Goal: Task Accomplishment & Management: Manage account settings

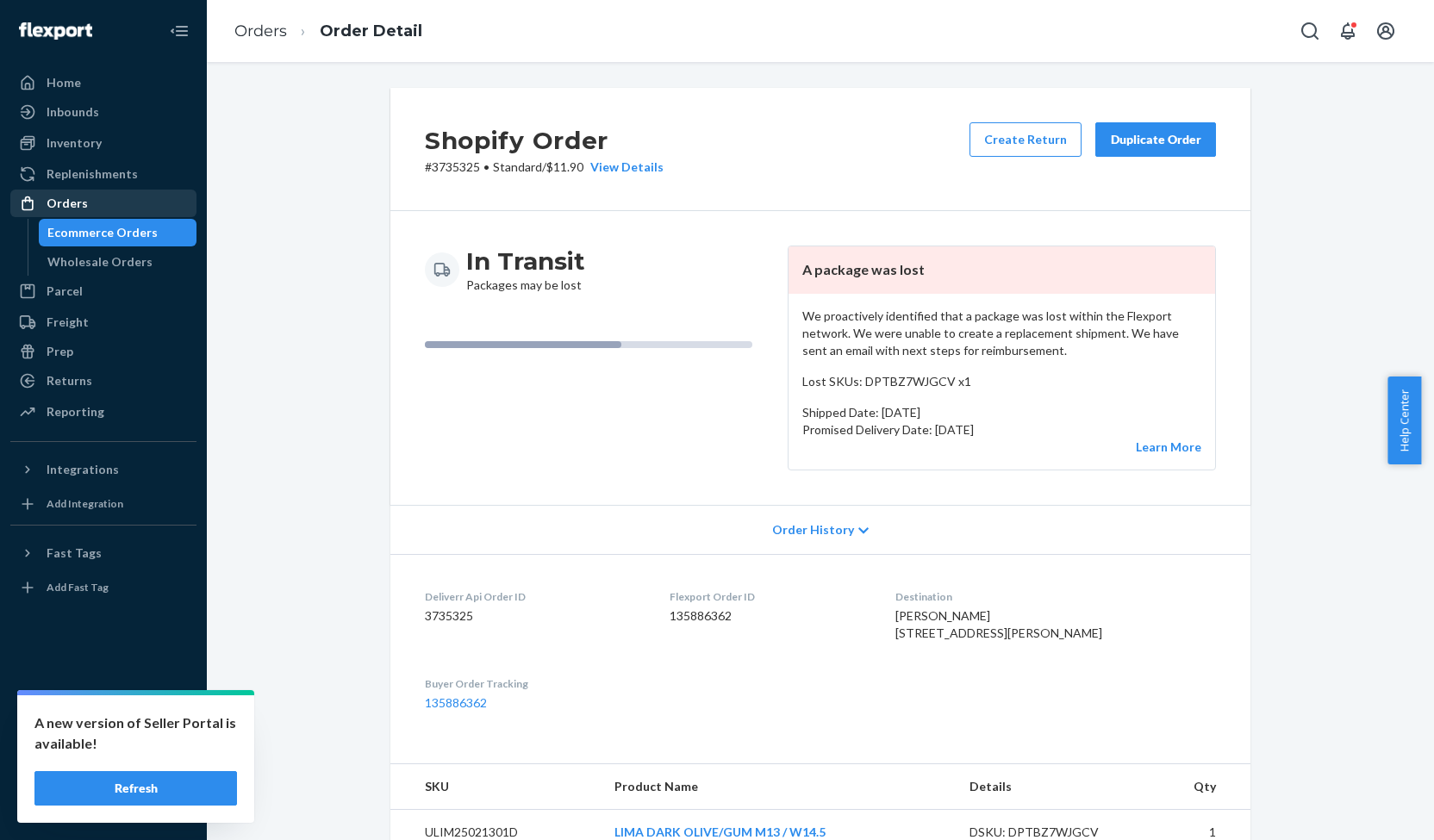
click at [55, 204] on div "Orders" at bounding box center [67, 203] width 42 height 18
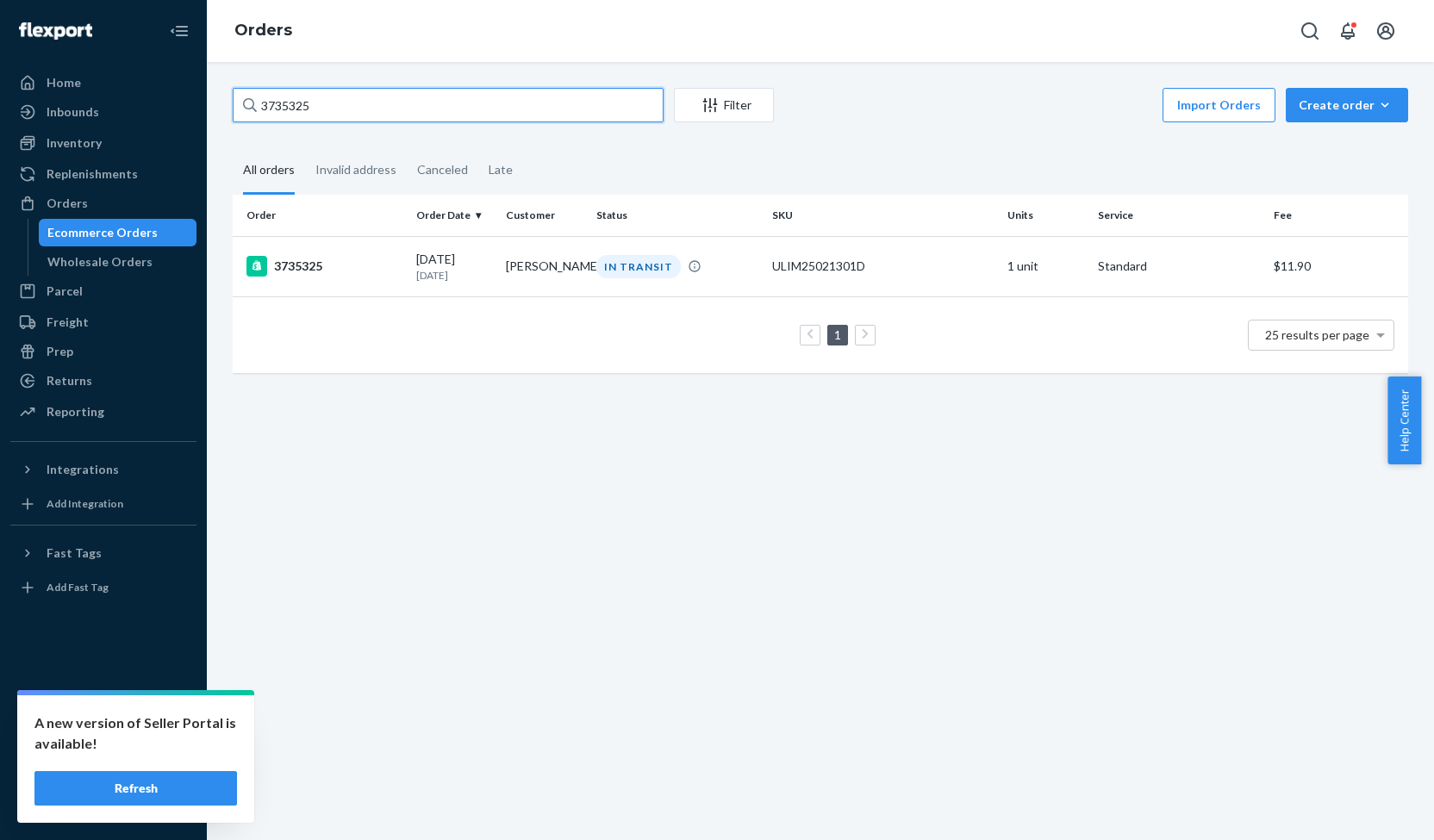
click at [269, 106] on input "3735325" at bounding box center [448, 105] width 431 height 34
paste input "112-5787954-8445056"
type input "112-5787954-8445056"
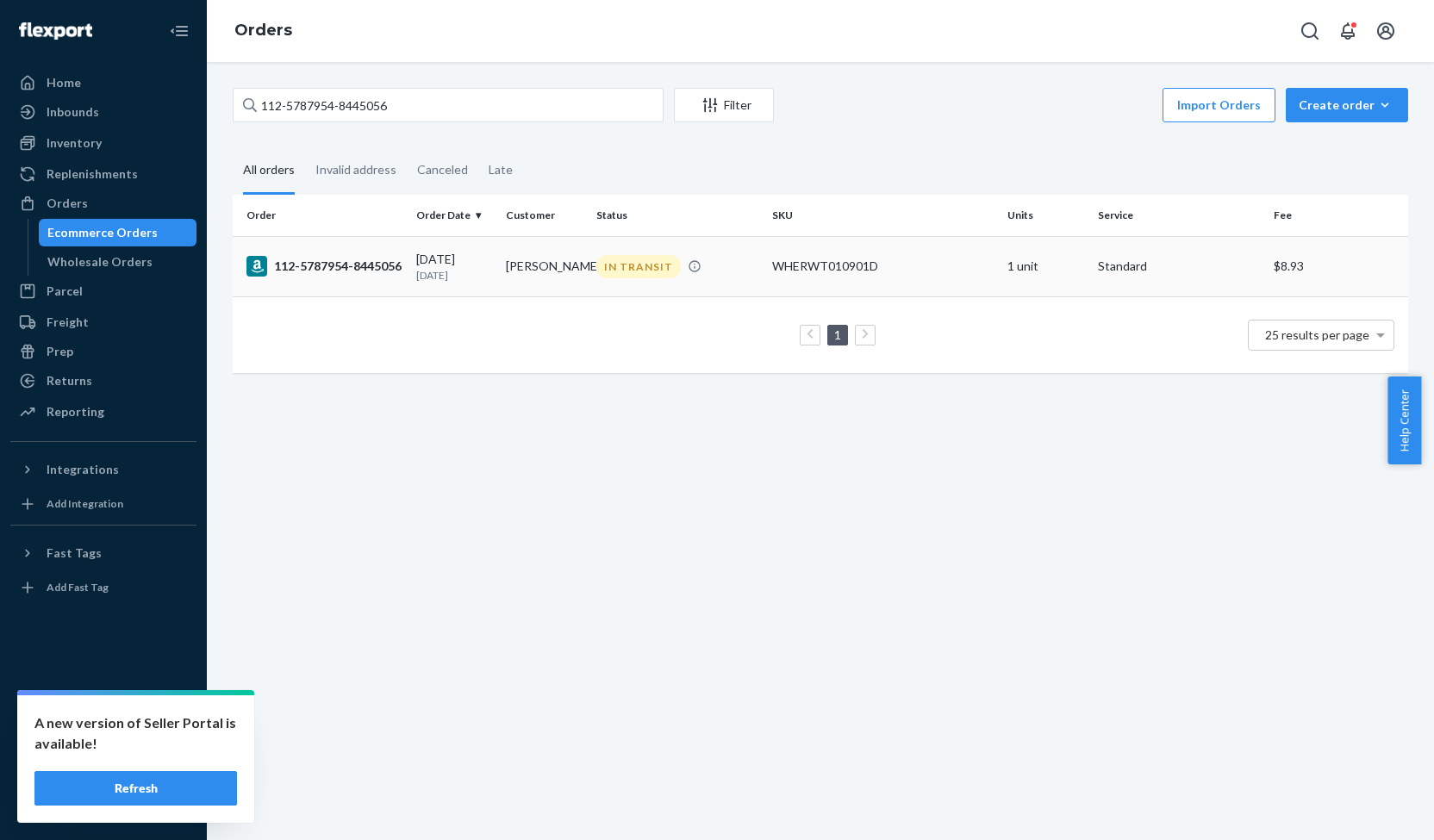
click at [315, 256] on div "112-5787954-8445056" at bounding box center [325, 266] width 156 height 20
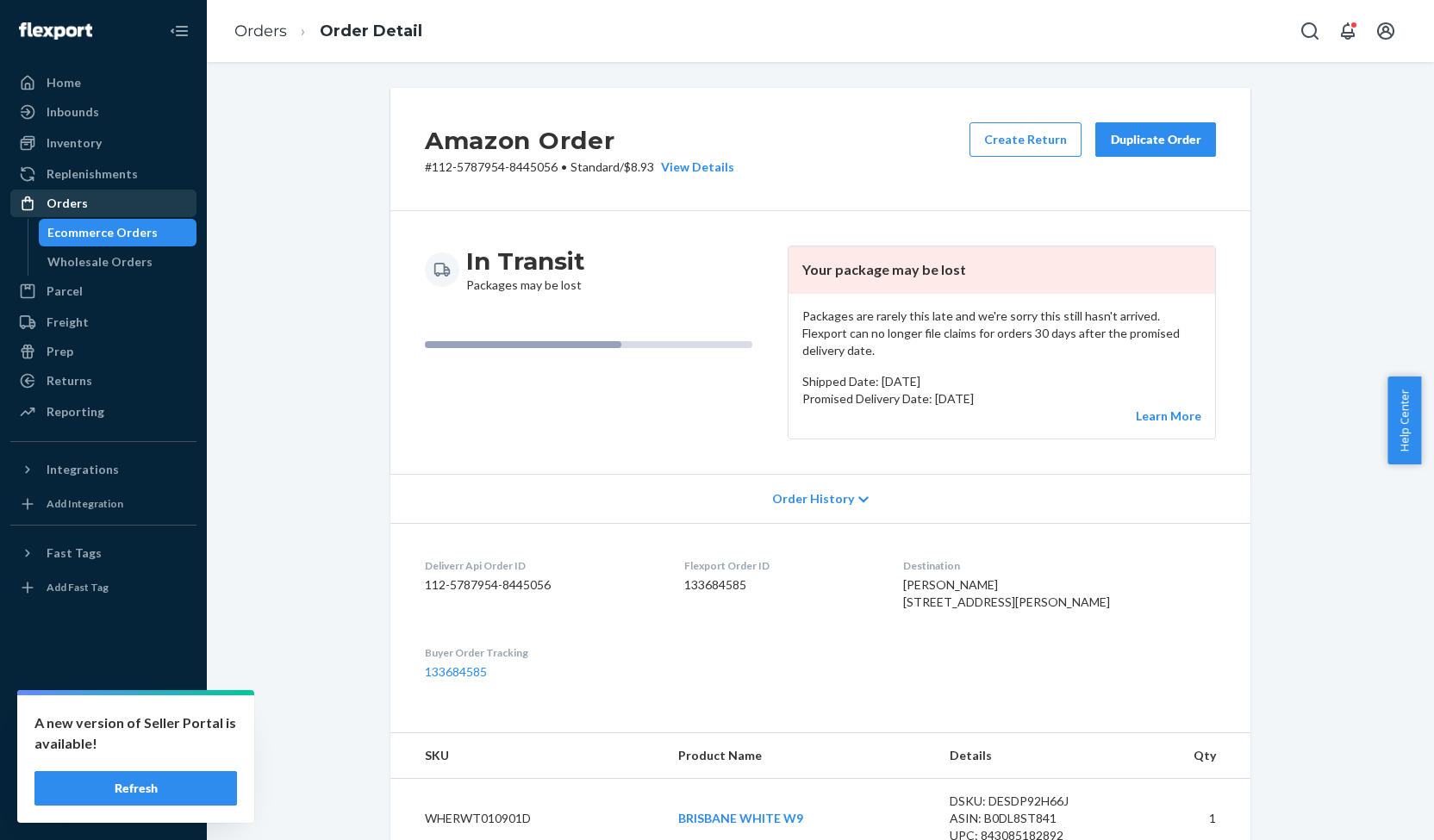
click at [68, 205] on div "Orders" at bounding box center [67, 203] width 42 height 18
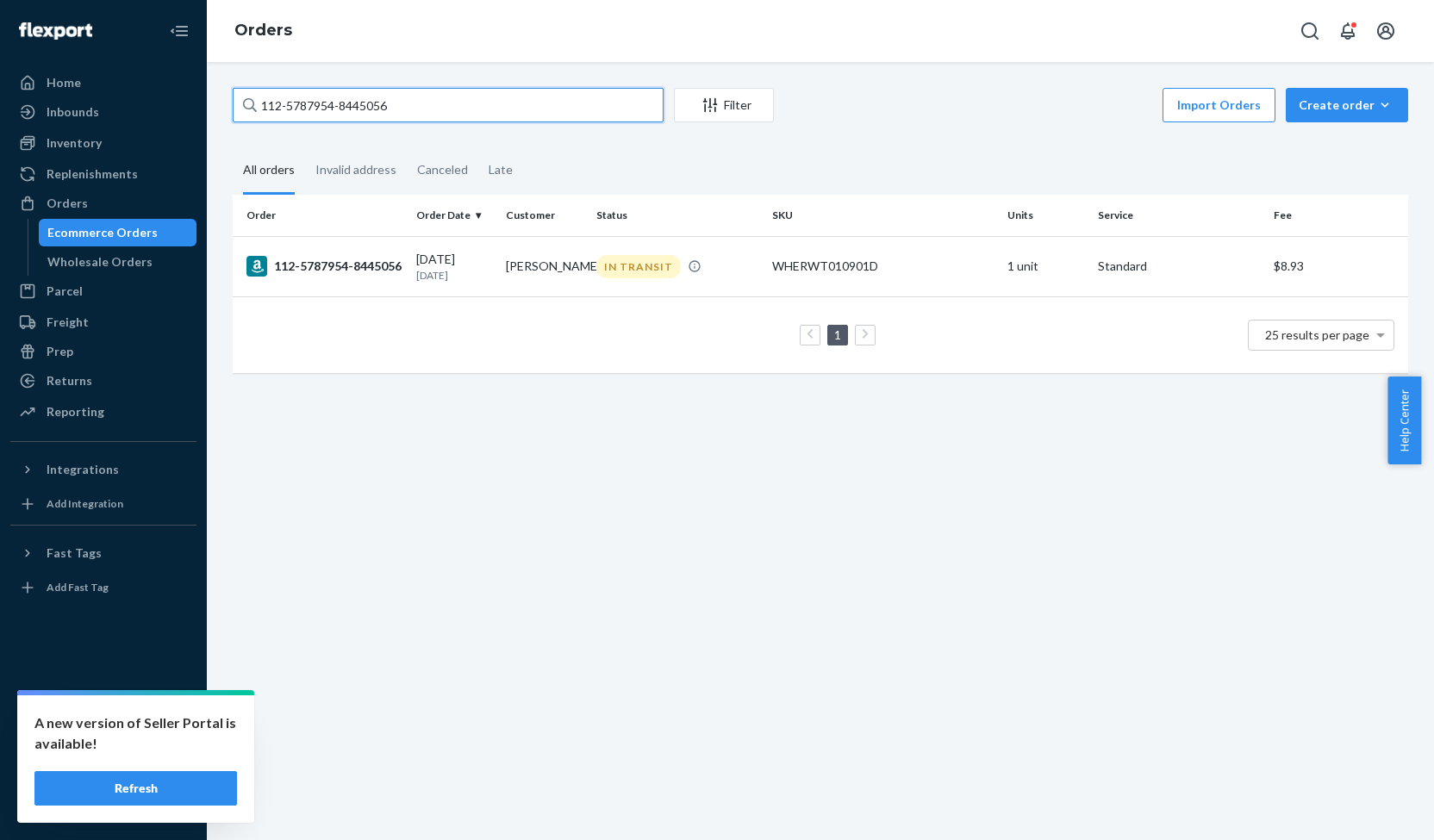
click at [316, 109] on input "112-5787954-8445056" at bounding box center [448, 105] width 431 height 34
paste input "4-0549533-2682611"
type input "114-0549533-2682611"
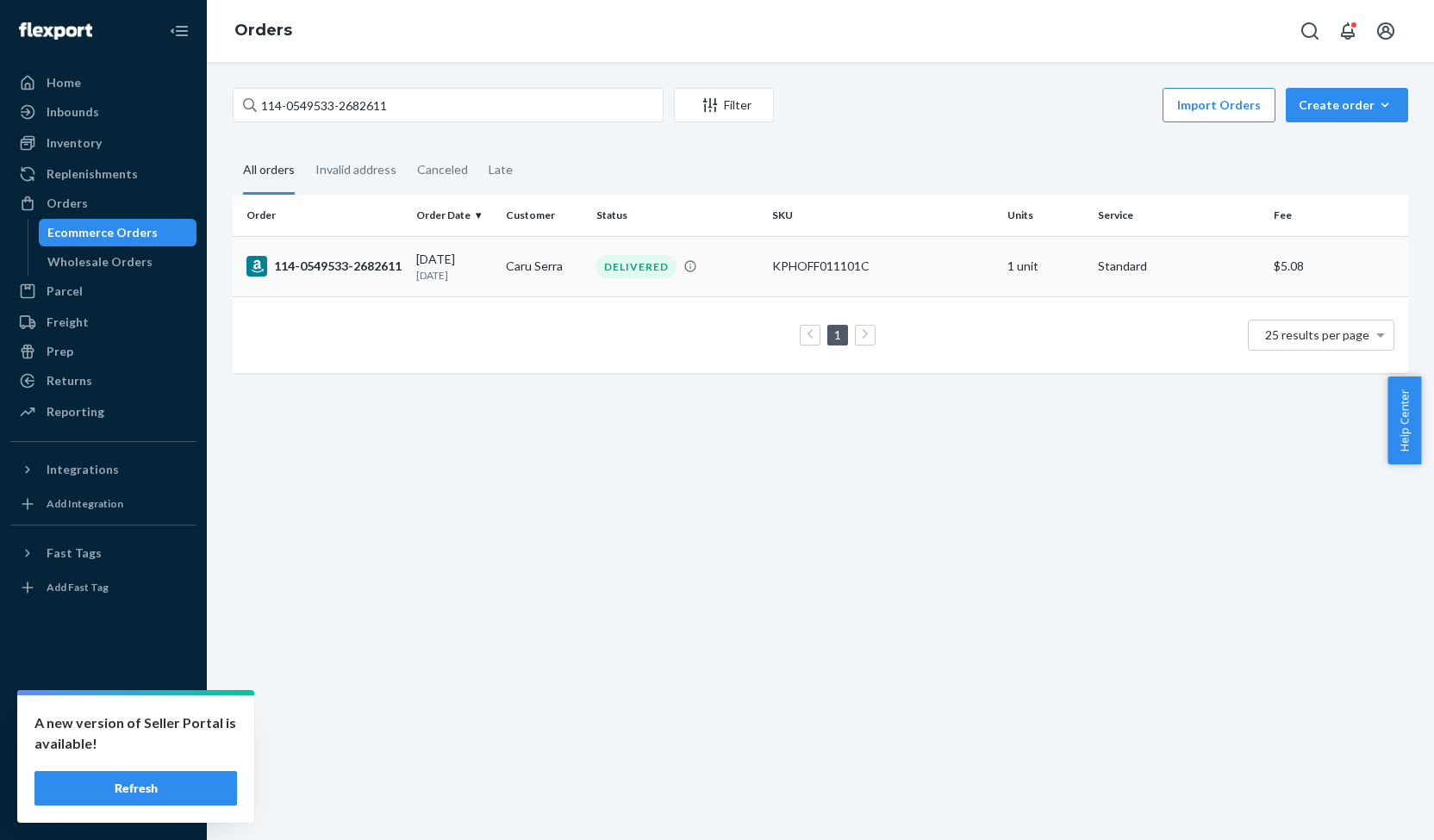
click at [308, 261] on div "114-0549533-2682611" at bounding box center [325, 266] width 156 height 20
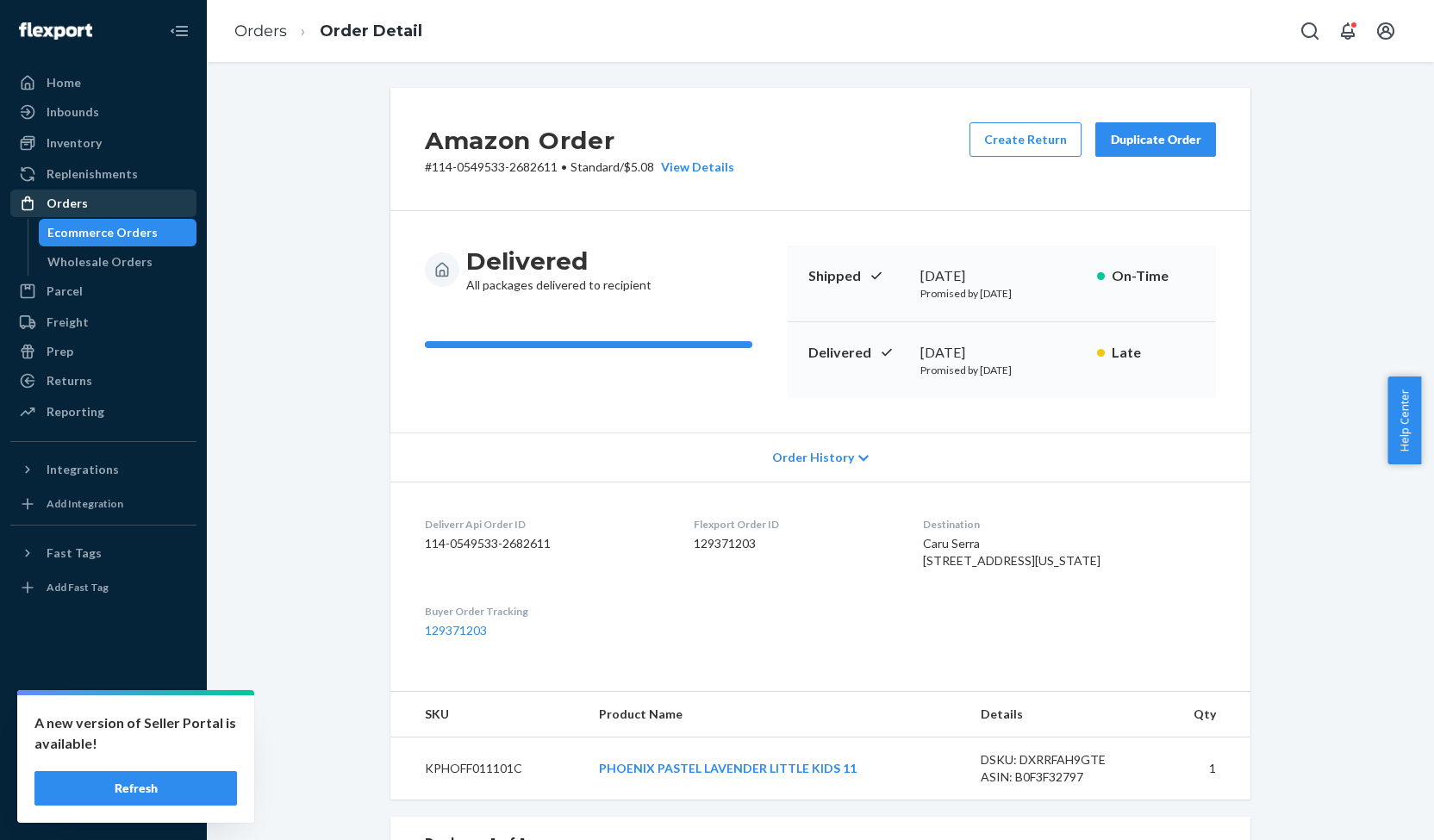
click at [59, 202] on div "Orders" at bounding box center [67, 203] width 42 height 18
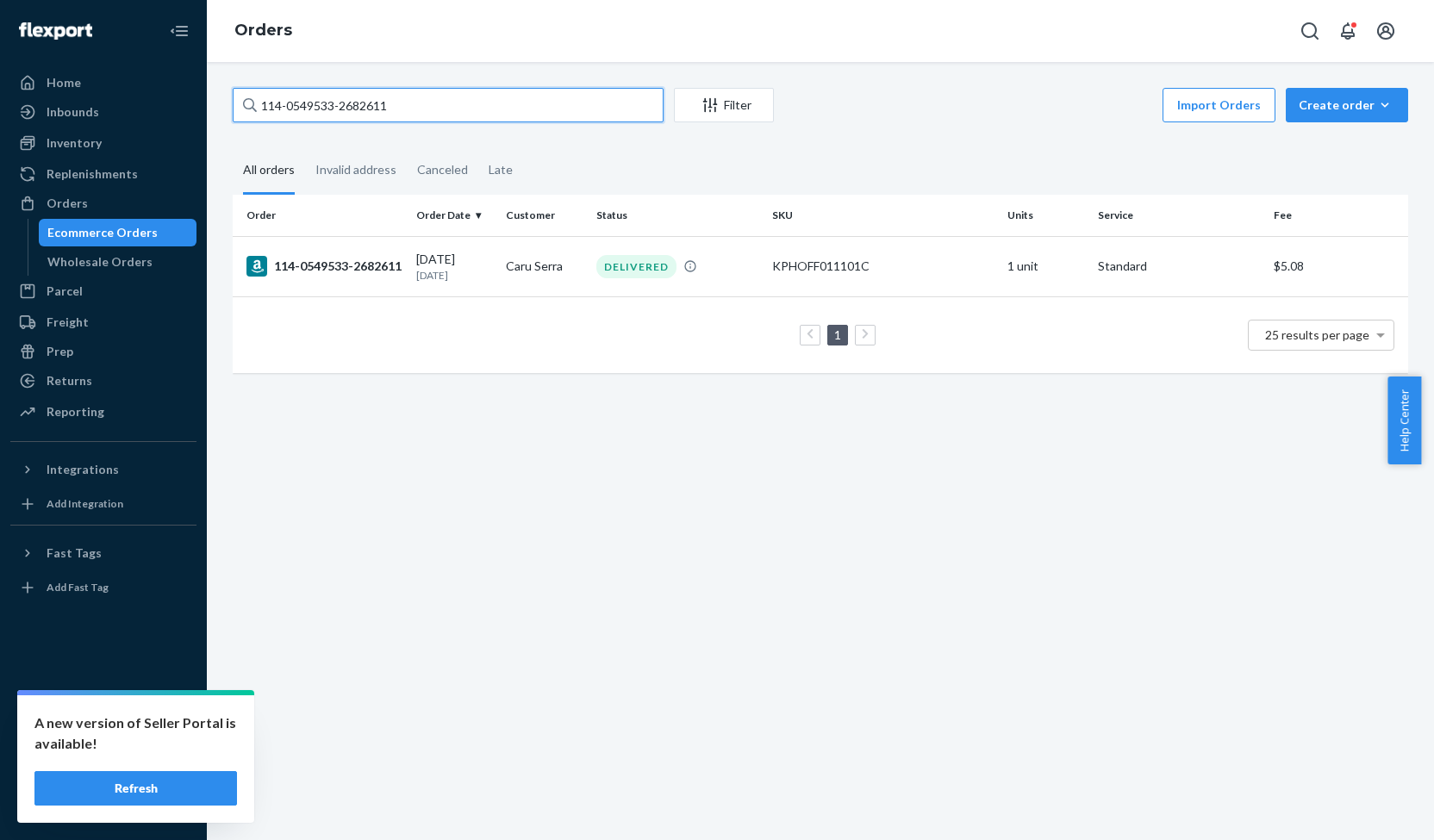
click at [304, 110] on input "114-0549533-2682611" at bounding box center [448, 105] width 431 height 34
paste input "3680392"
type input "3680392"
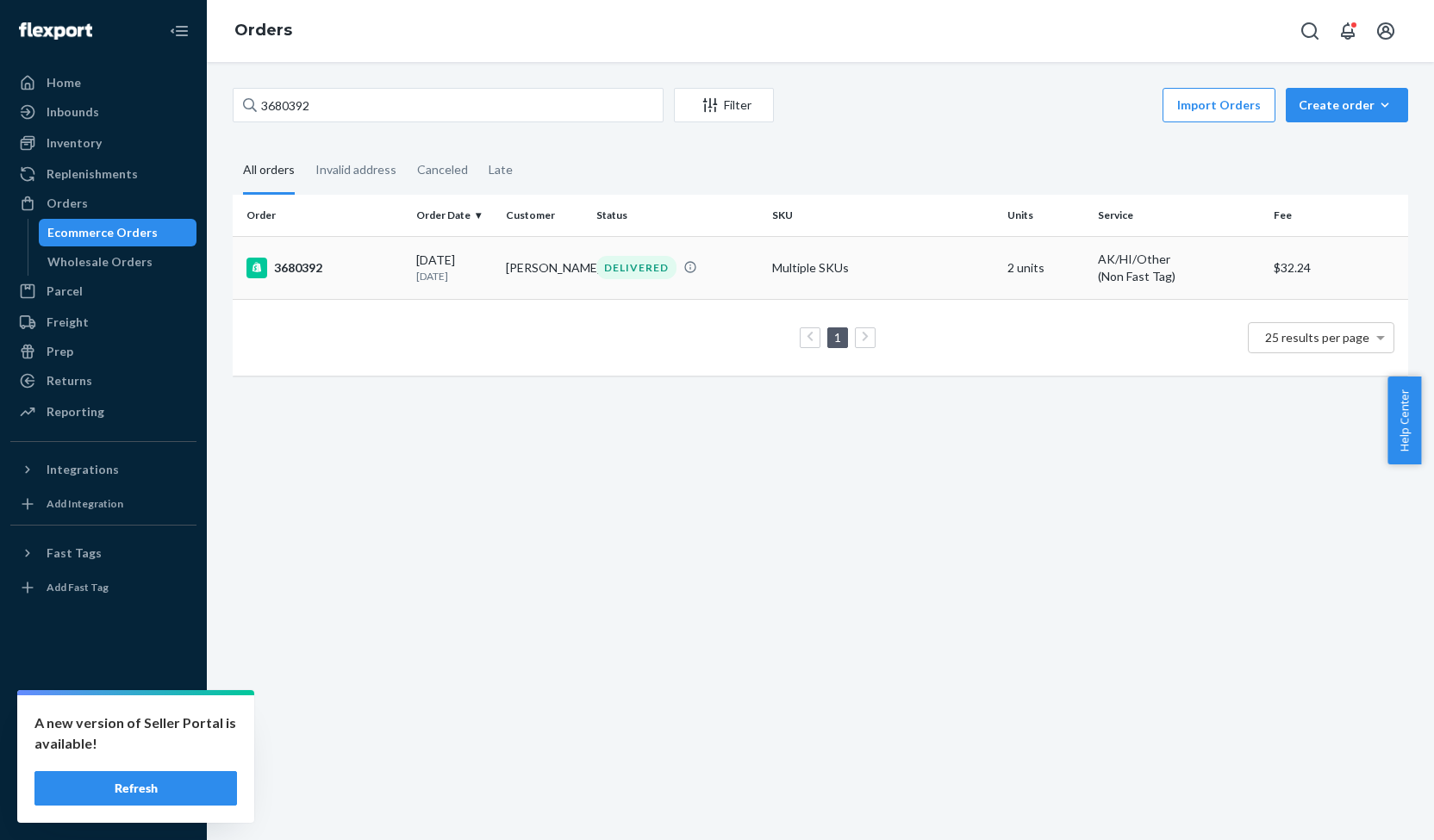
click at [305, 268] on div "3680392" at bounding box center [325, 268] width 156 height 20
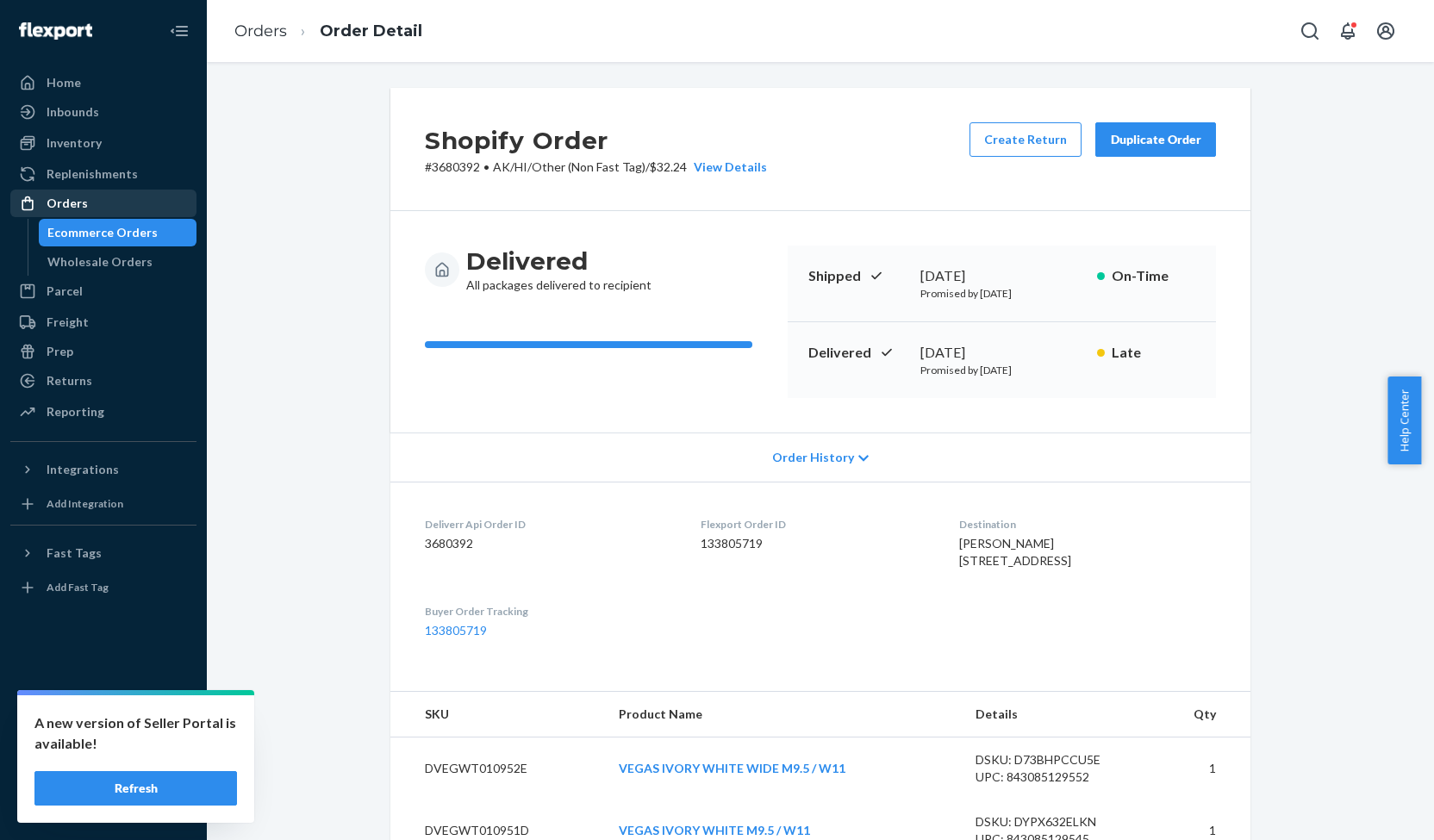
click at [79, 199] on div "Orders" at bounding box center [67, 203] width 42 height 18
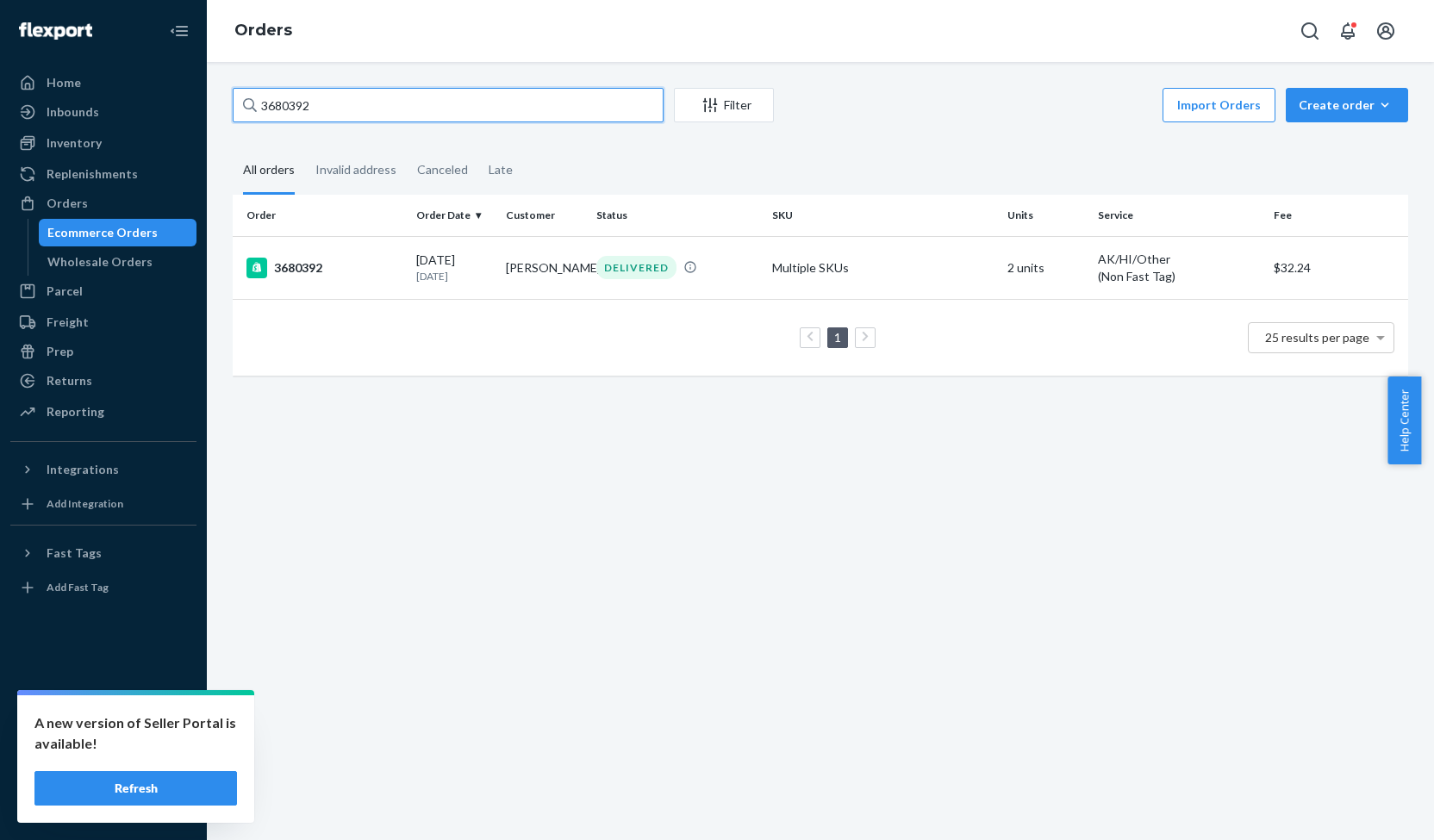
click at [278, 104] on input "3680392" at bounding box center [448, 105] width 431 height 34
paste input "EXC-3682874-1"
type input "EXC-3682874-1"
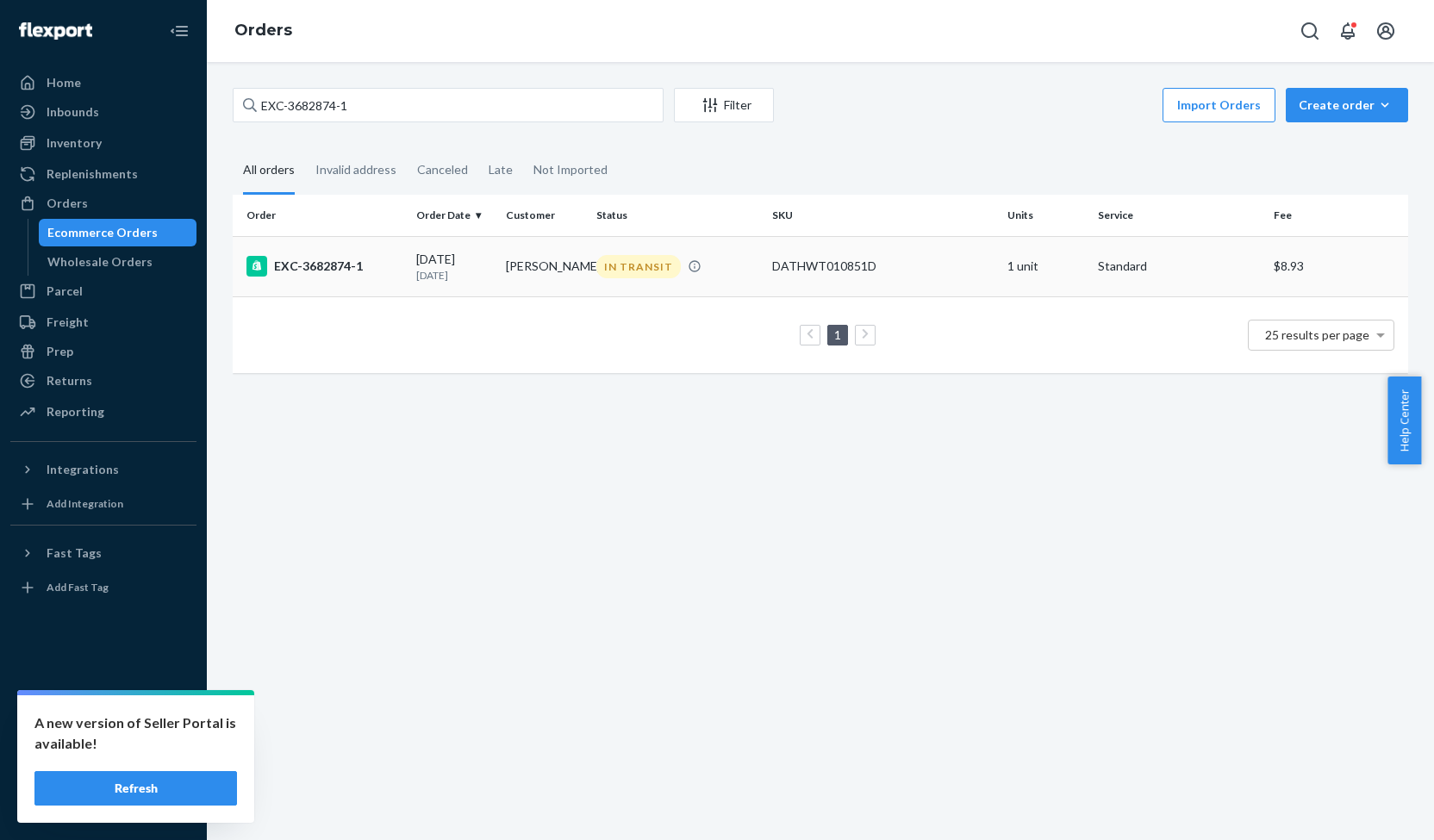
click at [314, 264] on div "EXC-3682874-1" at bounding box center [325, 266] width 156 height 20
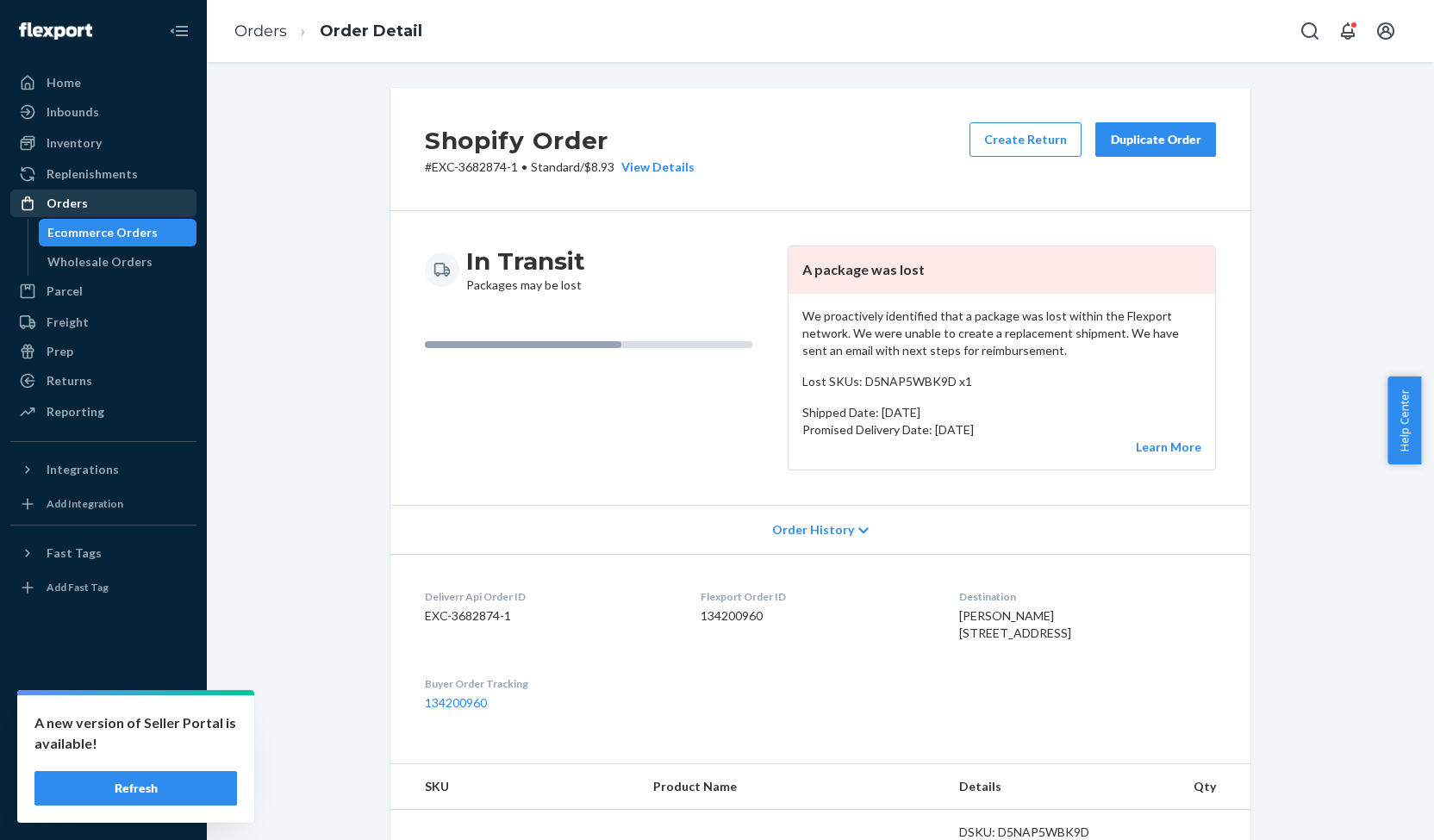
click at [83, 201] on div "Orders" at bounding box center [67, 203] width 42 height 18
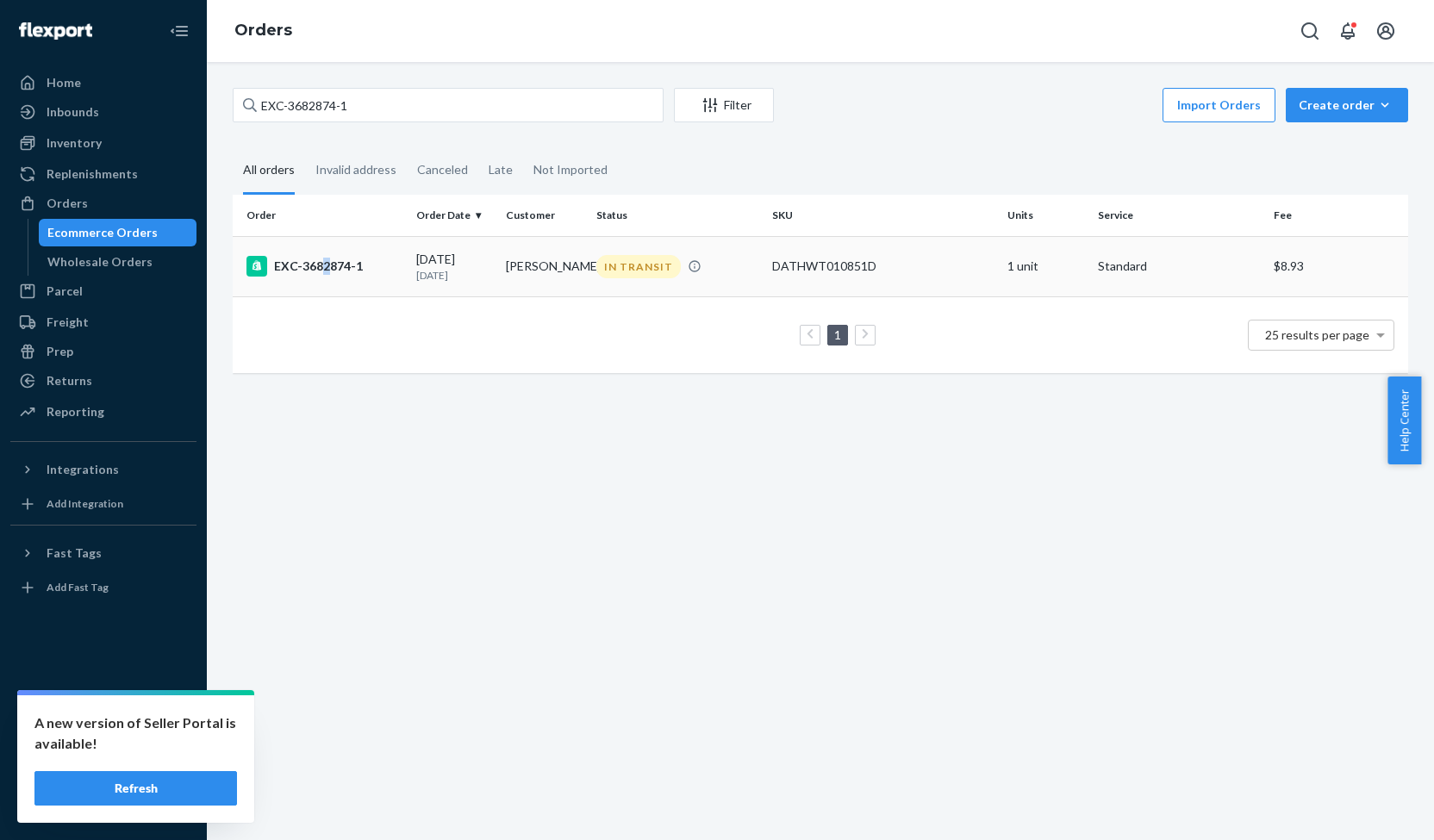
click at [325, 269] on div "EXC-3682874-1" at bounding box center [325, 266] width 156 height 20
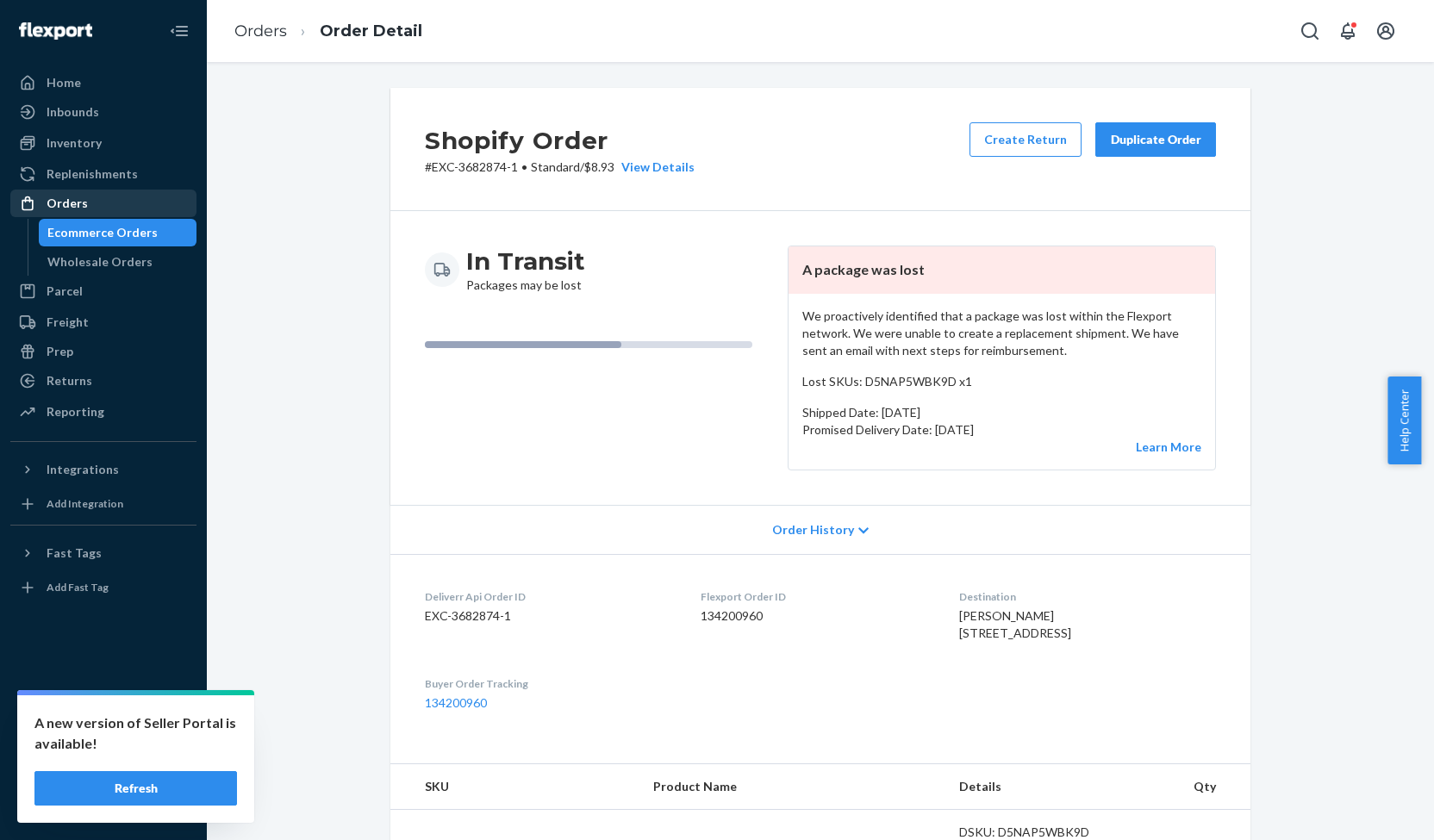
click at [81, 206] on div "Orders" at bounding box center [67, 203] width 42 height 18
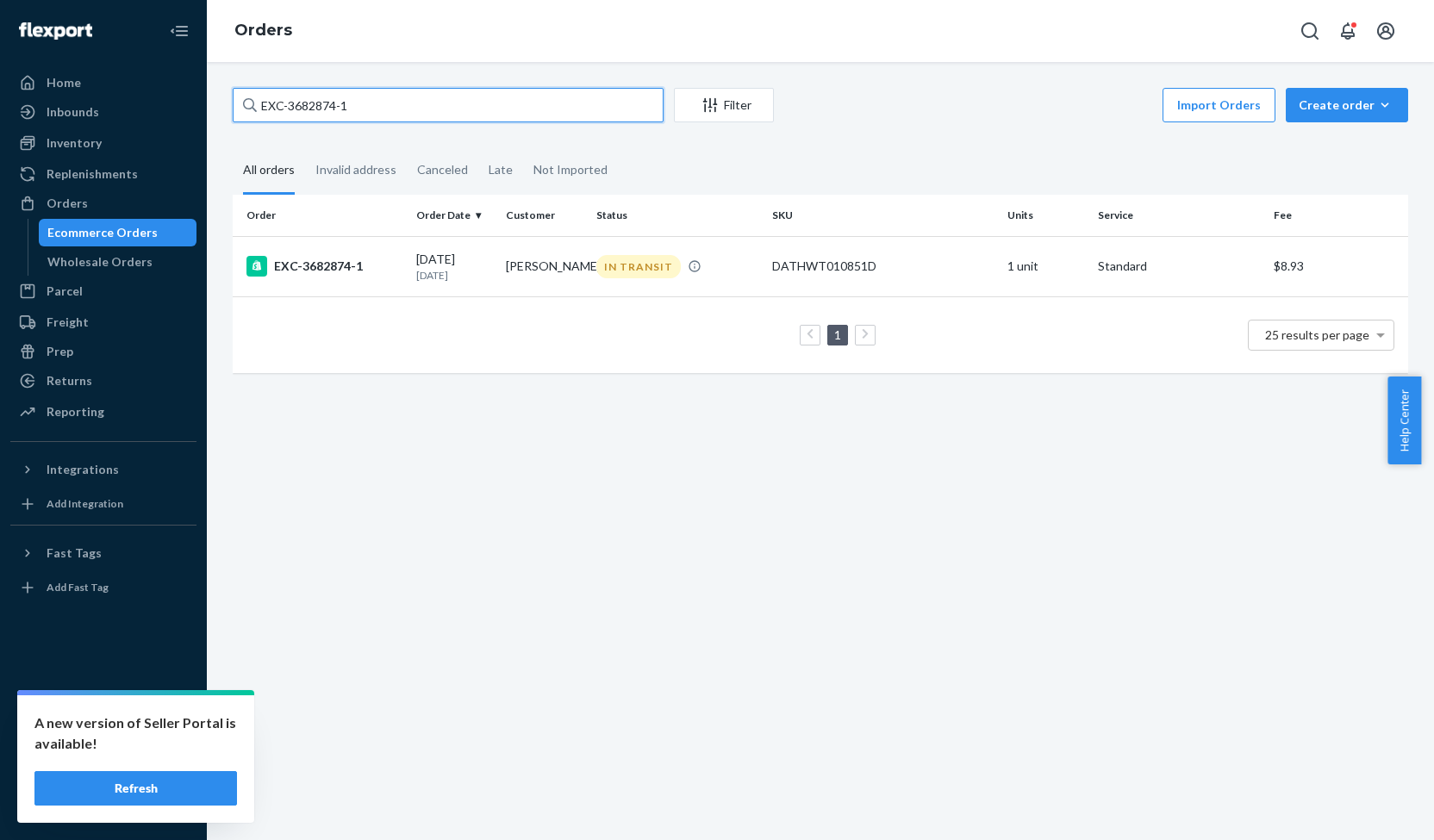
click at [310, 106] on input "EXC-3682874-1" at bounding box center [448, 105] width 431 height 34
click at [311, 105] on input "EXC-3682874-1" at bounding box center [448, 105] width 431 height 34
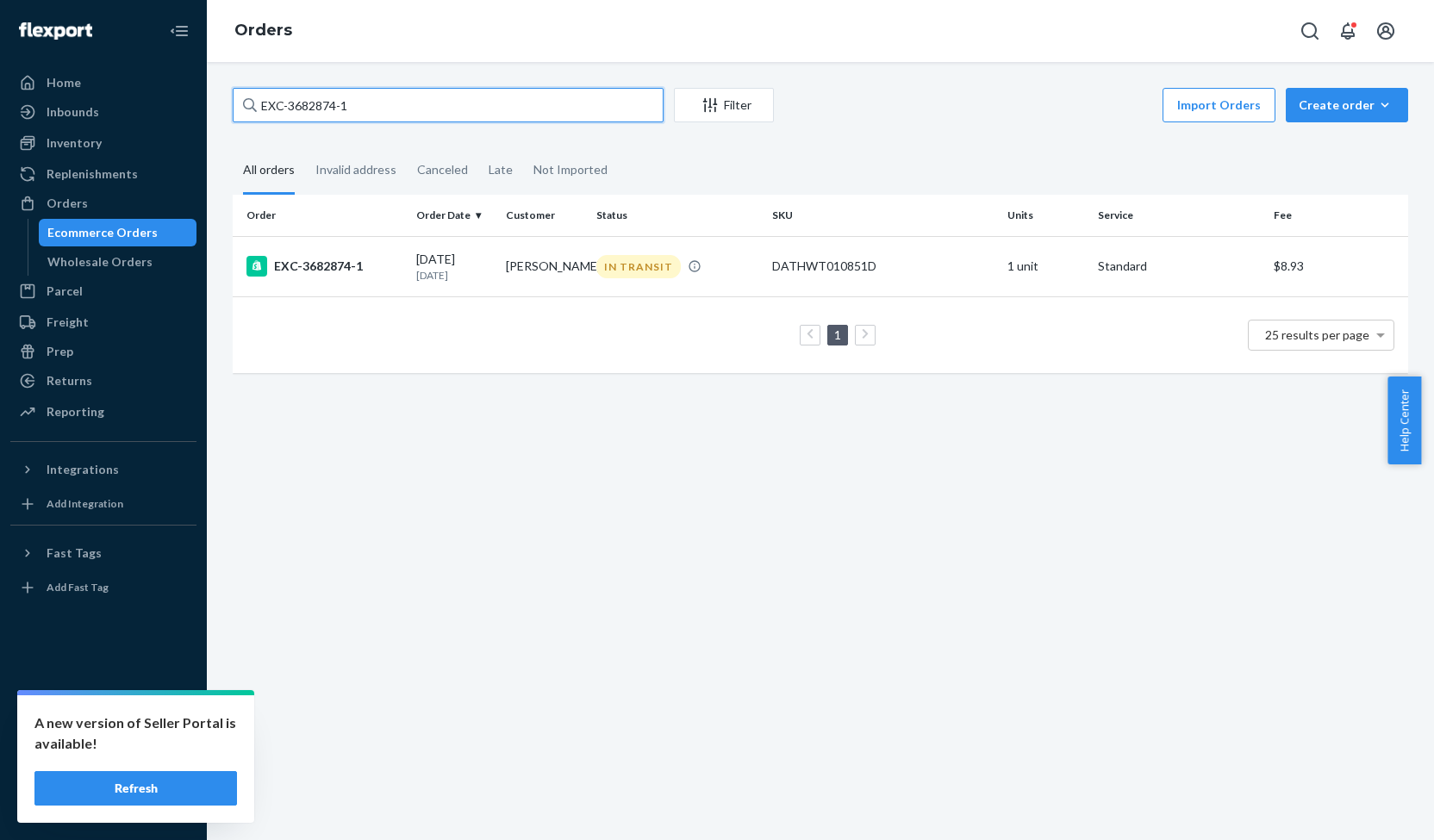
paste input "368252"
type input "3682521"
click at [290, 266] on div "3682521" at bounding box center [325, 266] width 156 height 20
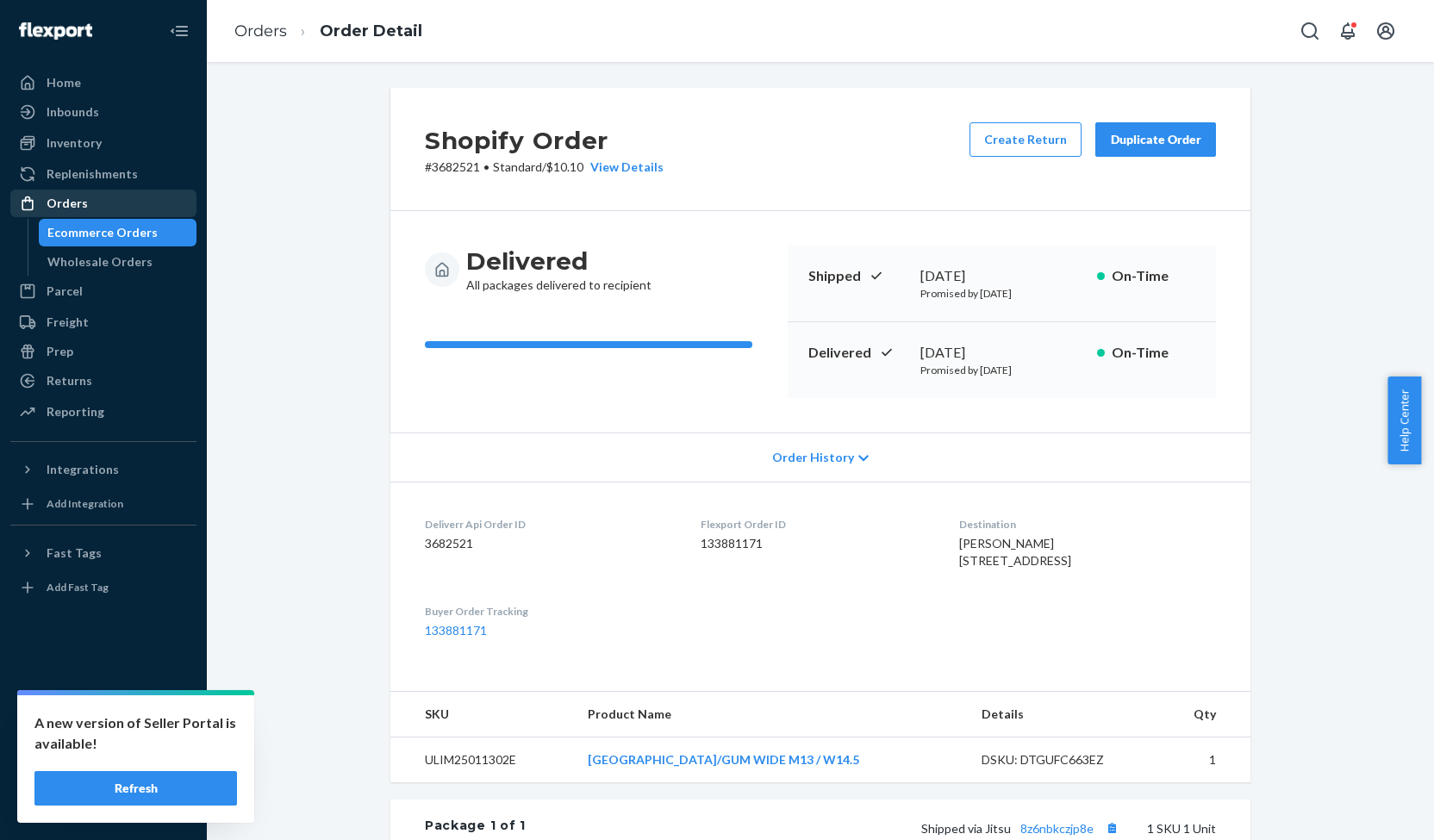
click at [70, 197] on div "Orders" at bounding box center [67, 203] width 42 height 18
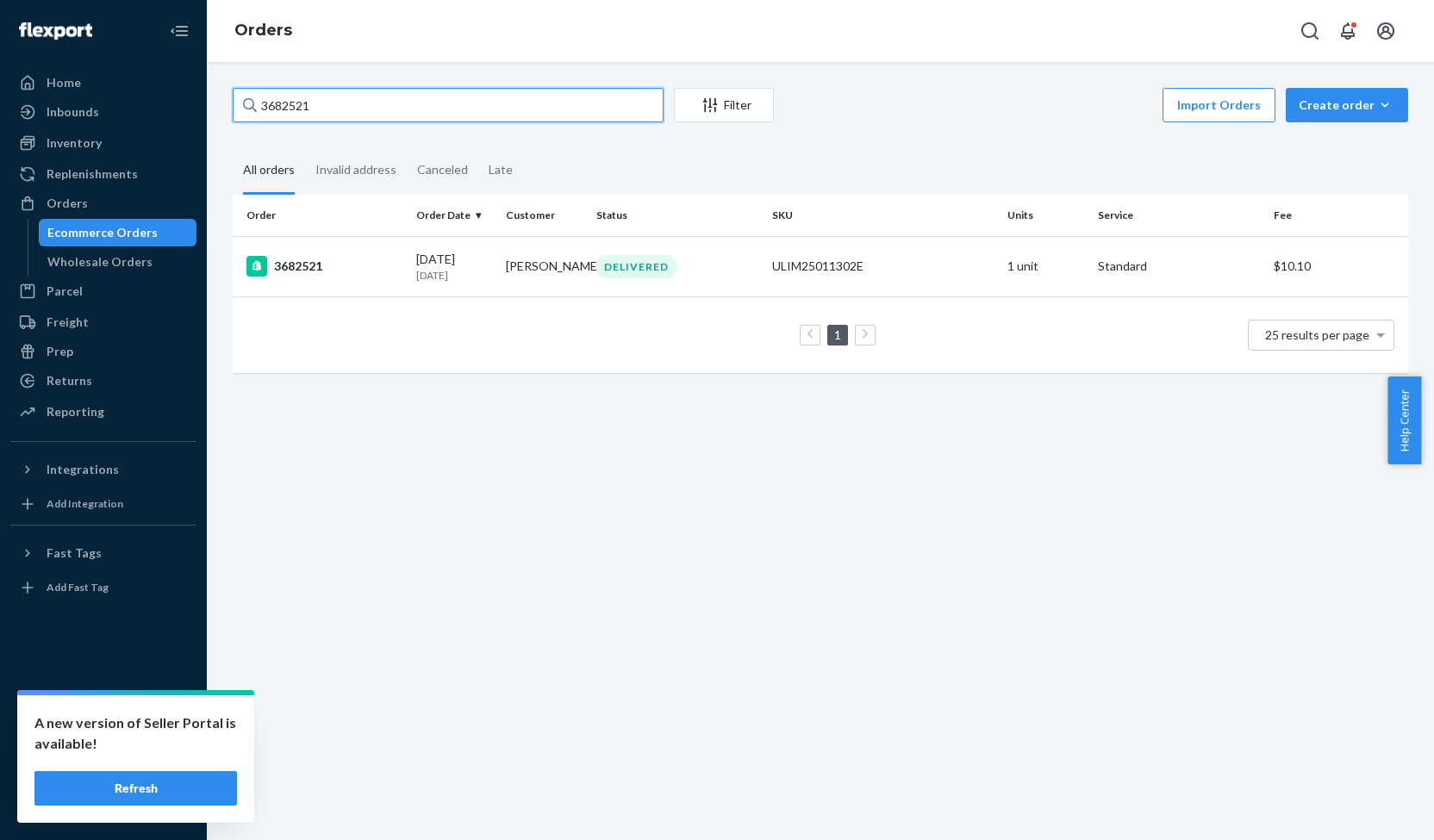
click at [280, 104] on input "3682521" at bounding box center [448, 105] width 431 height 34
paste input "700142"
type input "3700142"
click at [307, 263] on div "3700142" at bounding box center [325, 266] width 156 height 20
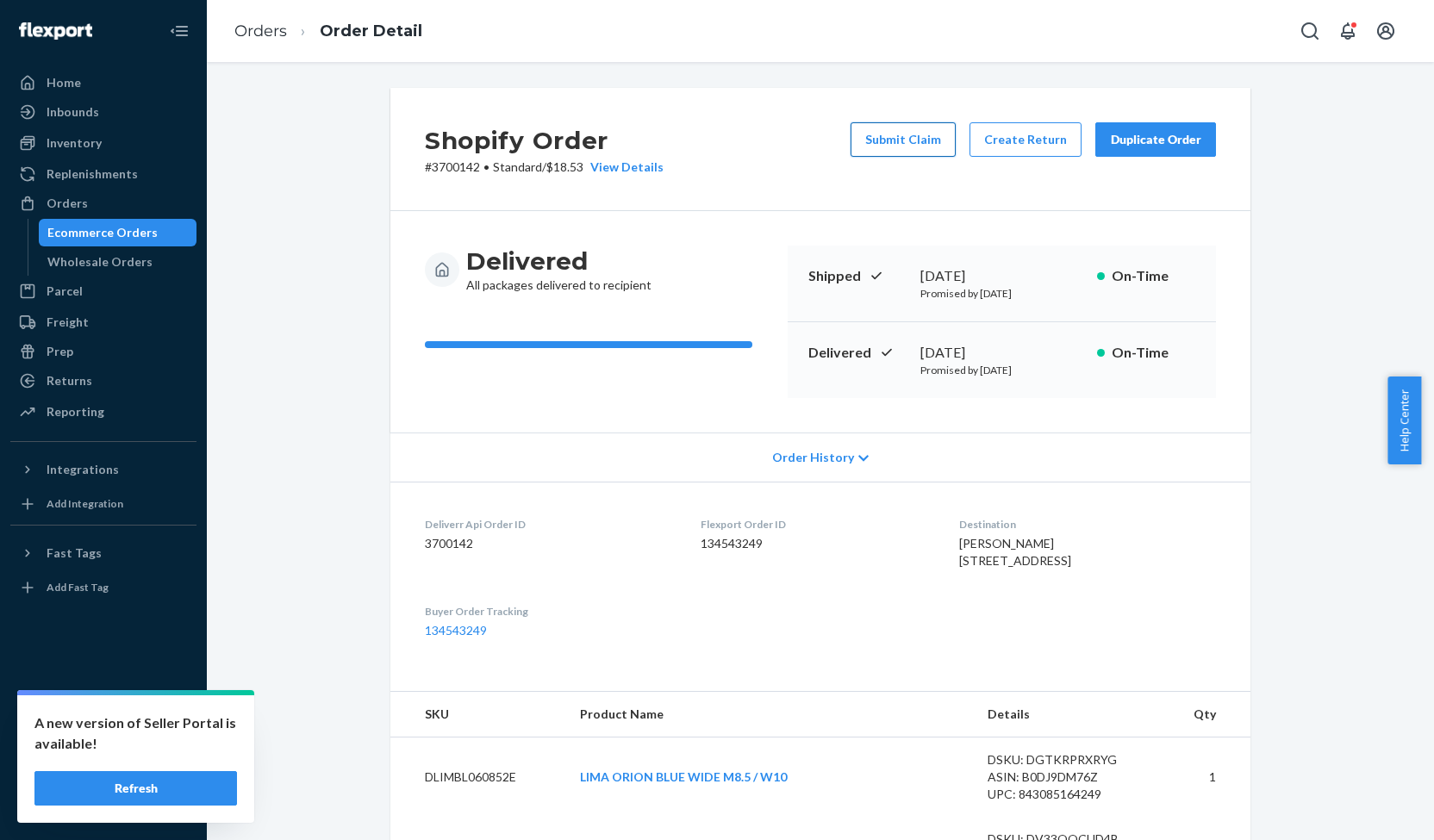
click at [904, 144] on button "Submit Claim" at bounding box center [902, 139] width 105 height 34
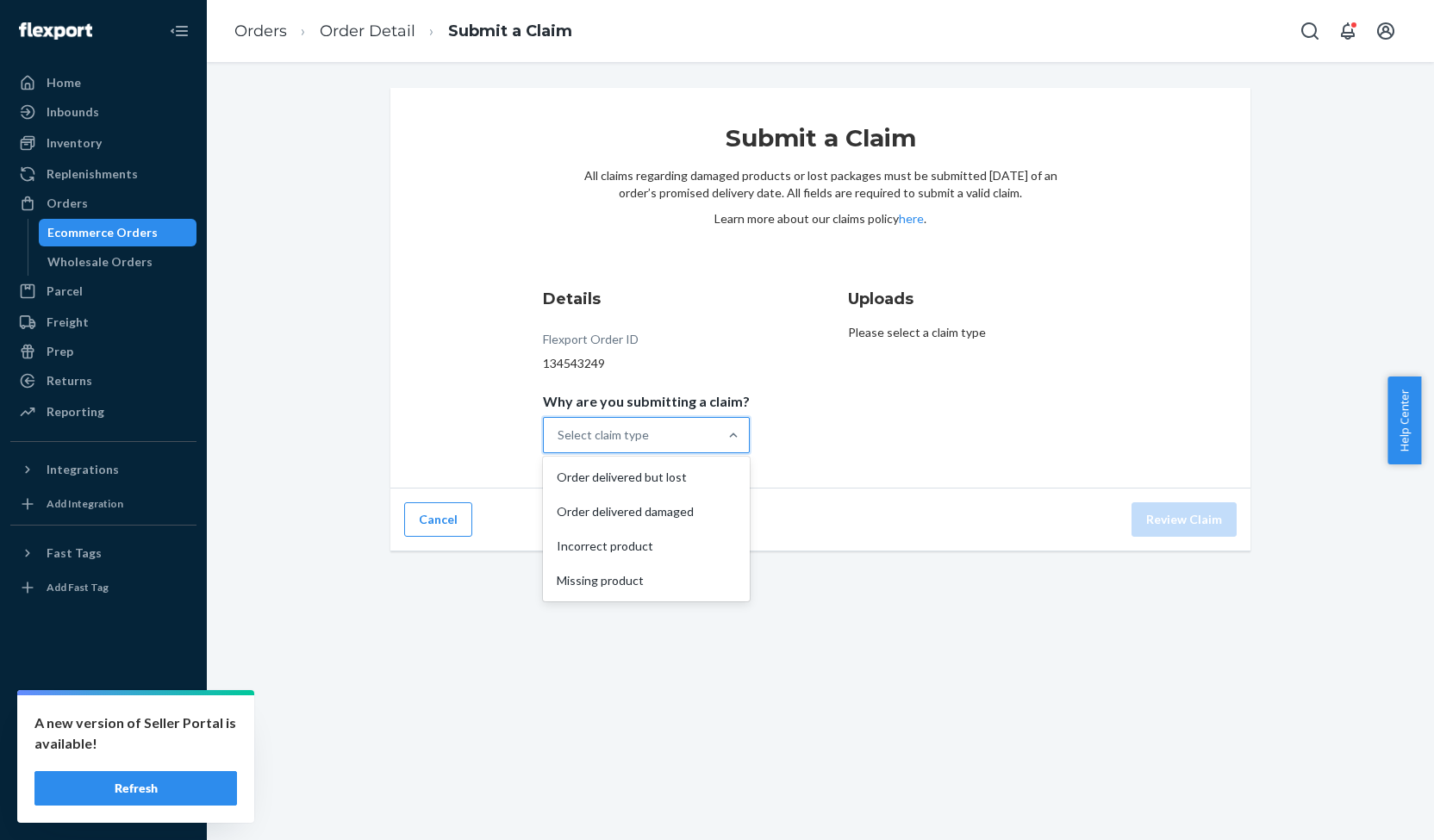
click at [575, 425] on div "Select claim type" at bounding box center [631, 434] width 174 height 34
click at [560, 427] on input "Why are you submitting a claim? option Order delivered but lost focused, 1 of 4…" at bounding box center [559, 435] width 2 height 18
click at [591, 477] on div "Order delivered but lost" at bounding box center [646, 477] width 200 height 34
click at [560, 444] on input "Why are you submitting a claim? option Order delivered but lost focused, 1 of 4…" at bounding box center [559, 435] width 2 height 18
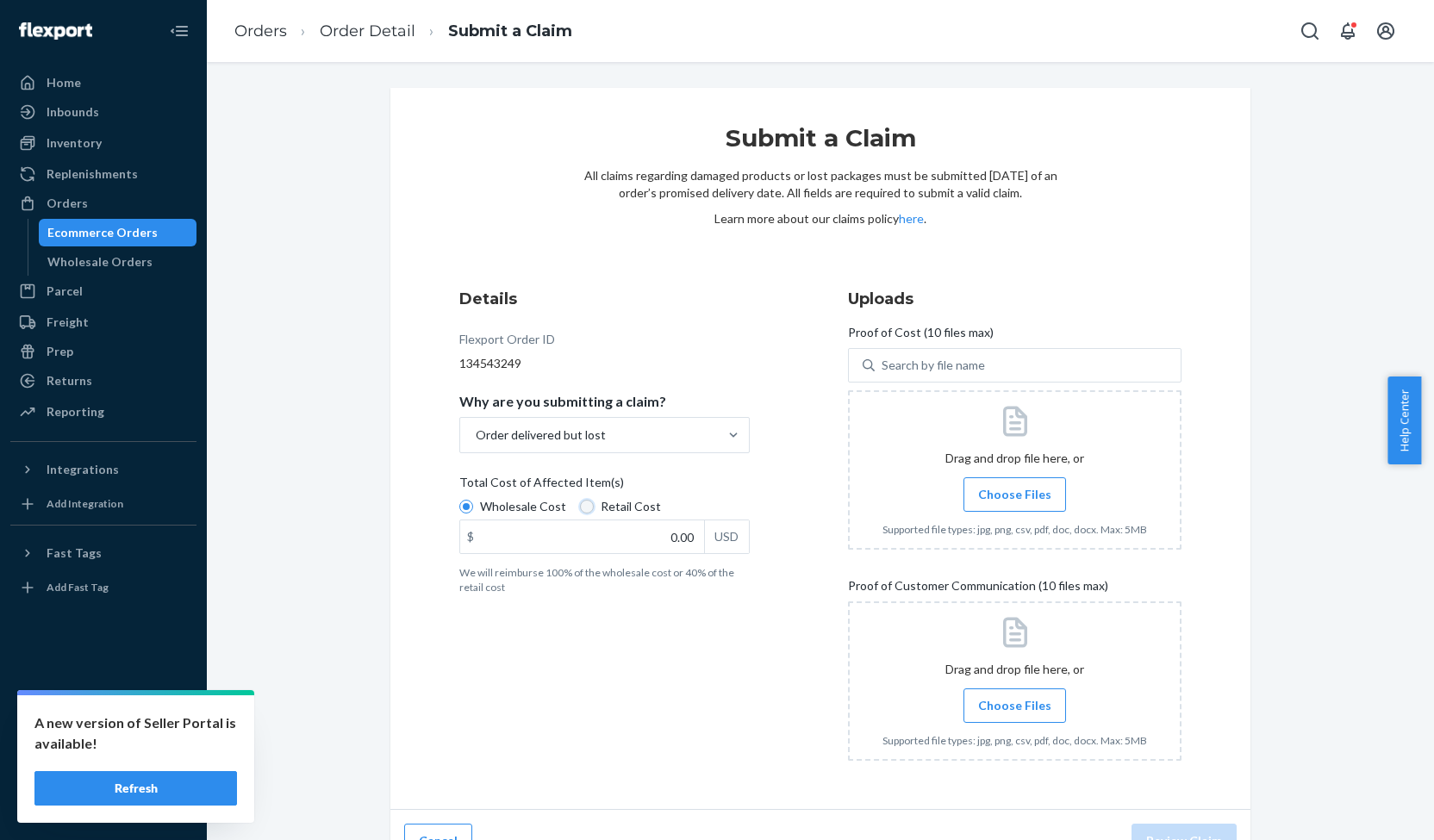
click at [580, 499] on input "Retail Cost" at bounding box center [587, 506] width 14 height 14
radio input "true"
radio input "false"
click at [74, 206] on div "Orders" at bounding box center [67, 203] width 42 height 18
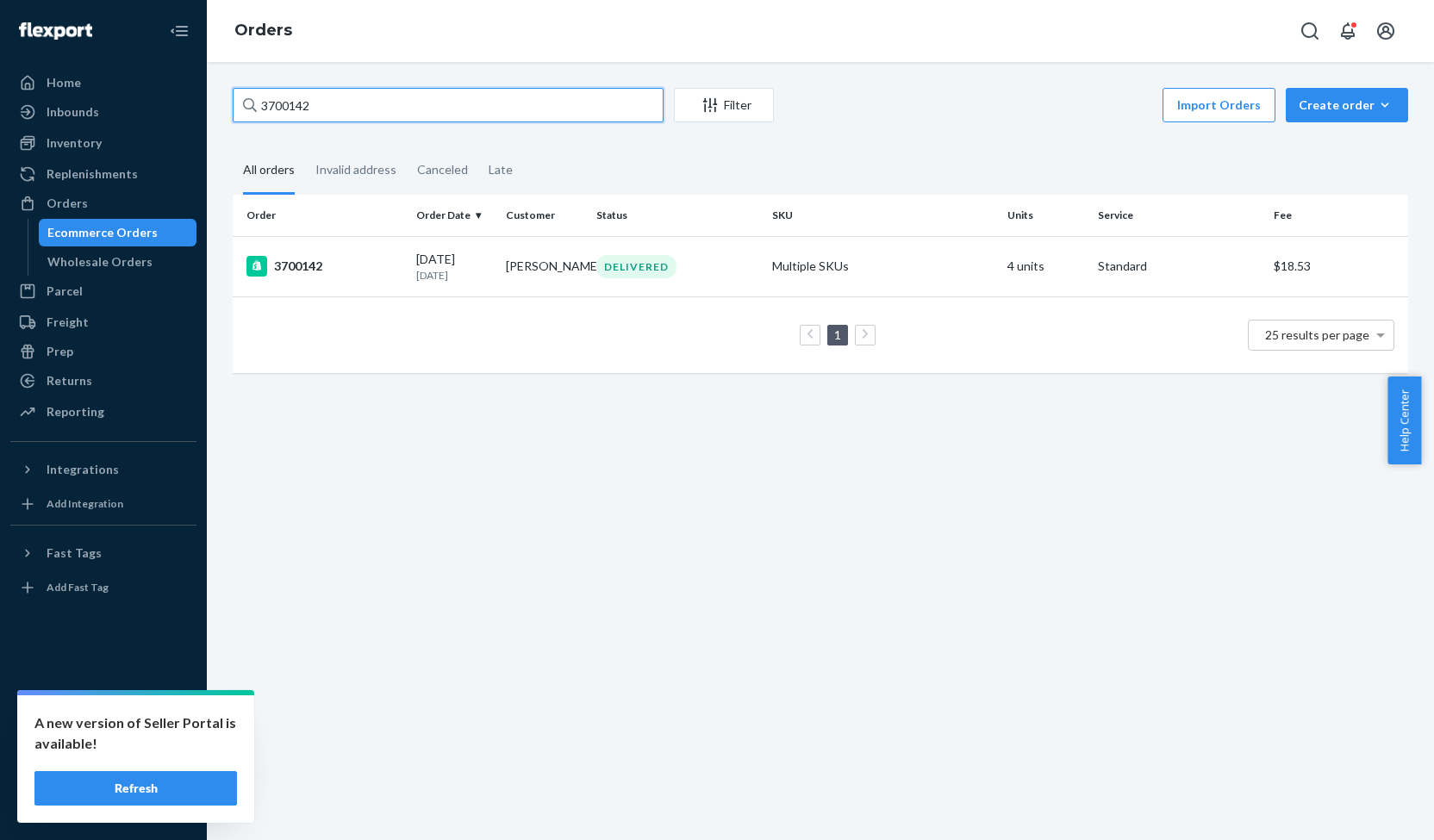
click at [290, 106] on input "3700142" at bounding box center [448, 105] width 431 height 34
paste input "698896"
type input "3698896"
click at [315, 268] on div "3698896" at bounding box center [325, 266] width 156 height 20
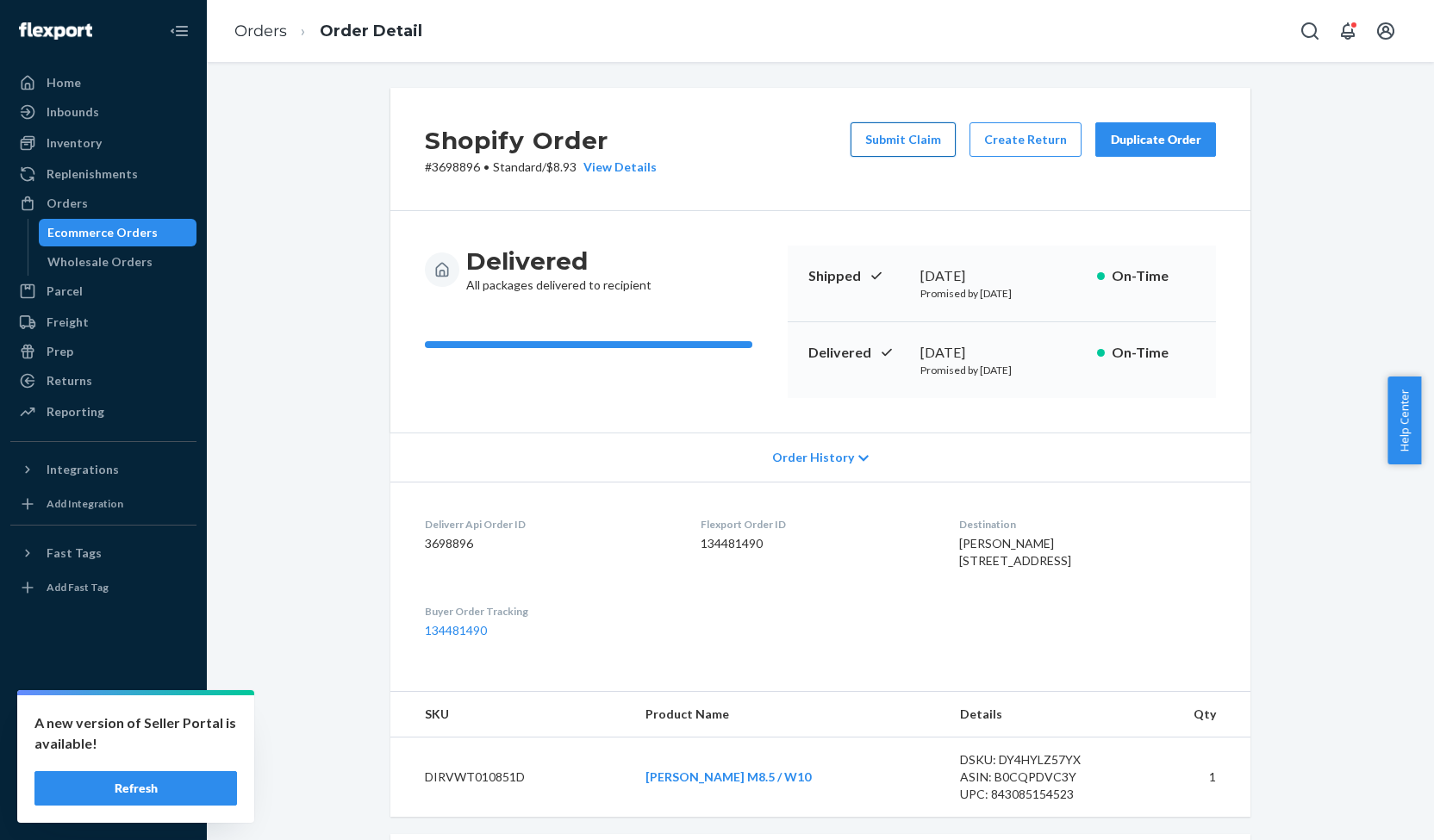
click at [924, 141] on button "Submit Claim" at bounding box center [902, 139] width 105 height 34
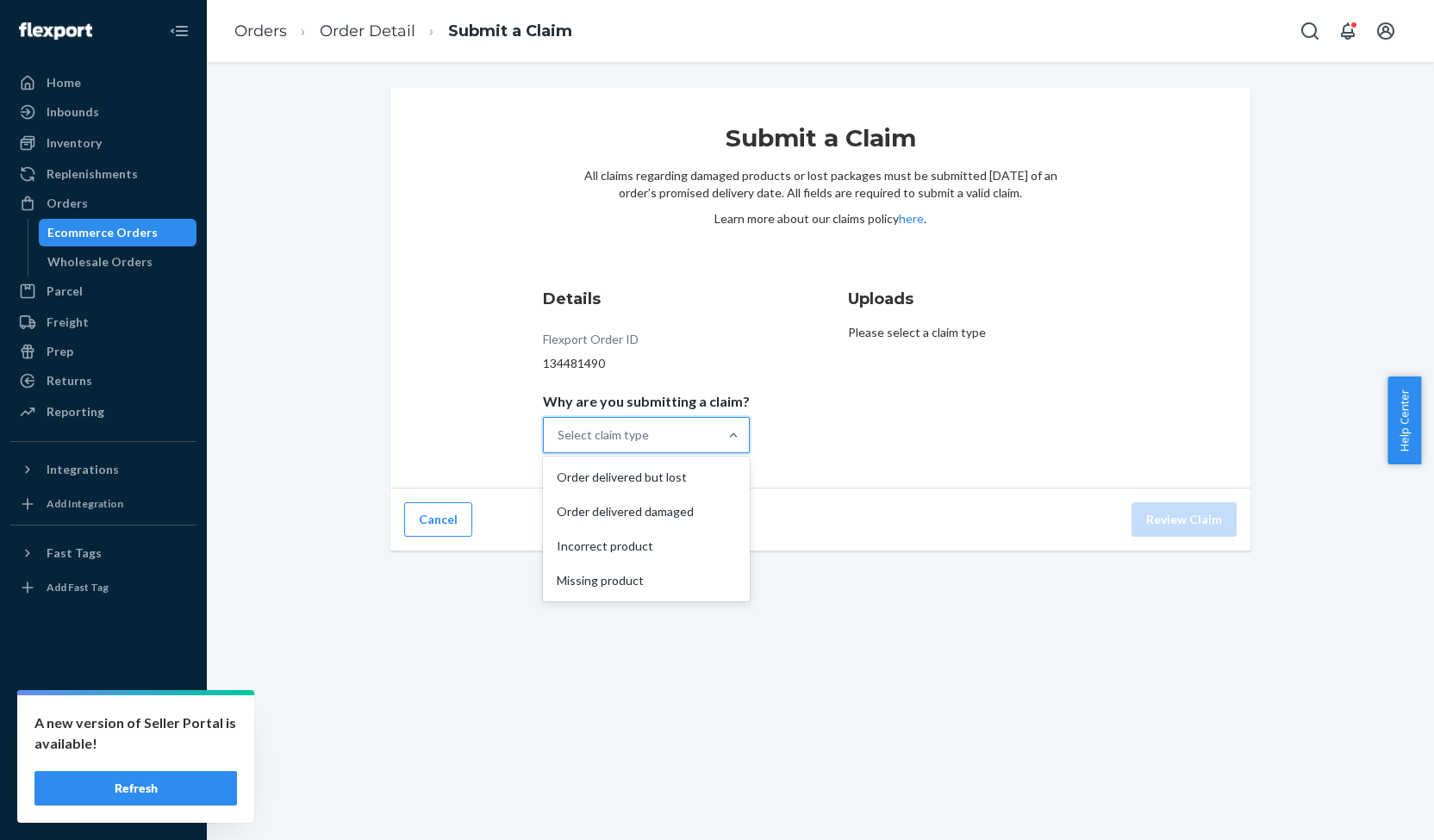
click at [652, 437] on div "Select claim type" at bounding box center [631, 434] width 174 height 34
click at [560, 437] on input "Why are you submitting a claim? option Order delivered but lost focused, 1 of 4…" at bounding box center [559, 435] width 2 height 18
click at [645, 474] on div "Order delivered but lost" at bounding box center [646, 477] width 200 height 34
click at [560, 444] on input "Why are you submitting a claim? option Order delivered but lost focused, 1 of 4…" at bounding box center [559, 435] width 2 height 18
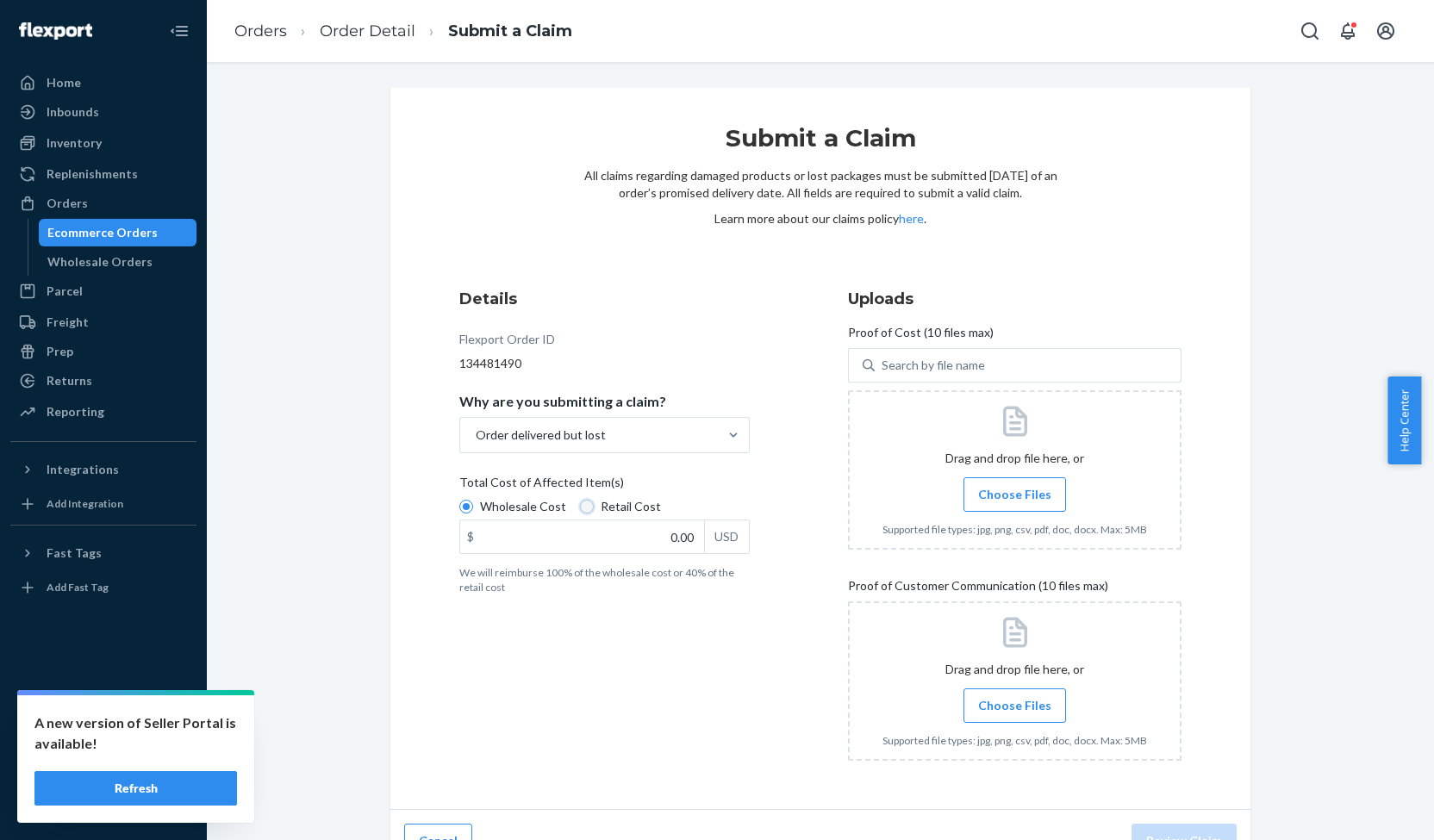
click at [582, 505] on input "Retail Cost" at bounding box center [587, 506] width 14 height 14
radio input "true"
radio input "false"
click at [680, 538] on input "0.00" at bounding box center [582, 536] width 244 height 32
type input "99.95"
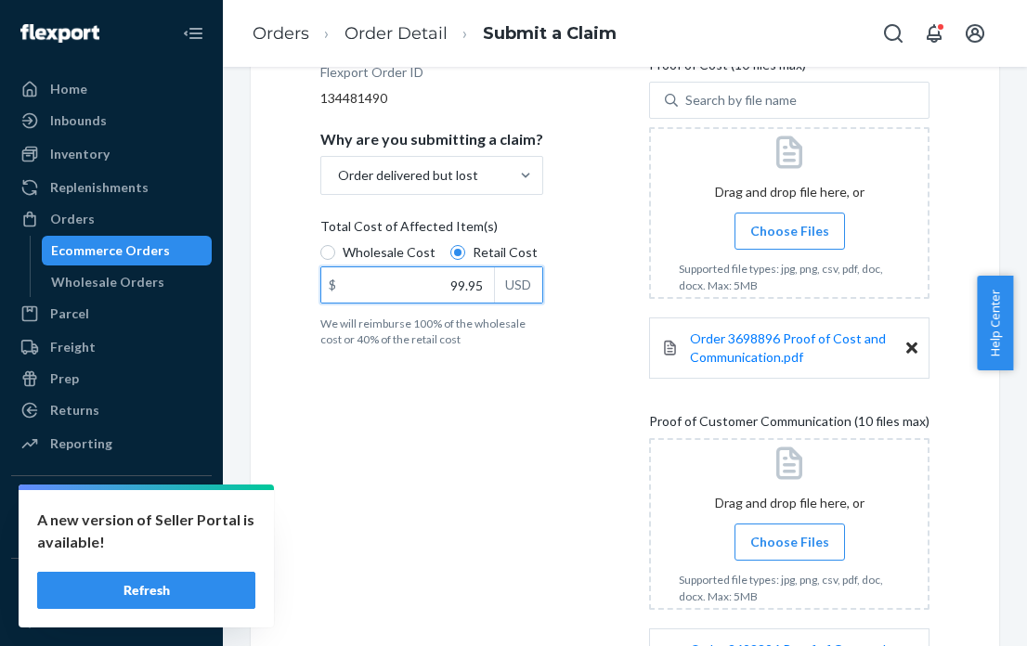
scroll to position [460, 0]
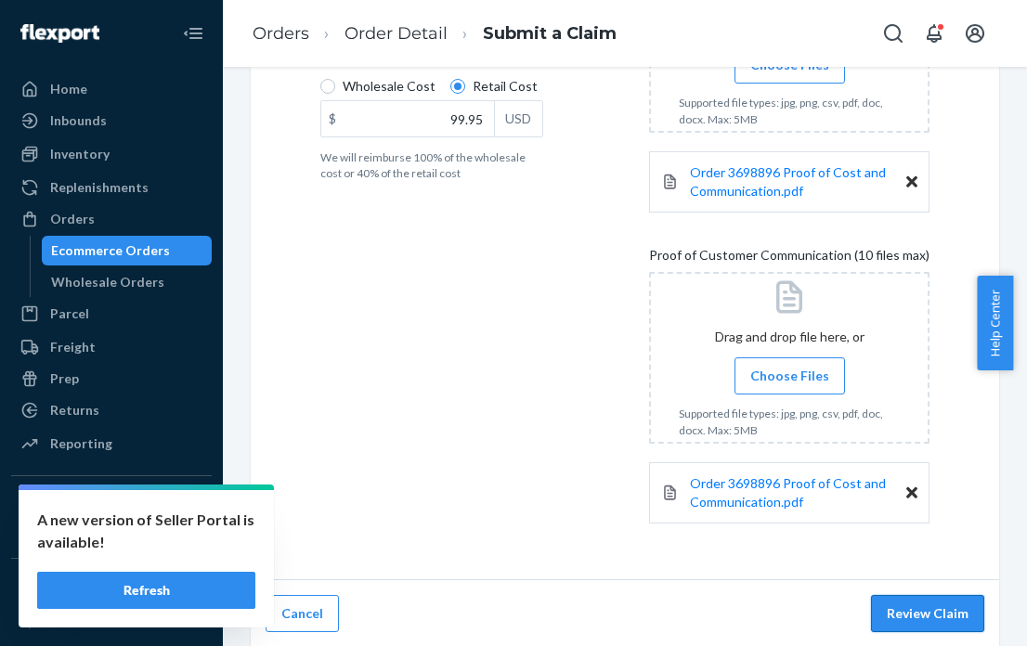
click at [933, 604] on button "Review Claim" at bounding box center [927, 613] width 113 height 37
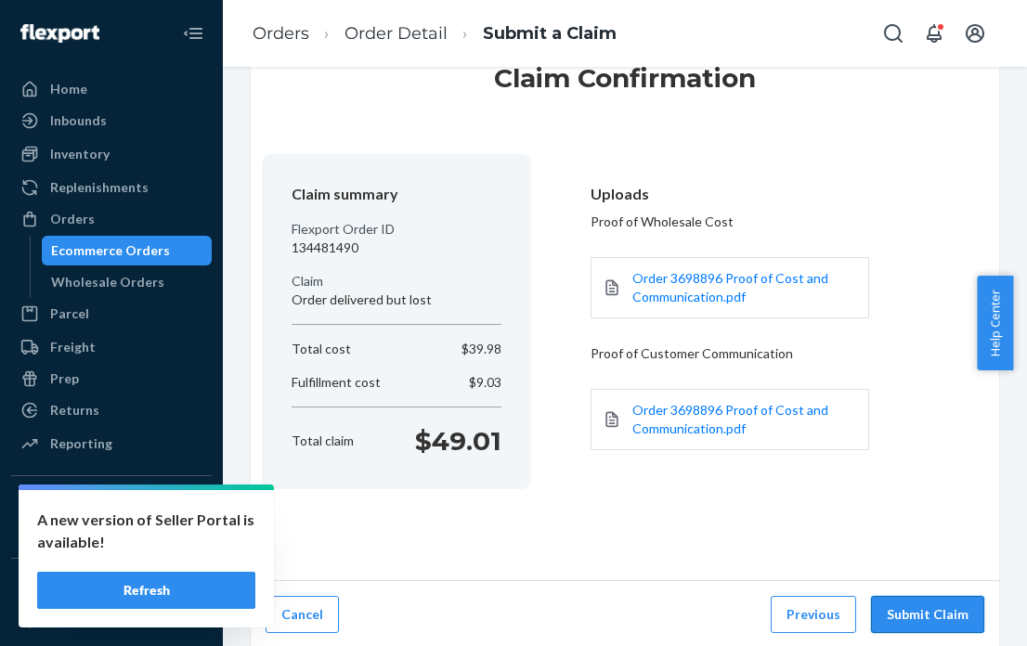
click at [930, 609] on button "Submit Claim" at bounding box center [927, 614] width 113 height 37
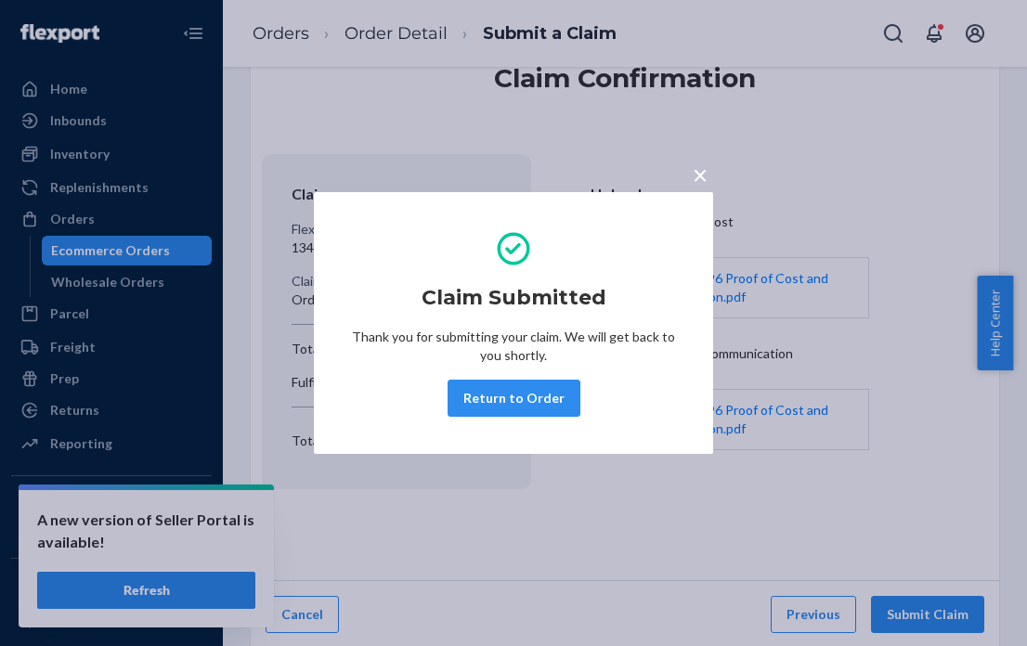
click at [700, 179] on span "×" at bounding box center [700, 175] width 15 height 32
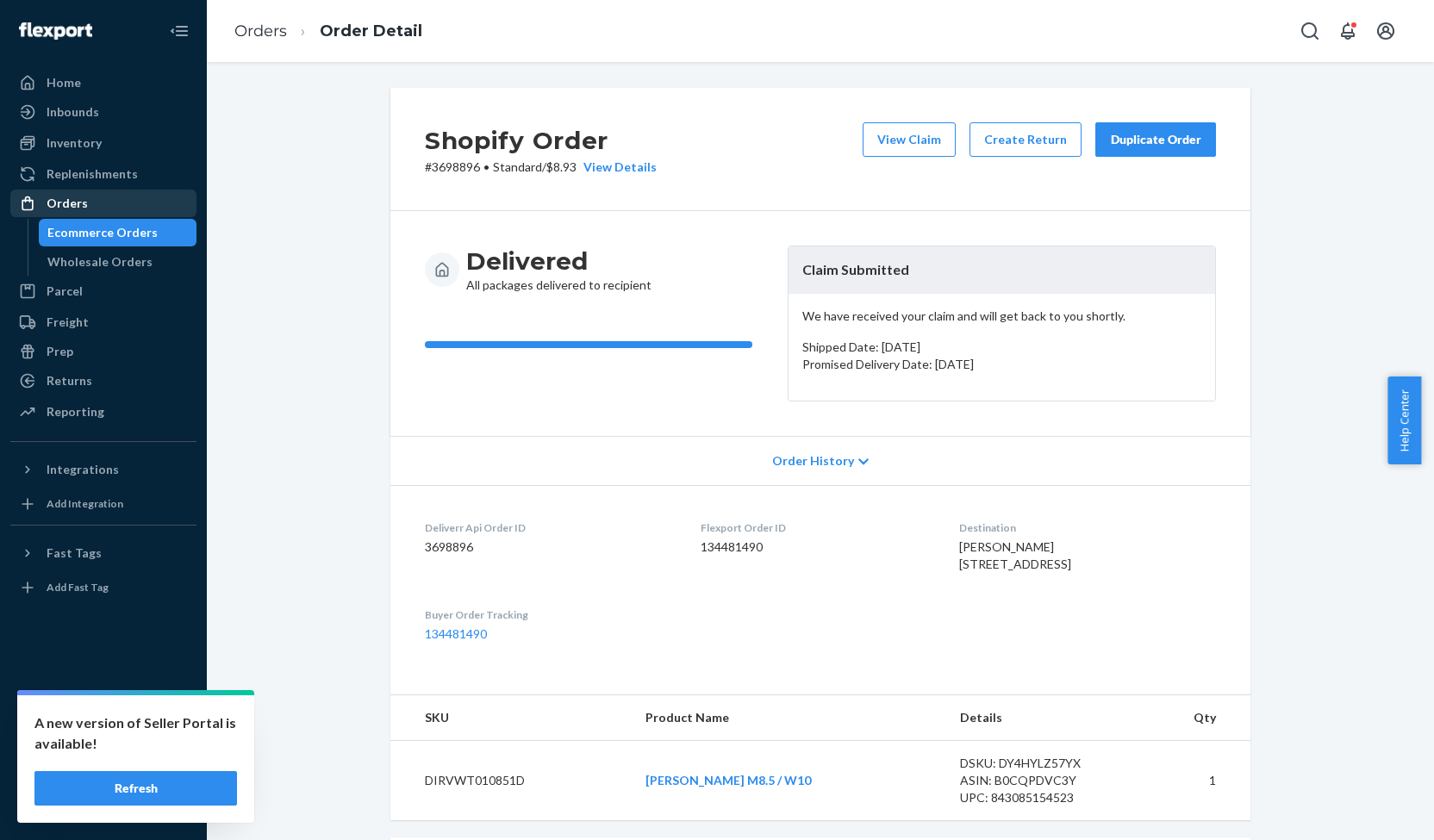
click at [71, 200] on div "Orders" at bounding box center [67, 203] width 42 height 18
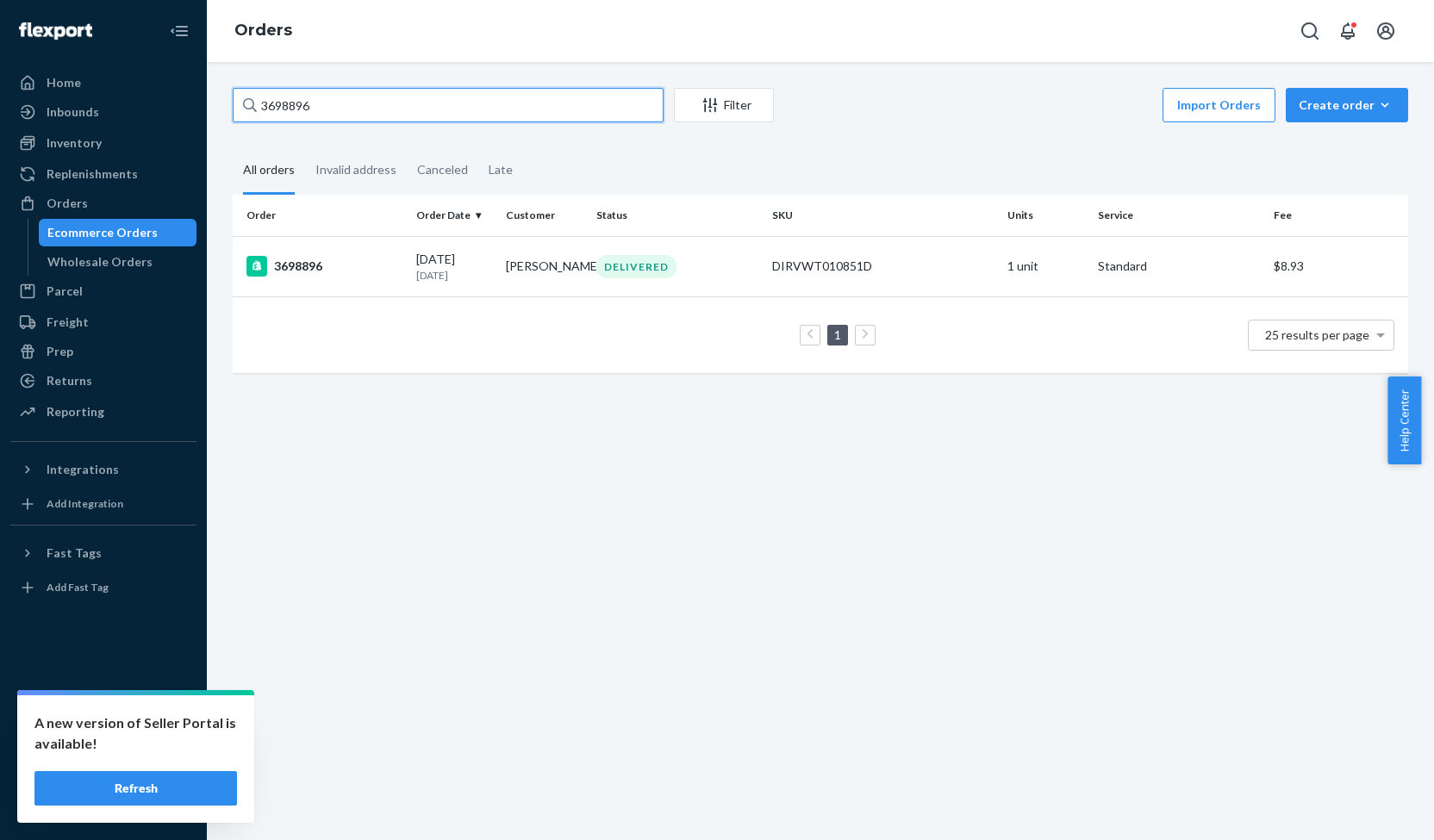
click at [295, 106] on input "3698896" at bounding box center [448, 105] width 431 height 34
paste input "111-1068549-4011443"
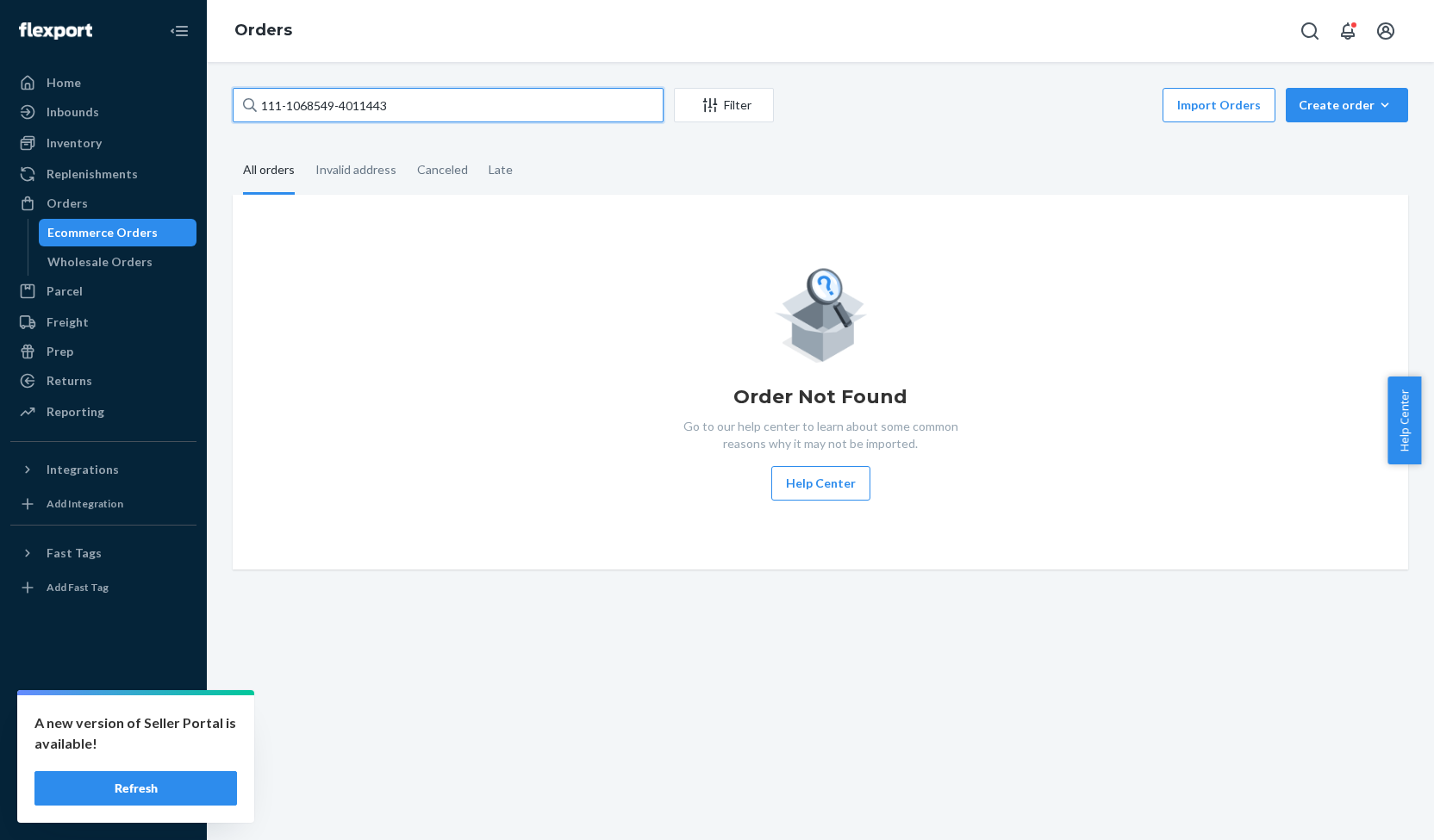
click at [326, 109] on input "111-1068549-4011443" at bounding box center [448, 105] width 431 height 34
paste input "3715175"
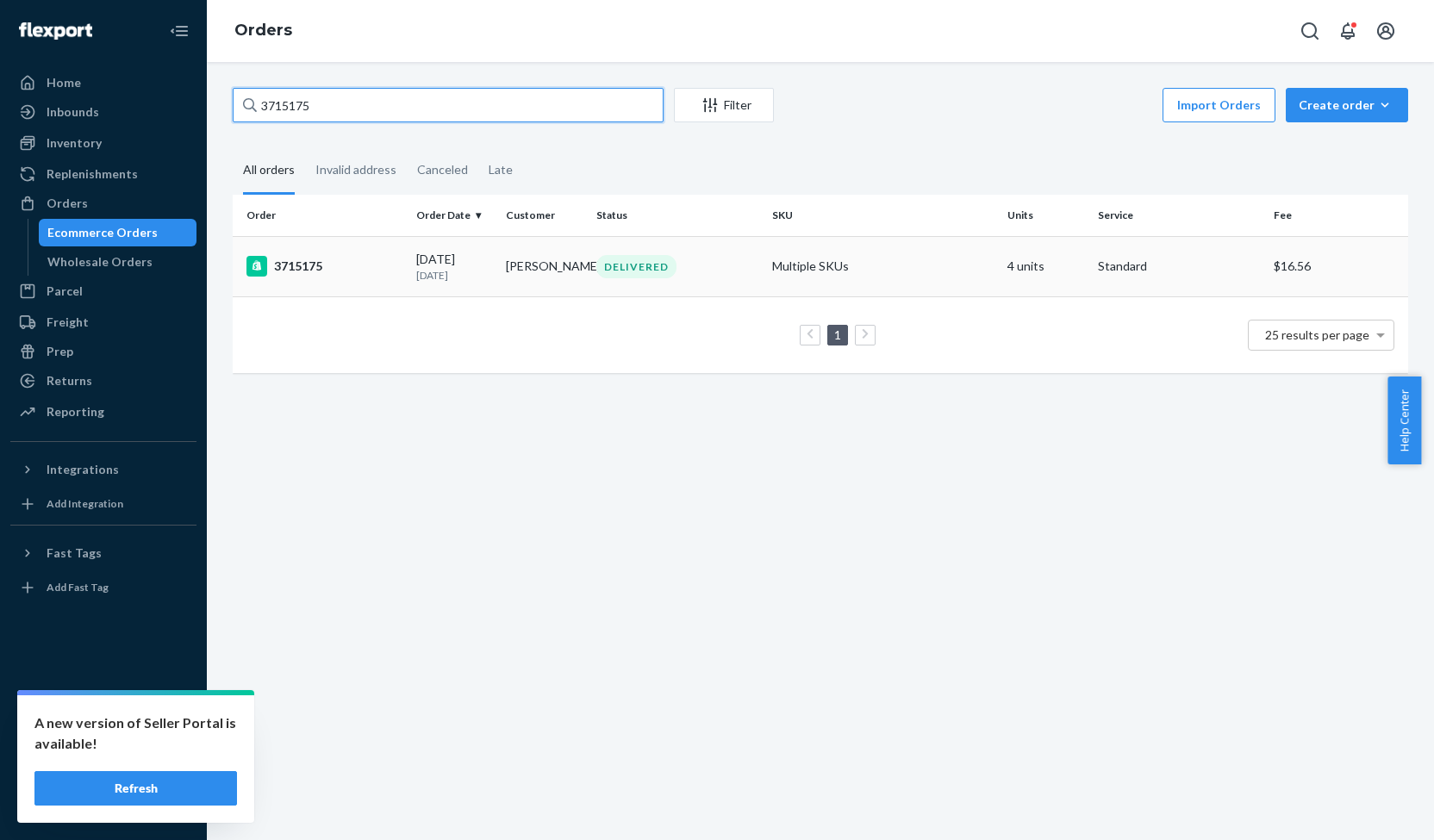
type input "3715175"
click at [317, 265] on div "3715175" at bounding box center [325, 266] width 156 height 20
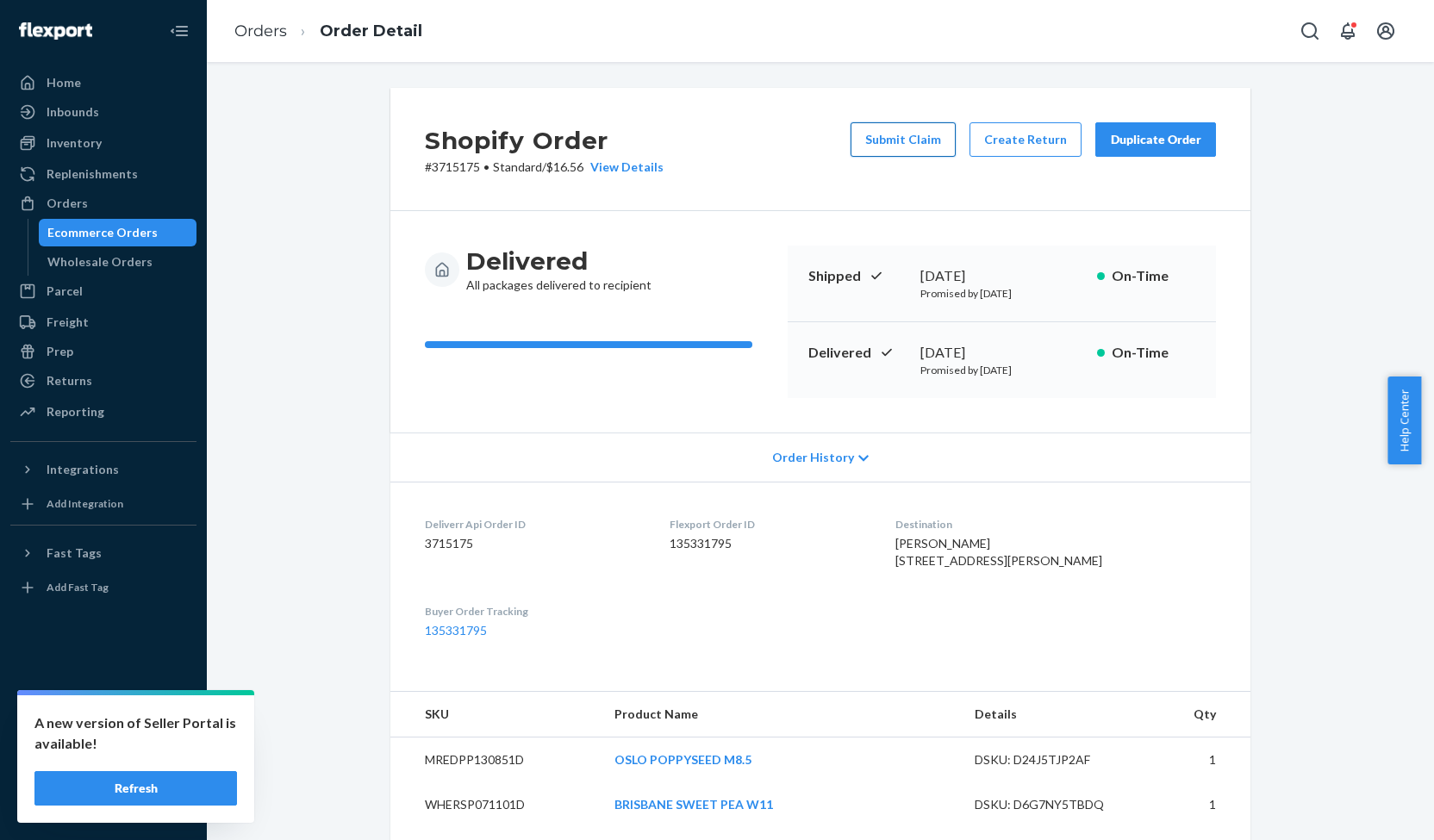
click at [898, 138] on button "Submit Claim" at bounding box center [902, 139] width 105 height 34
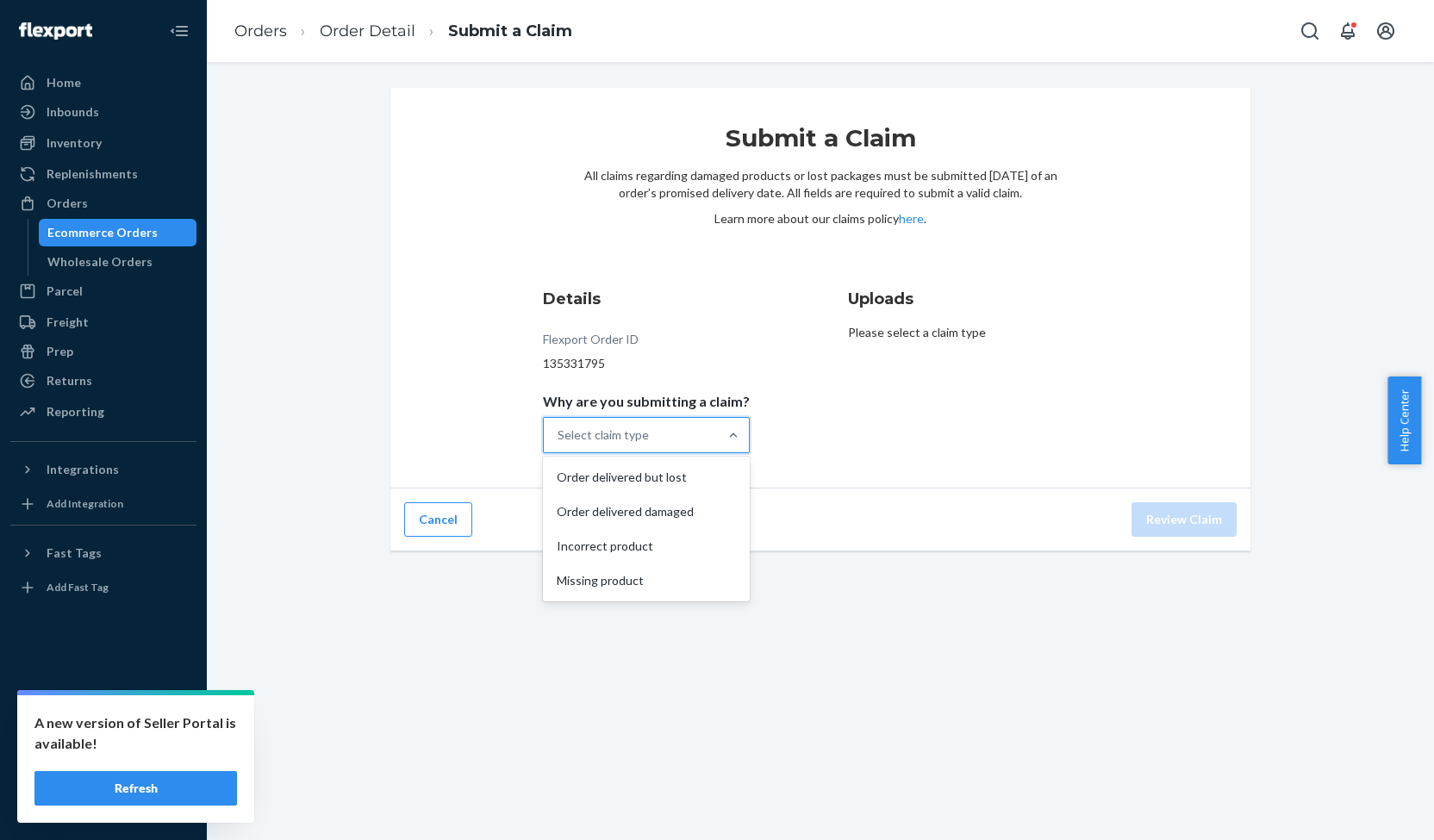
click at [599, 436] on div "Select claim type" at bounding box center [603, 435] width 91 height 18
click at [560, 436] on input "Why are you submitting a claim? option Order delivered but lost focused, 1 of 4…" at bounding box center [559, 435] width 2 height 18
click at [599, 473] on div "Order delivered but lost" at bounding box center [646, 477] width 200 height 34
click at [560, 444] on input "Why are you submitting a claim? option Order delivered but lost focused, 1 of 4…" at bounding box center [559, 435] width 2 height 18
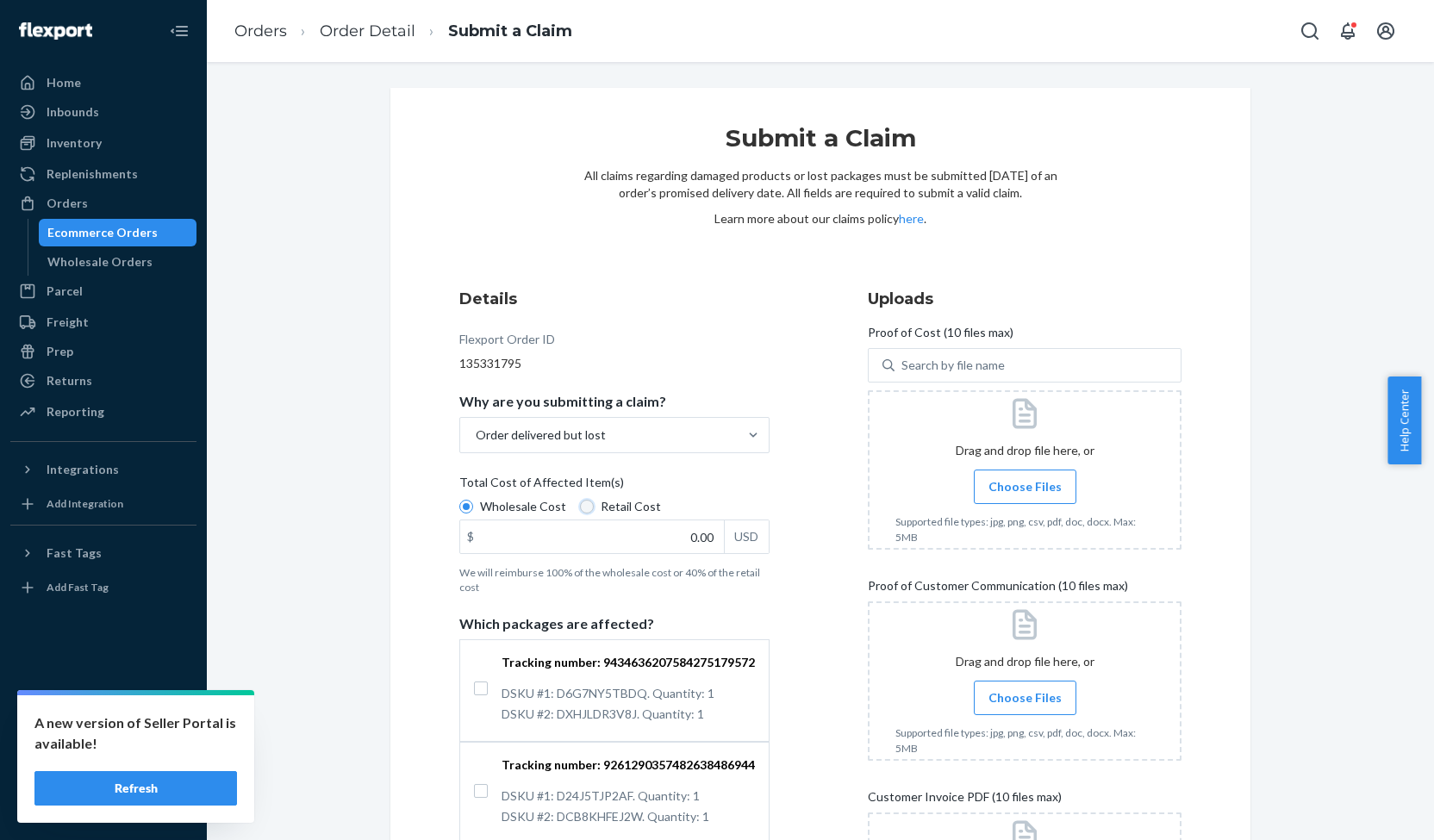
click at [580, 510] on input "Retail Cost" at bounding box center [587, 506] width 14 height 14
radio input "true"
radio input "false"
click at [70, 199] on div "Orders" at bounding box center [67, 203] width 42 height 18
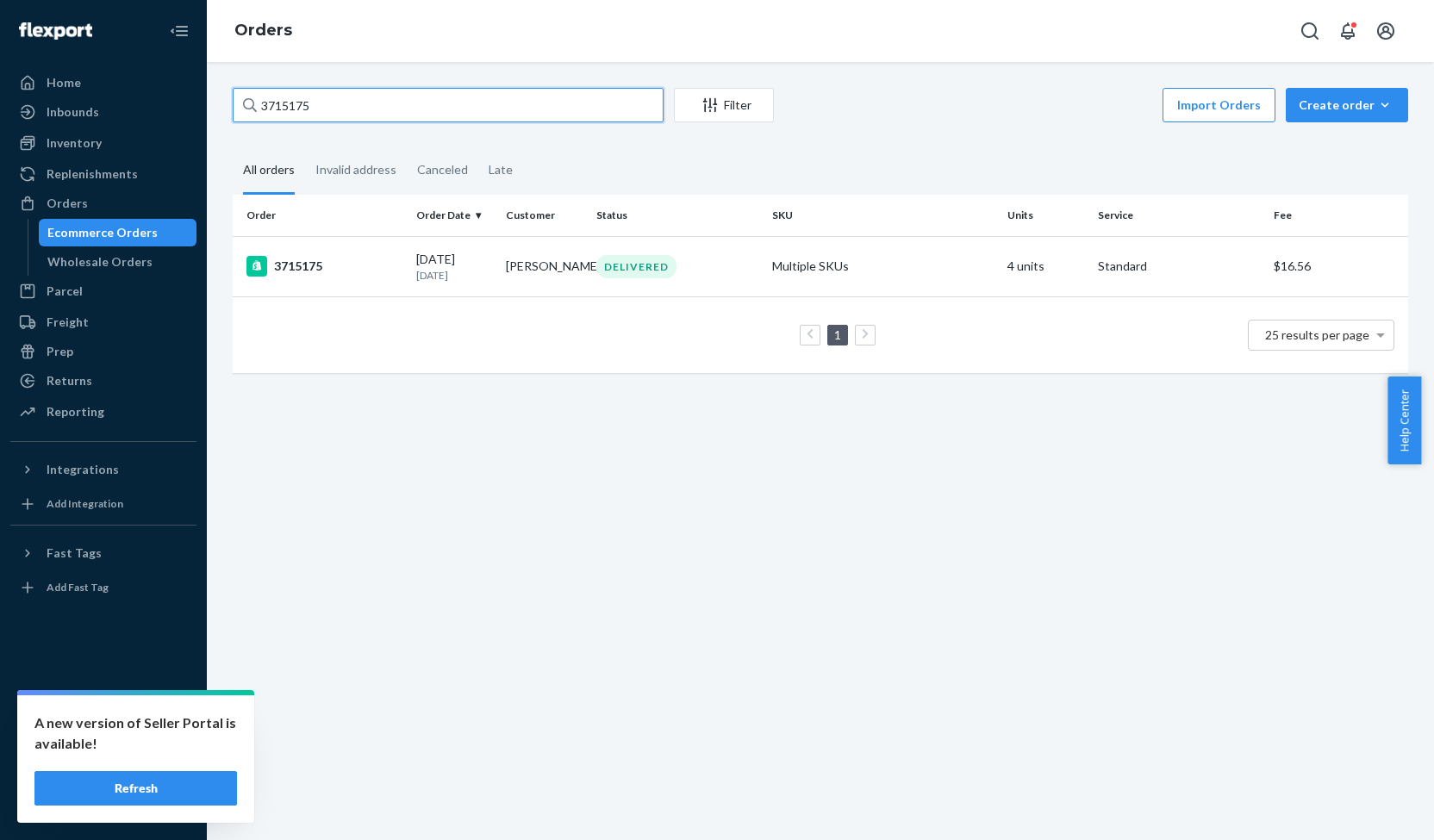
click at [288, 106] on input "3715175" at bounding box center [448, 105] width 431 height 34
paste input "695968"
type input "3695968"
click at [319, 264] on div "3695968" at bounding box center [325, 266] width 156 height 20
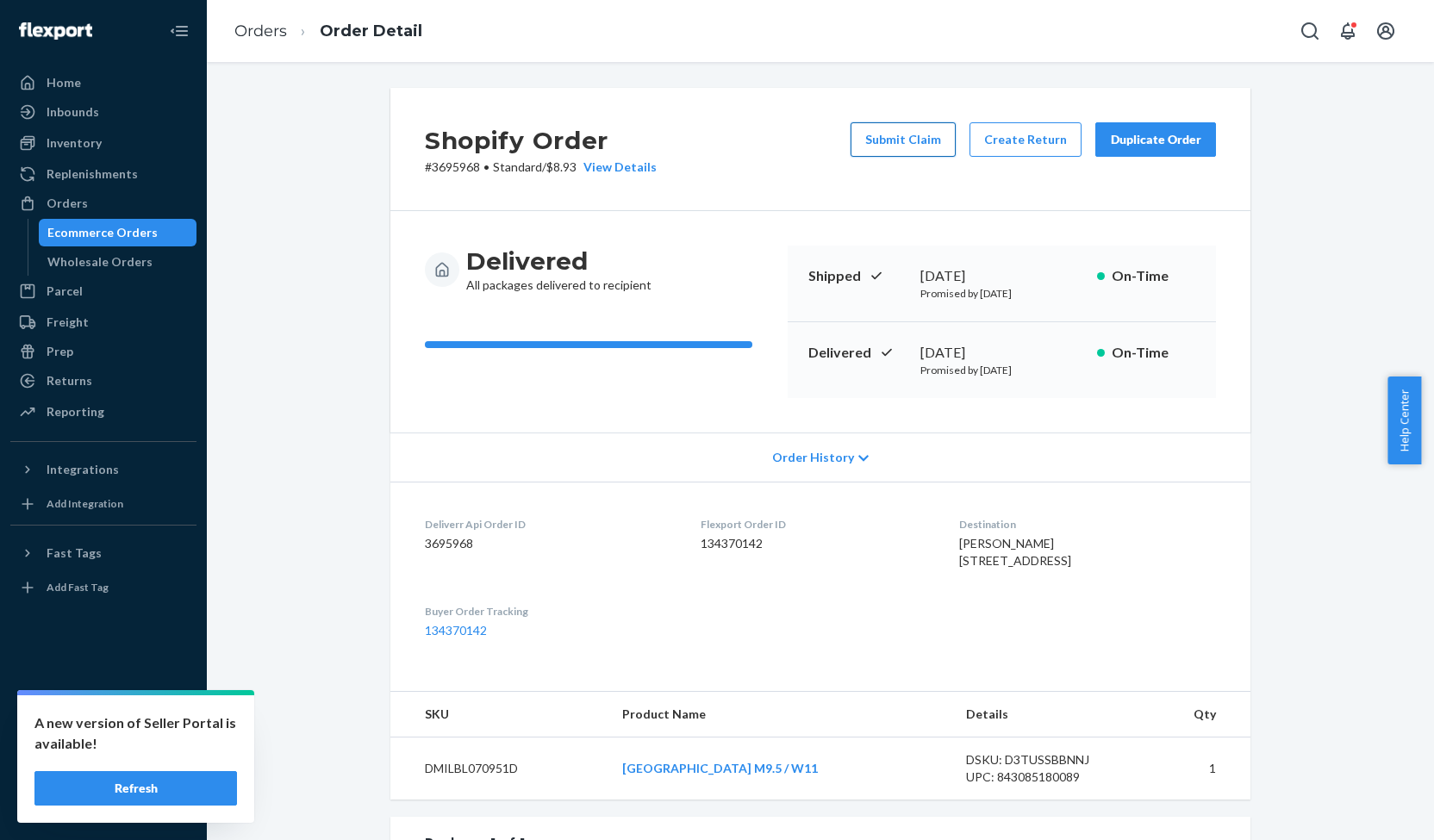
click at [884, 138] on button "Submit Claim" at bounding box center [902, 139] width 105 height 34
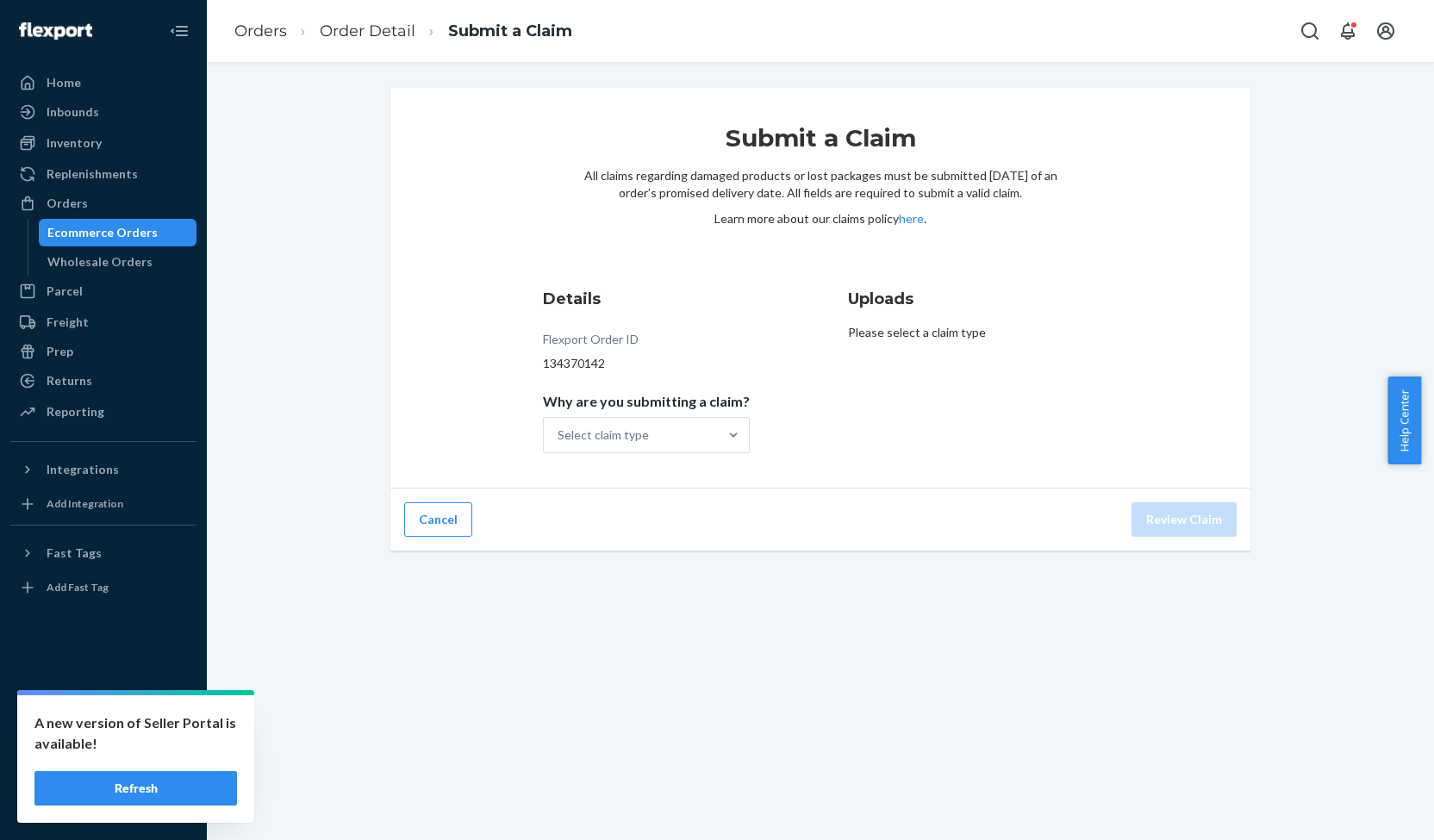
click at [623, 454] on div "Details Flexport Order ID 134370142 Why are you submitting a claim? Select clai…" at bounding box center [667, 370] width 250 height 187
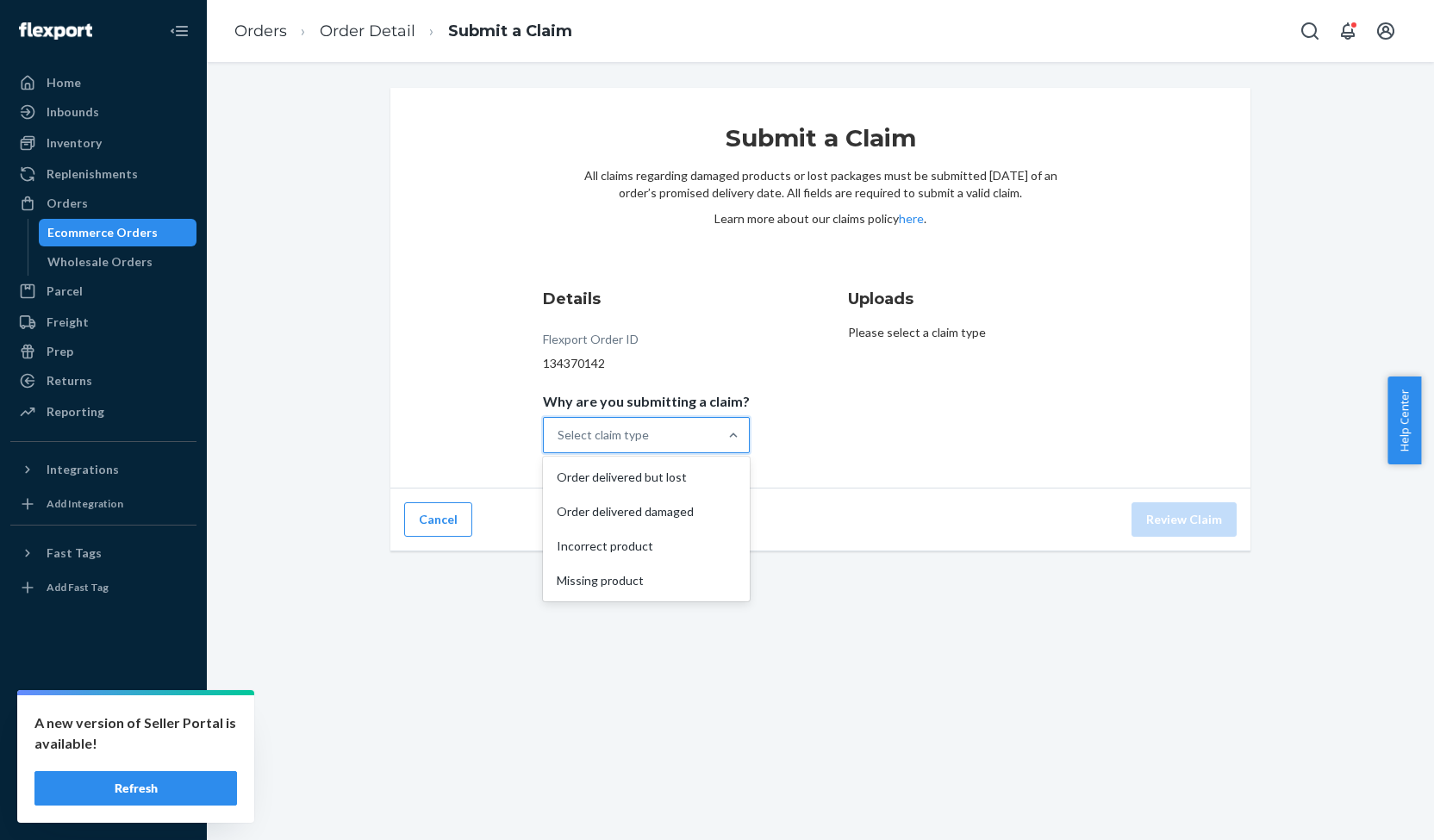
click at [620, 444] on div "Select claim type" at bounding box center [631, 434] width 174 height 34
click at [560, 444] on input "Why are you submitting a claim? option Order delivered but lost focused, 1 of 4…" at bounding box center [559, 435] width 2 height 18
click at [606, 476] on div "Order delivered but lost" at bounding box center [646, 477] width 200 height 34
click at [560, 444] on input "Why are you submitting a claim? option Order delivered but lost focused, 1 of 4…" at bounding box center [559, 435] width 2 height 18
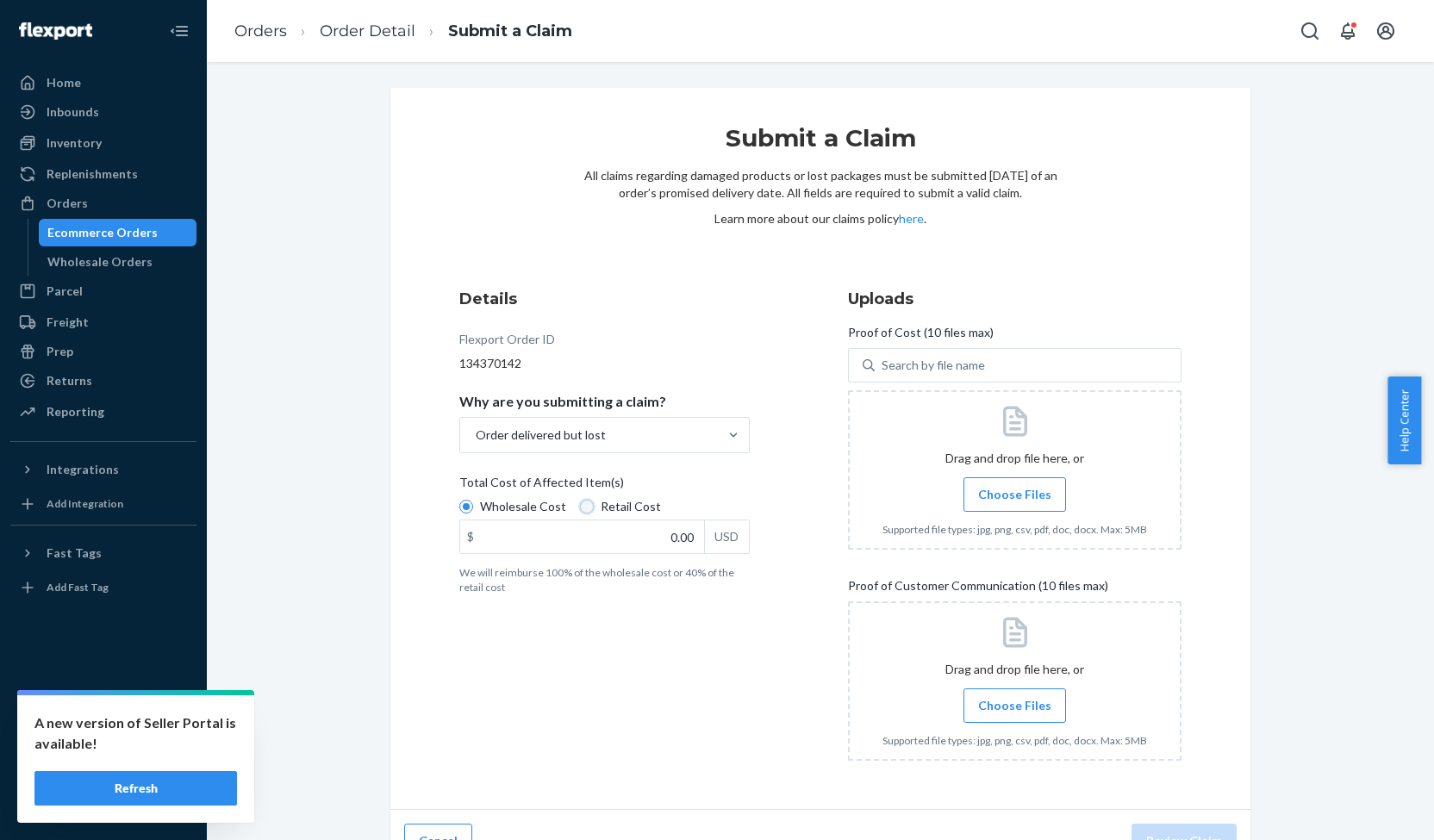
click at [580, 506] on input "Retail Cost" at bounding box center [587, 506] width 14 height 14
radio input "true"
radio input "false"
click at [672, 532] on input "0.00" at bounding box center [582, 536] width 244 height 32
type input "119.00"
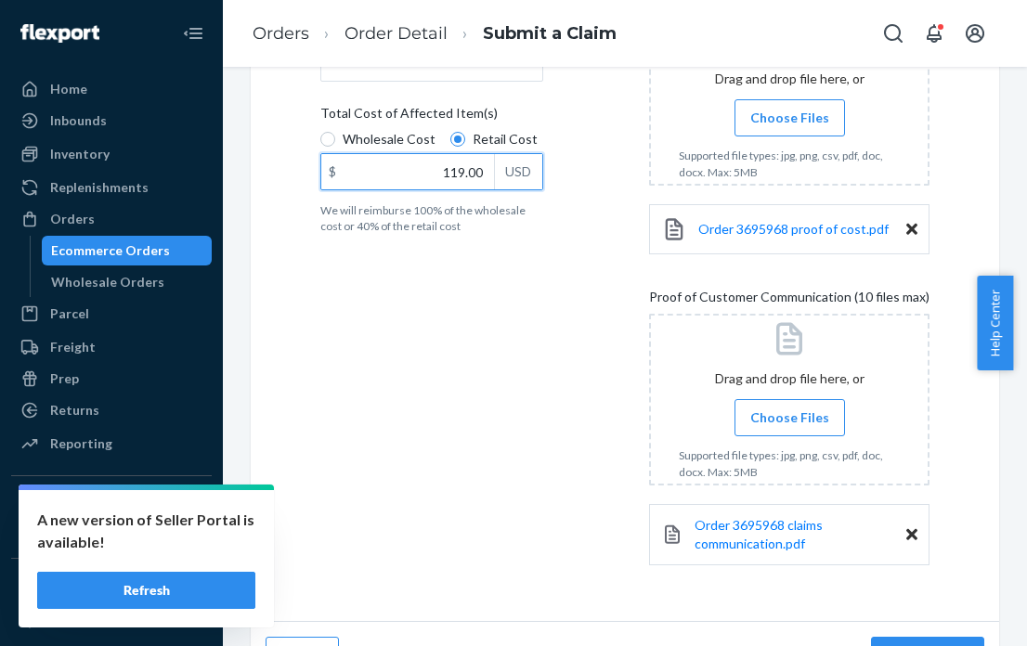
scroll to position [448, 0]
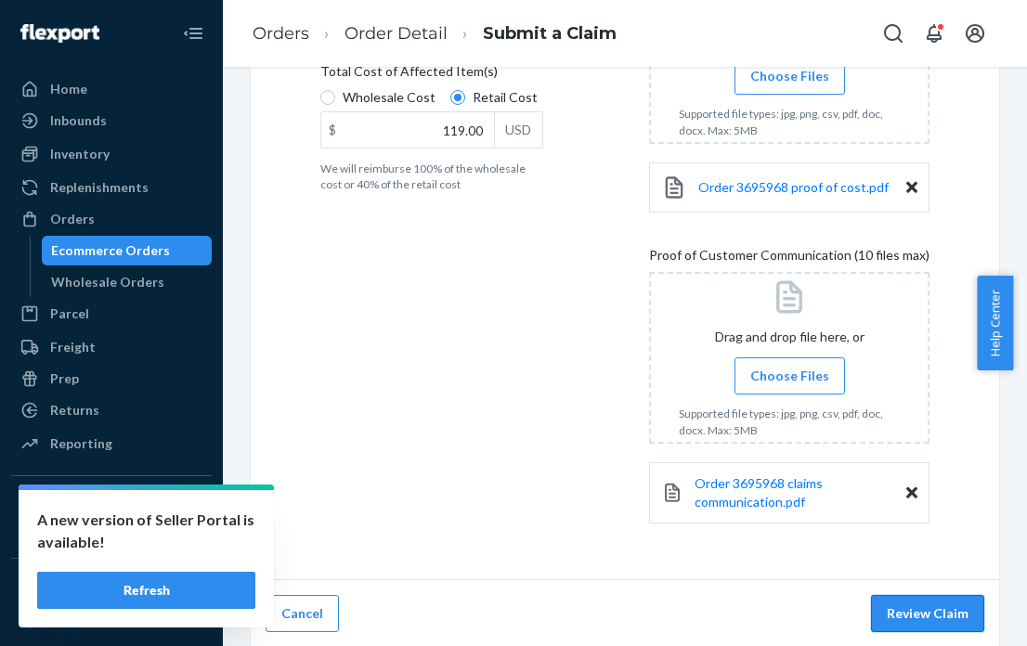
click at [899, 615] on button "Review Claim" at bounding box center [927, 613] width 113 height 37
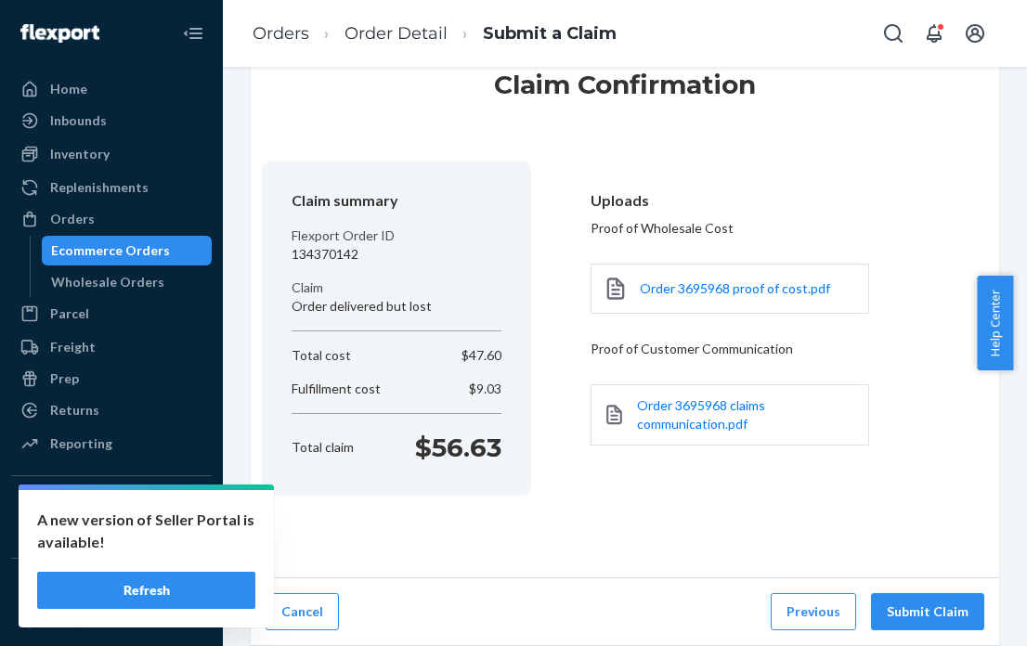
scroll to position [62, 0]
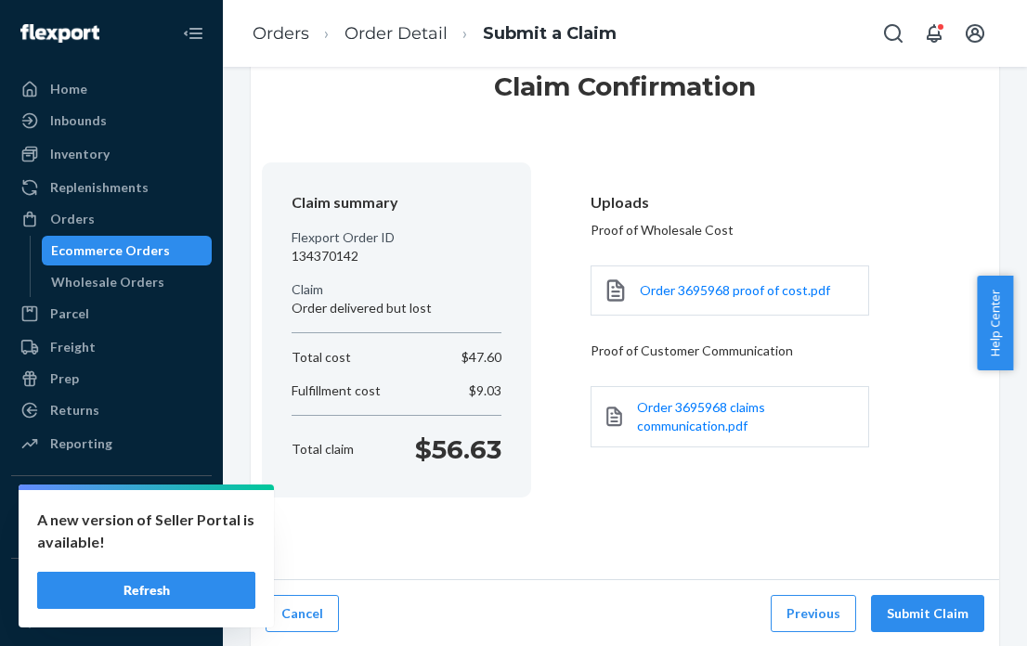
click at [899, 615] on button "Submit Claim" at bounding box center [927, 613] width 113 height 37
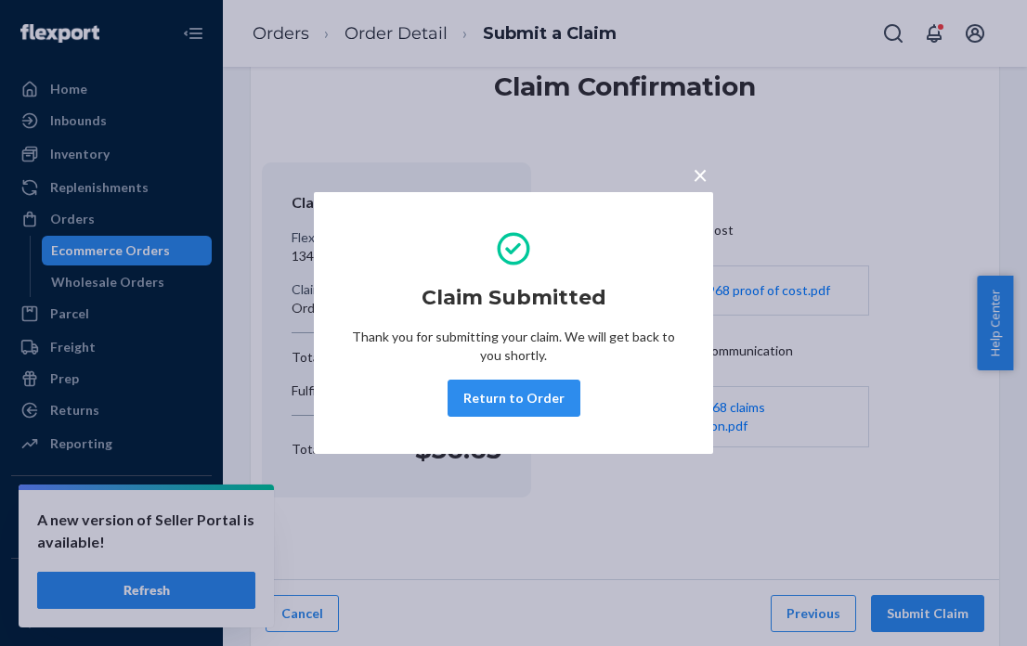
click at [702, 181] on span "×" at bounding box center [700, 175] width 15 height 32
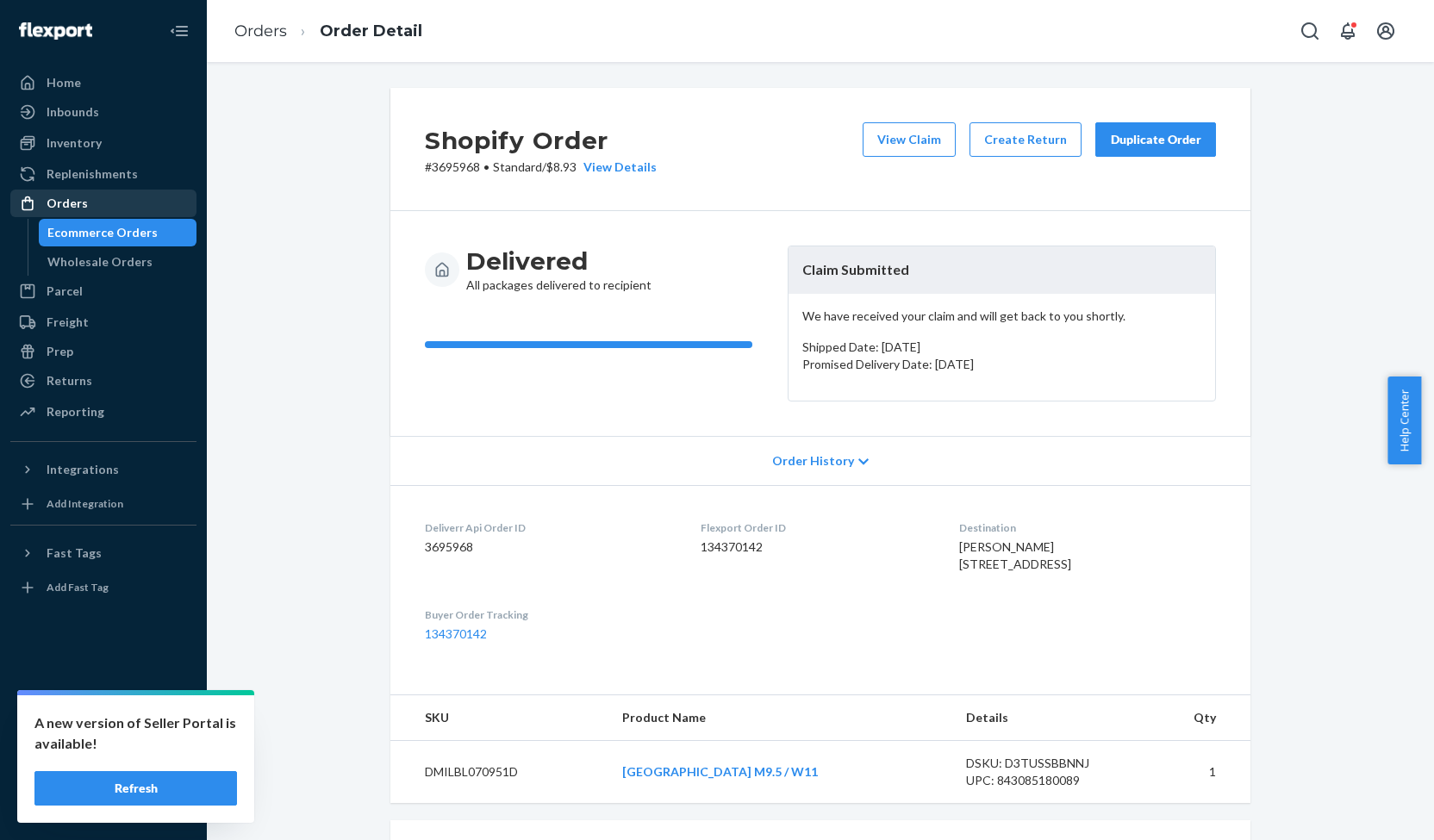
click at [60, 206] on div "Orders" at bounding box center [67, 203] width 42 height 18
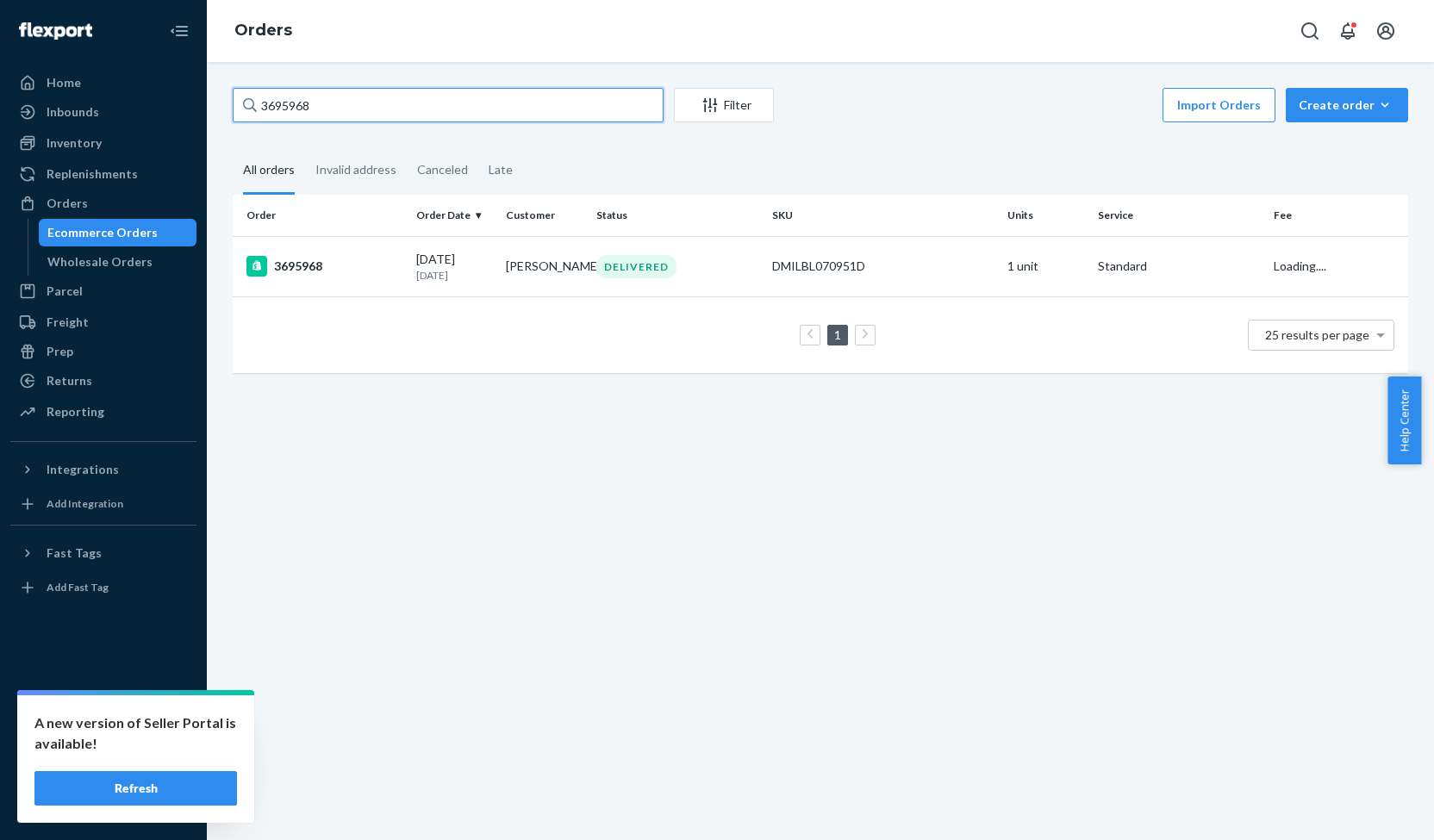
click at [292, 110] on input "3695968" at bounding box center [448, 105] width 431 height 34
paste input "70518"
type input "3705188"
click at [317, 263] on div "3705188" at bounding box center [325, 266] width 156 height 20
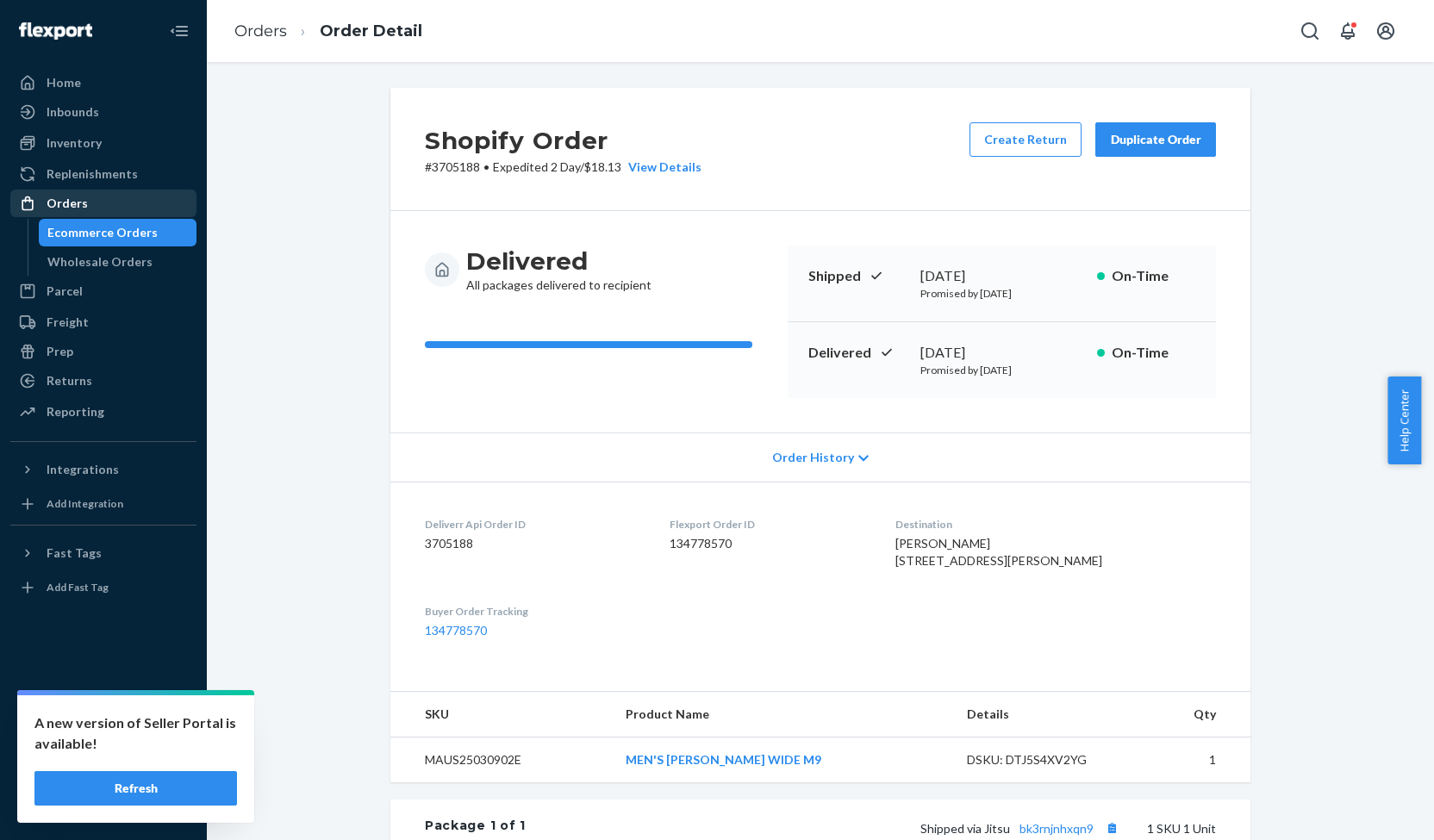
click at [76, 200] on div "Orders" at bounding box center [67, 203] width 42 height 18
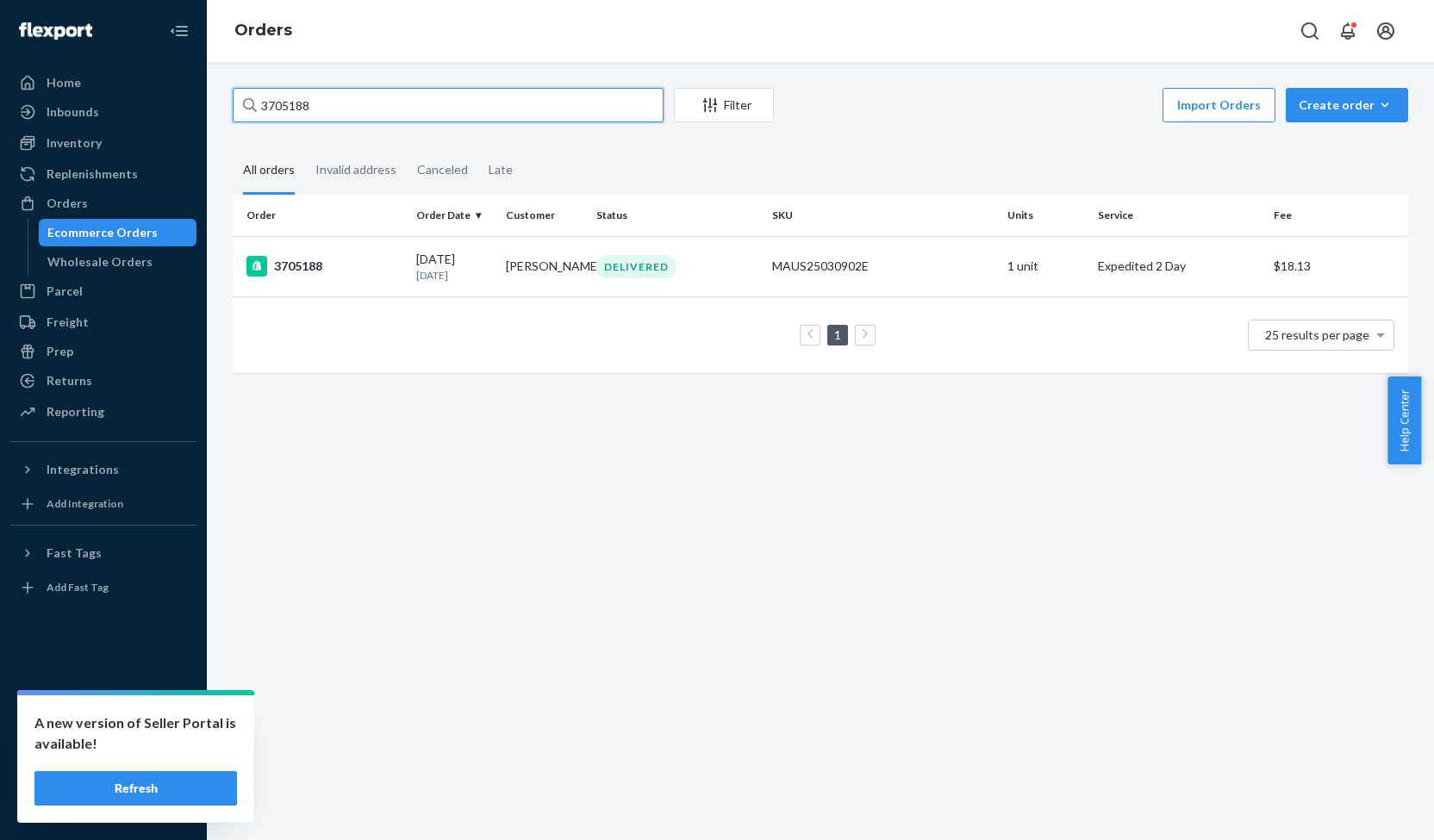
click at [283, 103] on input "3705188" at bounding box center [448, 105] width 431 height 34
paste input "2003"
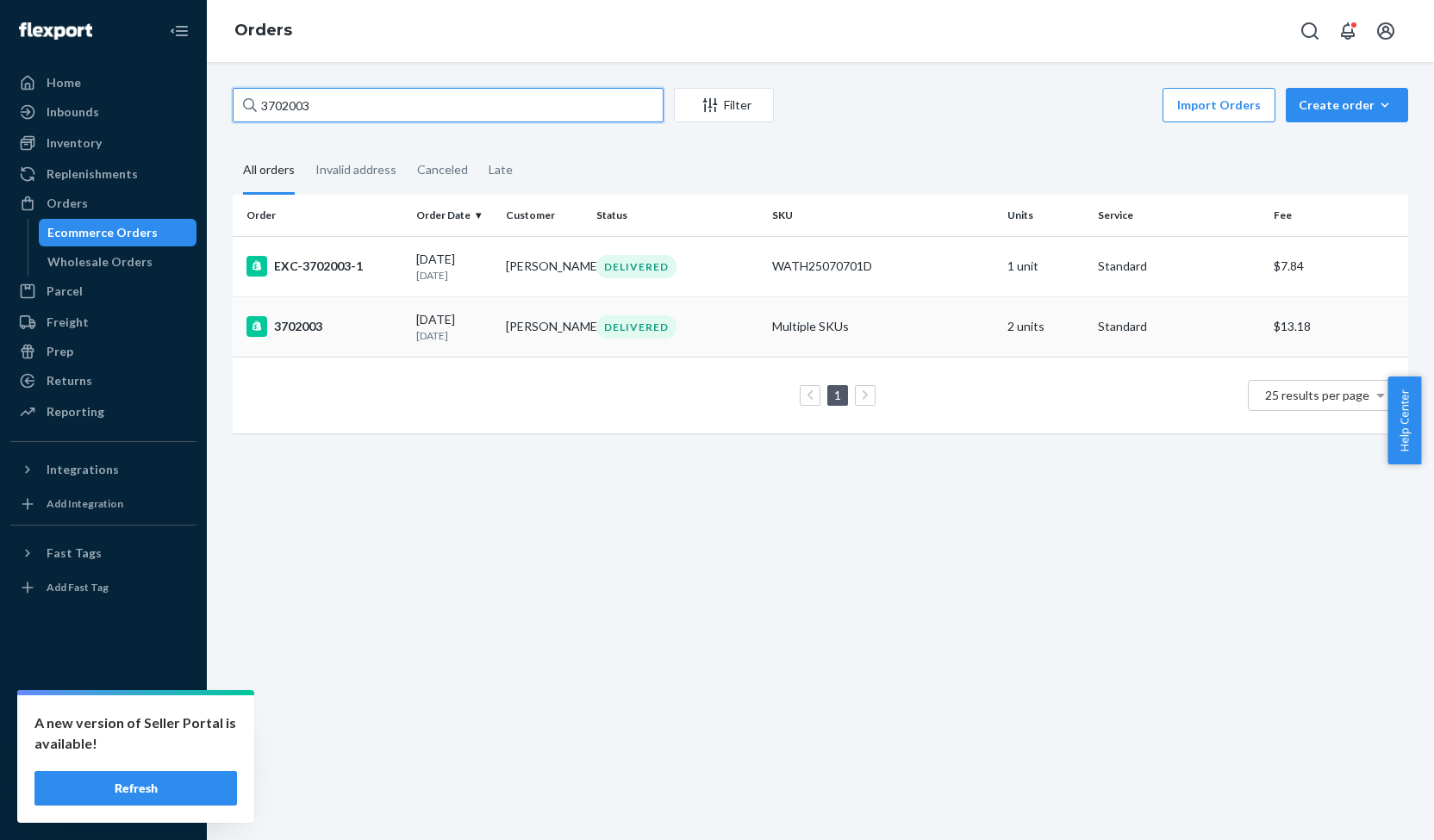
type input "3702003"
click at [308, 330] on div "3702003" at bounding box center [325, 327] width 156 height 20
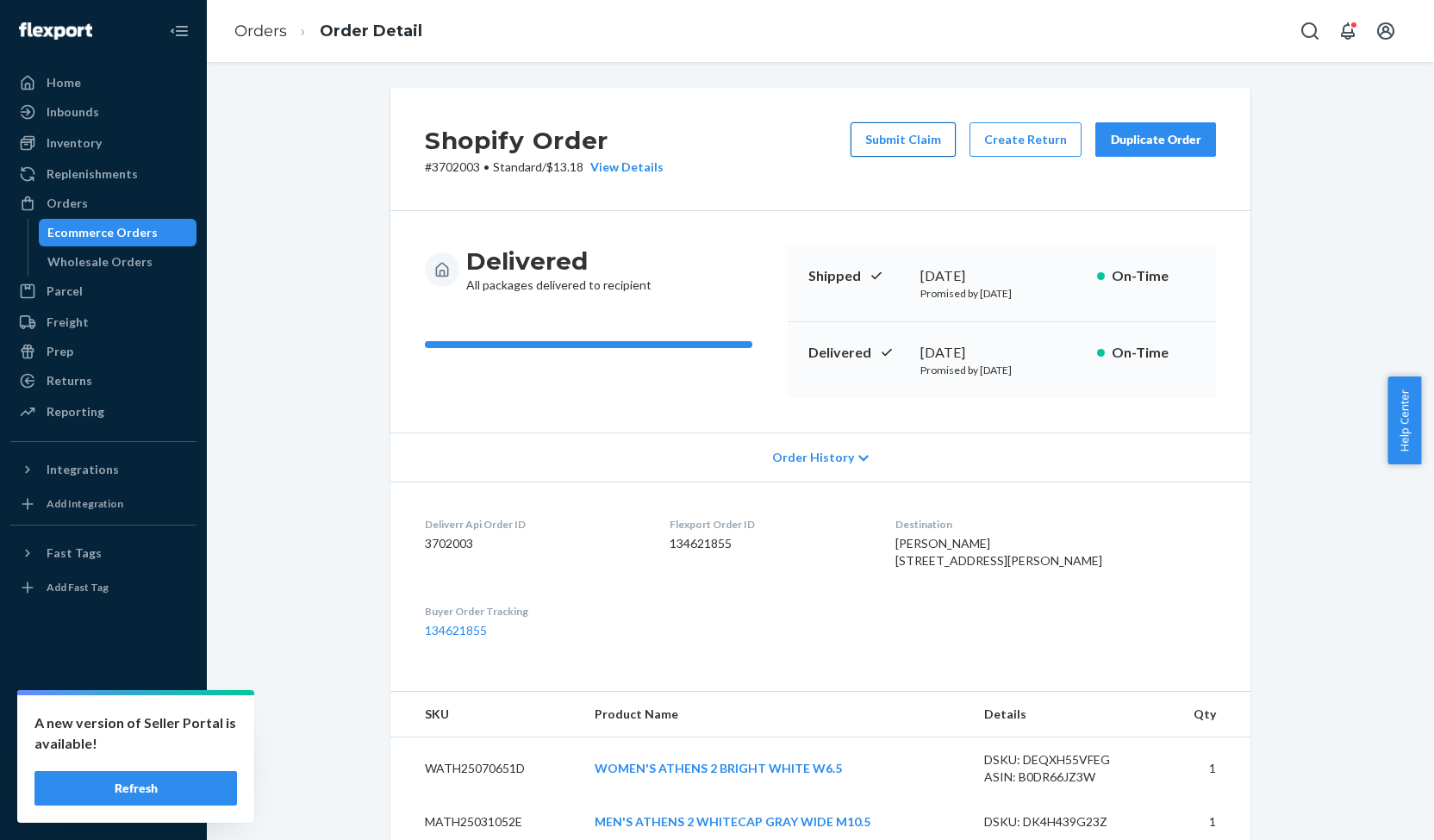
click at [900, 138] on button "Submit Claim" at bounding box center [902, 139] width 105 height 34
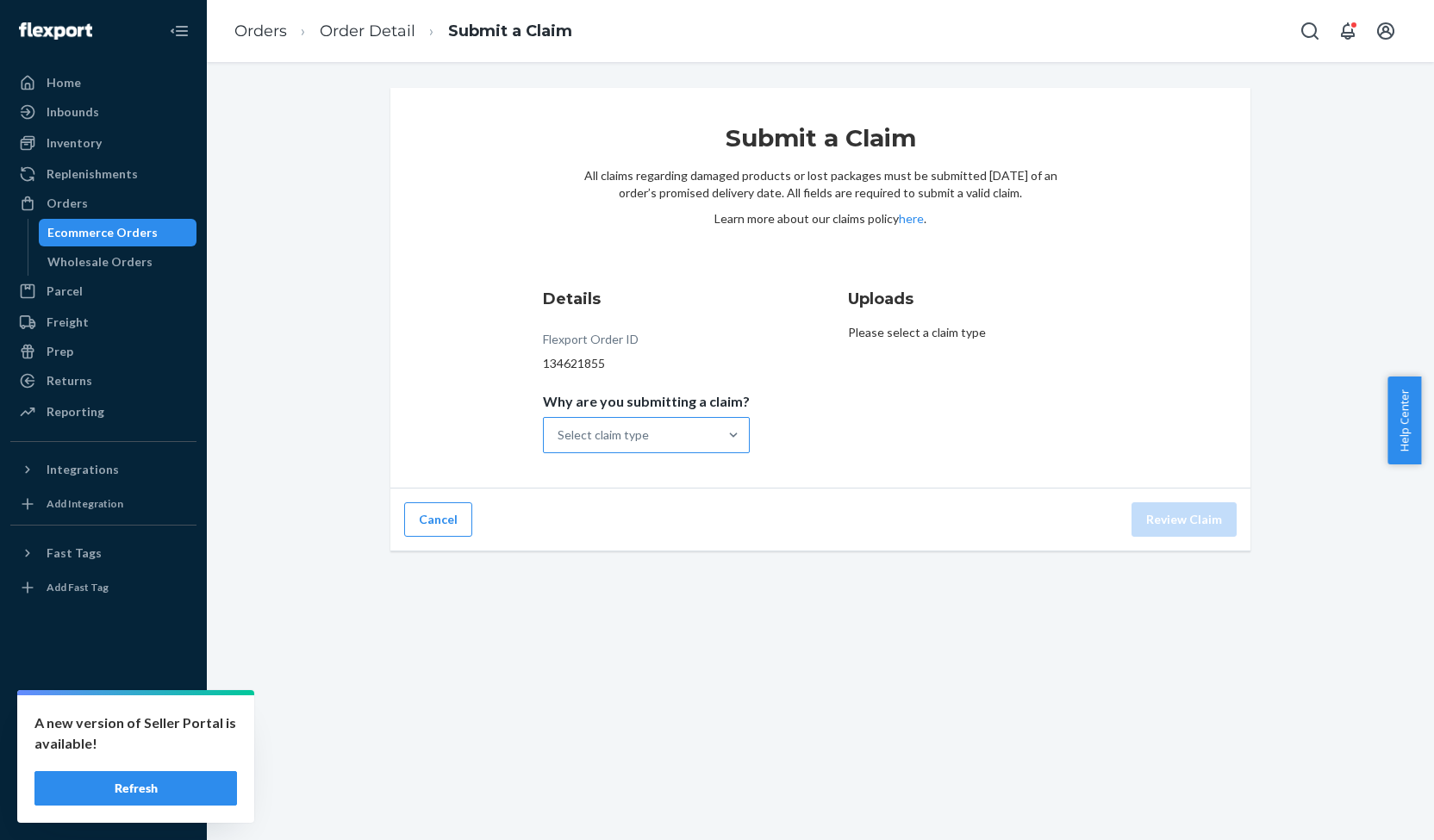
click at [617, 420] on div "Select claim type" at bounding box center [631, 434] width 174 height 34
click at [560, 427] on input "Why are you submitting a claim? Select claim type" at bounding box center [559, 435] width 2 height 18
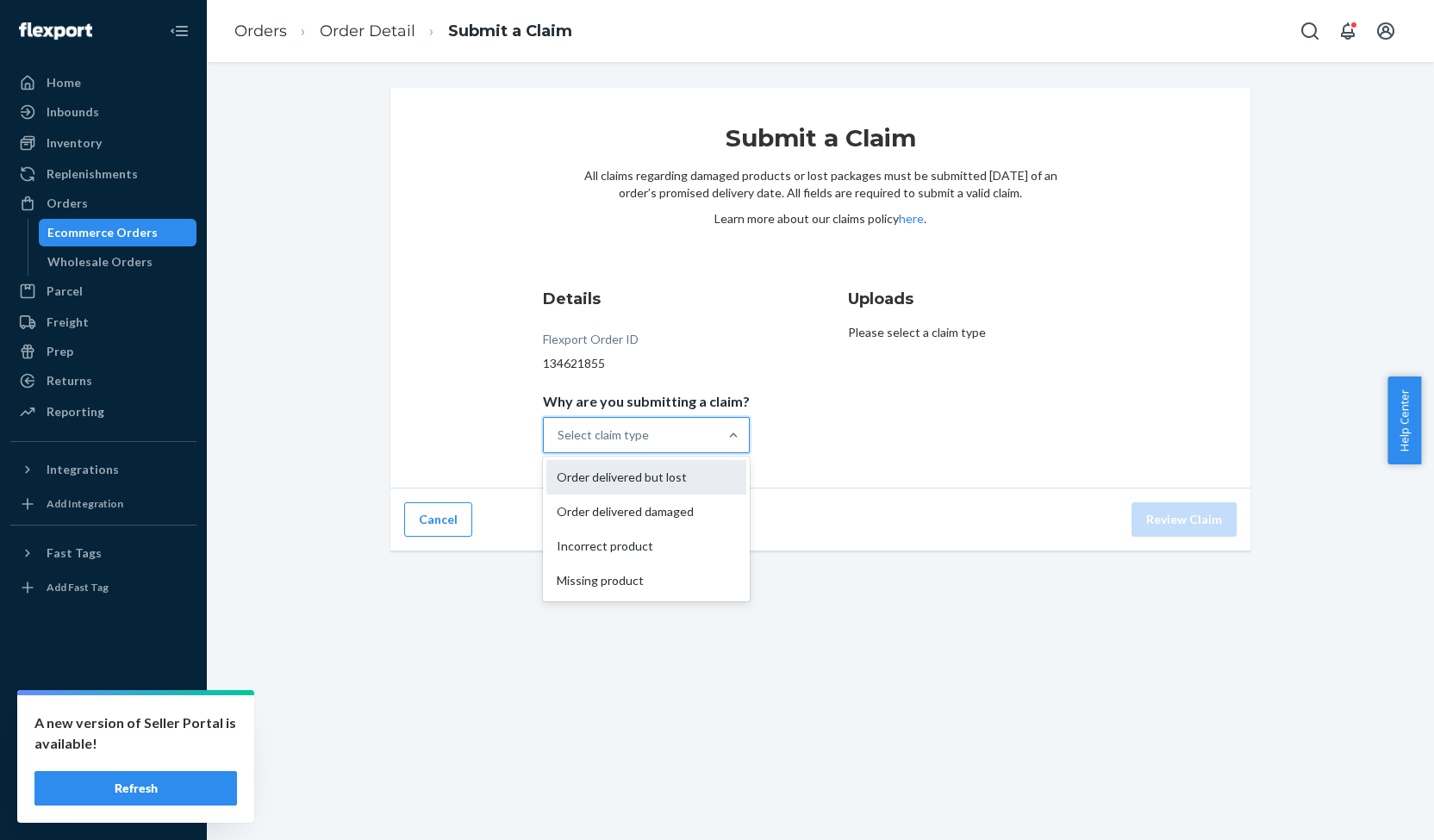
click at [613, 476] on div "Order delivered but lost" at bounding box center [646, 477] width 200 height 34
click at [560, 444] on input "Why are you submitting a claim? option Order delivered but lost focused, 1 of 4…" at bounding box center [559, 435] width 2 height 18
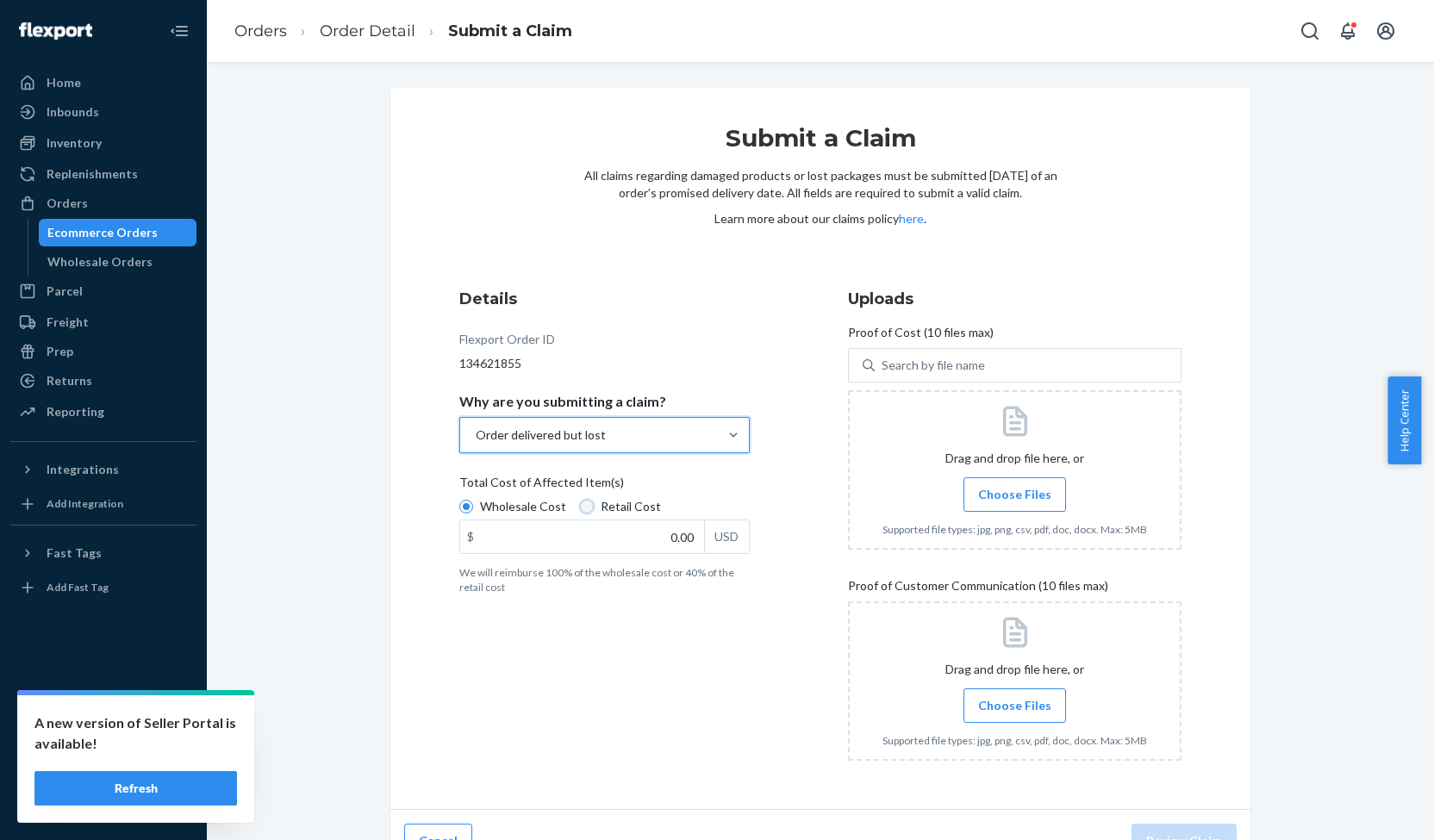
click at [580, 509] on input "Retail Cost" at bounding box center [587, 506] width 14 height 14
radio input "true"
radio input "false"
click at [678, 538] on input "0.00" at bounding box center [582, 536] width 244 height 32
type input "279.90"
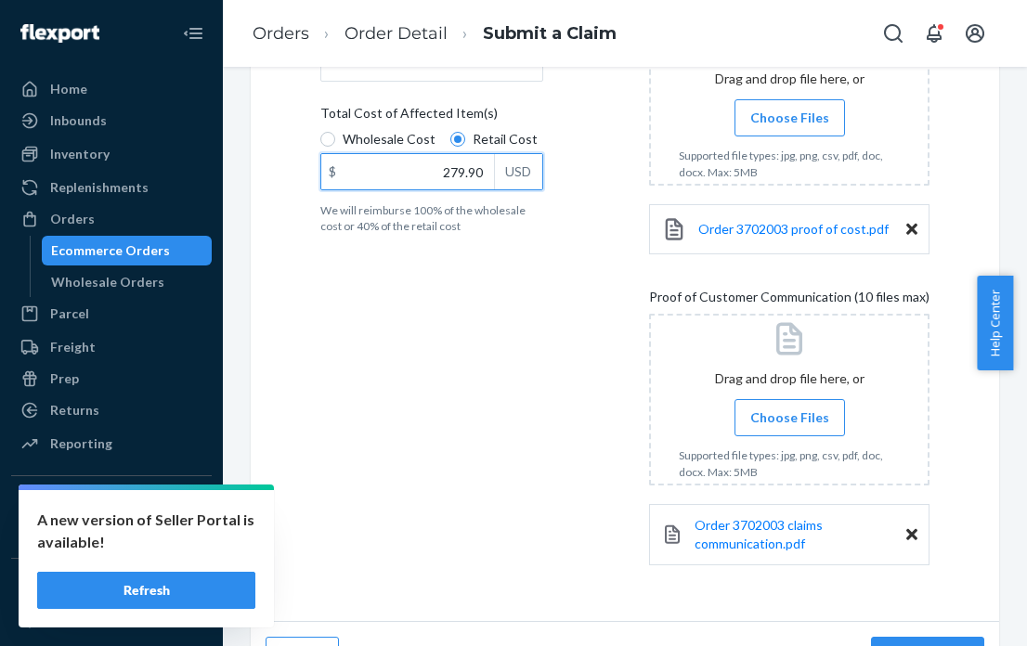
scroll to position [448, 0]
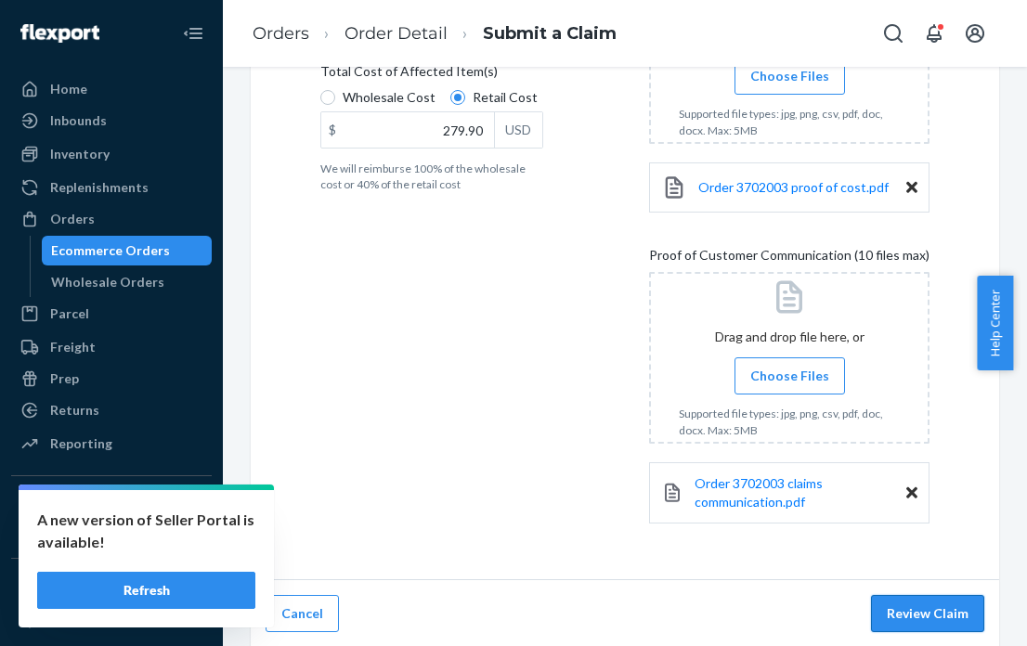
click at [927, 614] on button "Review Claim" at bounding box center [927, 613] width 113 height 37
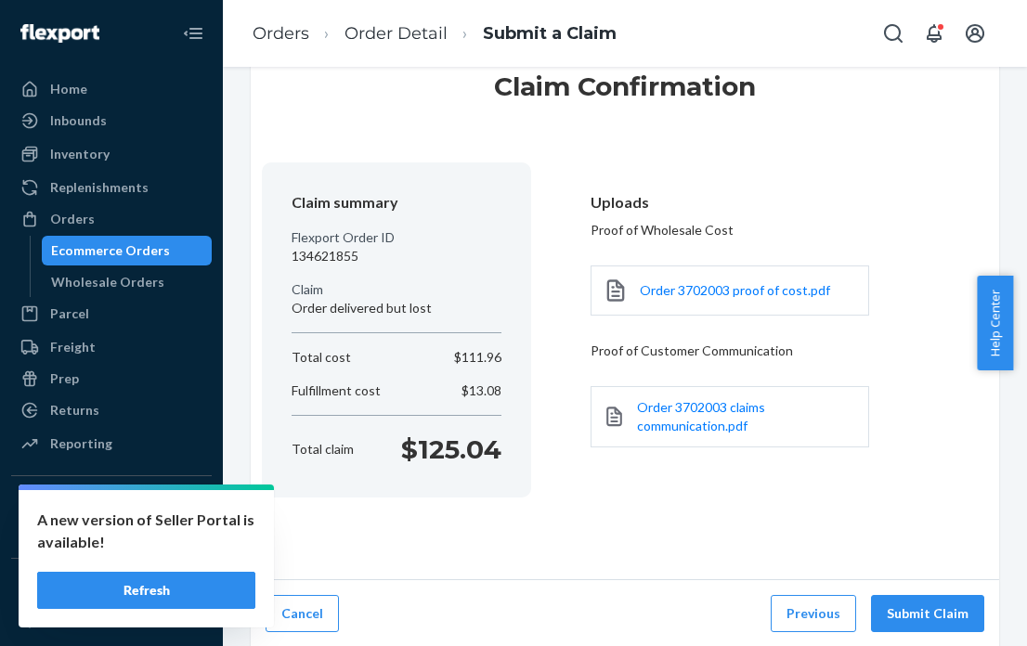
click at [927, 614] on button "Submit Claim" at bounding box center [927, 613] width 113 height 37
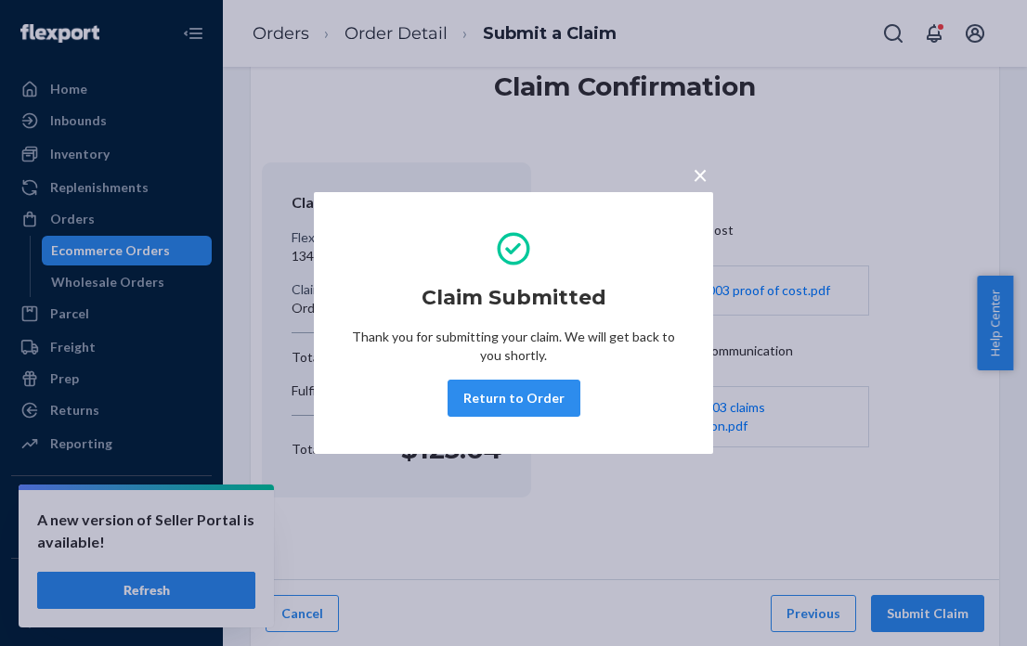
click at [702, 179] on span "×" at bounding box center [700, 175] width 15 height 32
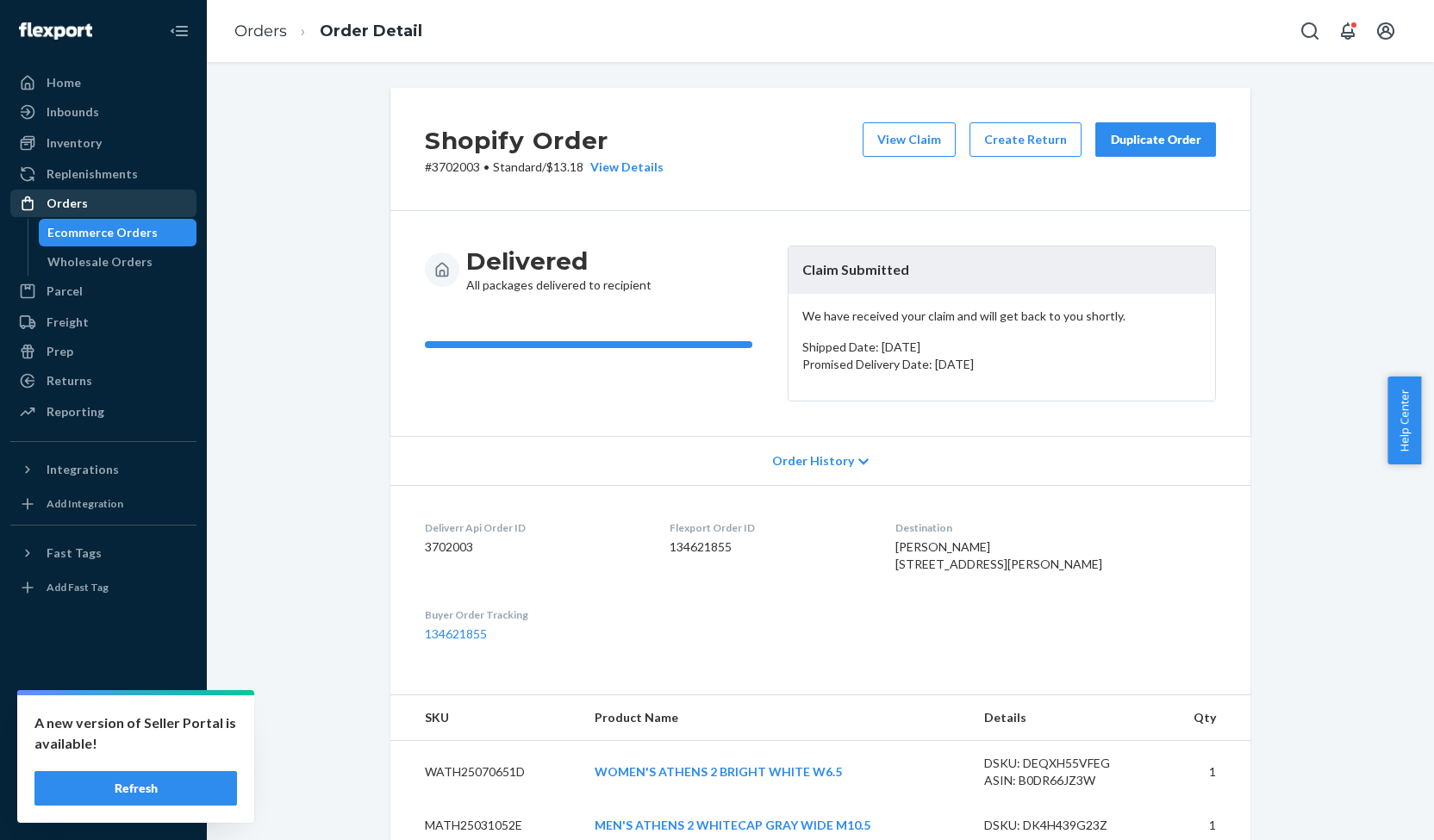
click at [72, 208] on div "Orders" at bounding box center [67, 203] width 42 height 18
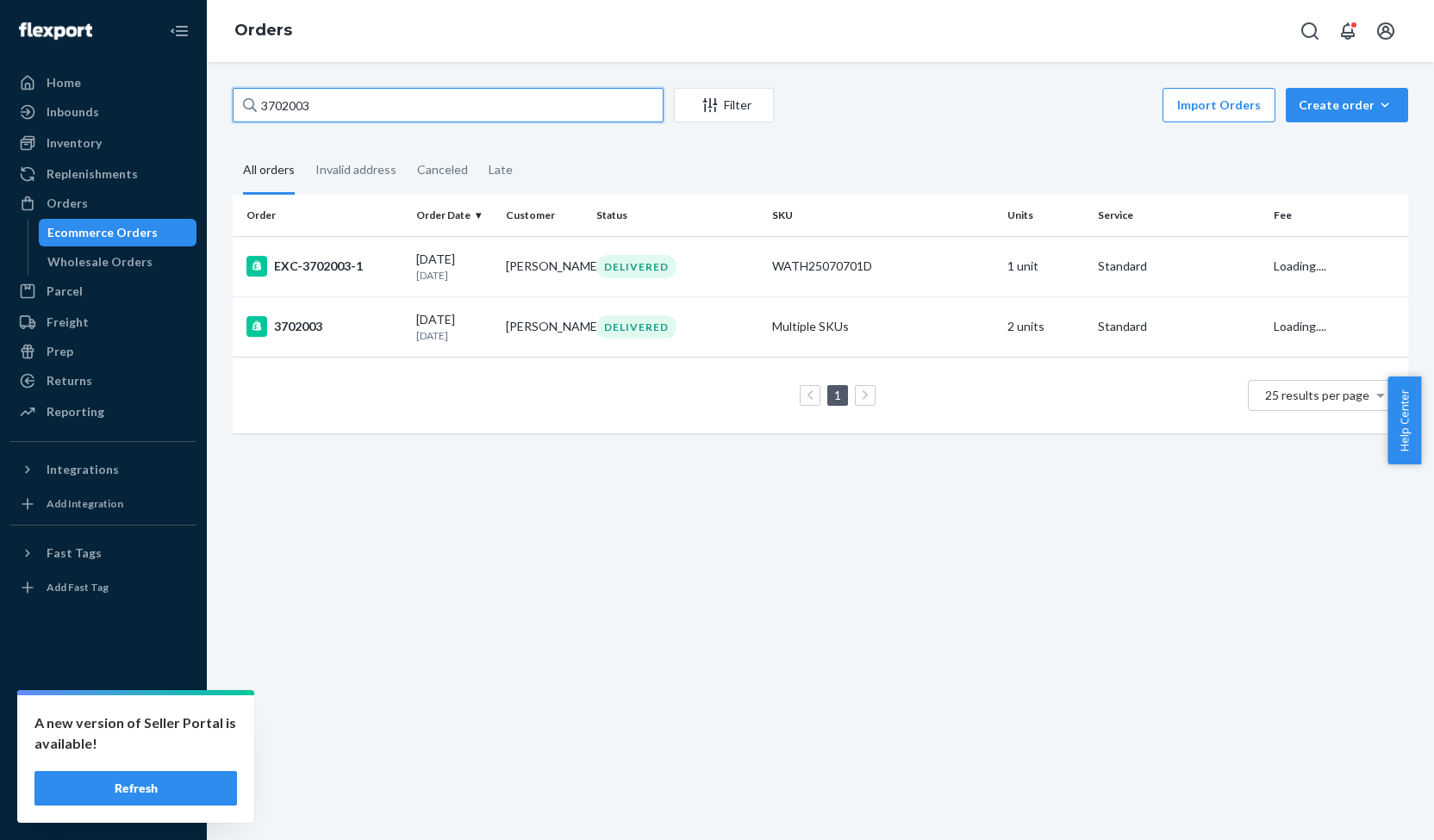
click at [291, 111] on input "3702003" at bounding box center [448, 105] width 431 height 34
paste input "31437"
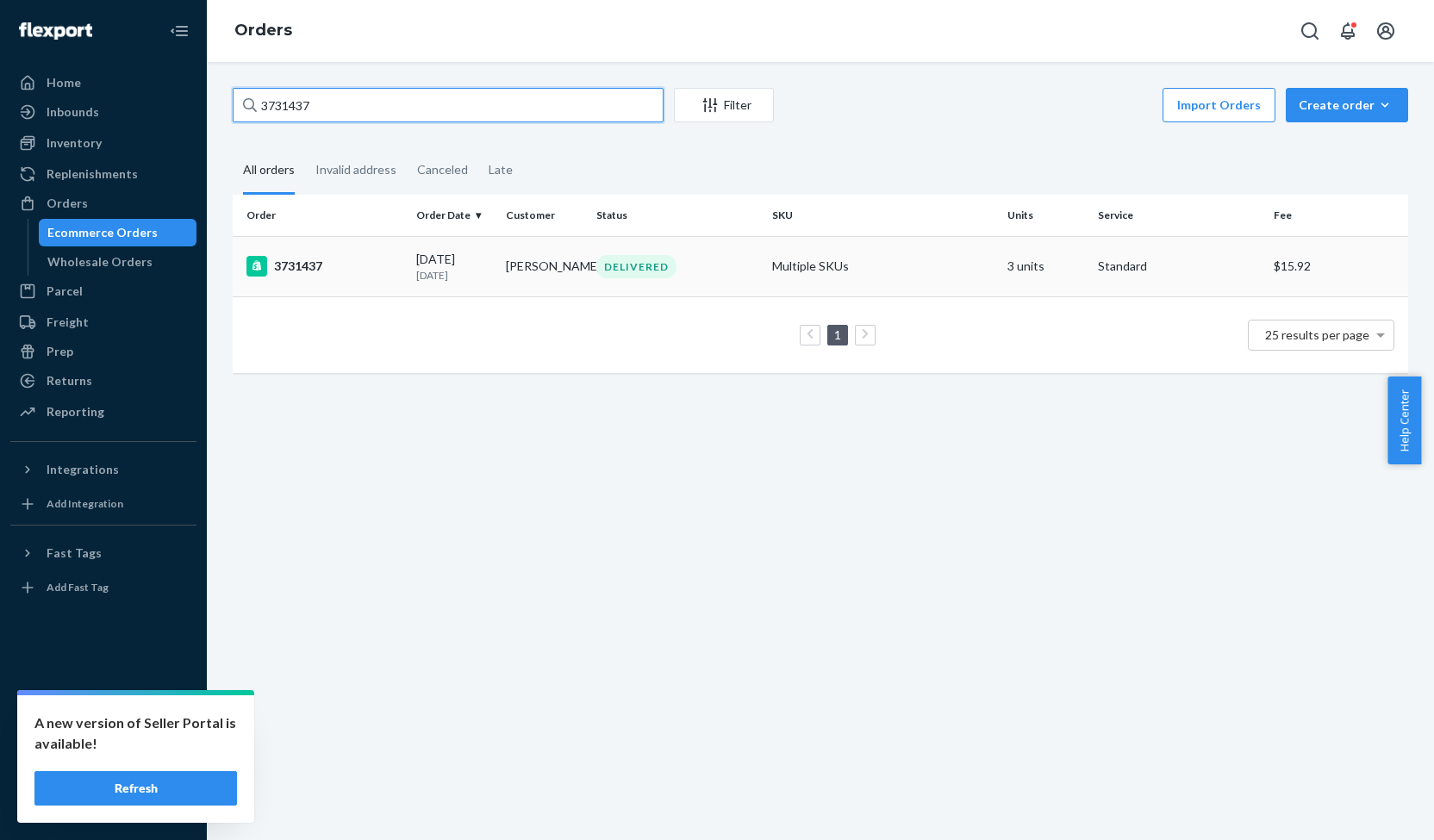
type input "3731437"
click at [312, 266] on div "3731437" at bounding box center [325, 266] width 156 height 20
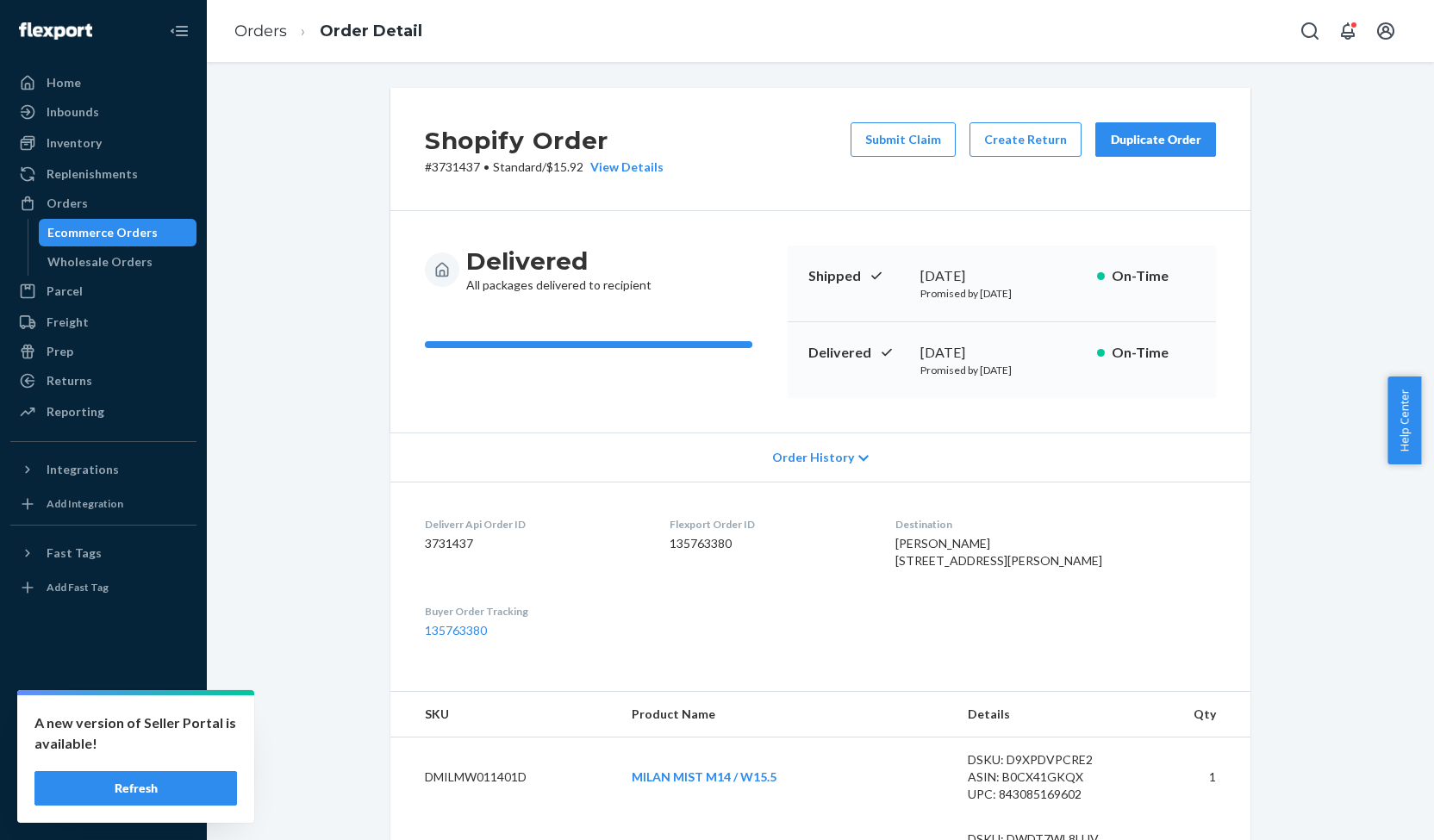
click at [894, 136] on button "Submit Claim" at bounding box center [902, 139] width 105 height 34
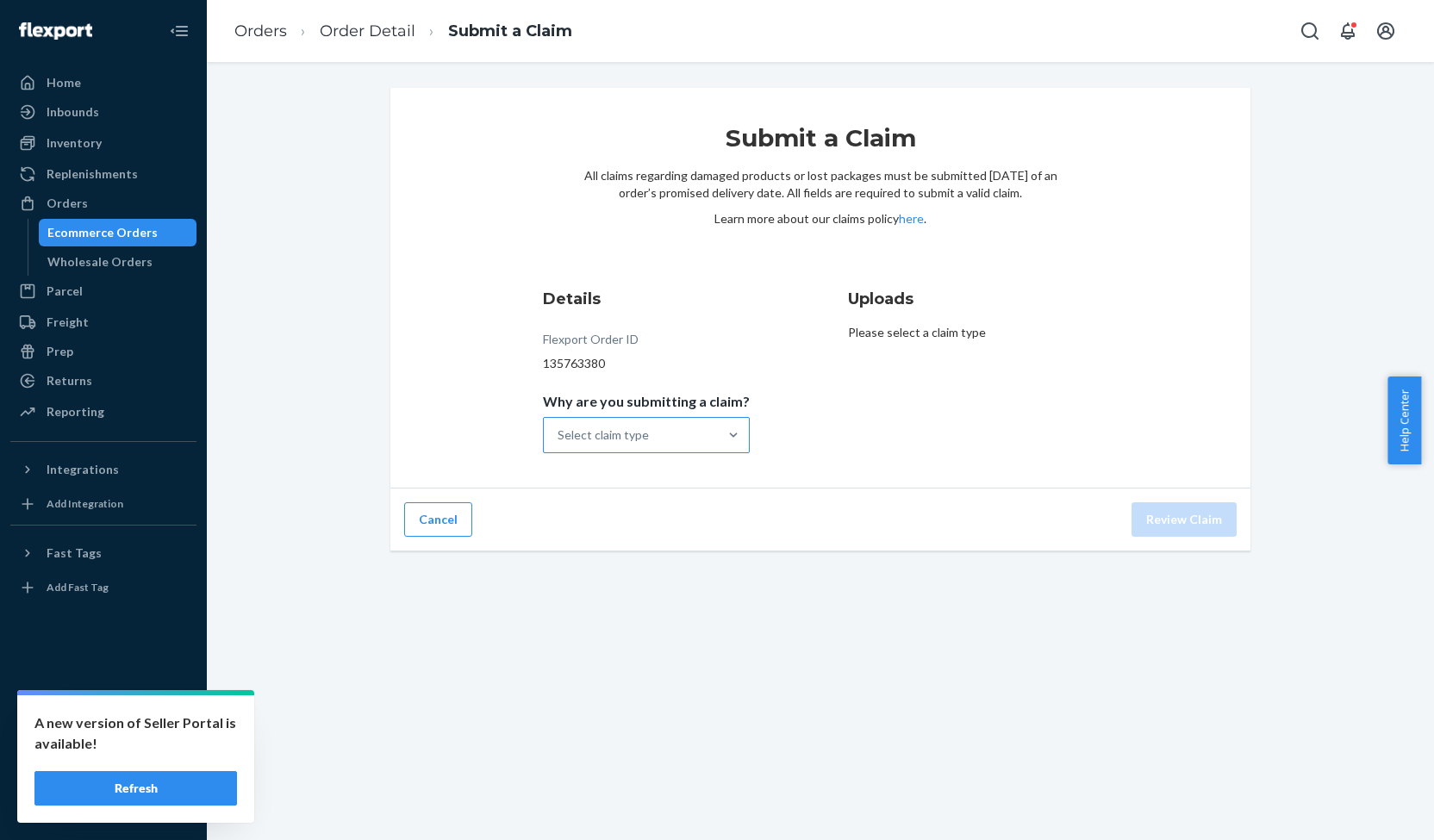
click at [623, 442] on div "Select claim type" at bounding box center [603, 435] width 91 height 18
click at [560, 442] on input "Why are you submitting a claim? Select claim type" at bounding box center [559, 435] width 2 height 18
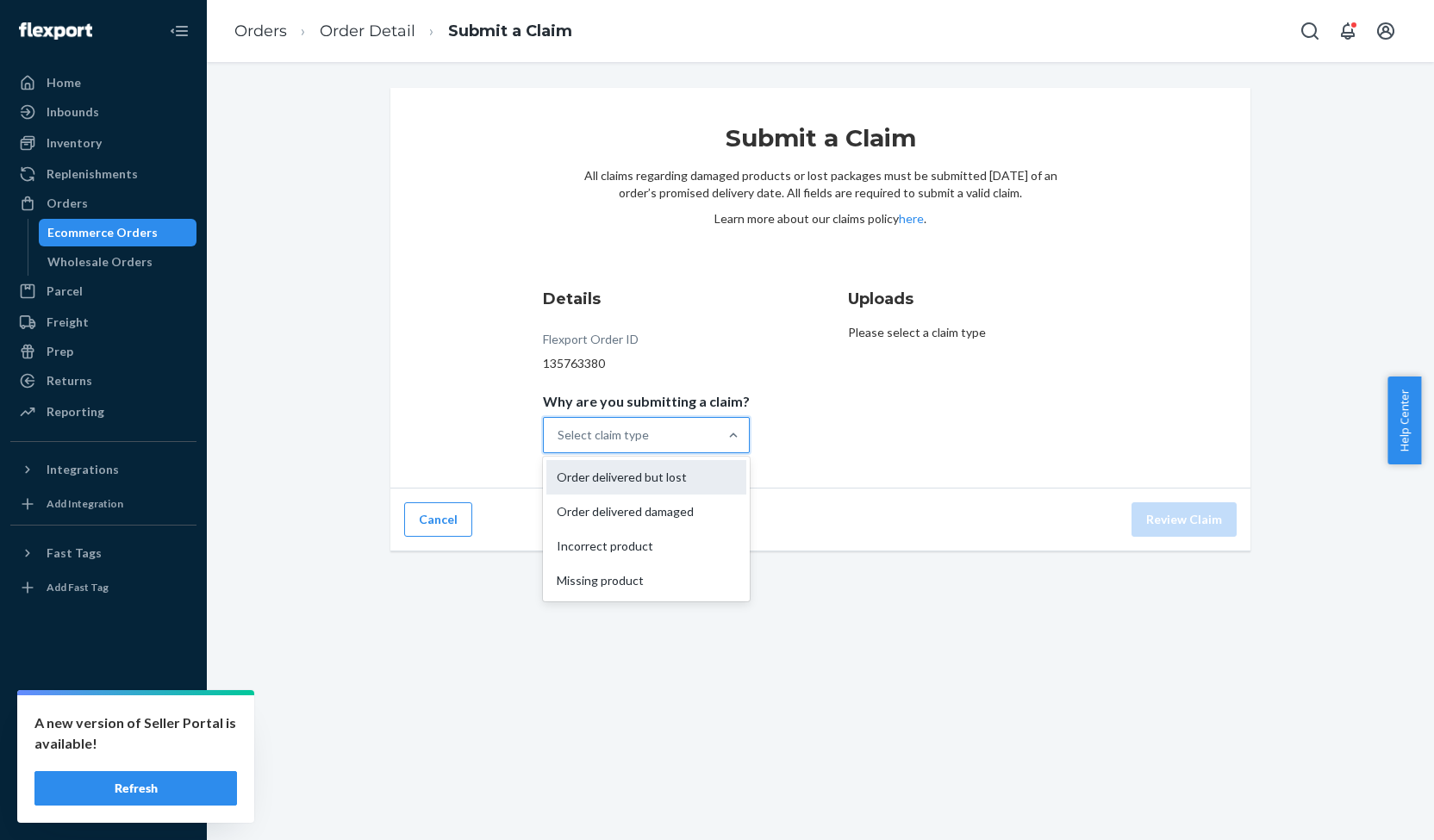
click at [617, 472] on div "Order delivered but lost" at bounding box center [646, 477] width 200 height 34
click at [560, 444] on input "Why are you submitting a claim? option Order delivered but lost focused, 1 of 4…" at bounding box center [559, 435] width 2 height 18
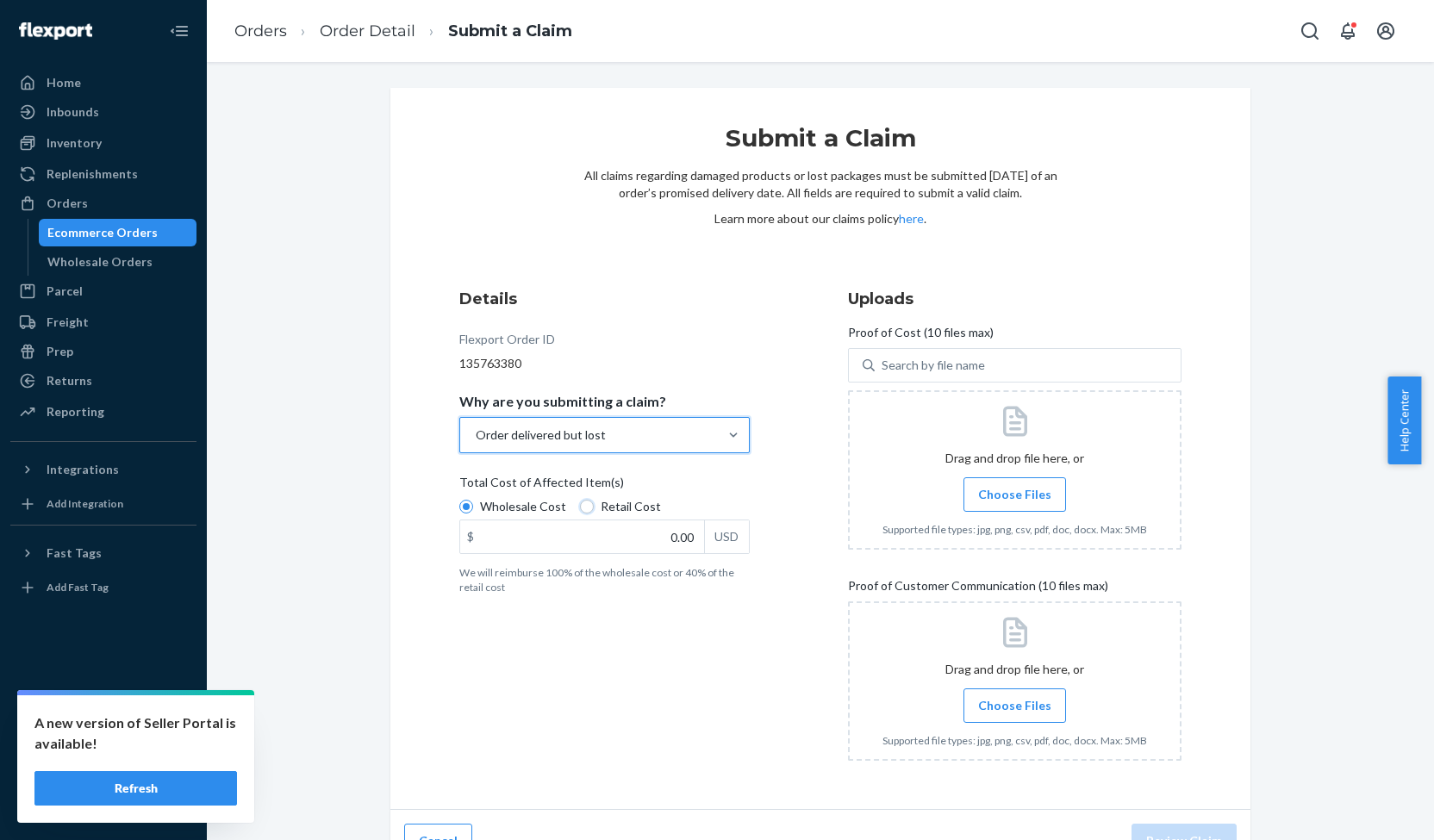
click at [580, 503] on input "Retail Cost" at bounding box center [587, 506] width 14 height 14
radio input "true"
radio input "false"
click at [589, 439] on div "Order delivered but lost" at bounding box center [540, 435] width 130 height 18
click at [475, 439] on input "Why are you submitting a claim? Order delivered but lost" at bounding box center [475, 435] width 2 height 18
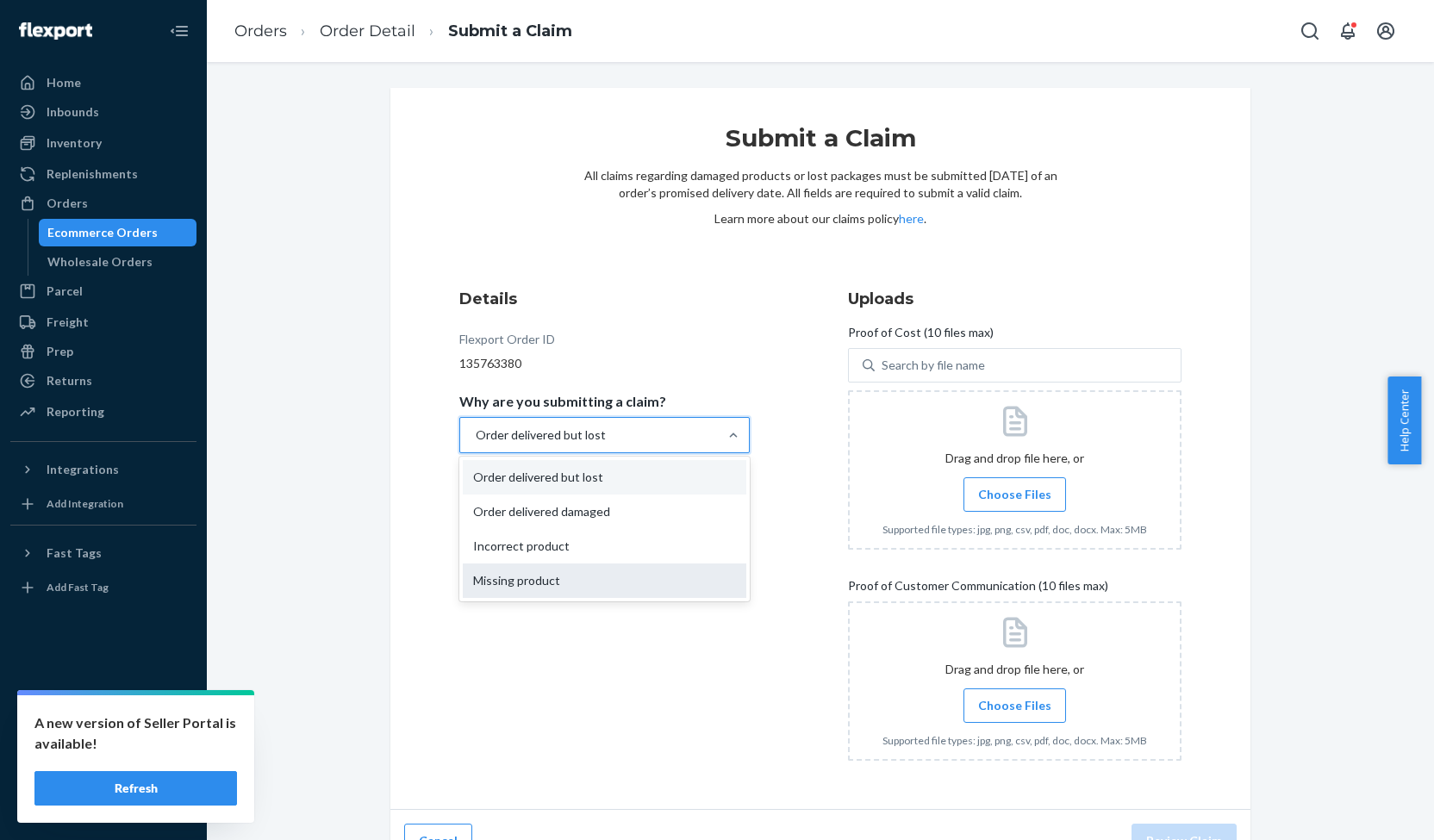
click at [553, 592] on div "Missing product" at bounding box center [604, 580] width 283 height 34
click at [475, 444] on input "Why are you submitting a claim? option Order delivered but lost, selected. opti…" at bounding box center [475, 435] width 2 height 18
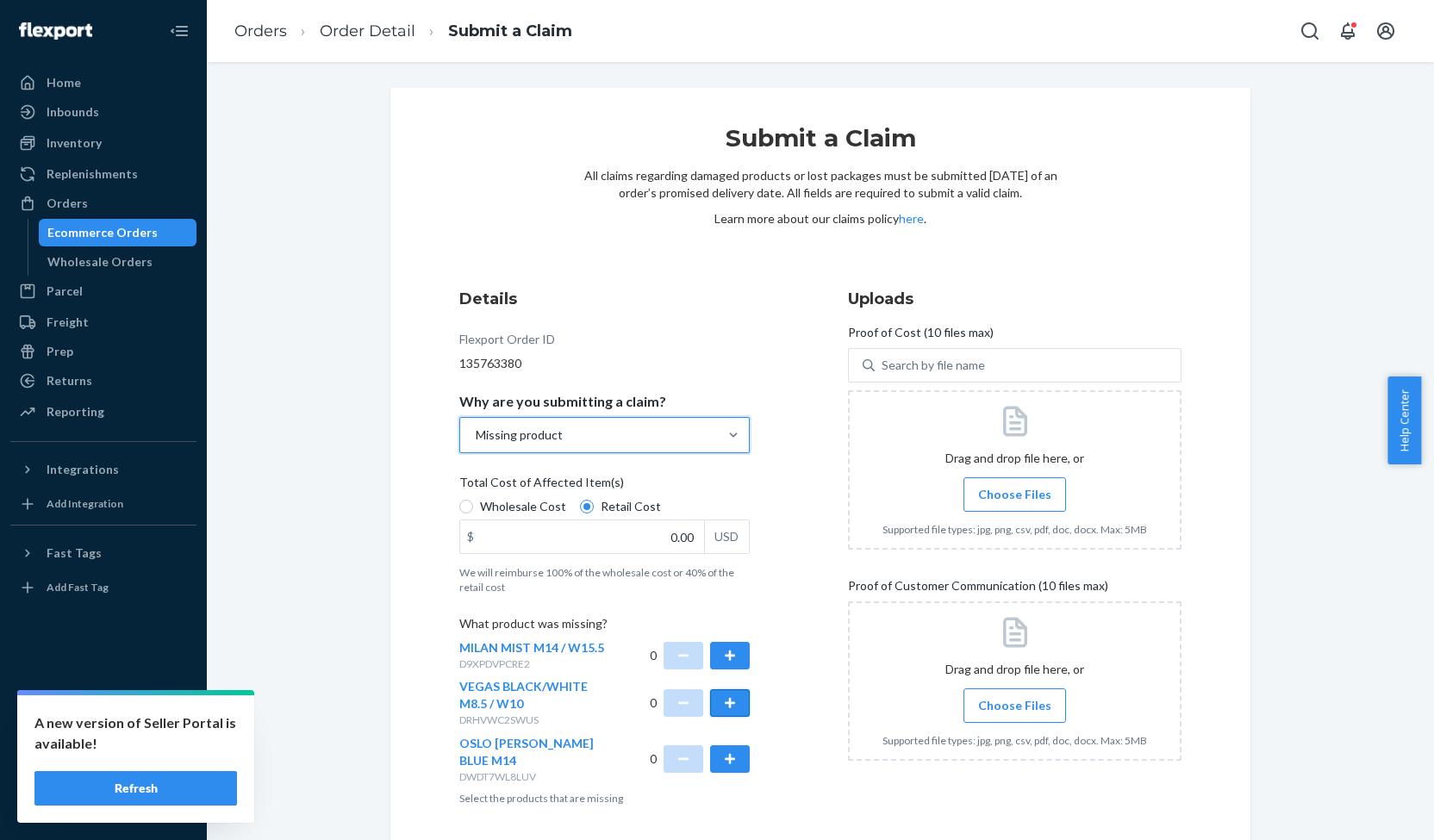
click at [729, 704] on button "button" at bounding box center [730, 704] width 40 height 28
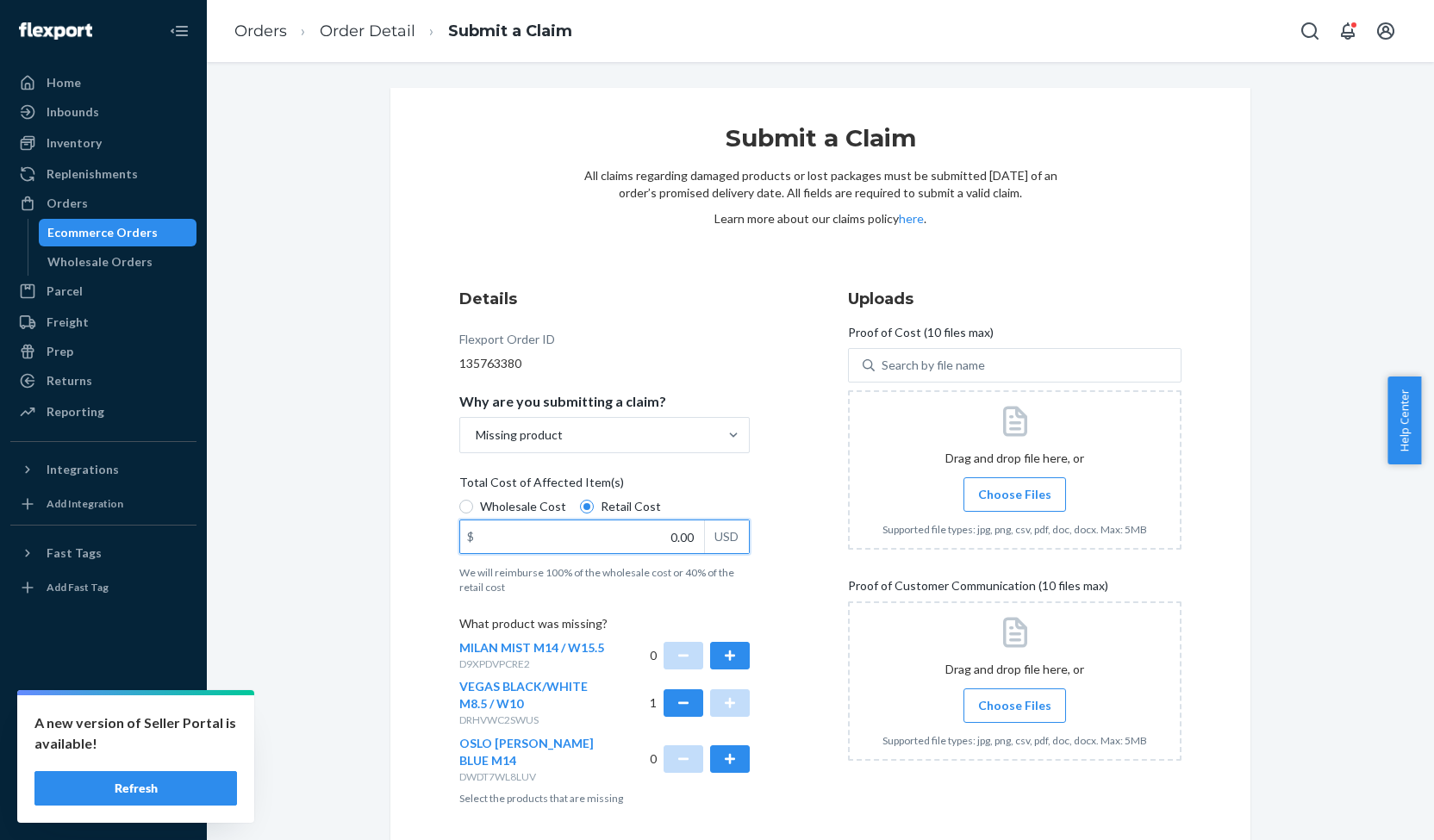
click at [672, 529] on input "0.00" at bounding box center [582, 536] width 244 height 32
type input "94.99"
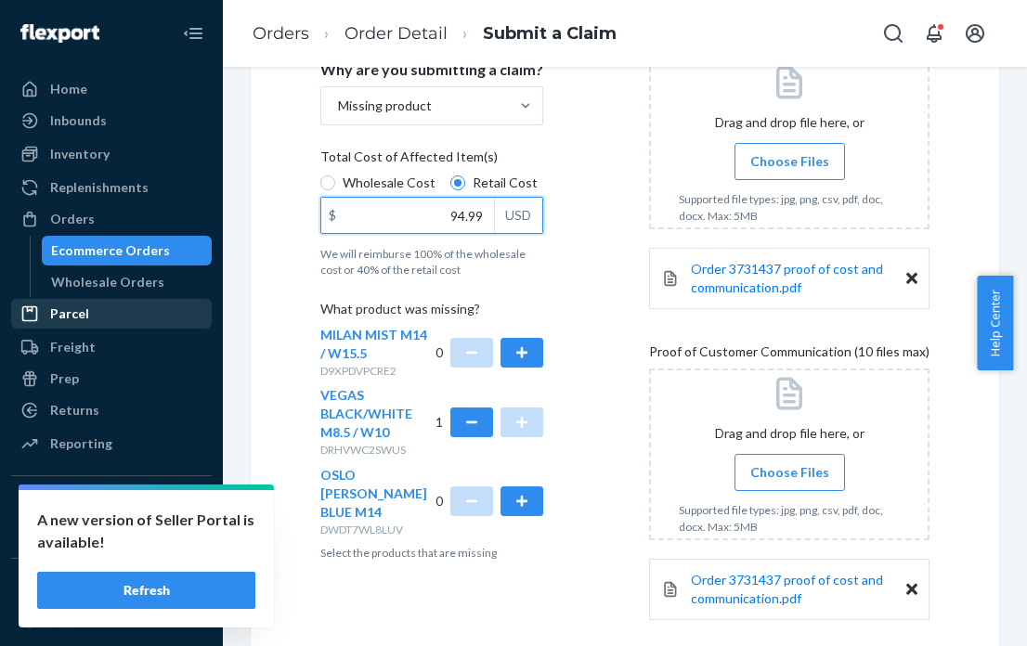
scroll to position [460, 0]
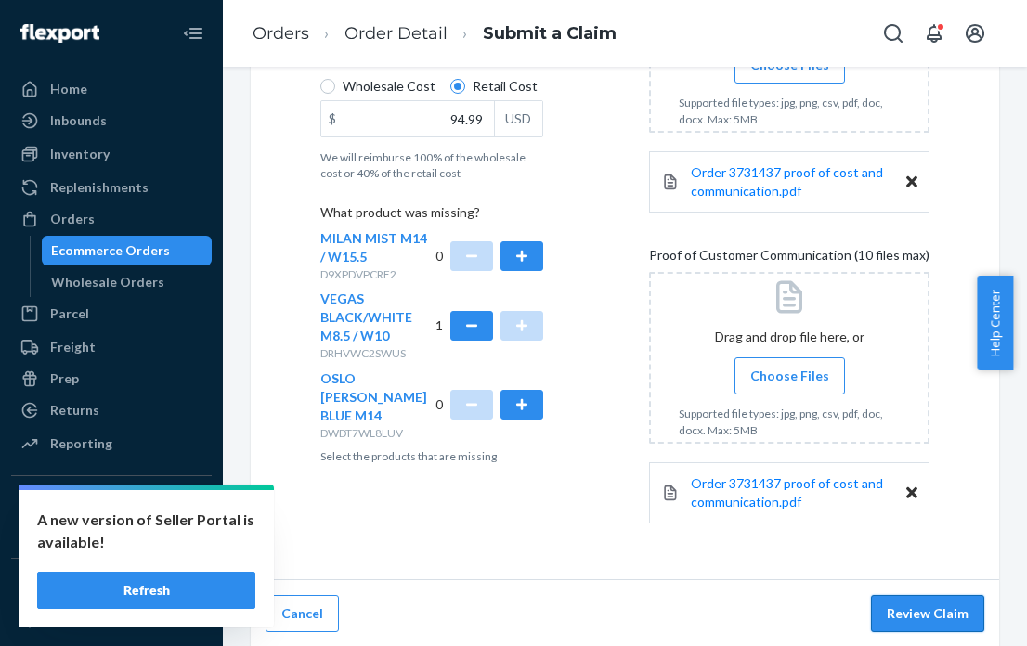
click at [919, 604] on button "Review Claim" at bounding box center [927, 613] width 113 height 37
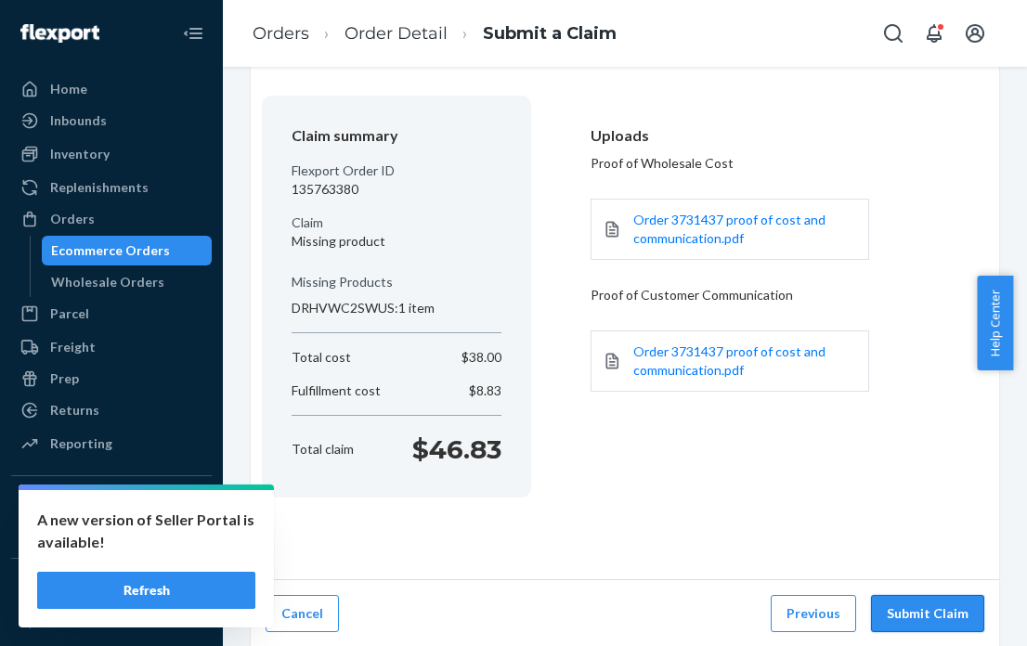
click at [919, 612] on button "Submit Claim" at bounding box center [927, 613] width 113 height 37
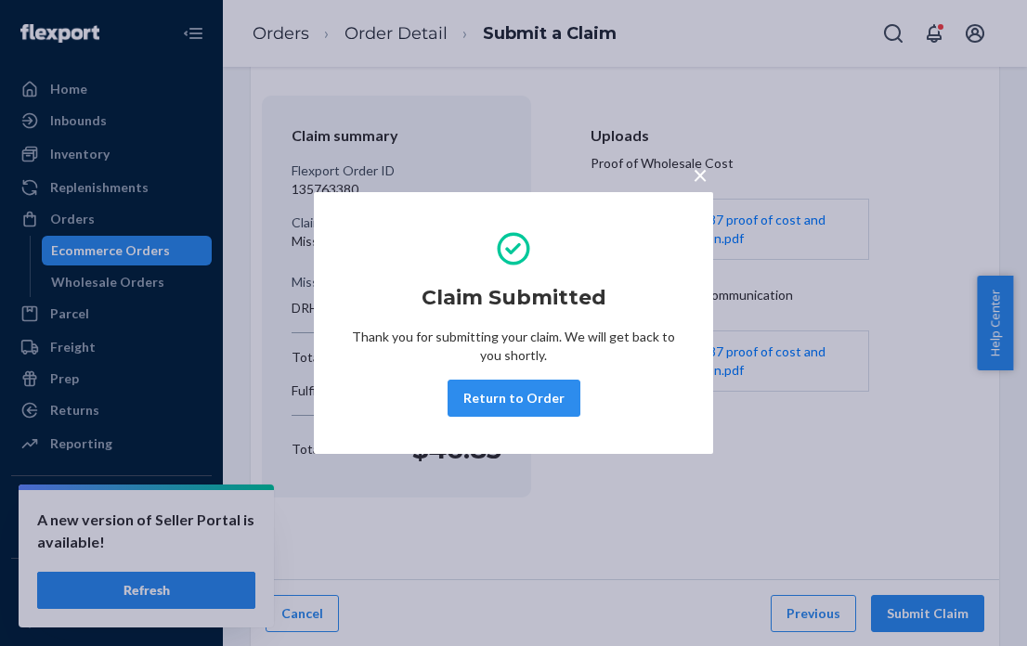
click at [700, 179] on span "×" at bounding box center [700, 175] width 15 height 32
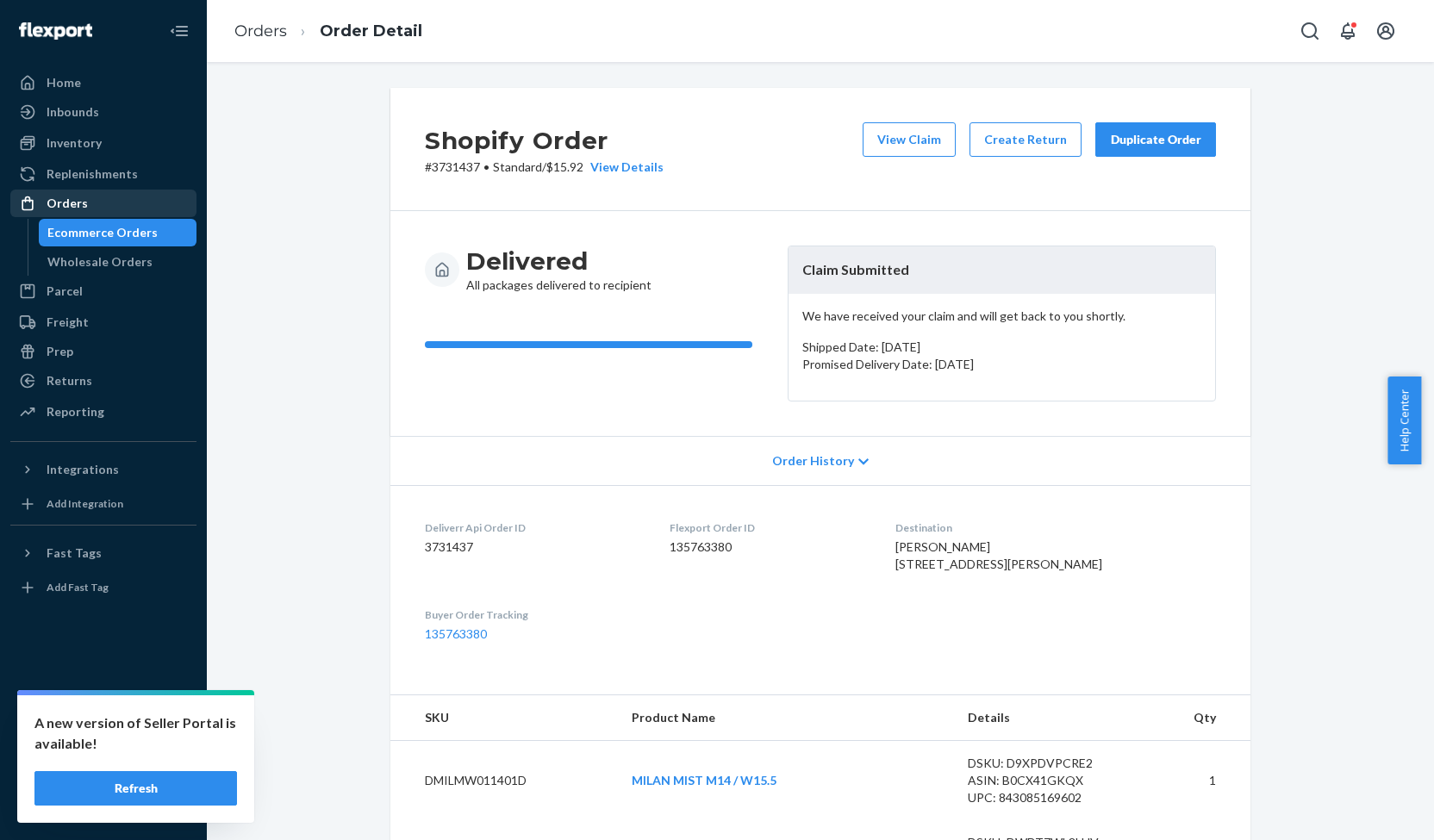
click at [76, 209] on div "Orders" at bounding box center [67, 203] width 42 height 18
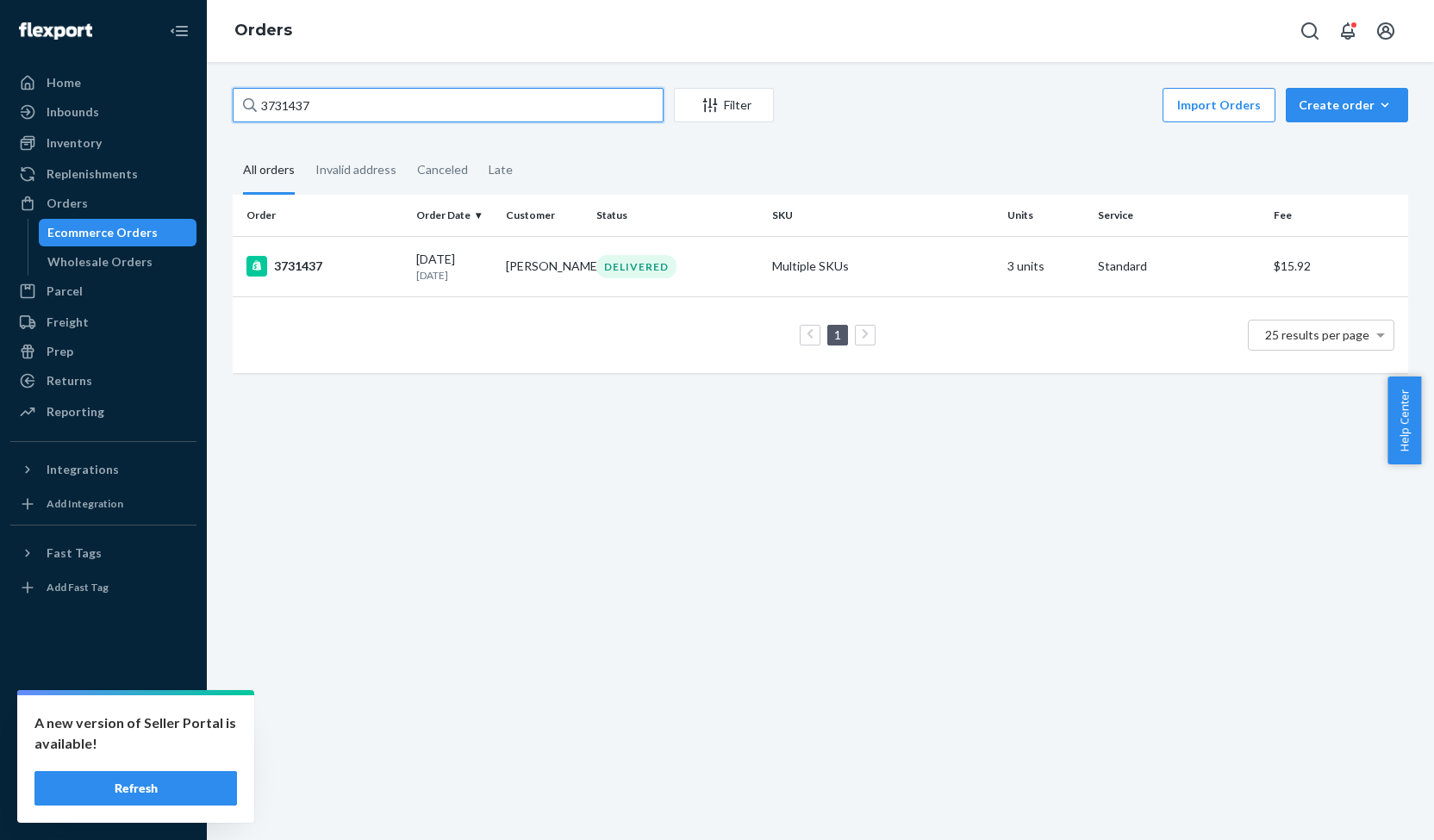
click at [288, 102] on input "3731437" at bounding box center [448, 105] width 431 height 34
paste input "113-3432034-6681022"
type input "113-3432034-6681022"
click at [320, 262] on div "113-3432034-6681022" at bounding box center [325, 266] width 156 height 20
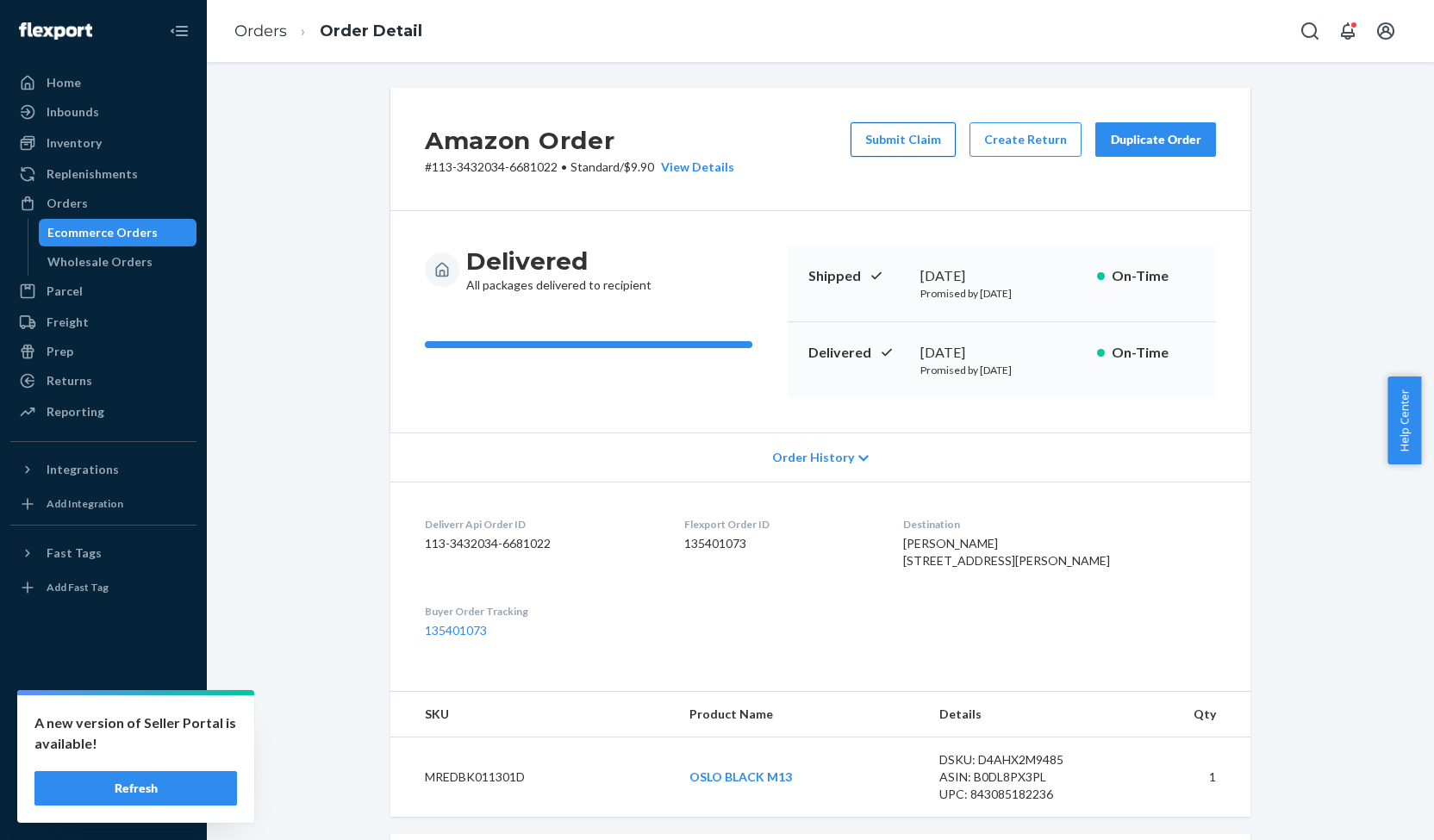
click at [879, 136] on button "Submit Claim" at bounding box center [902, 139] width 105 height 34
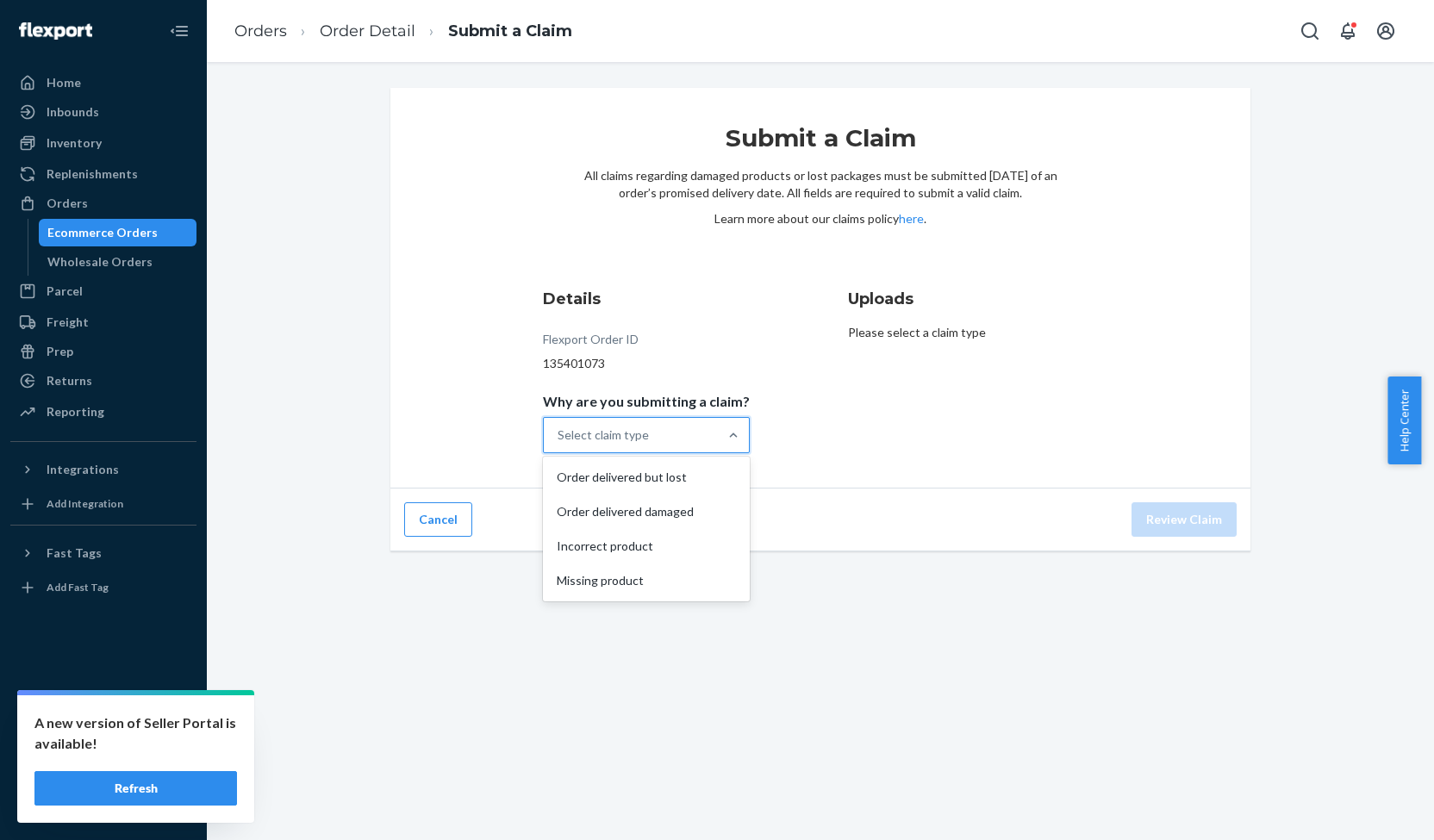
click at [640, 425] on div "Select claim type" at bounding box center [631, 434] width 174 height 34
click at [560, 427] on input "Why are you submitting a claim? option Order delivered but lost focused, 1 of 4…" at bounding box center [559, 435] width 2 height 18
click at [624, 473] on div "Order delivered but lost" at bounding box center [646, 477] width 200 height 34
click at [560, 444] on input "Why are you submitting a claim? option Order delivered but lost focused, 1 of 4…" at bounding box center [559, 435] width 2 height 18
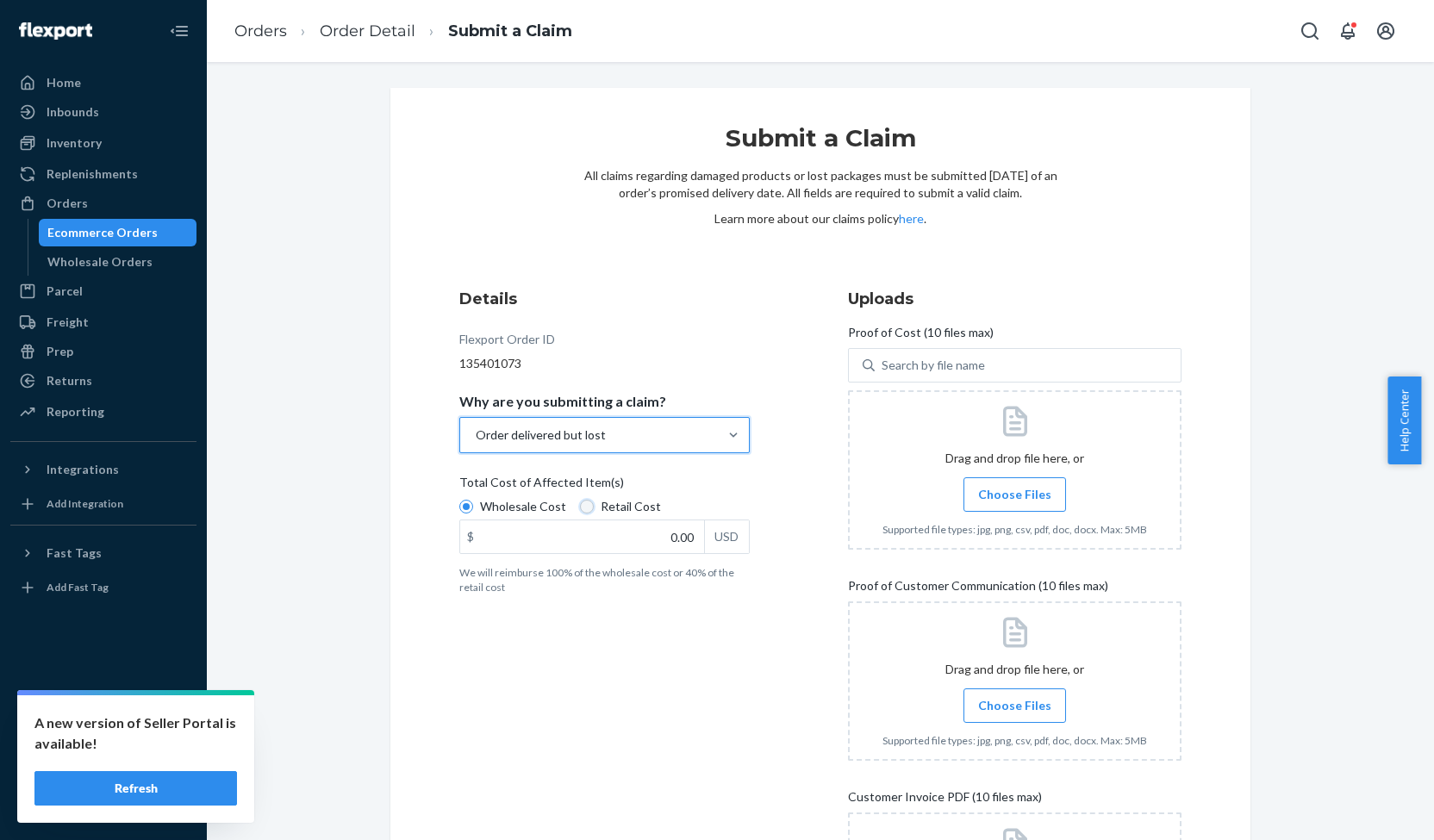
click at [580, 503] on input "Retail Cost" at bounding box center [587, 506] width 14 height 14
radio input "true"
radio input "false"
click at [675, 540] on input "0.00" at bounding box center [582, 536] width 244 height 32
type input "89.00"
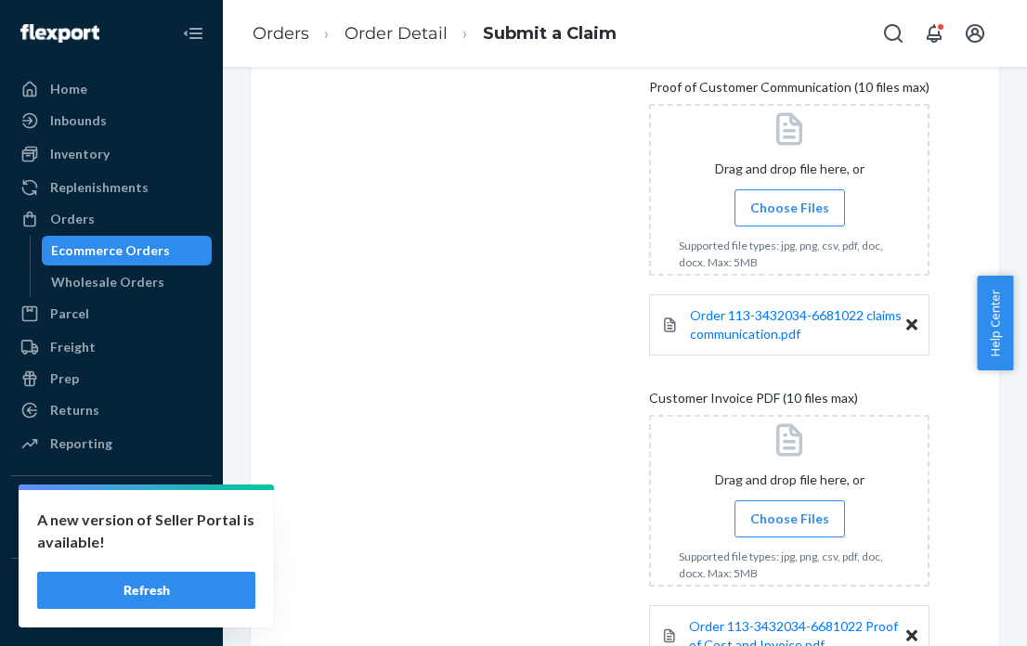
scroll to position [793, 0]
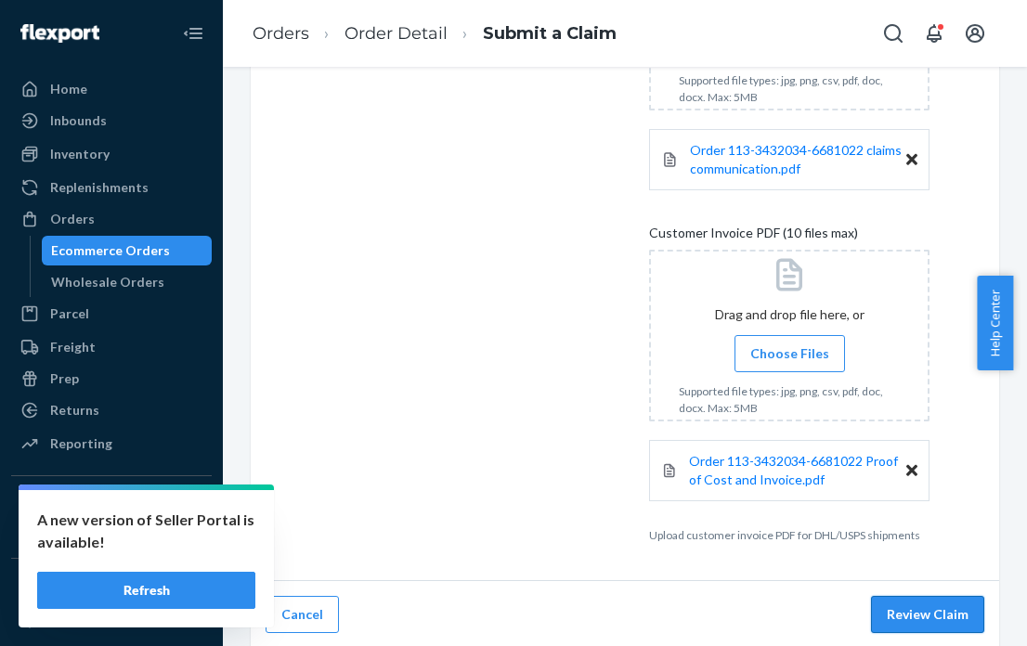
click at [930, 615] on button "Review Claim" at bounding box center [927, 614] width 113 height 37
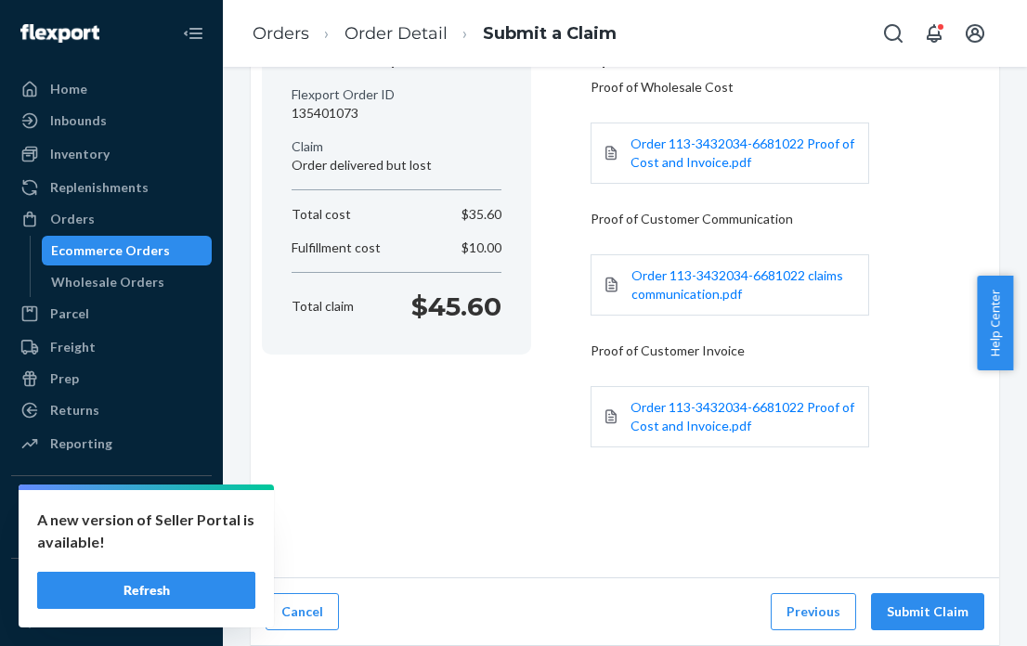
scroll to position [202, 0]
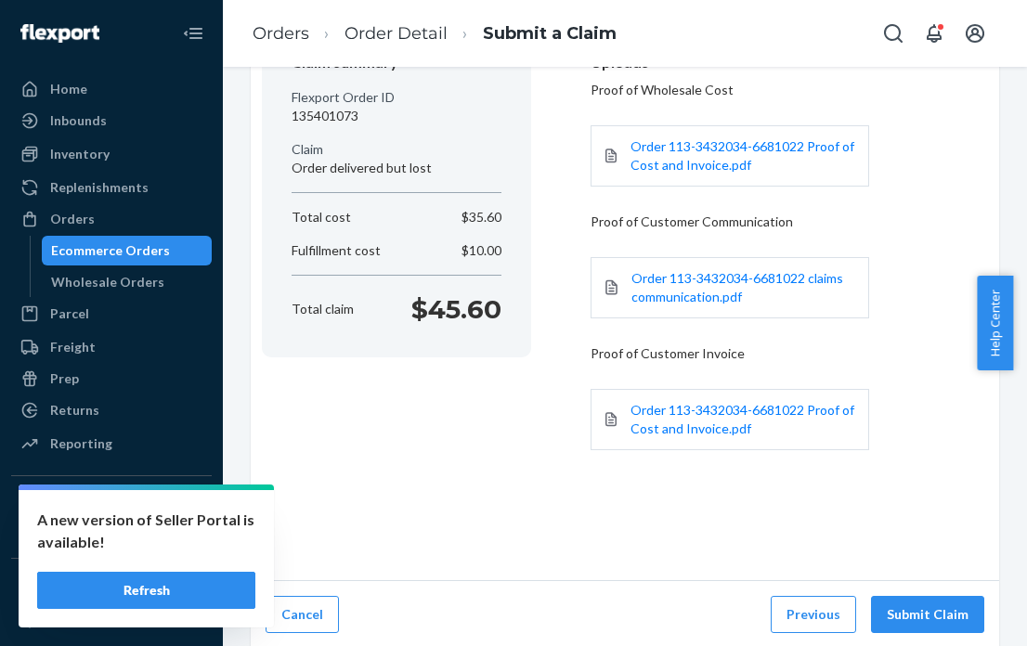
click at [930, 615] on button "Submit Claim" at bounding box center [927, 614] width 113 height 37
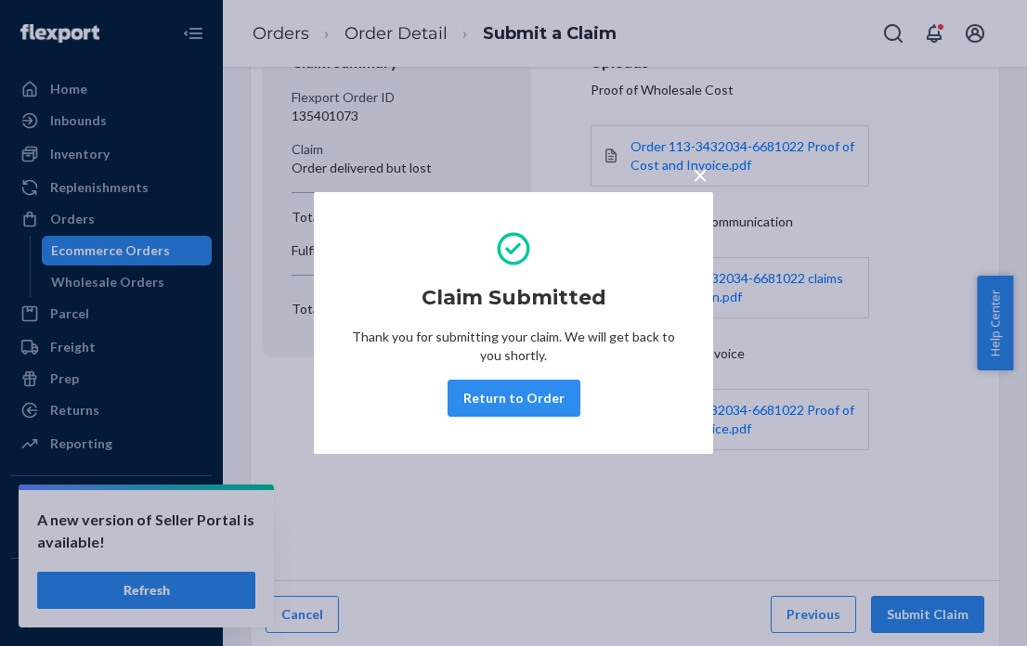
click at [697, 174] on span "×" at bounding box center [700, 175] width 15 height 32
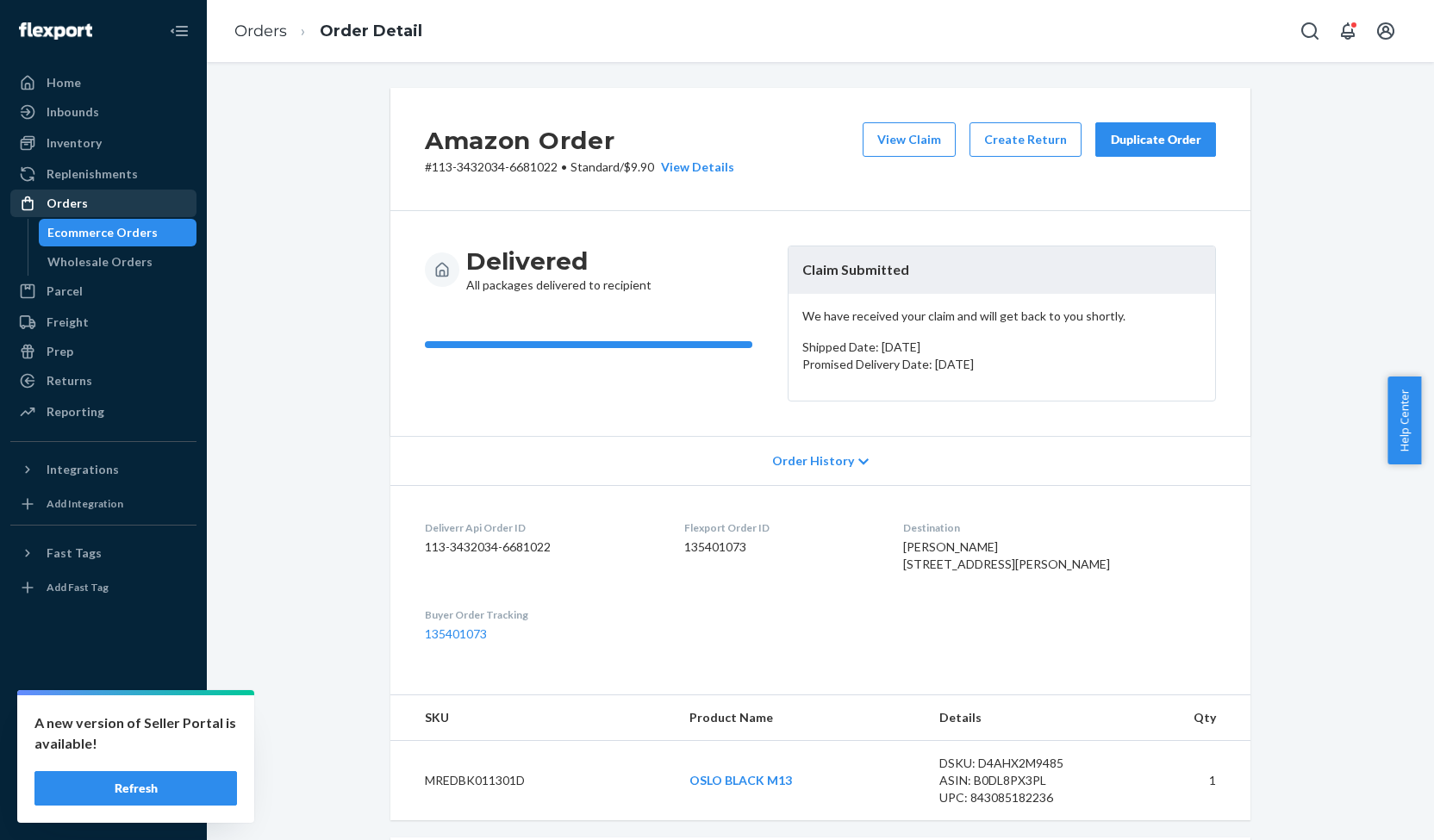
drag, startPoint x: 84, startPoint y: 208, endPoint x: 97, endPoint y: 200, distance: 15.3
click at [84, 208] on div "Orders" at bounding box center [67, 203] width 42 height 18
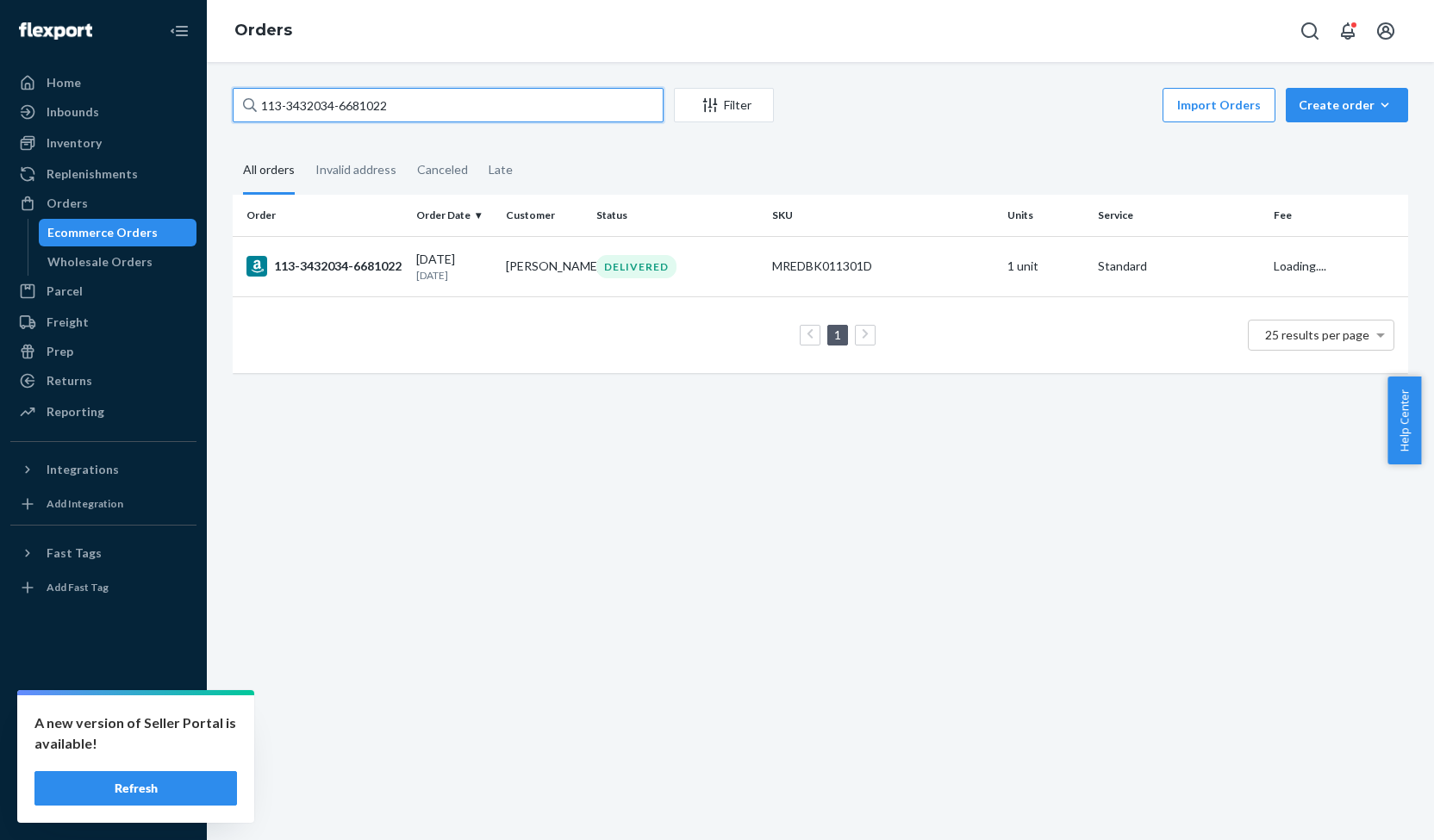
click at [293, 104] on input "113-3432034-6681022" at bounding box center [448, 105] width 431 height 34
paste input "2-3171161-4427450"
type input "112-3171161-4427450"
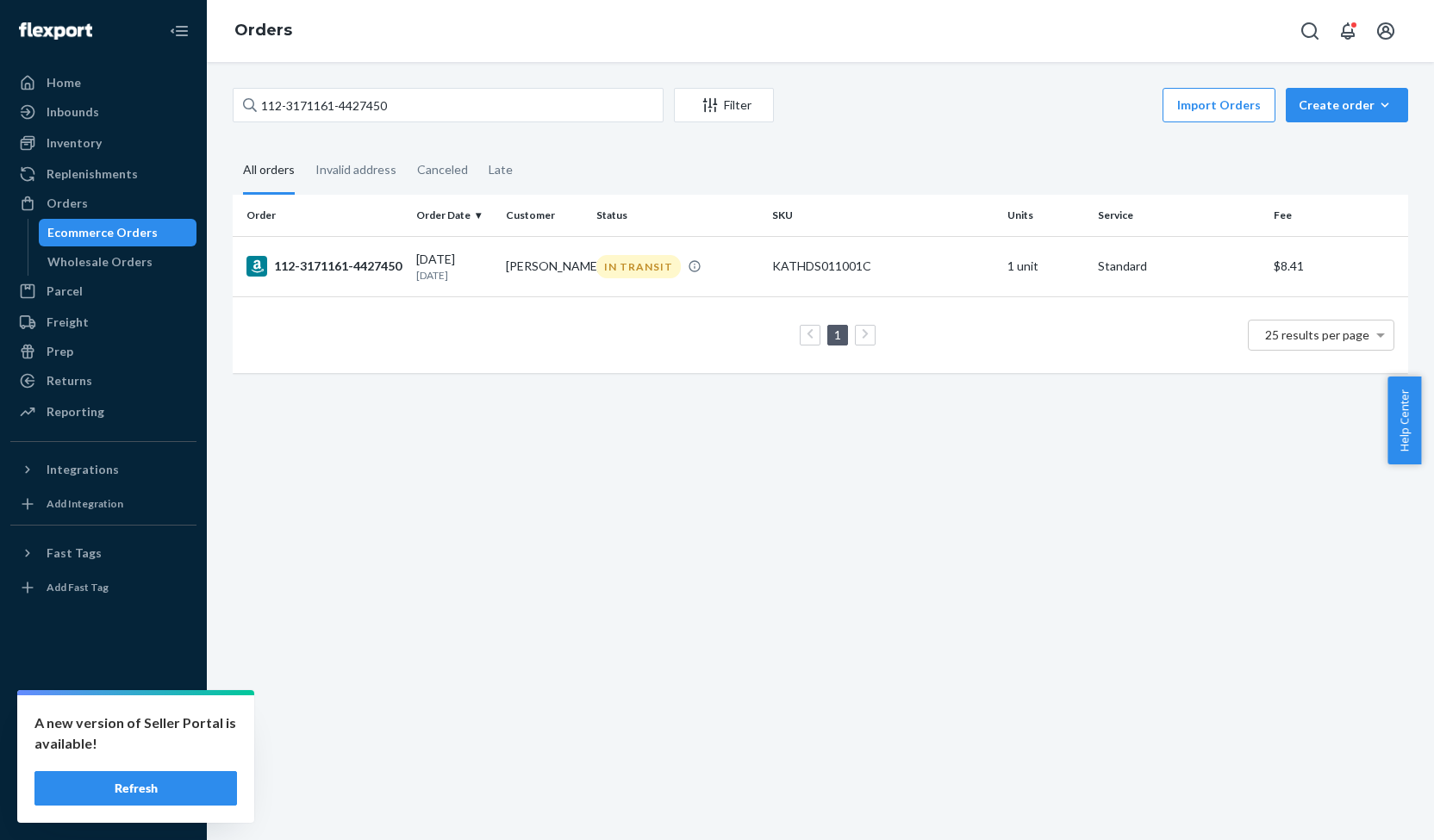
click at [316, 259] on div "112-3171161-4427450" at bounding box center [325, 266] width 156 height 20
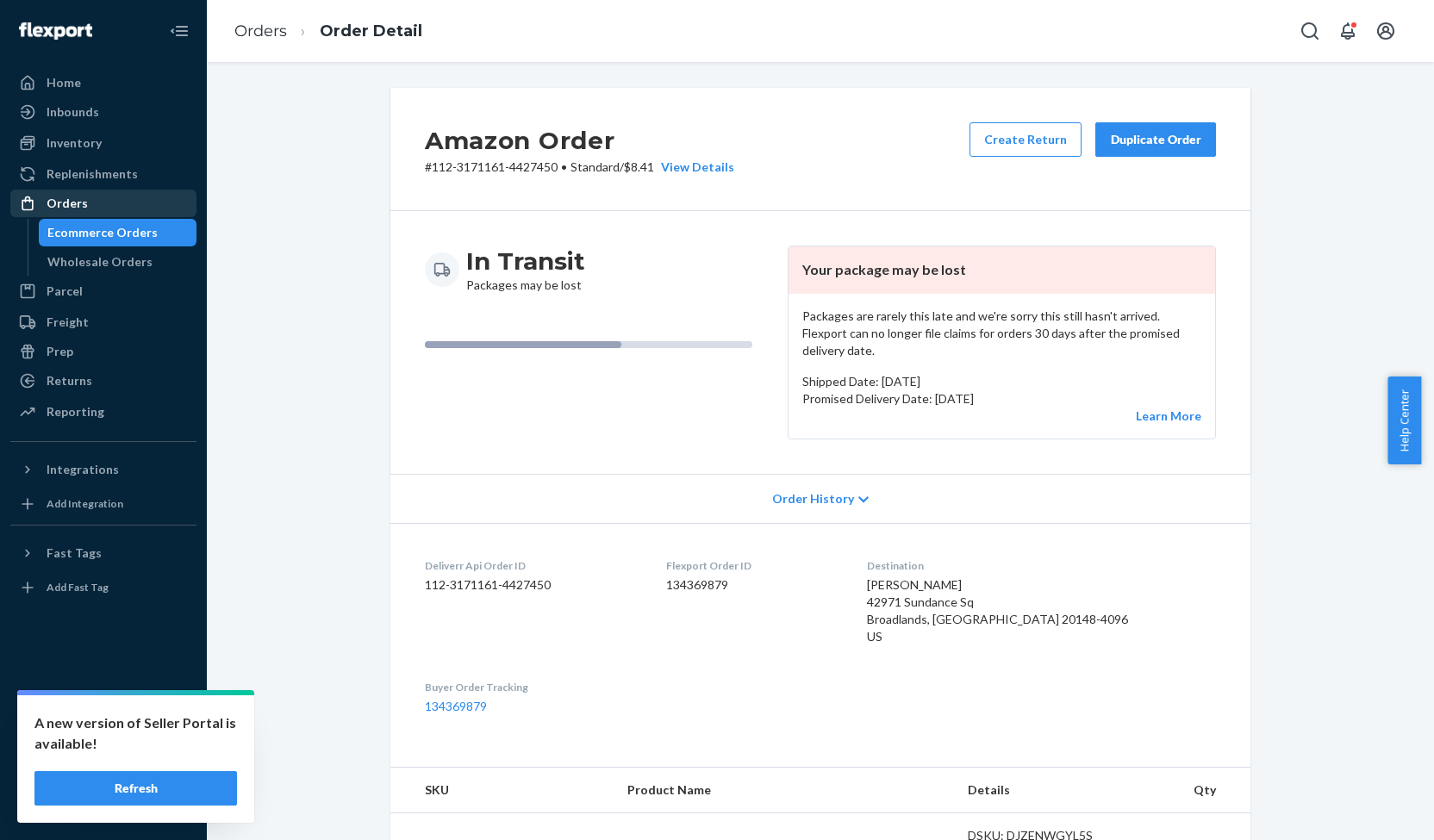
click at [66, 201] on div "Orders" at bounding box center [67, 203] width 42 height 18
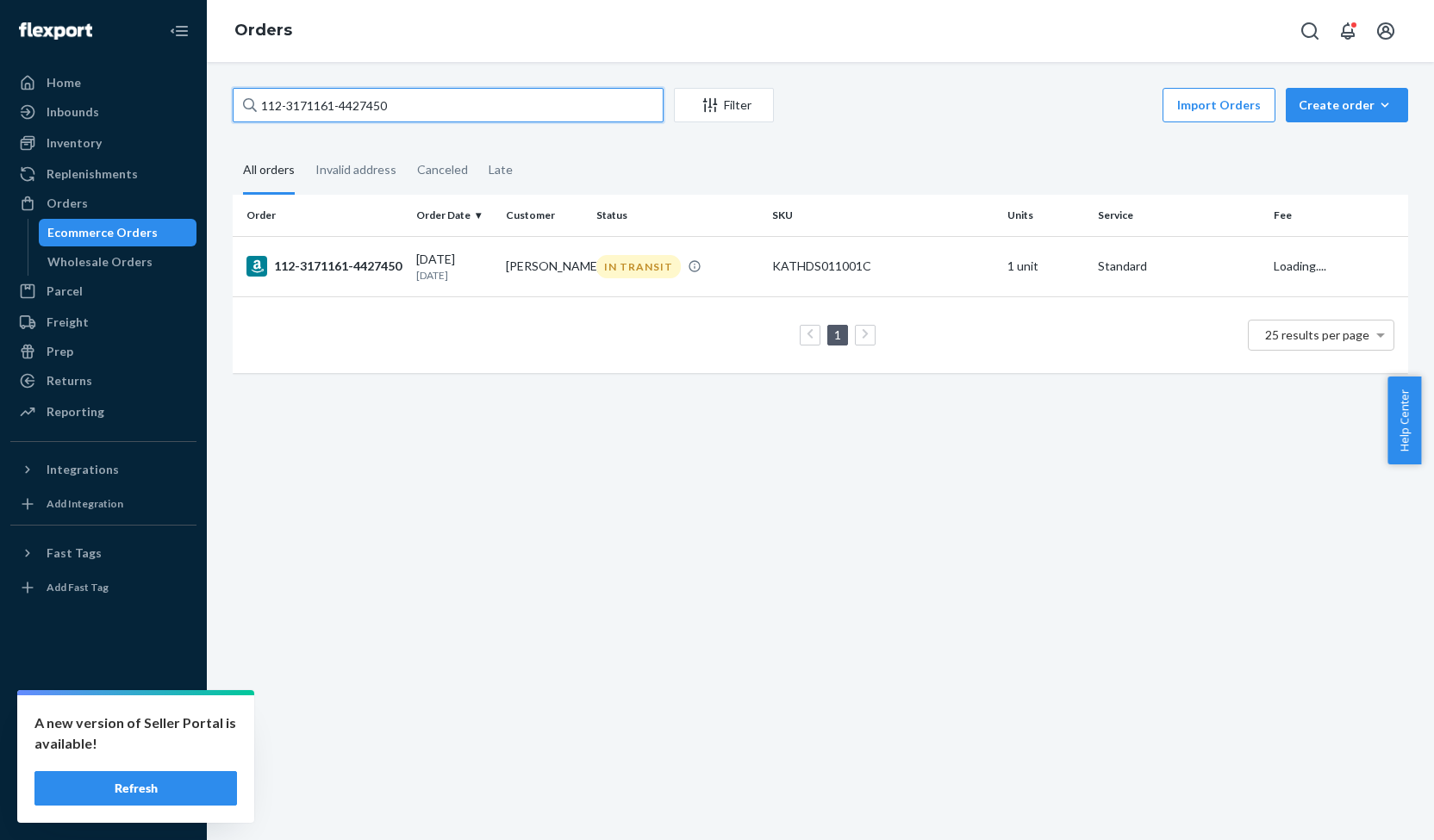
click at [303, 102] on input "112-3171161-4427450" at bounding box center [448, 105] width 431 height 34
paste input "3-3405677-3665067"
type input "113-3405677-3665067"
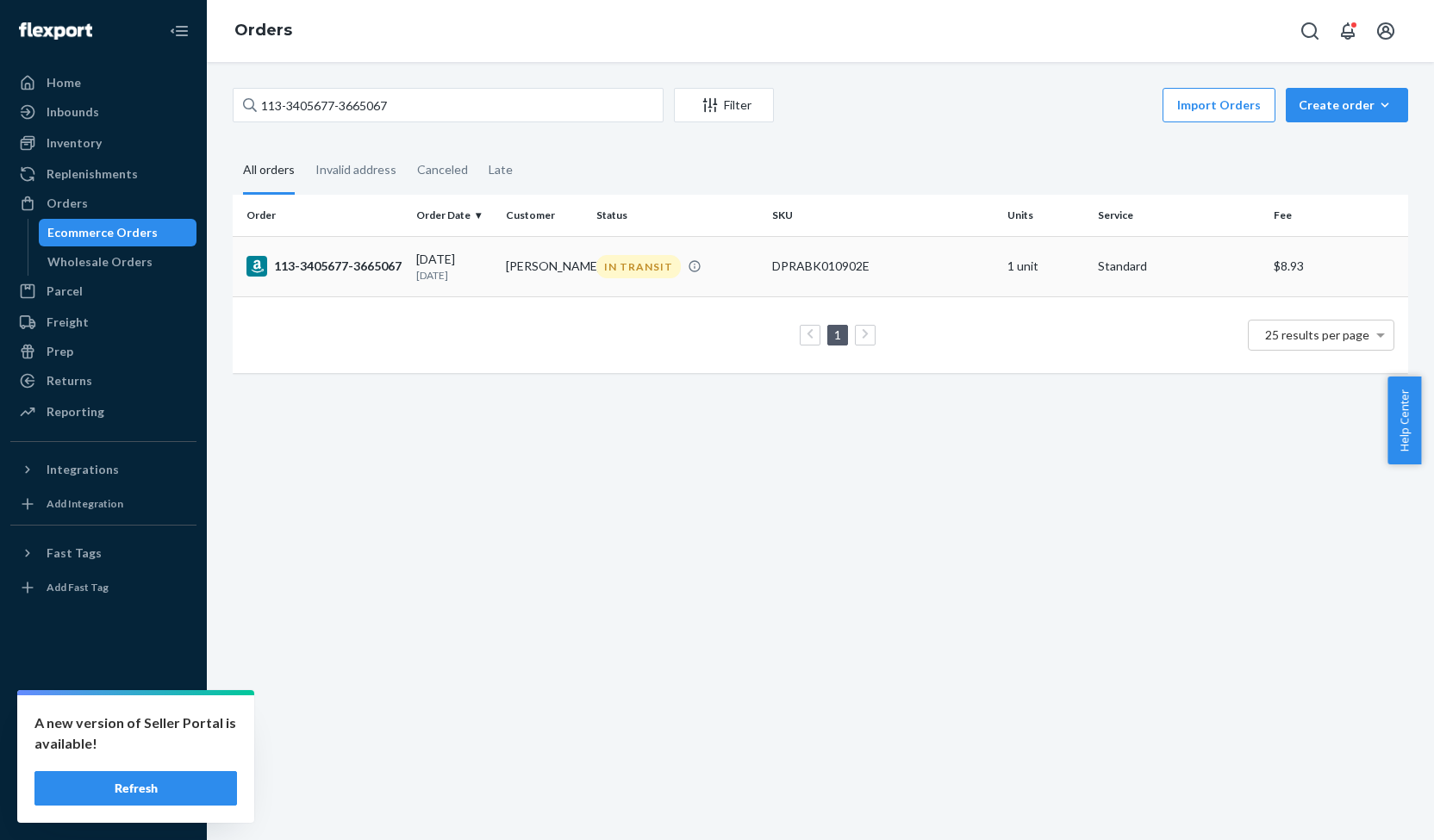
click at [331, 258] on div "113-3405677-3665067" at bounding box center [325, 266] width 156 height 20
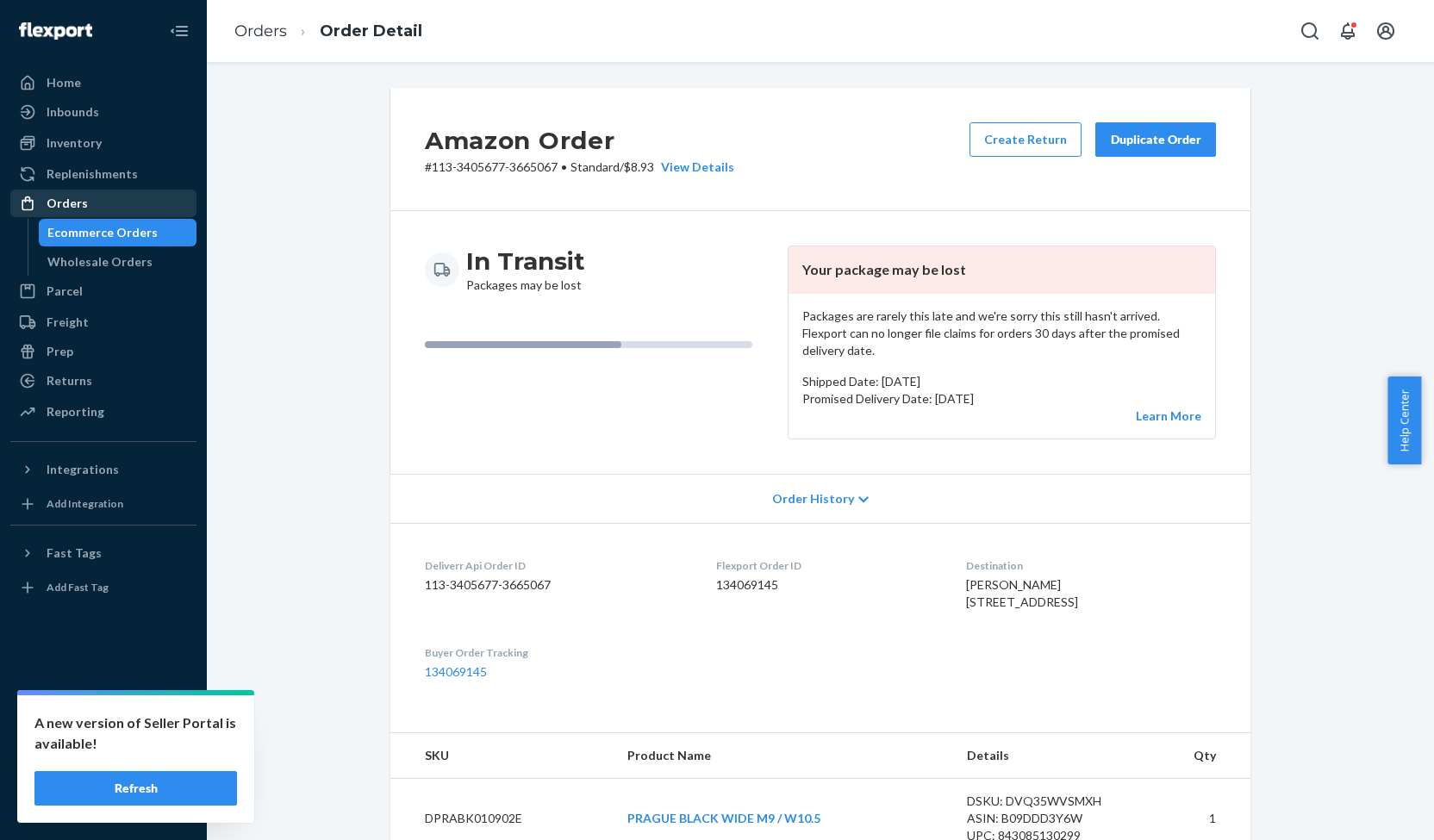
click at [86, 206] on div "Orders" at bounding box center [103, 203] width 183 height 24
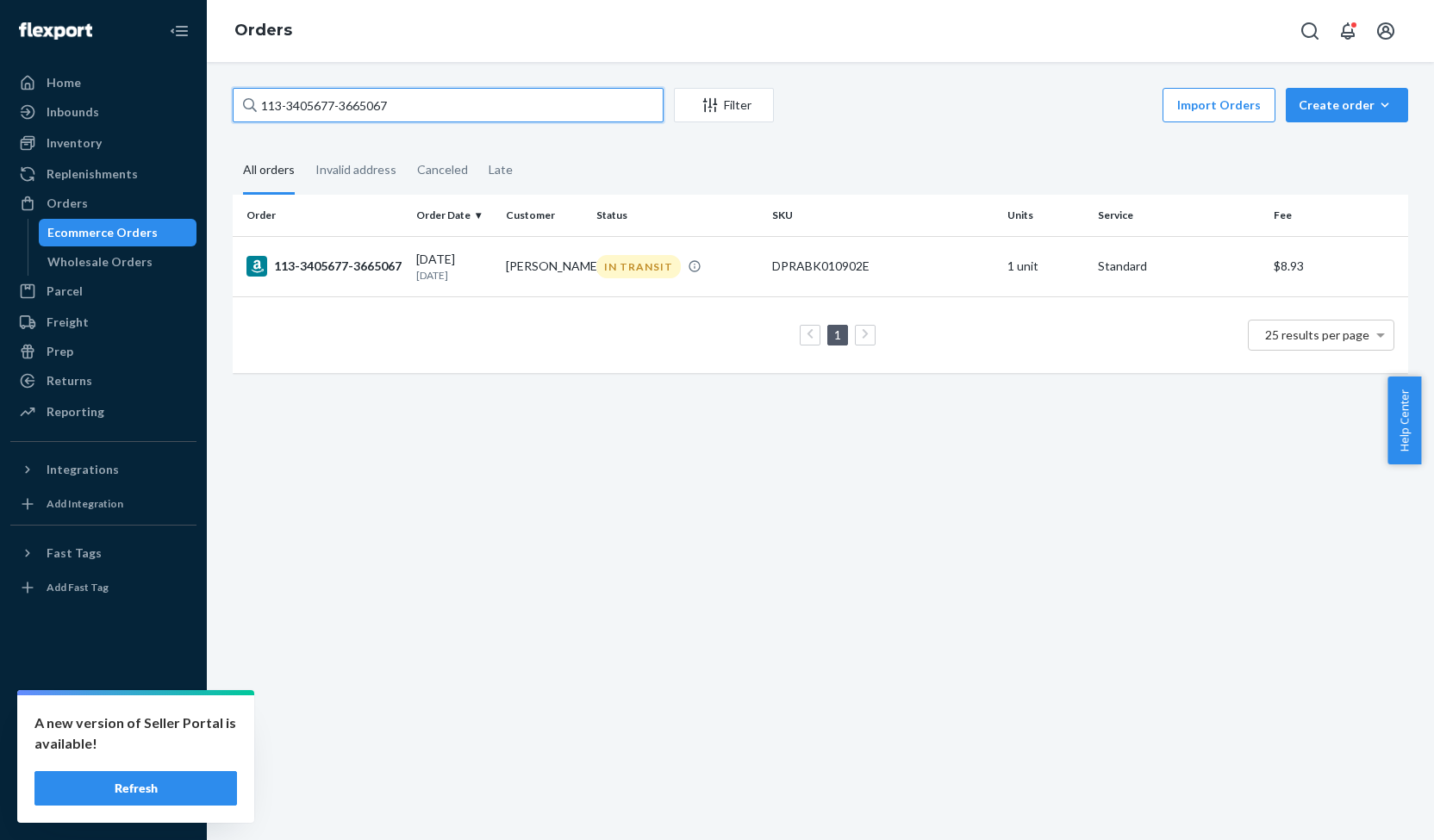
click at [286, 104] on input "113-3405677-3665067" at bounding box center [448, 105] width 431 height 34
paste input "2-3316187-087061"
type input "112-3316187-0870617"
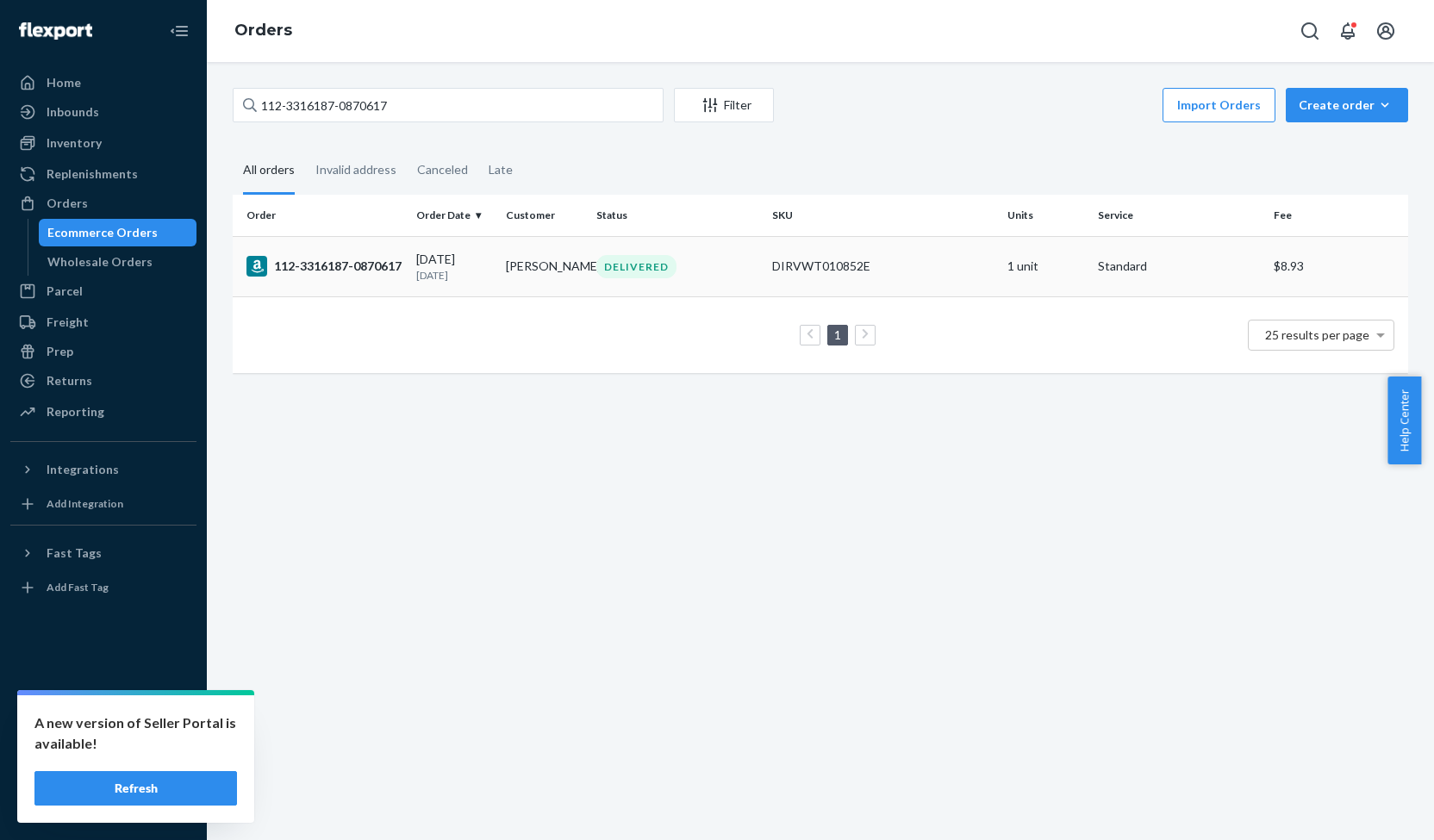
click at [316, 256] on div "112-3316187-0870617" at bounding box center [325, 266] width 156 height 20
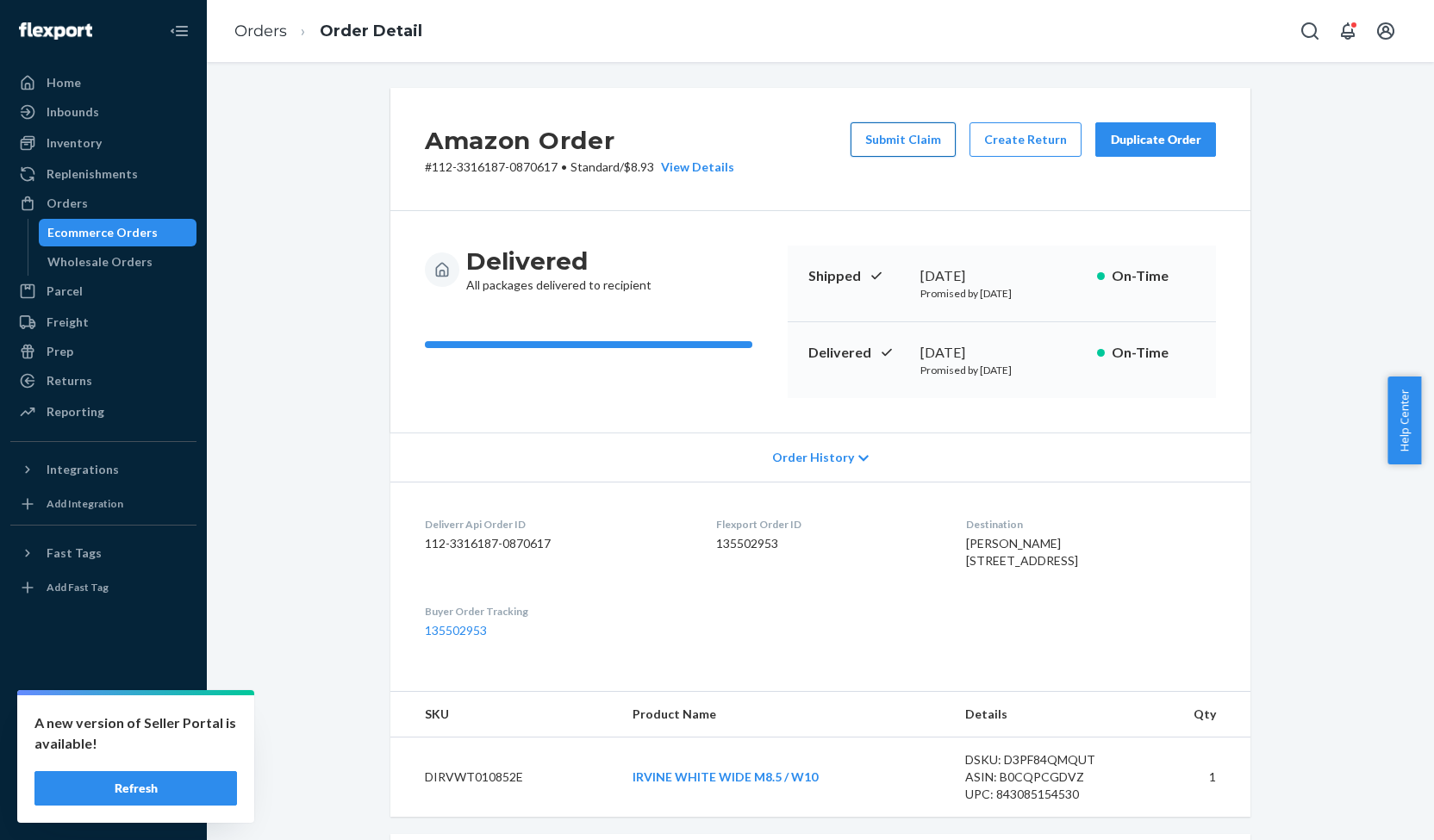
click at [899, 135] on button "Submit Claim" at bounding box center [902, 139] width 105 height 34
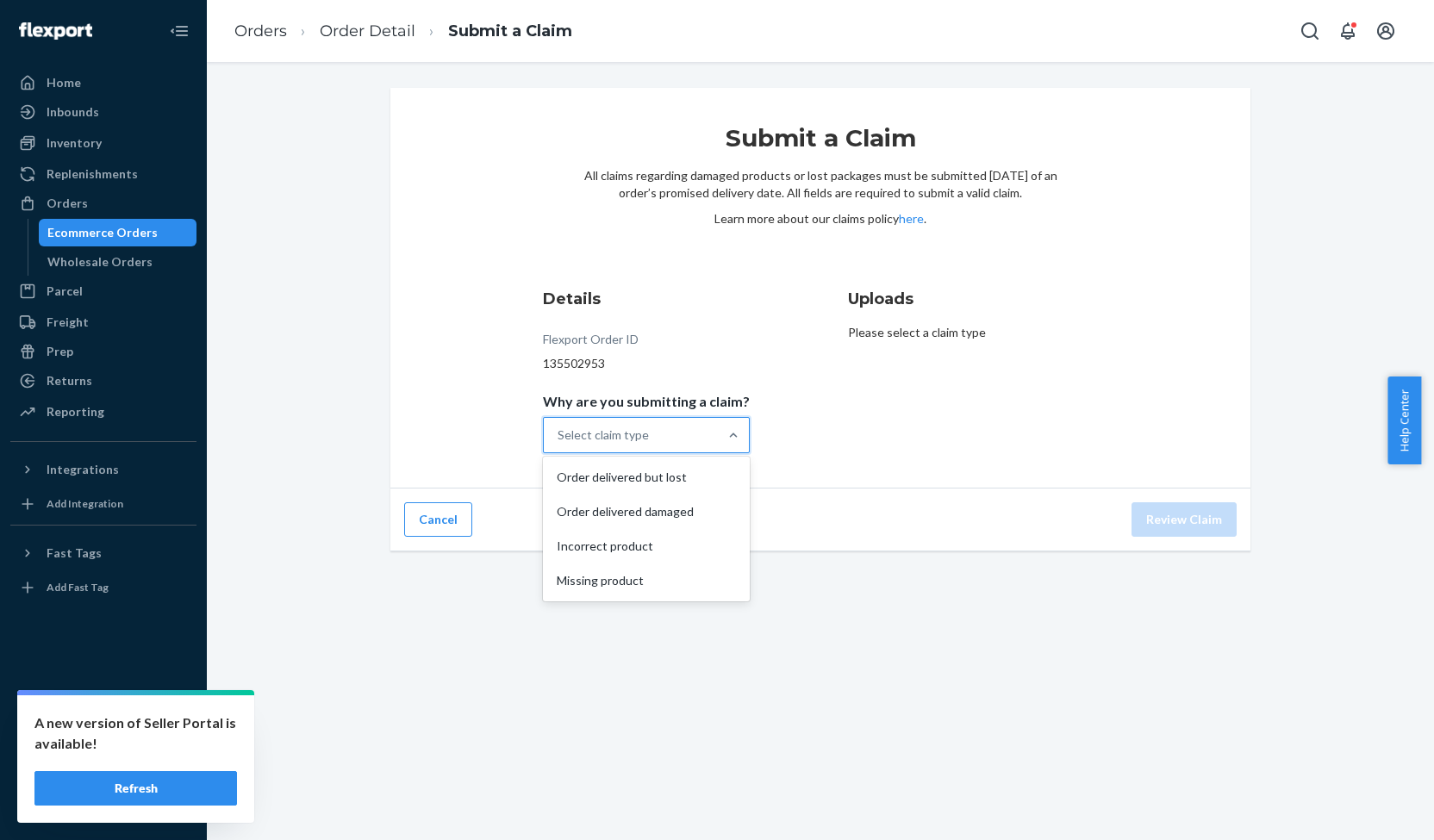
click at [647, 432] on div "Select claim type" at bounding box center [603, 435] width 91 height 18
click at [560, 432] on input "Why are you submitting a claim? option Order delivered but lost focused, 1 of 4…" at bounding box center [559, 435] width 2 height 18
click at [639, 478] on div "Order delivered but lost" at bounding box center [646, 477] width 200 height 34
click at [560, 444] on input "Why are you submitting a claim? option Order delivered but lost focused, 1 of 4…" at bounding box center [559, 435] width 2 height 18
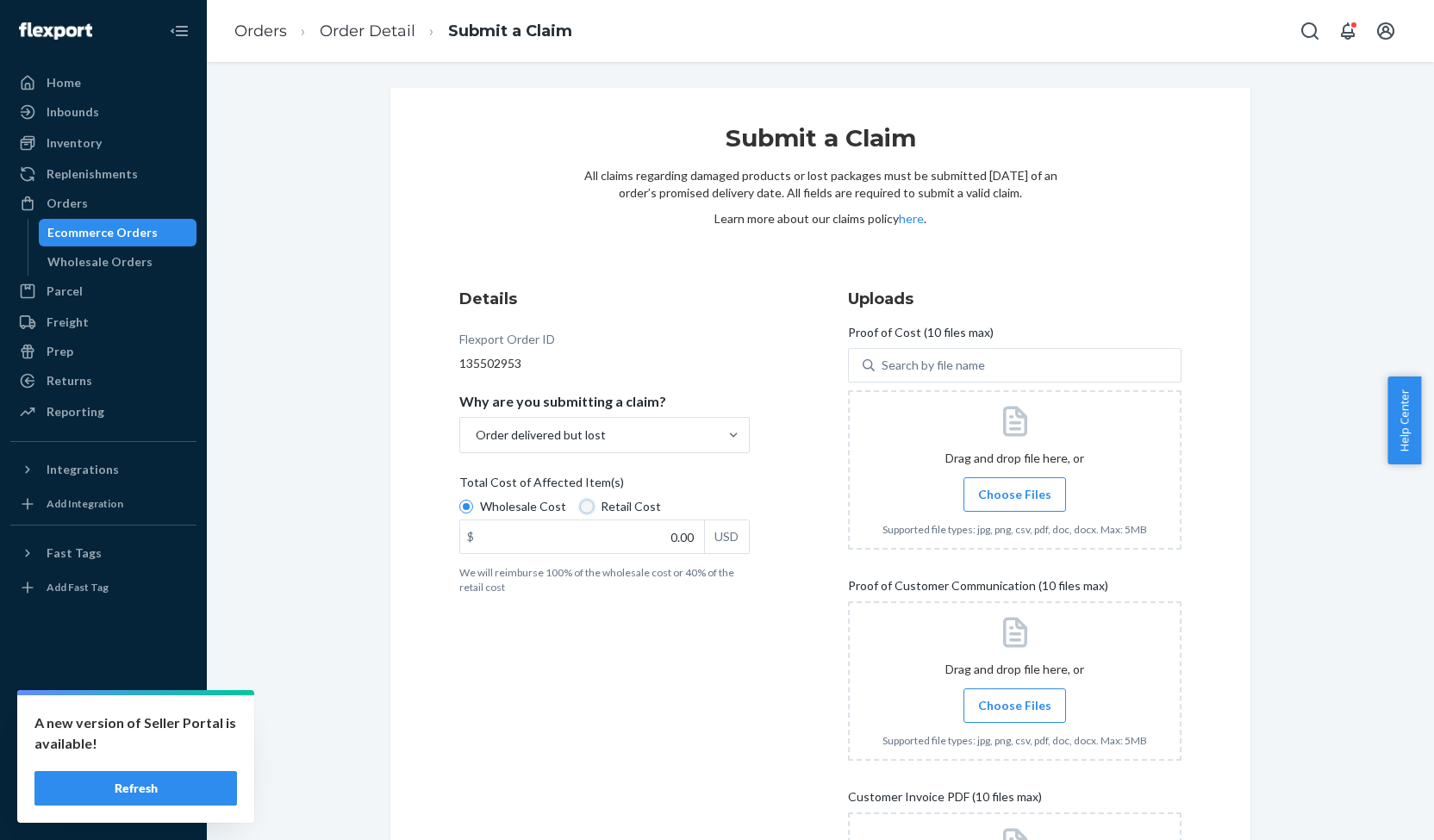
click at [580, 504] on input "Retail Cost" at bounding box center [587, 506] width 14 height 14
radio input "true"
radio input "false"
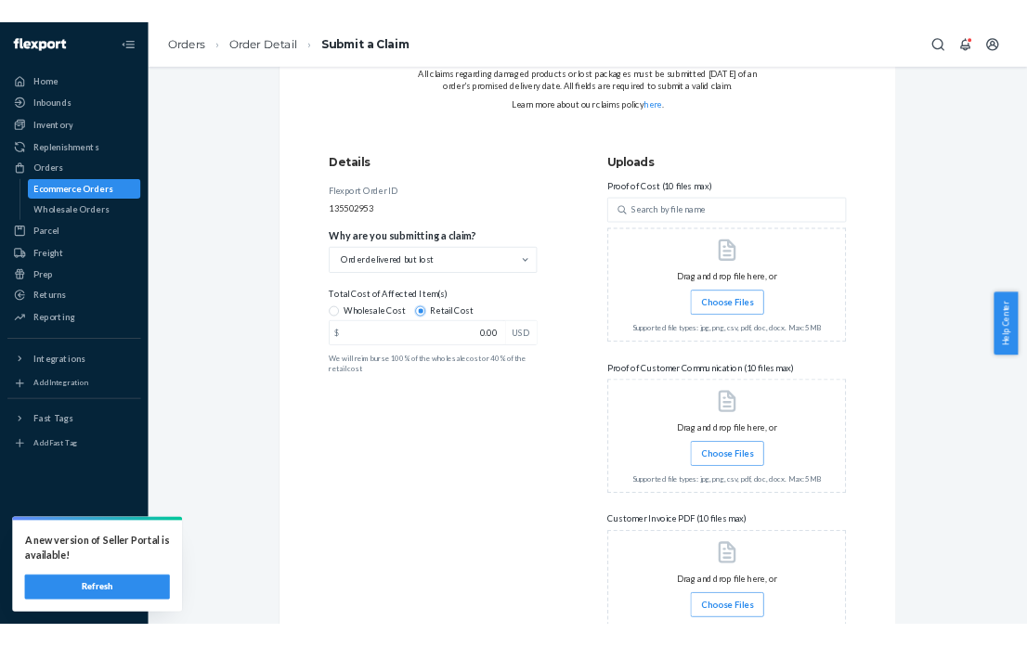
scroll to position [186, 0]
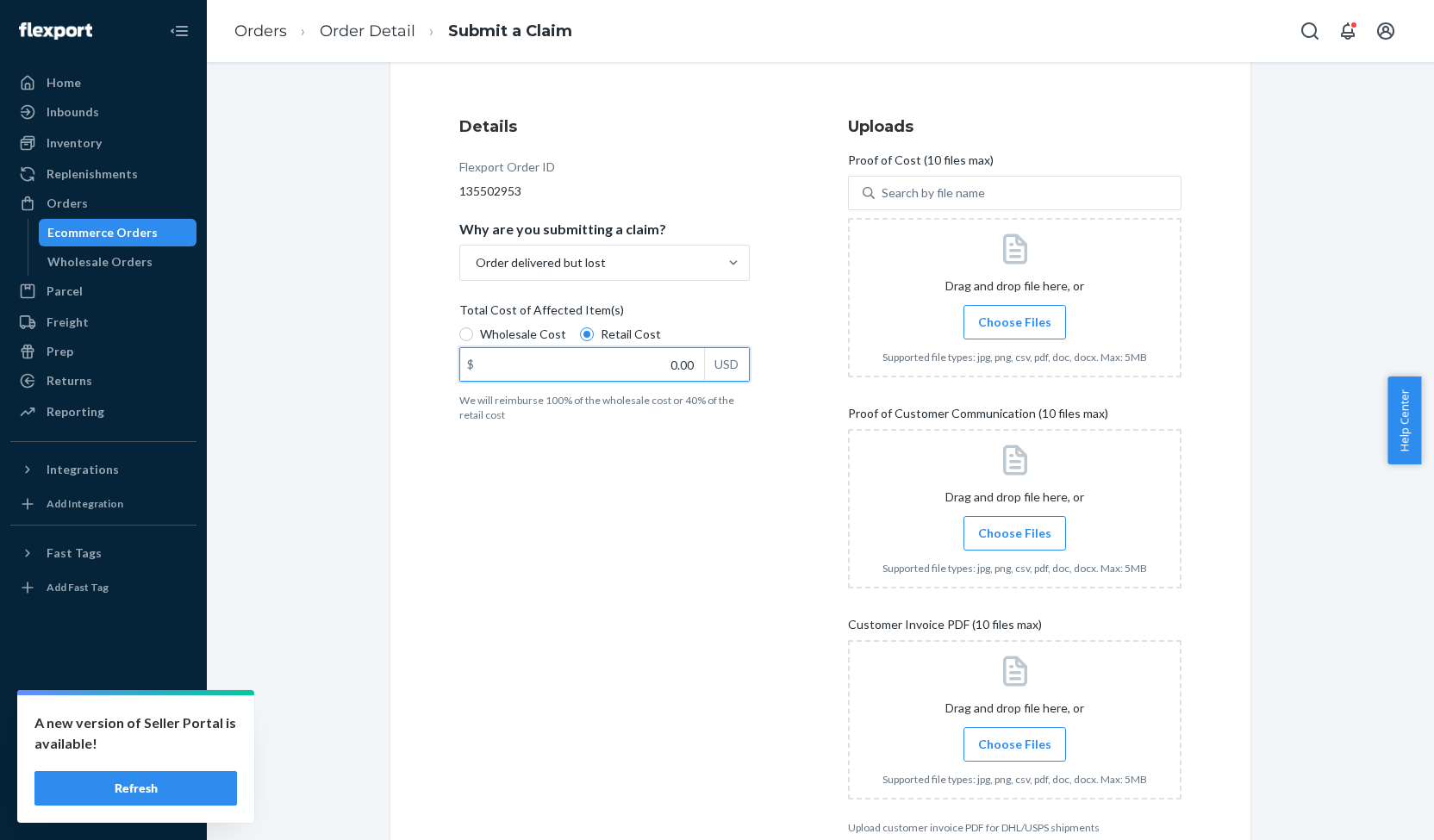
click at [667, 362] on input "0.00" at bounding box center [582, 364] width 244 height 32
type input "99.95"
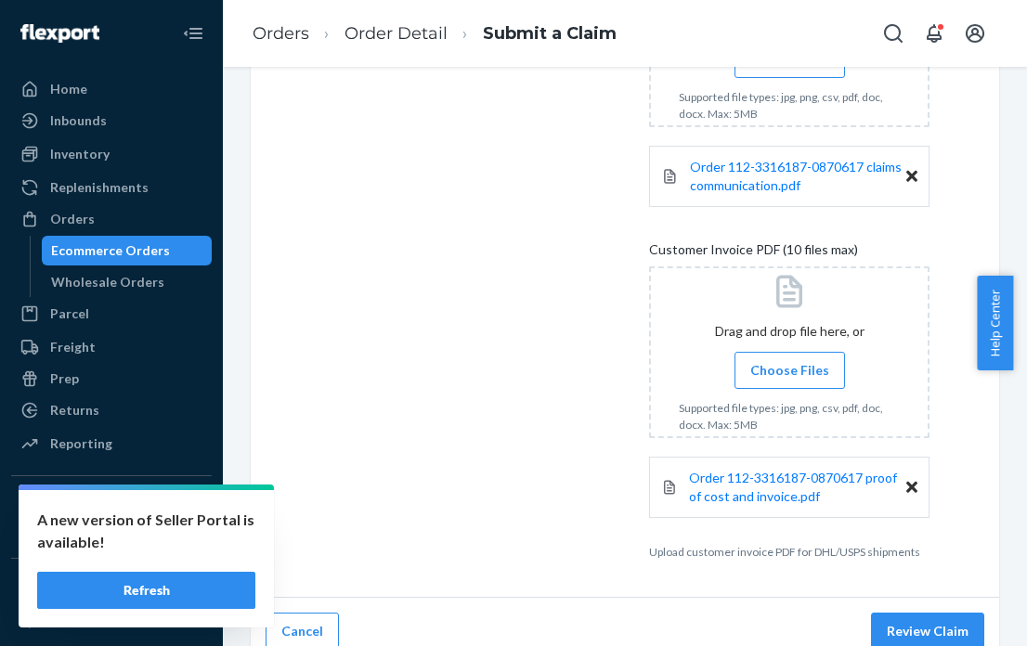
scroll to position [793, 0]
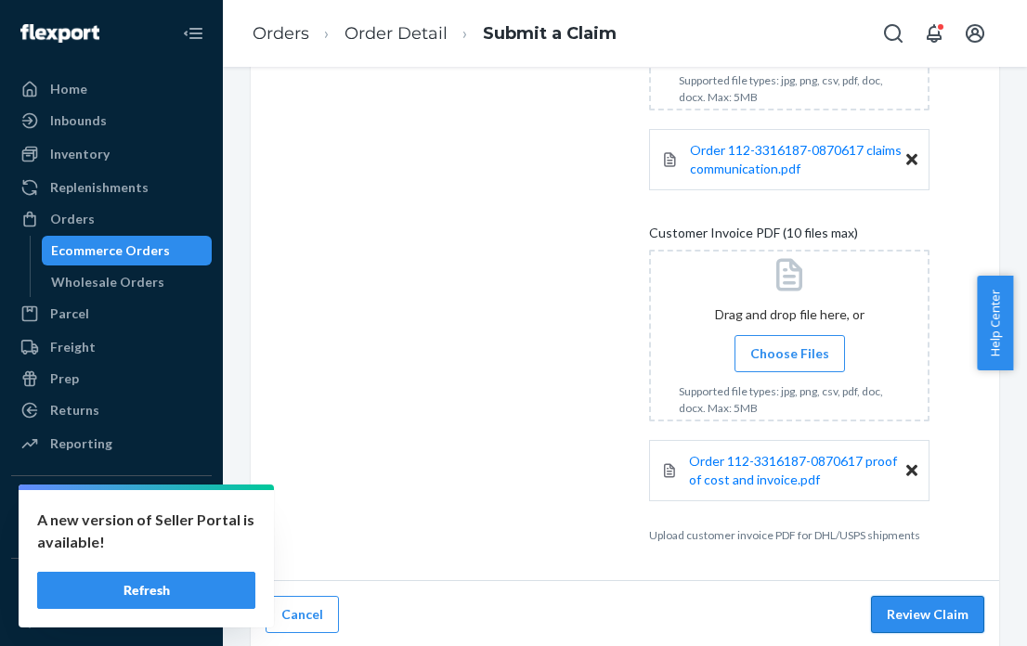
click at [928, 613] on button "Review Claim" at bounding box center [927, 614] width 113 height 37
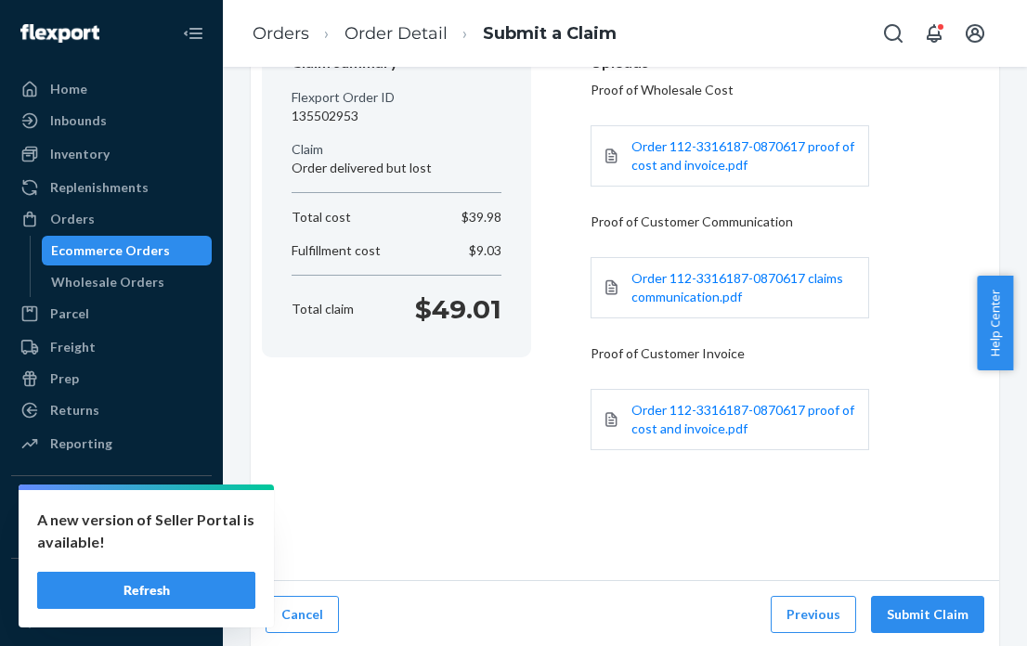
click at [928, 613] on button "Submit Claim" at bounding box center [927, 614] width 113 height 37
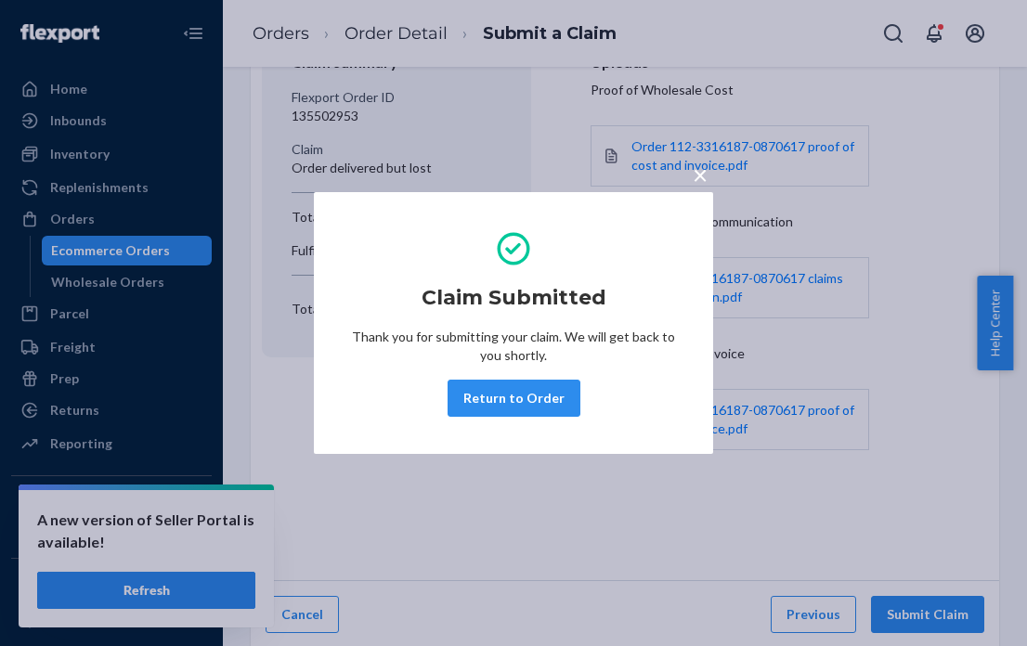
click at [704, 174] on span "×" at bounding box center [700, 175] width 15 height 32
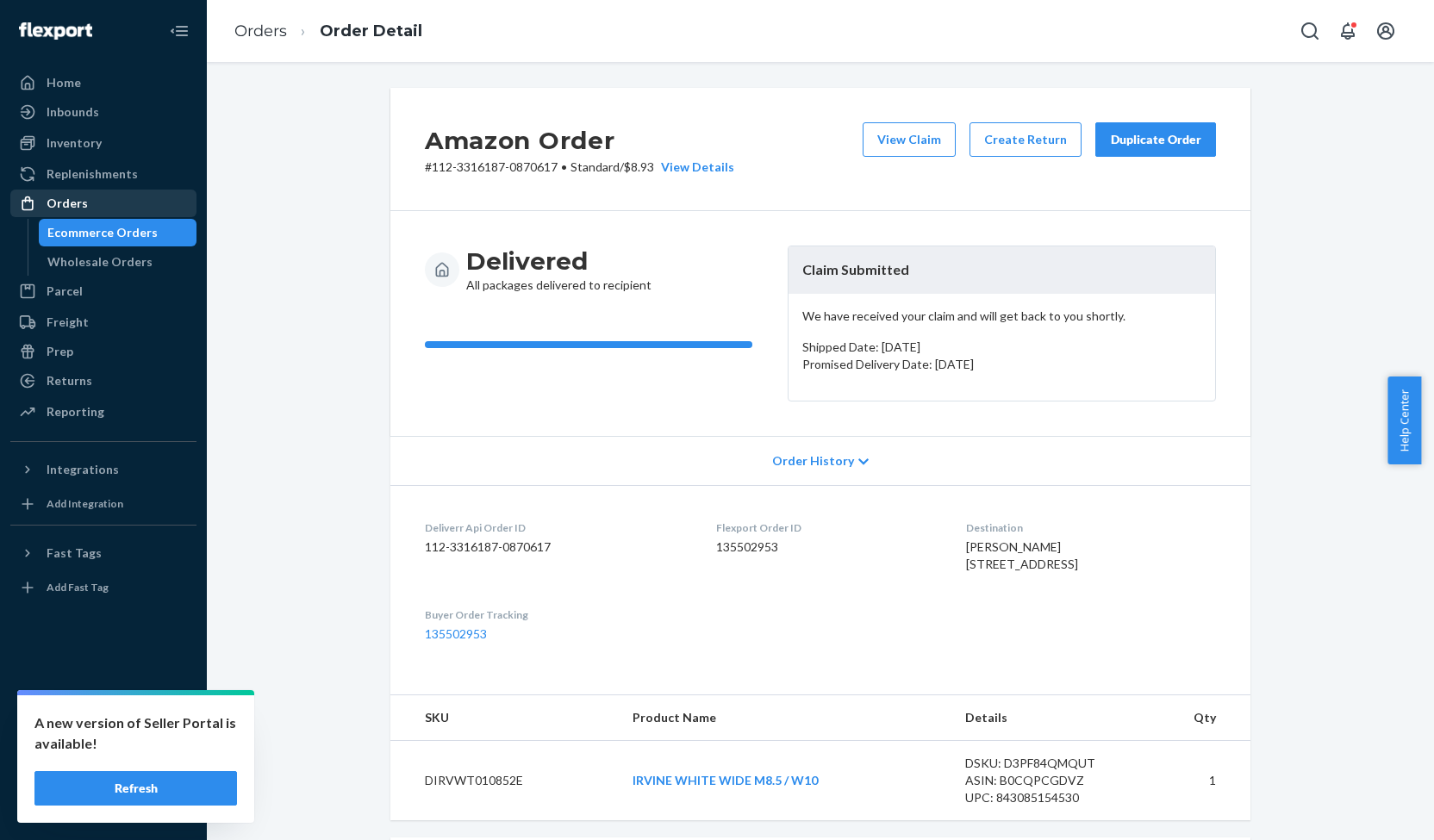
click at [82, 203] on div "Orders" at bounding box center [67, 203] width 42 height 18
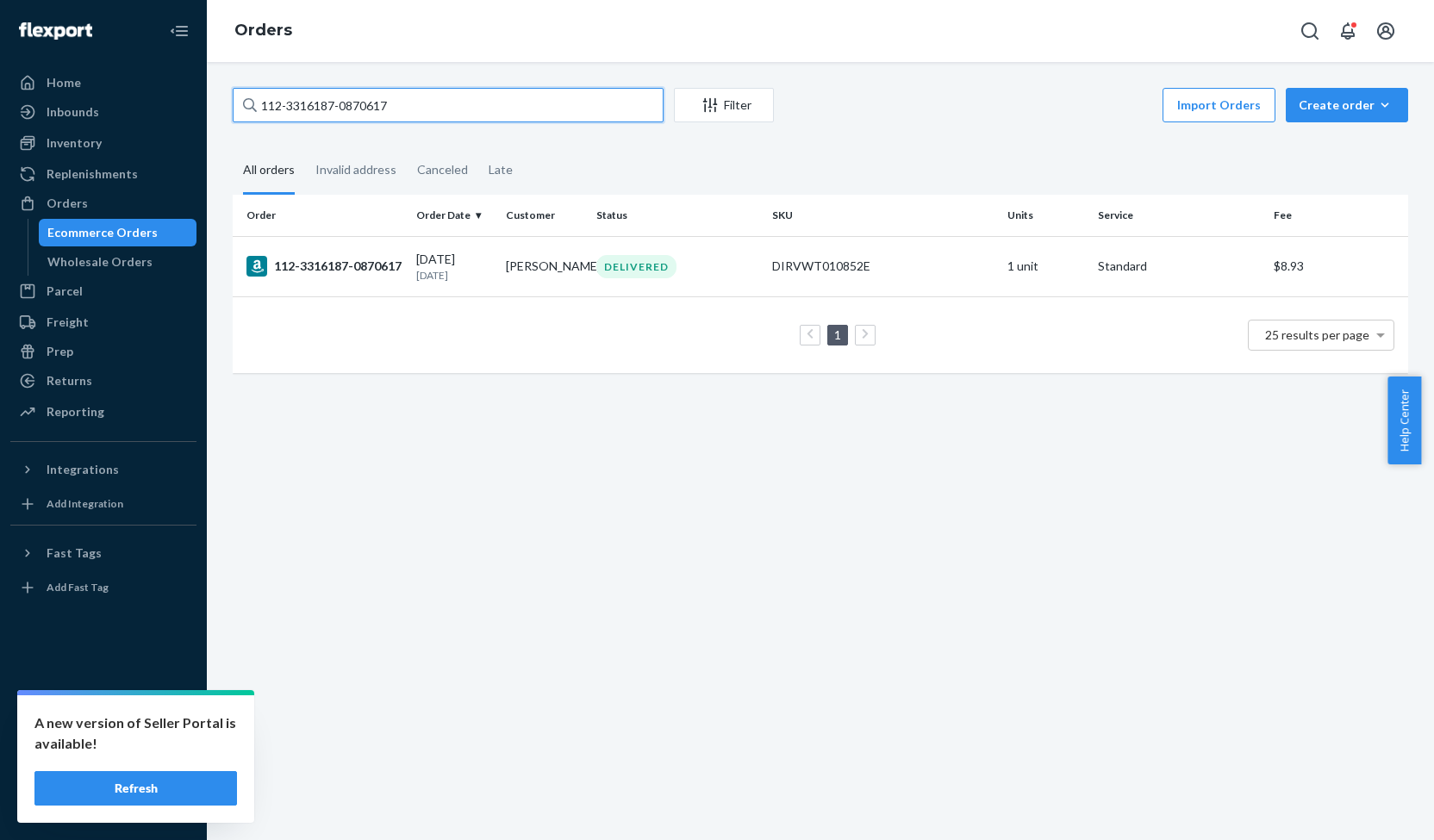
click at [306, 109] on input "112-3316187-0870617" at bounding box center [448, 105] width 431 height 34
paste input "3-4341819-0010618"
type input "113-4341819-0010618"
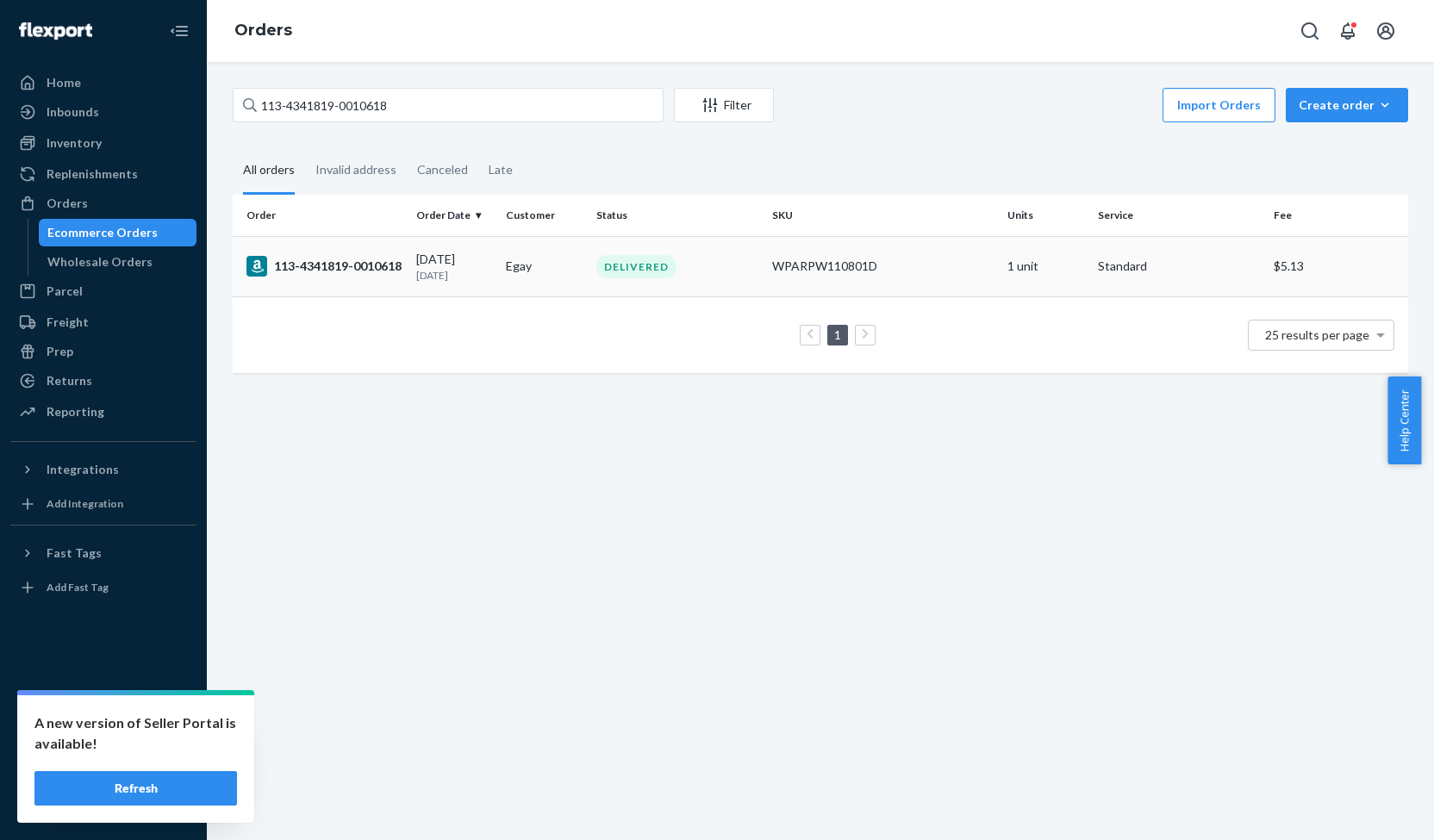
click at [322, 260] on div "113-4341819-0010618" at bounding box center [325, 266] width 156 height 20
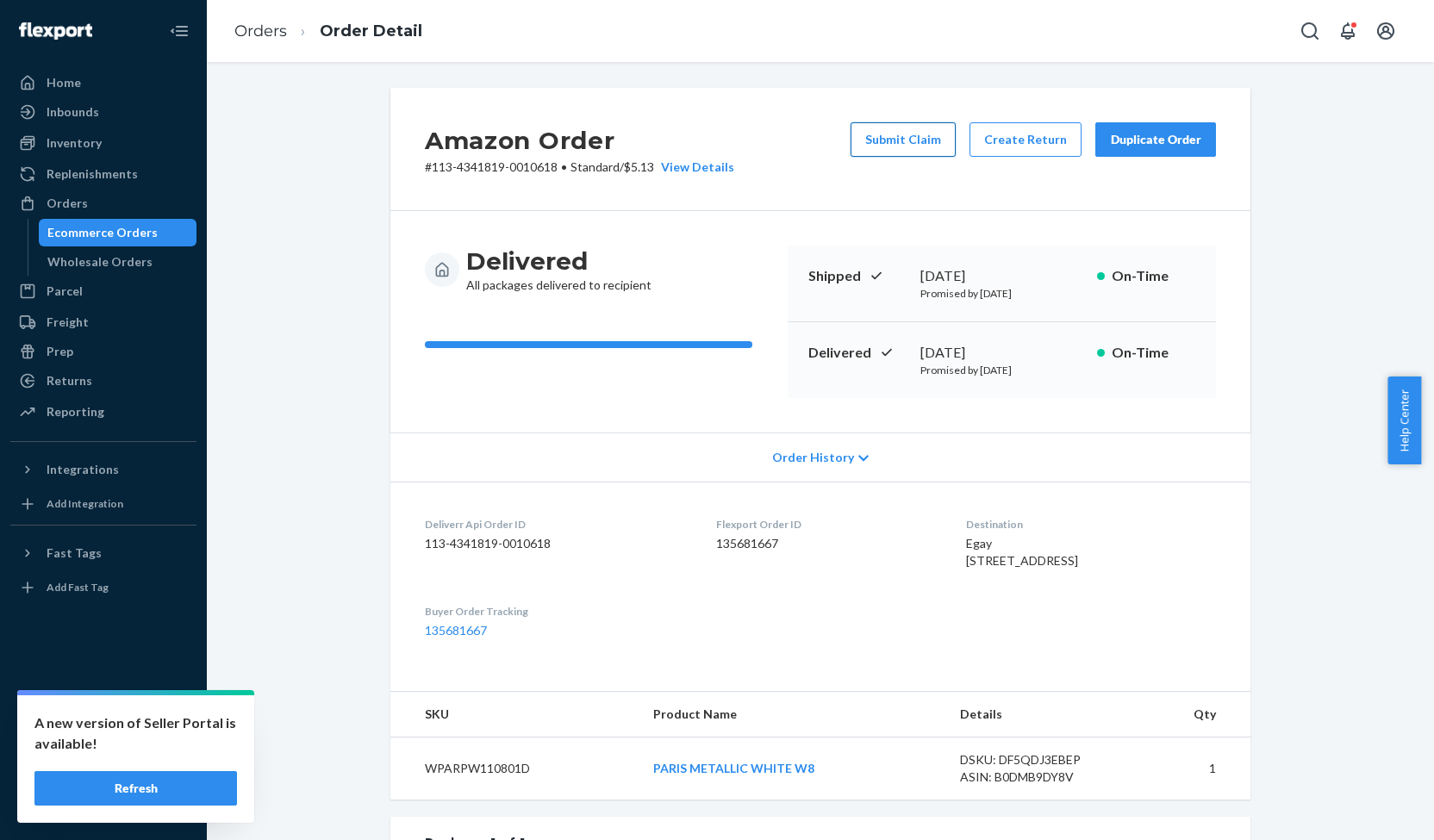
click at [885, 144] on button "Submit Claim" at bounding box center [902, 139] width 105 height 34
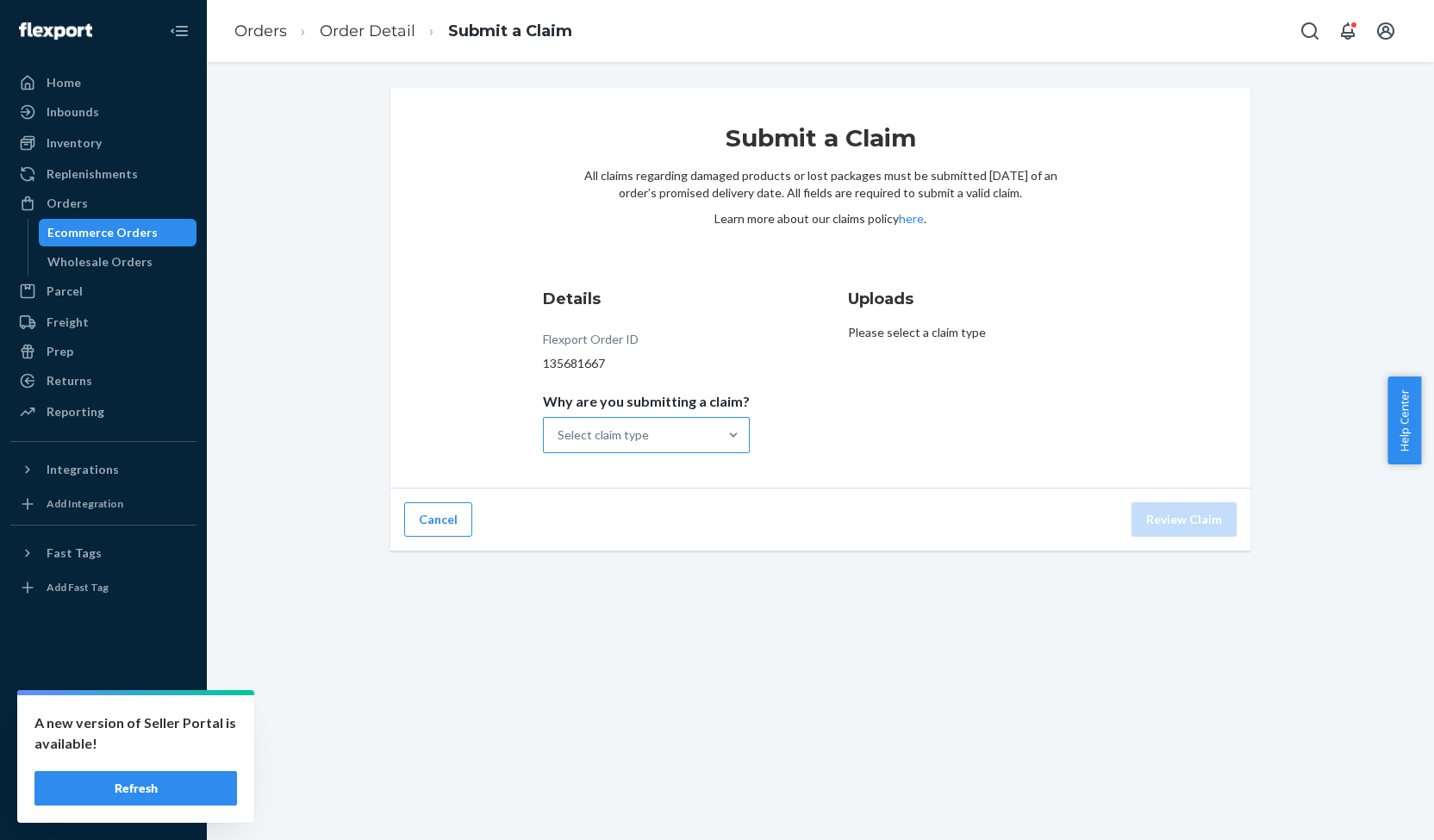
click at [660, 432] on div "Select claim type" at bounding box center [631, 434] width 174 height 34
click at [560, 432] on input "Why are you submitting a claim? Select claim type" at bounding box center [559, 435] width 2 height 18
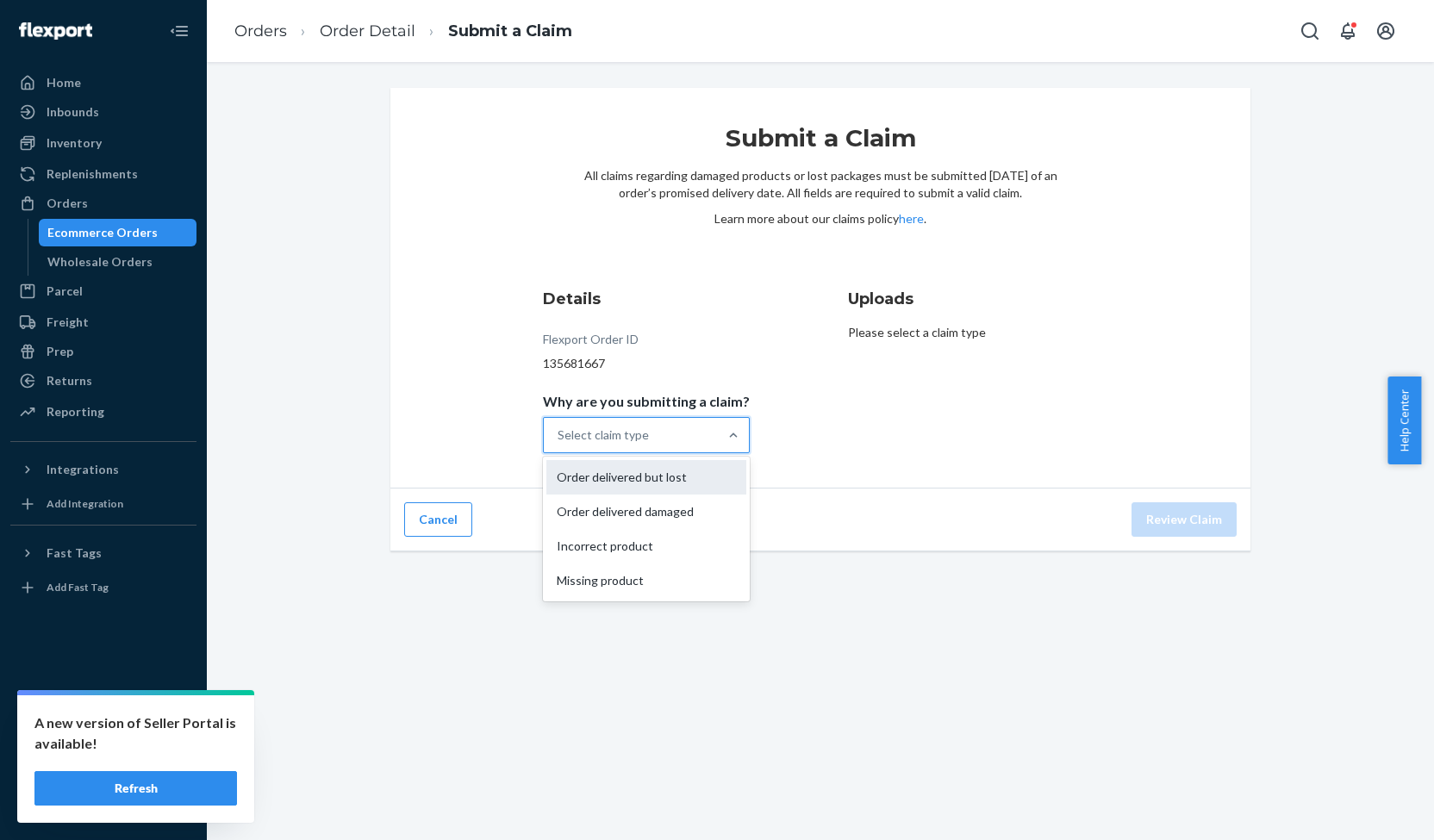
click at [652, 472] on div "Order delivered but lost" at bounding box center [646, 477] width 200 height 34
click at [560, 444] on input "Why are you submitting a claim? option Order delivered but lost focused, 1 of 4…" at bounding box center [559, 435] width 2 height 18
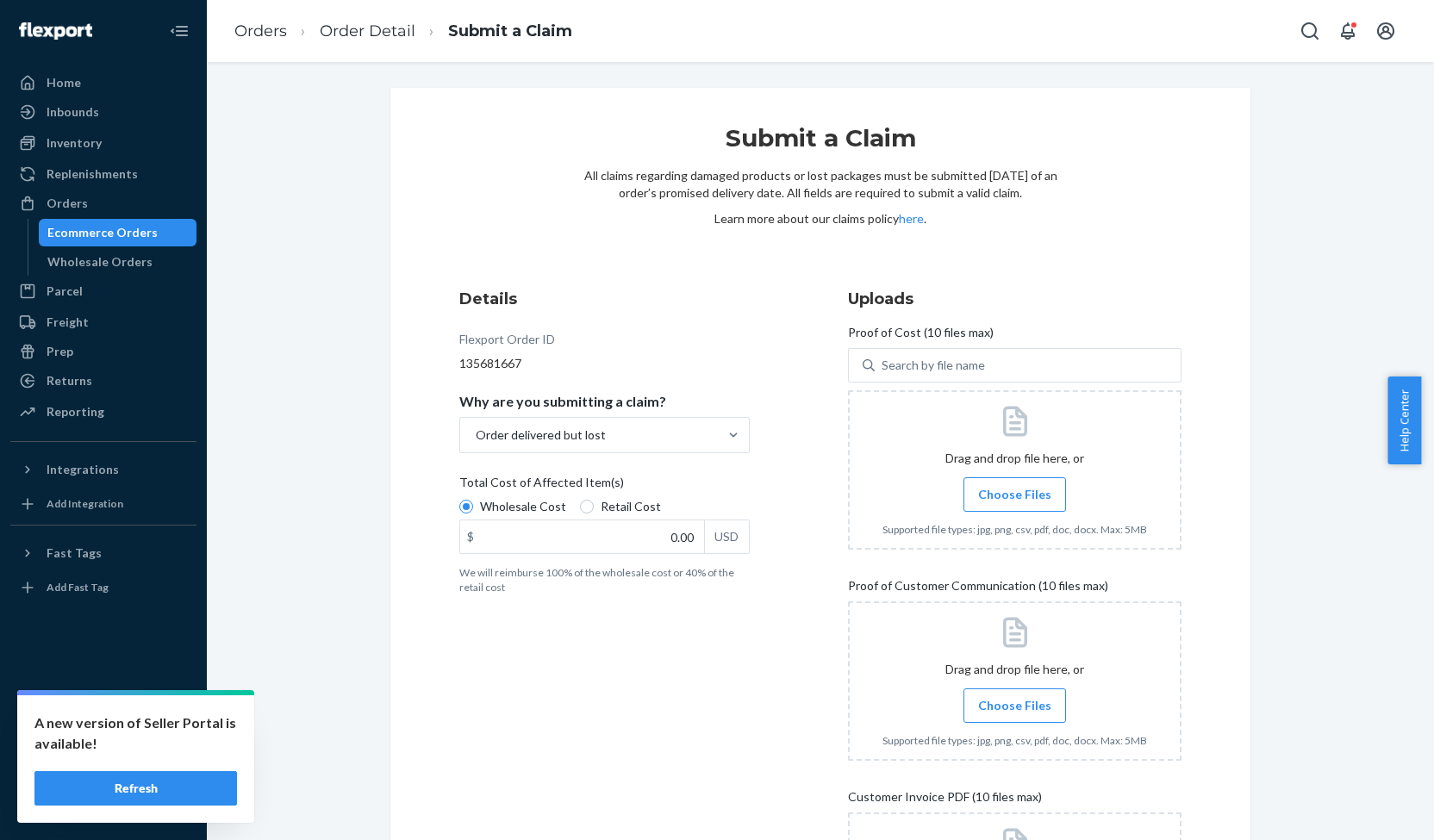
click at [584, 509] on label "Retail Cost" at bounding box center [620, 507] width 81 height 18
click at [584, 509] on input "Retail Cost" at bounding box center [587, 506] width 14 height 14
radio input "true"
radio input "false"
click at [677, 537] on input "0.00" at bounding box center [582, 536] width 244 height 32
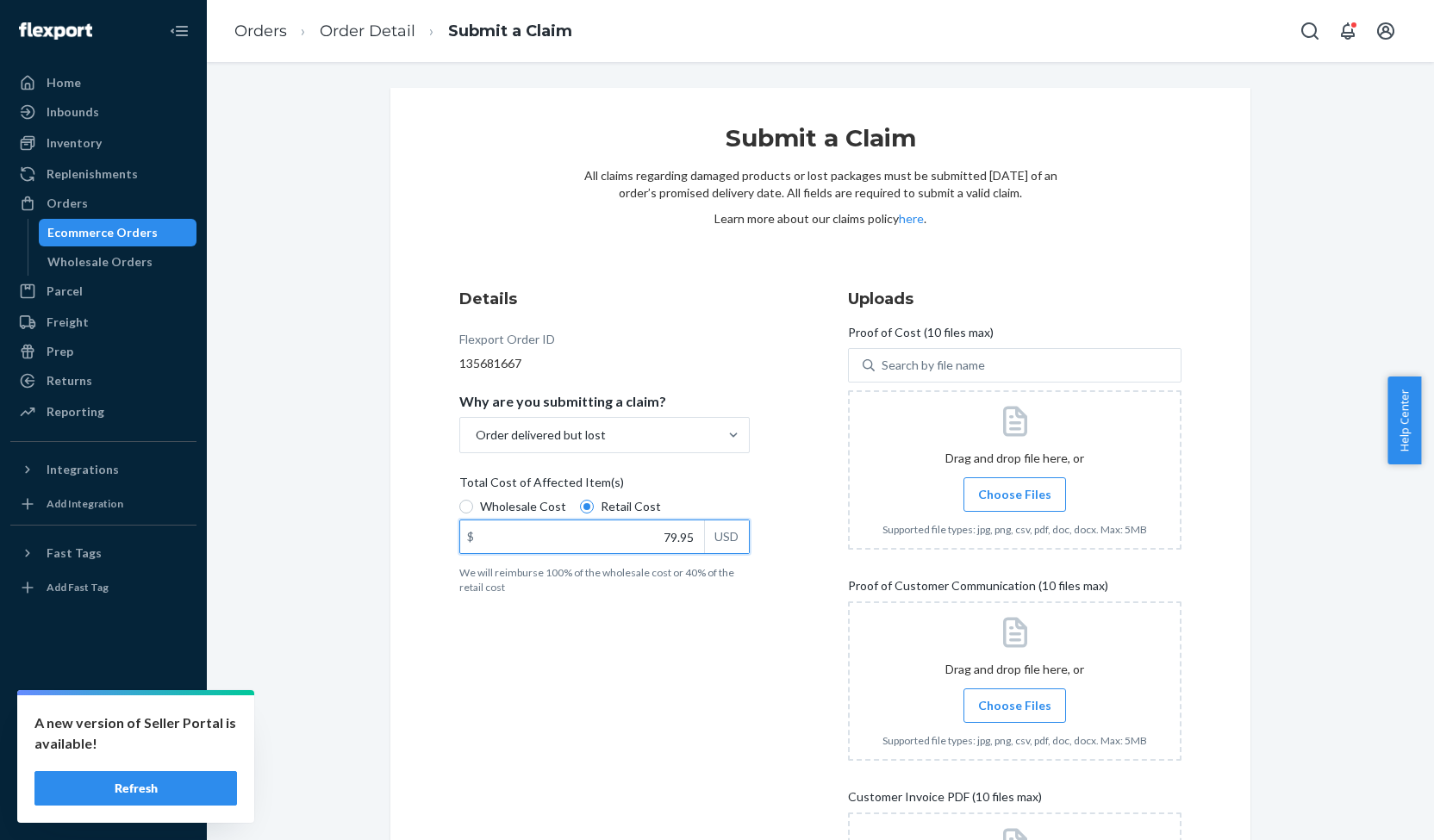
type input "79.95"
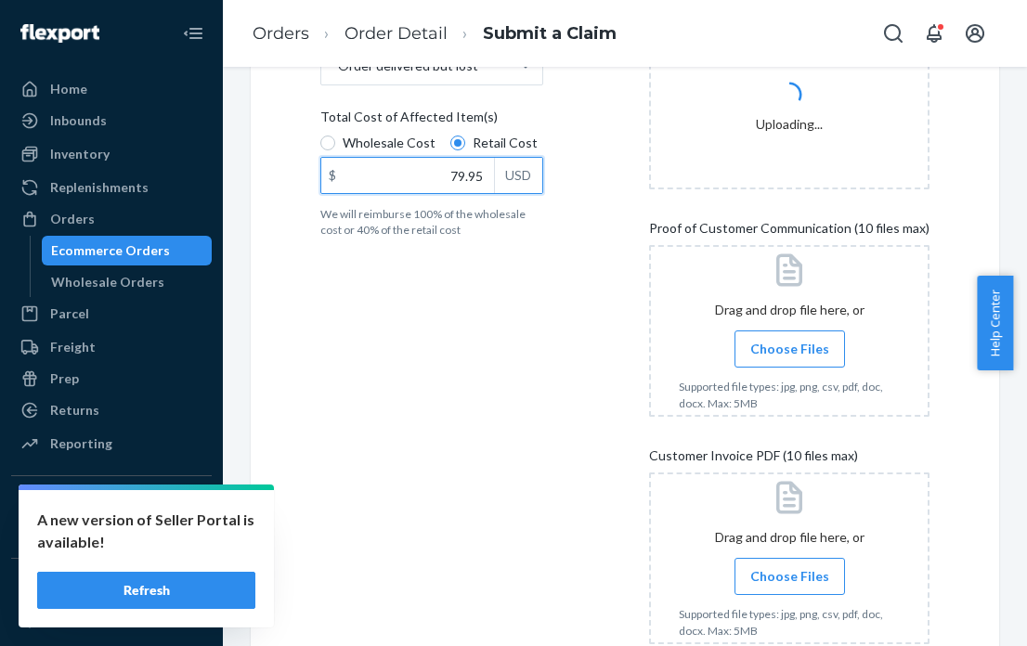
scroll to position [544, 0]
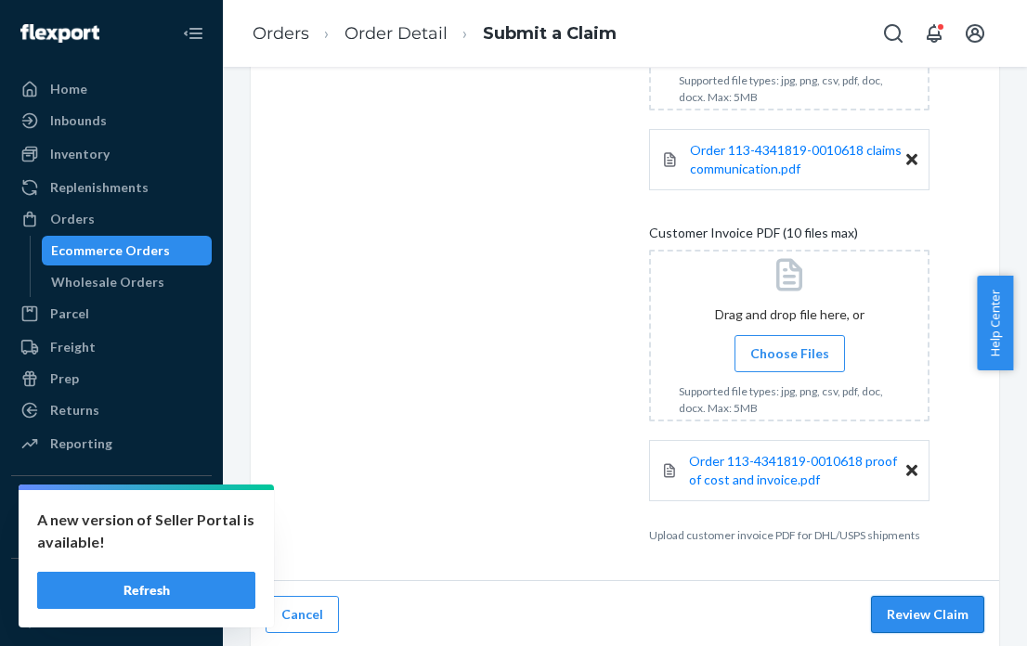
click at [938, 618] on button "Review Claim" at bounding box center [927, 614] width 113 height 37
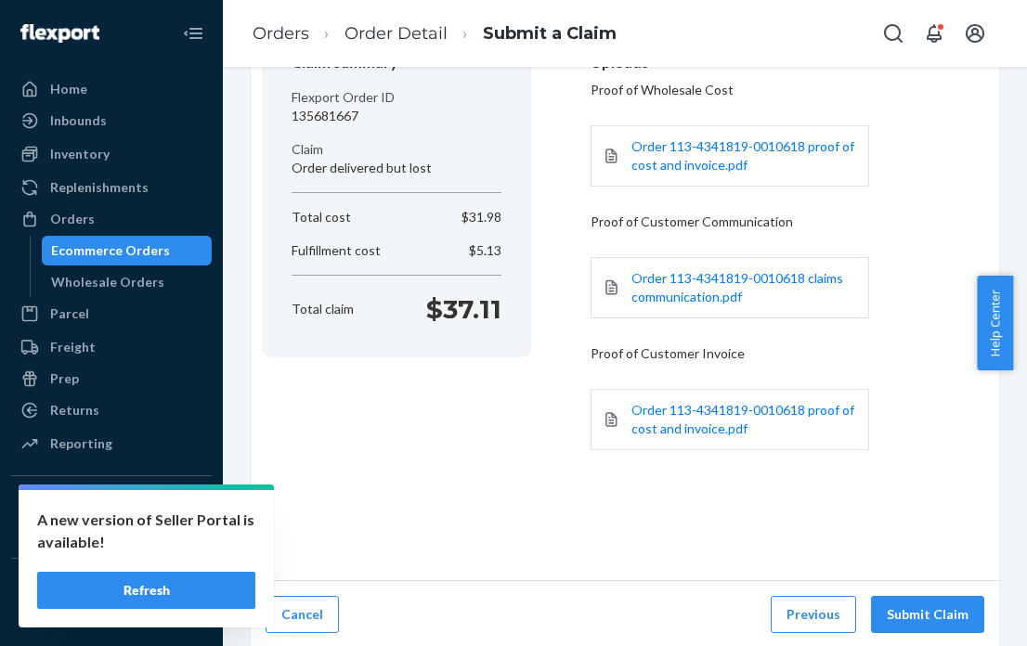
click at [938, 618] on button "Submit Claim" at bounding box center [927, 614] width 113 height 37
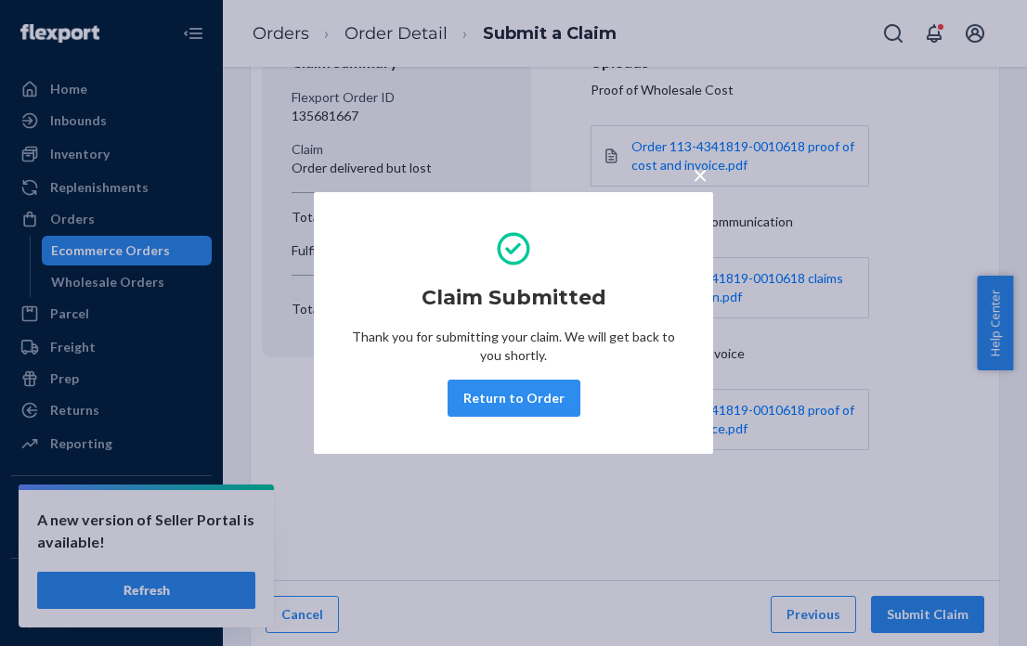
click at [700, 179] on span "×" at bounding box center [700, 175] width 15 height 32
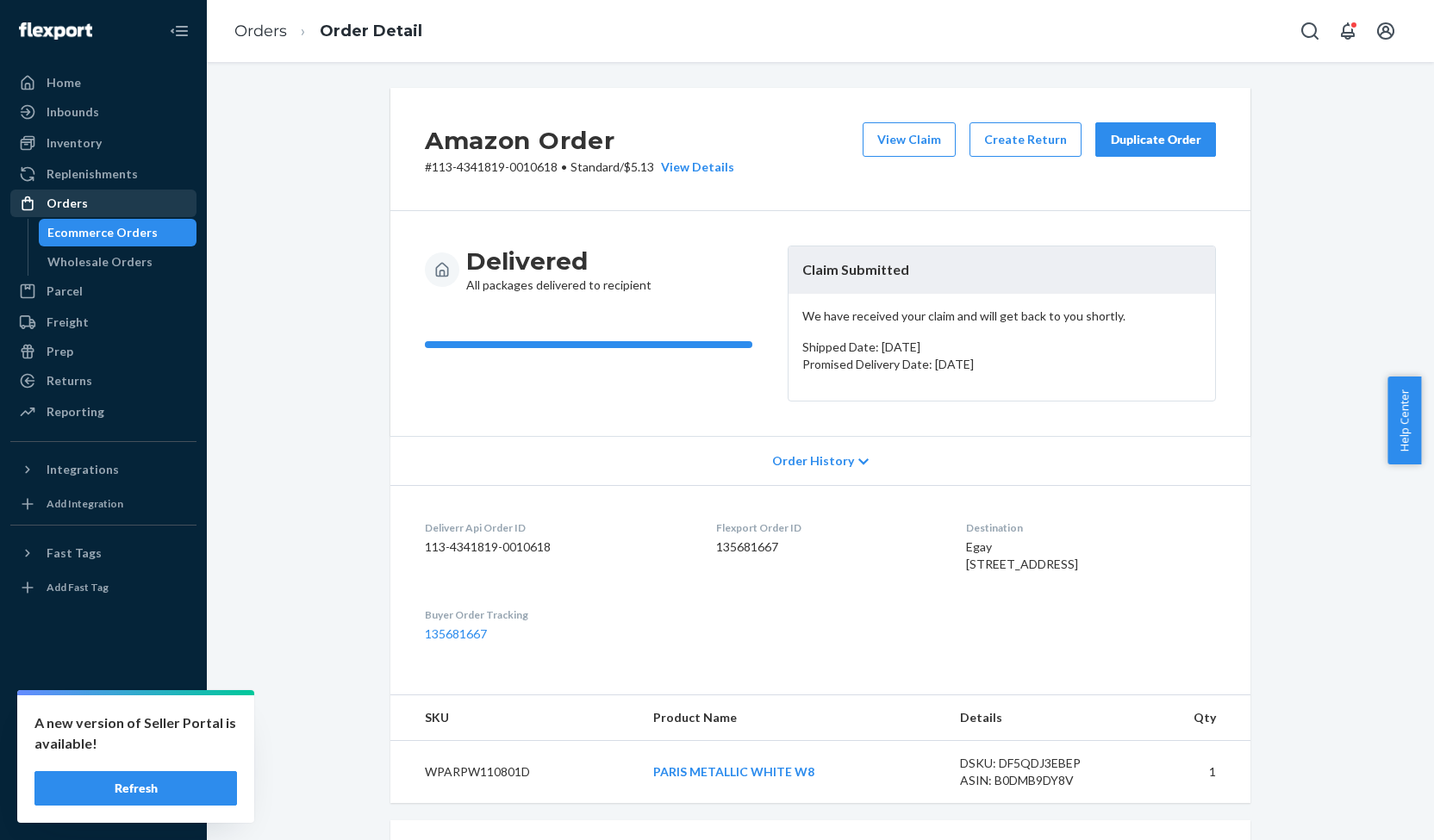
click at [78, 200] on div "Orders" at bounding box center [67, 203] width 42 height 18
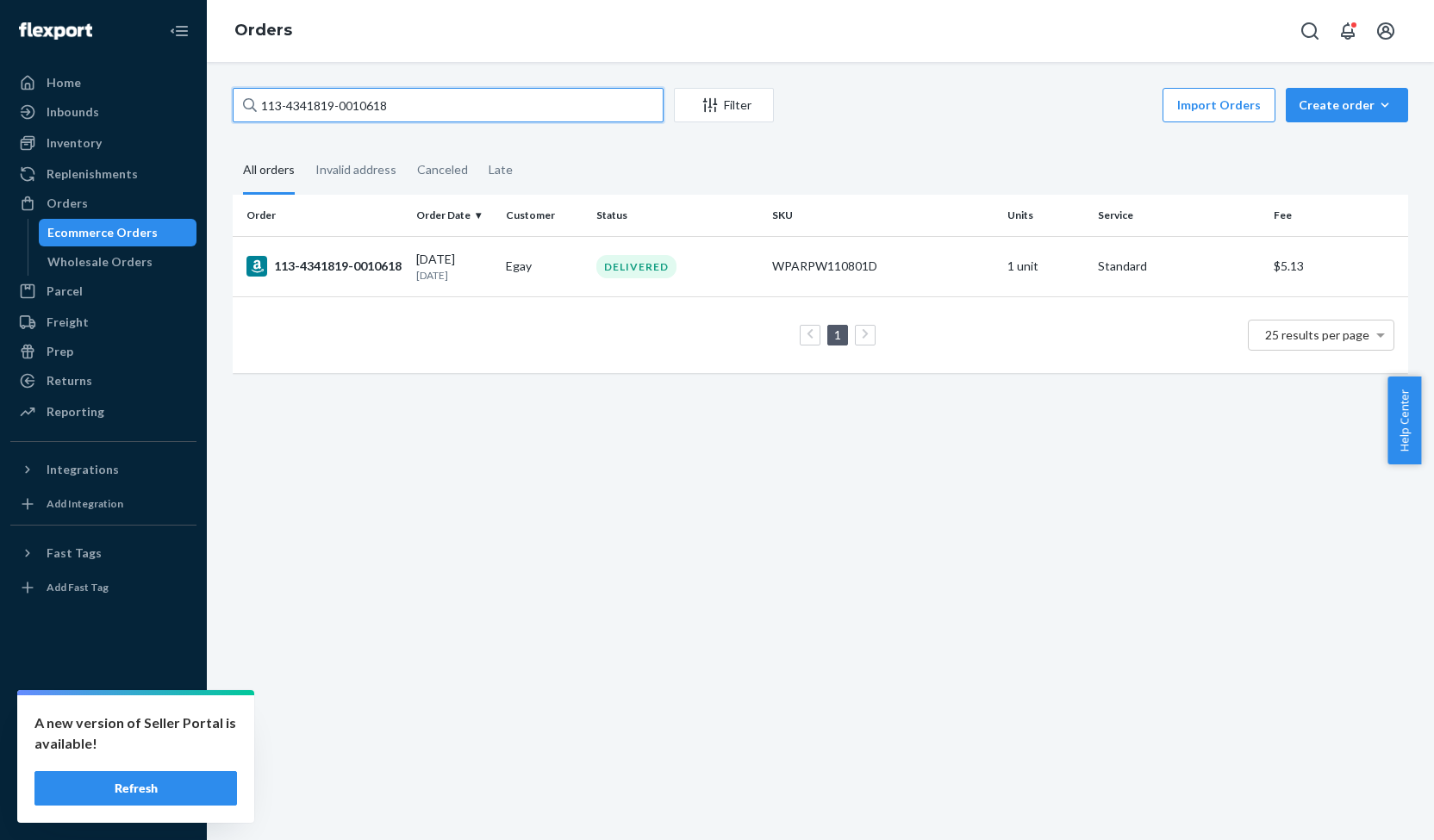
click at [285, 104] on input "113-4341819-0010618" at bounding box center [448, 105] width 431 height 34
paste input "2-1816142-0832261"
type input "112-1816142-0832261"
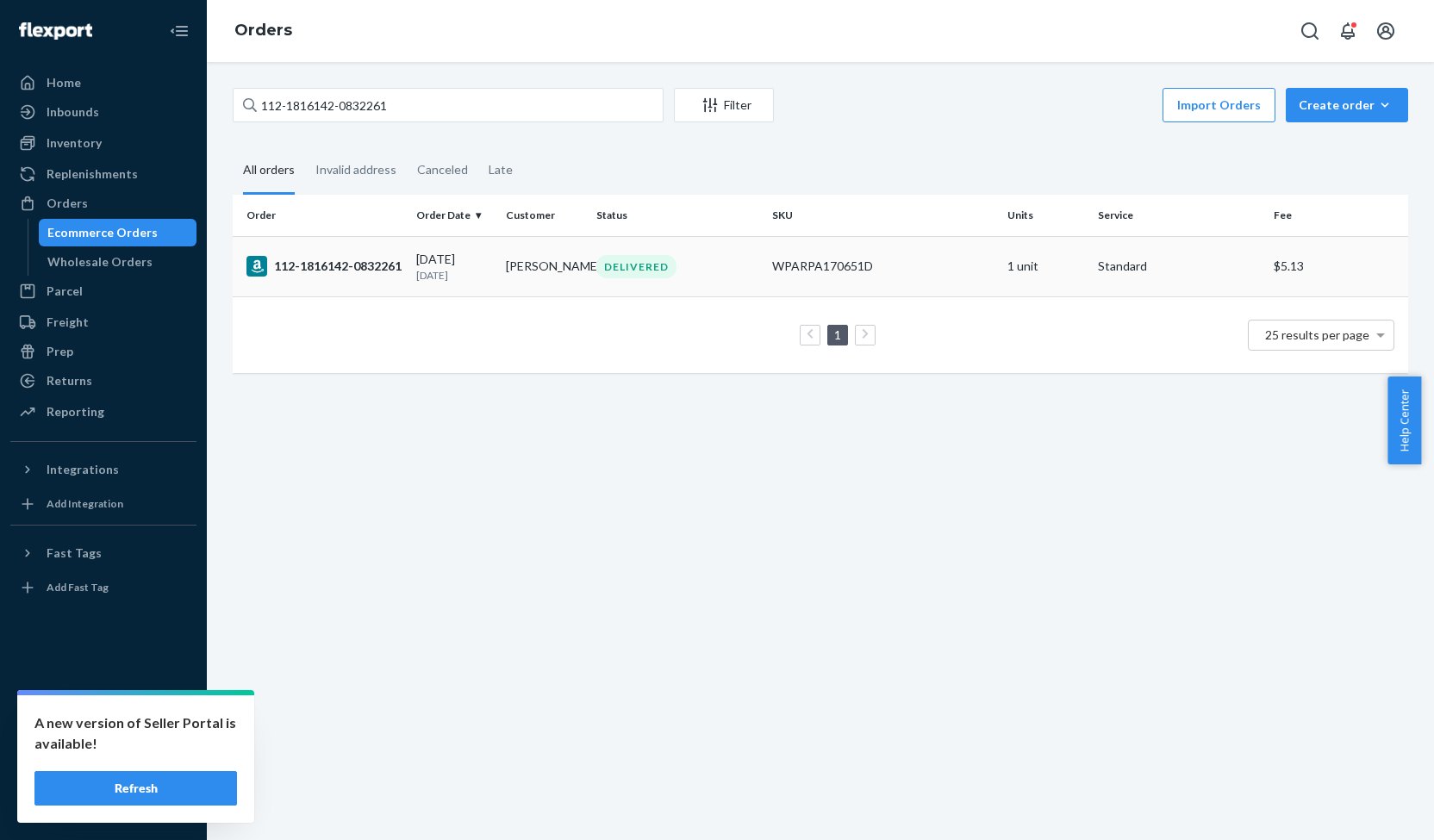
click at [319, 256] on div "112-1816142-0832261" at bounding box center [325, 266] width 156 height 20
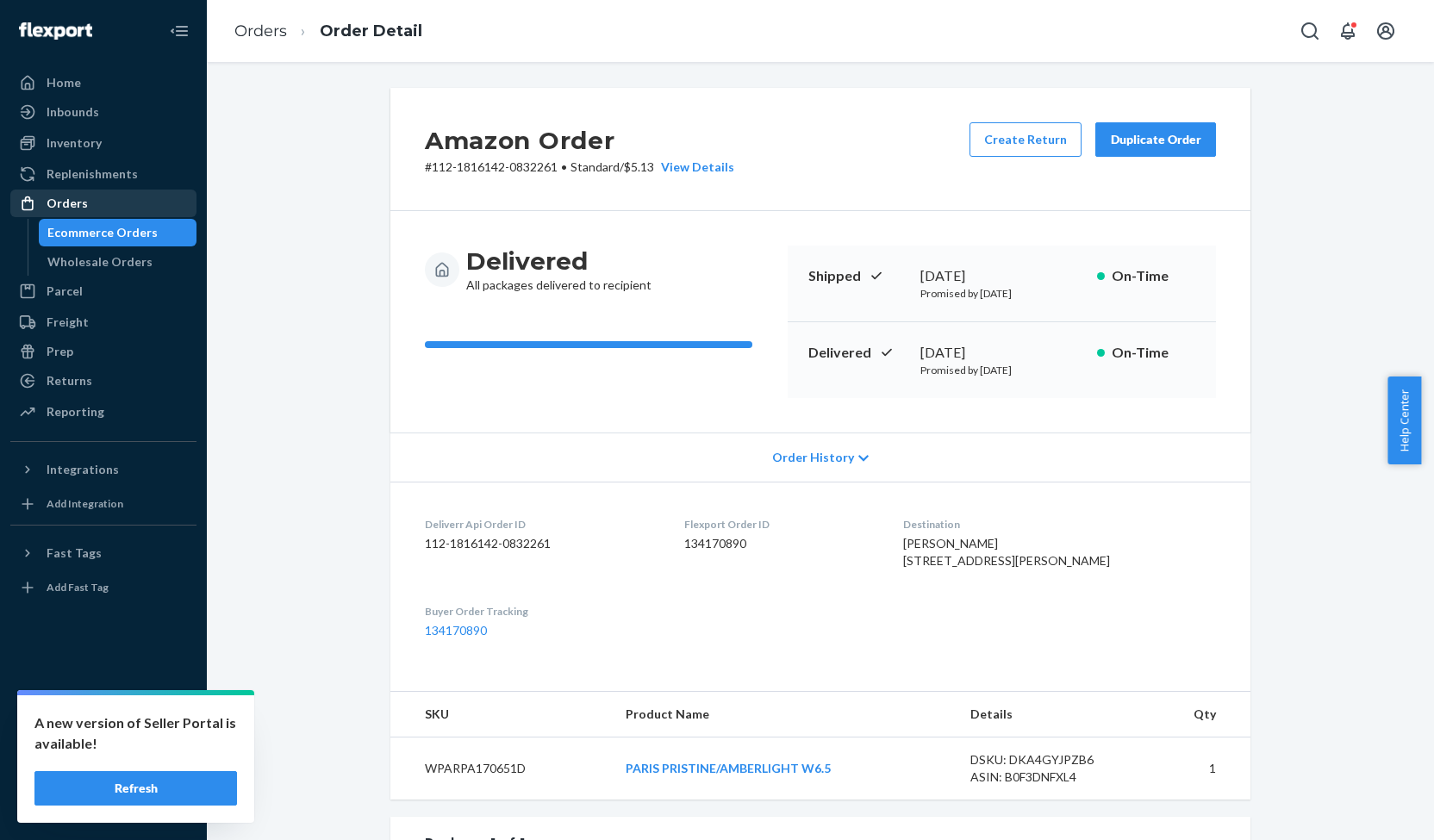
click at [77, 205] on div "Orders" at bounding box center [67, 203] width 42 height 18
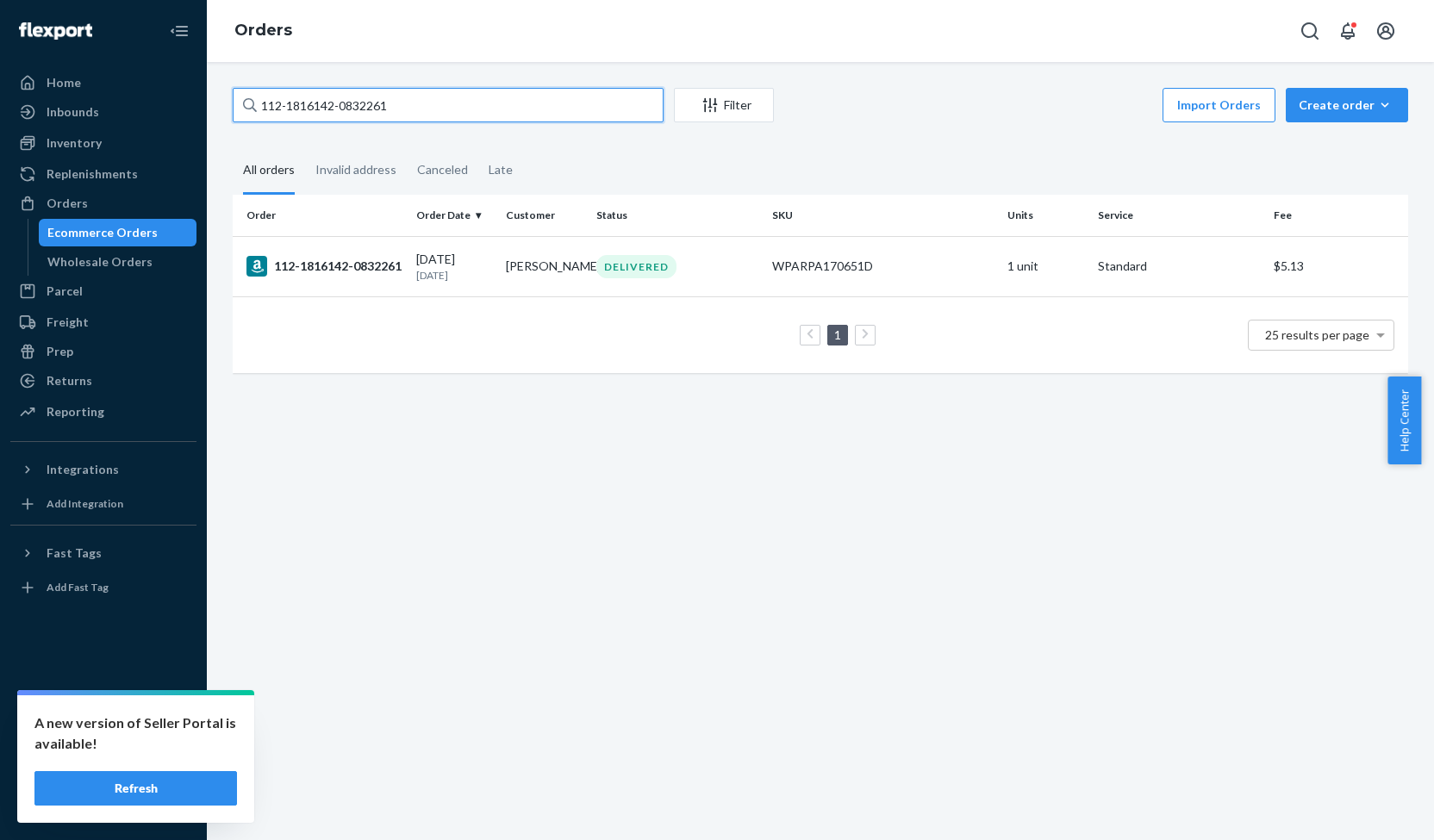
click at [300, 102] on input "112-1816142-0832261" at bounding box center [448, 105] width 431 height 34
paste input "371792"
type input "3717921"
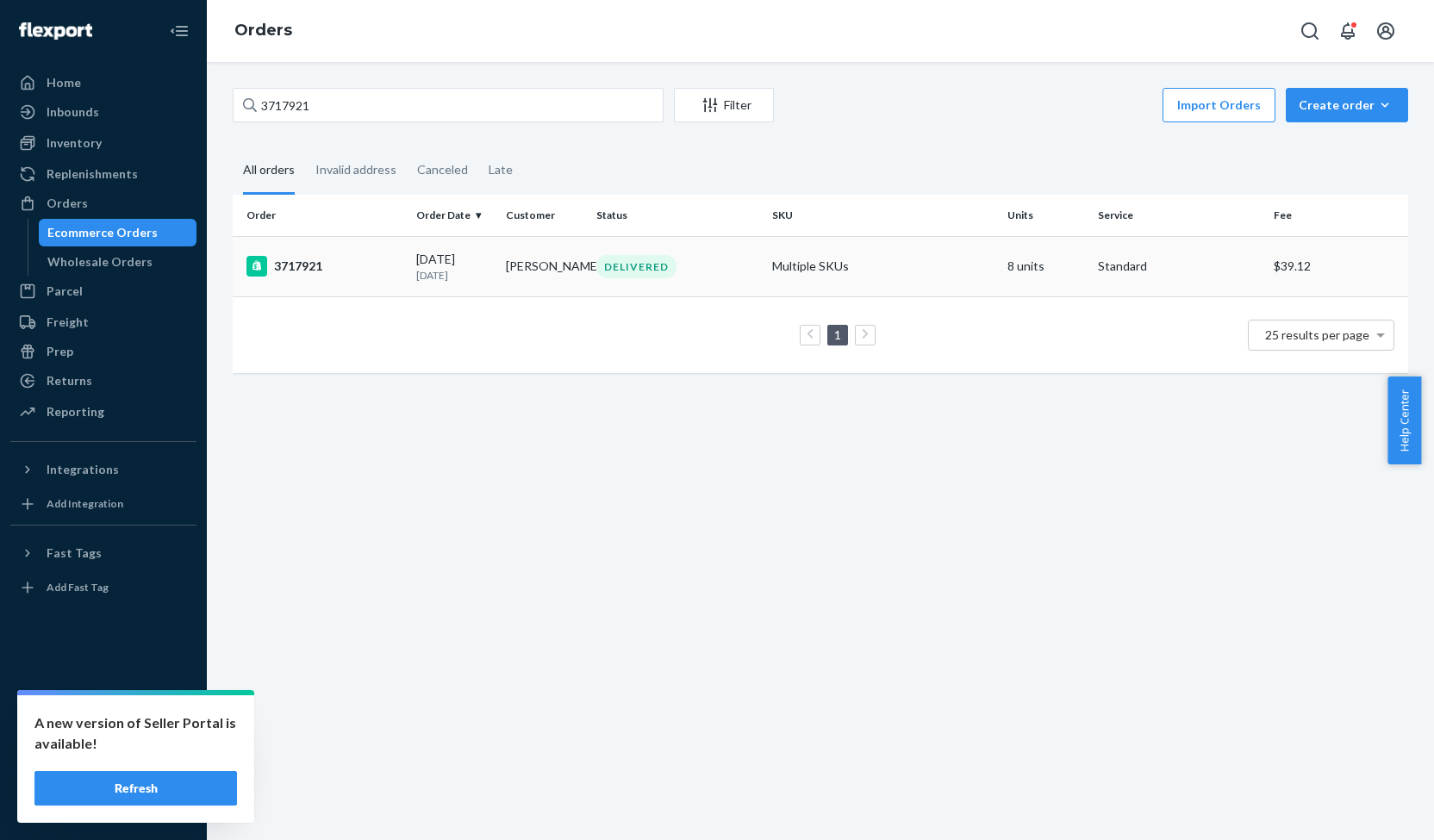
click at [304, 261] on div "3717921" at bounding box center [325, 266] width 156 height 20
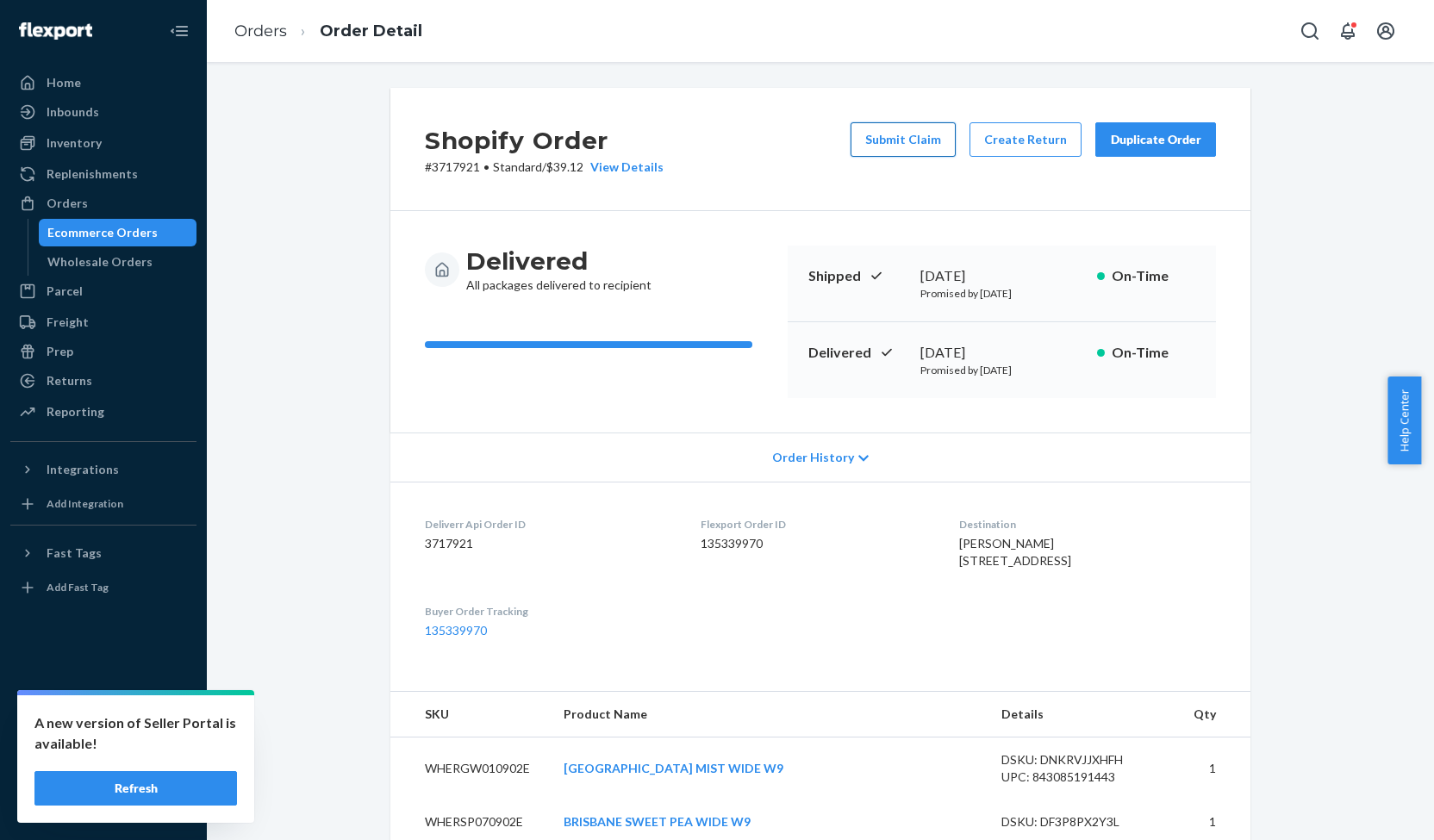
click at [917, 129] on button "Submit Claim" at bounding box center [902, 139] width 105 height 34
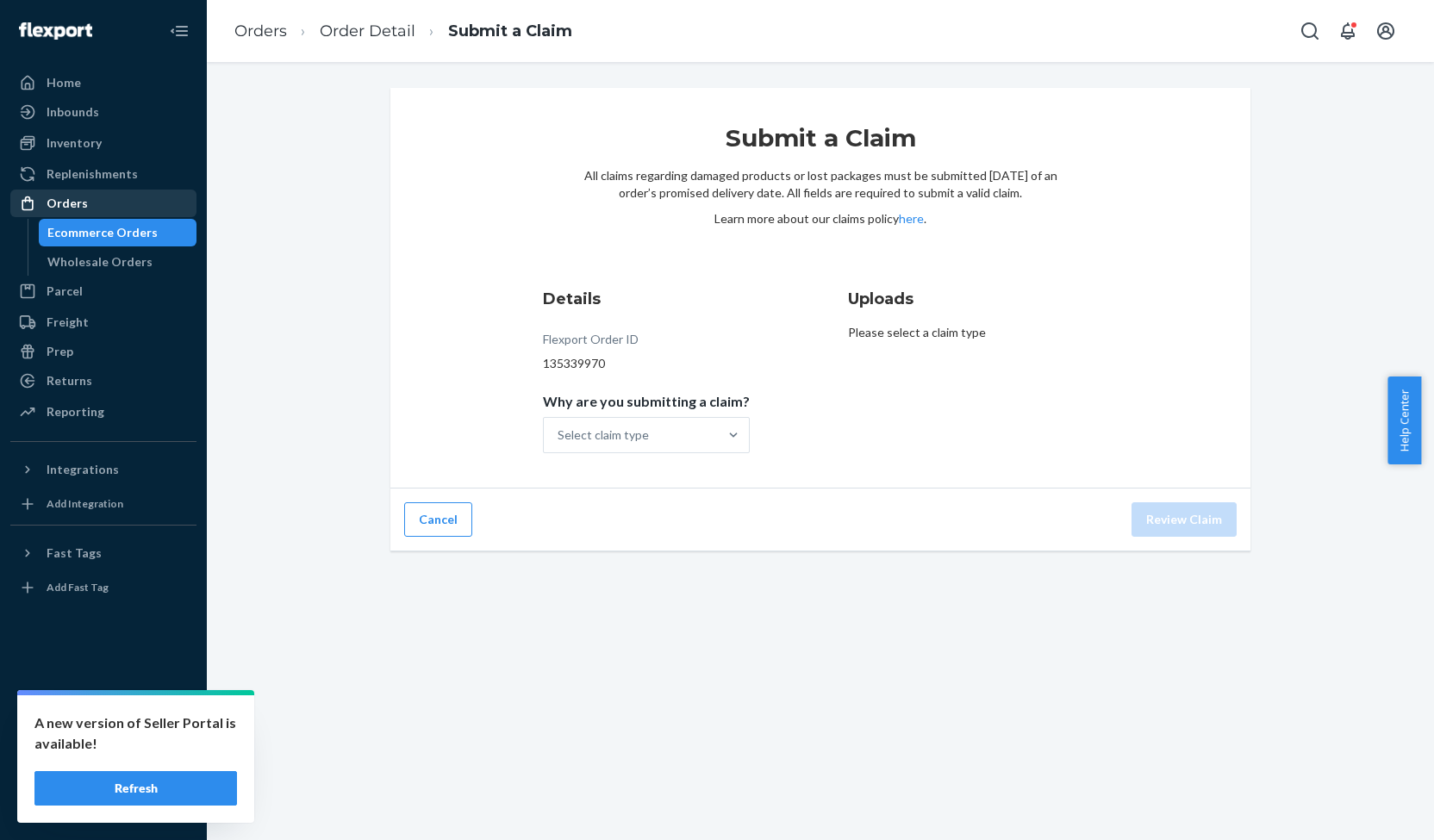
click at [54, 202] on div "Orders" at bounding box center [67, 203] width 42 height 18
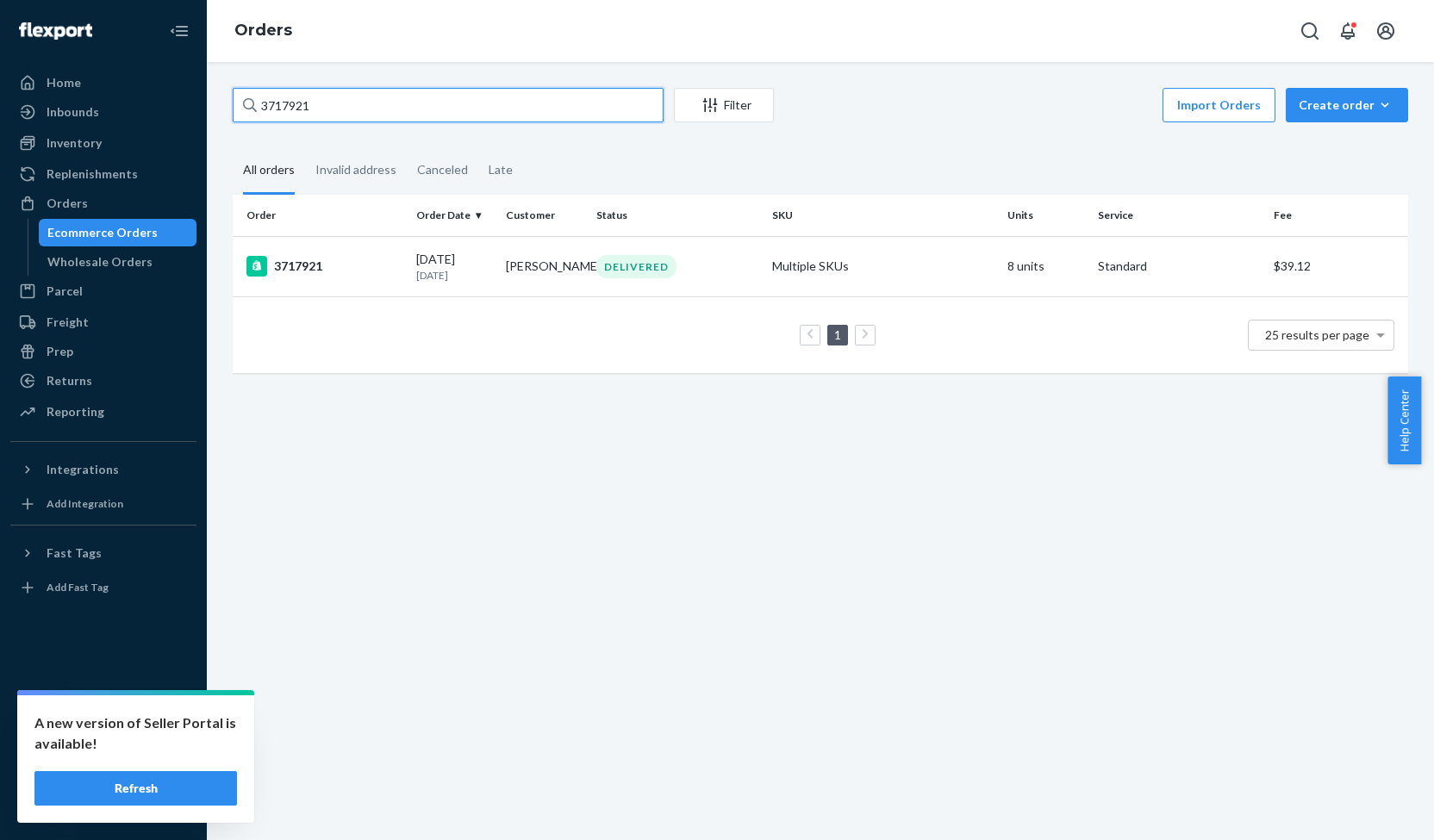
click at [278, 98] on input "3717921" at bounding box center [448, 105] width 431 height 34
paste input "111-4379945-0653049"
type input "111-4379945-0653049"
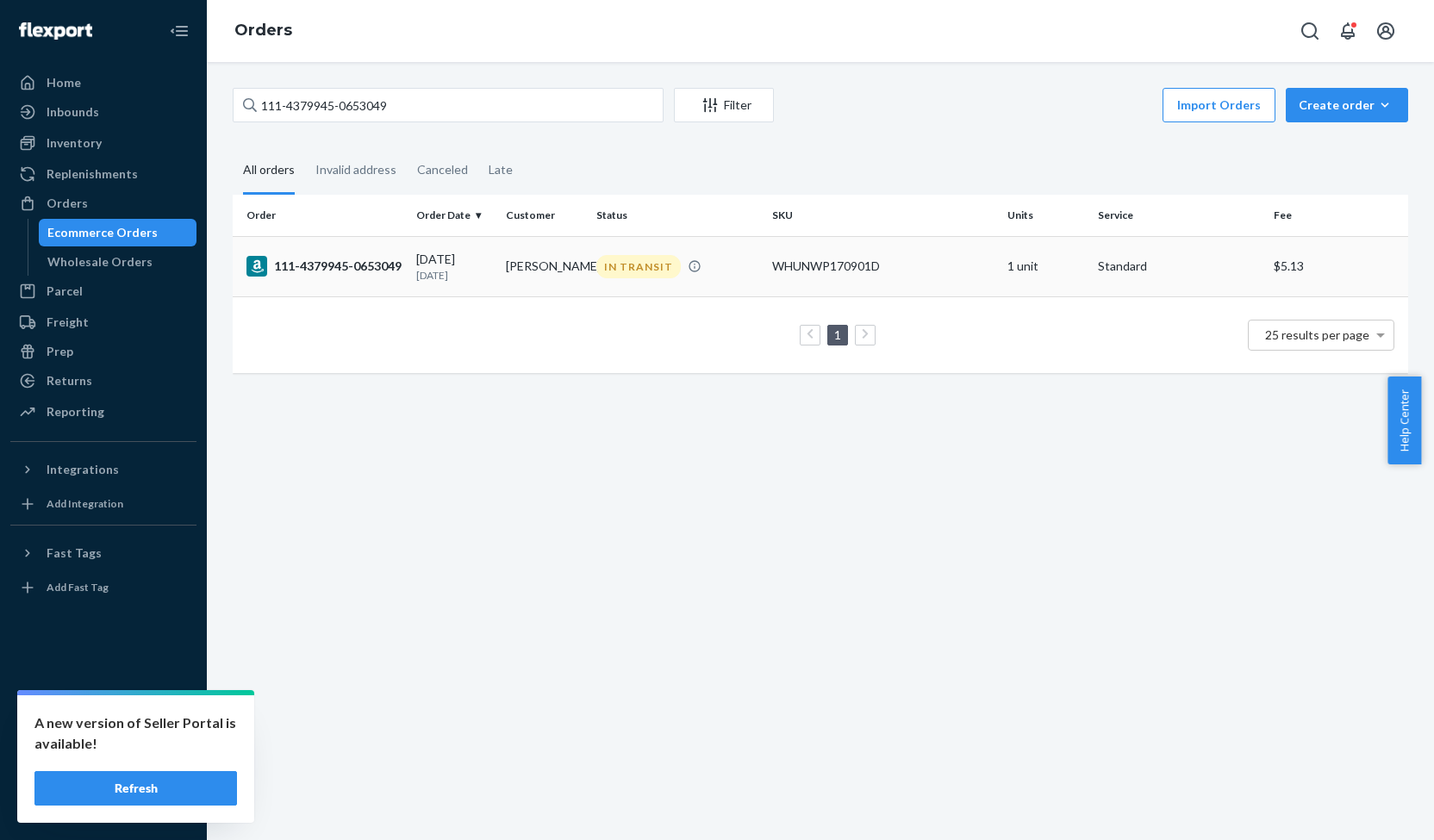
click at [318, 258] on div "111-4379945-0653049" at bounding box center [325, 266] width 156 height 20
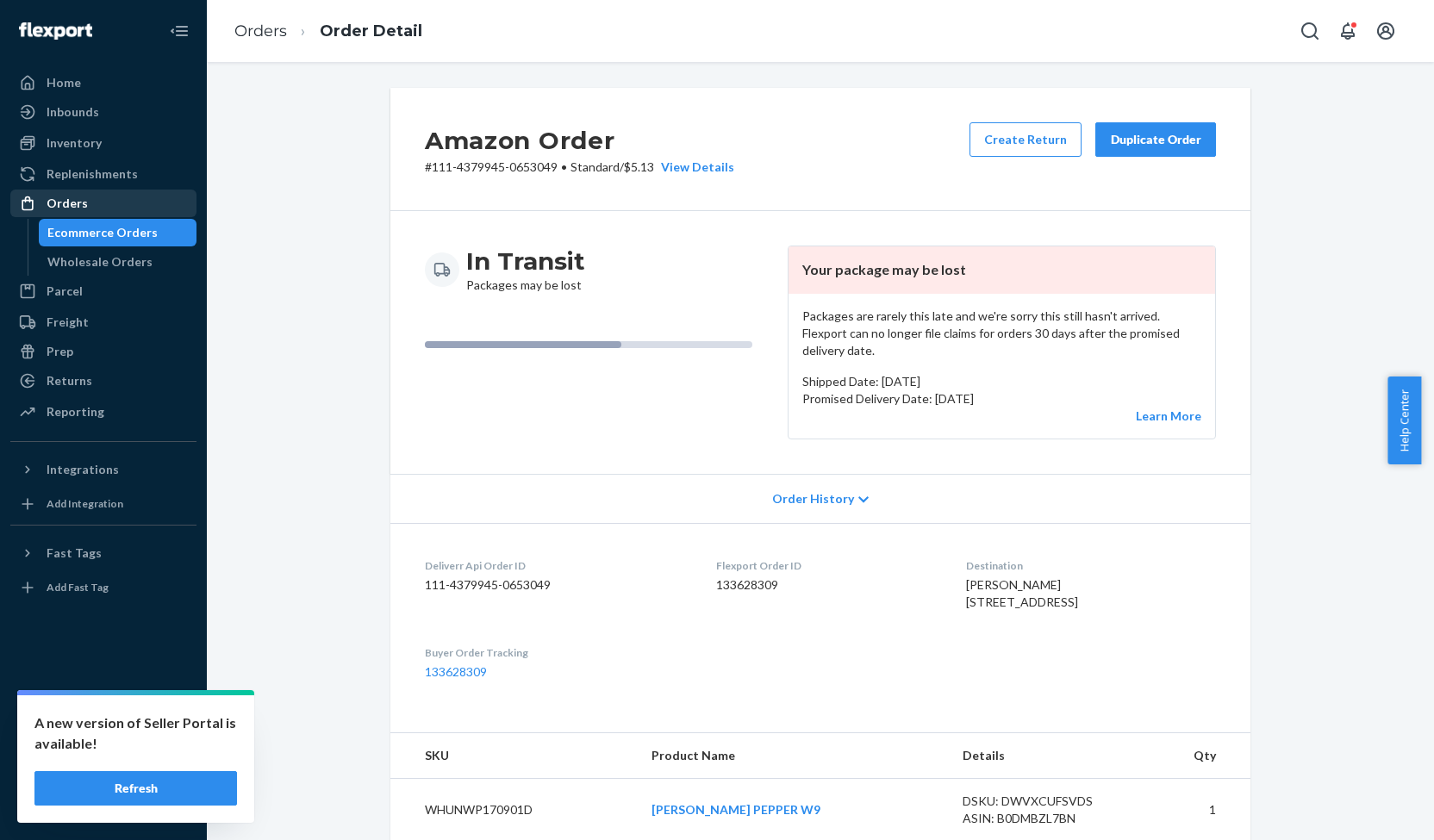
click at [53, 204] on div "Orders" at bounding box center [67, 203] width 42 height 18
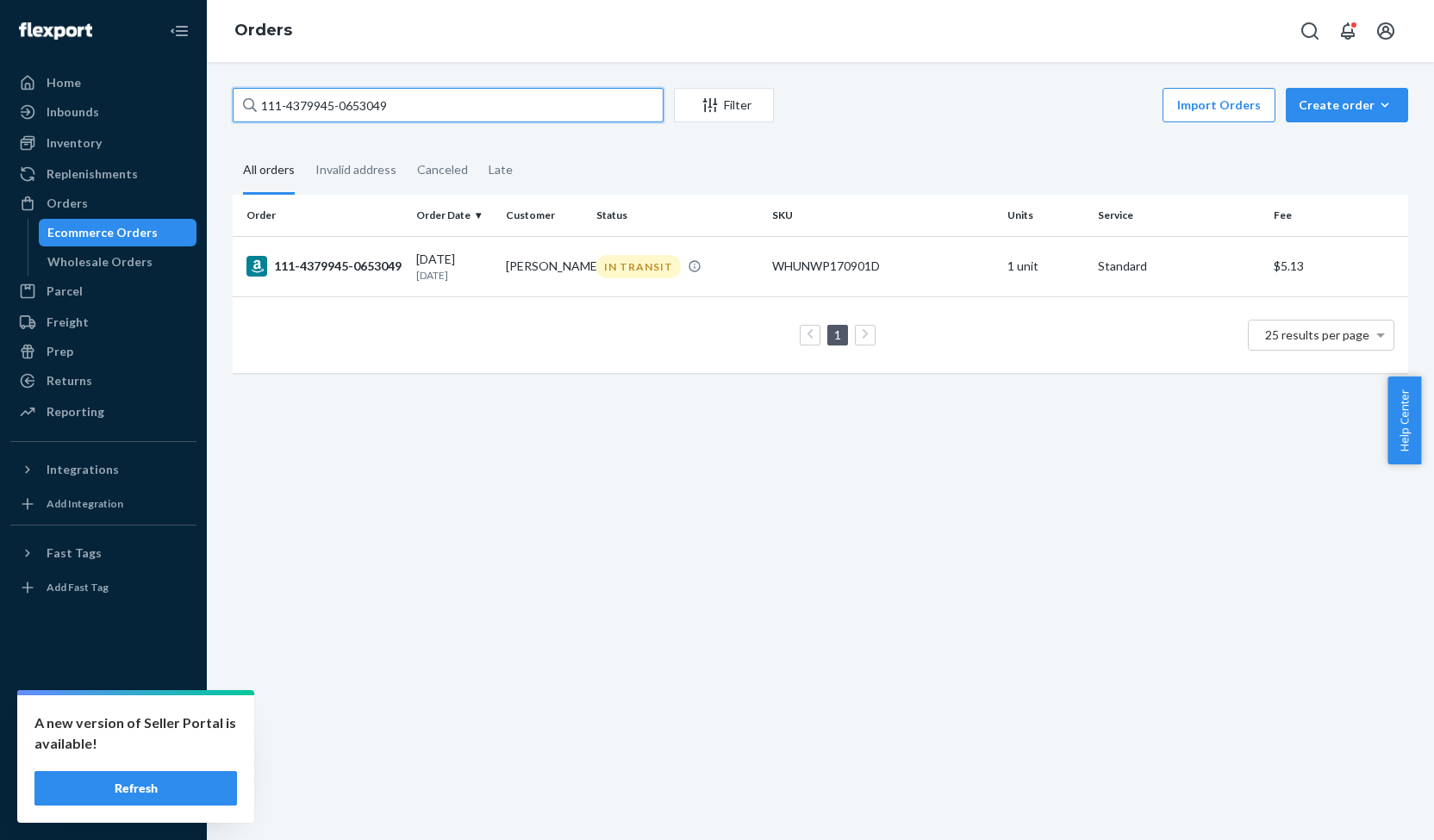
click at [291, 106] on input "111-4379945-0653049" at bounding box center [448, 105] width 431 height 34
paste input "3711143"
type input "3711143"
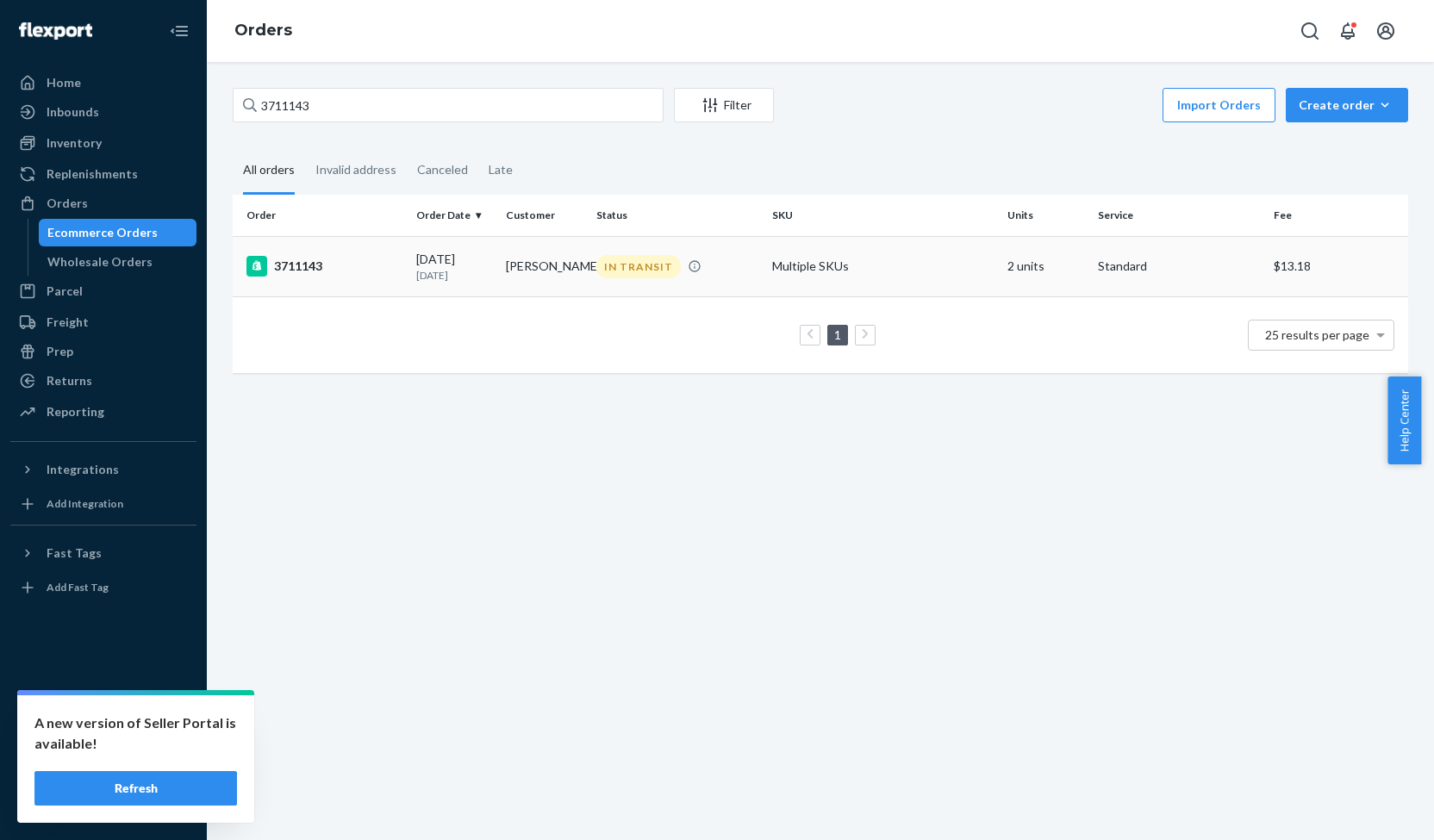
click at [305, 264] on div "3711143" at bounding box center [325, 266] width 156 height 20
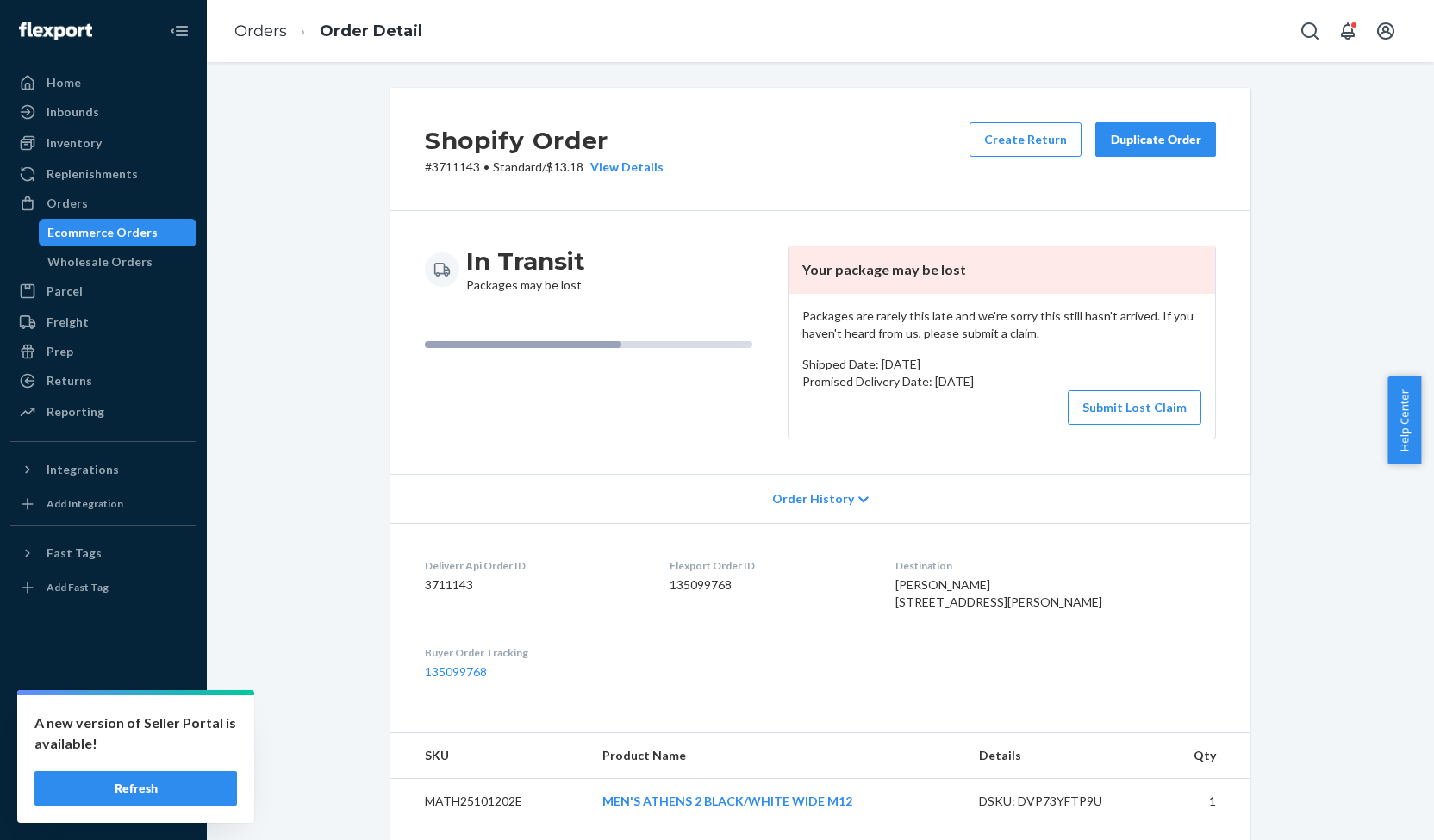
click at [1092, 397] on button "Submit Lost Claim" at bounding box center [1134, 407] width 134 height 34
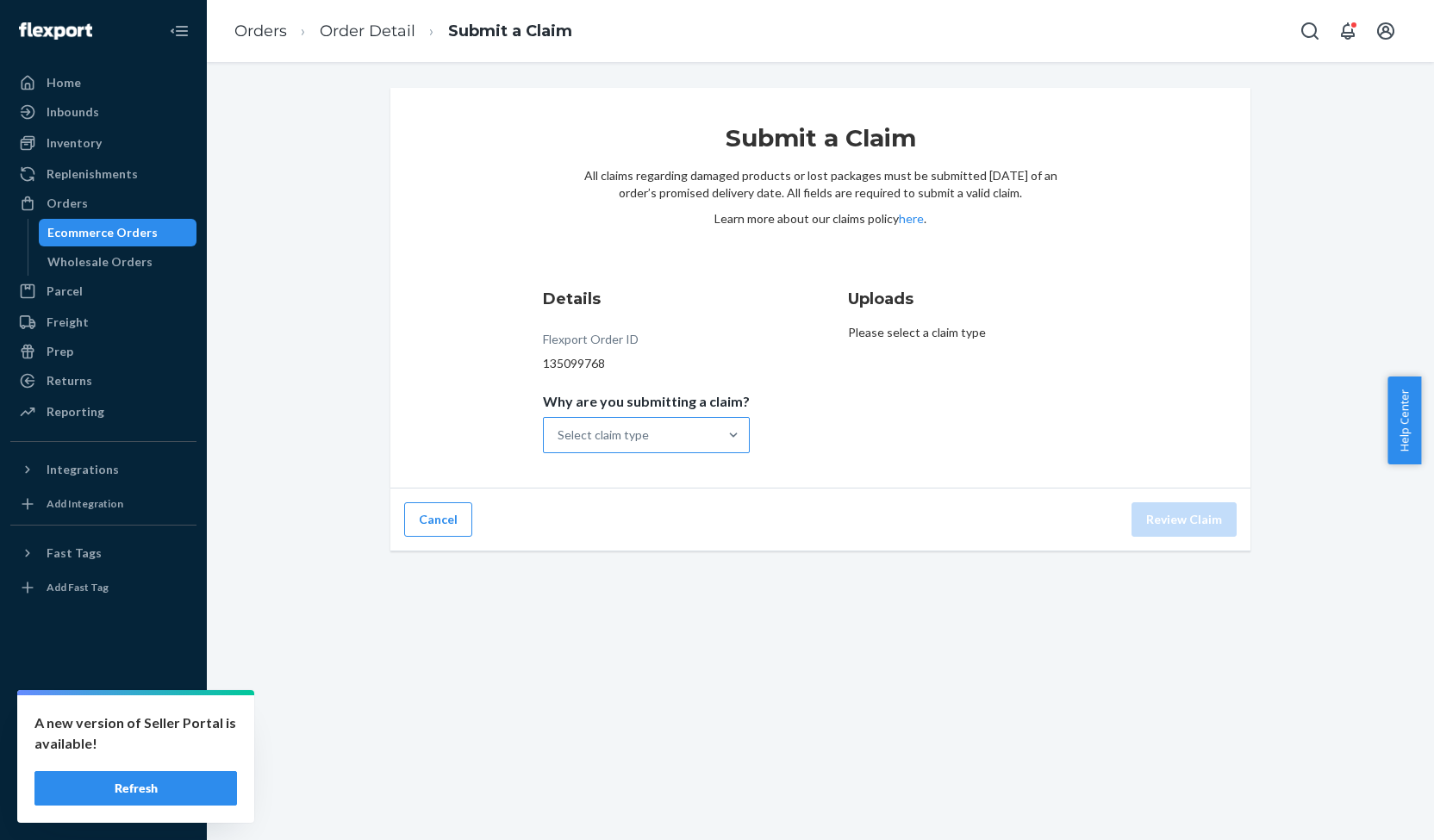
click at [631, 439] on div "Select claim type" at bounding box center [603, 435] width 91 height 18
click at [560, 439] on input "Why are you submitting a claim? Select claim type" at bounding box center [559, 435] width 2 height 18
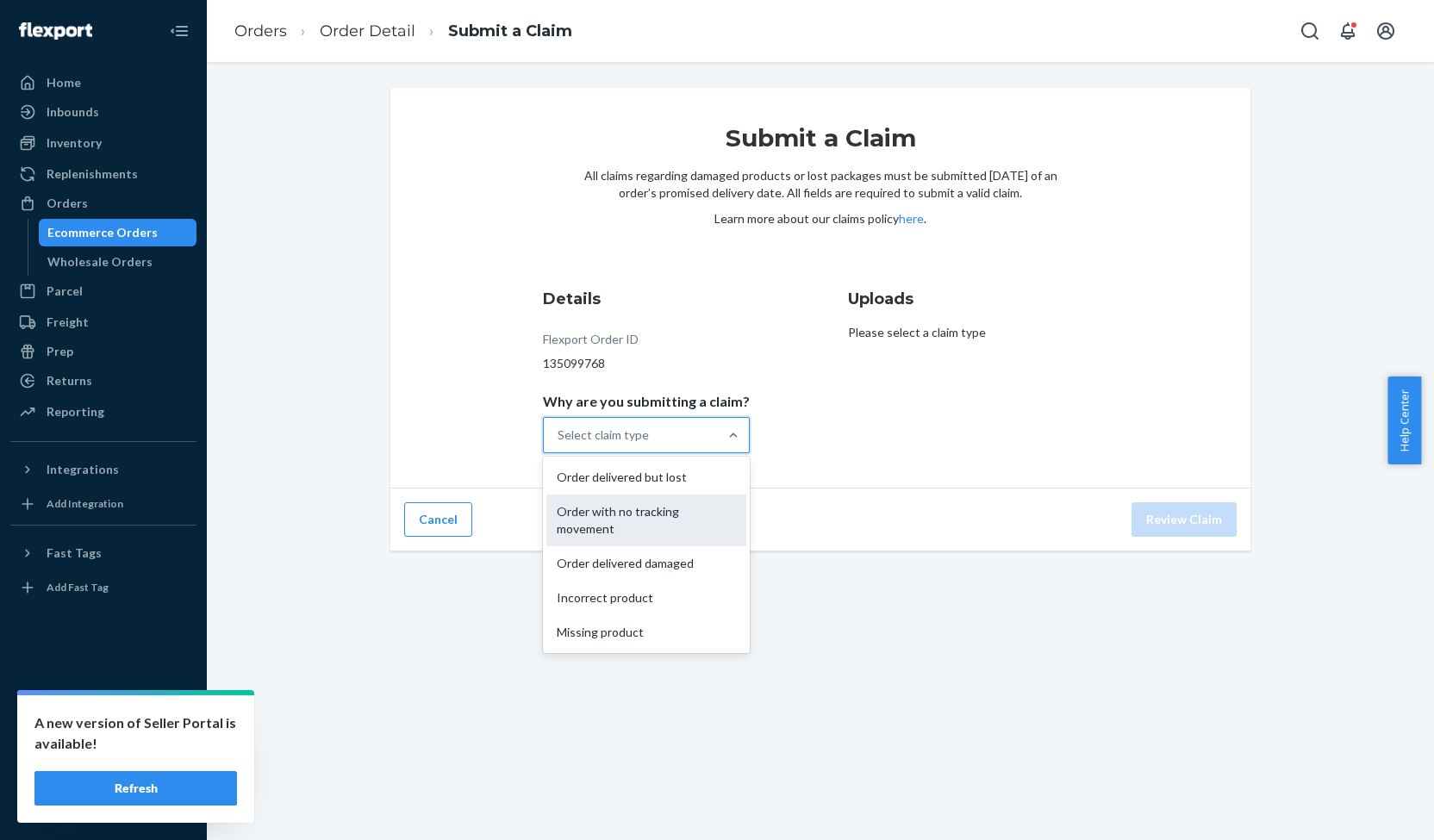
click at [608, 510] on div "Order with no tracking movement" at bounding box center [646, 521] width 200 height 52
click at [560, 444] on input "Why are you submitting a claim? option Order with no tracking movement focused,…" at bounding box center [559, 435] width 2 height 18
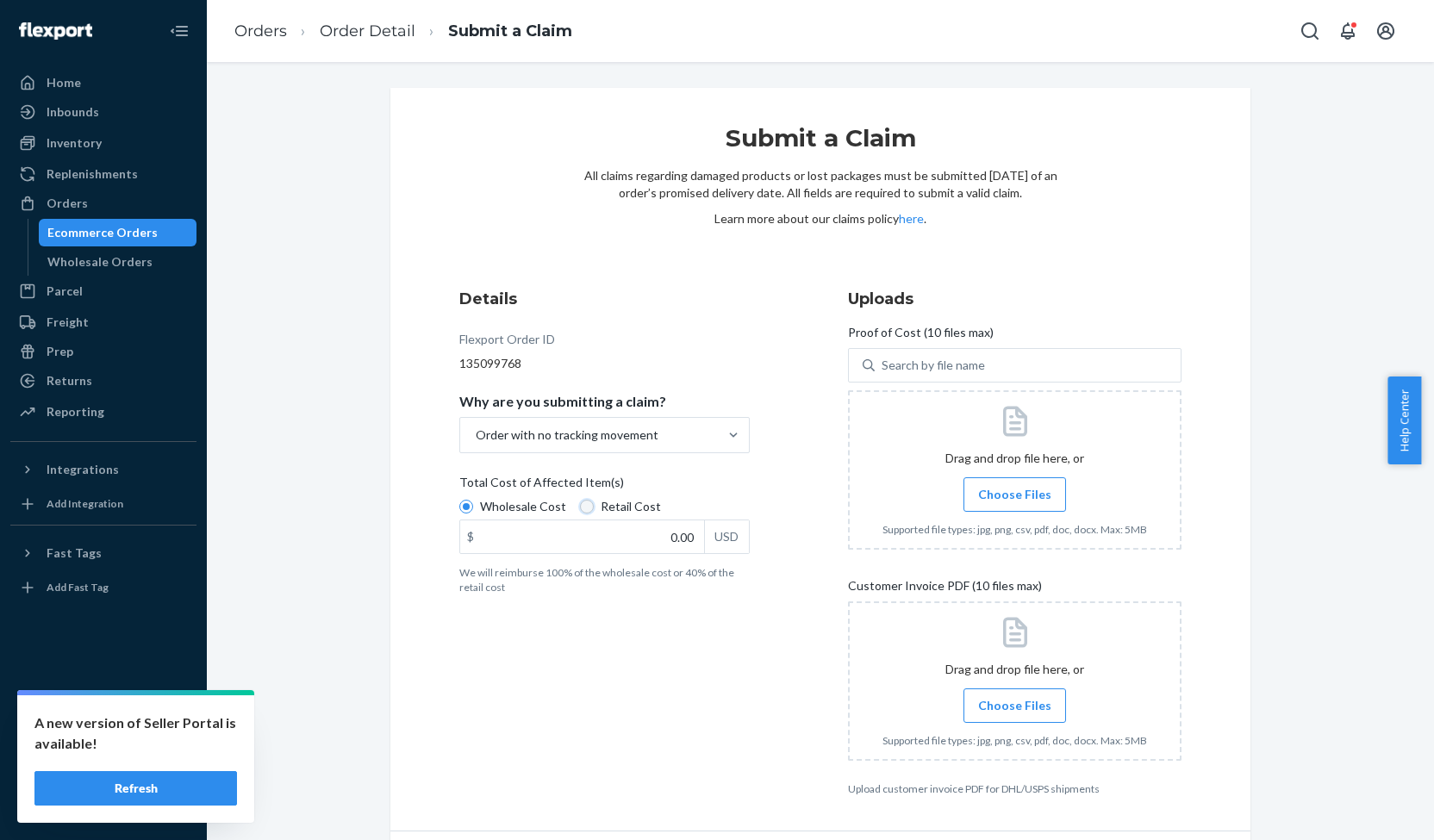
click at [580, 506] on input "Retail Cost" at bounding box center [587, 506] width 14 height 14
radio input "true"
radio input "false"
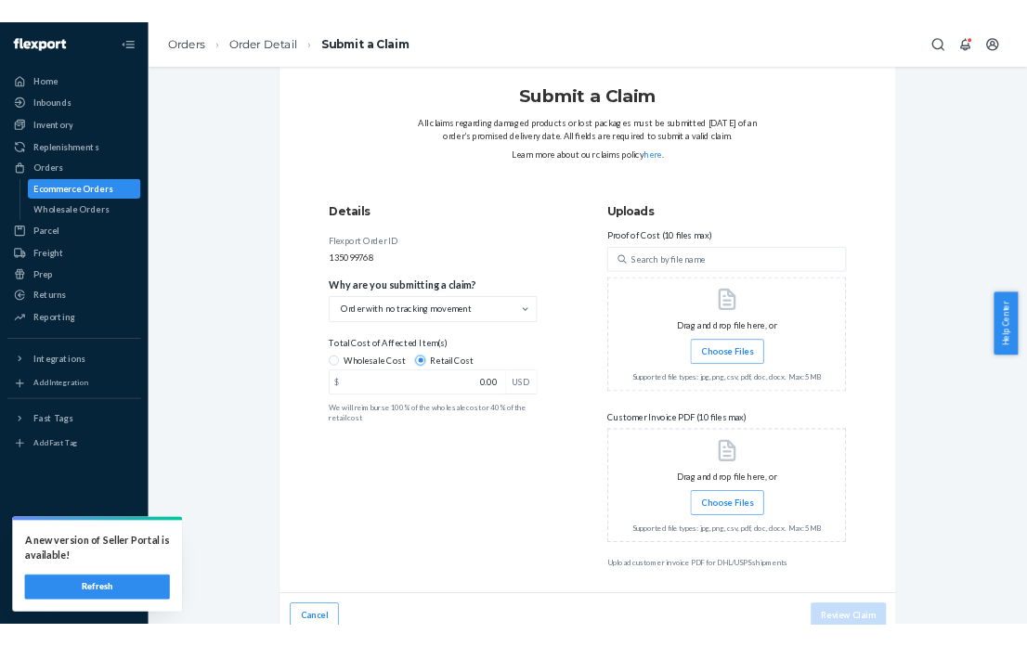
scroll to position [58, 0]
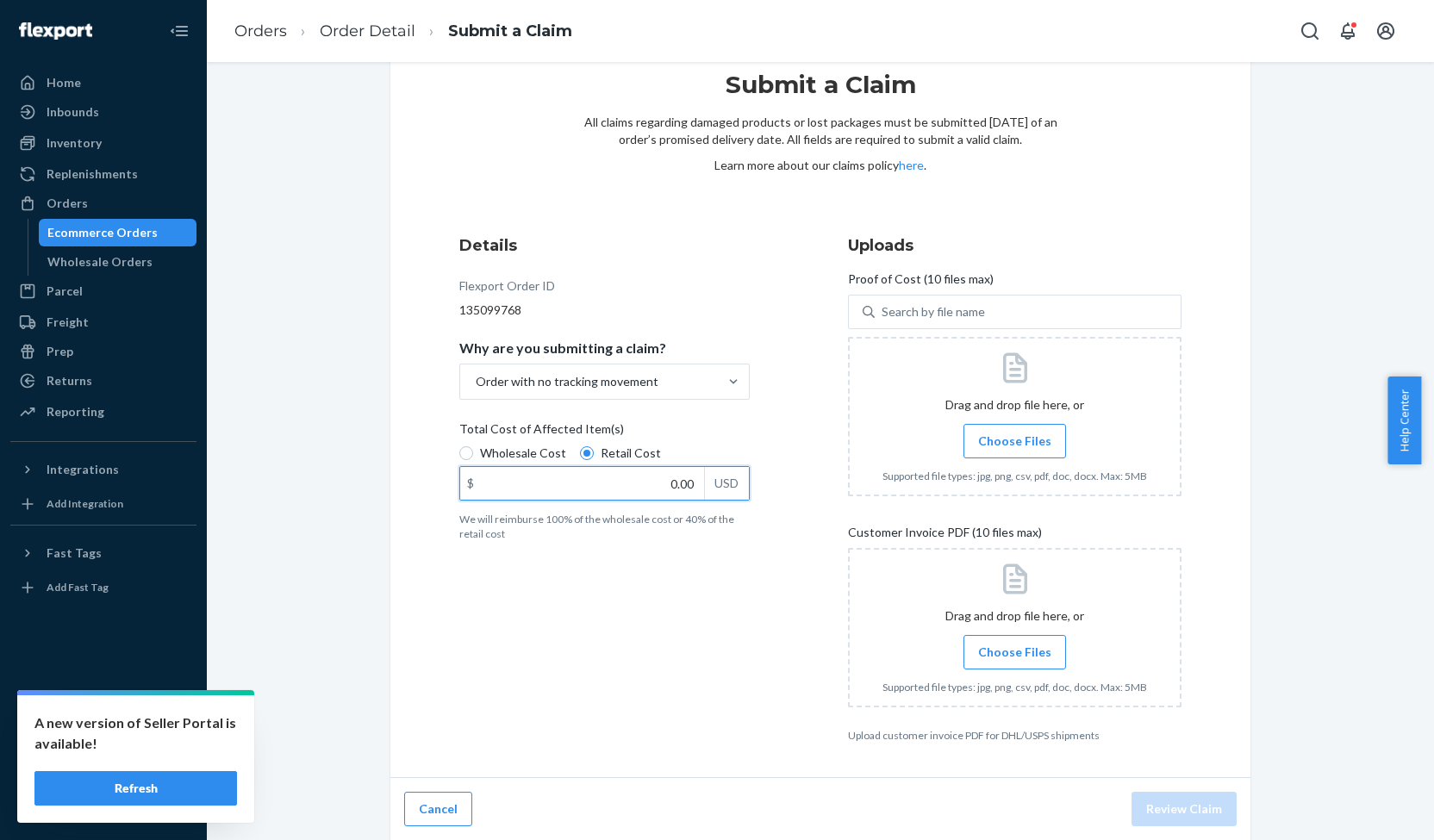
click at [685, 485] on input "0.00" at bounding box center [582, 483] width 244 height 32
type input "279.90"
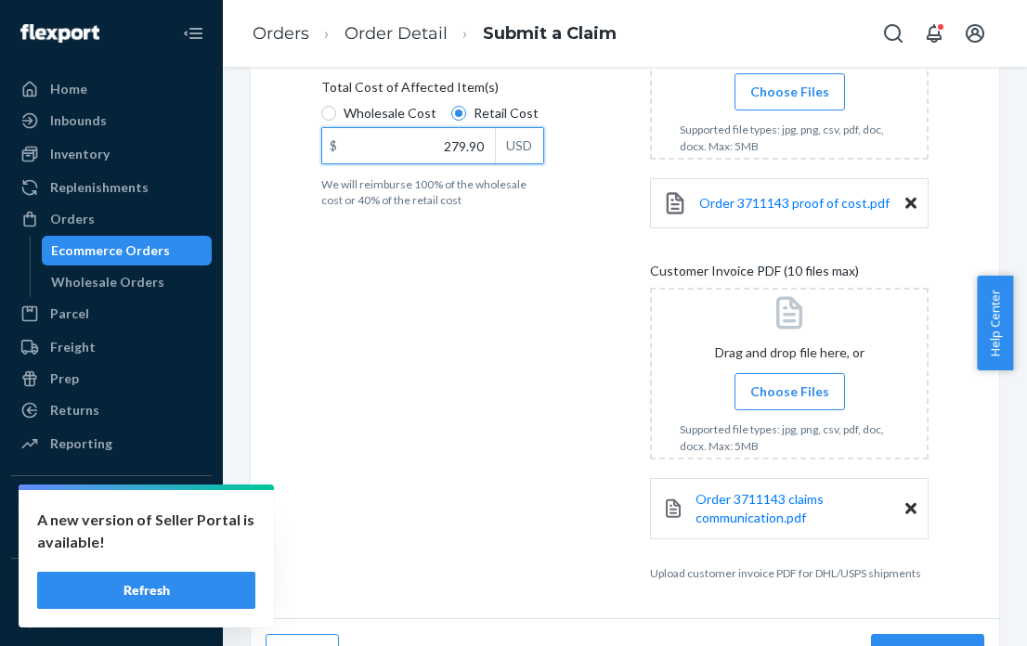
scroll to position [472, 0]
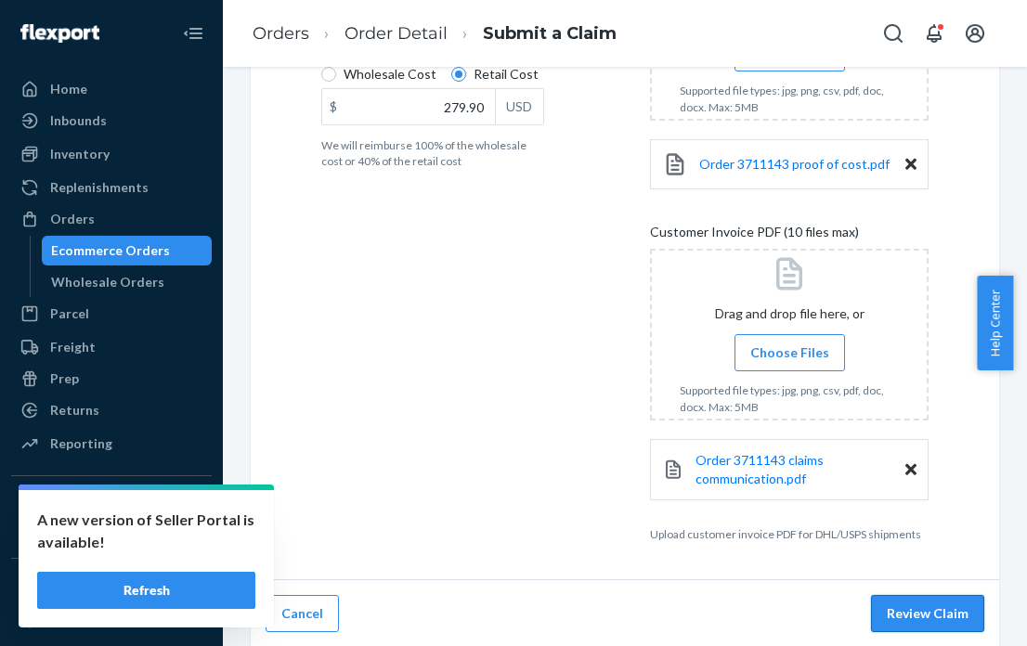
click at [917, 619] on button "Review Claim" at bounding box center [927, 613] width 113 height 37
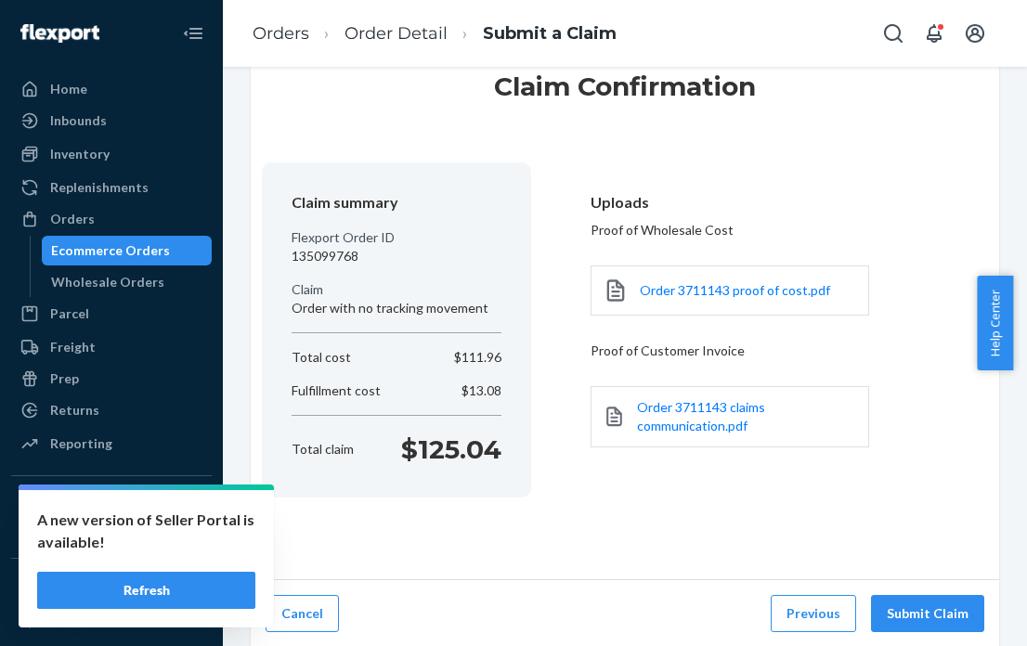
click at [917, 619] on button "Submit Claim" at bounding box center [927, 613] width 113 height 37
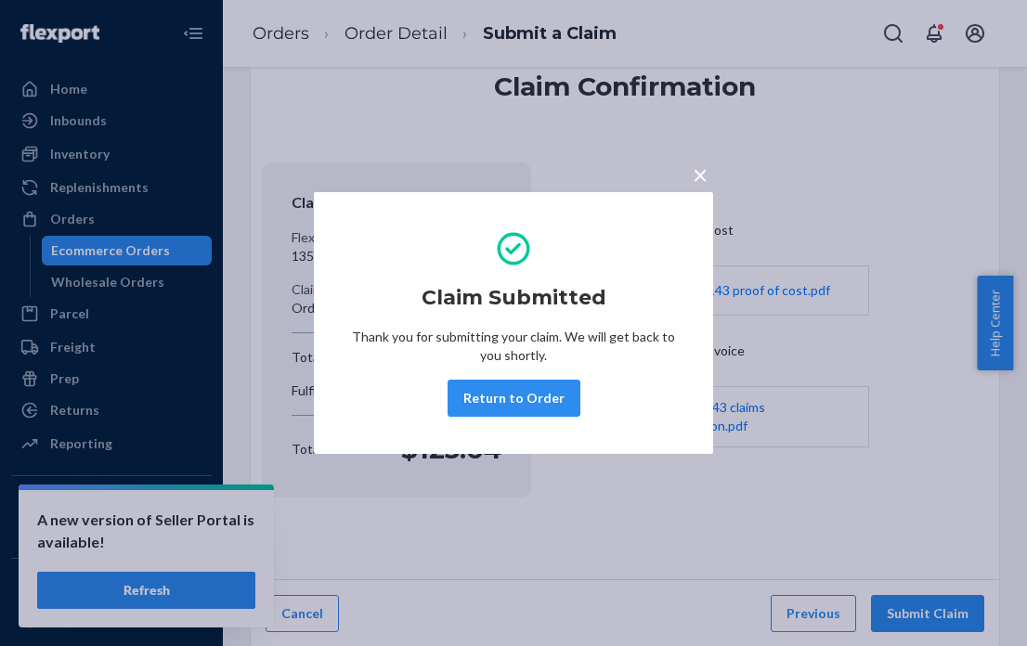
click at [706, 178] on span "×" at bounding box center [700, 175] width 15 height 32
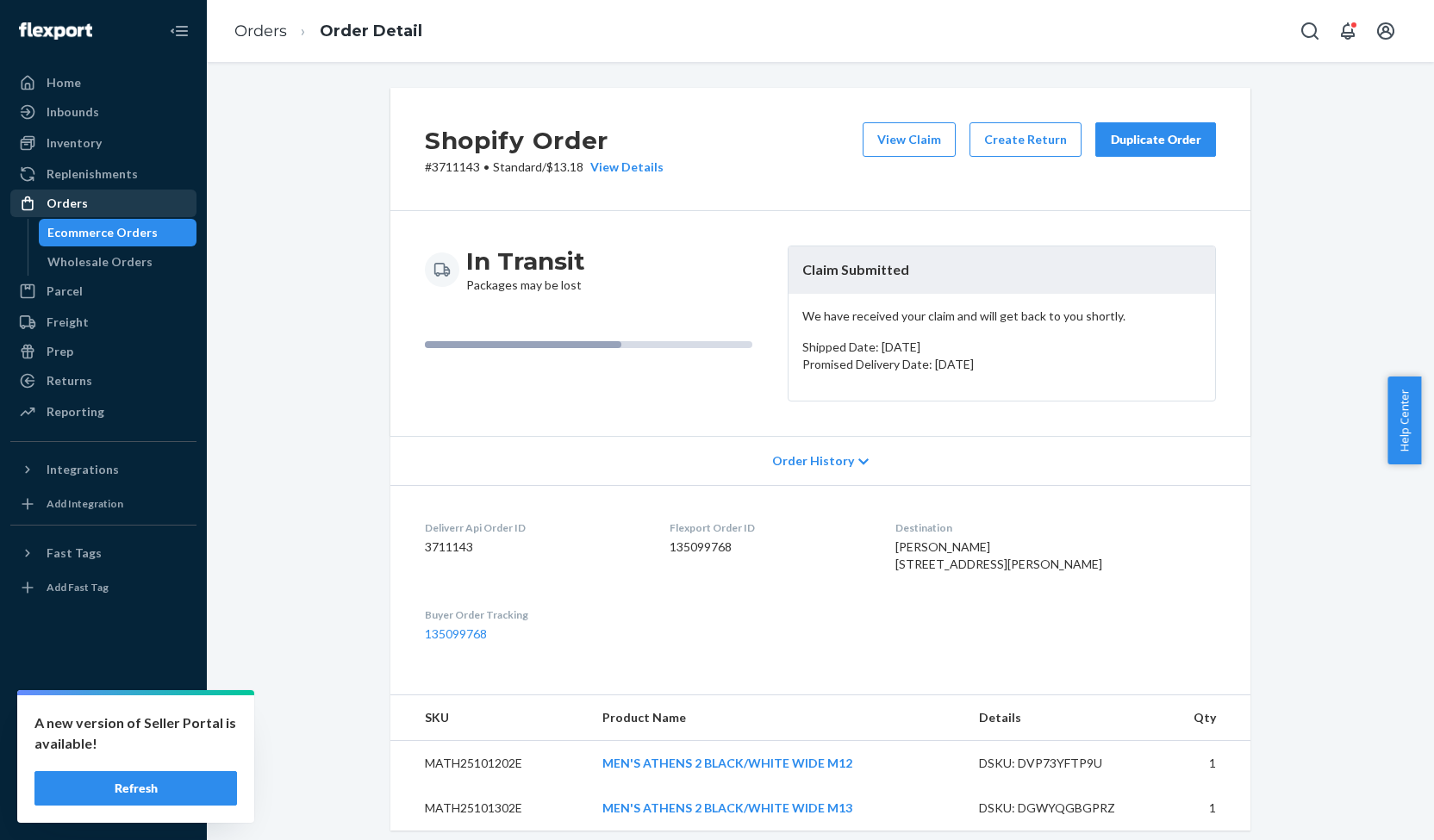
click at [76, 201] on div "Orders" at bounding box center [67, 203] width 42 height 18
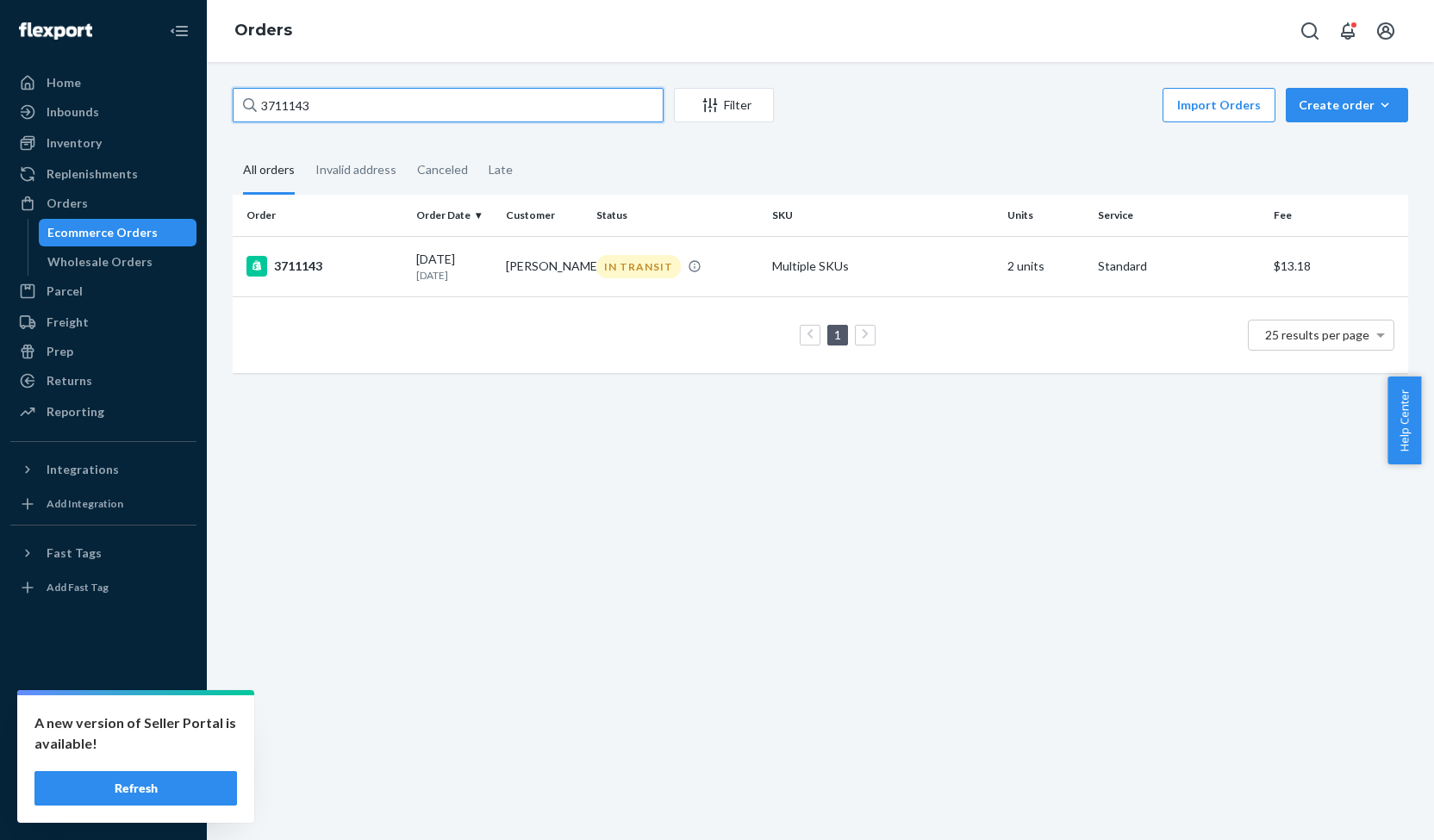
click at [287, 104] on input "3711143" at bounding box center [448, 105] width 431 height 34
click at [283, 103] on input "3711143" at bounding box center [448, 105] width 431 height 34
paste input "27814"
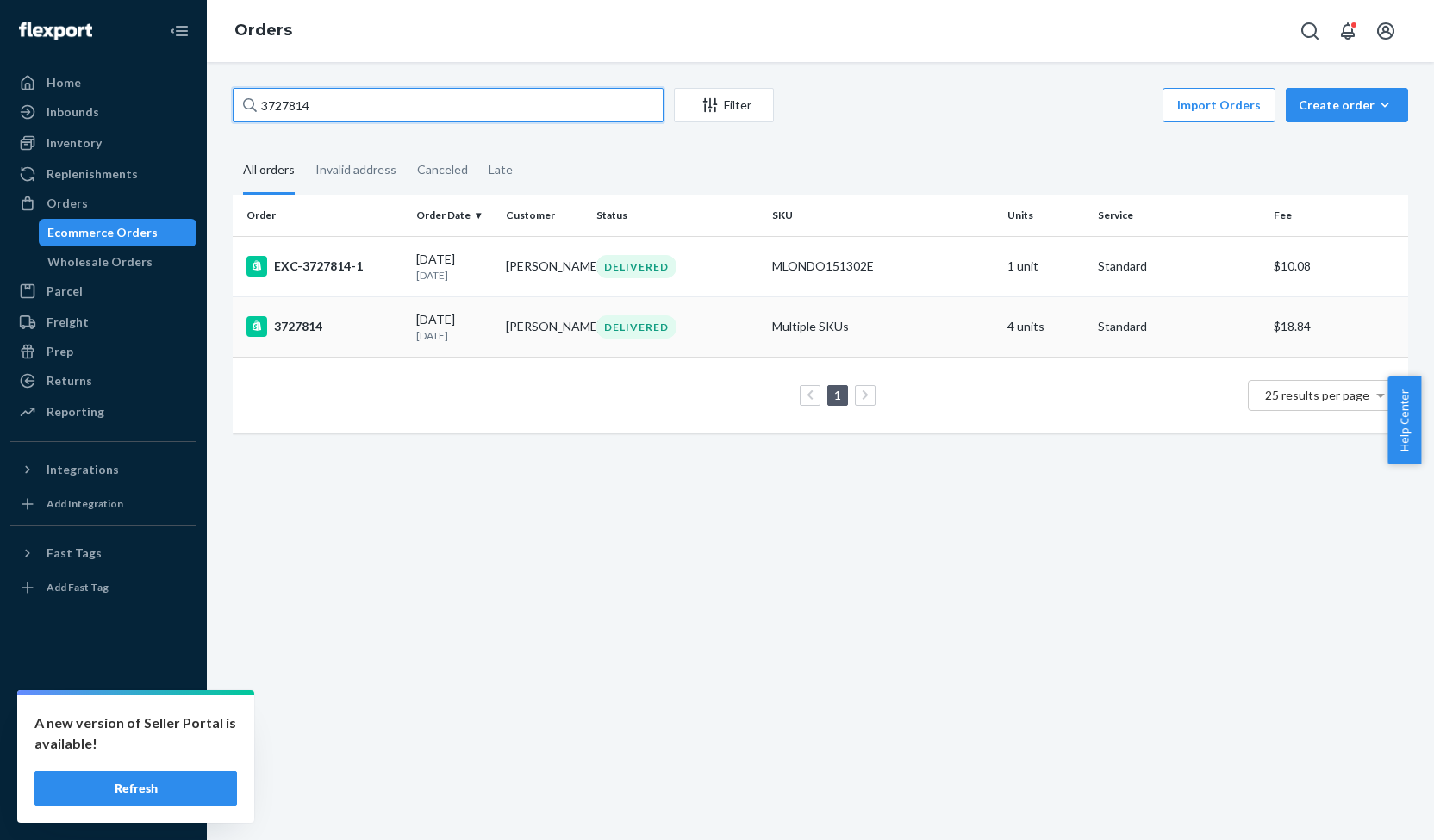
type input "3727814"
click at [315, 330] on div "3727814" at bounding box center [325, 327] width 156 height 20
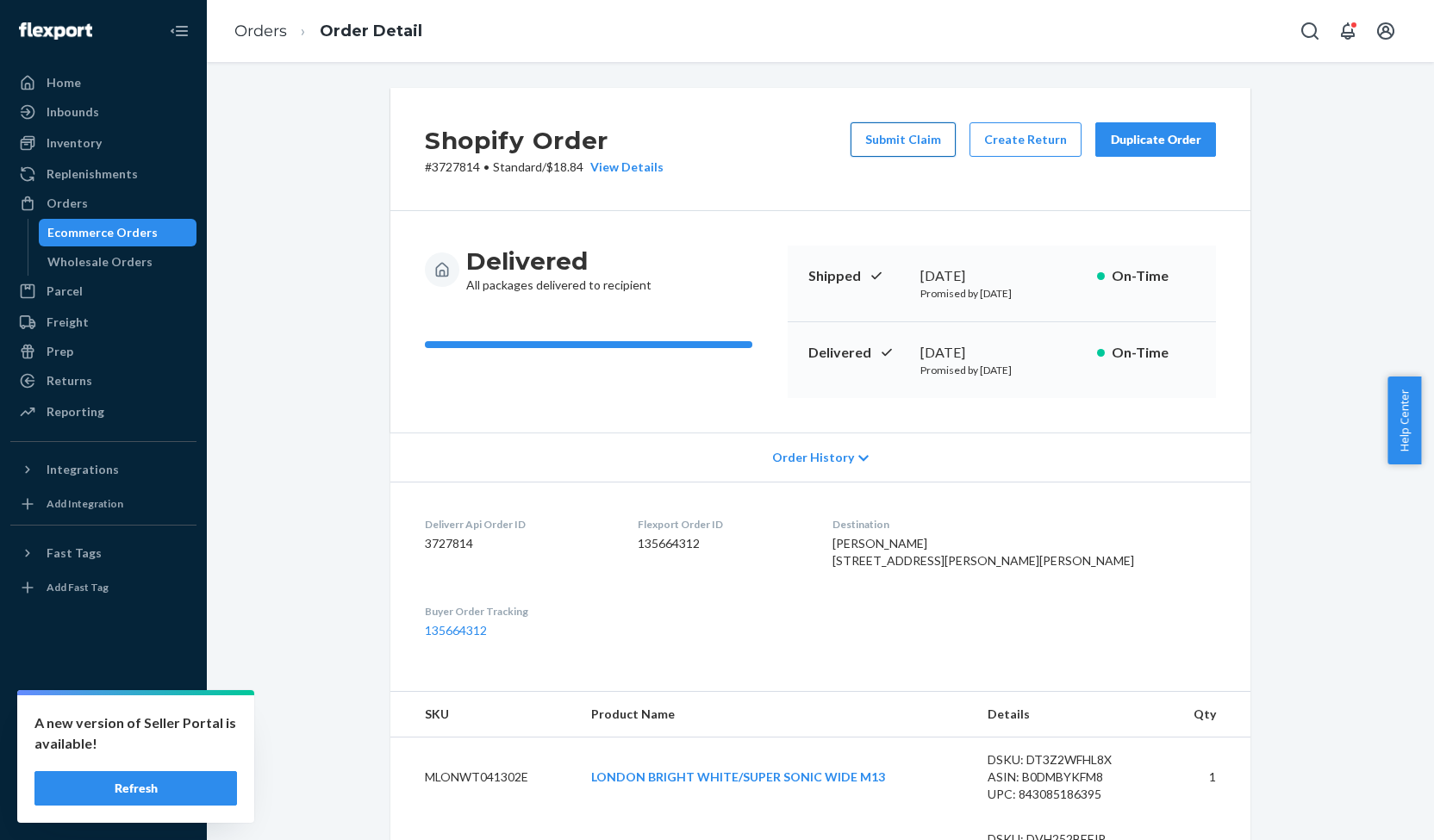
click at [889, 136] on button "Submit Claim" at bounding box center [902, 139] width 105 height 34
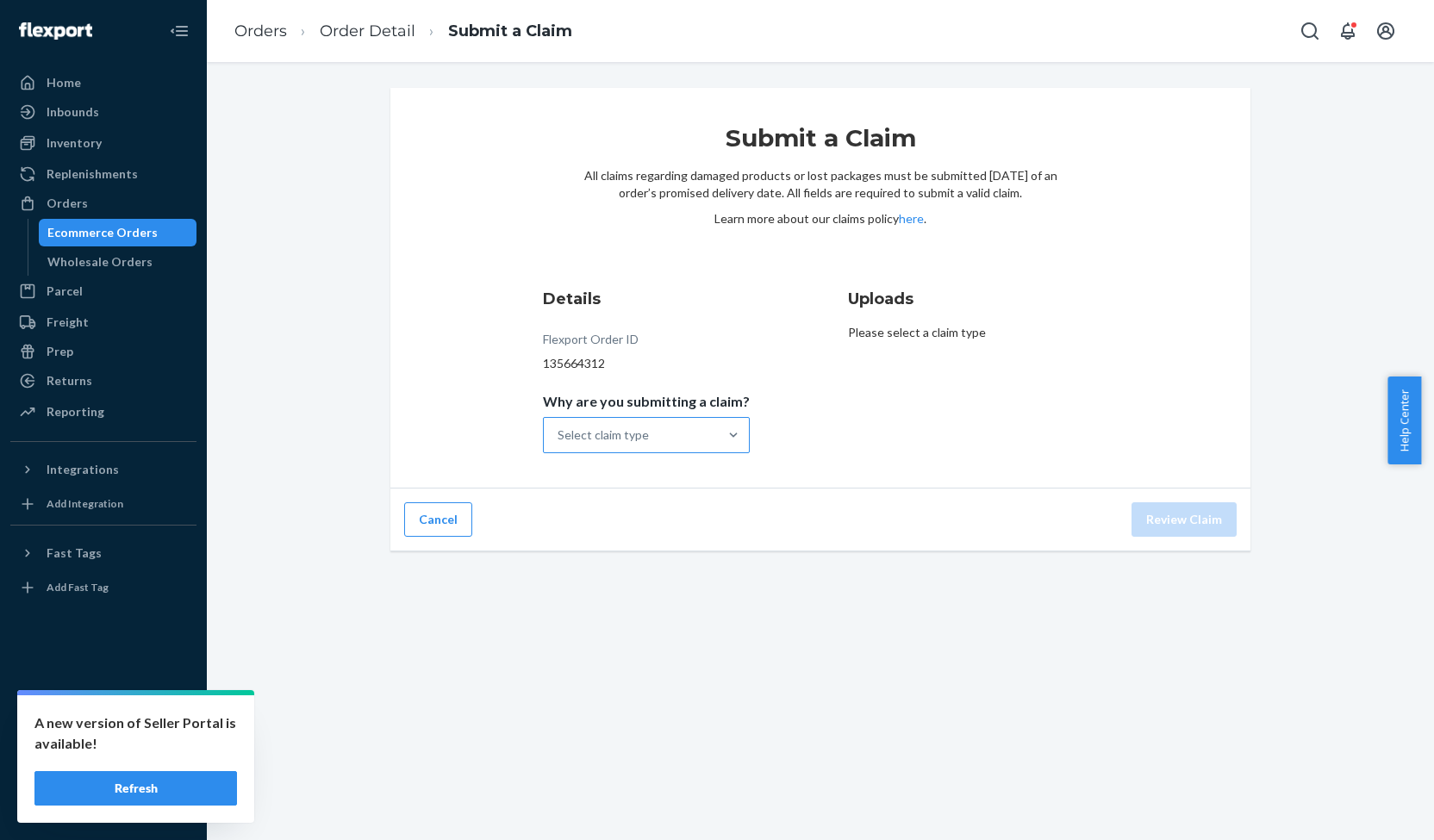
click at [620, 428] on div "Select claim type" at bounding box center [603, 435] width 91 height 18
click at [560, 428] on input "Why are you submitting a claim? Select claim type" at bounding box center [559, 435] width 2 height 18
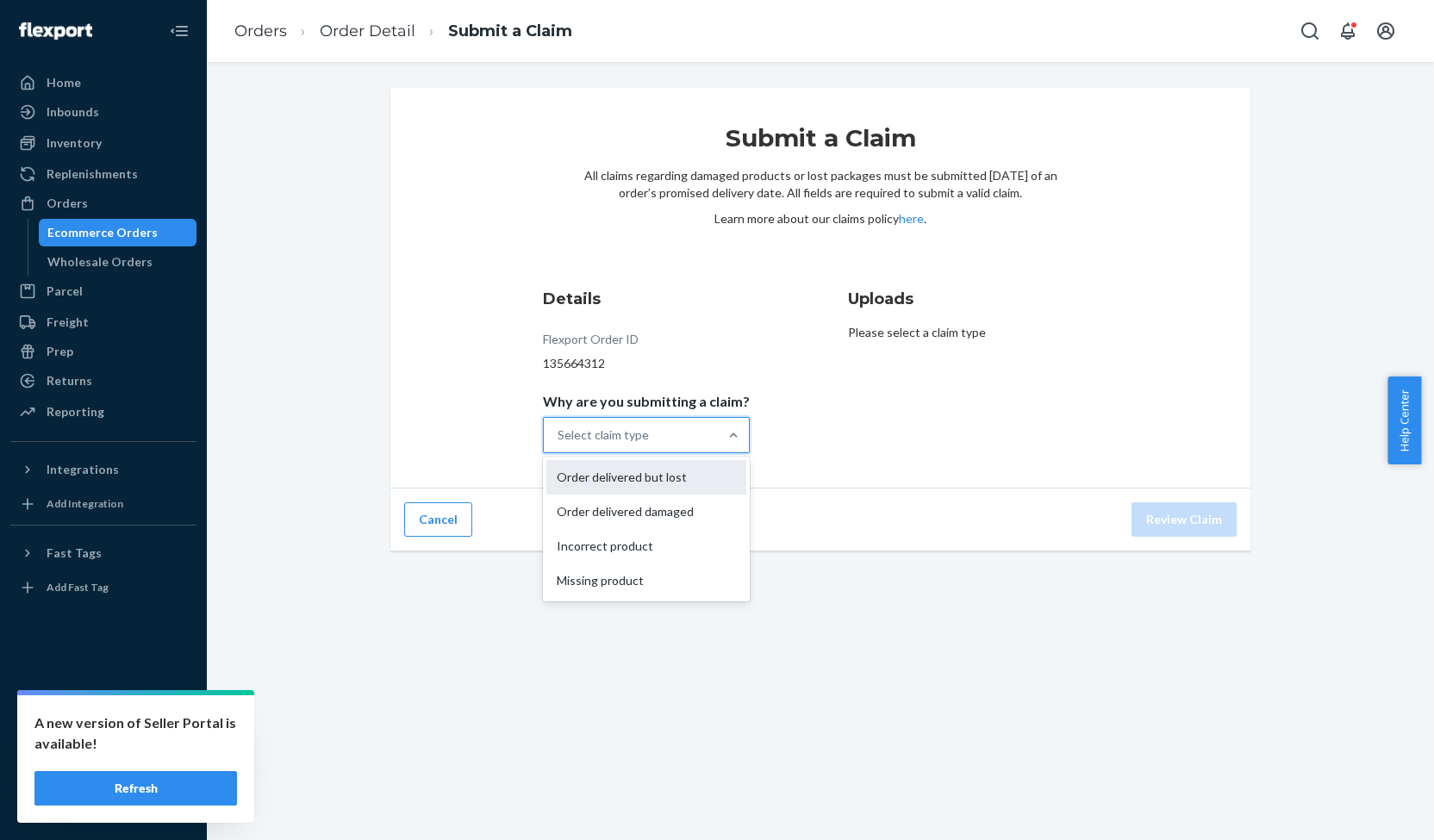
click at [622, 488] on div "Order delivered but lost" at bounding box center [646, 477] width 200 height 34
click at [560, 444] on input "Why are you submitting a claim? option Order delivered but lost focused, 1 of 4…" at bounding box center [559, 435] width 2 height 18
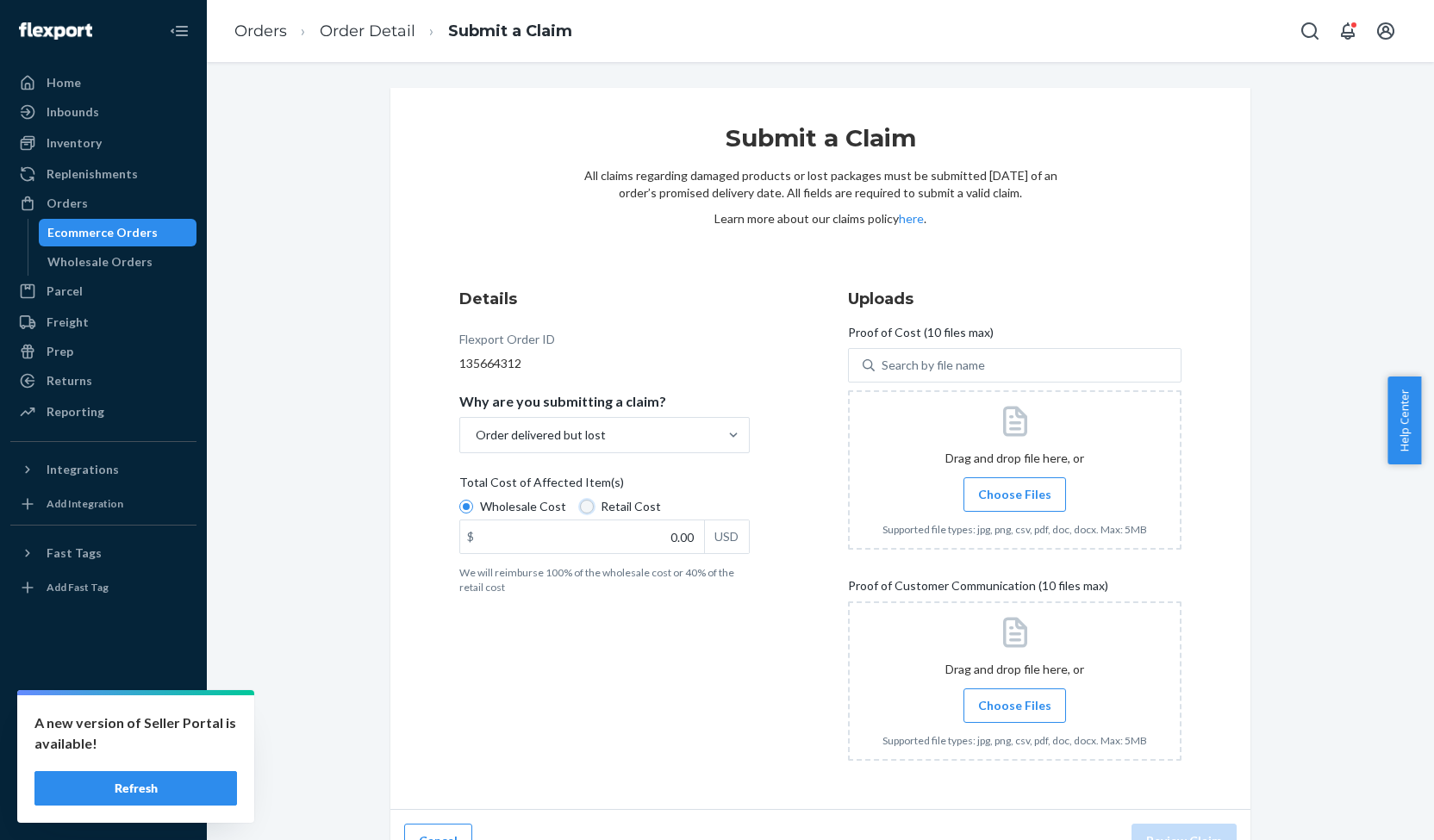
click at [580, 503] on input "Retail Cost" at bounding box center [587, 506] width 14 height 14
radio input "true"
radio input "false"
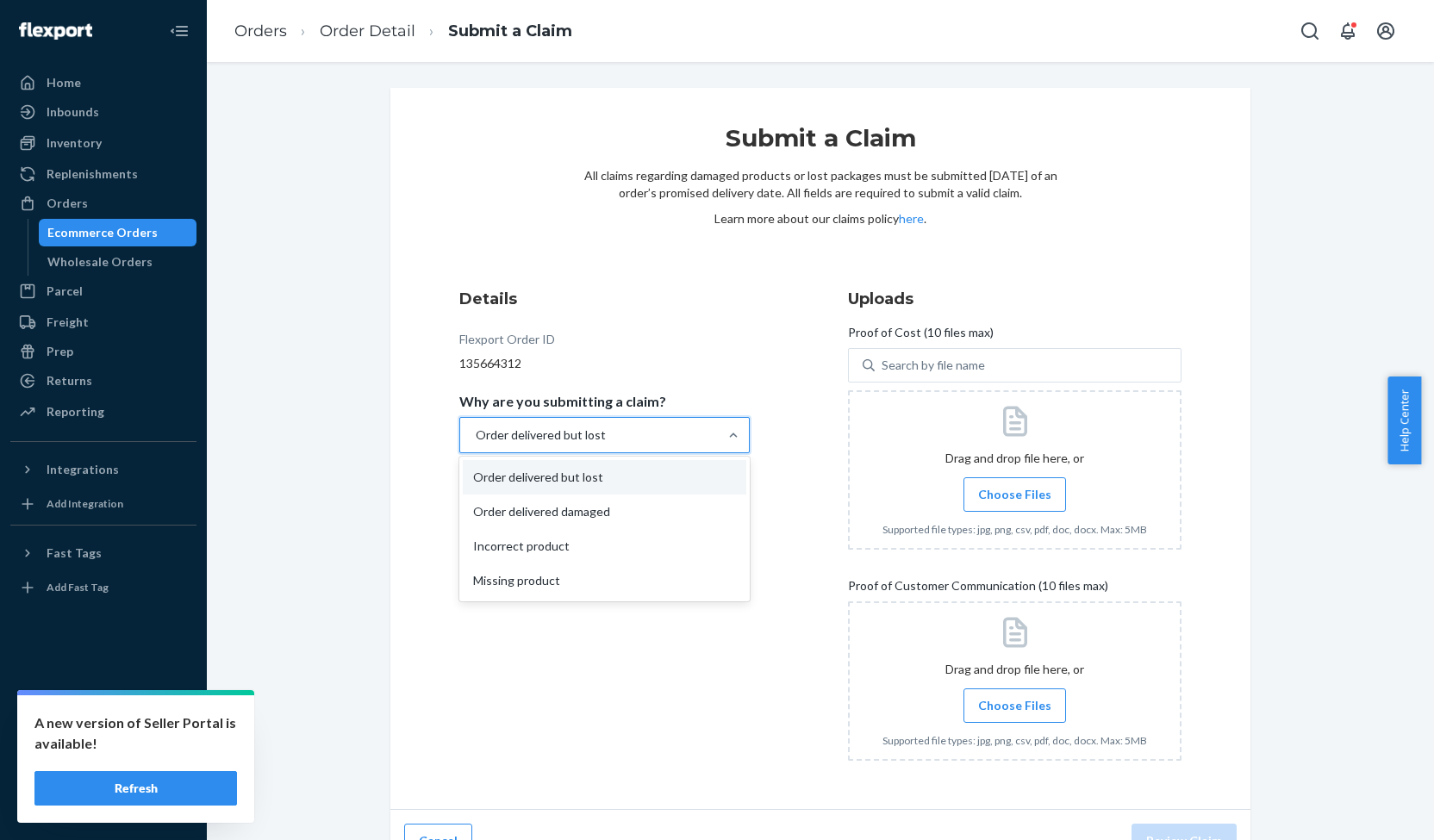
click at [530, 432] on div "Order delivered but lost" at bounding box center [540, 435] width 130 height 18
click at [475, 432] on input "Why are you submitting a claim? option Order delivered but lost, selected. opti…" at bounding box center [475, 435] width 2 height 18
click at [522, 572] on div "Missing product" at bounding box center [604, 580] width 283 height 34
click at [475, 444] on input "Why are you submitting a claim? option Order delivered but lost, selected. opti…" at bounding box center [475, 435] width 2 height 18
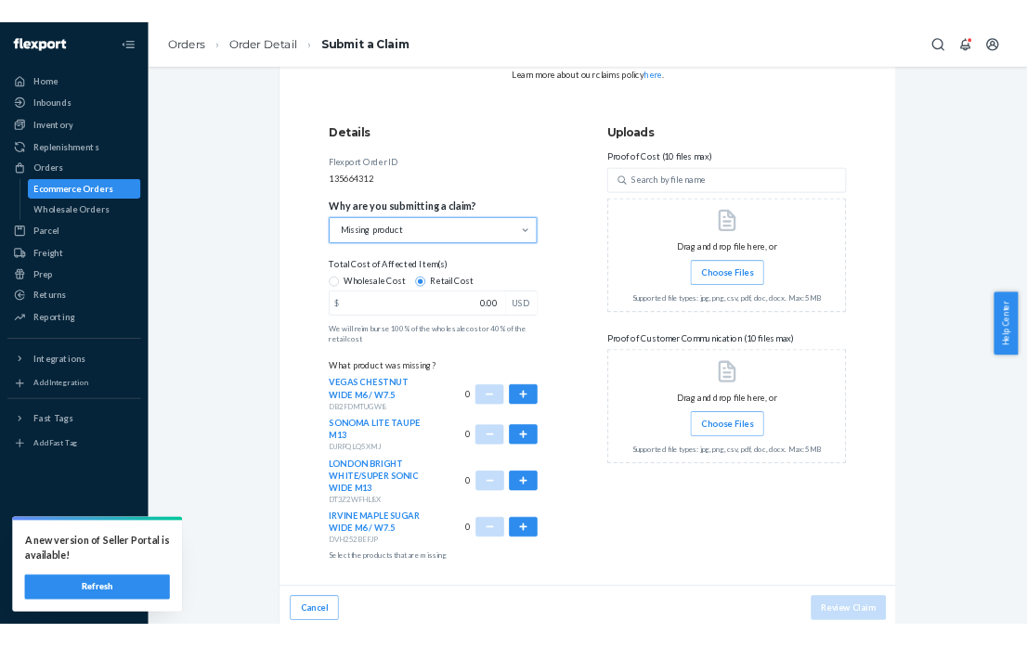
scroll to position [164, 0]
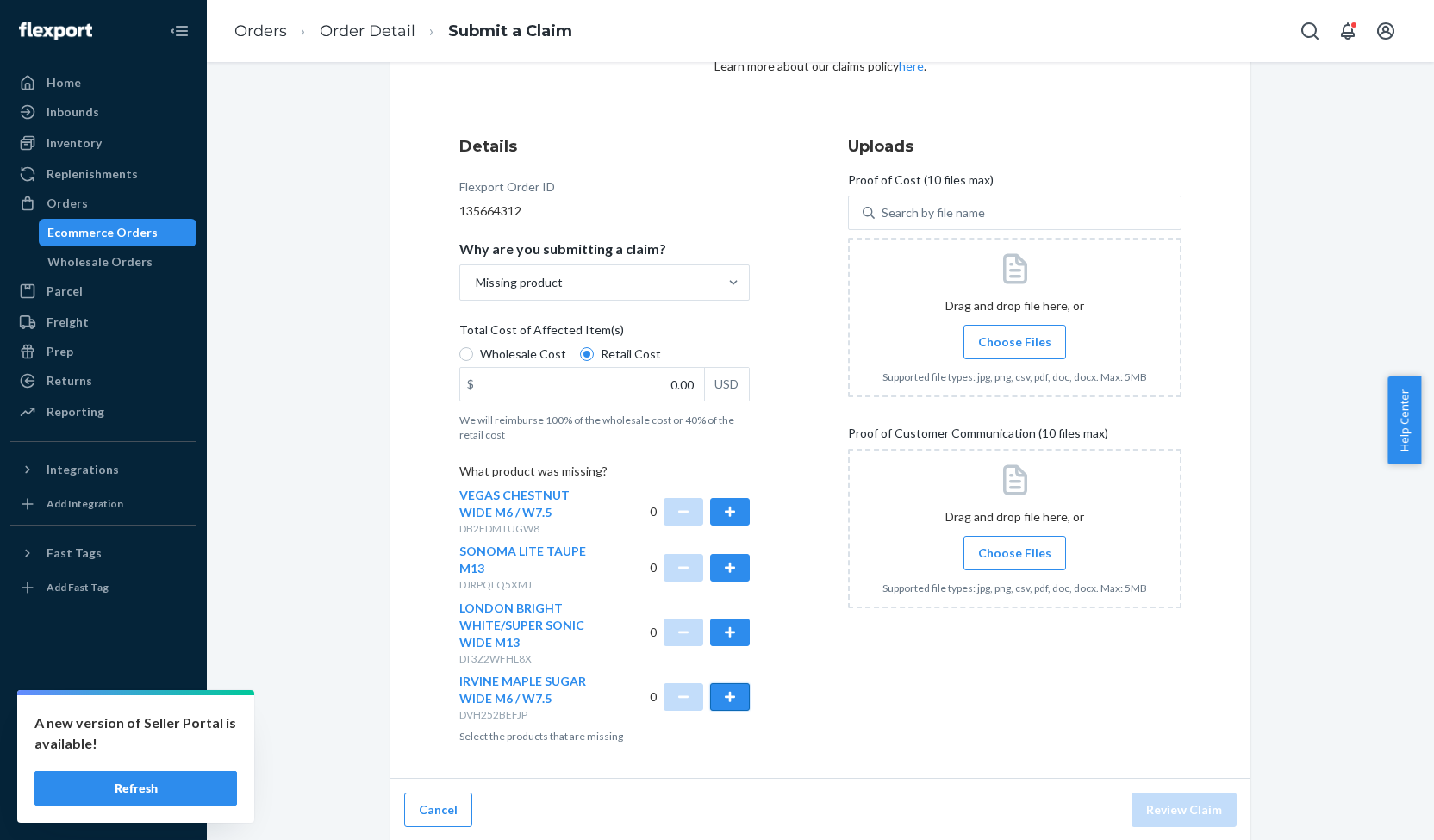
click at [722, 693] on button "button" at bounding box center [730, 697] width 40 height 28
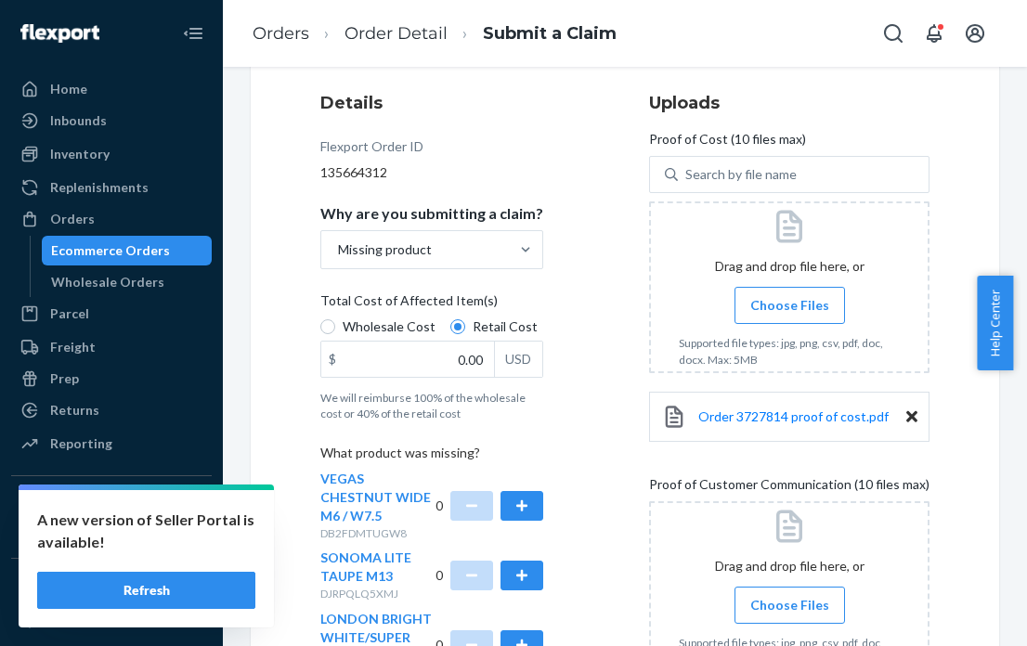
scroll to position [405, 0]
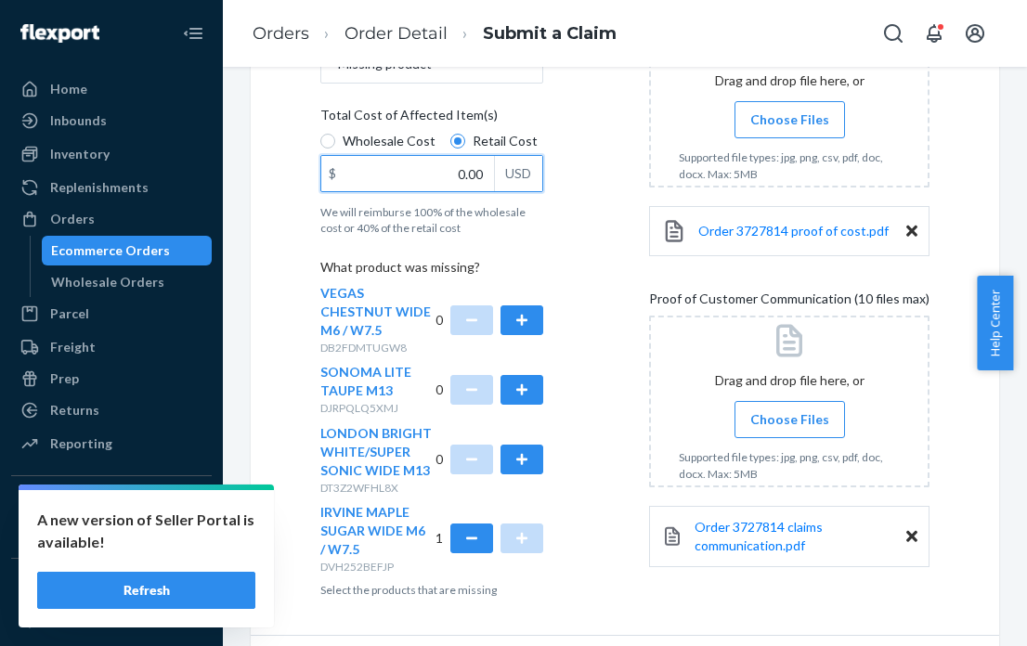
click at [459, 179] on input "0.00" at bounding box center [407, 173] width 173 height 35
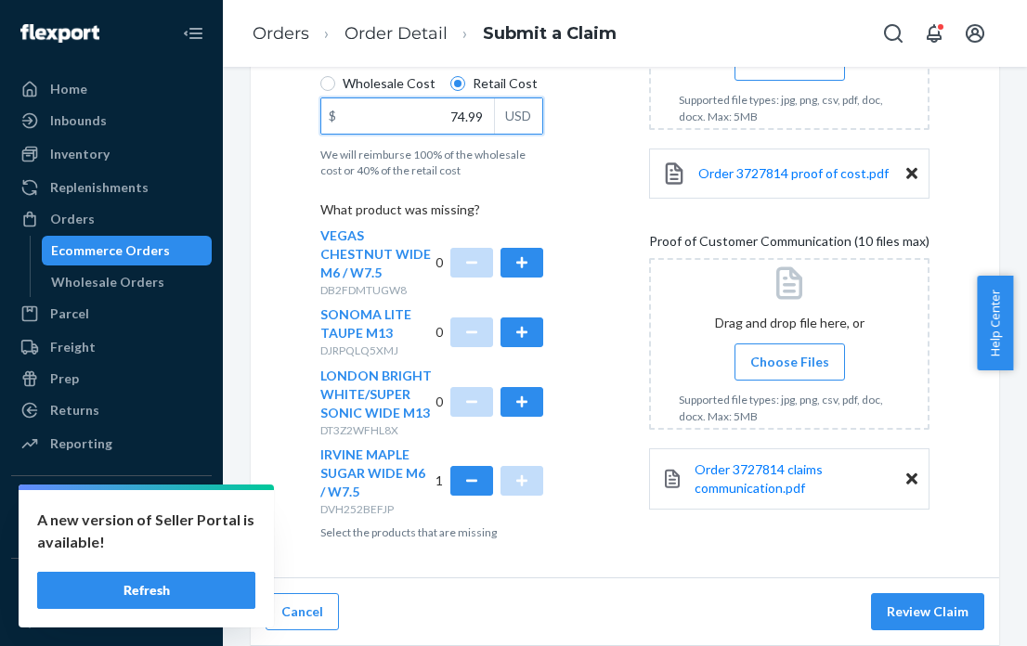
scroll to position [498, 0]
type input "74.99"
click at [918, 600] on button "Review Claim" at bounding box center [927, 611] width 113 height 37
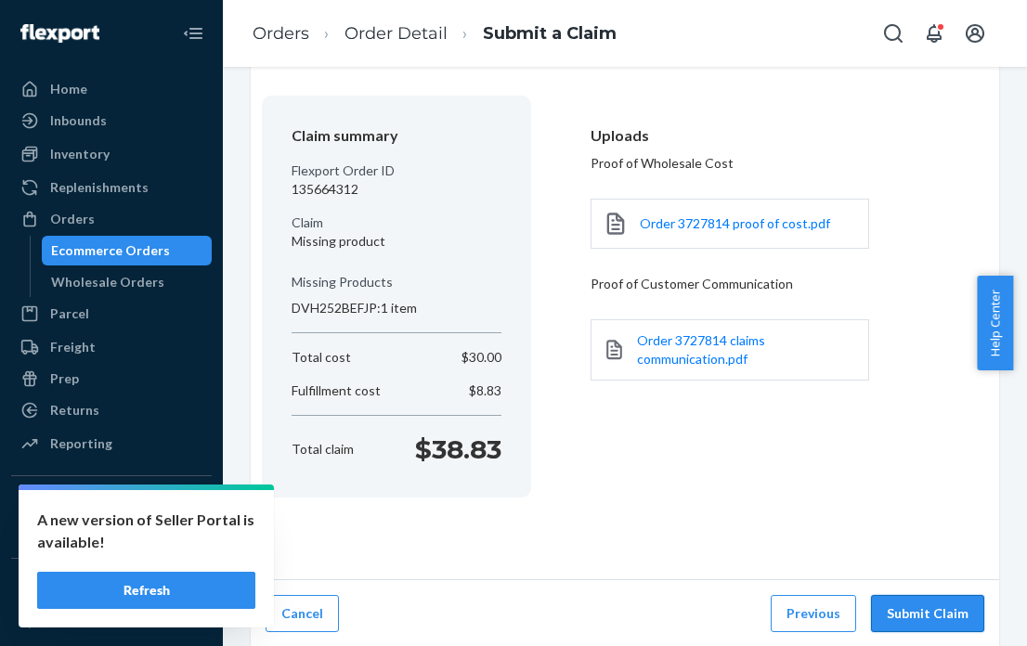
click at [929, 601] on button "Submit Claim" at bounding box center [927, 613] width 113 height 37
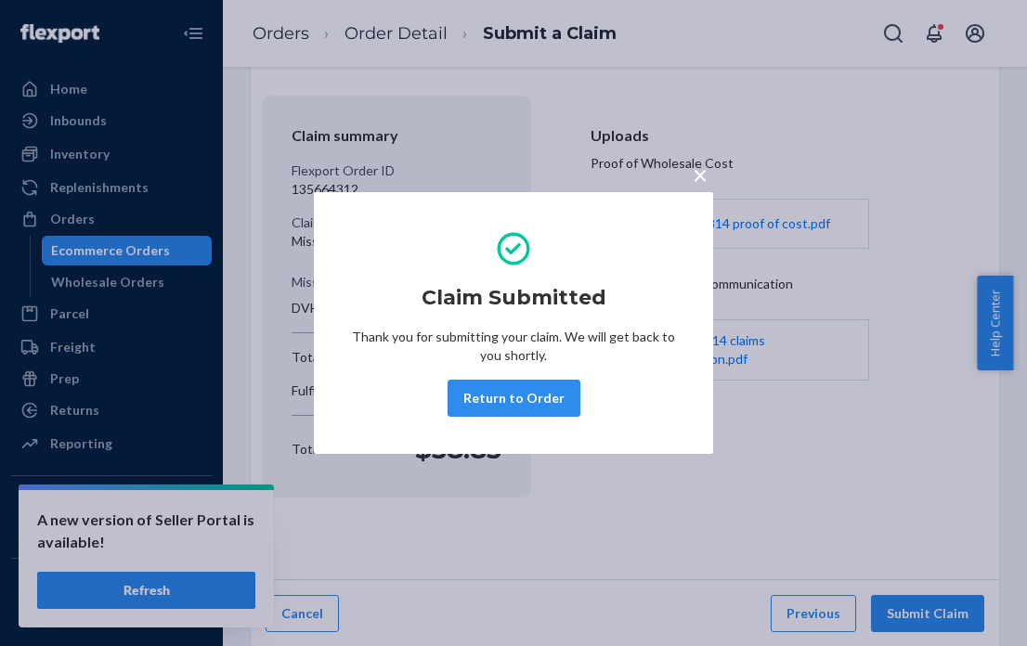
click at [696, 174] on span "×" at bounding box center [700, 175] width 15 height 32
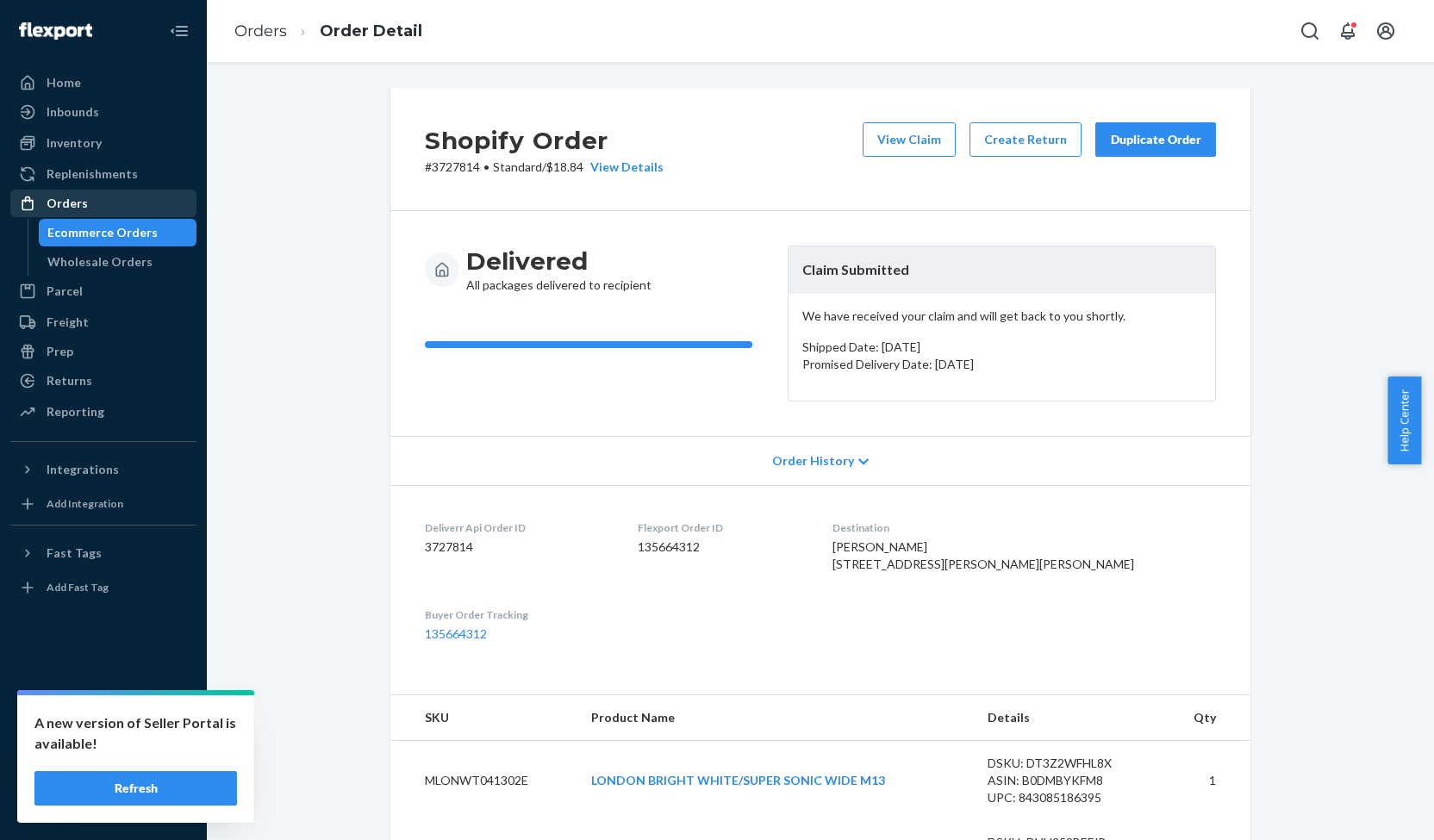
click at [73, 205] on div "Orders" at bounding box center [67, 203] width 42 height 18
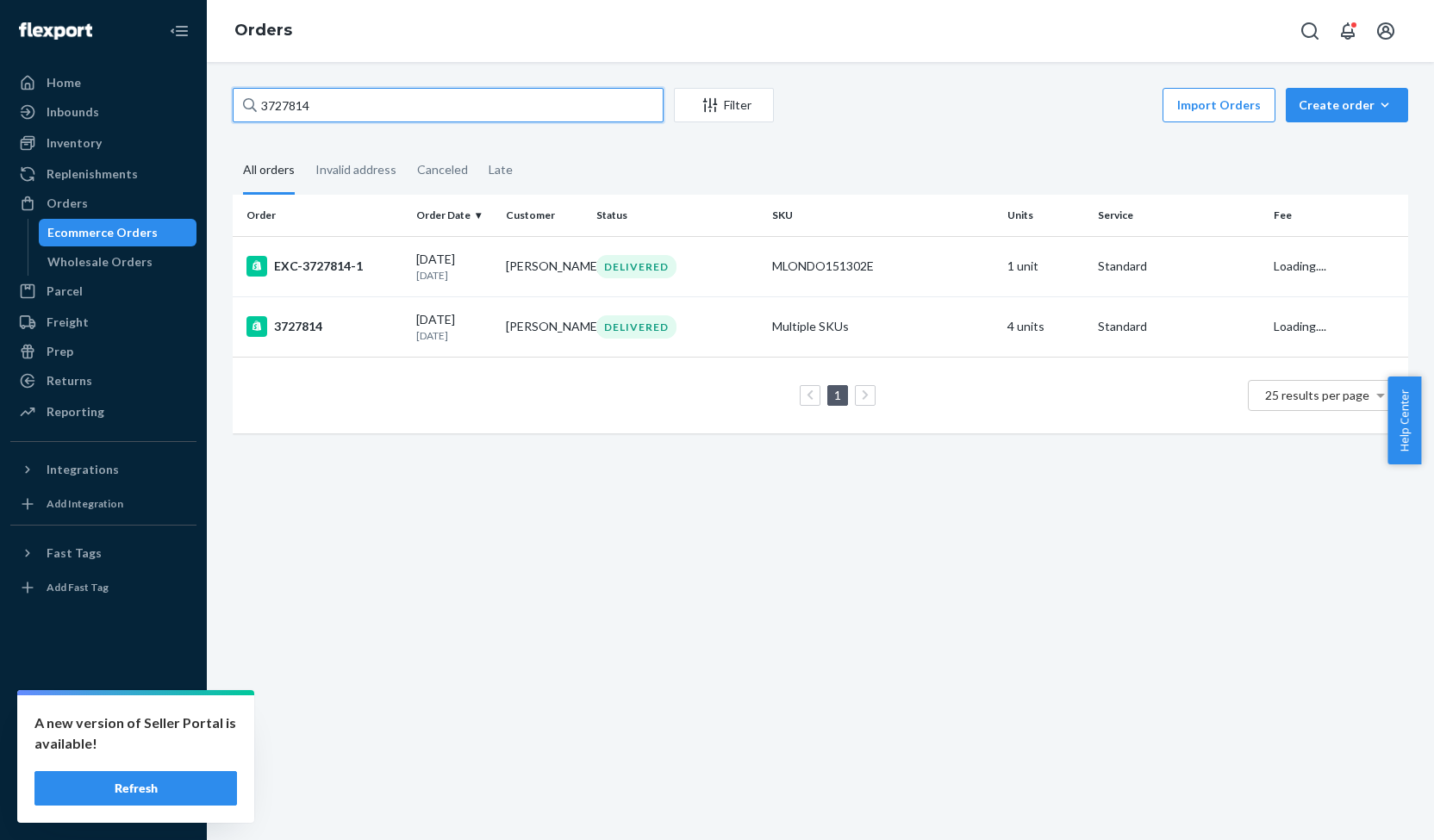
click at [296, 110] on input "3727814" at bounding box center [448, 105] width 431 height 34
paste input "1588"
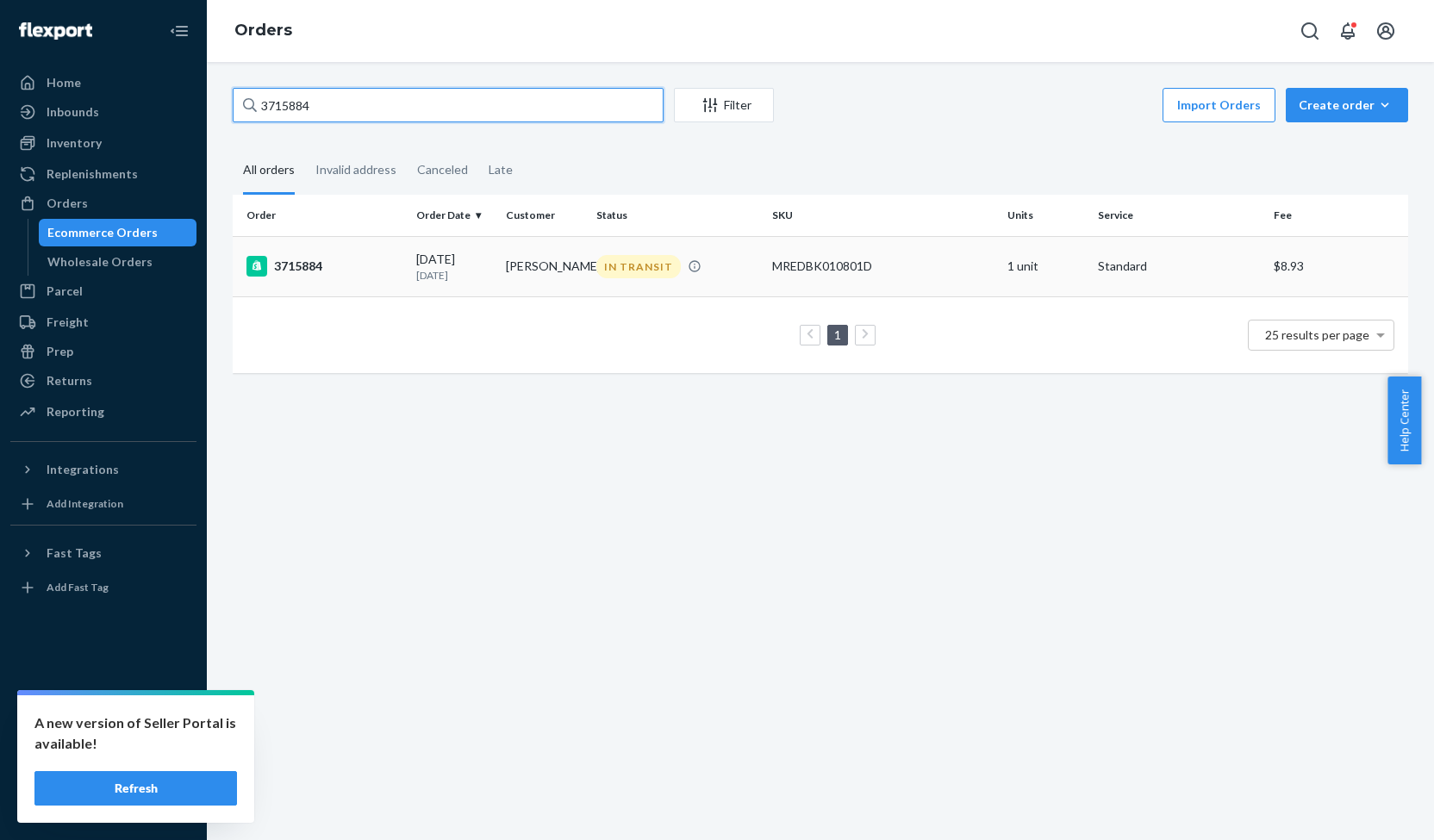
type input "3715884"
click at [304, 263] on div "3715884" at bounding box center [325, 266] width 156 height 20
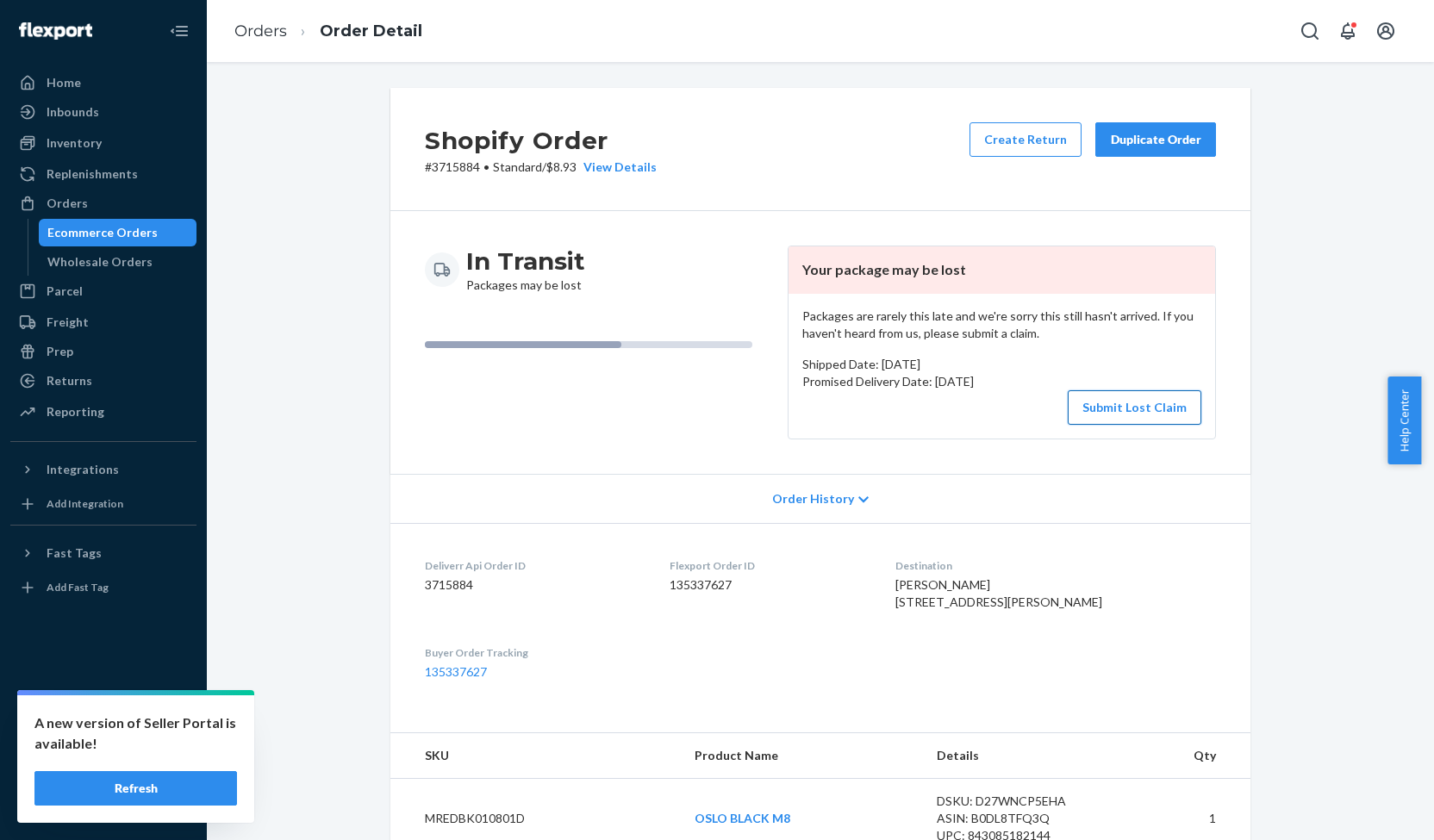
click at [1132, 404] on button "Submit Lost Claim" at bounding box center [1134, 407] width 134 height 34
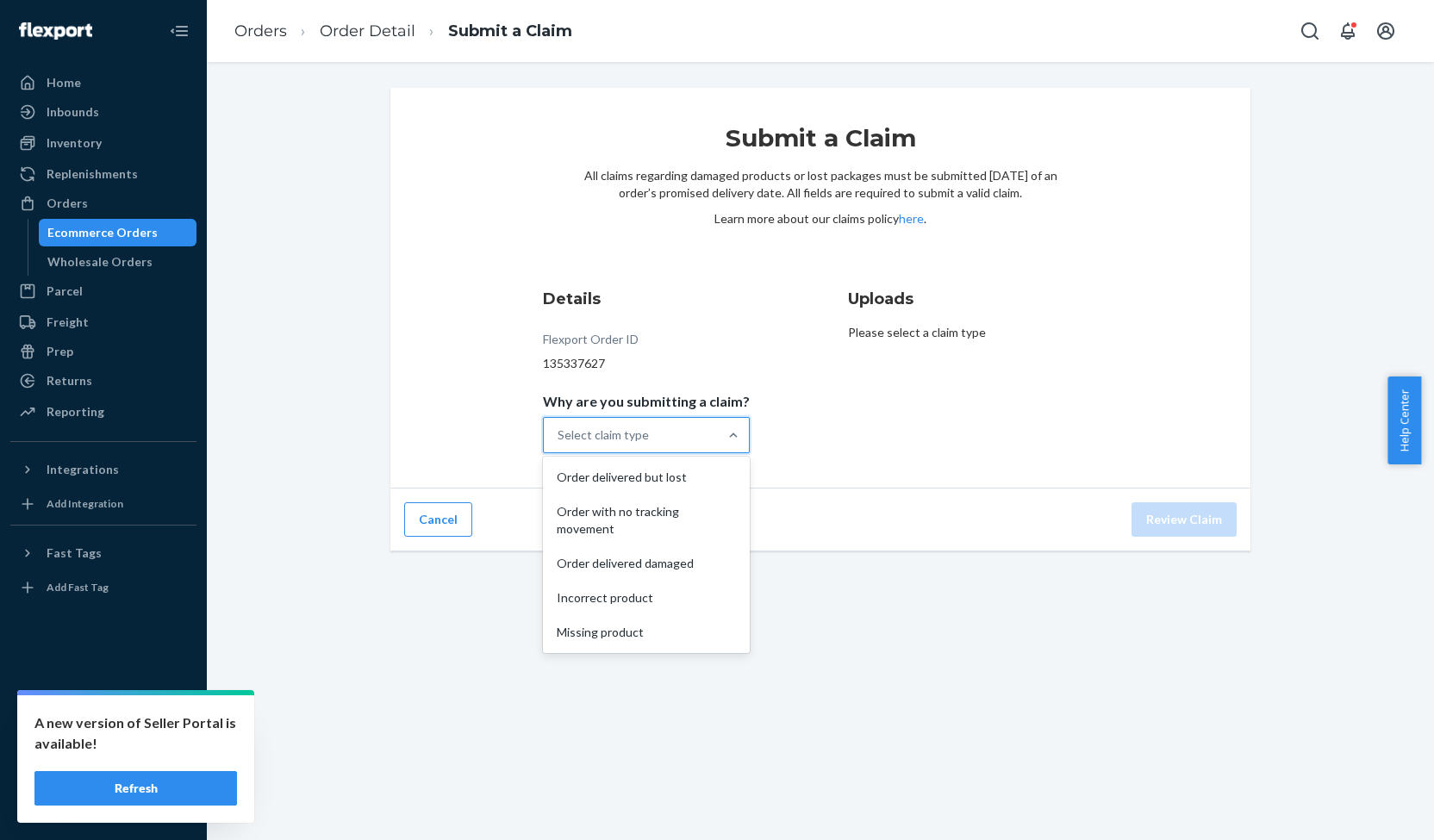
click at [705, 444] on div "Select claim type" at bounding box center [631, 434] width 174 height 34
click at [560, 444] on input "Why are you submitting a claim? option Order delivered but lost focused, 1 of 5…" at bounding box center [559, 435] width 2 height 18
click at [679, 507] on div "Order with no tracking movement" at bounding box center [646, 521] width 200 height 52
click at [560, 444] on input "Why are you submitting a claim? option Order with no tracking movement focused,…" at bounding box center [559, 435] width 2 height 18
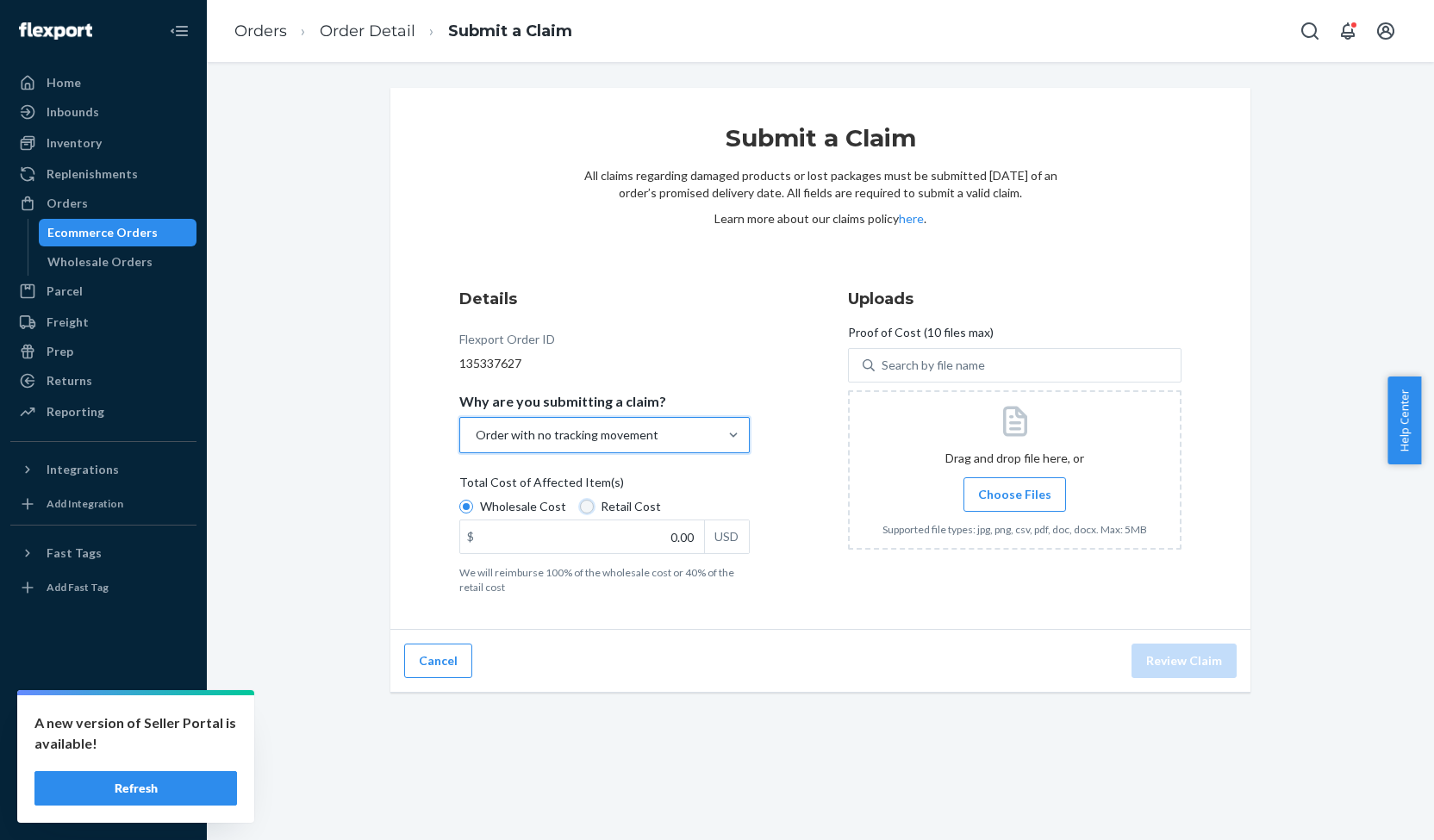
click at [580, 502] on input "Retail Cost" at bounding box center [587, 506] width 14 height 14
radio input "true"
radio input "false"
click at [679, 536] on input "0.00" at bounding box center [582, 536] width 244 height 32
click at [672, 433] on div "Order with no tracking movement" at bounding box center [589, 434] width 258 height 34
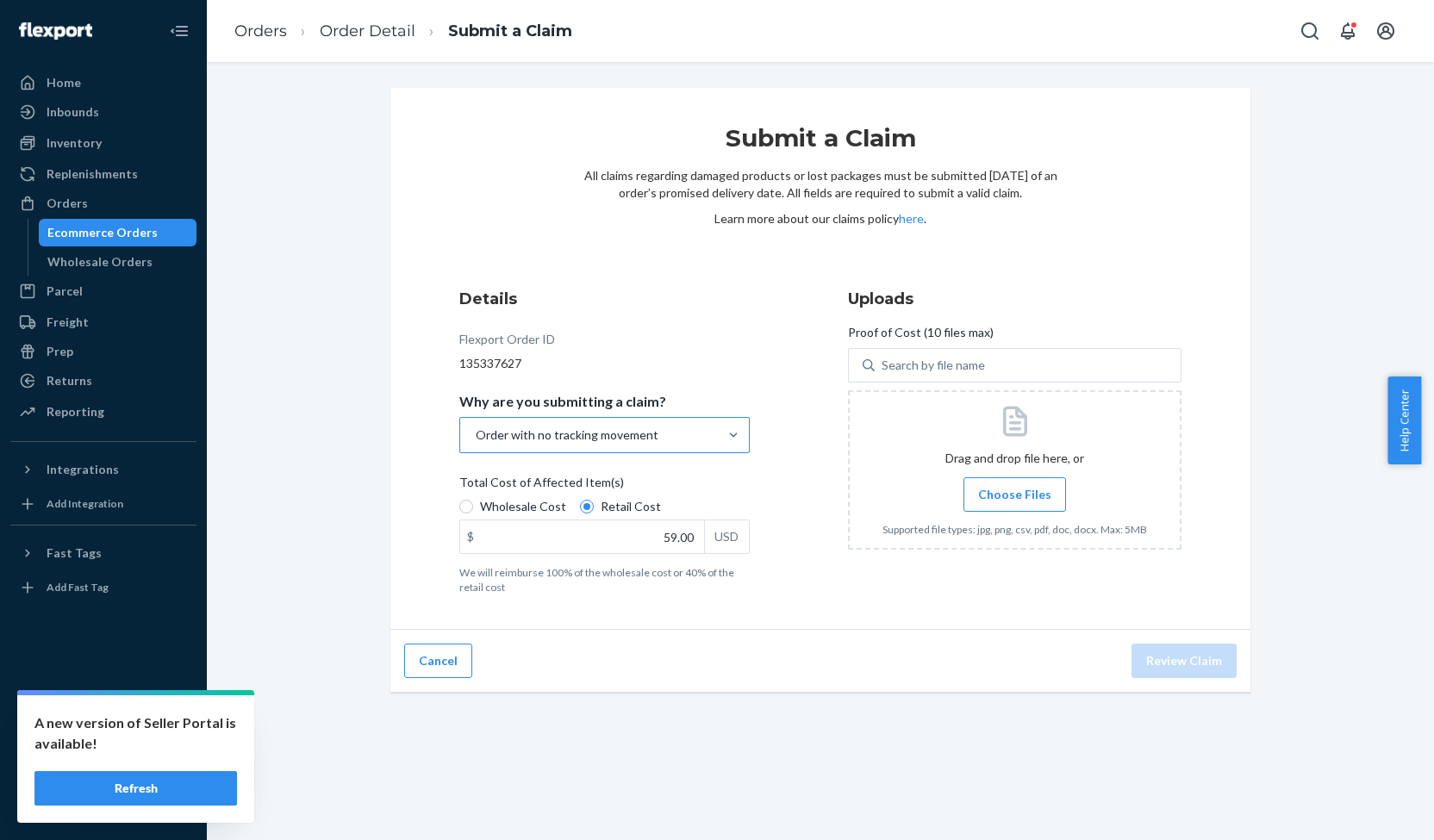
click at [475, 433] on input "Why are you submitting a claim? Order with no tracking movement" at bounding box center [475, 435] width 2 height 18
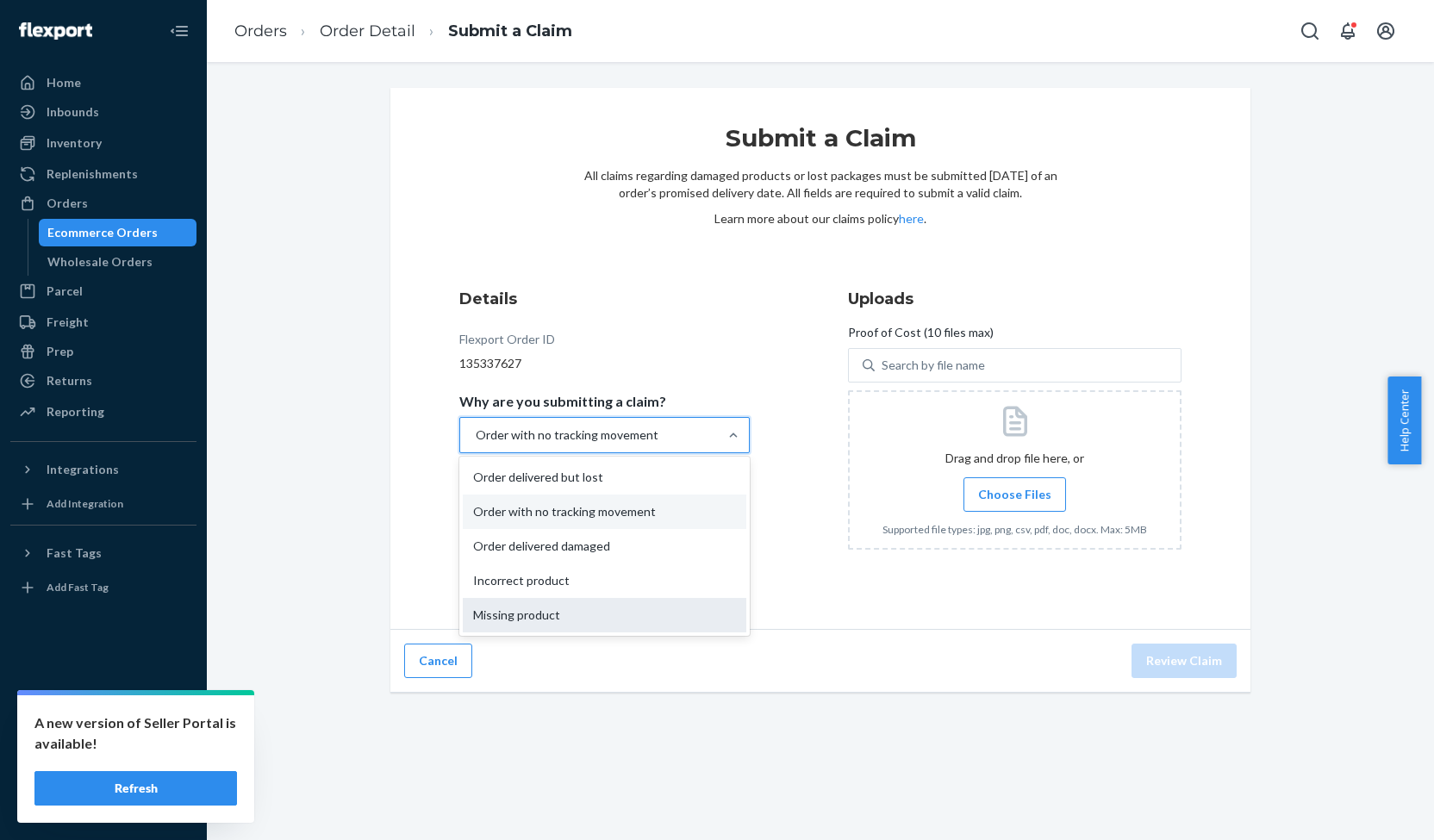
click at [589, 609] on div "Missing product" at bounding box center [604, 614] width 283 height 34
click at [475, 444] on input "Why are you submitting a claim? option Order with no tracking movement, selecte…" at bounding box center [475, 435] width 2 height 18
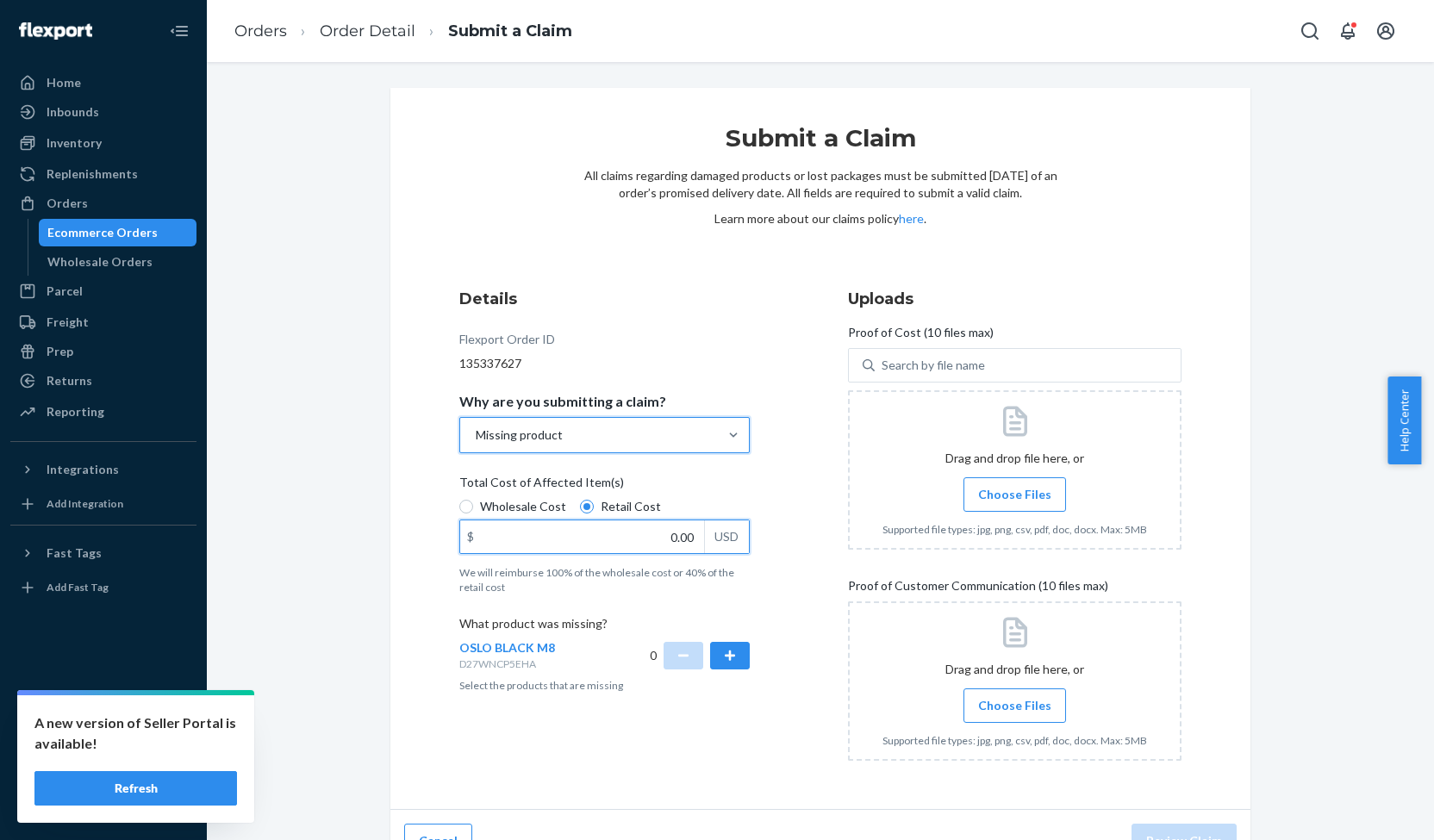
click at [677, 536] on input "0.00" at bounding box center [582, 536] width 244 height 32
click at [727, 653] on button "button" at bounding box center [730, 656] width 40 height 28
click at [676, 543] on input "0.00" at bounding box center [582, 536] width 244 height 32
type input "59.00"
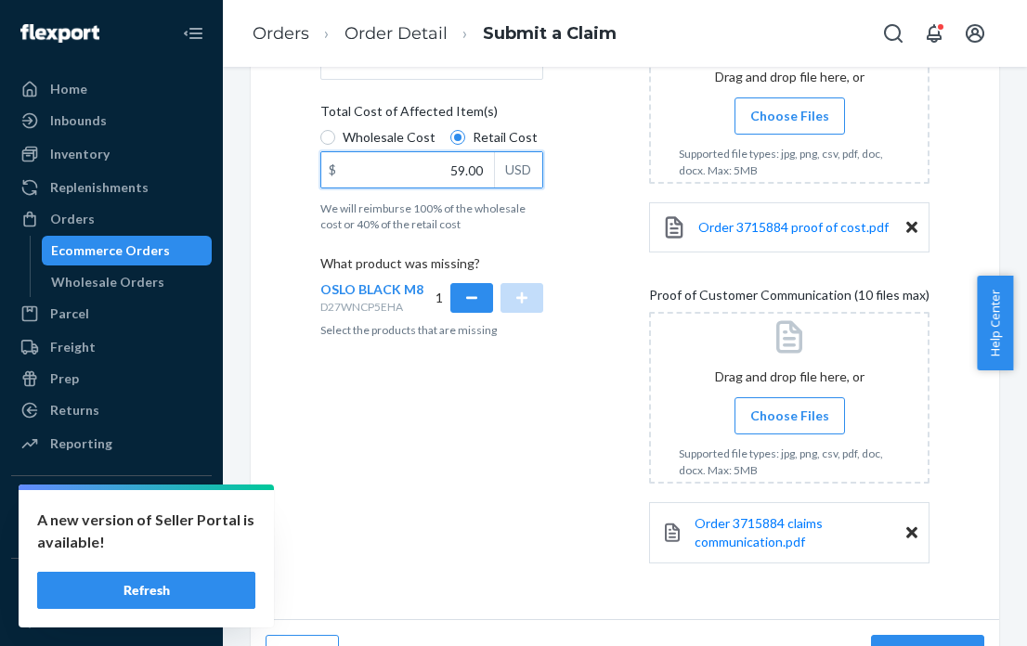
scroll to position [448, 0]
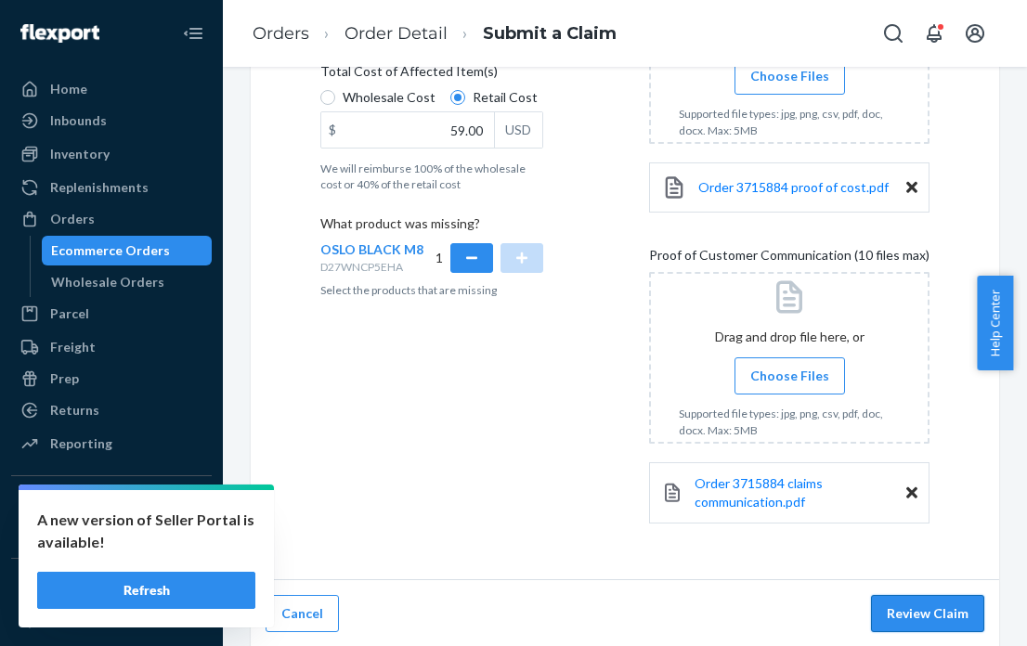
click at [911, 607] on button "Review Claim" at bounding box center [927, 613] width 113 height 37
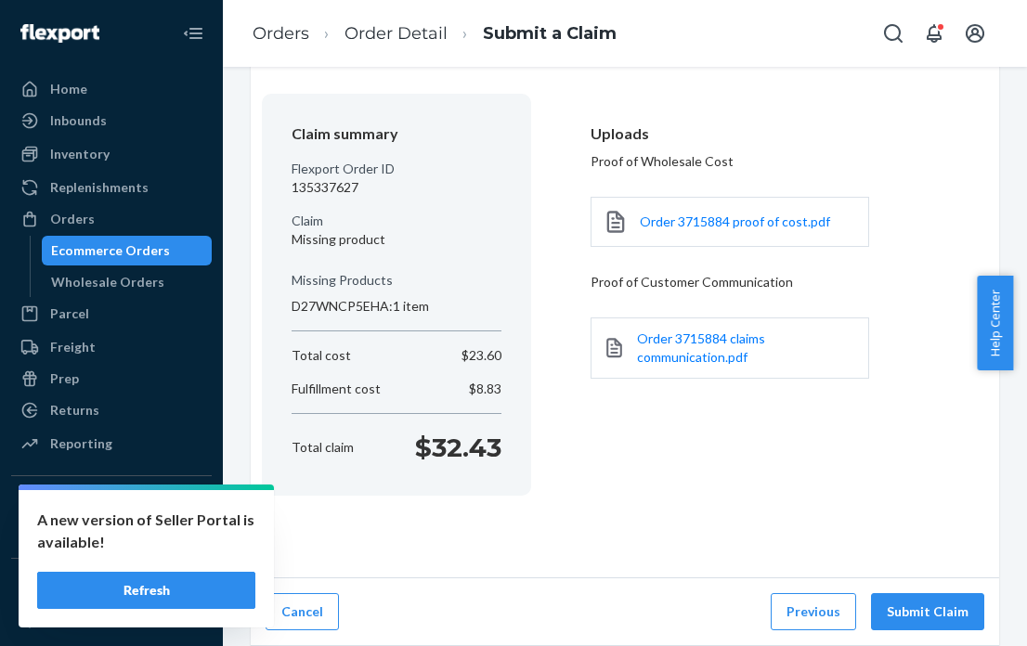
scroll to position [129, 0]
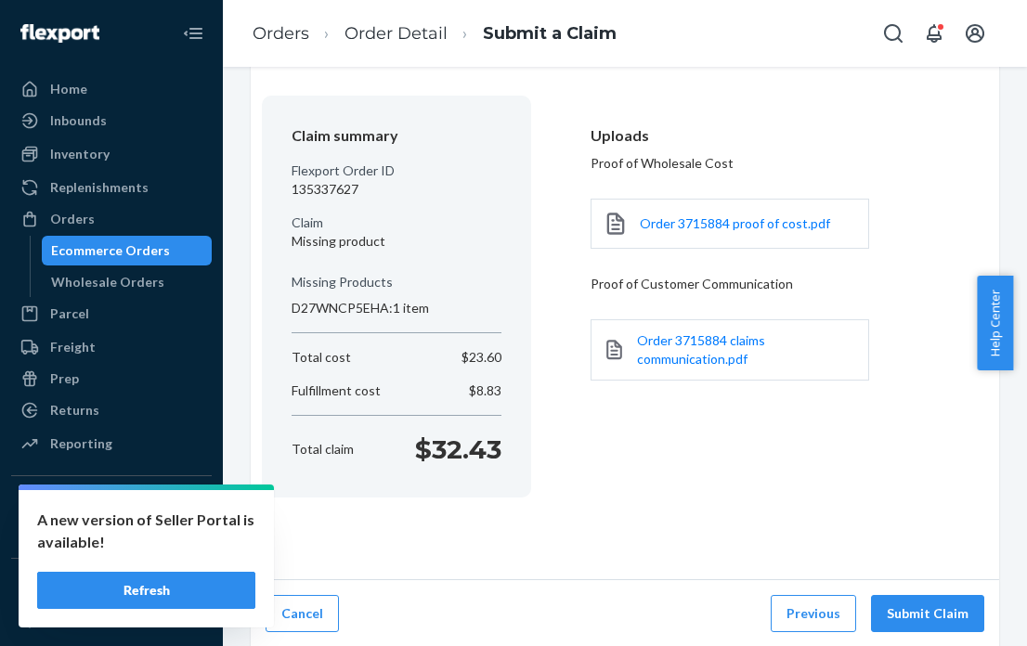
click at [911, 607] on button "Submit Claim" at bounding box center [927, 613] width 113 height 37
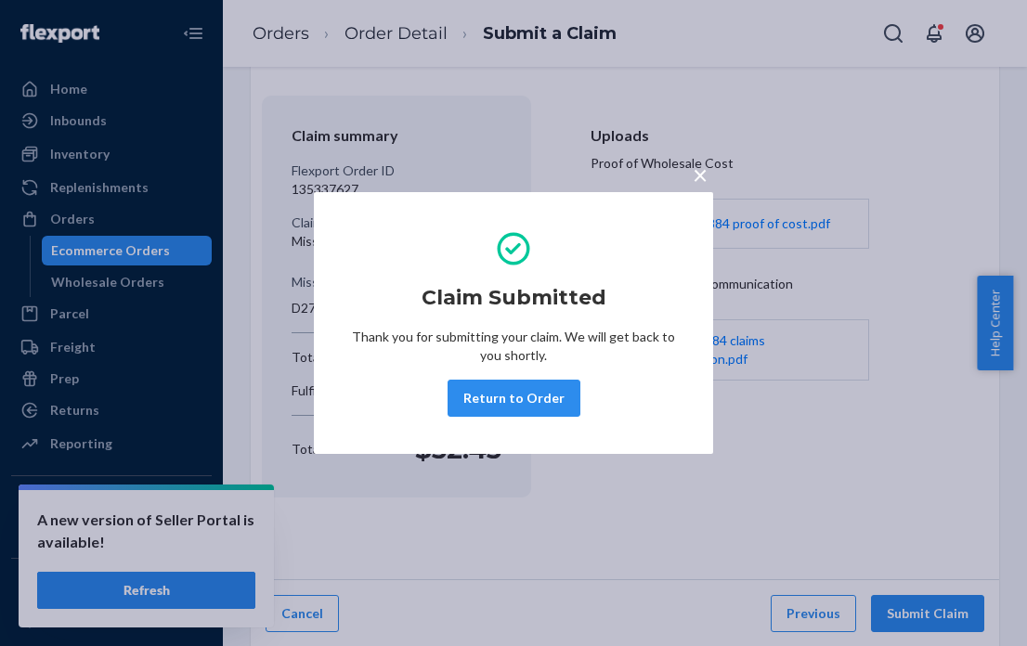
click at [702, 175] on span "×" at bounding box center [700, 175] width 15 height 32
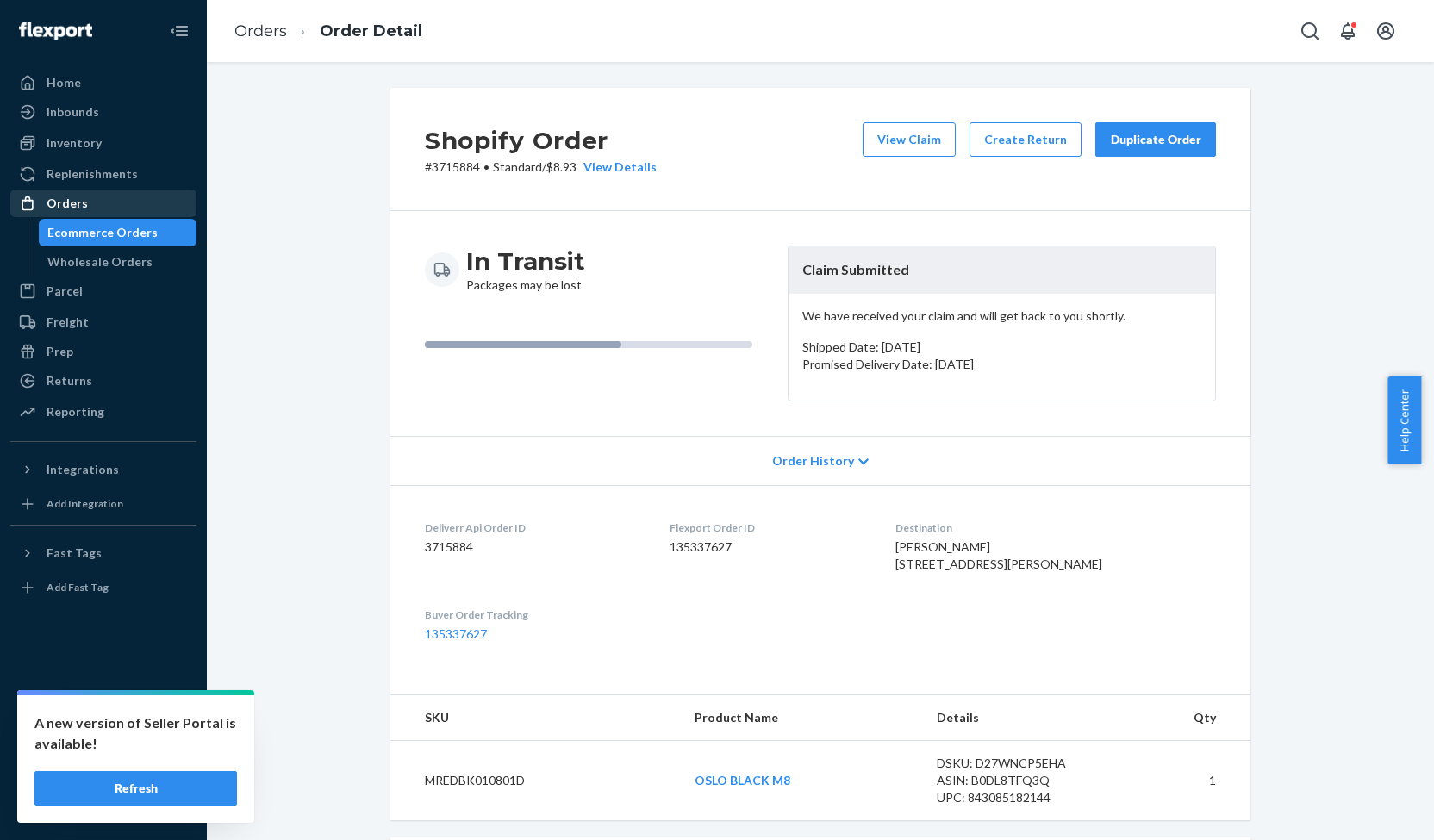
click at [66, 208] on div "Orders" at bounding box center [67, 203] width 42 height 18
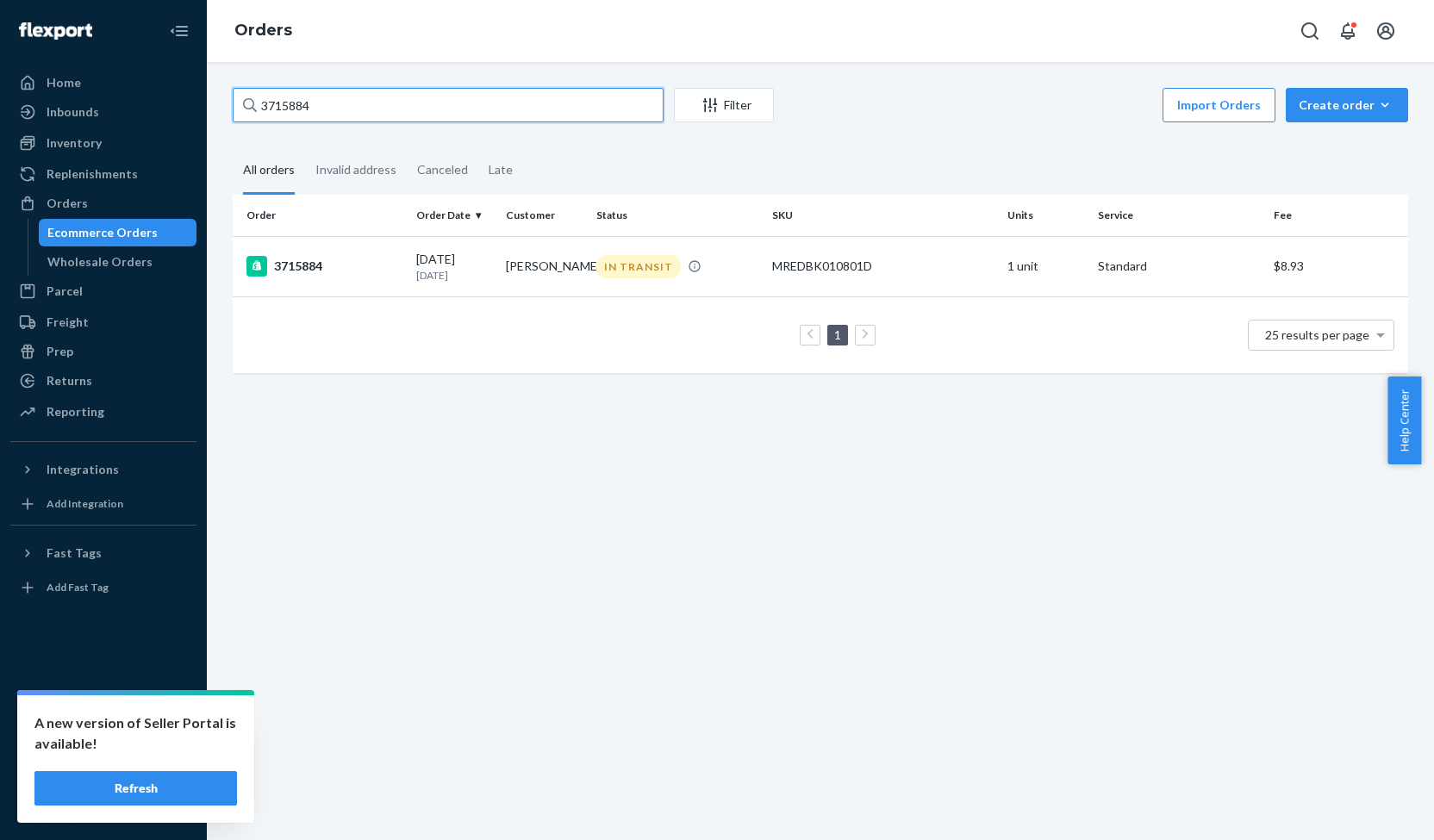
click at [289, 110] on input "3715884" at bounding box center [448, 105] width 431 height 34
paste input "414"
type input "3714144"
click at [316, 259] on div "3714144" at bounding box center [325, 266] width 156 height 20
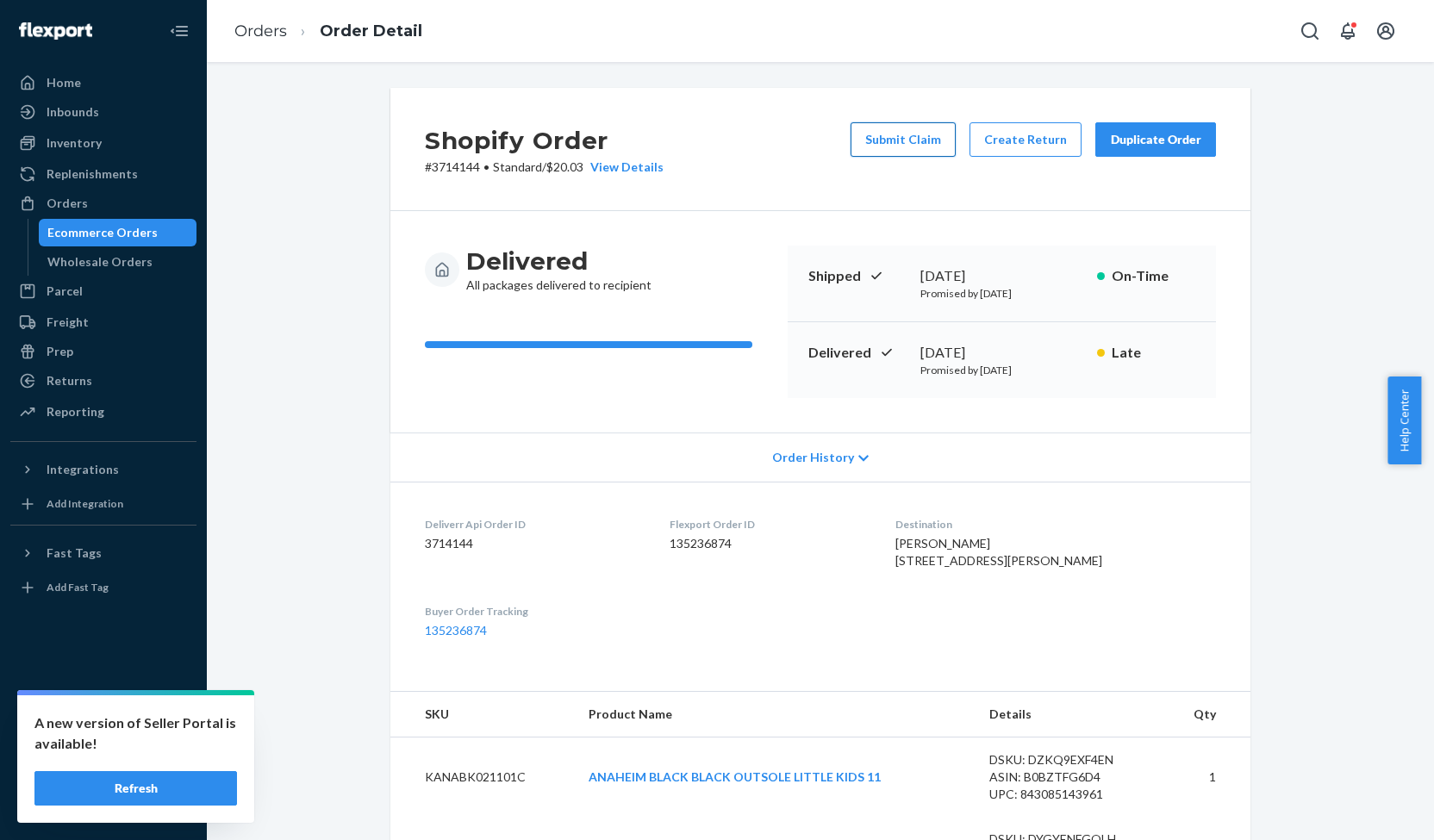
click at [870, 138] on button "Submit Claim" at bounding box center [902, 139] width 105 height 34
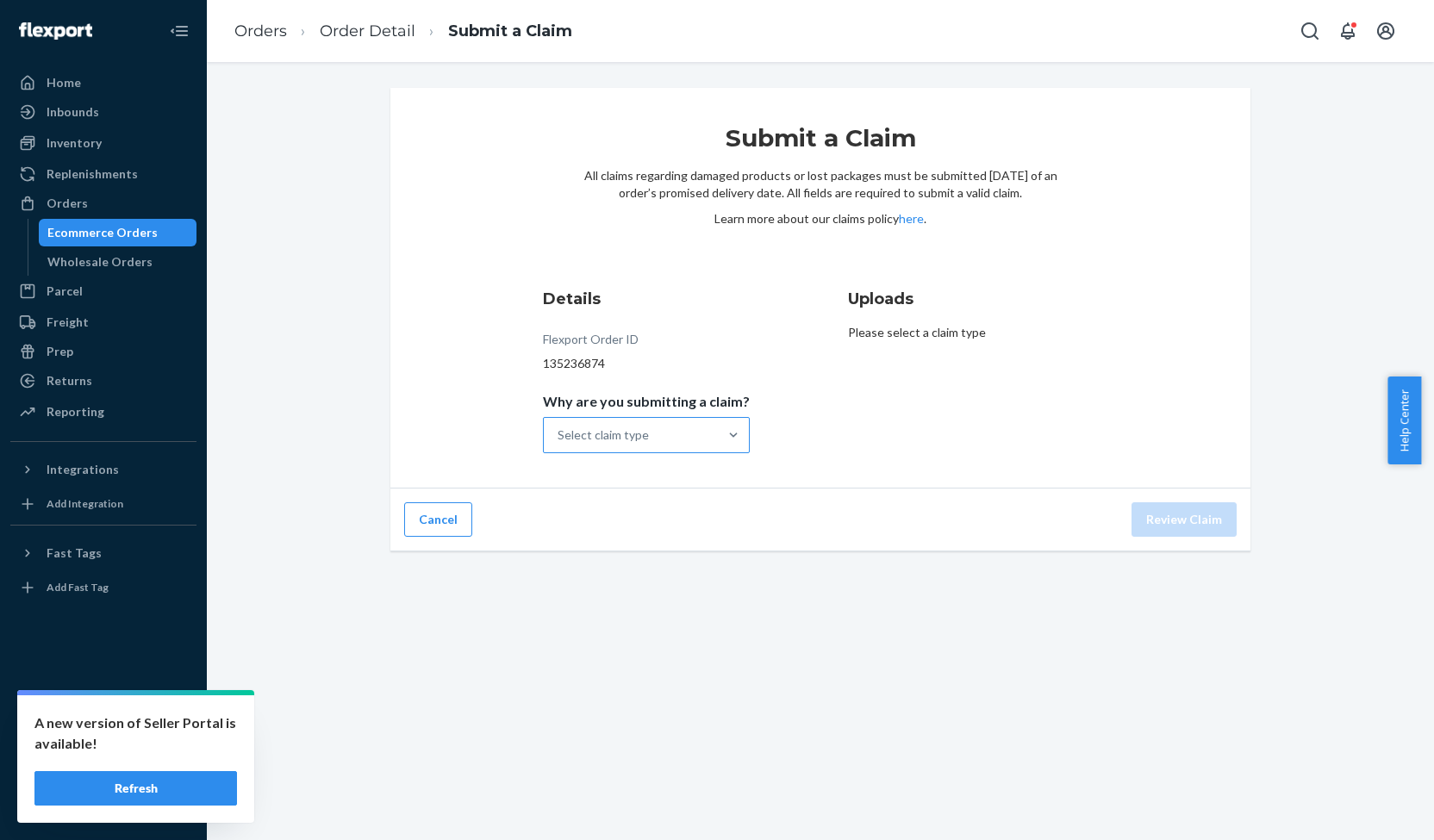
click at [671, 433] on div "Select claim type" at bounding box center [631, 434] width 174 height 34
click at [560, 433] on input "Why are you submitting a claim? Select claim type" at bounding box center [559, 435] width 2 height 18
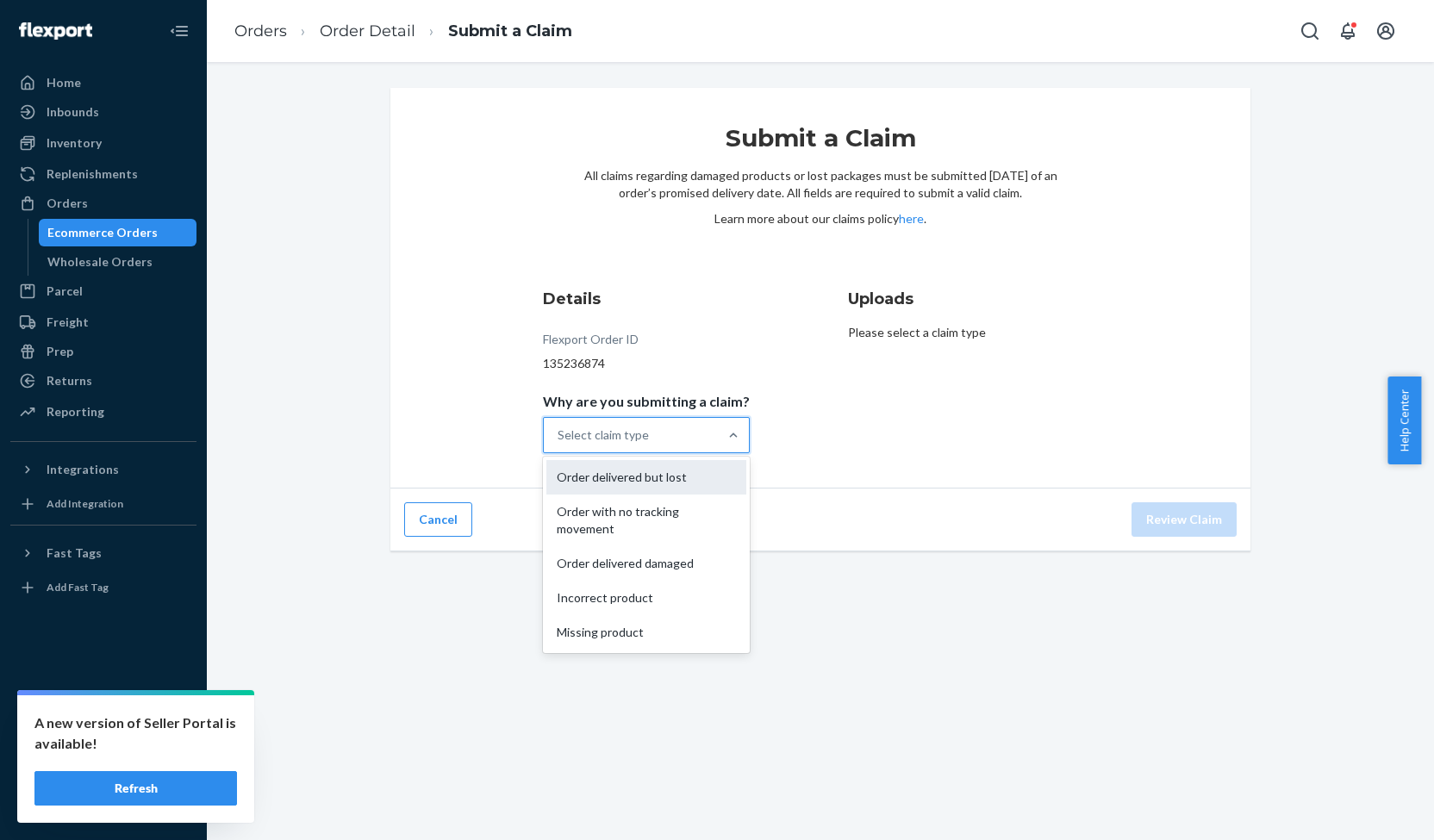
click at [648, 480] on div "Order delivered but lost" at bounding box center [646, 477] width 200 height 34
click at [560, 444] on input "Why are you submitting a claim? option Order delivered but lost focused, 1 of 5…" at bounding box center [559, 435] width 2 height 18
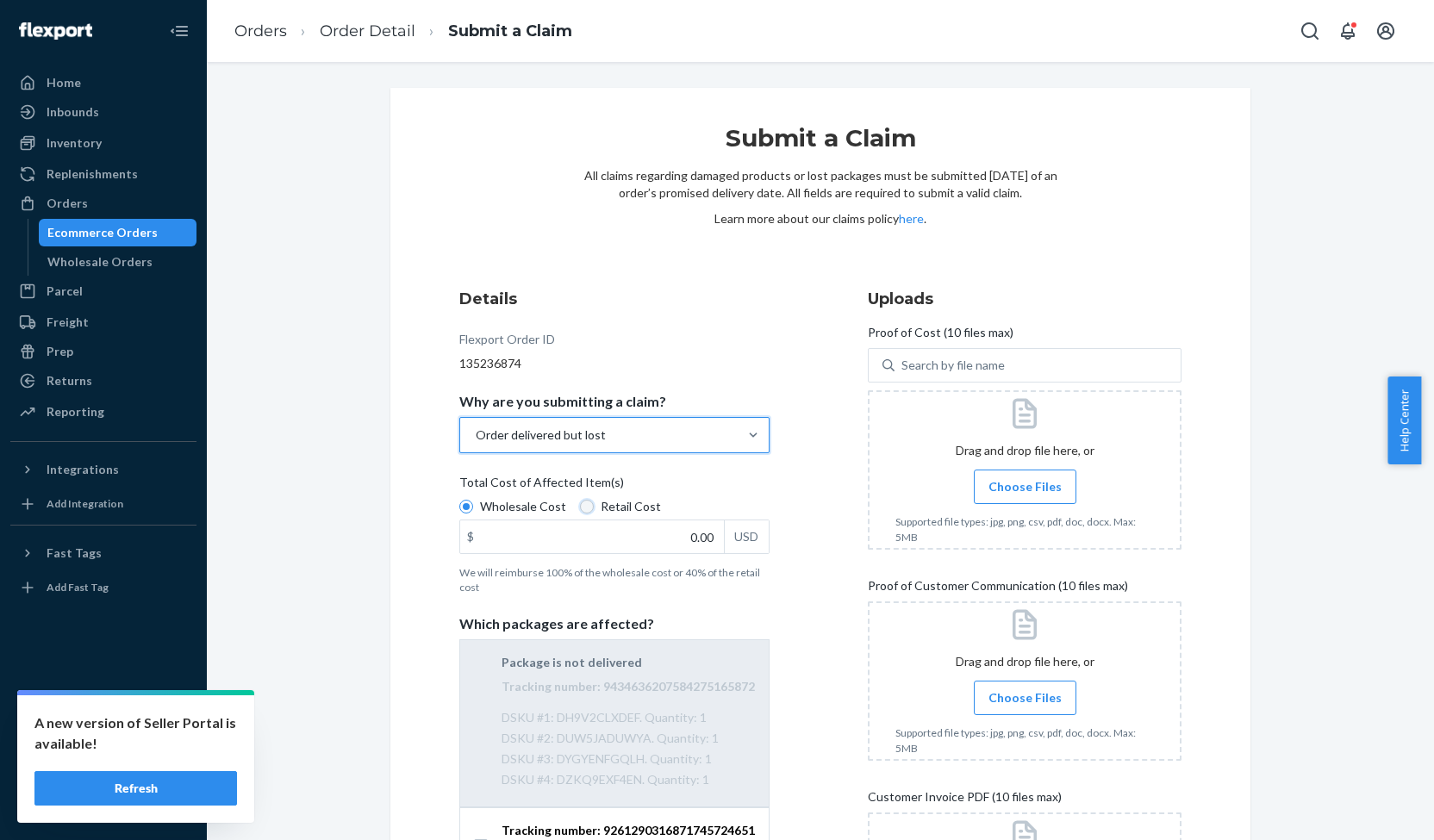
click at [580, 501] on input "Retail Cost" at bounding box center [587, 506] width 14 height 14
radio input "true"
radio input "false"
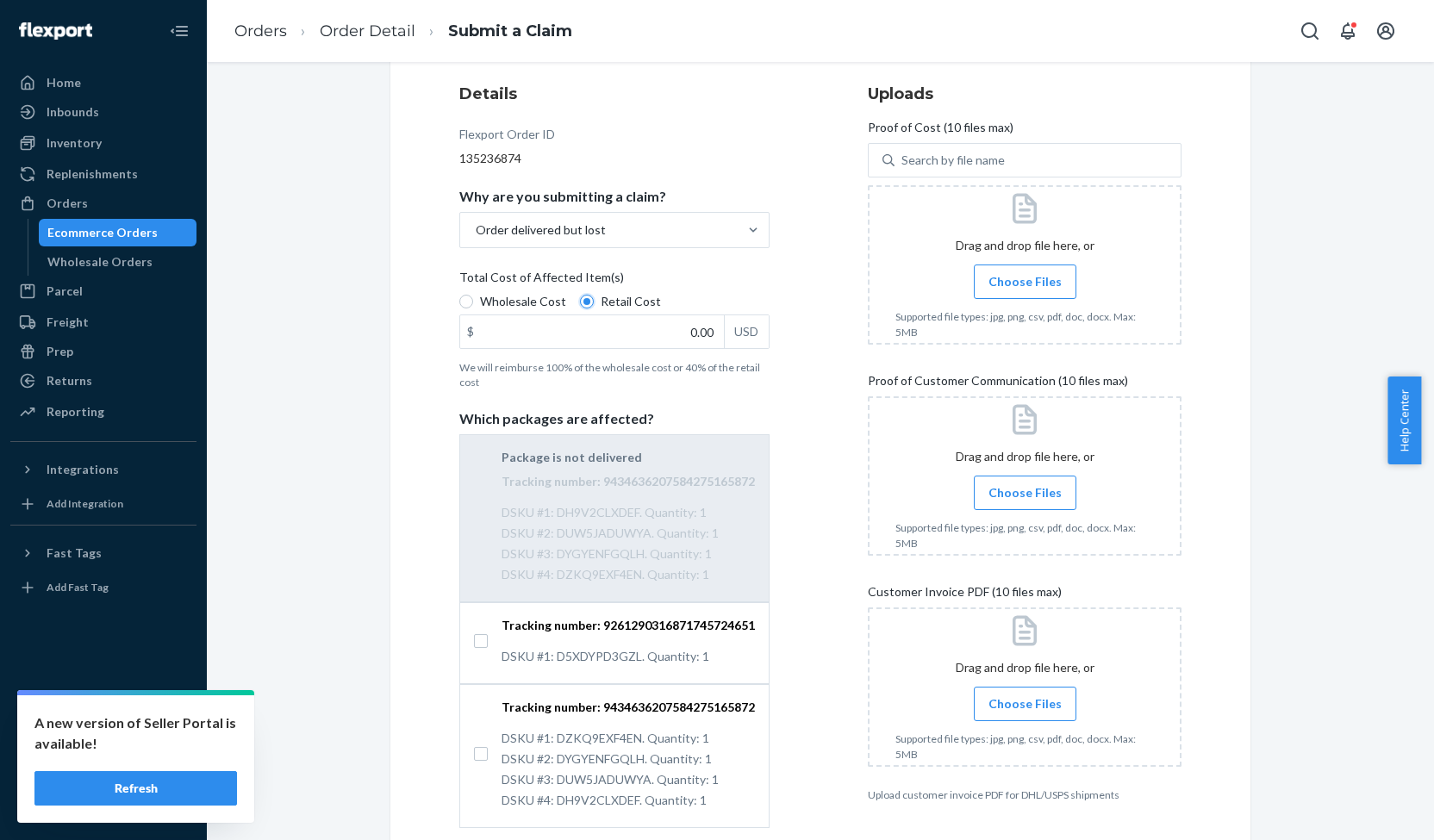
scroll to position [288, 0]
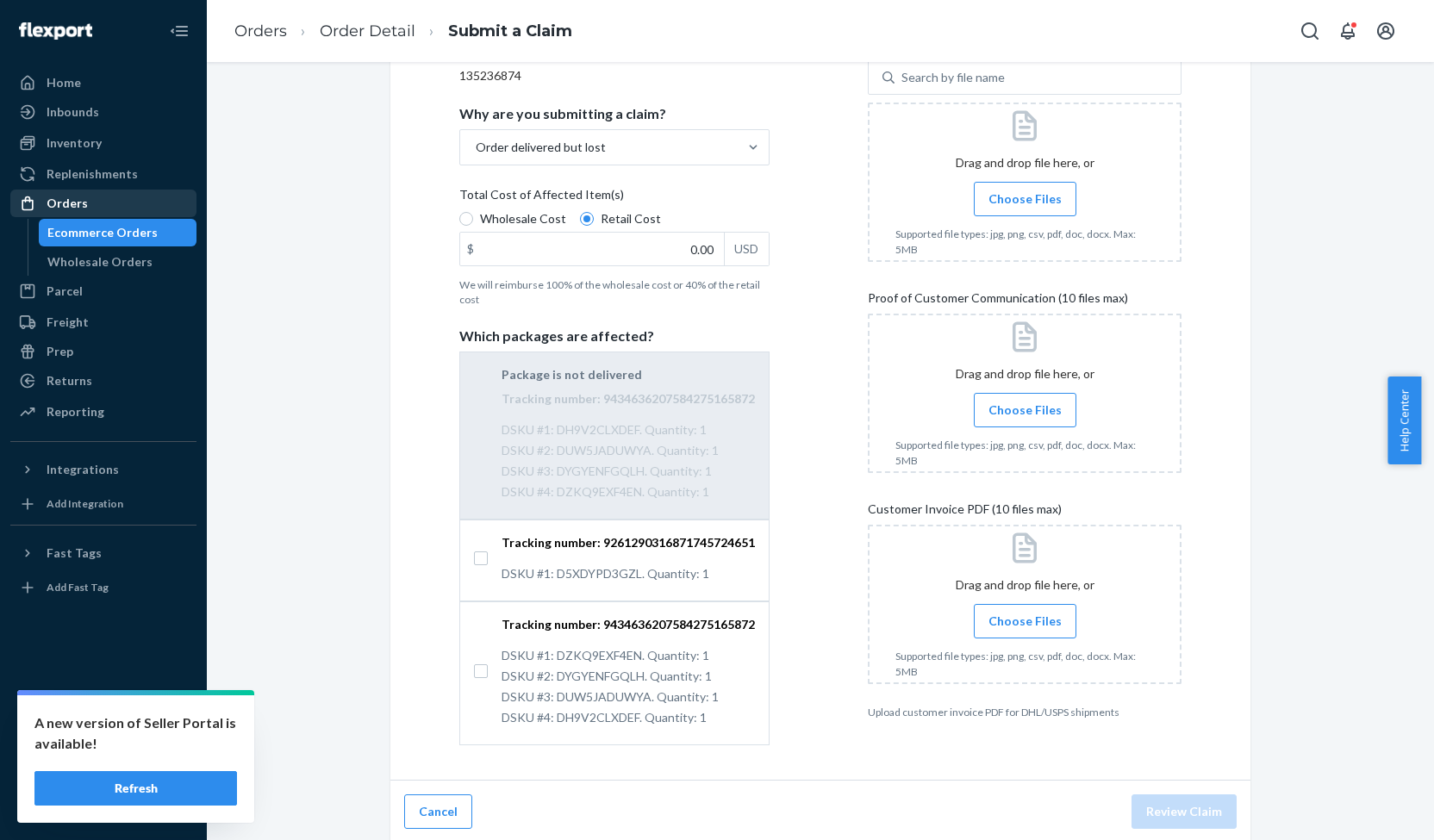
click at [78, 203] on div "Orders" at bounding box center [67, 203] width 42 height 18
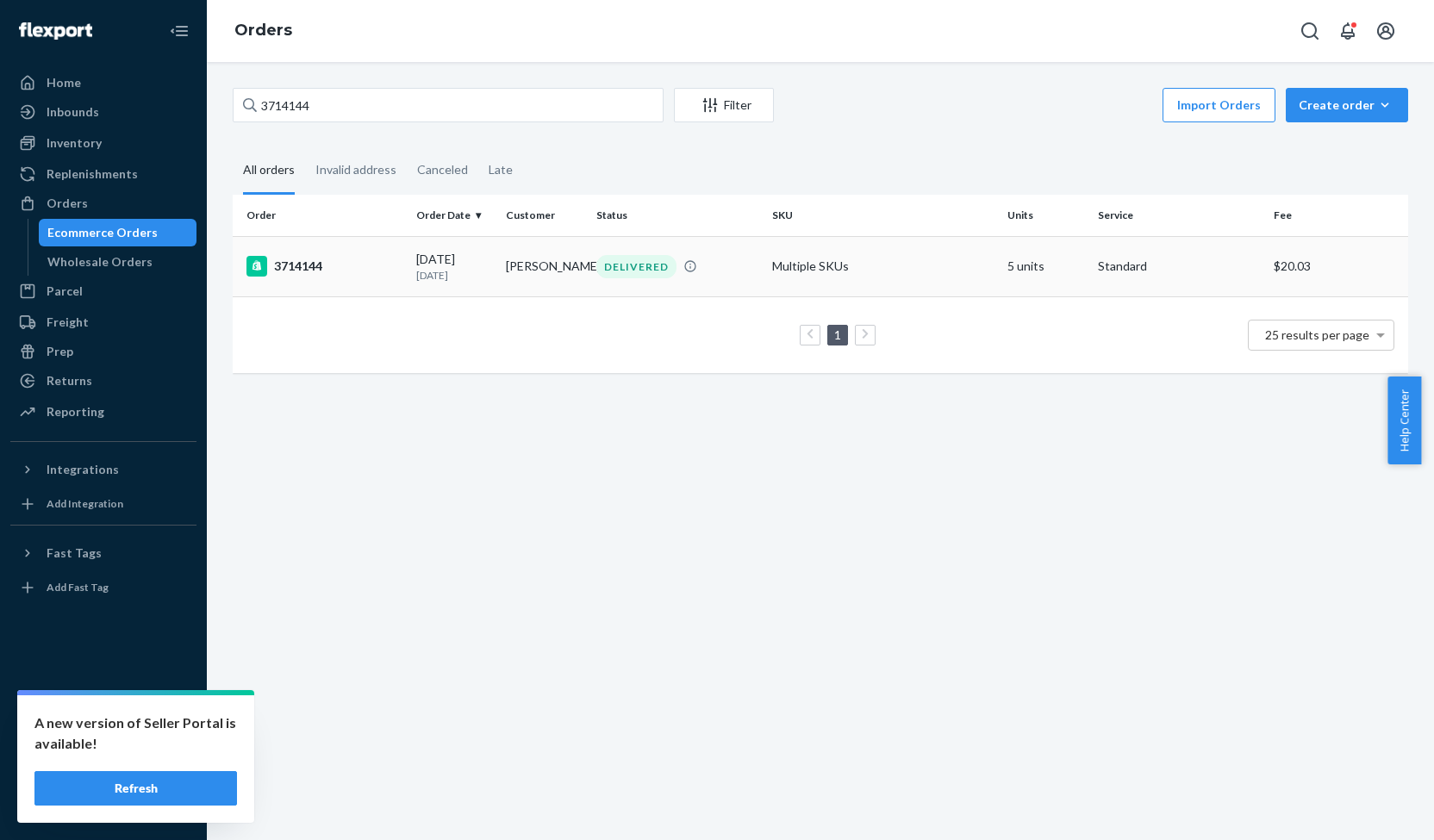
click at [309, 259] on div "3714144" at bounding box center [325, 266] width 156 height 20
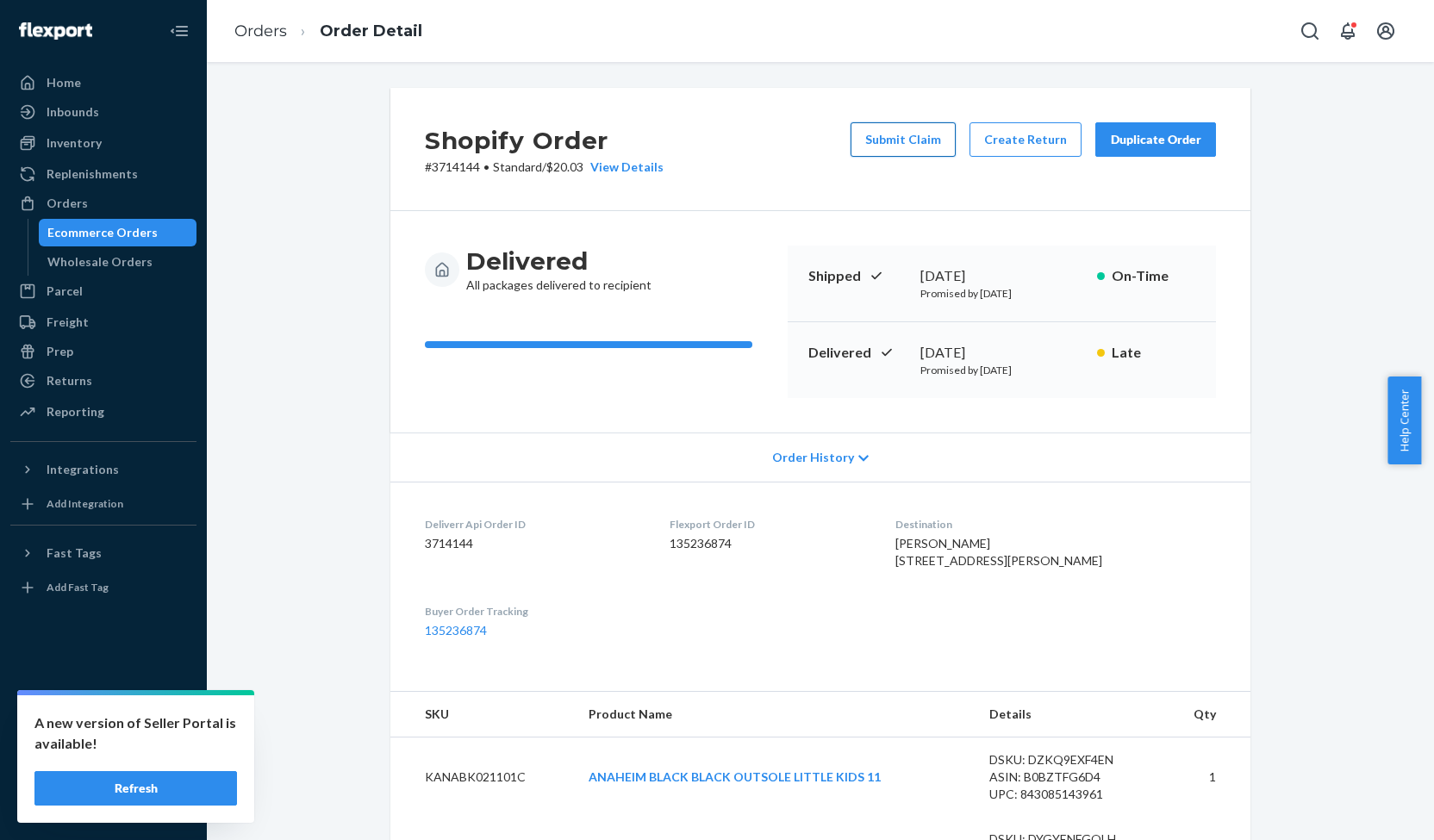
click at [883, 149] on button "Submit Claim" at bounding box center [902, 139] width 105 height 34
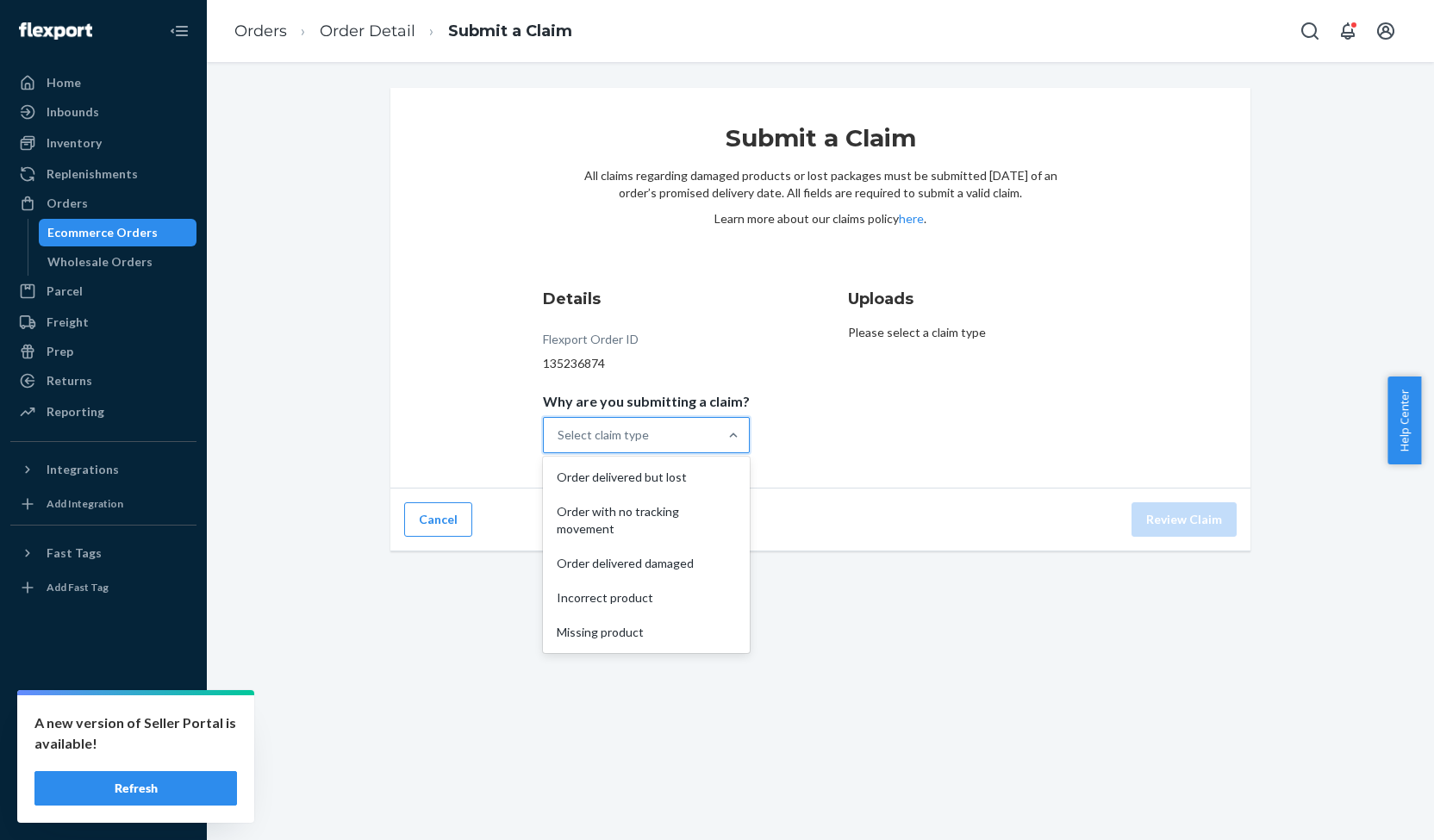
click at [614, 446] on div "Select claim type" at bounding box center [631, 434] width 174 height 34
click at [560, 444] on input "Why are you submitting a claim? option Order delivered but lost focused, 1 of 5…" at bounding box center [559, 435] width 2 height 18
click at [601, 486] on div "Order delivered but lost" at bounding box center [646, 477] width 200 height 34
click at [560, 444] on input "Why are you submitting a claim? option Order delivered but lost focused, 1 of 5…" at bounding box center [559, 435] width 2 height 18
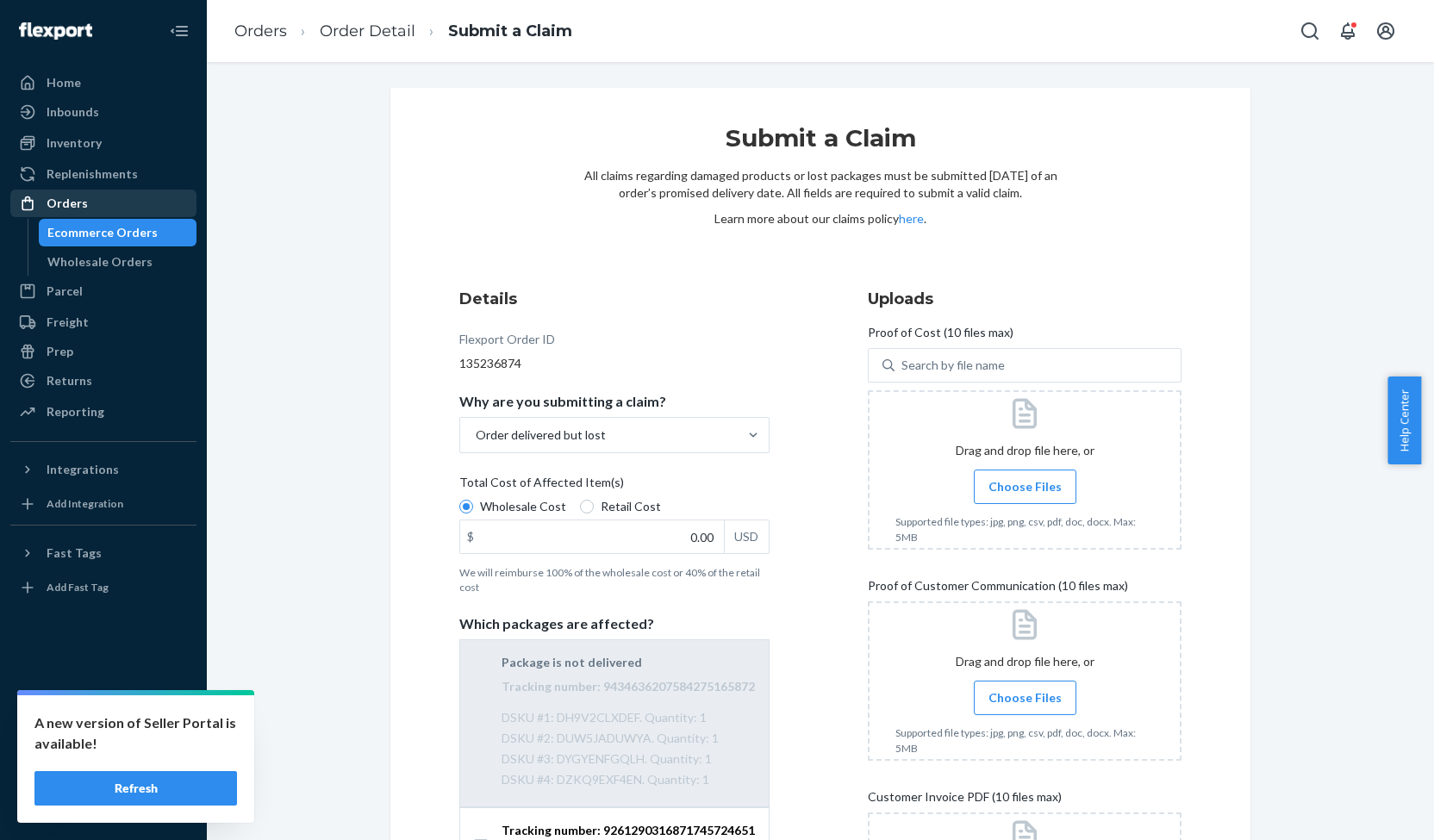
click at [78, 204] on div "Orders" at bounding box center [67, 203] width 42 height 18
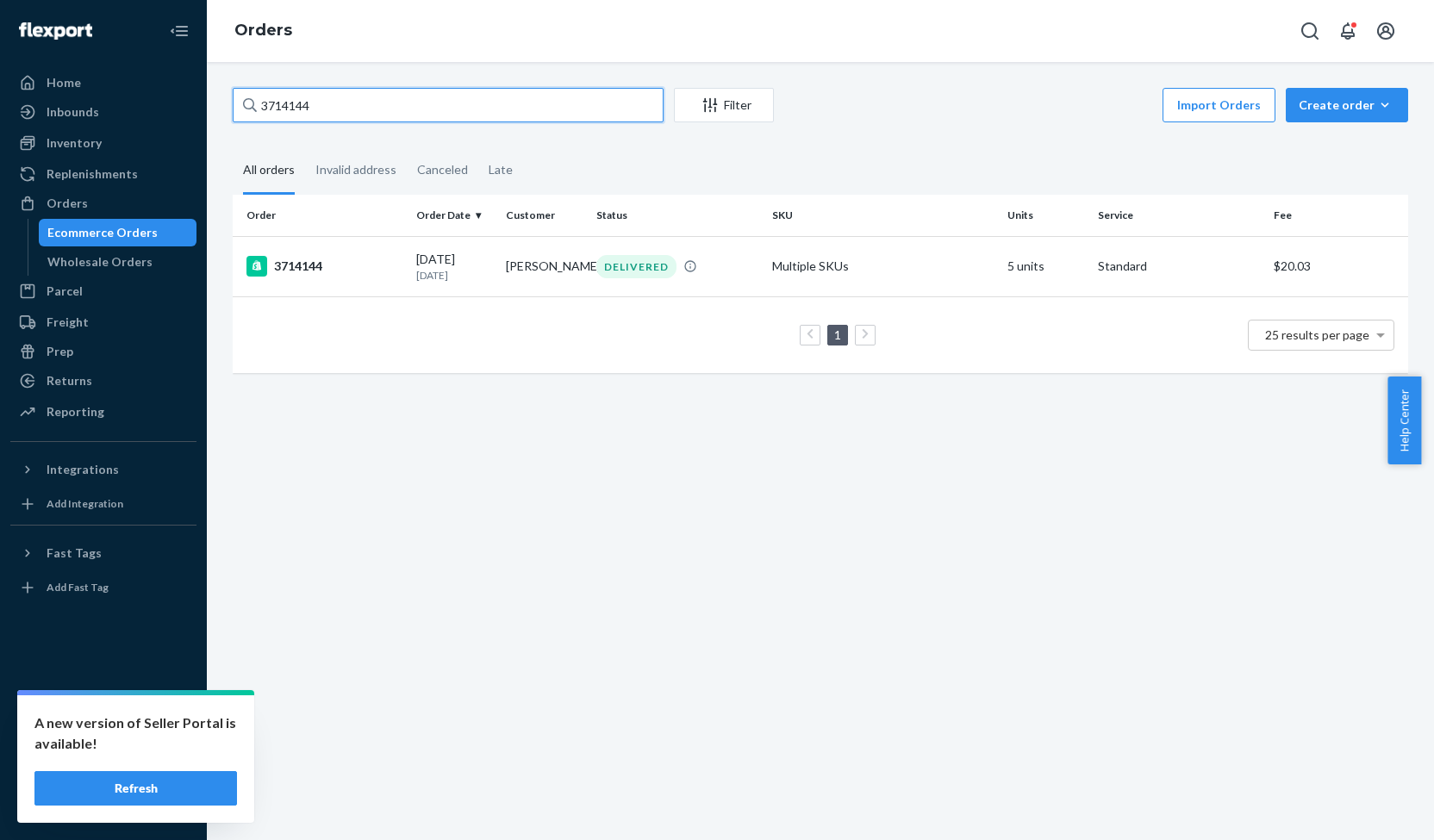
click at [281, 102] on input "3714144" at bounding box center [448, 105] width 431 height 34
paste input "43208"
type input "3743208"
click at [310, 256] on div "3743208" at bounding box center [325, 266] width 156 height 20
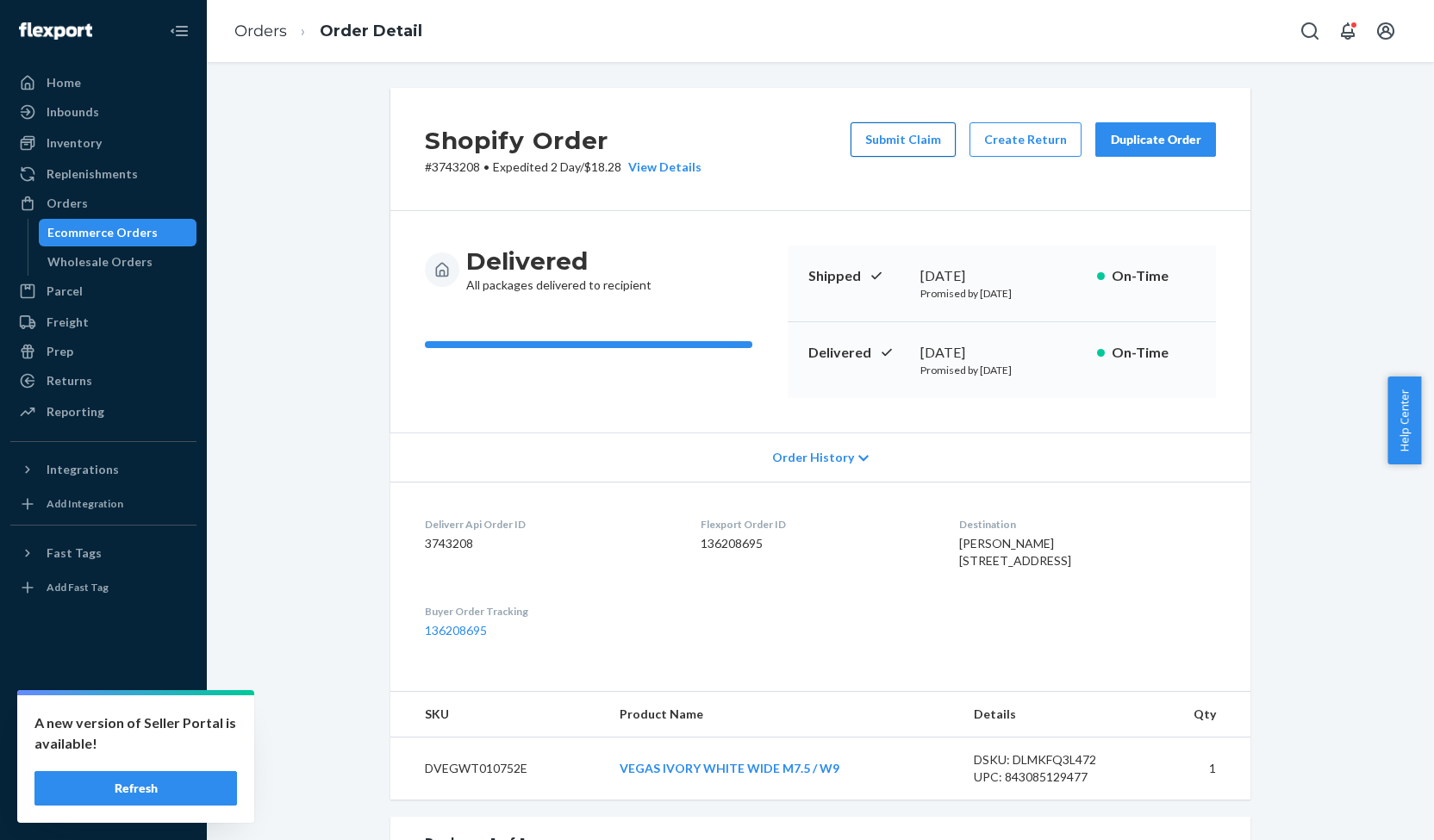
click at [892, 140] on button "Submit Claim" at bounding box center [902, 139] width 105 height 34
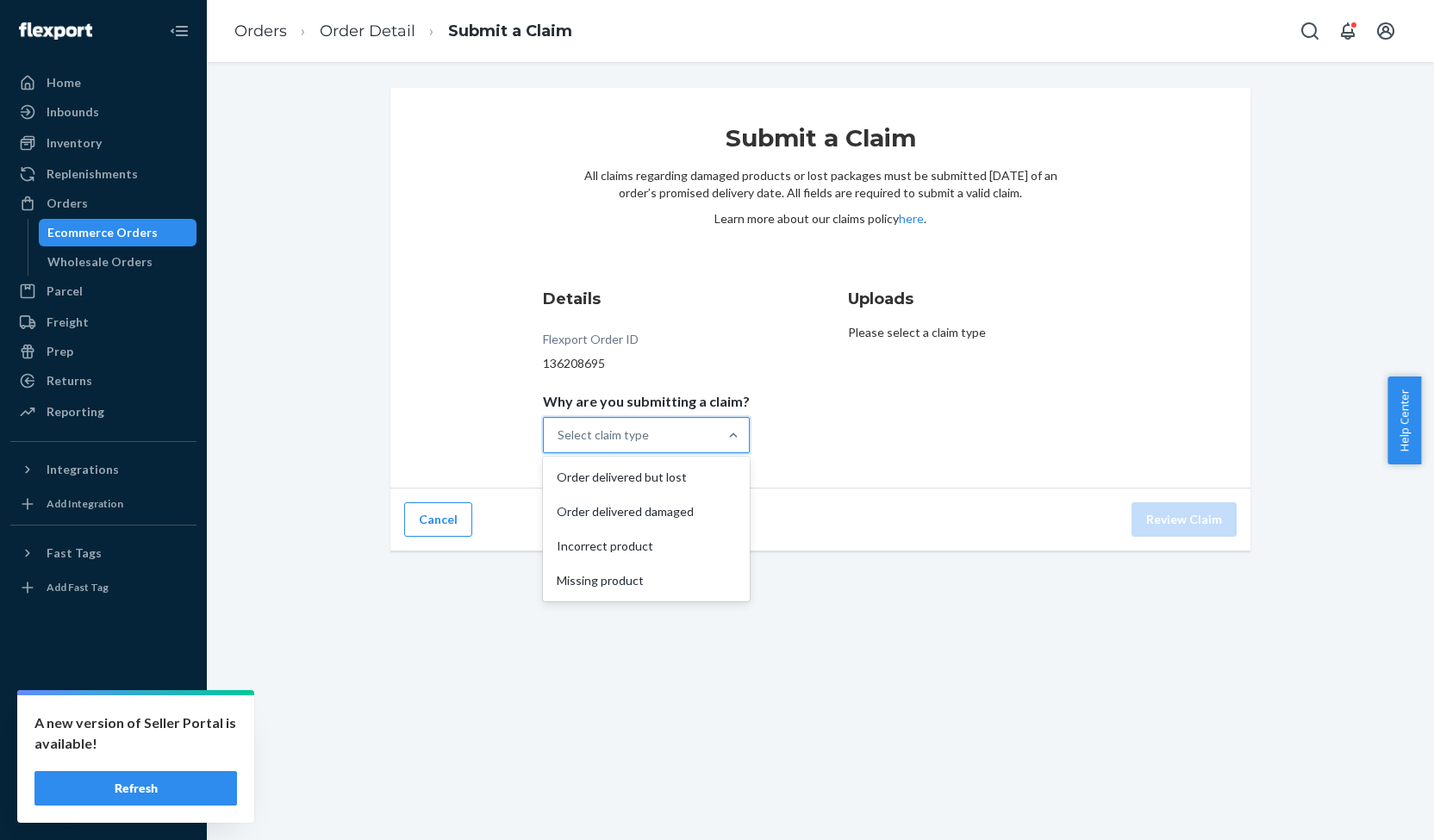
click at [627, 437] on div "Select claim type" at bounding box center [603, 435] width 91 height 18
click at [560, 437] on input "Why are you submitting a claim? option Order delivered but lost focused, 1 of 4…" at bounding box center [559, 435] width 2 height 18
click at [624, 471] on div "Order delivered but lost" at bounding box center [646, 477] width 200 height 34
click at [560, 444] on input "Why are you submitting a claim? option Order delivered but lost focused, 1 of 4…" at bounding box center [559, 435] width 2 height 18
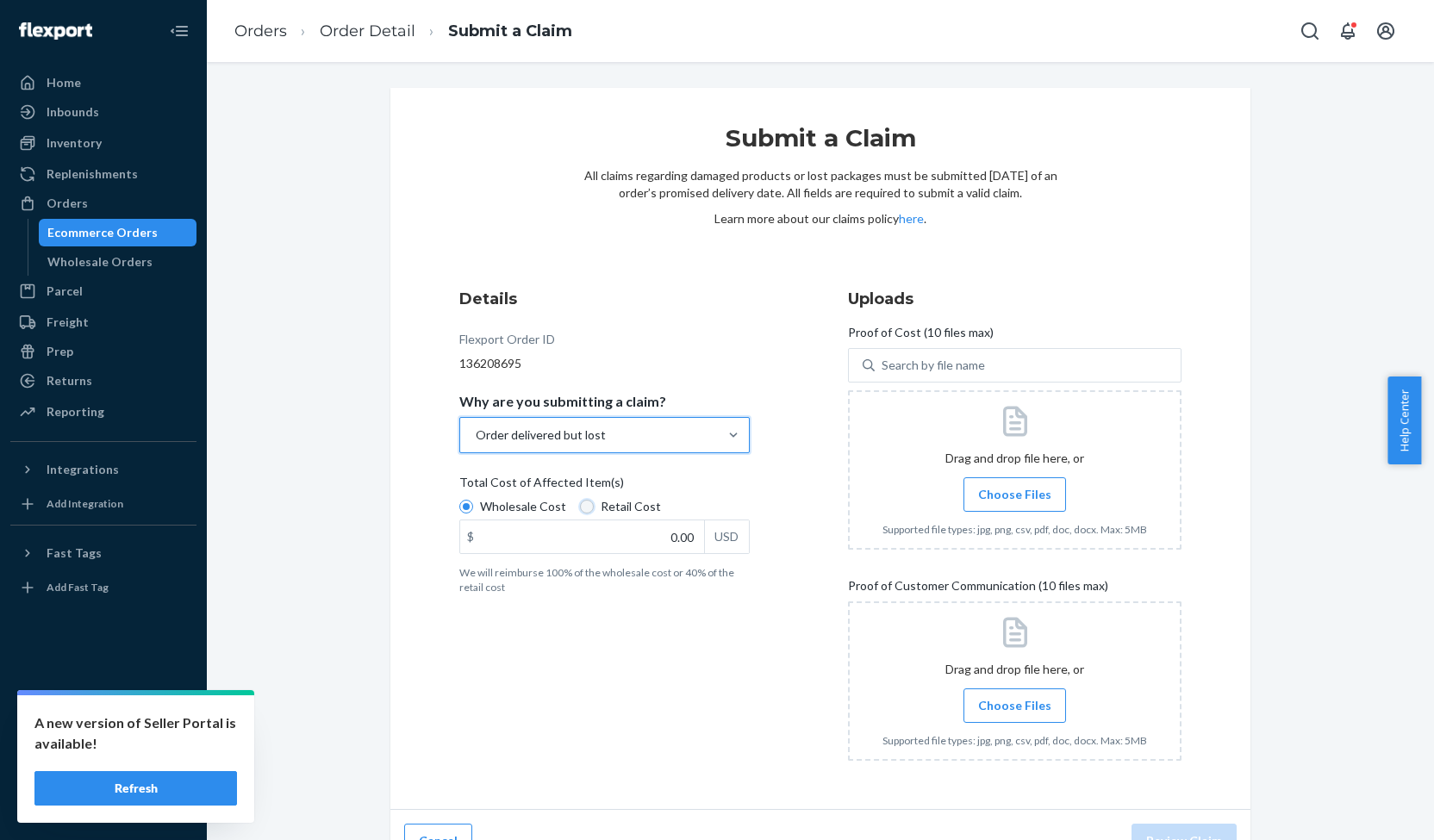
click at [583, 507] on input "Retail Cost" at bounding box center [587, 506] width 14 height 14
radio input "true"
radio input "false"
click at [673, 526] on input "0.00" at bounding box center [582, 536] width 244 height 32
type input "0.00"
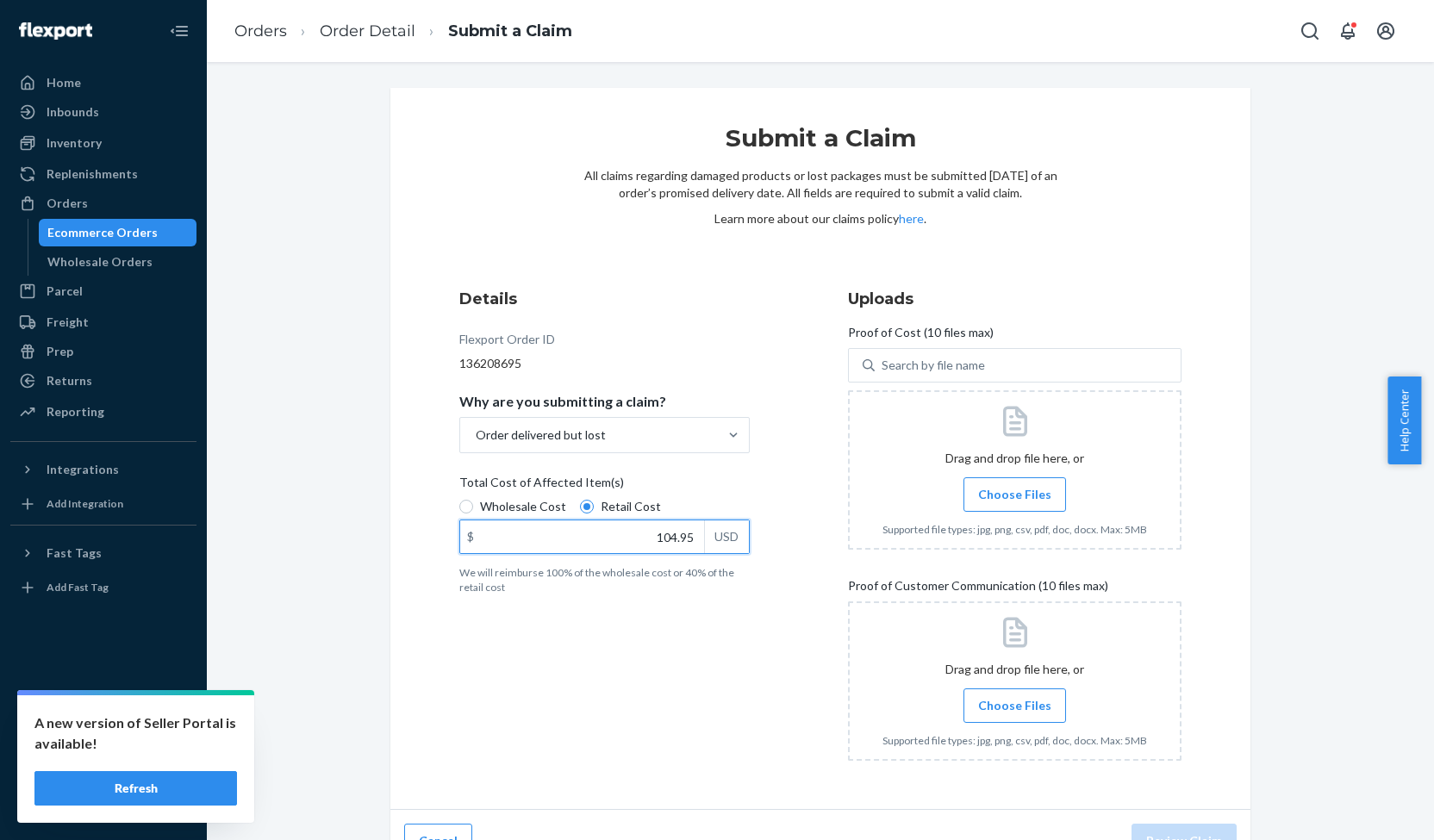
type input "104.95"
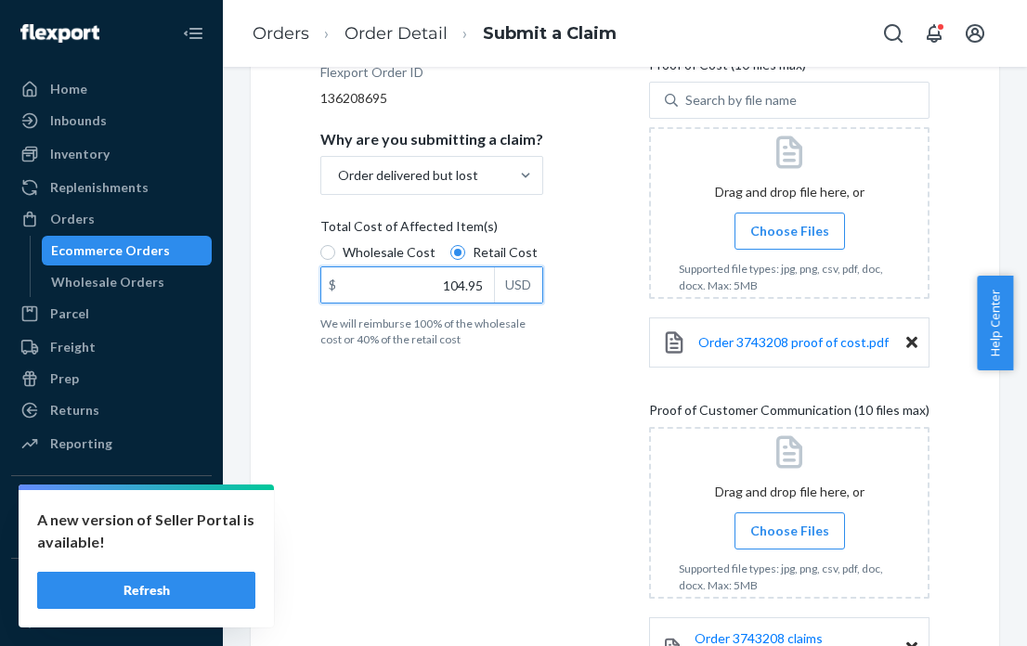
scroll to position [448, 0]
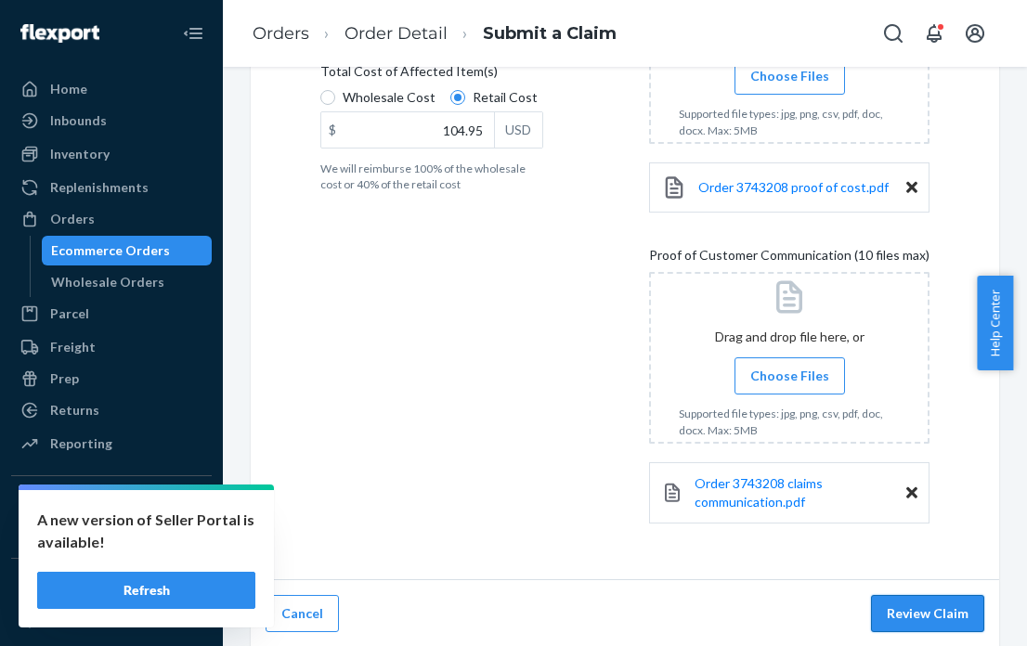
click at [926, 610] on button "Review Claim" at bounding box center [927, 613] width 113 height 37
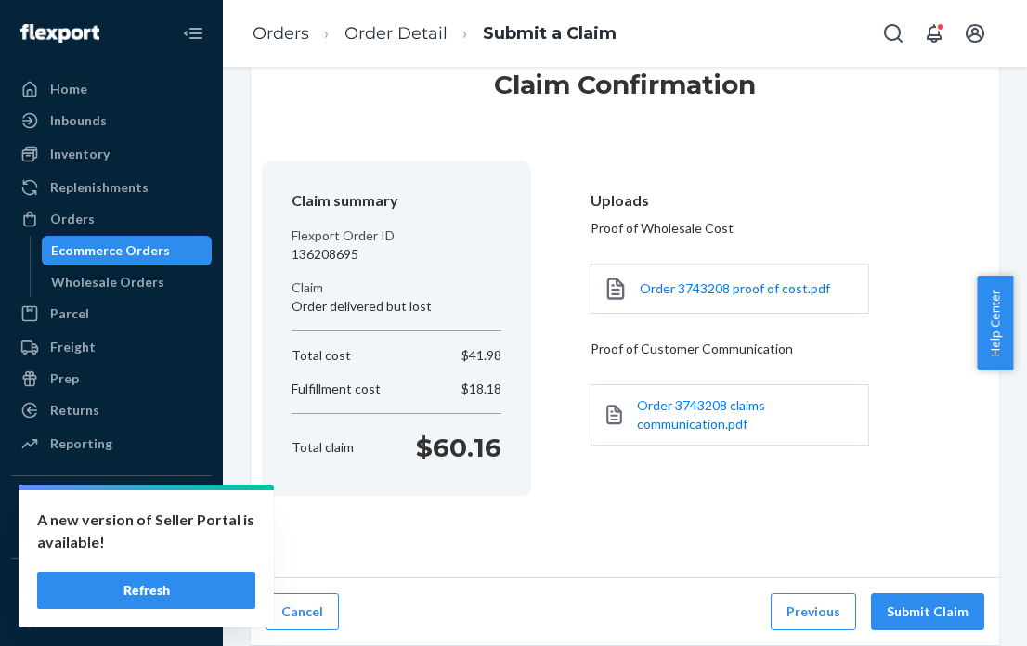
scroll to position [62, 0]
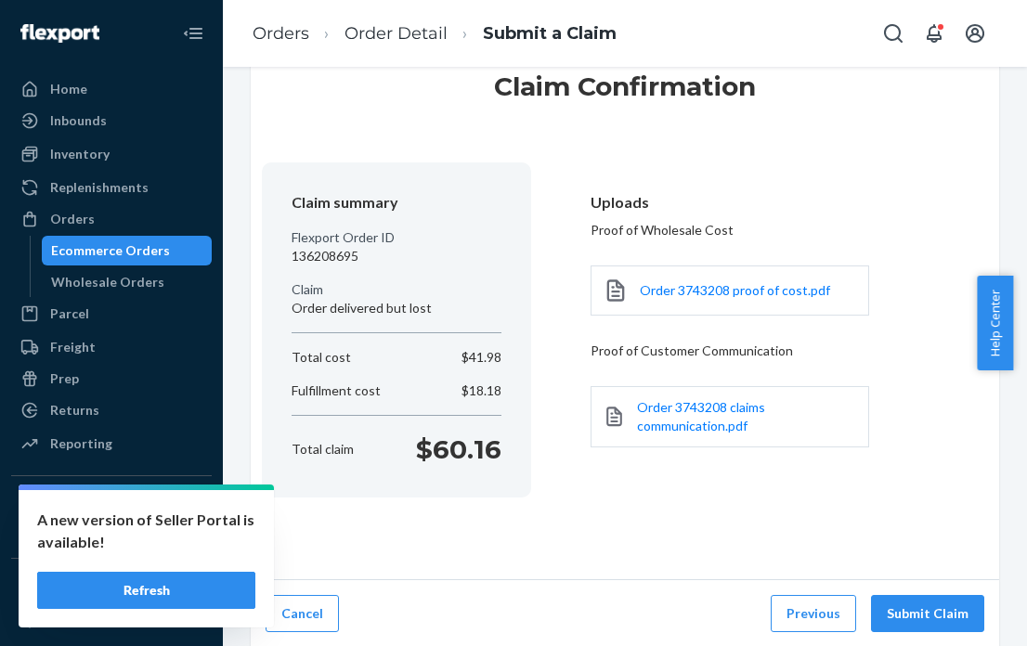
click at [926, 610] on button "Submit Claim" at bounding box center [927, 613] width 113 height 37
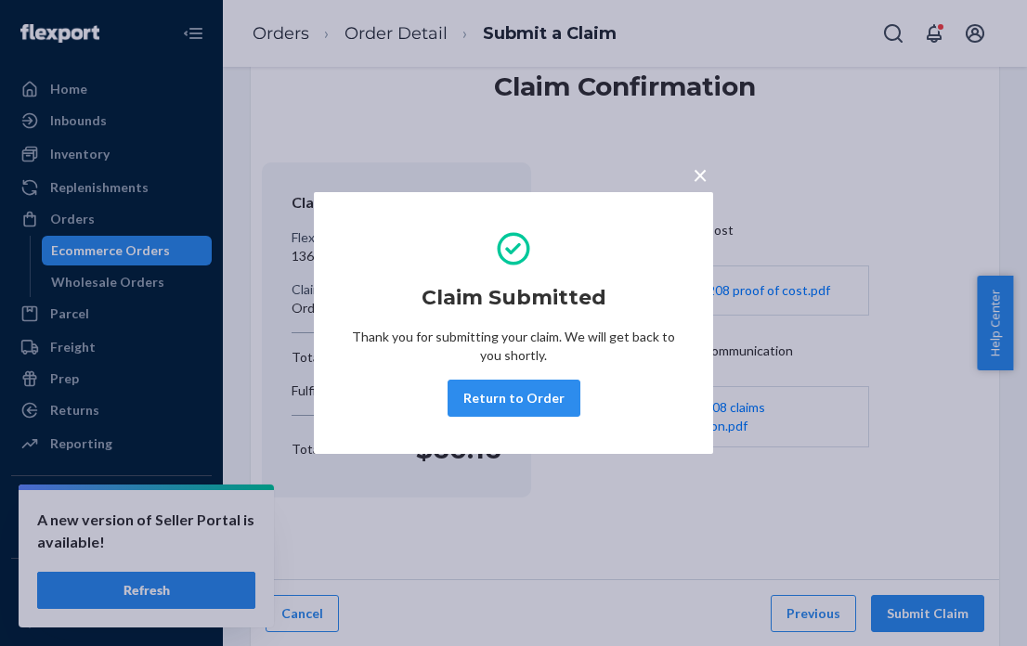
click at [703, 177] on span "×" at bounding box center [700, 175] width 15 height 32
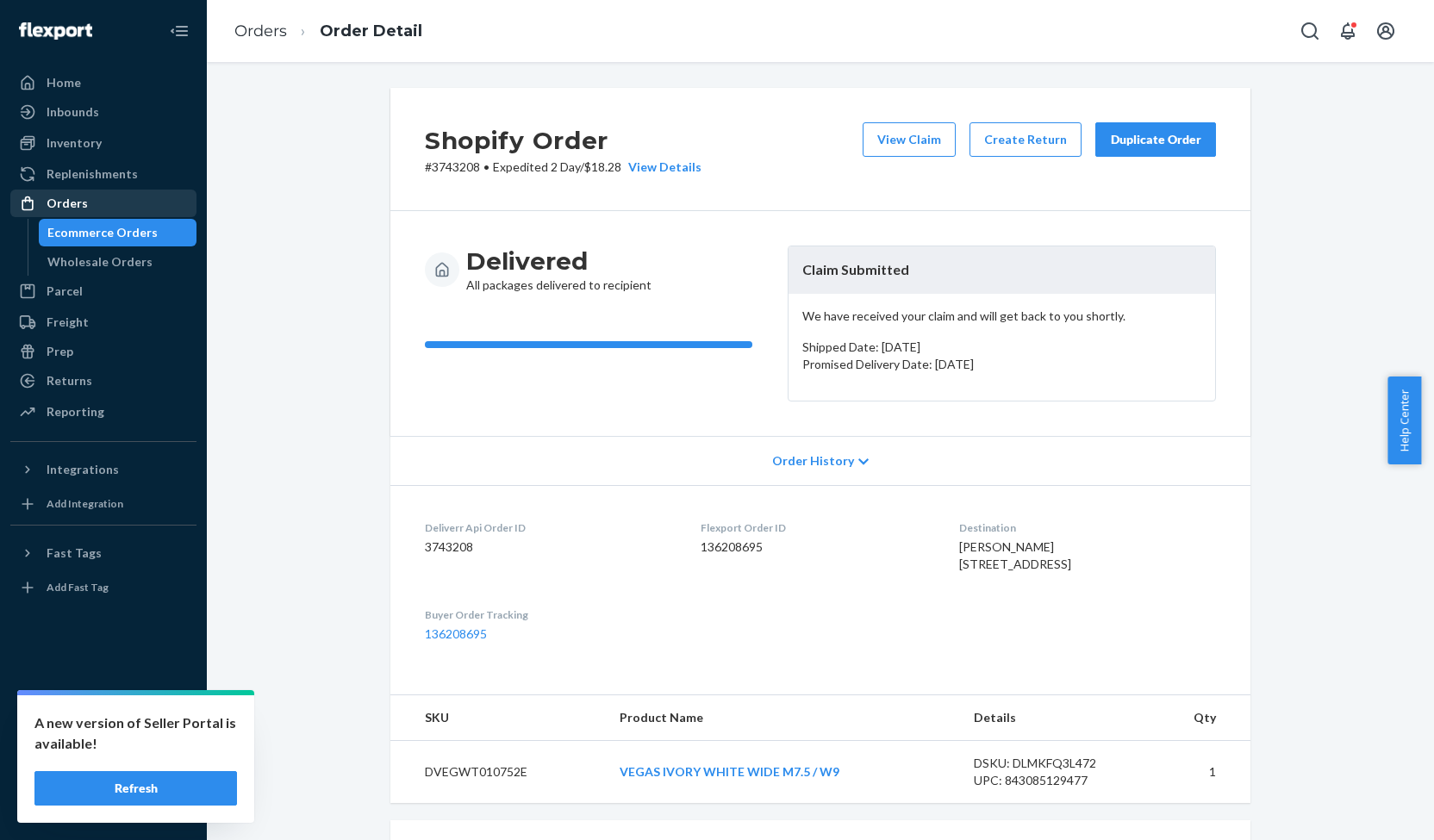
click at [88, 206] on div "Orders" at bounding box center [103, 203] width 183 height 24
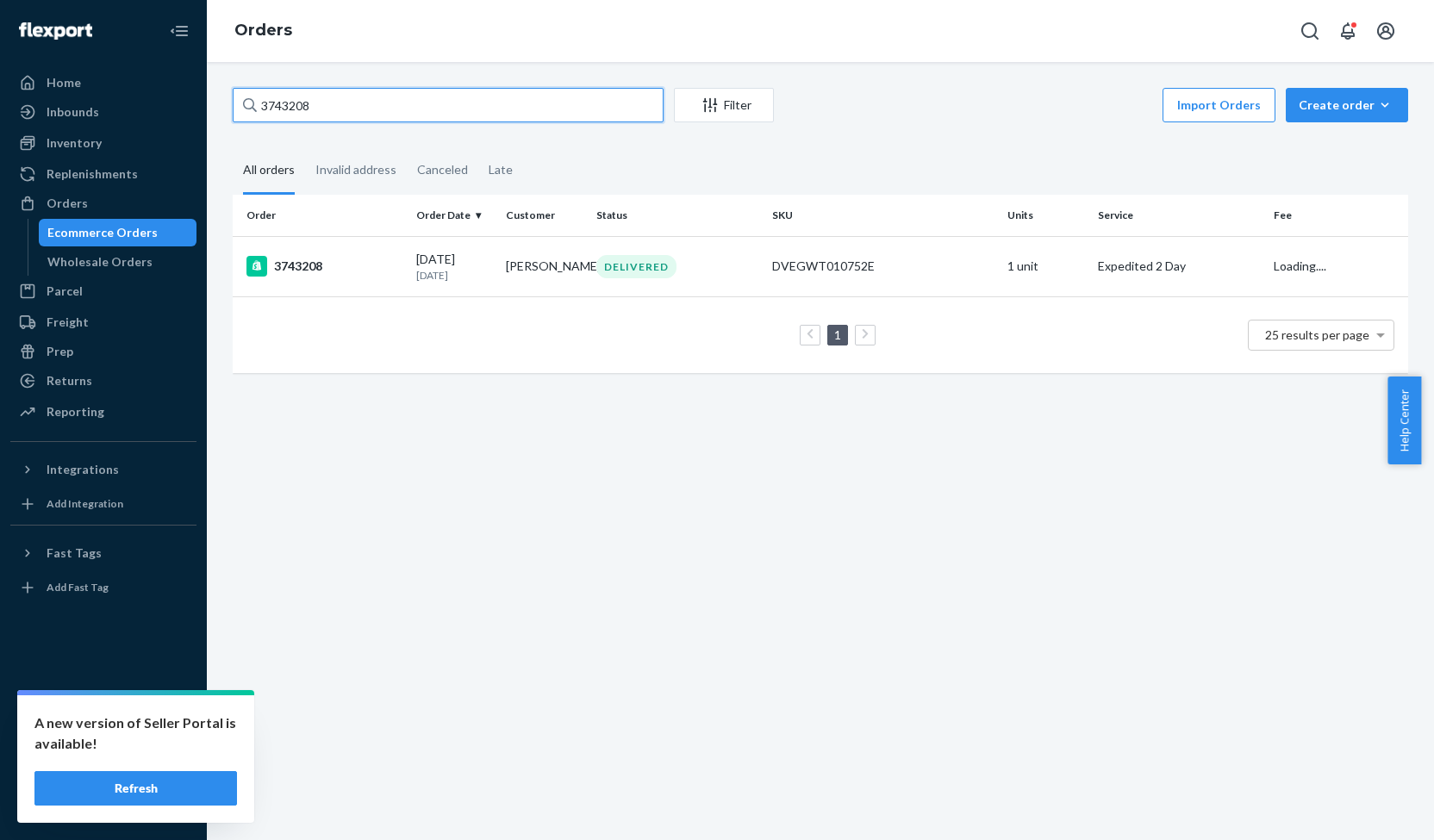
click at [278, 106] on input "3743208" at bounding box center [448, 105] width 431 height 34
paste input "27230"
type input "3727230"
click at [298, 261] on div "3727230" at bounding box center [325, 266] width 156 height 20
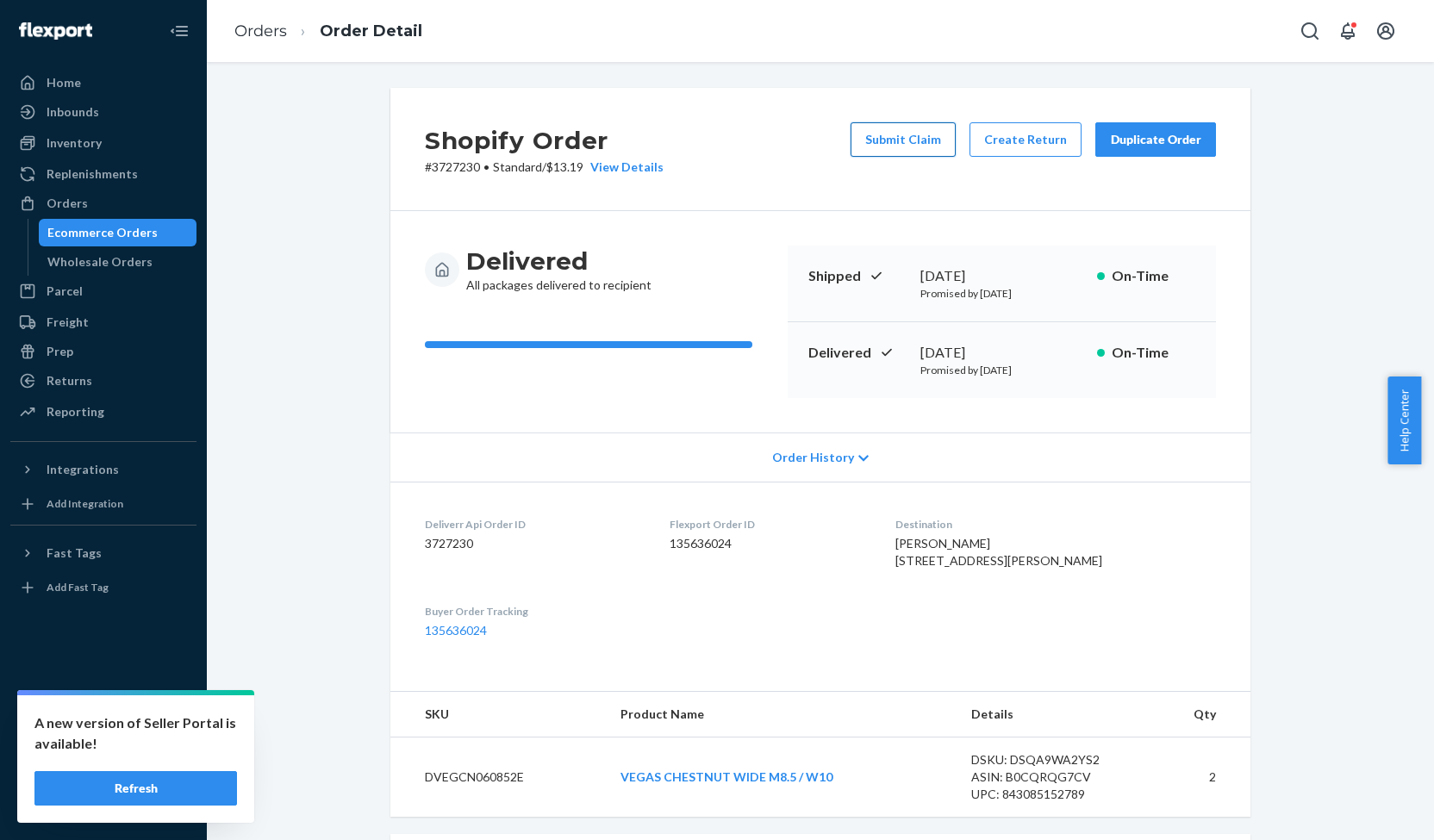
click at [895, 147] on button "Submit Claim" at bounding box center [902, 139] width 105 height 34
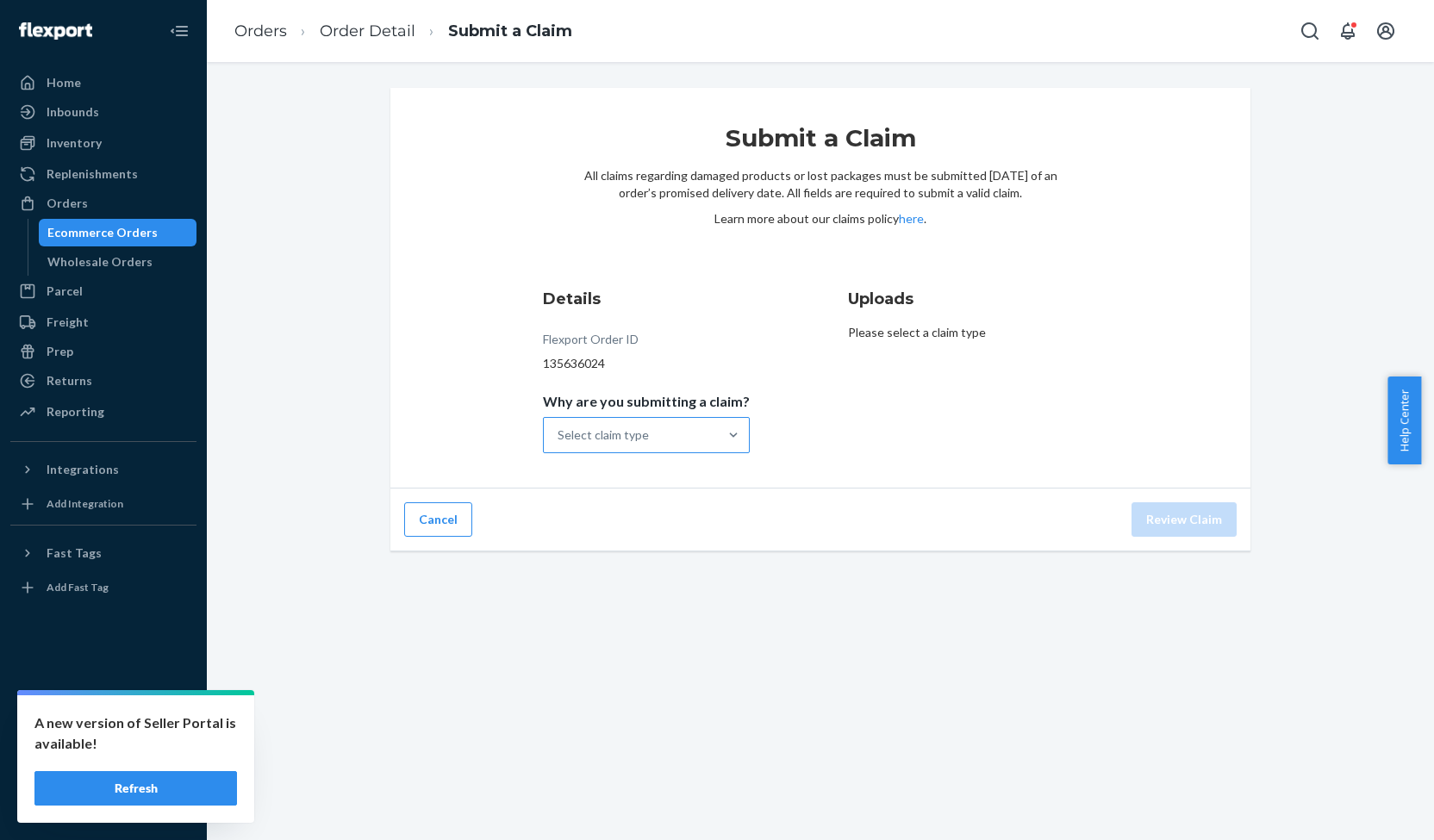
click at [636, 429] on div "Select claim type" at bounding box center [603, 435] width 91 height 18
click at [560, 429] on input "Why are you submitting a claim? Select claim type" at bounding box center [559, 435] width 2 height 18
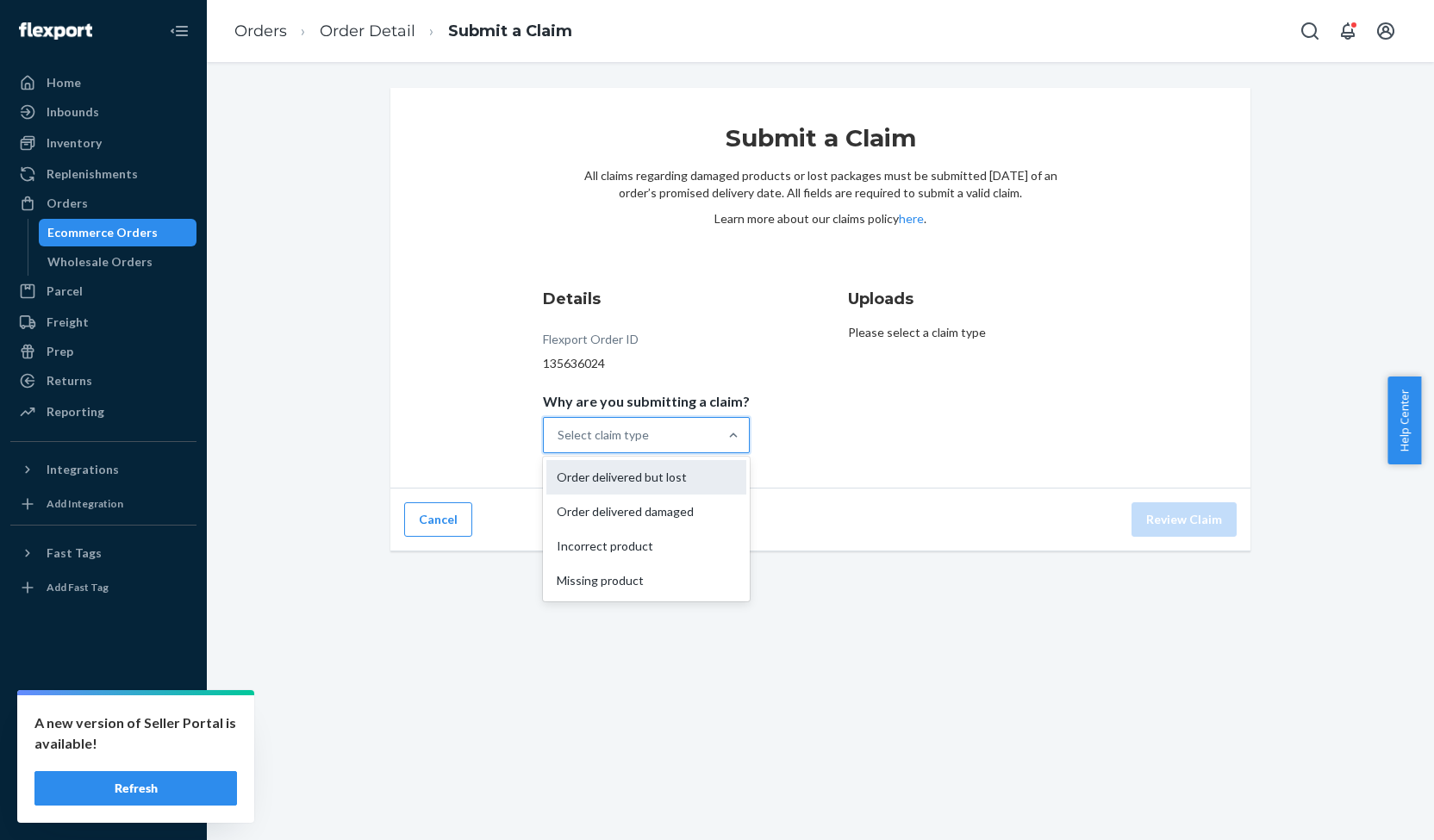
click at [614, 485] on div "Order delivered but lost" at bounding box center [646, 477] width 200 height 34
click at [560, 444] on input "Why are you submitting a claim? option Order delivered but lost focused, 1 of 4…" at bounding box center [559, 435] width 2 height 18
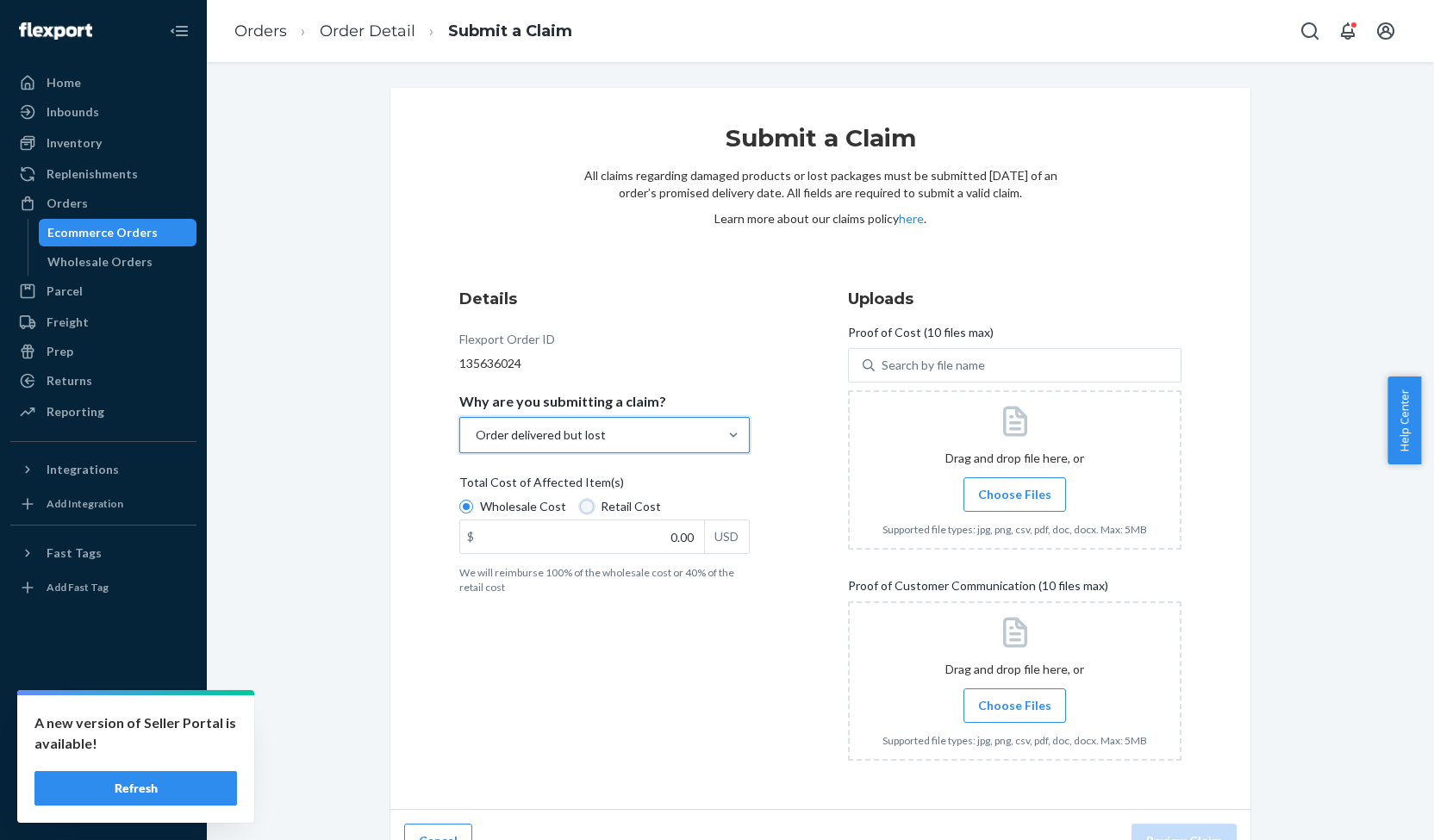
click at [580, 509] on input "Retail Cost" at bounding box center [587, 506] width 14 height 14
radio input "true"
radio input "false"
click at [672, 540] on input "0.00" at bounding box center [582, 536] width 244 height 32
click at [667, 537] on input "74.99" at bounding box center [582, 536] width 244 height 32
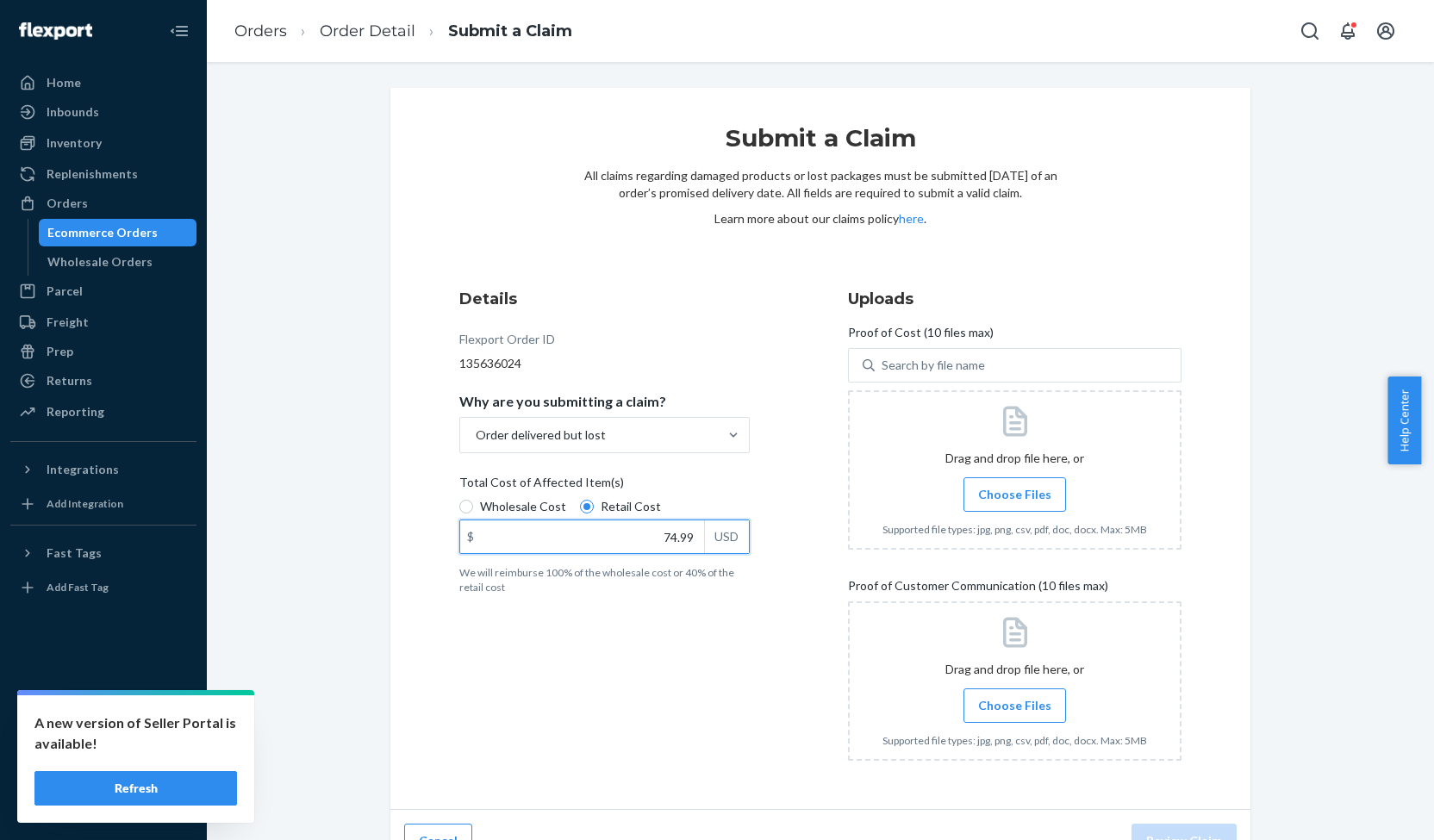
click at [667, 537] on input "74.99" at bounding box center [582, 536] width 244 height 32
type input "149.98"
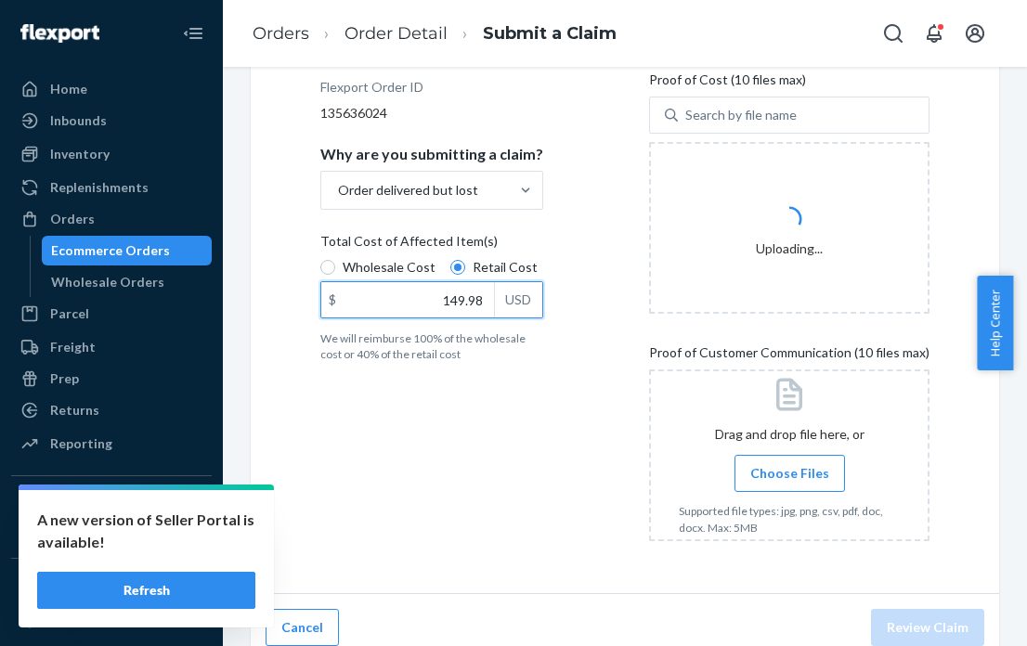
scroll to position [293, 0]
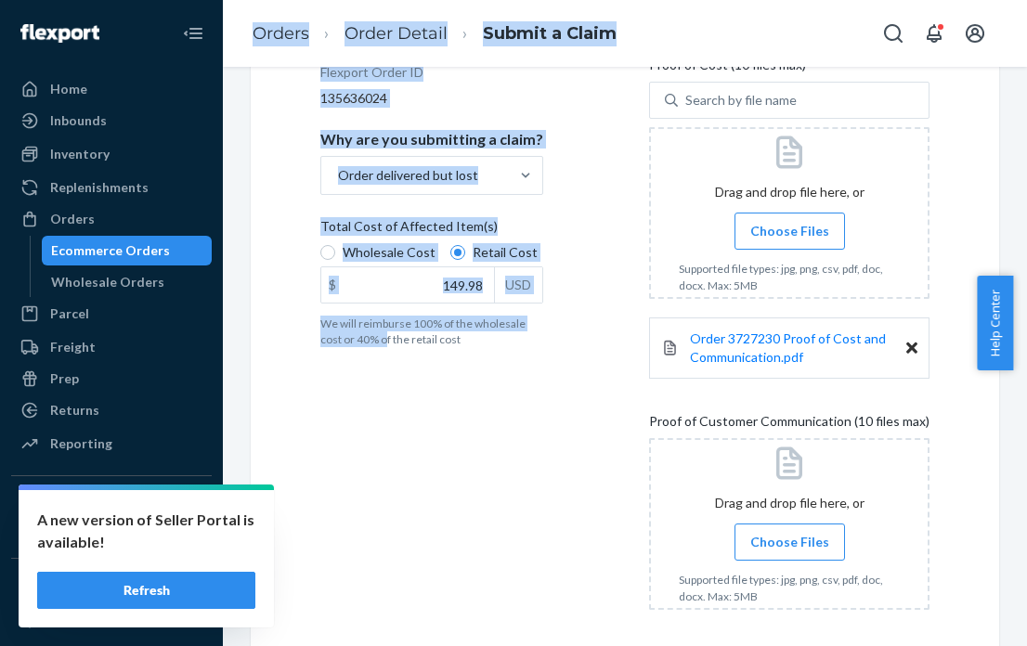
drag, startPoint x: 43, startPoint y: 362, endPoint x: -184, endPoint y: 261, distance: 248.1
click at [0, 261] on html "A new version of Seller Portal is available! Refresh Home Inbounds Shipping Pla…" at bounding box center [513, 323] width 1027 height 646
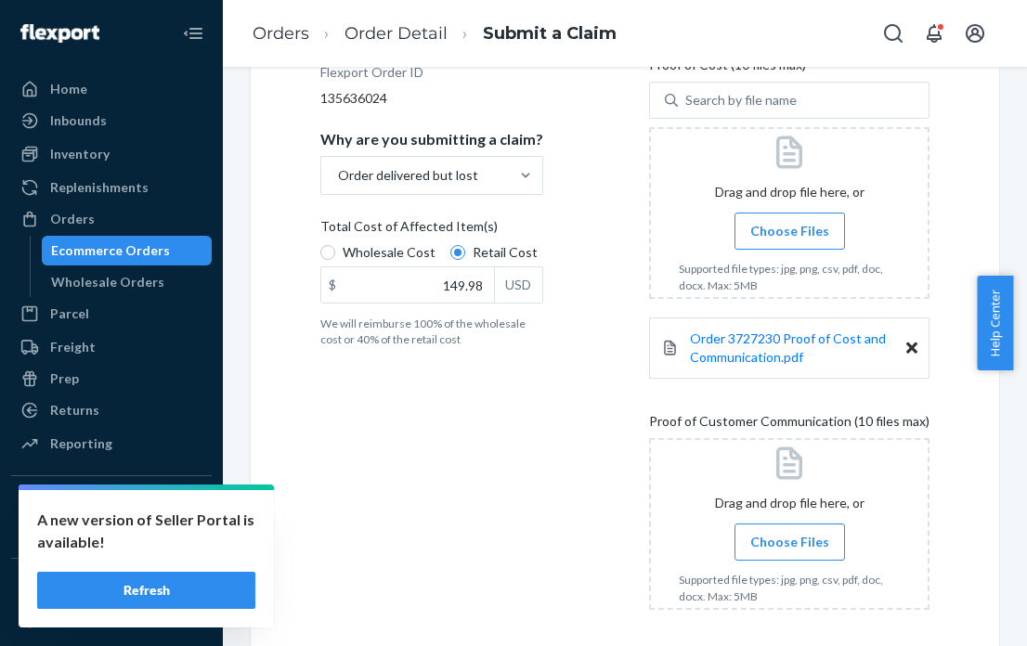
click at [486, 409] on div "Details Flexport Order ID 135636024 Why are you submitting a claim? Order deliv…" at bounding box center [454, 321] width 269 height 630
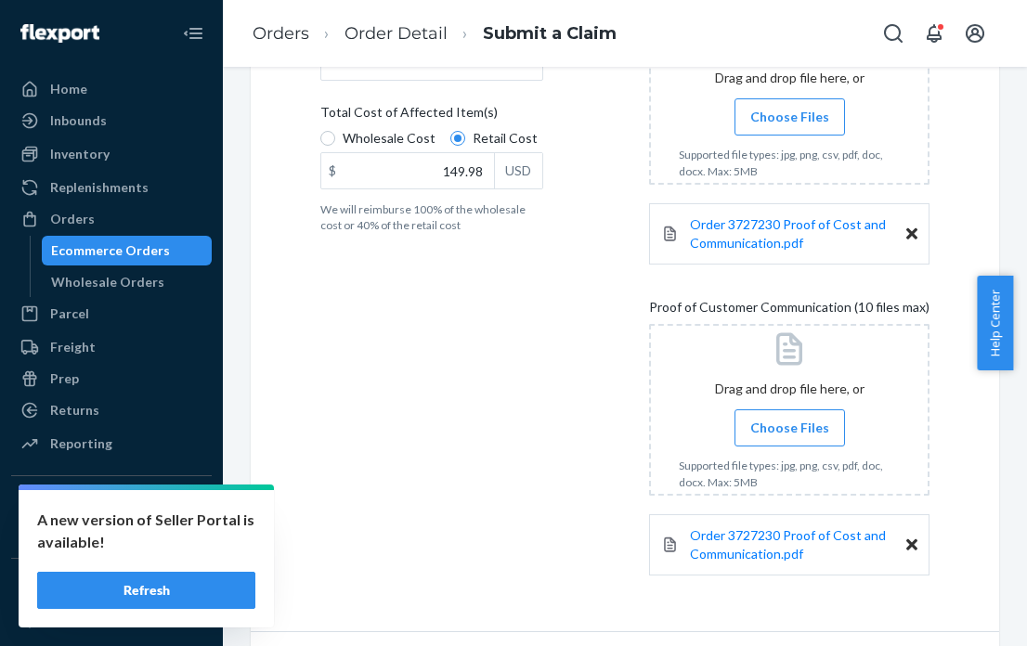
scroll to position [460, 0]
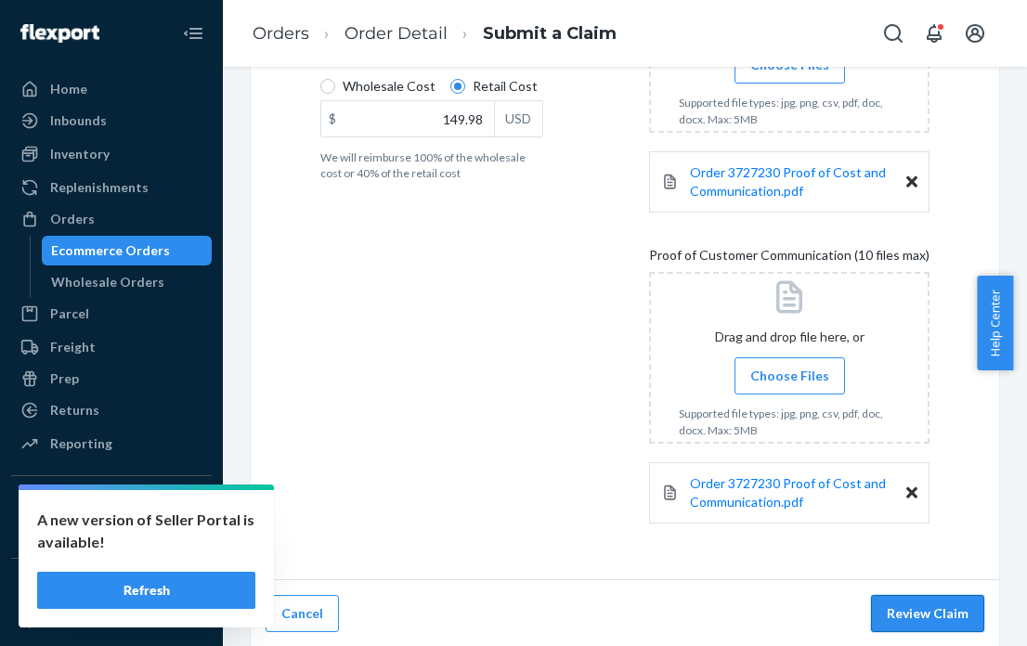
click at [925, 619] on button "Review Claim" at bounding box center [927, 613] width 113 height 37
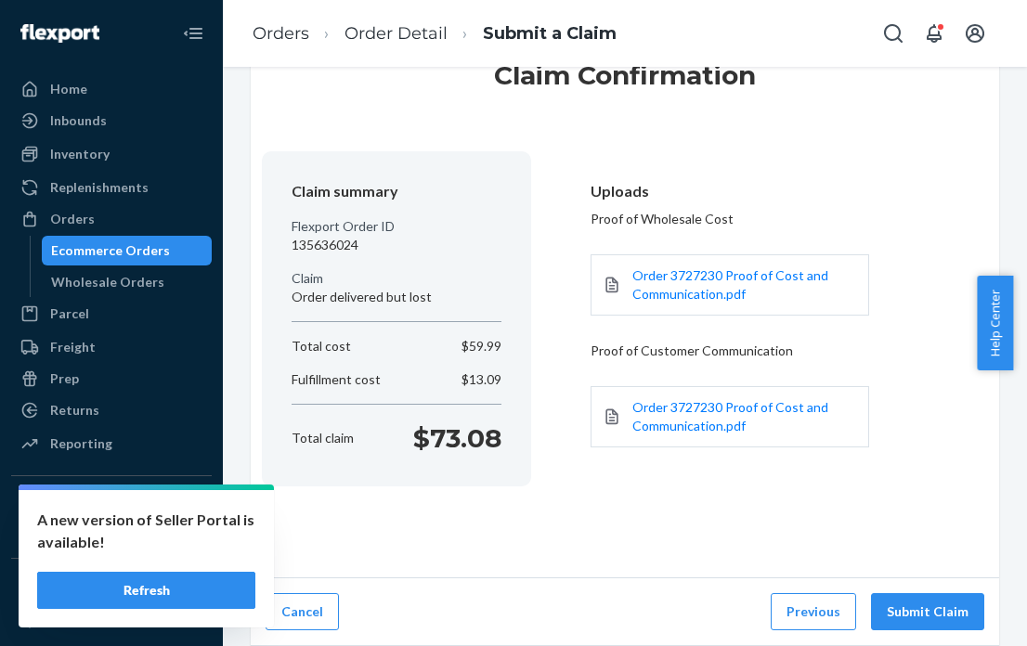
scroll to position [71, 0]
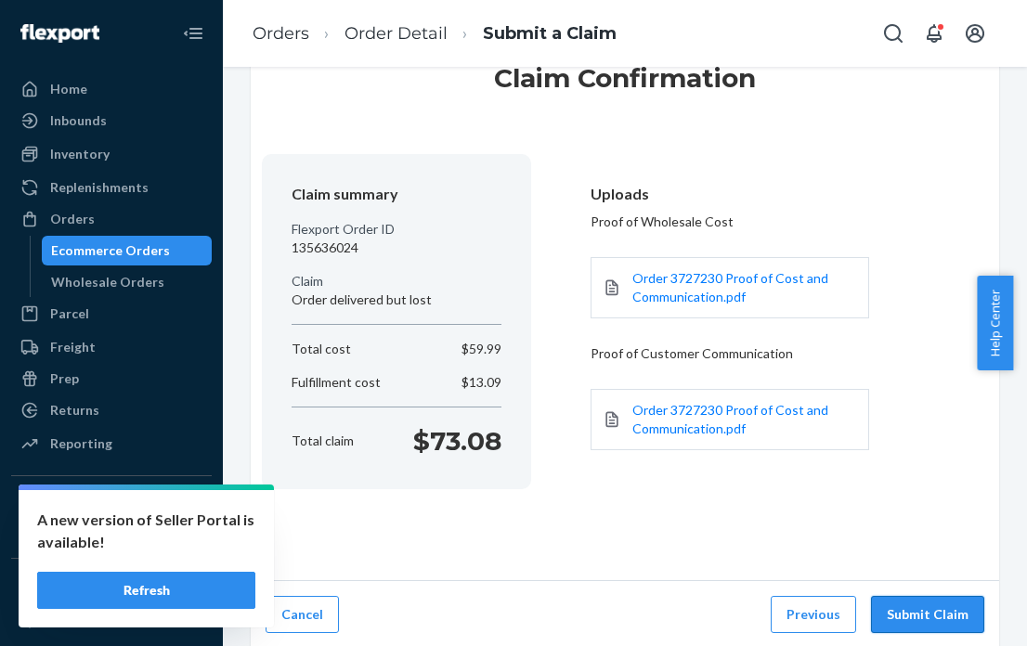
click at [924, 626] on button "Submit Claim" at bounding box center [927, 614] width 113 height 37
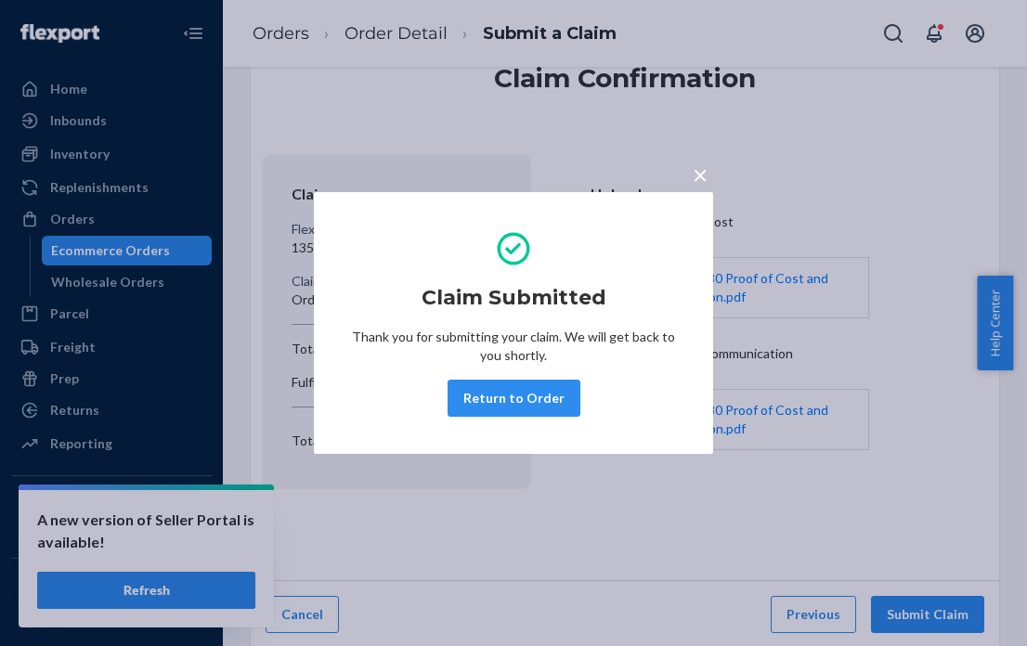
click at [694, 186] on span "×" at bounding box center [700, 175] width 15 height 32
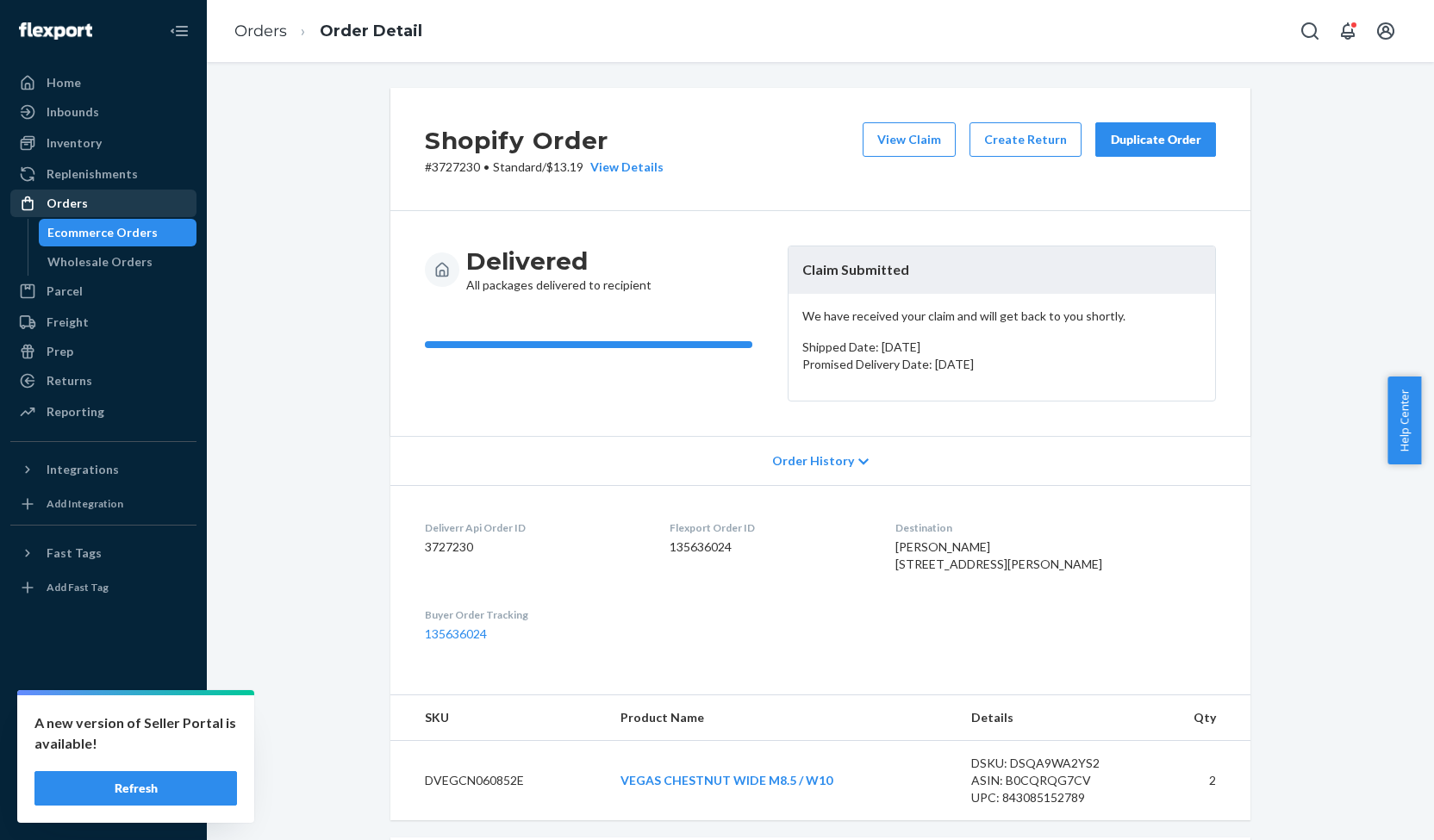
click at [78, 207] on div "Orders" at bounding box center [67, 203] width 42 height 18
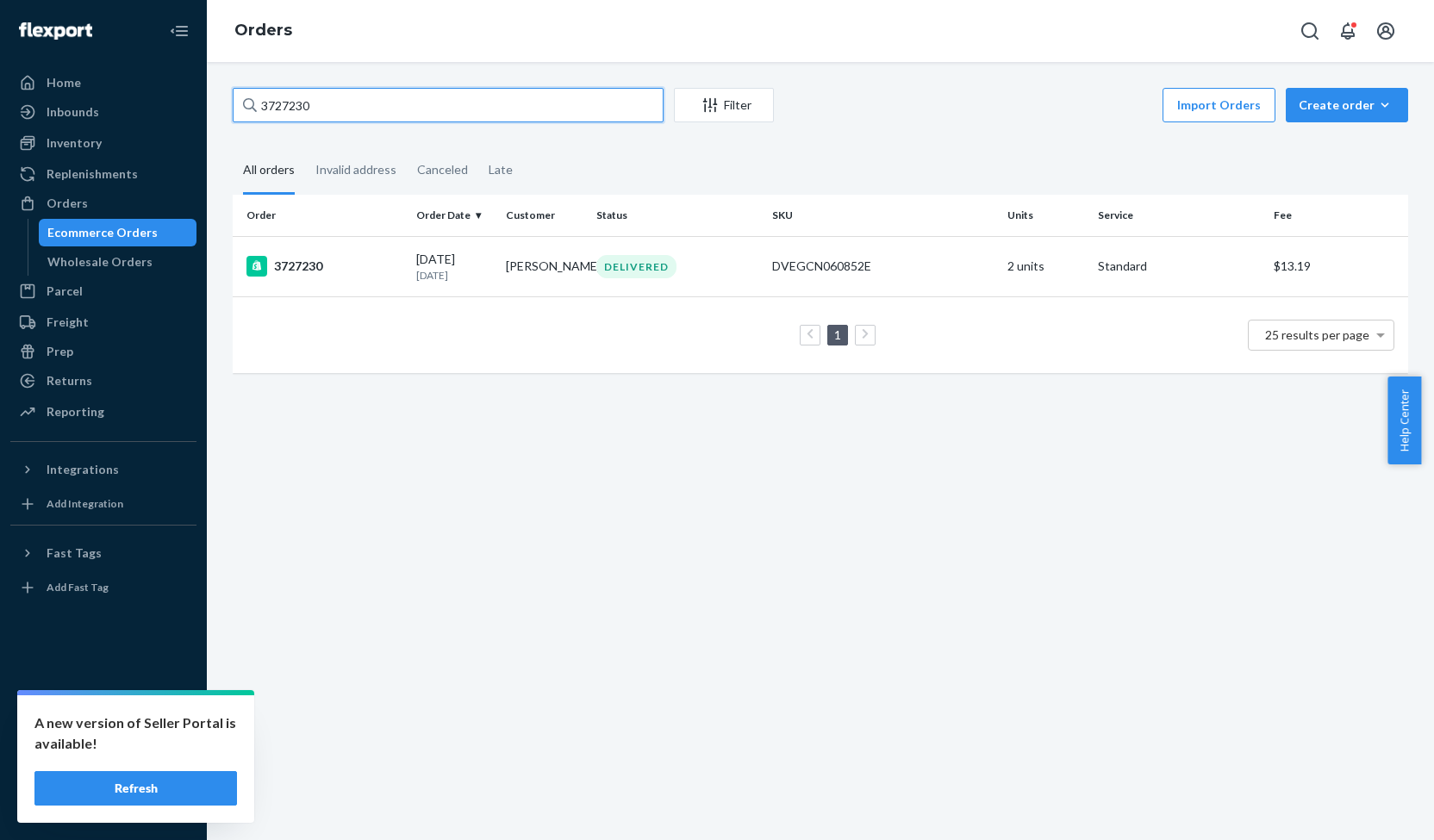
click at [300, 105] on input "3727230" at bounding box center [448, 105] width 431 height 34
paste input "15508"
type input "3715508"
click at [306, 263] on div "3715508" at bounding box center [325, 266] width 156 height 20
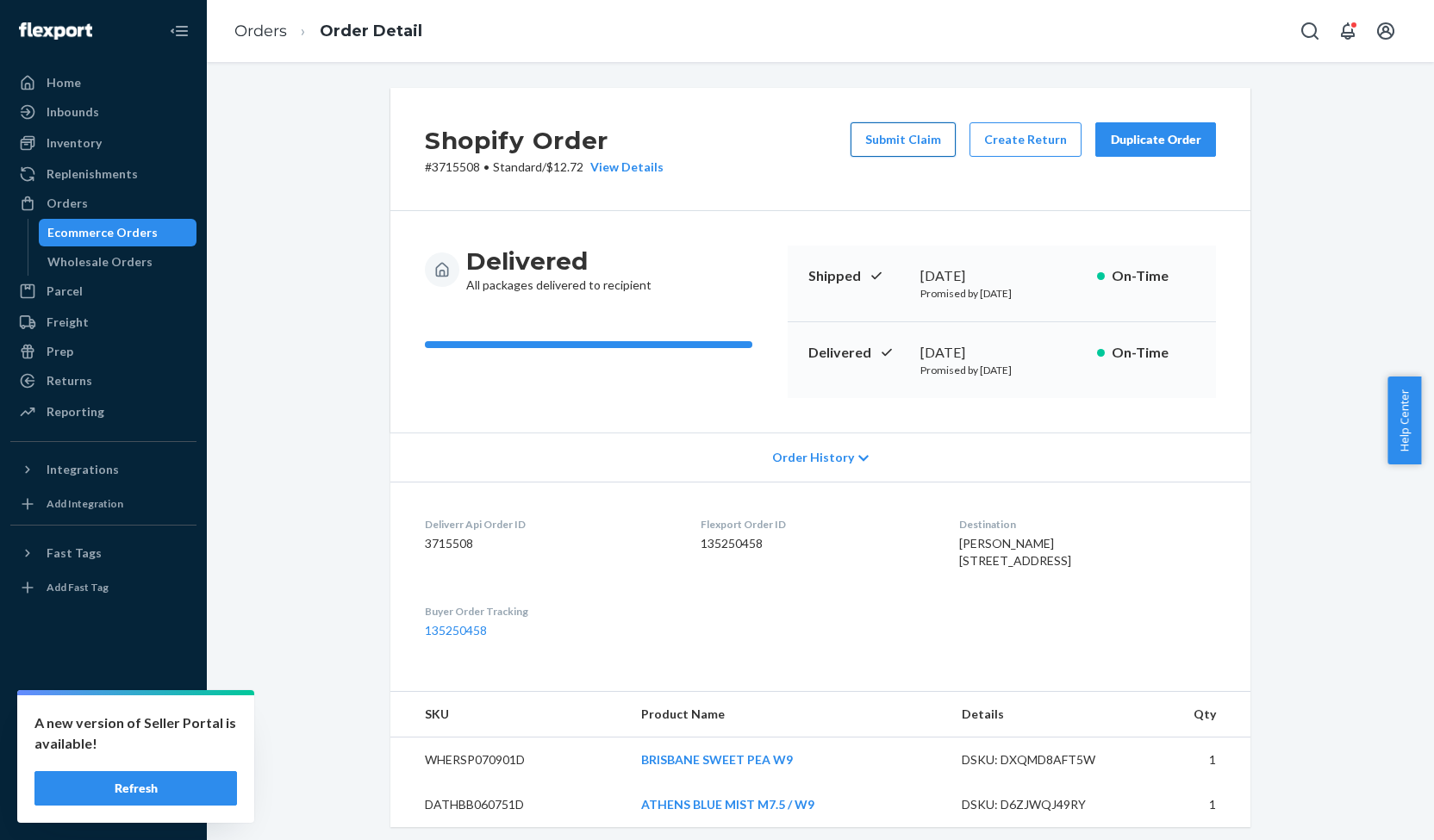
click at [921, 125] on button "Submit Claim" at bounding box center [902, 139] width 105 height 34
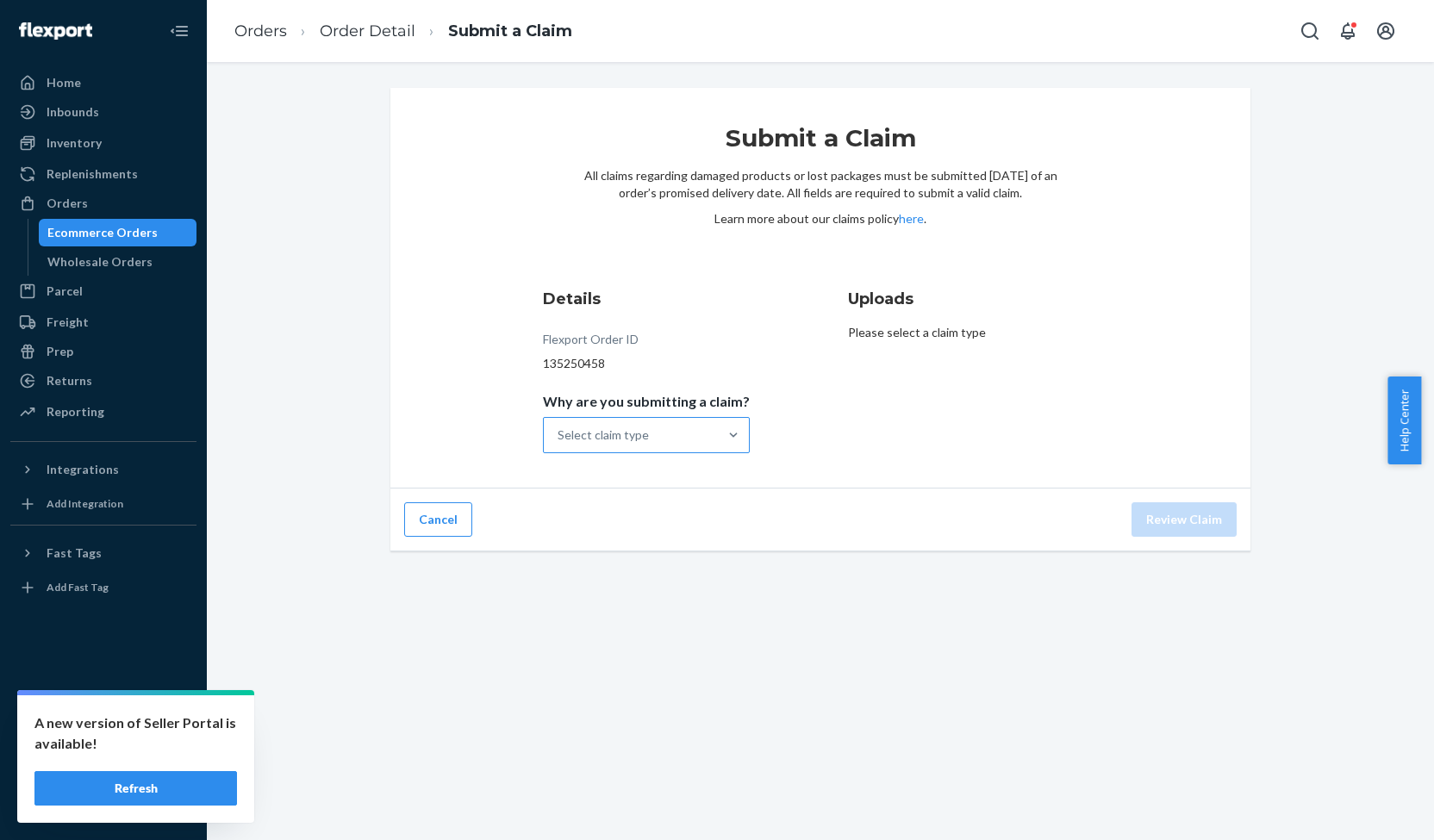
click at [652, 429] on div "Select claim type" at bounding box center [631, 434] width 174 height 34
click at [560, 429] on input "Why are you submitting a claim? Select claim type" at bounding box center [559, 435] width 2 height 18
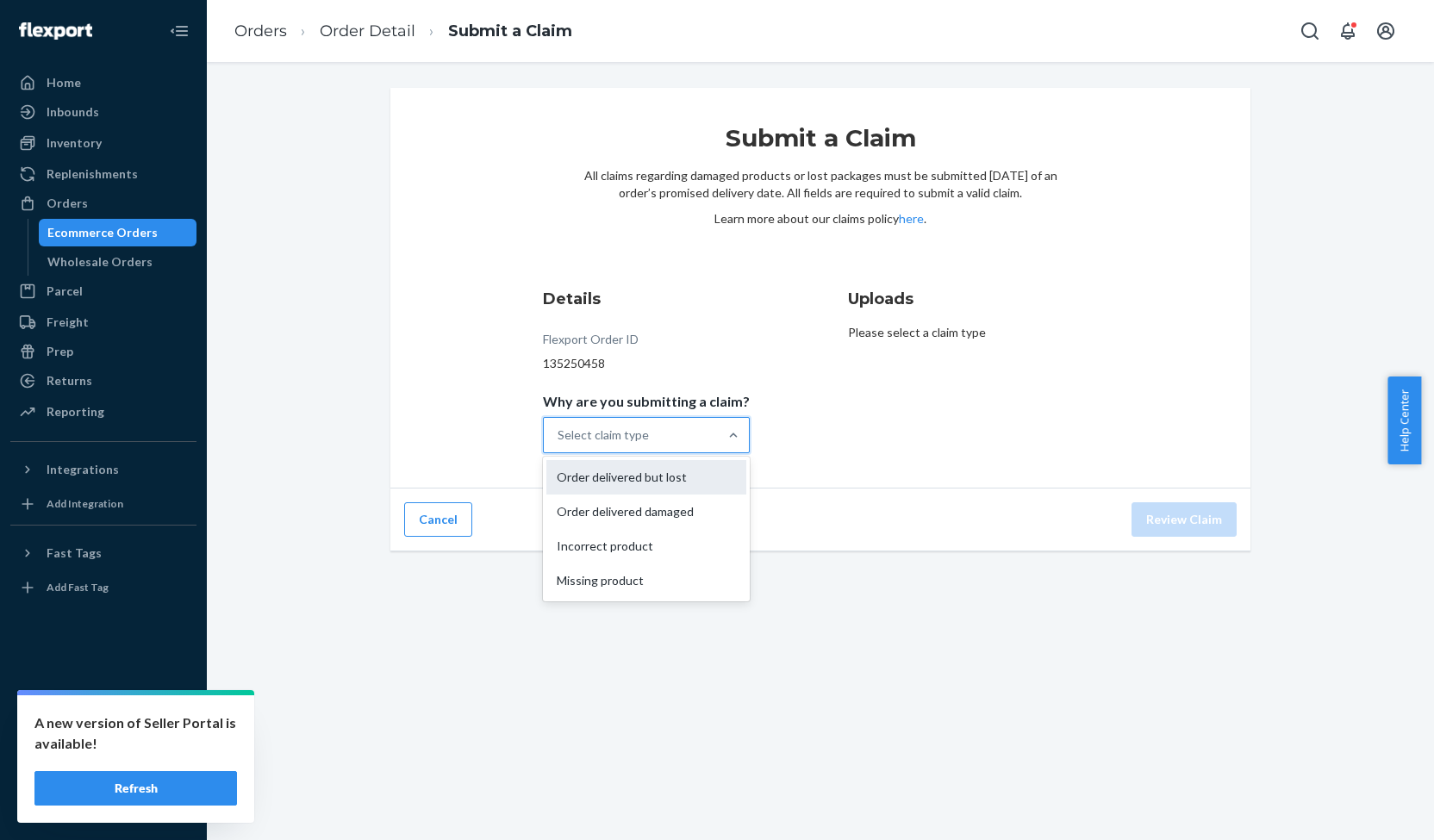
click at [639, 484] on div "Order delivered but lost" at bounding box center [646, 477] width 200 height 34
click at [560, 444] on input "Why are you submitting a claim? option Order delivered but lost focused, 1 of 4…" at bounding box center [559, 435] width 2 height 18
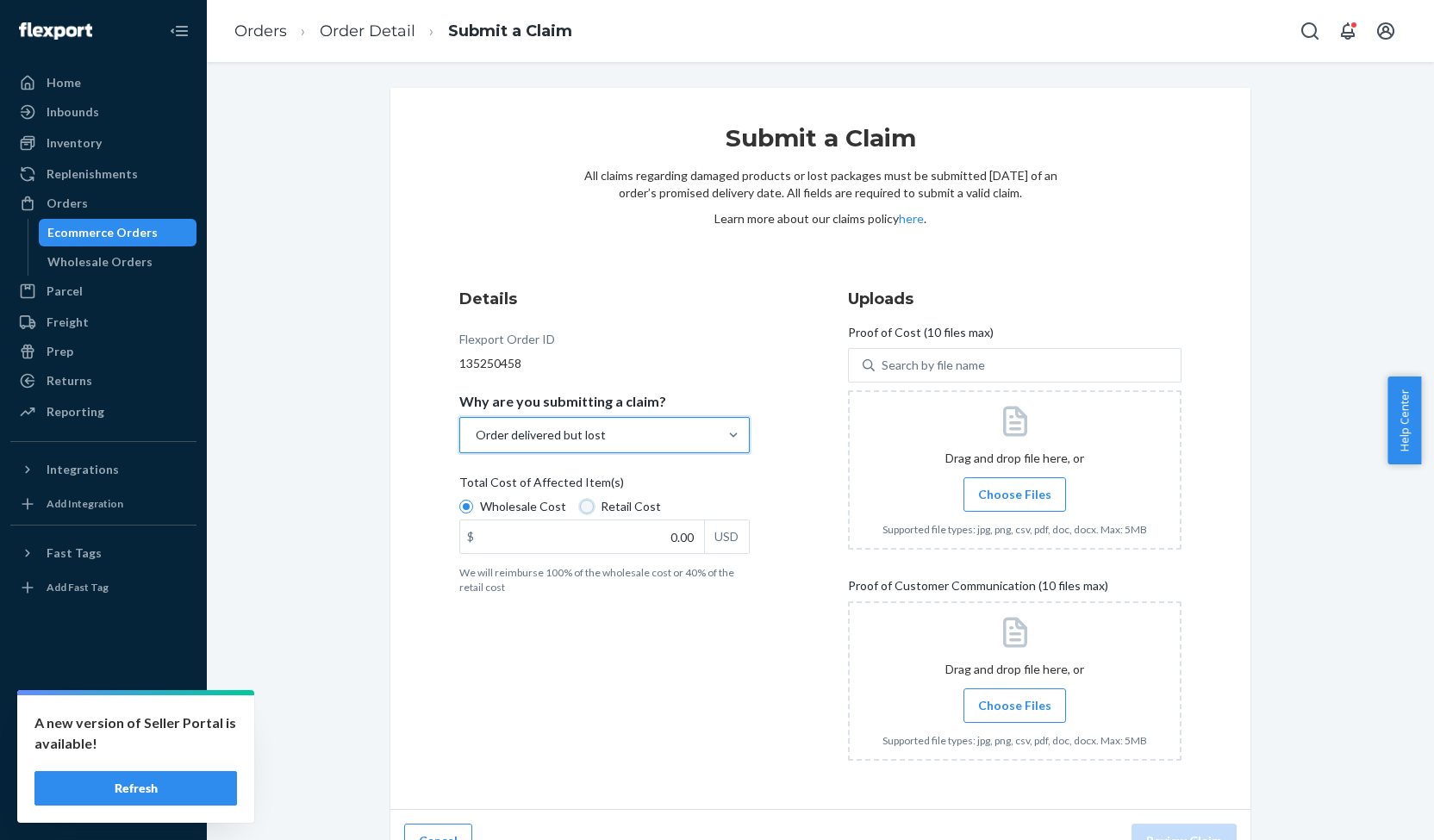
click at [583, 504] on input "Retail Cost" at bounding box center [587, 506] width 14 height 14
radio input "true"
radio input "false"
click at [678, 536] on input "0.00" at bounding box center [582, 536] width 244 height 32
type input "96.00"
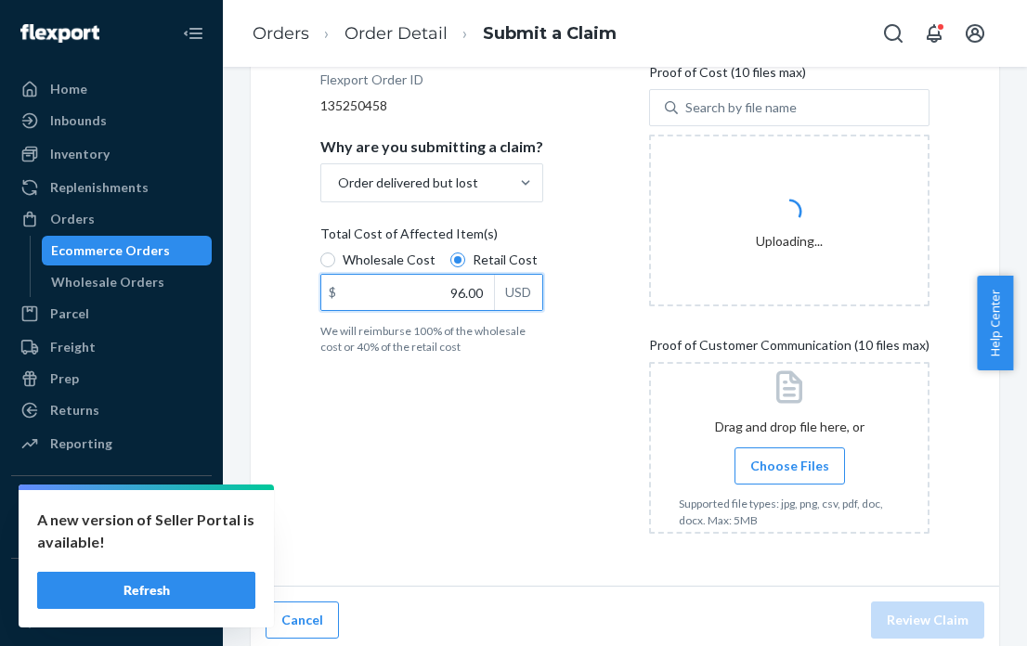
scroll to position [293, 0]
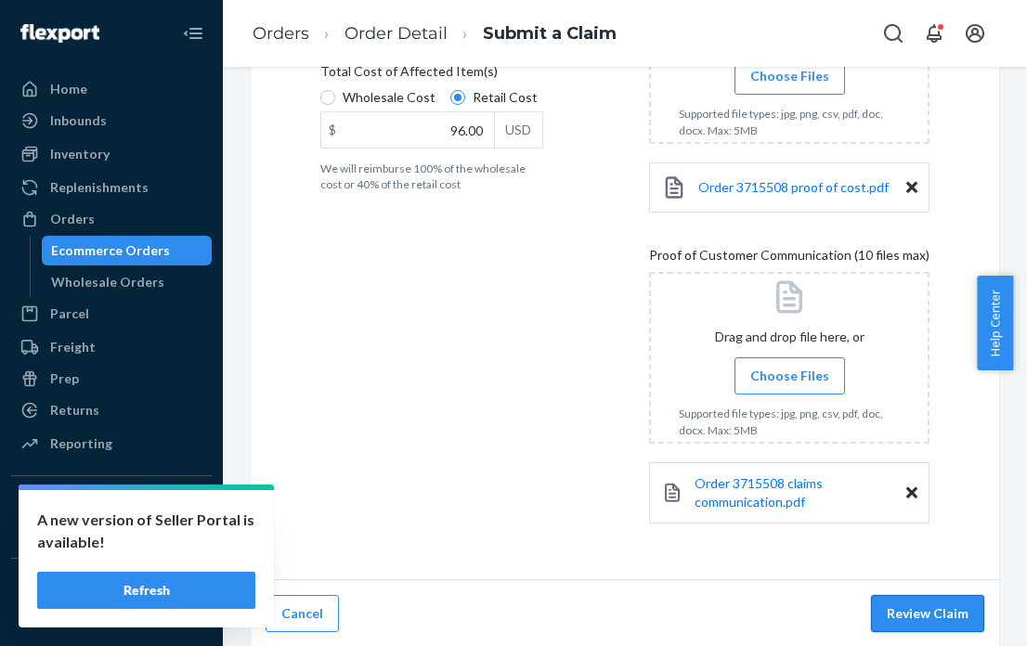
click at [938, 610] on button "Review Claim" at bounding box center [927, 613] width 113 height 37
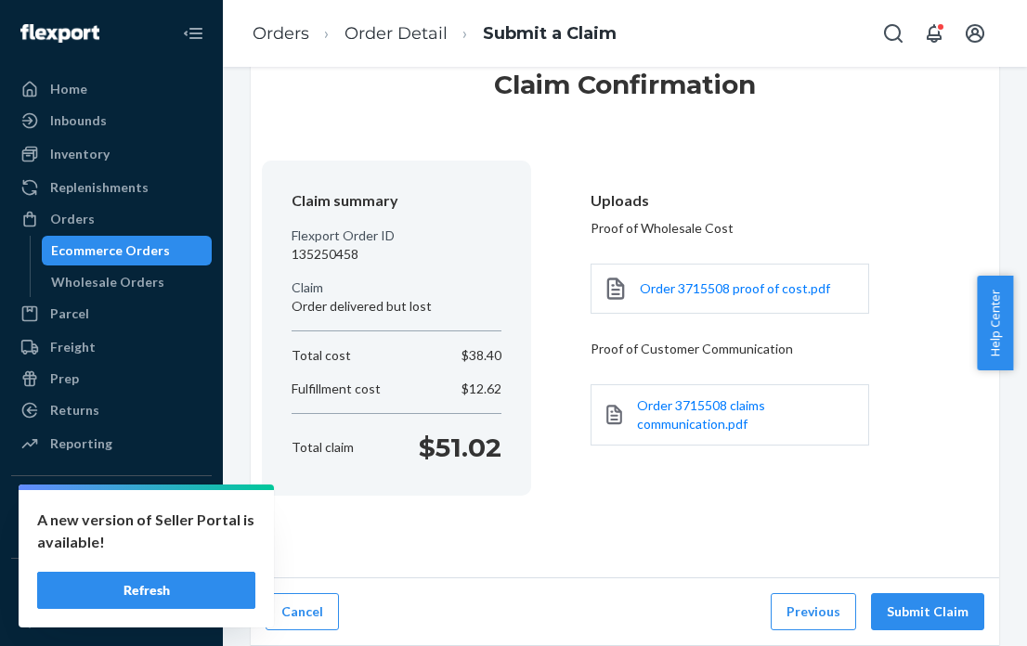
scroll to position [62, 0]
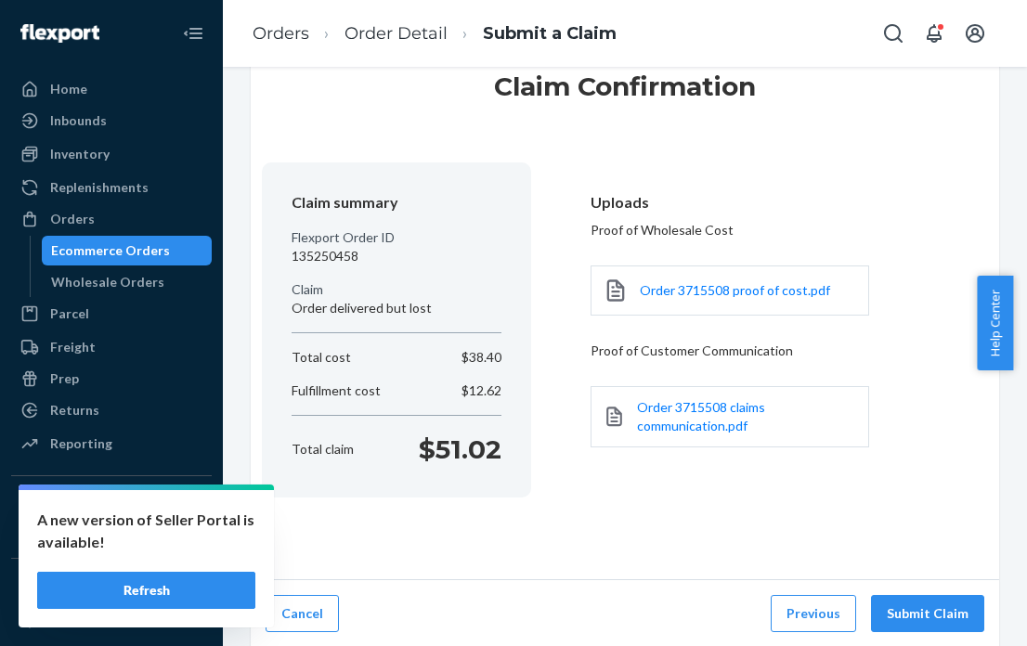
click at [938, 610] on button "Submit Claim" at bounding box center [927, 613] width 113 height 37
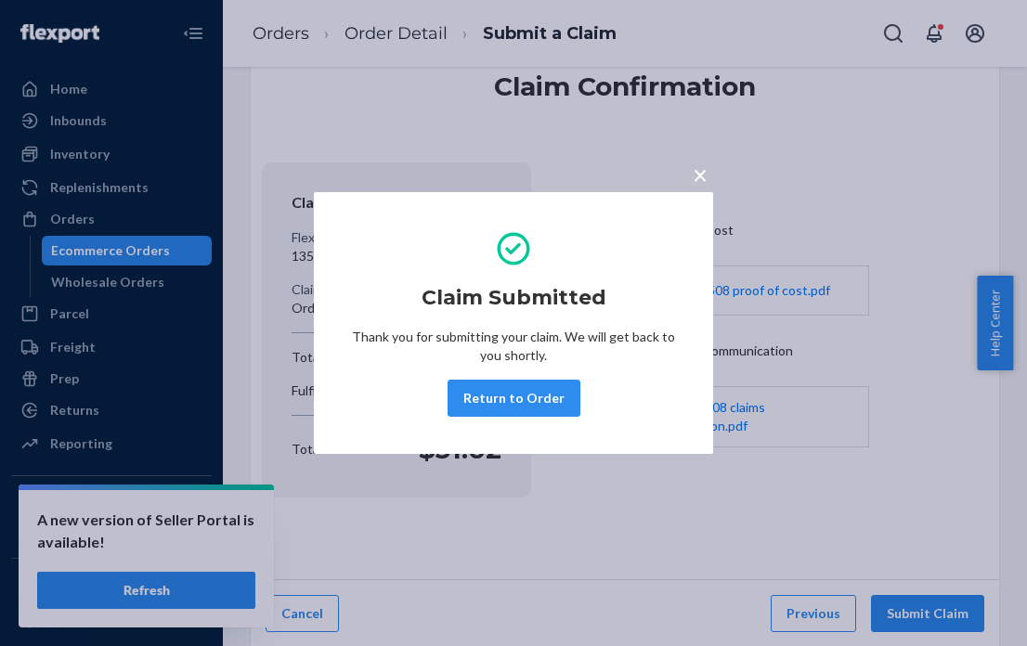
click at [704, 174] on span "×" at bounding box center [700, 175] width 15 height 32
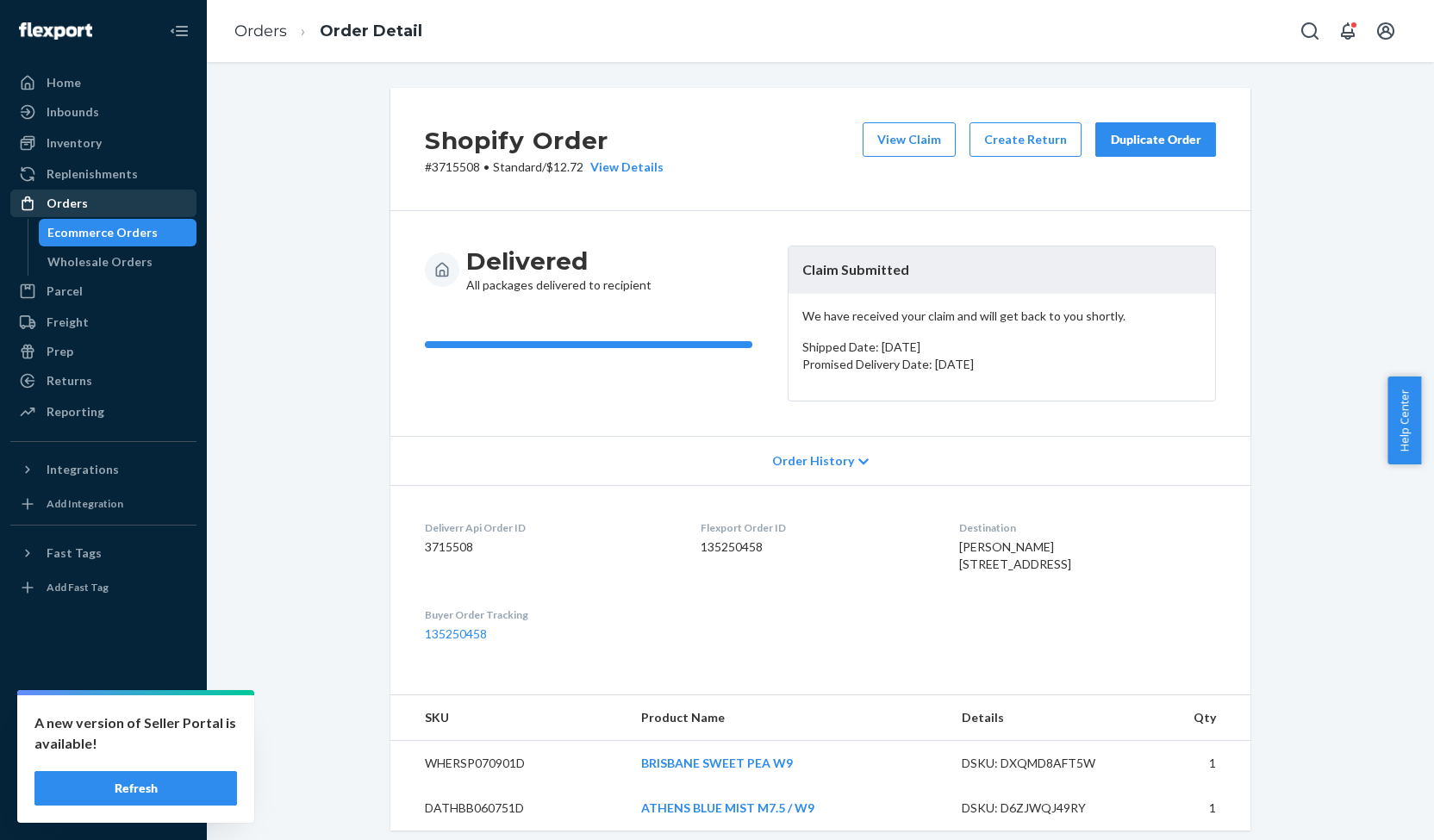
click at [76, 199] on div "Orders" at bounding box center [67, 203] width 42 height 18
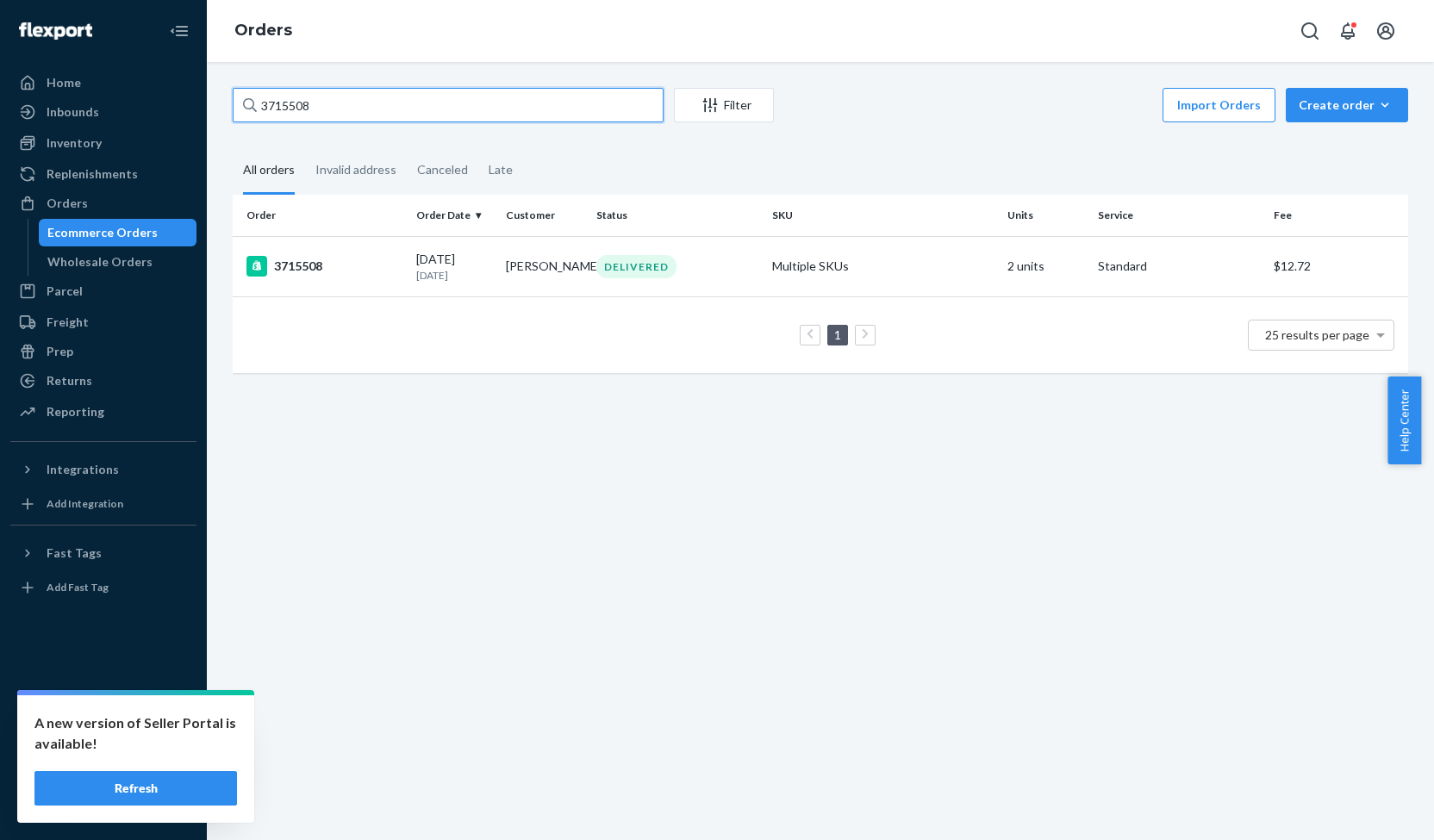
click at [278, 108] on input "3715508" at bounding box center [448, 105] width 431 height 34
paste input "45049"
type input "3745049"
click at [312, 258] on div "3745049" at bounding box center [325, 266] width 156 height 20
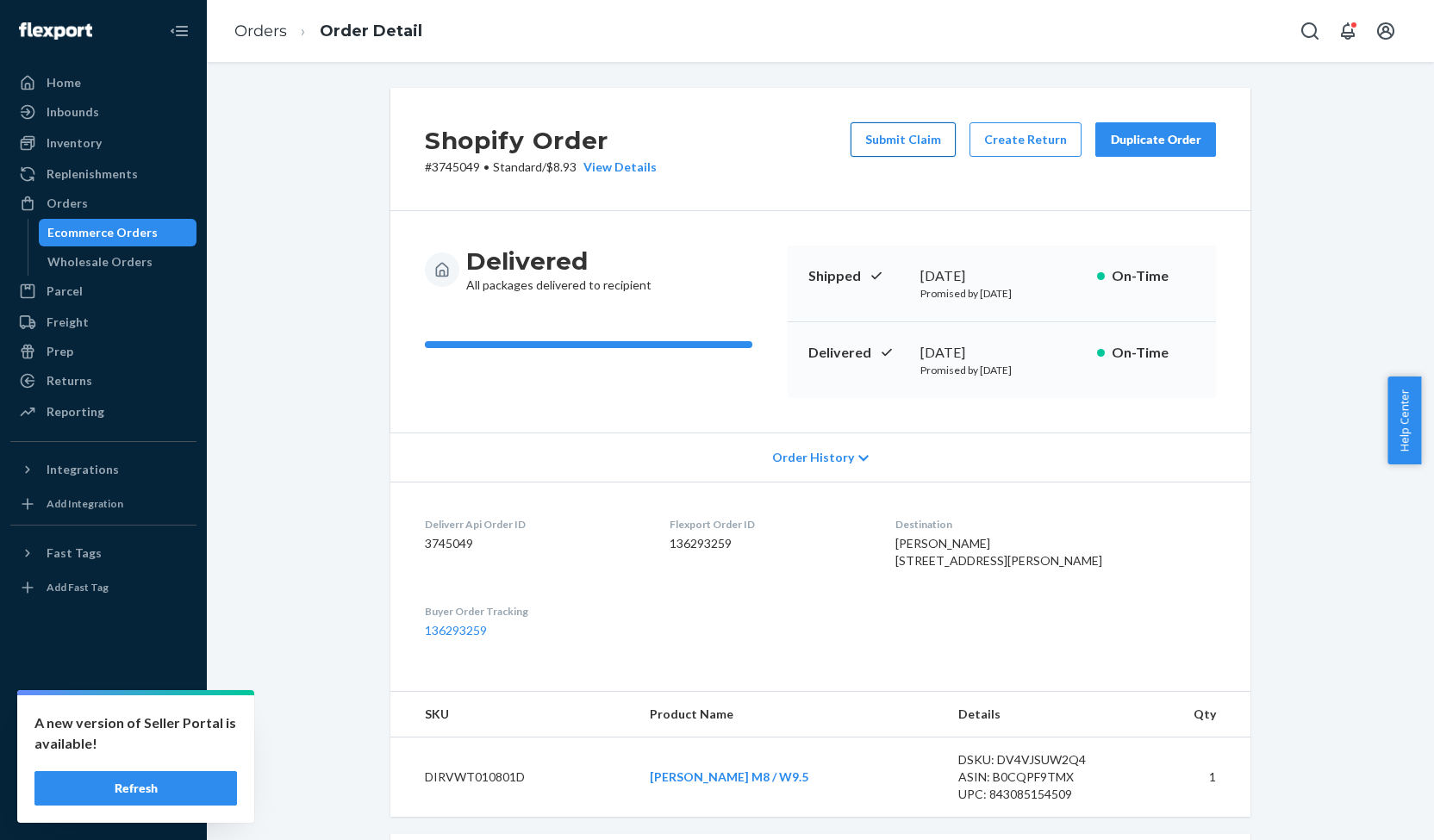
click at [880, 141] on button "Submit Claim" at bounding box center [902, 139] width 105 height 34
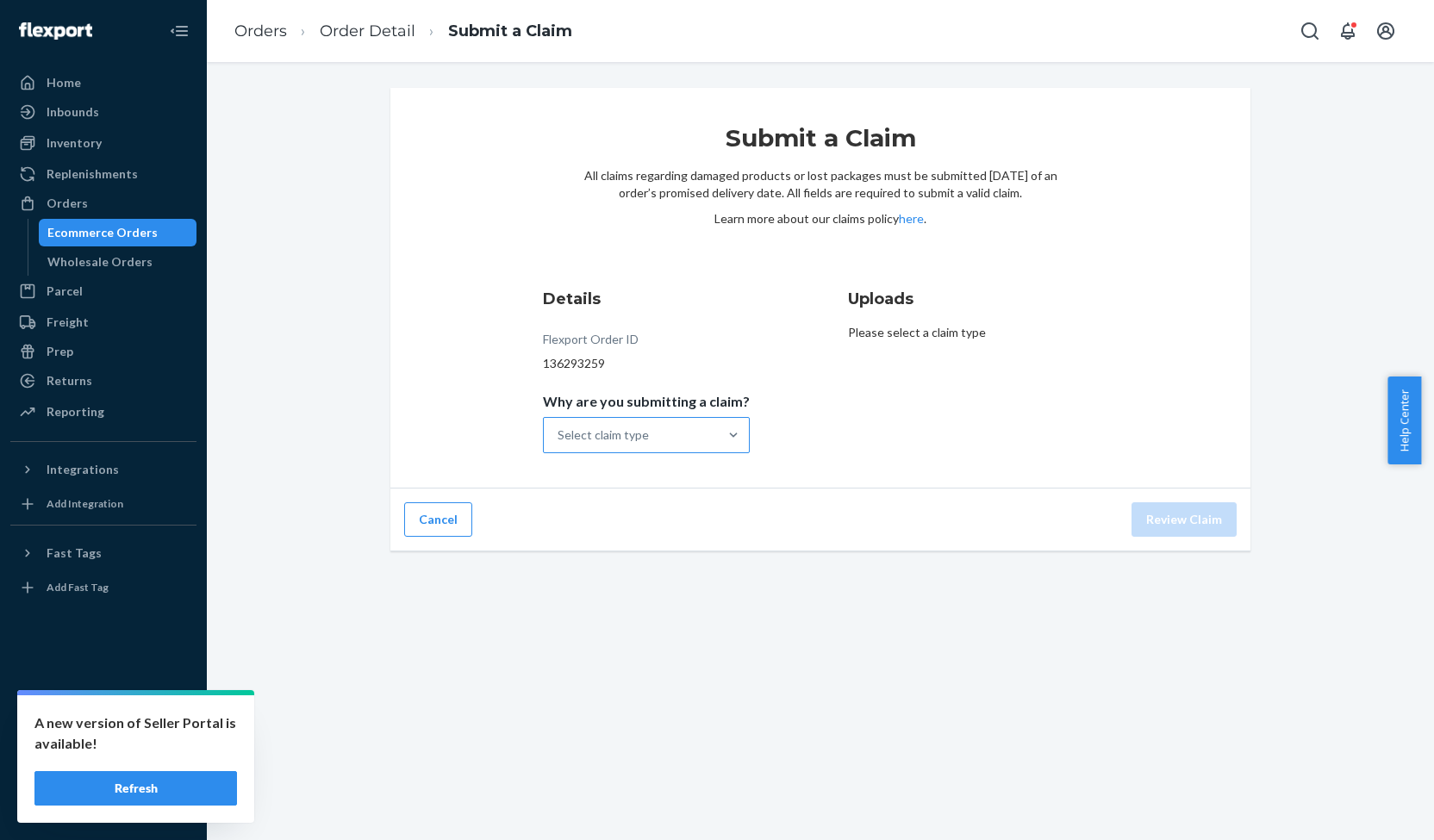
click at [605, 444] on div "Select claim type" at bounding box center [631, 434] width 174 height 34
click at [560, 444] on input "Why are you submitting a claim? Select claim type" at bounding box center [559, 435] width 2 height 18
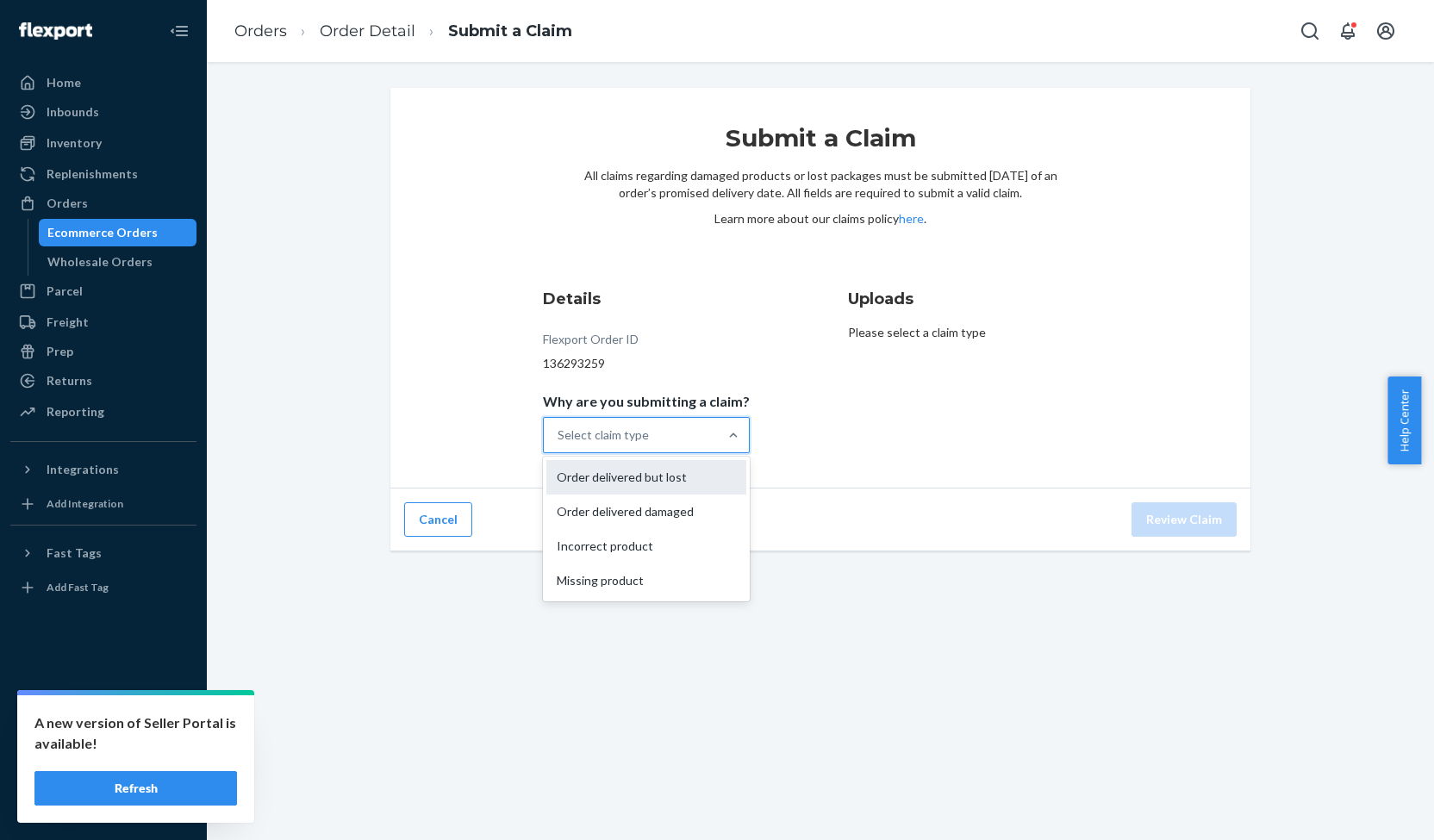
click at [596, 465] on div "Order delivered but lost" at bounding box center [646, 477] width 200 height 34
click at [560, 444] on input "Why are you submitting a claim? option Order delivered but lost focused, 1 of 4…" at bounding box center [559, 435] width 2 height 18
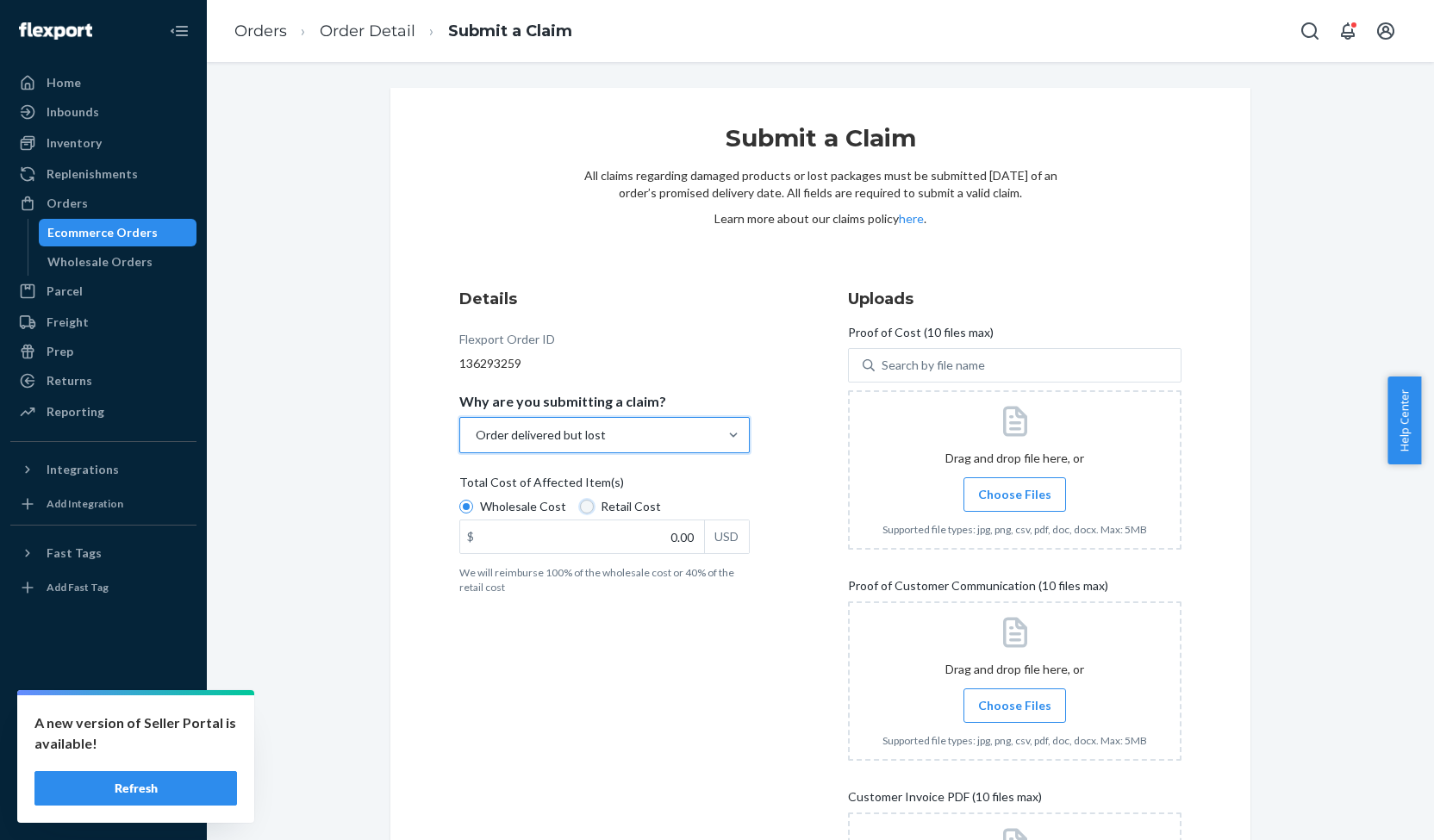
click at [580, 508] on input "Retail Cost" at bounding box center [587, 506] width 14 height 14
radio input "true"
radio input "false"
click at [668, 538] on input "0.00" at bounding box center [582, 536] width 244 height 32
type input "99.95"
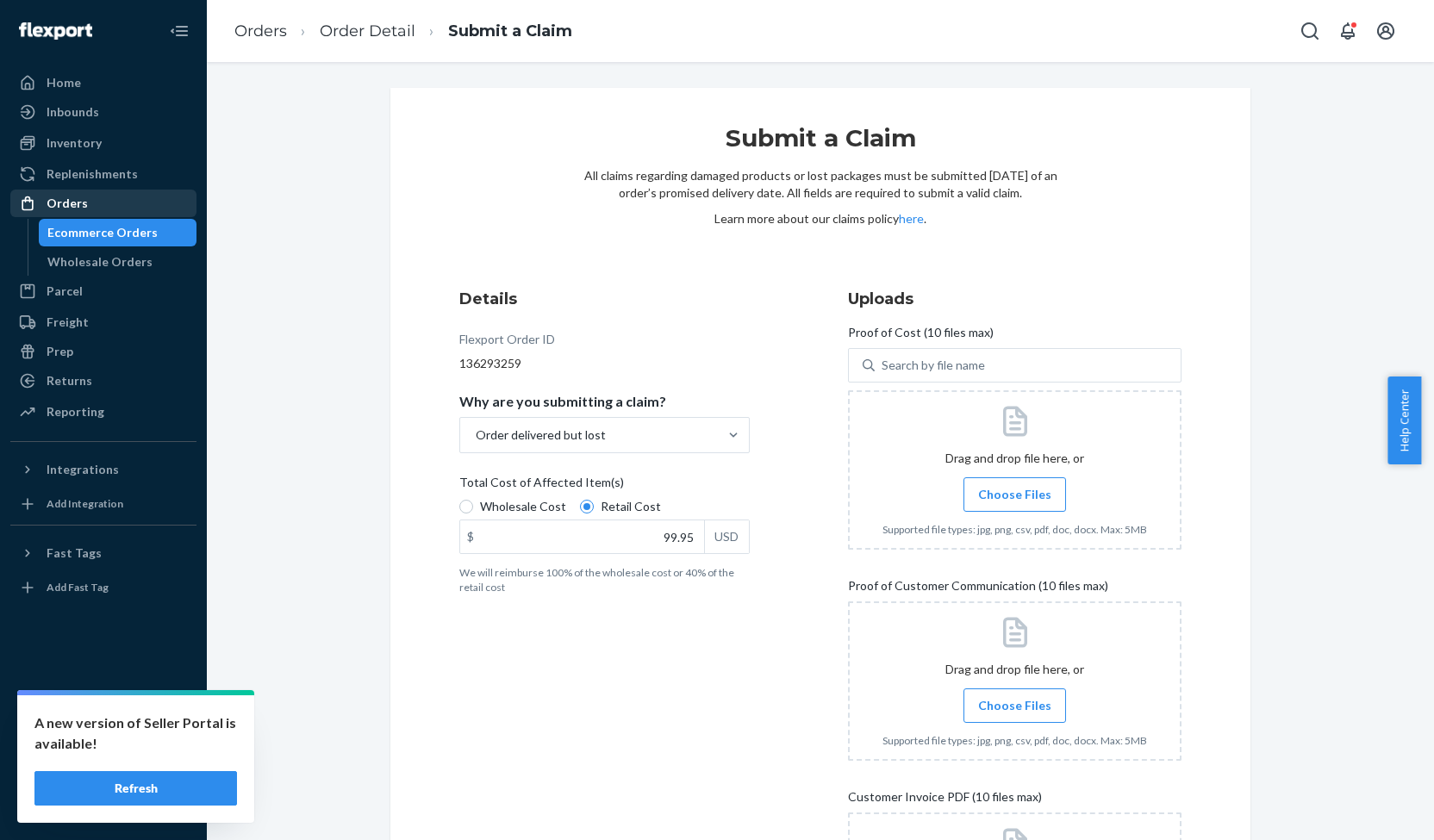
click at [66, 200] on div "Orders" at bounding box center [67, 203] width 42 height 18
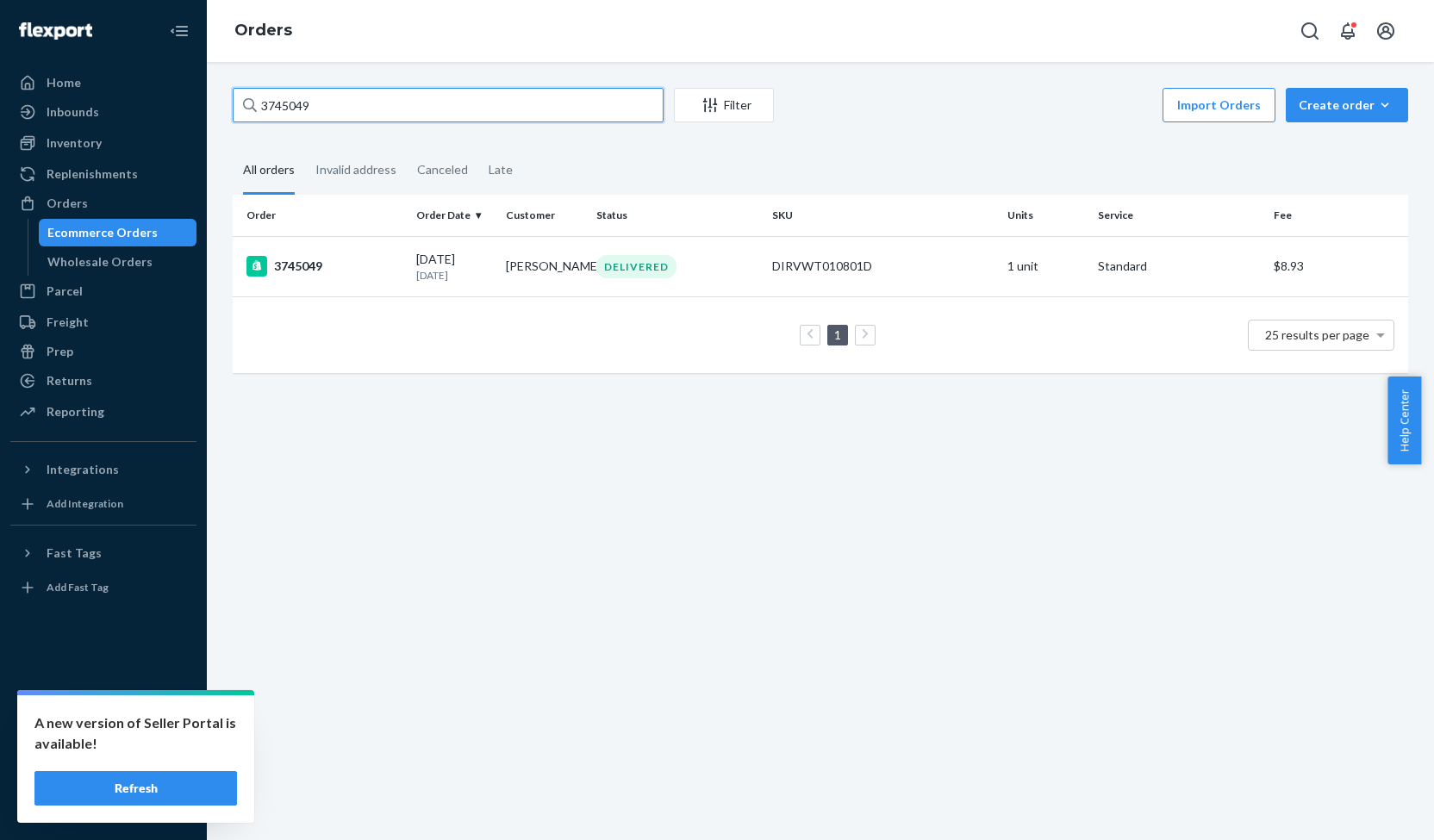
click at [298, 110] on input "3745049" at bounding box center [448, 105] width 431 height 34
paste input "114-5681094-2417025"
type input "114-5681094-2417025"
click at [303, 256] on div "114-5681094-2417025" at bounding box center [325, 266] width 156 height 20
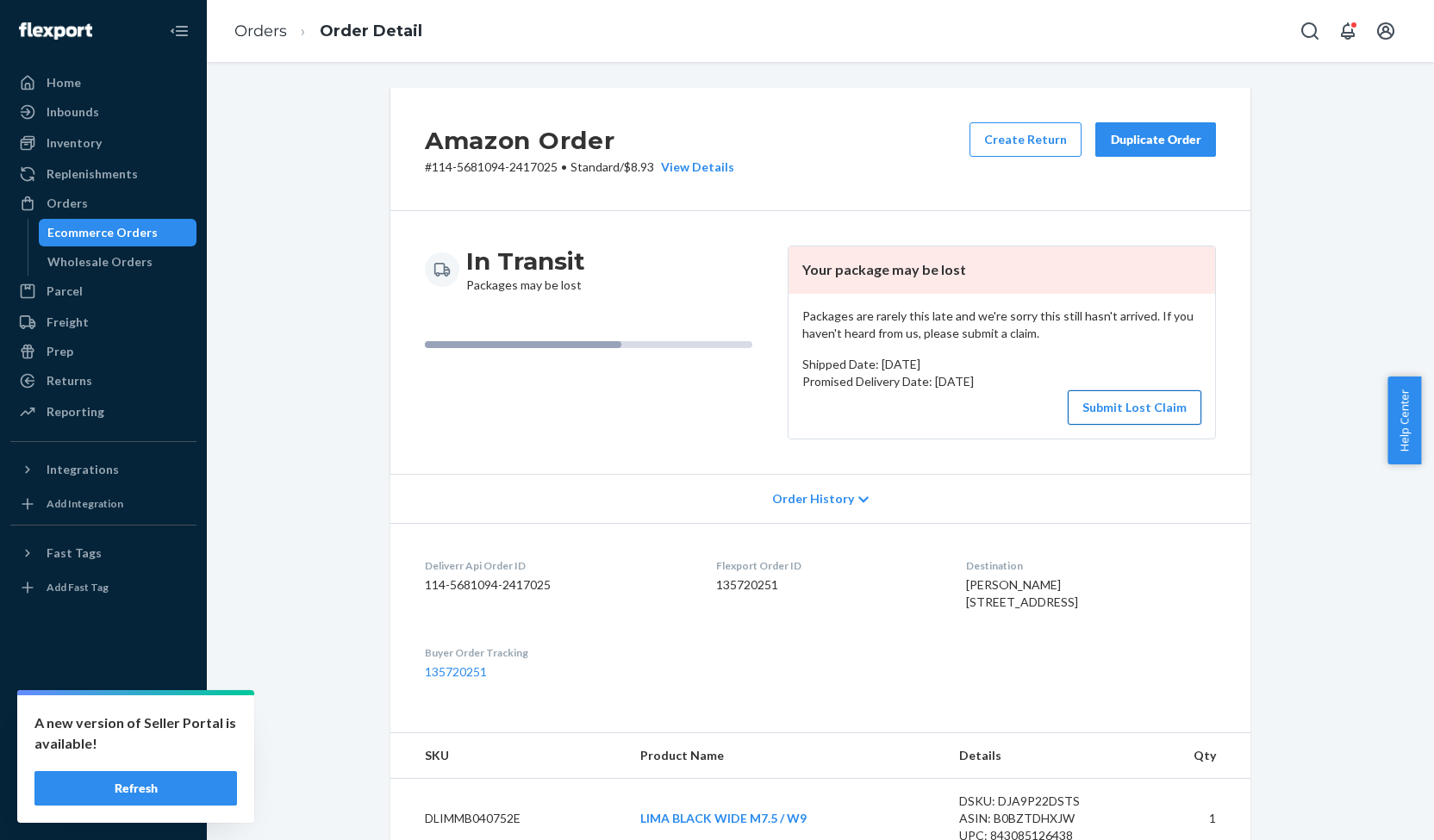
click at [1109, 410] on button "Submit Lost Claim" at bounding box center [1134, 407] width 134 height 34
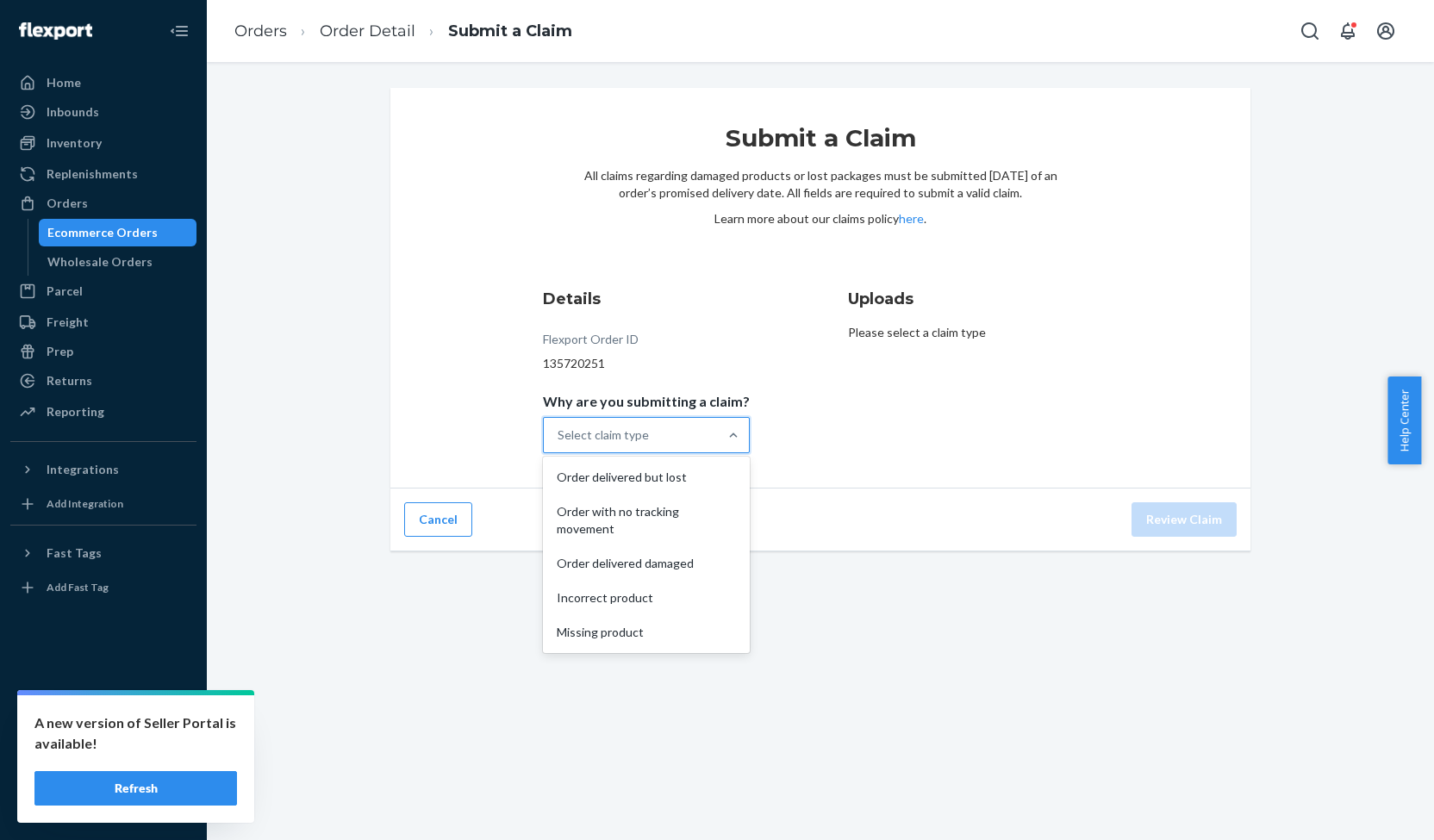
click at [660, 425] on div "Select claim type" at bounding box center [631, 434] width 174 height 34
click at [560, 427] on input "Why are you submitting a claim? option Order delivered but lost focused, 1 of 5…" at bounding box center [559, 435] width 2 height 18
click at [636, 507] on div "Order with no tracking movement" at bounding box center [646, 521] width 200 height 52
click at [560, 444] on input "Why are you submitting a claim? option Order with no tracking movement focused,…" at bounding box center [559, 435] width 2 height 18
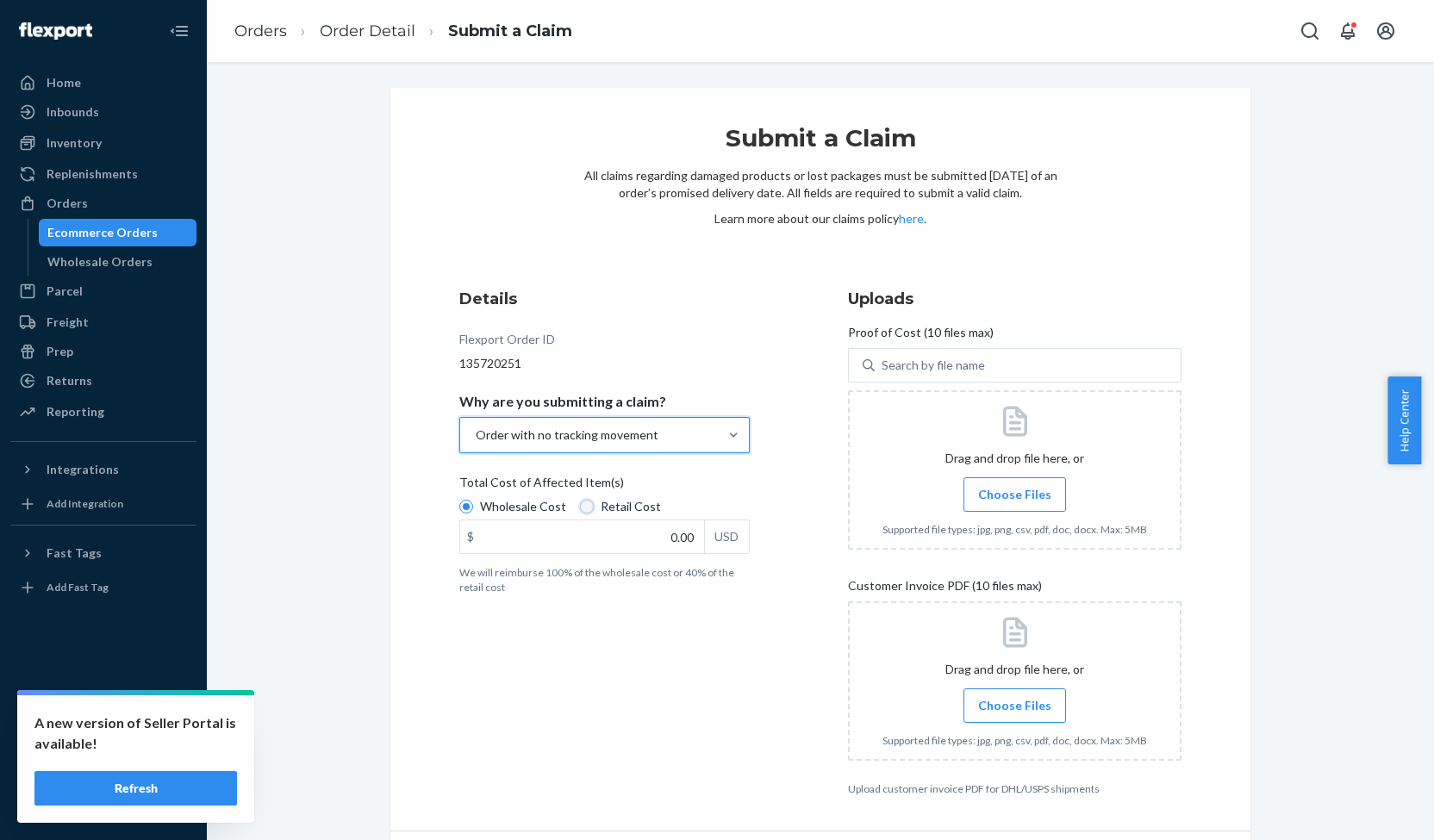
click at [580, 508] on input "Retail Cost" at bounding box center [587, 506] width 14 height 14
radio input "true"
radio input "false"
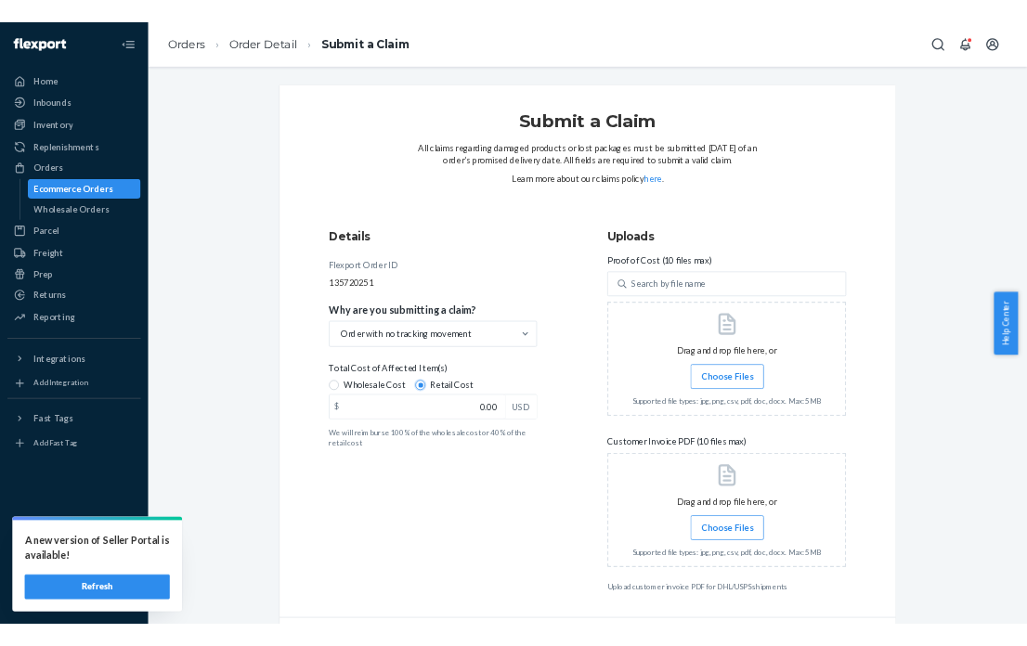
scroll to position [58, 0]
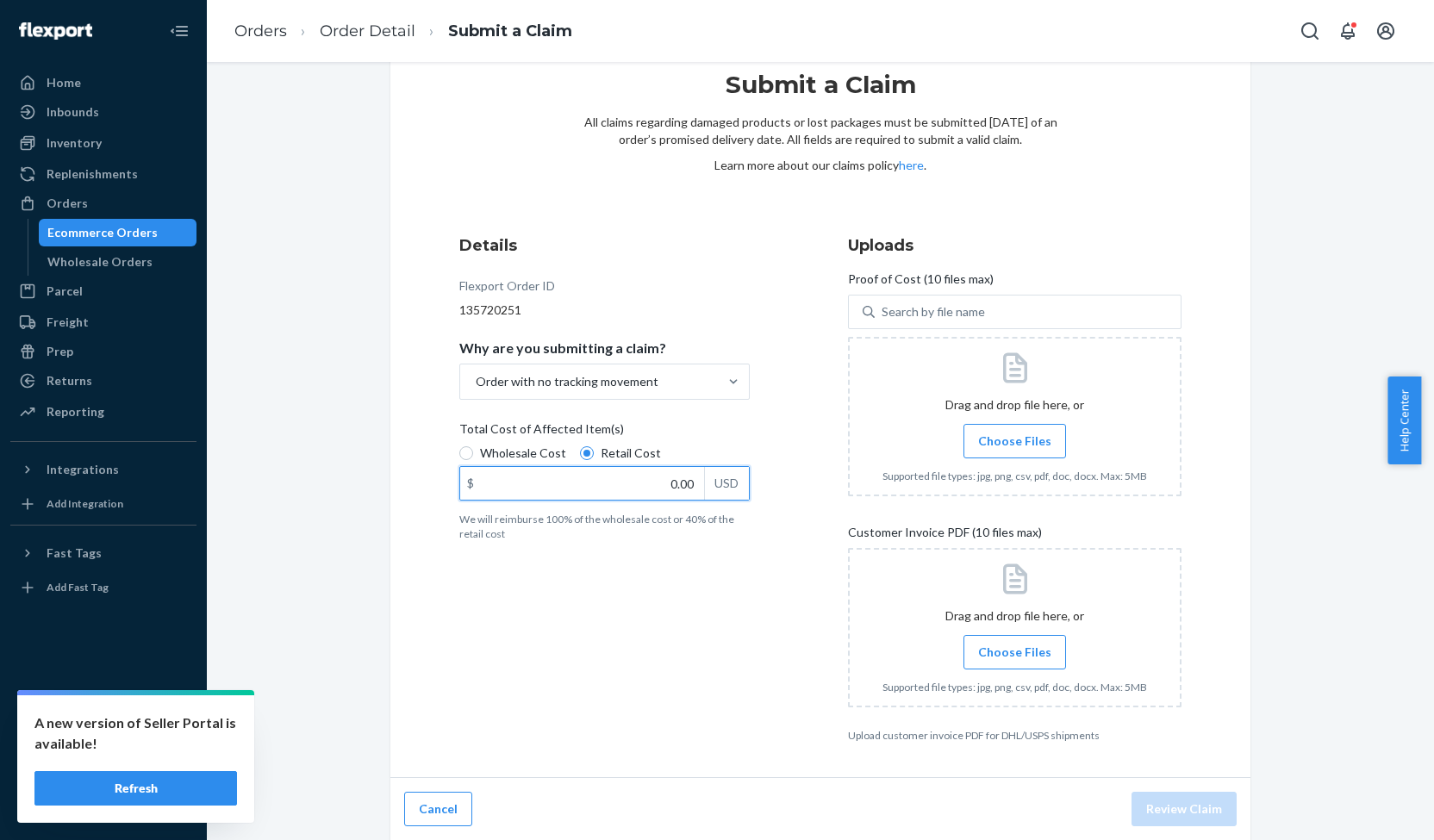
click at [680, 474] on input "0.00" at bounding box center [582, 483] width 244 height 32
type input "109.00"
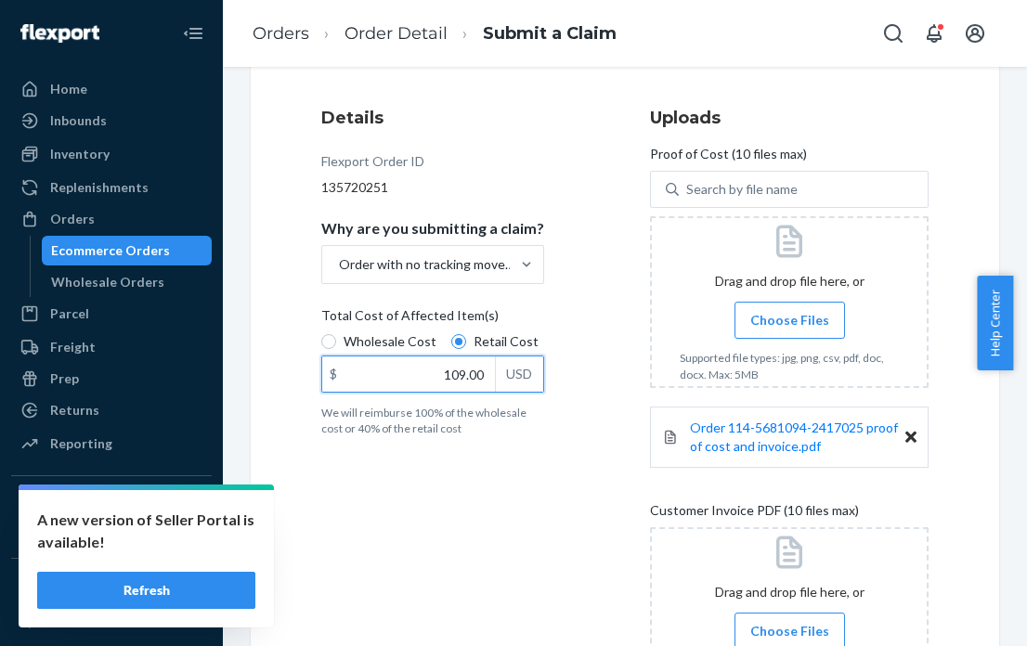
scroll to position [483, 0]
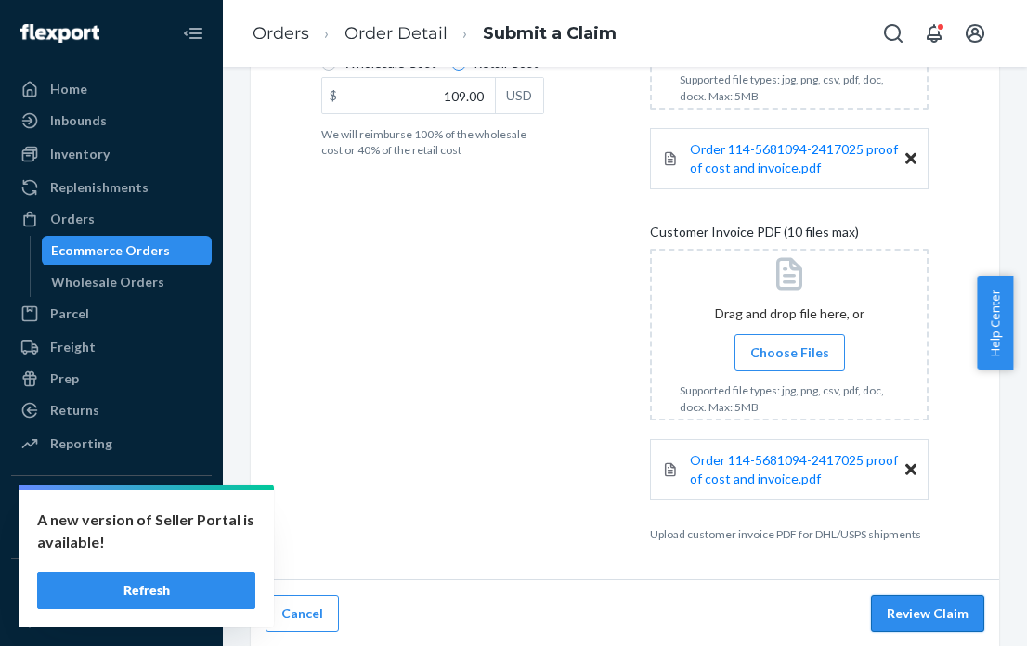
click at [910, 605] on button "Review Claim" at bounding box center [927, 613] width 113 height 37
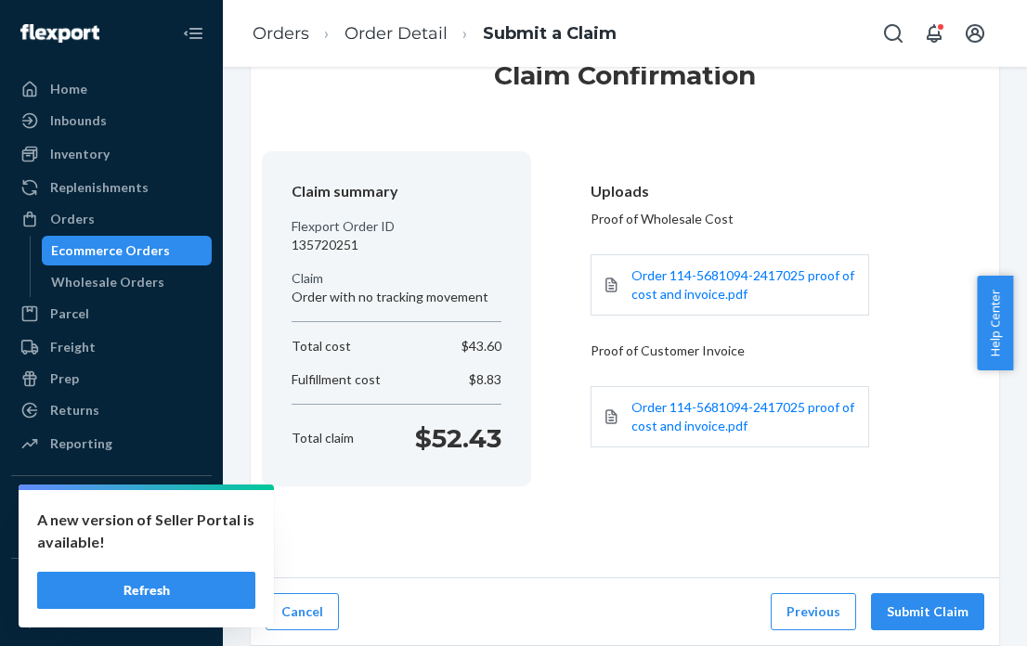
scroll to position [71, 0]
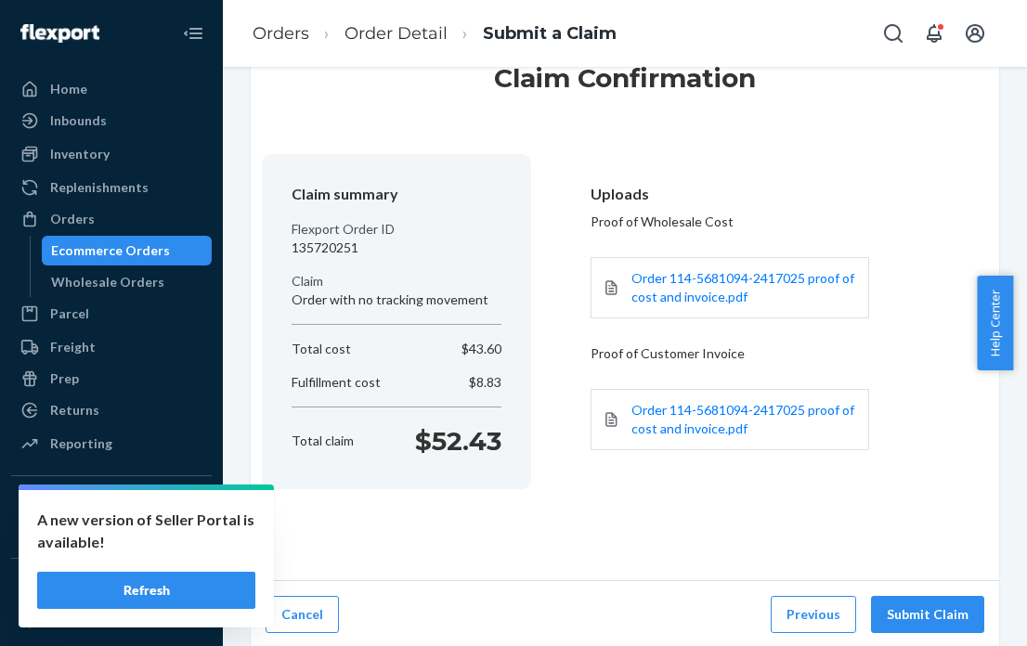
click at [910, 605] on button "Submit Claim" at bounding box center [927, 614] width 113 height 37
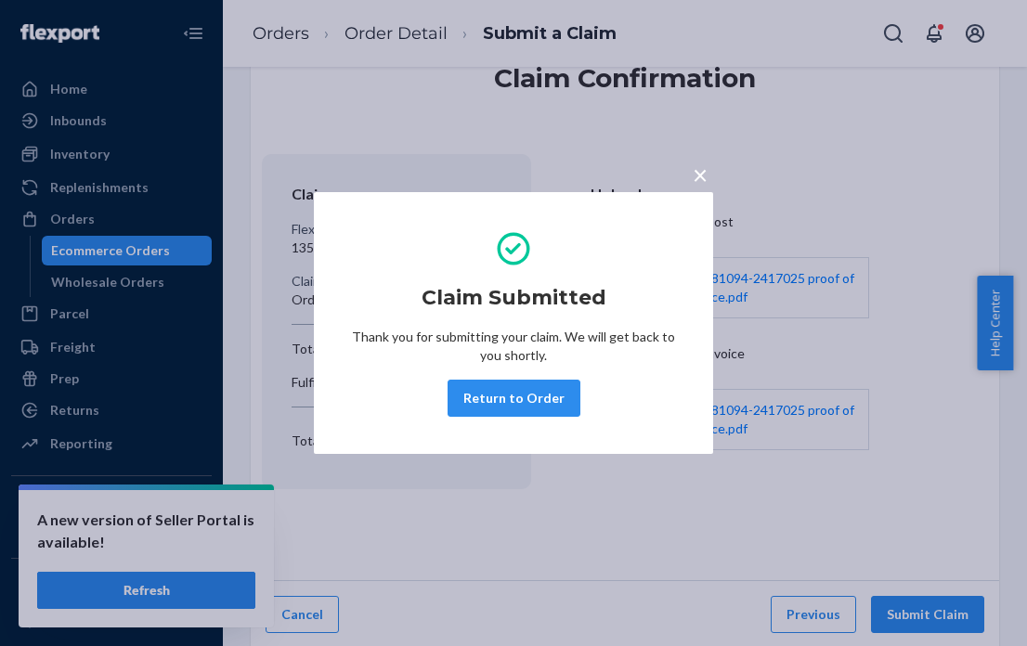
click at [702, 179] on span "×" at bounding box center [700, 175] width 15 height 32
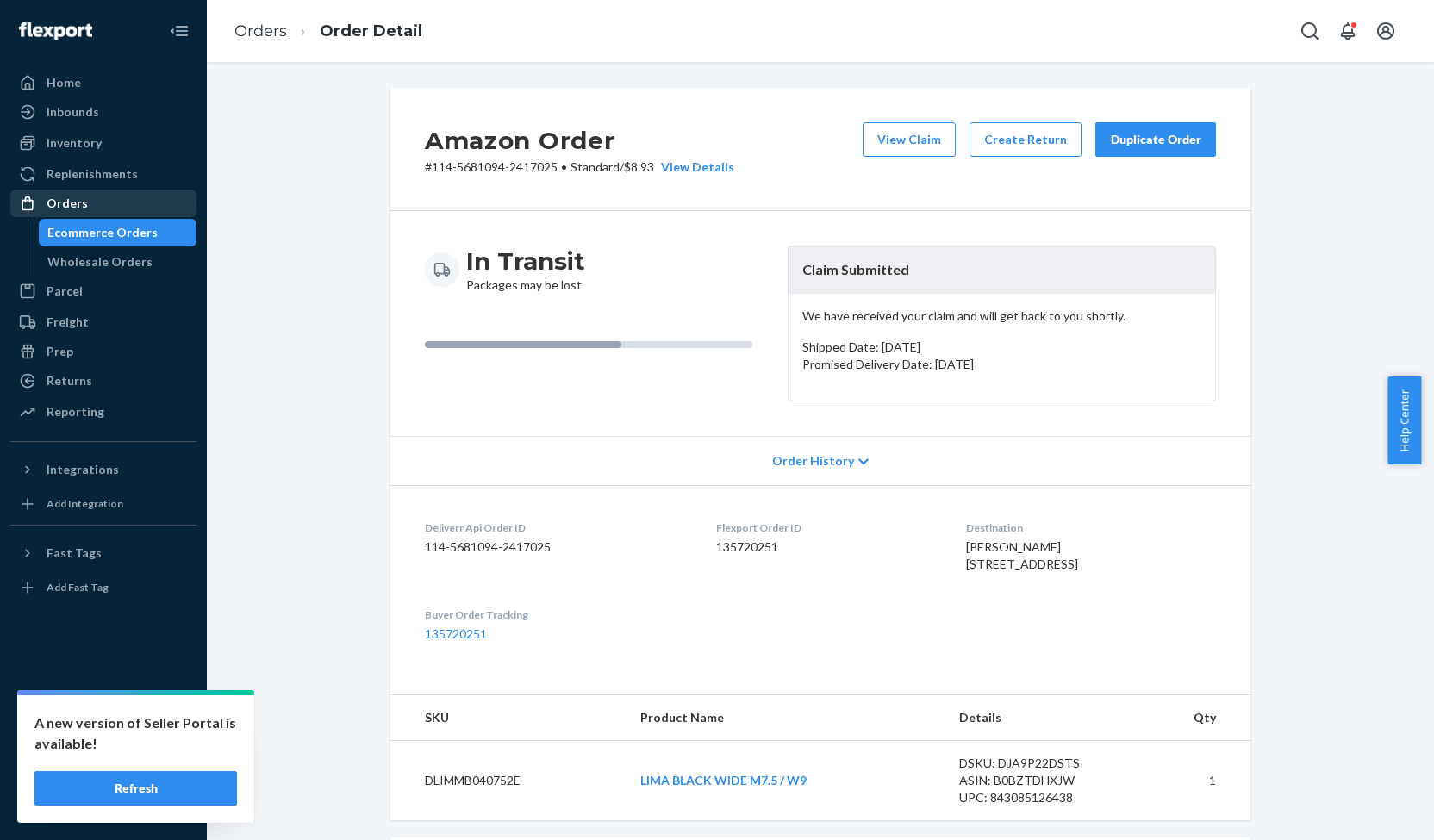
drag, startPoint x: 83, startPoint y: 203, endPoint x: 139, endPoint y: 194, distance: 56.7
click at [83, 203] on div "Orders" at bounding box center [67, 203] width 42 height 18
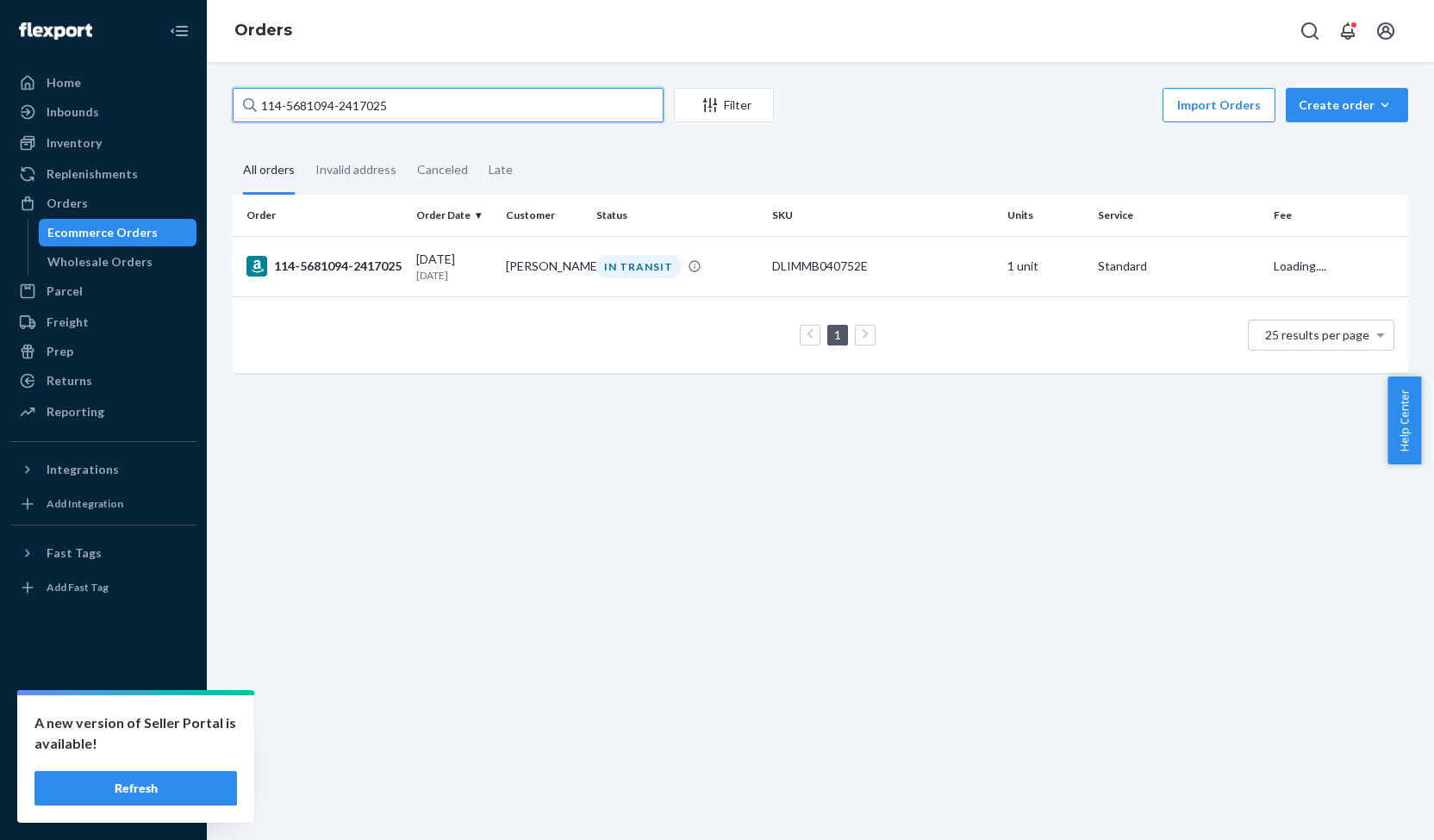
click at [289, 101] on input "114-5681094-2417025" at bounding box center [448, 105] width 431 height 34
paste input "0641014-9670600"
type input "114-0641014-9670600"
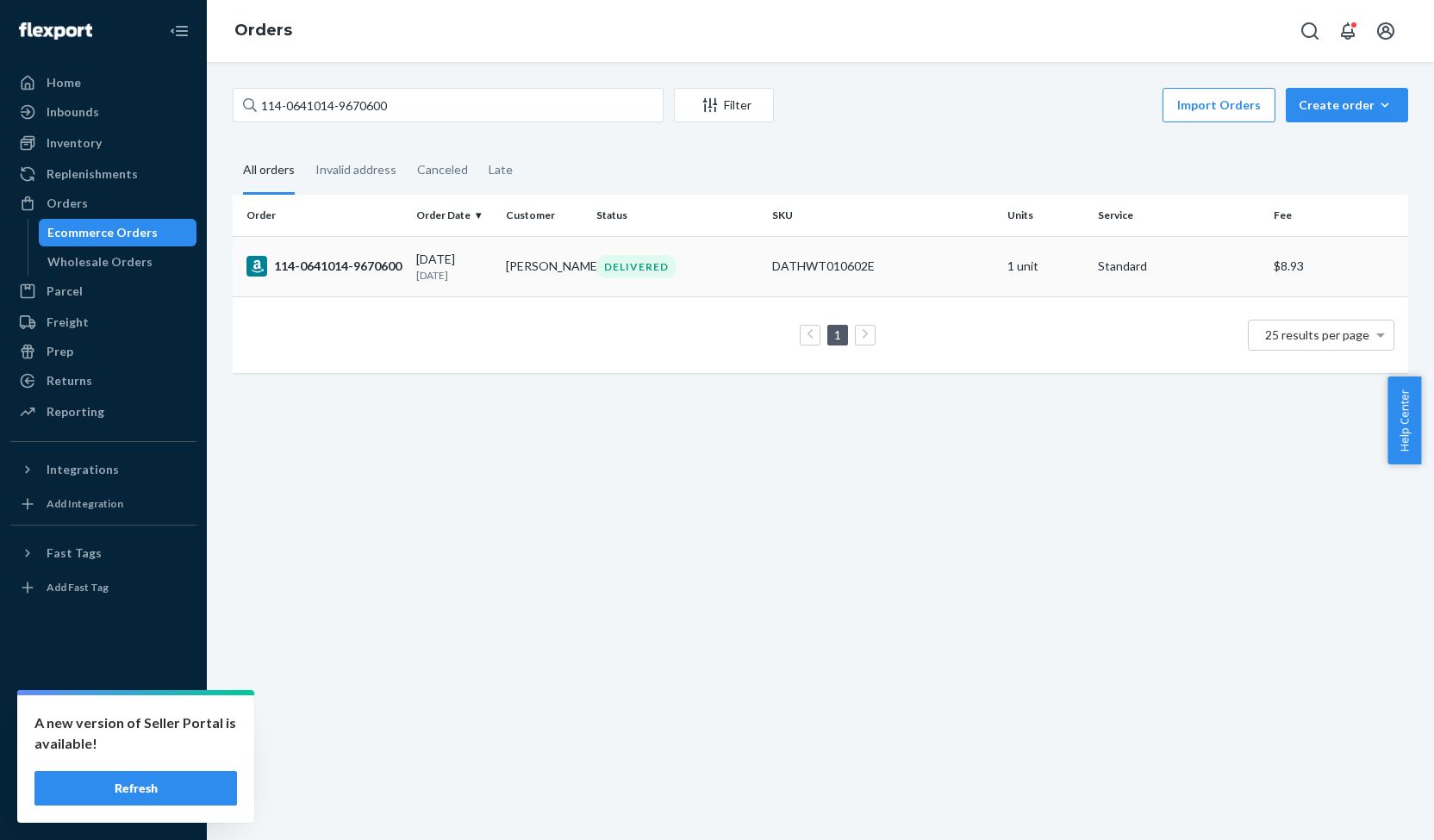
click at [328, 256] on div "114-0641014-9670600" at bounding box center [325, 266] width 156 height 20
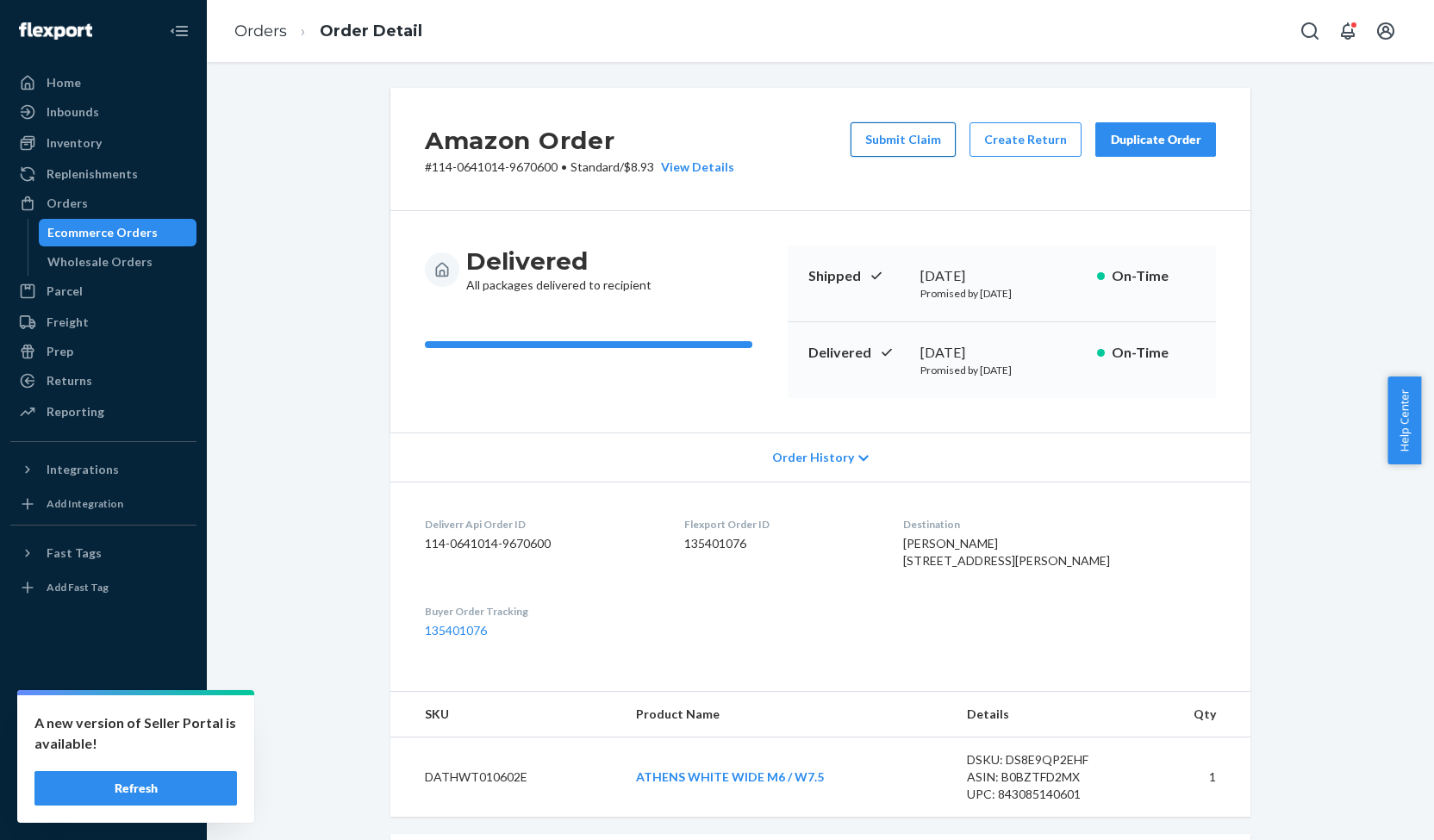
click at [888, 145] on button "Submit Claim" at bounding box center [902, 139] width 105 height 34
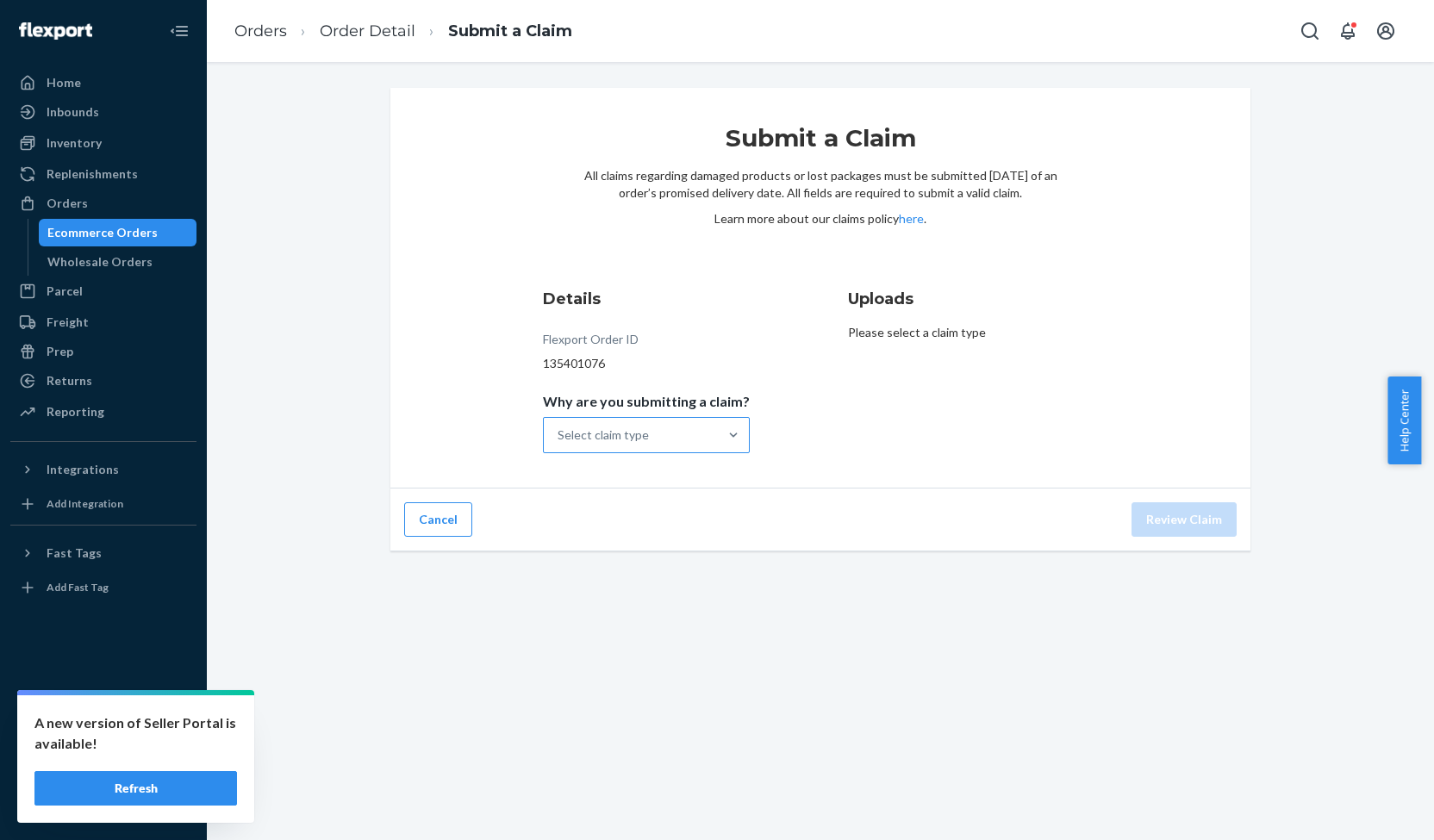
click at [643, 427] on div "Select claim type" at bounding box center [603, 435] width 91 height 18
click at [560, 427] on input "Why are you submitting a claim? Select claim type" at bounding box center [559, 435] width 2 height 18
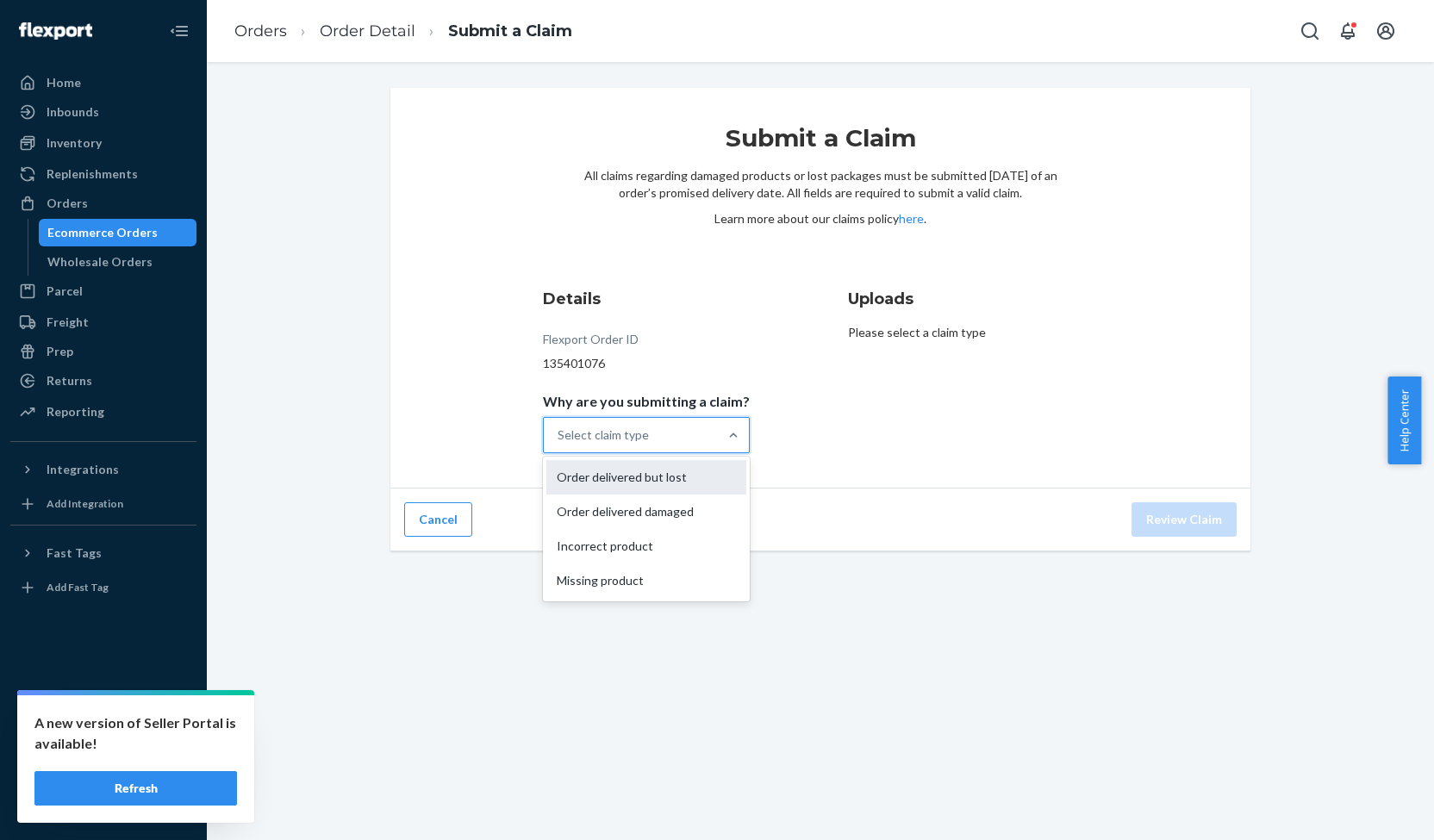
click at [634, 478] on div "Order delivered but lost" at bounding box center [646, 477] width 200 height 34
click at [560, 444] on input "Why are you submitting a claim? option Order delivered but lost focused, 1 of 4…" at bounding box center [559, 435] width 2 height 18
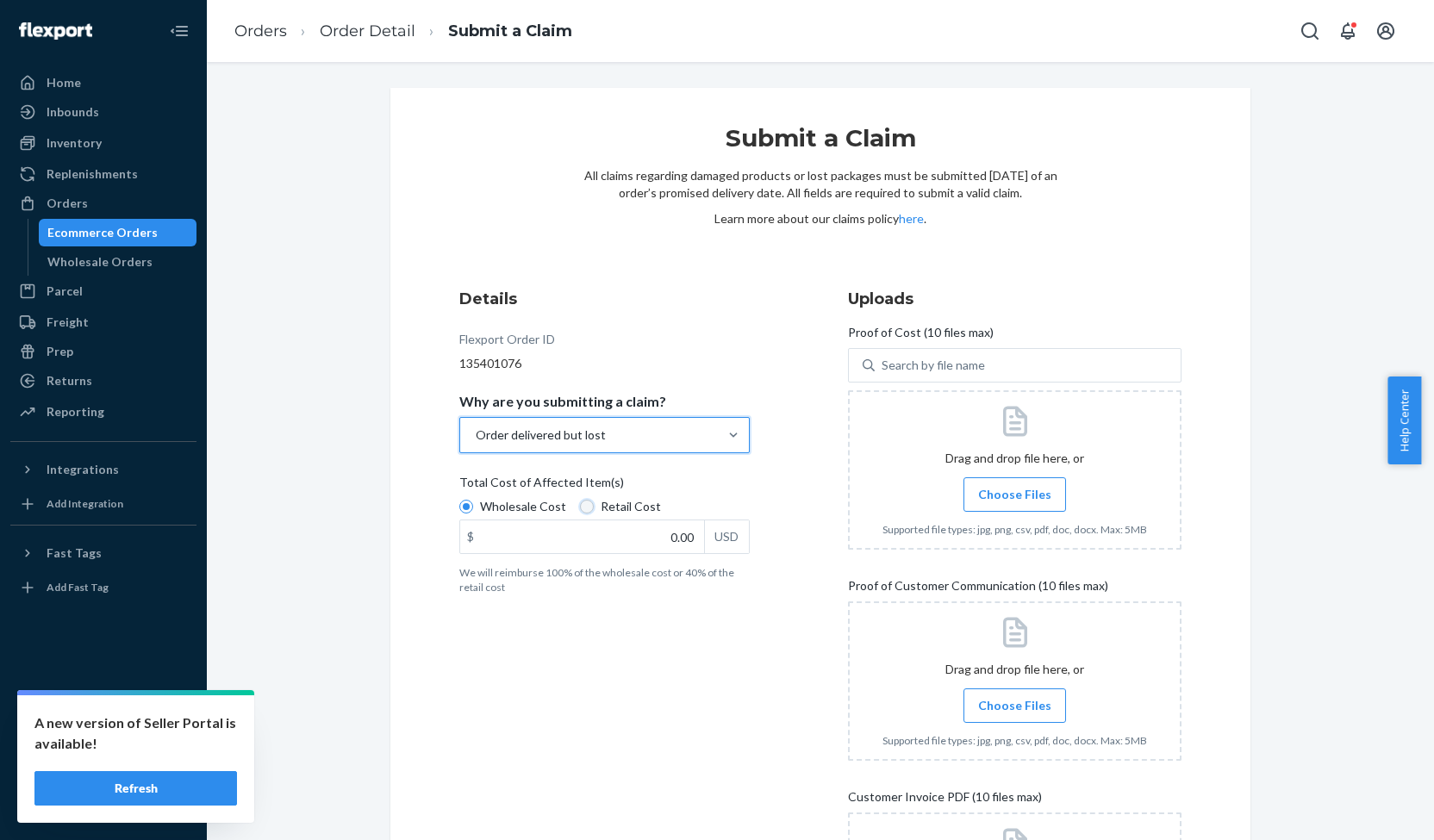
click at [580, 506] on input "Retail Cost" at bounding box center [587, 506] width 14 height 14
radio input "true"
radio input "false"
click at [674, 532] on input "0.00" at bounding box center [582, 536] width 244 height 32
type input "129.95"
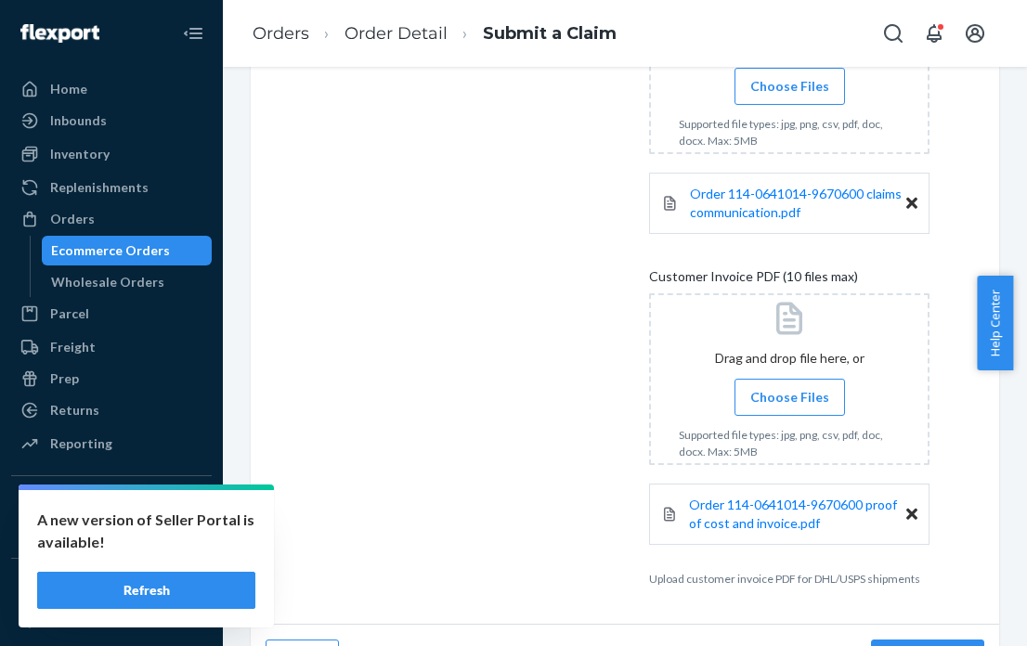
scroll to position [793, 0]
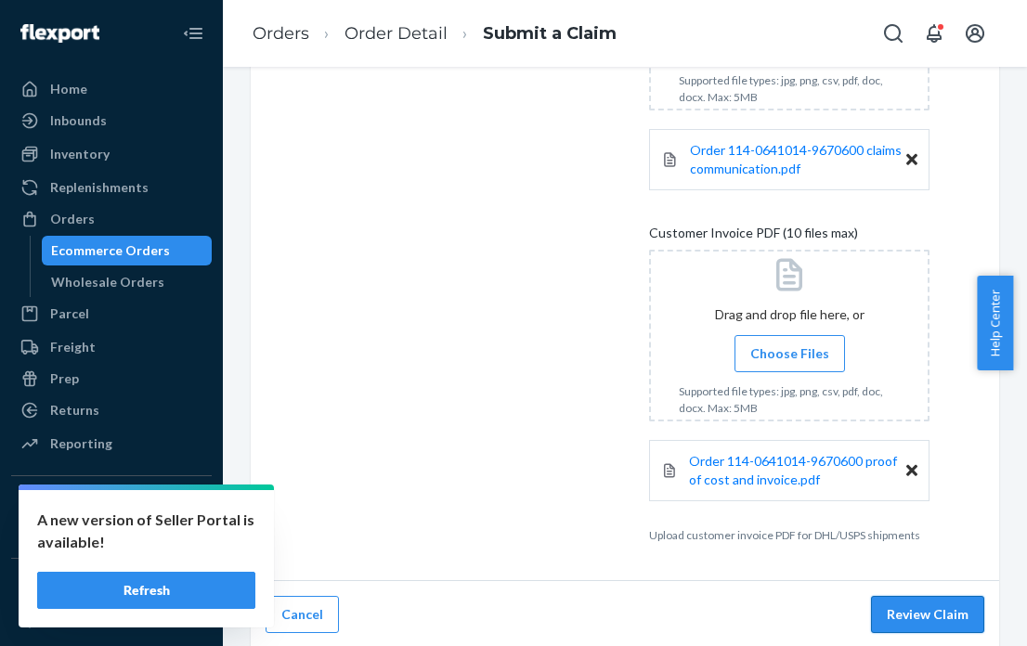
click at [932, 611] on button "Review Claim" at bounding box center [927, 614] width 113 height 37
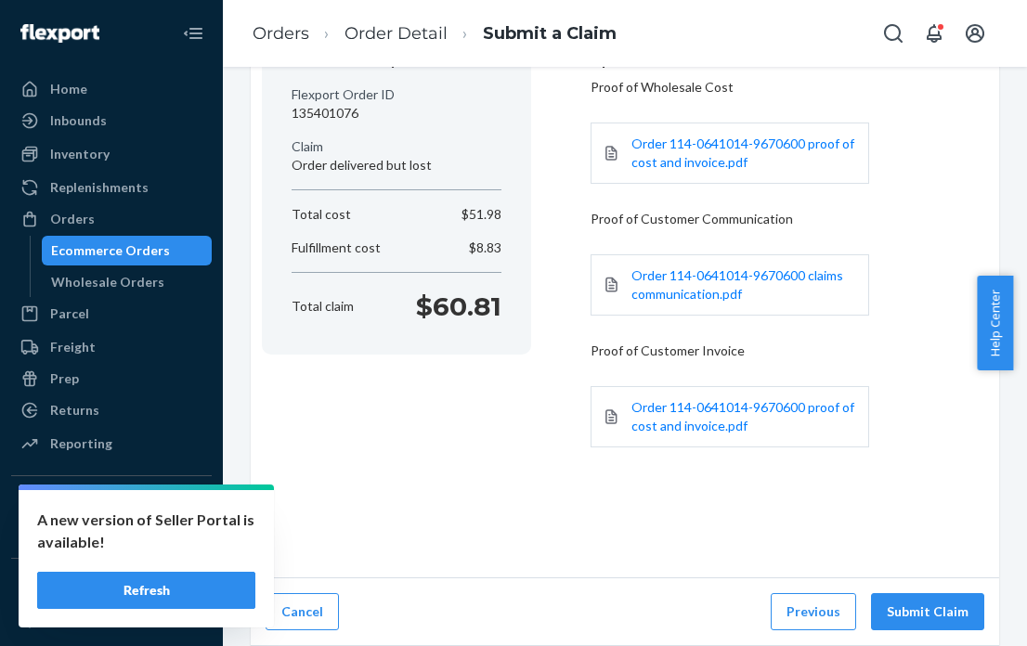
scroll to position [202, 0]
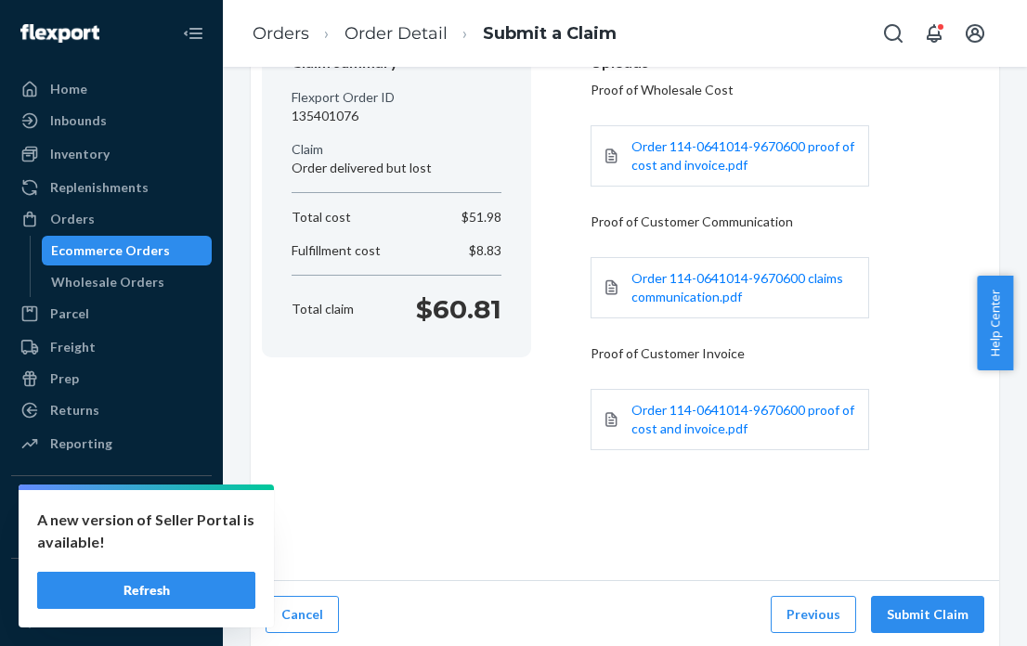
click at [932, 611] on button "Submit Claim" at bounding box center [927, 614] width 113 height 37
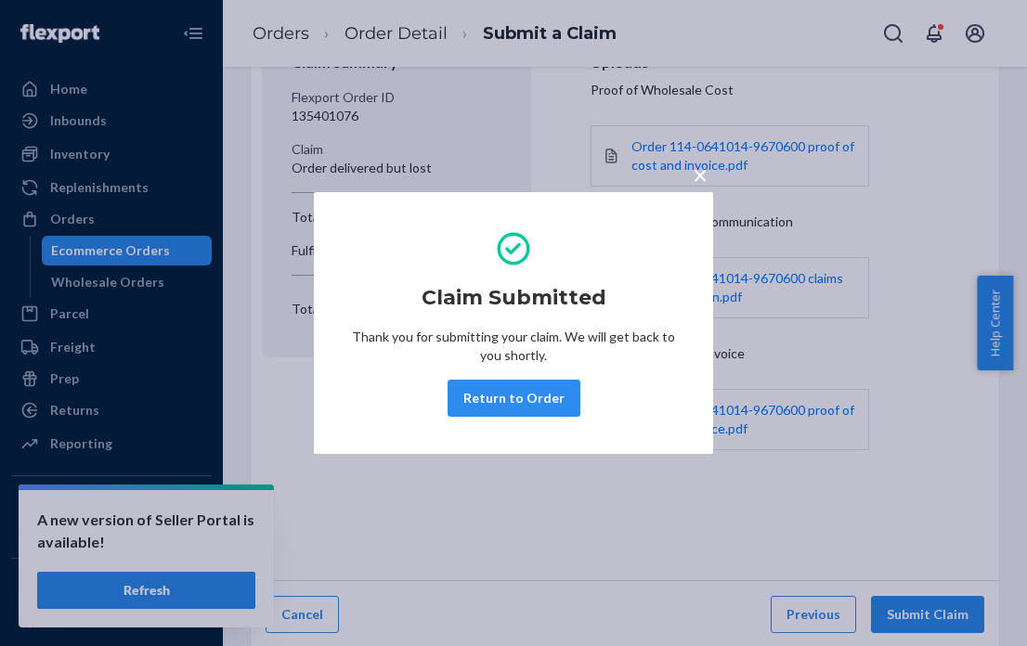
click at [701, 179] on span "×" at bounding box center [700, 175] width 15 height 32
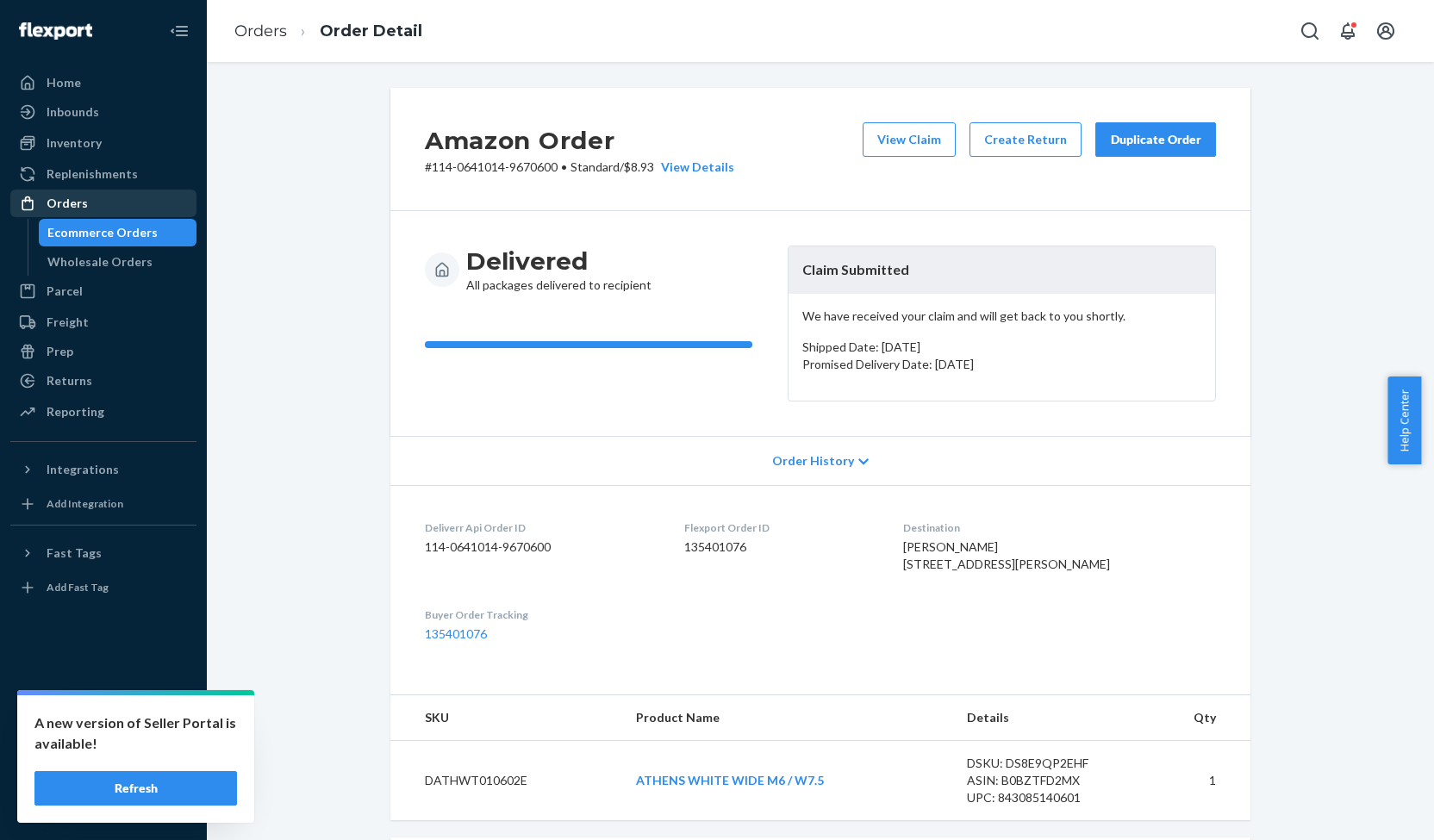
click at [78, 206] on div "Orders" at bounding box center [67, 203] width 42 height 18
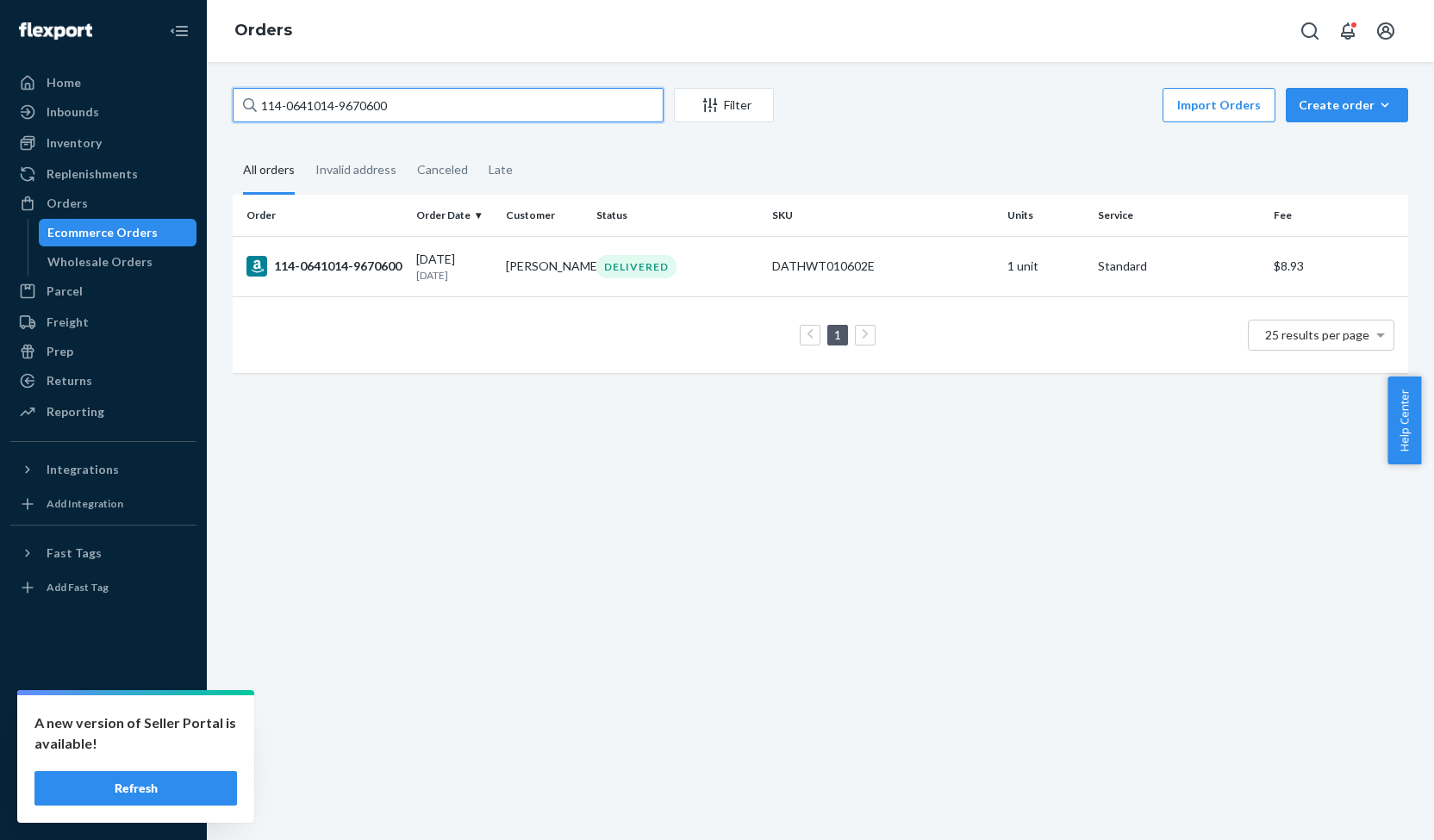
click at [295, 103] on input "114-0641014-9670600" at bounding box center [448, 105] width 431 height 34
paste input "3746104"
type input "3746104"
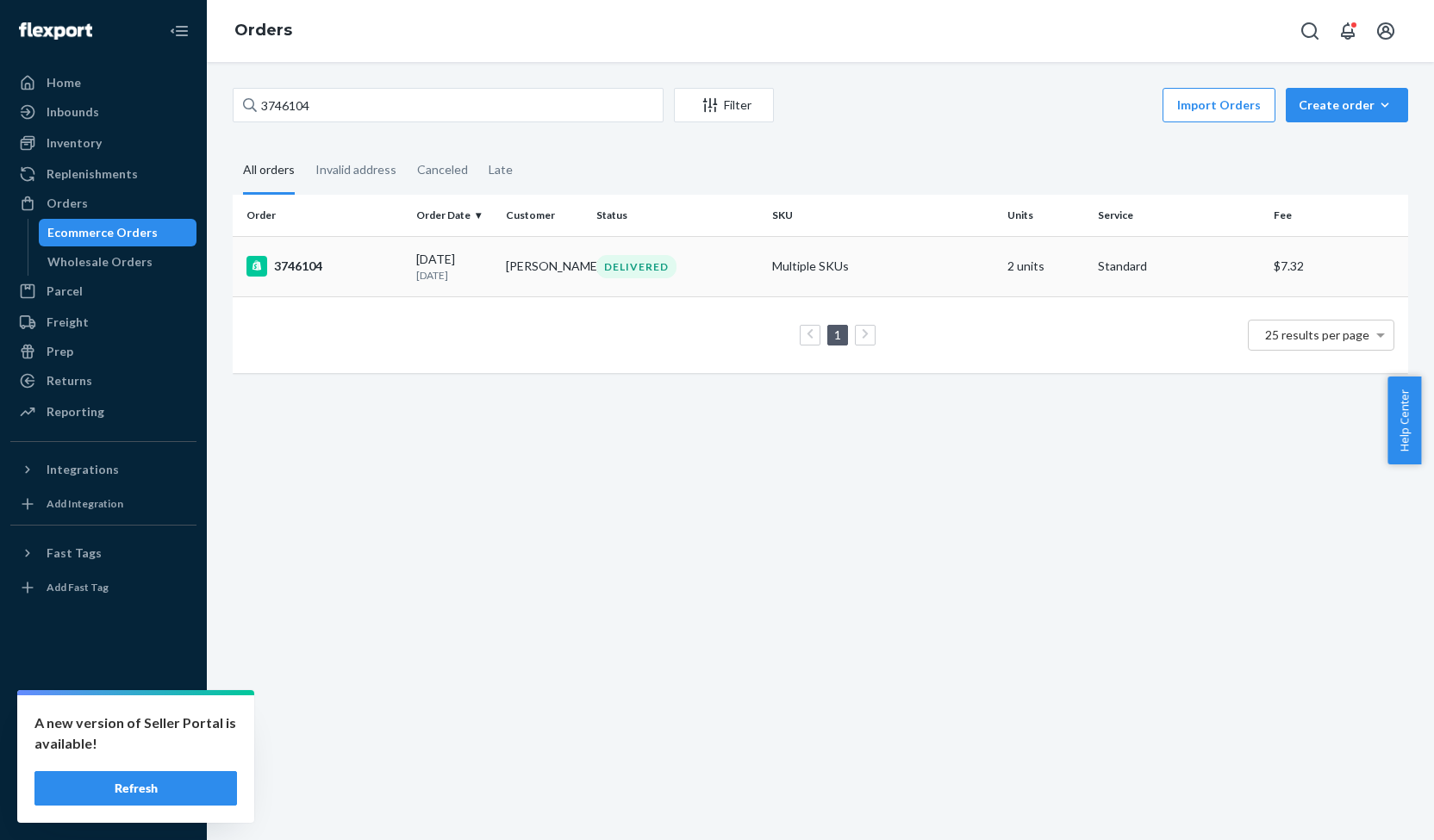
click at [310, 263] on div "3746104" at bounding box center [325, 266] width 156 height 20
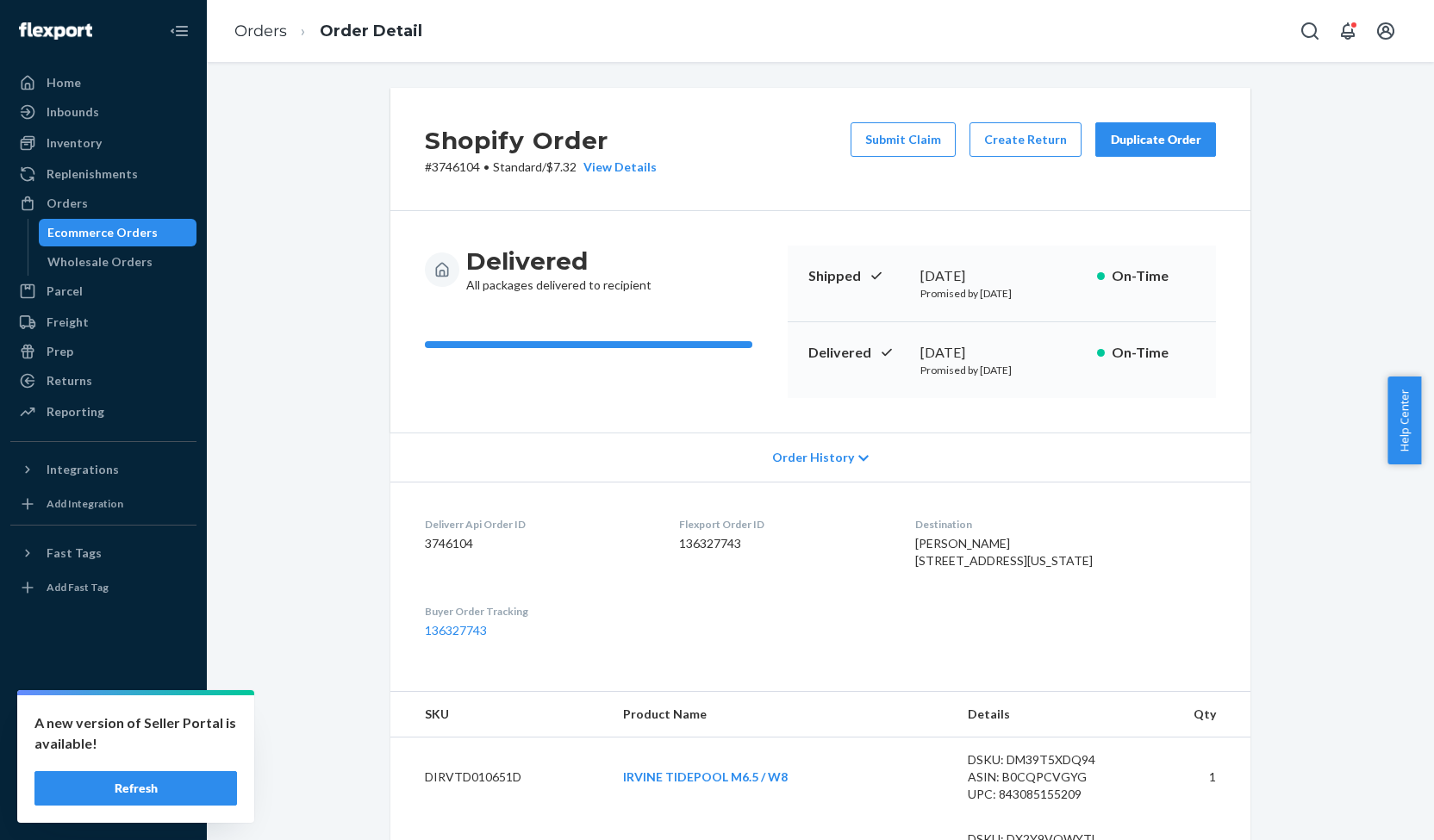
click at [904, 146] on button "Submit Claim" at bounding box center [902, 139] width 105 height 34
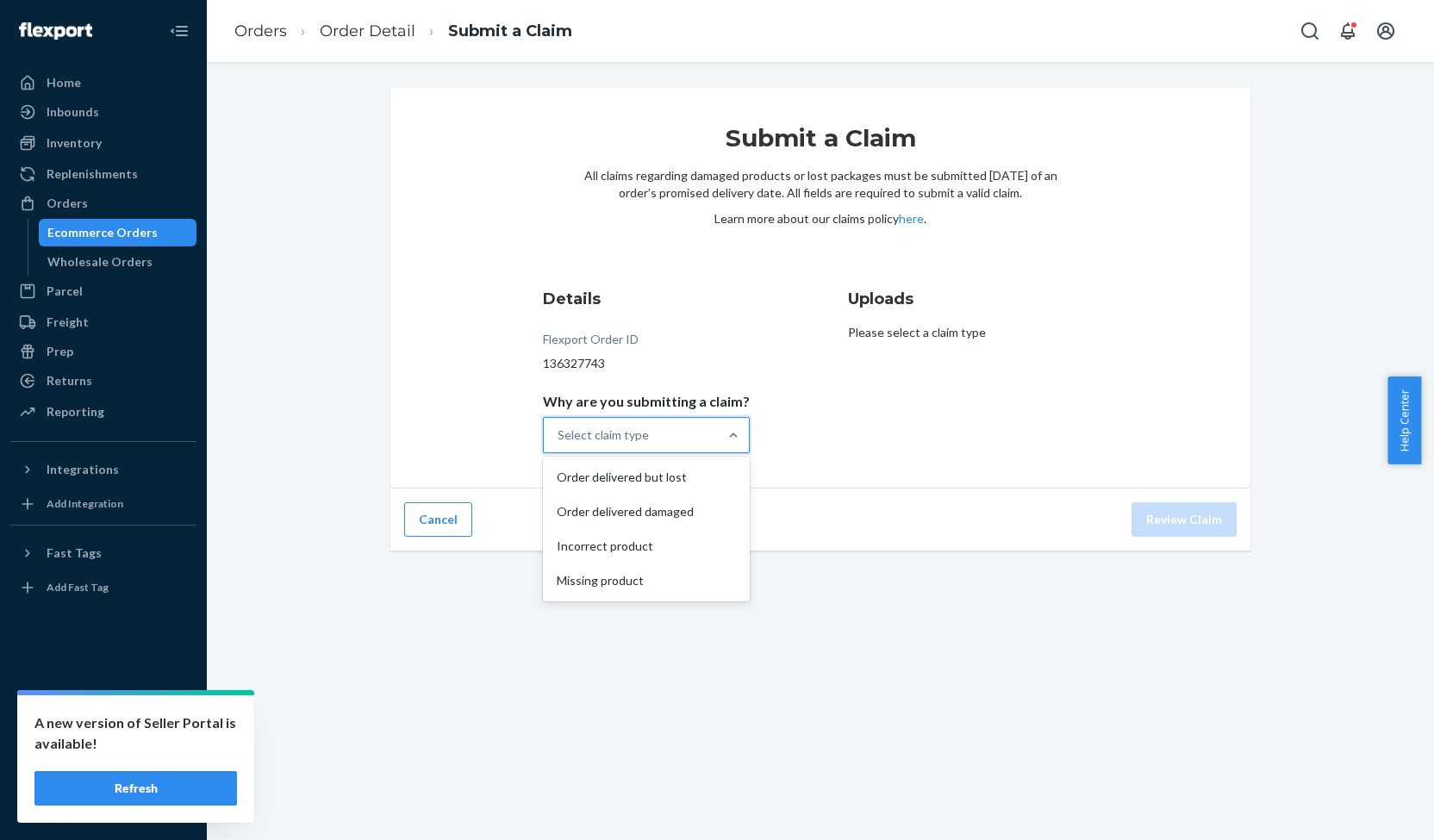
click at [655, 426] on div "Select claim type" at bounding box center [631, 434] width 174 height 34
click at [560, 427] on input "Why are you submitting a claim? option Order delivered but lost focused, 1 of 4…" at bounding box center [559, 435] width 2 height 18
click at [639, 572] on div "Missing product" at bounding box center [646, 580] width 200 height 34
click at [560, 444] on input "Why are you submitting a claim? option Missing product focused, 4 of 4. 4 resul…" at bounding box center [559, 435] width 2 height 18
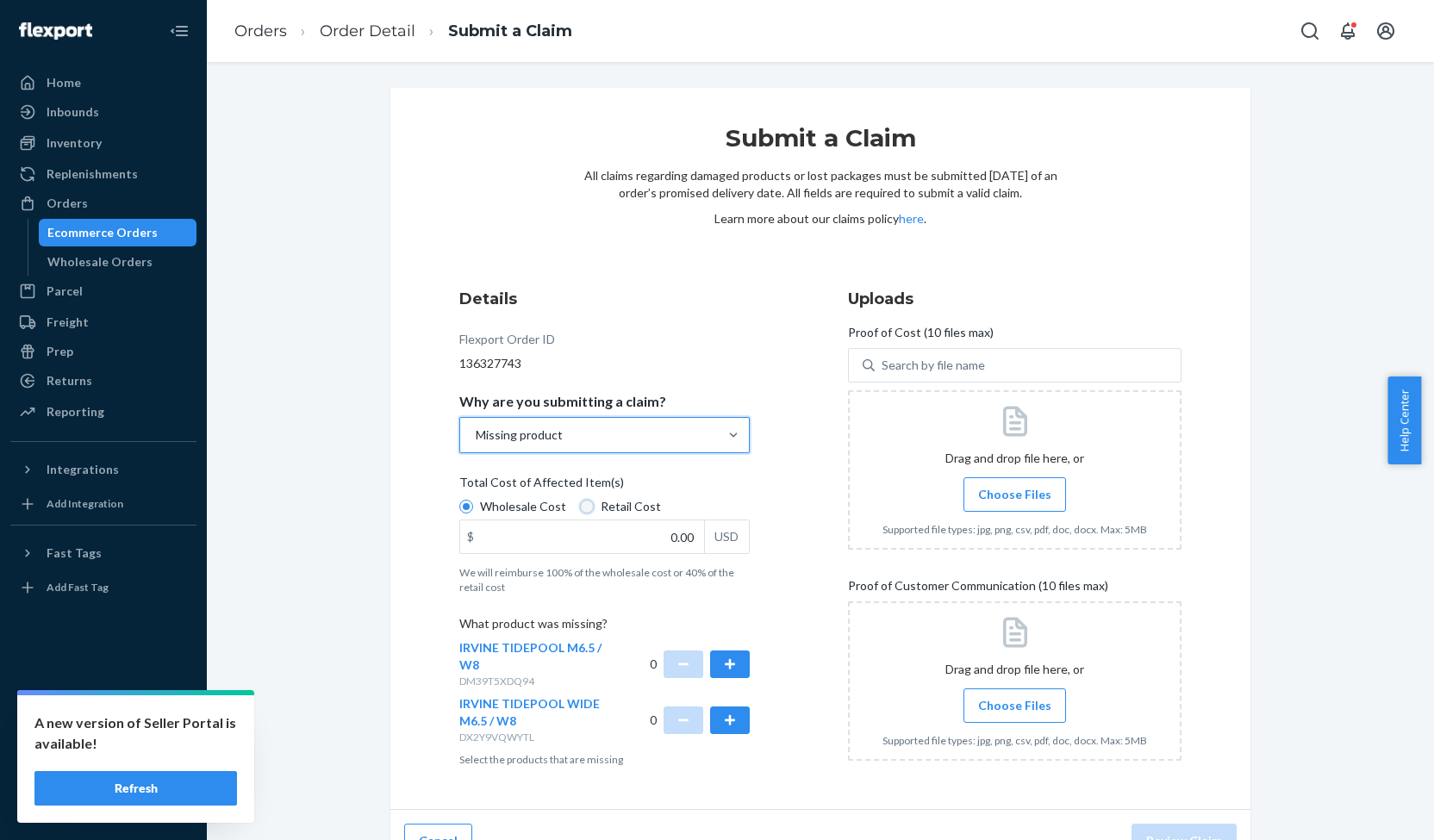
click at [580, 509] on input "Retail Cost" at bounding box center [587, 506] width 14 height 14
radio input "true"
radio input "false"
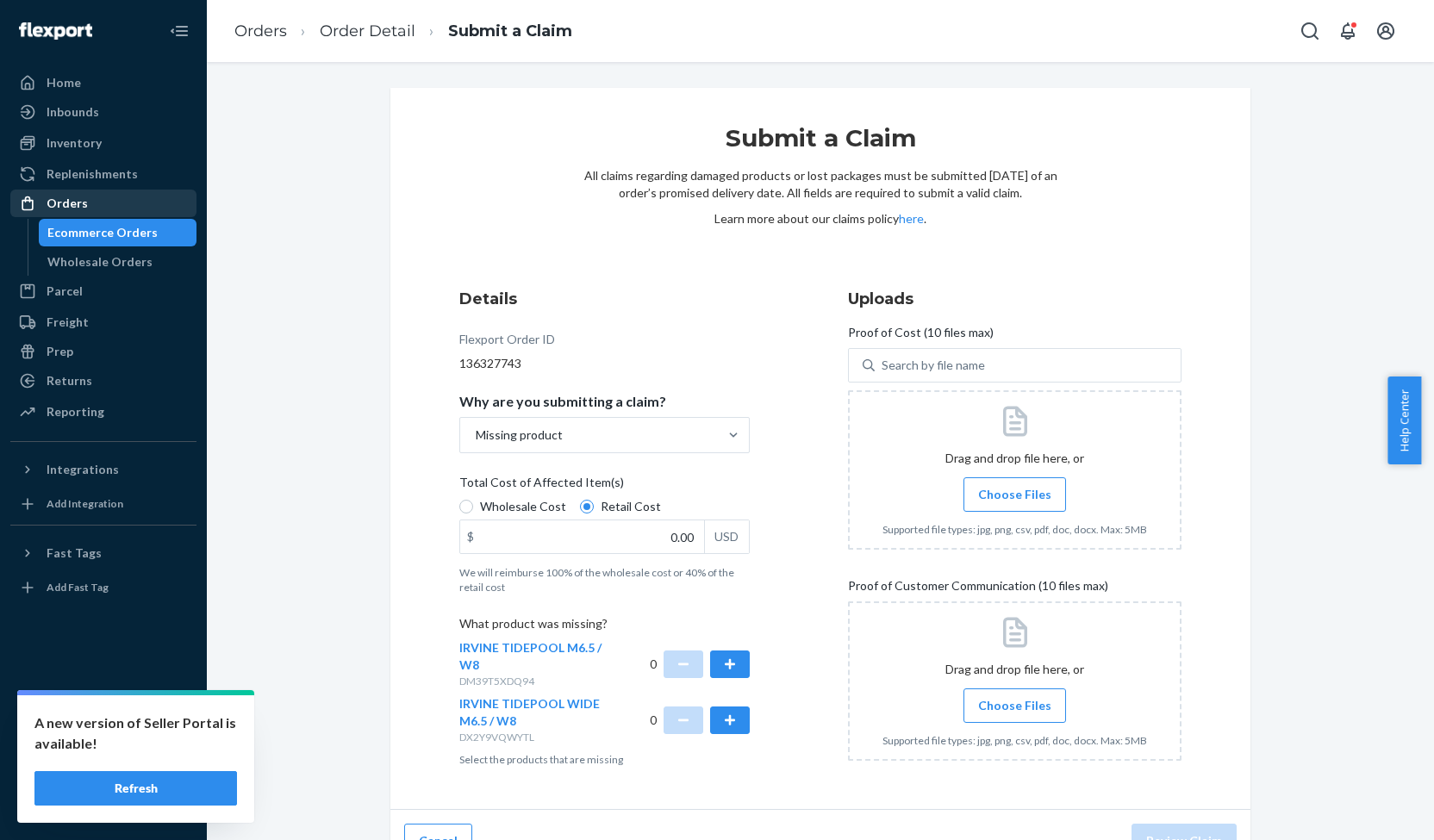
click at [72, 200] on div "Orders" at bounding box center [67, 203] width 42 height 18
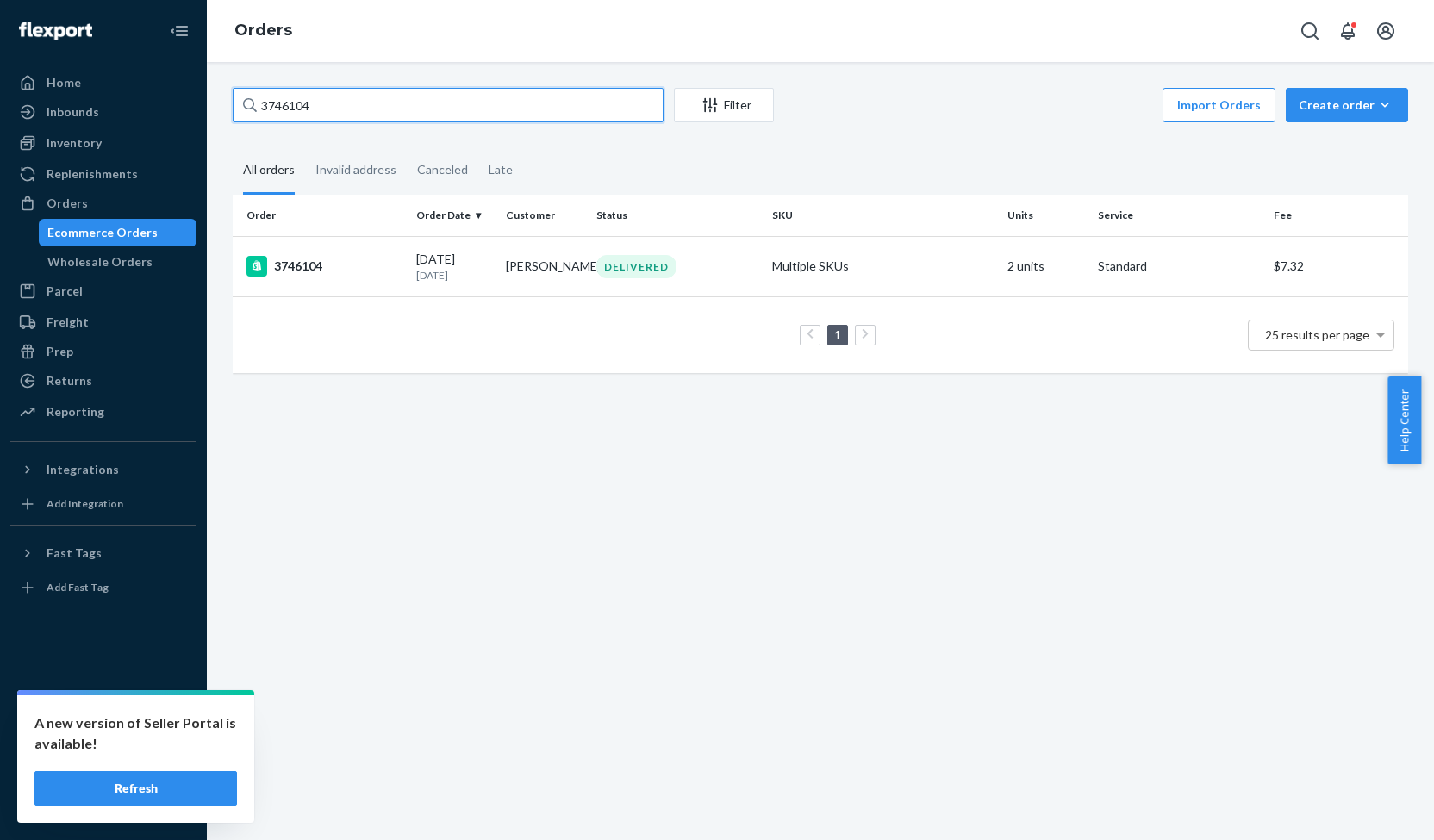
click at [289, 101] on input "3746104" at bounding box center [448, 105] width 431 height 34
paste input "2971"
type input "3729714"
click at [308, 261] on div "3729714" at bounding box center [325, 266] width 156 height 20
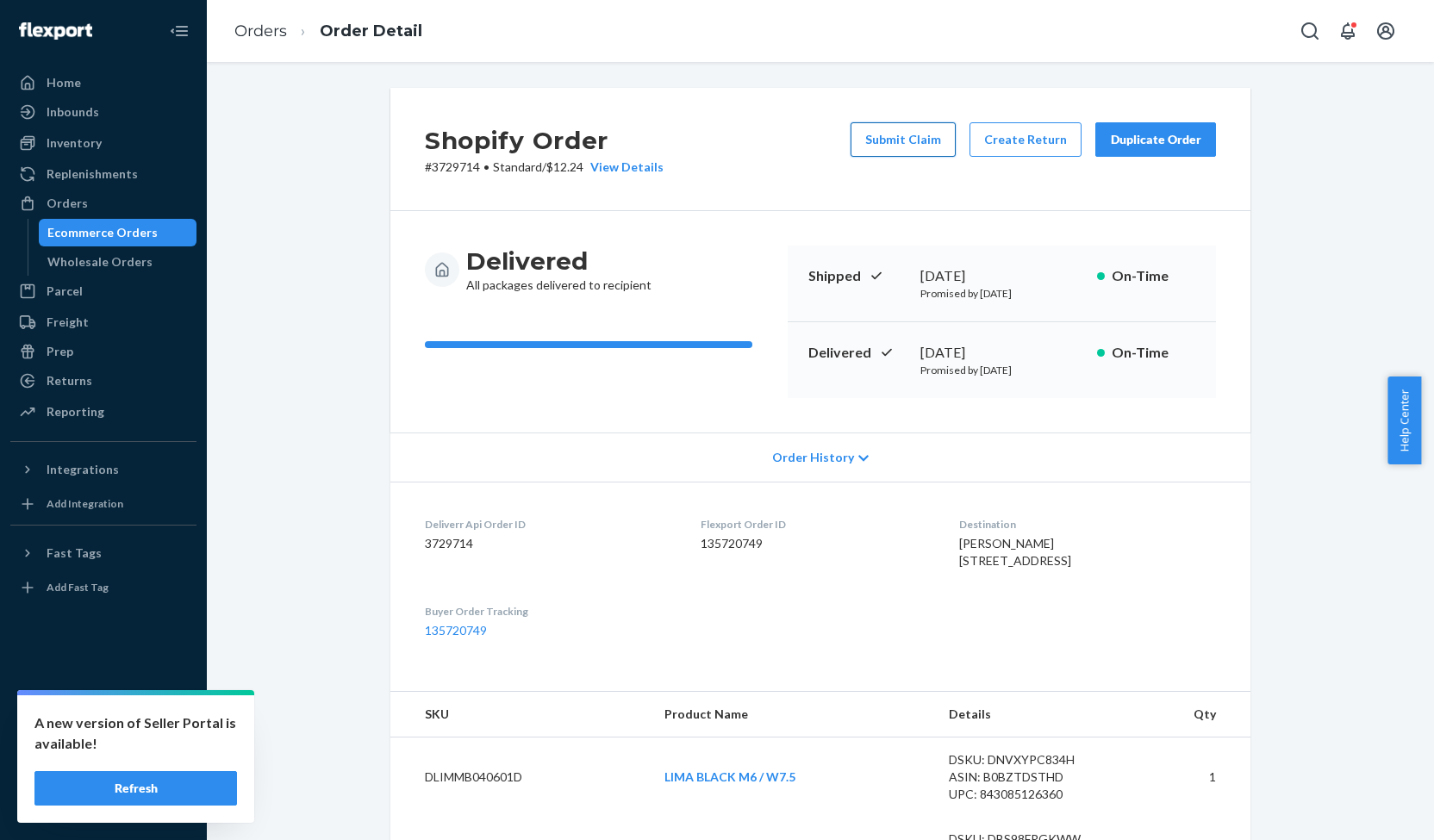
click at [877, 141] on button "Submit Claim" at bounding box center [902, 139] width 105 height 34
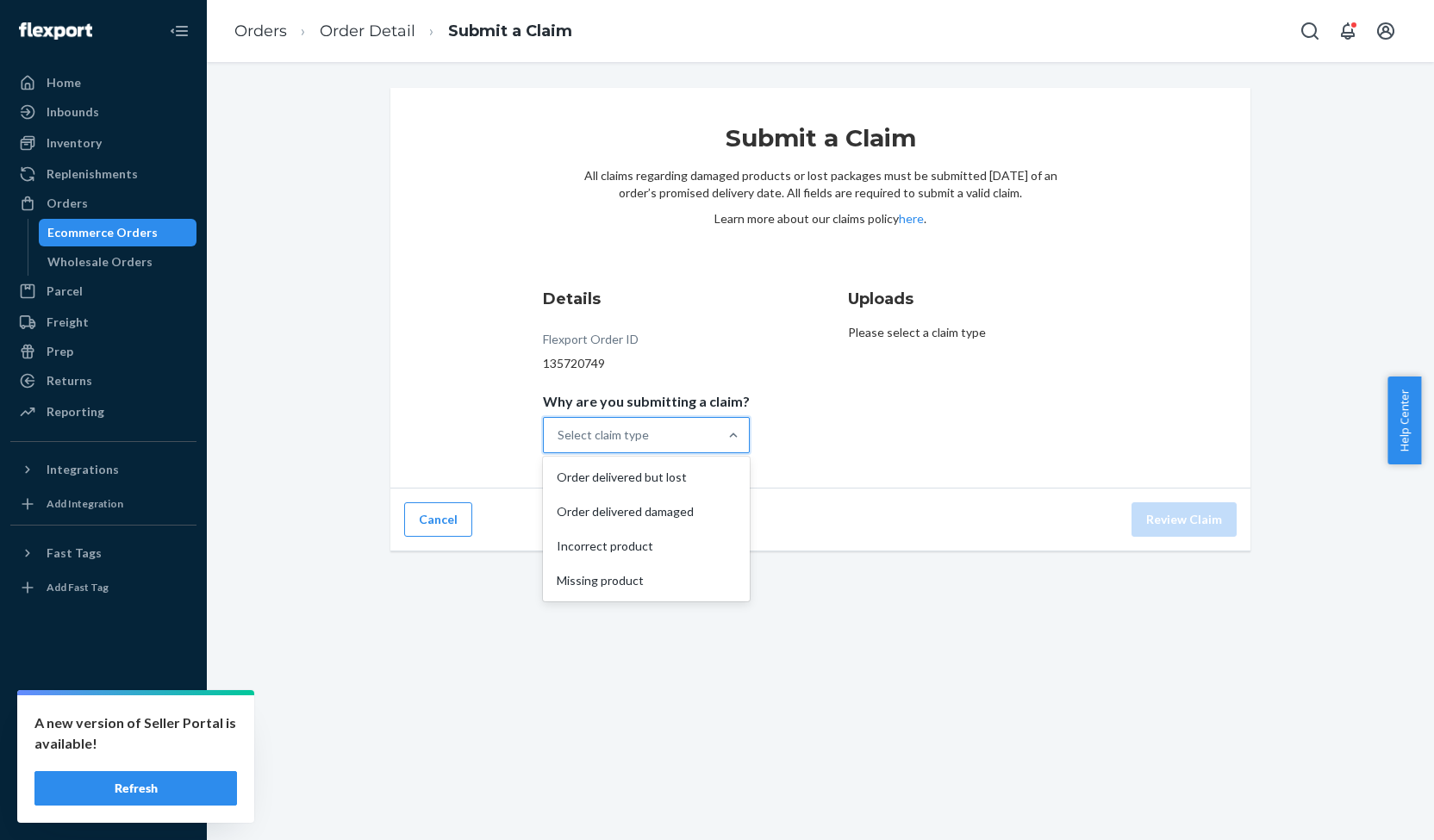
click at [601, 433] on div "Select claim type" at bounding box center [603, 435] width 91 height 18
click at [560, 433] on input "Why are you submitting a claim? option Order delivered but lost focused, 1 of 4…" at bounding box center [559, 435] width 2 height 18
click at [606, 473] on div "Order delivered but lost" at bounding box center [646, 477] width 200 height 34
click at [560, 444] on input "Why are you submitting a claim? option Order delivered but lost focused, 1 of 4…" at bounding box center [559, 435] width 2 height 18
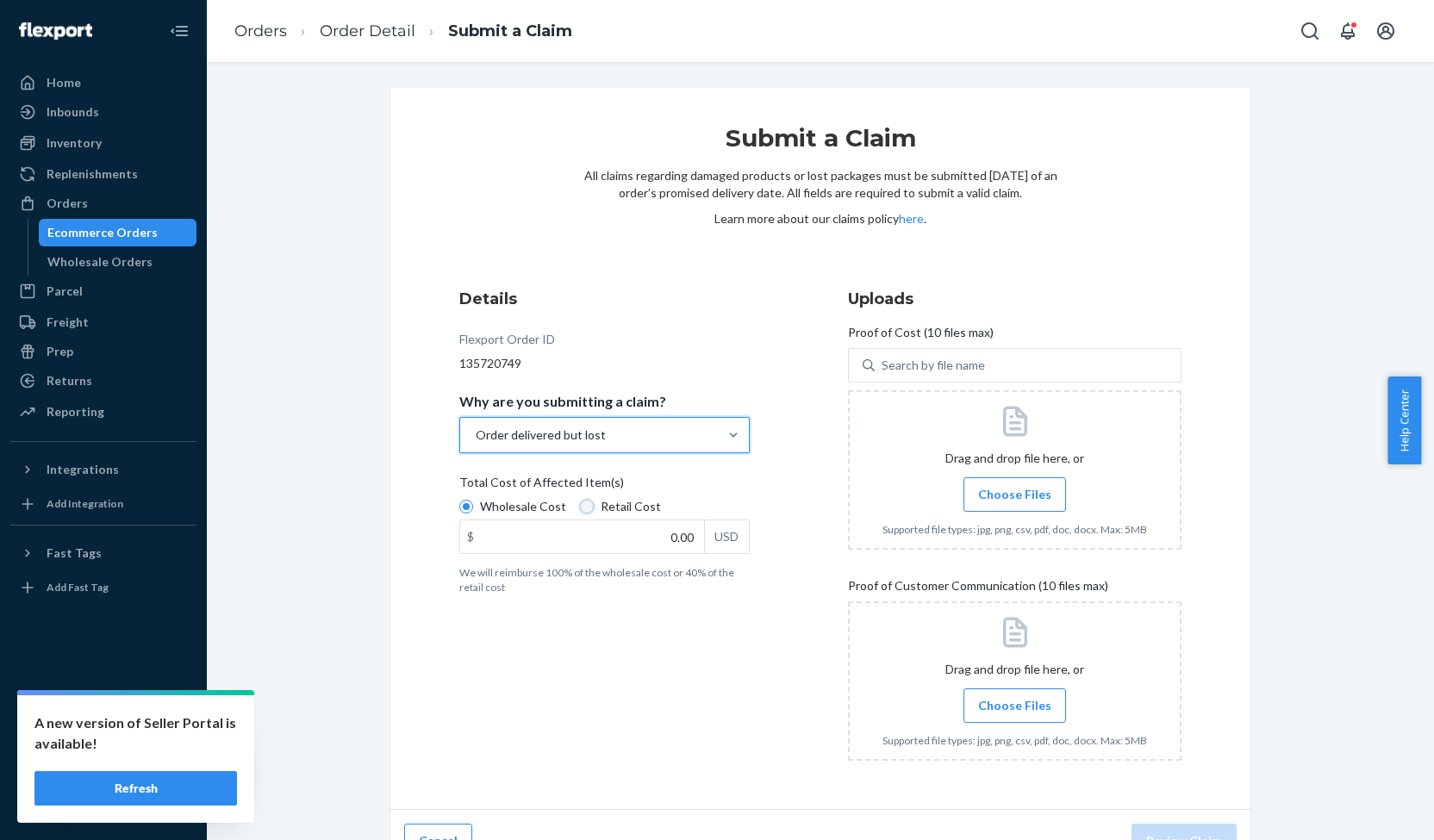
click at [580, 512] on input "Retail Cost" at bounding box center [587, 506] width 14 height 14
radio input "true"
radio input "false"
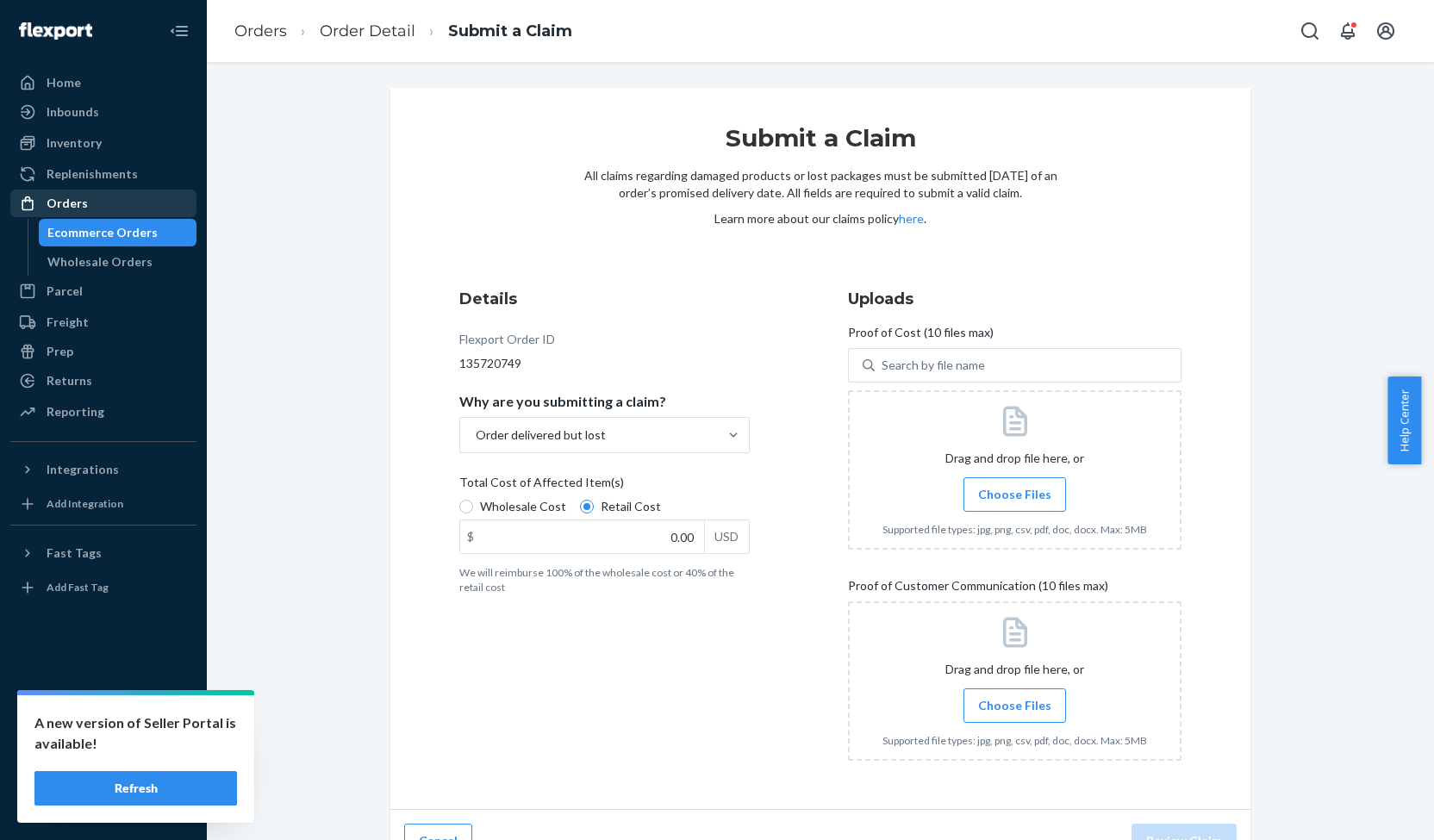
click at [58, 201] on div "Orders" at bounding box center [67, 203] width 42 height 18
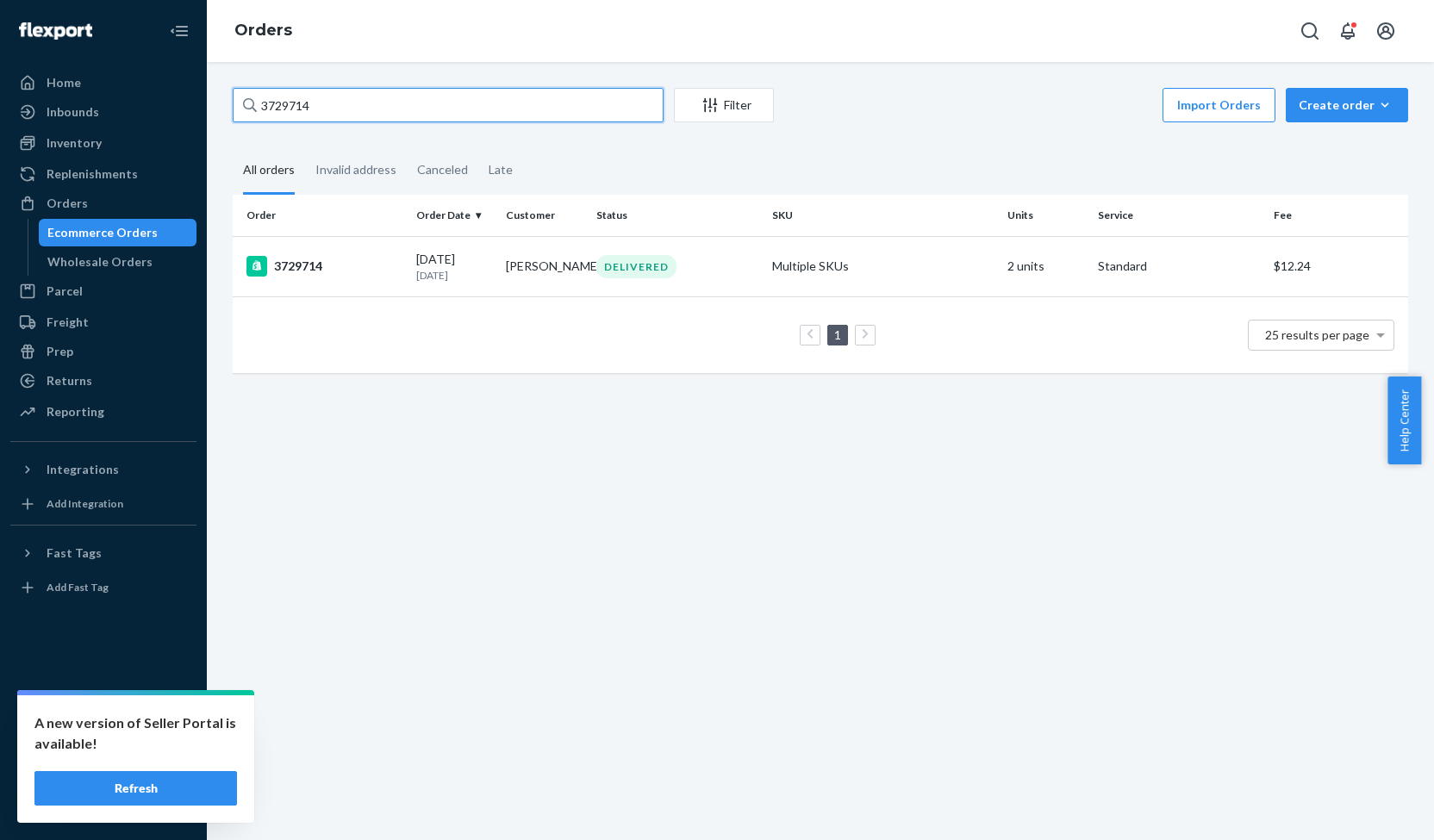
click at [298, 104] on input "3729714" at bounding box center [448, 105] width 431 height 34
paste input "232"
type input "3729232"
click at [307, 265] on div "3729232" at bounding box center [325, 266] width 156 height 20
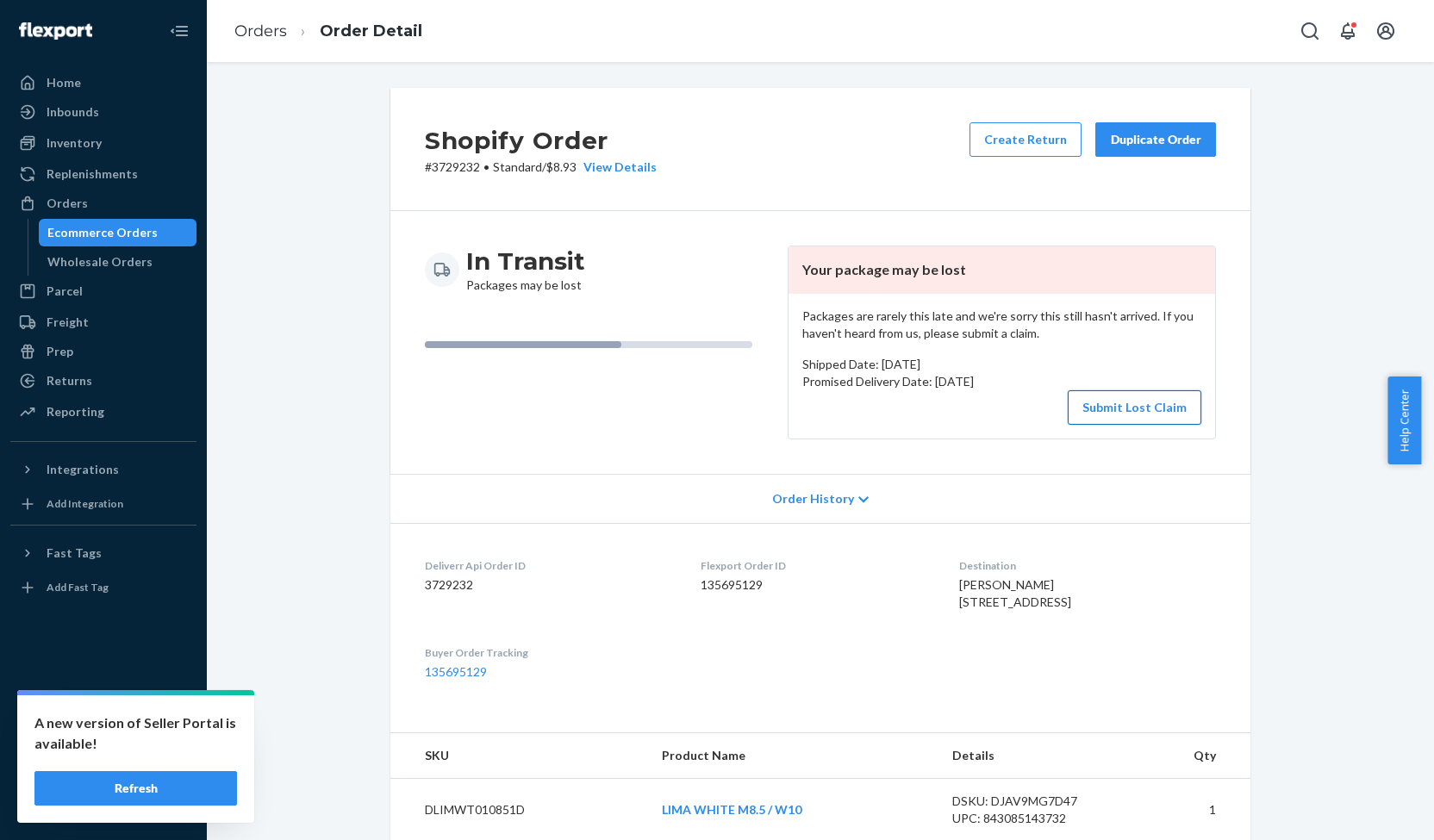
click at [1133, 407] on button "Submit Lost Claim" at bounding box center [1134, 407] width 134 height 34
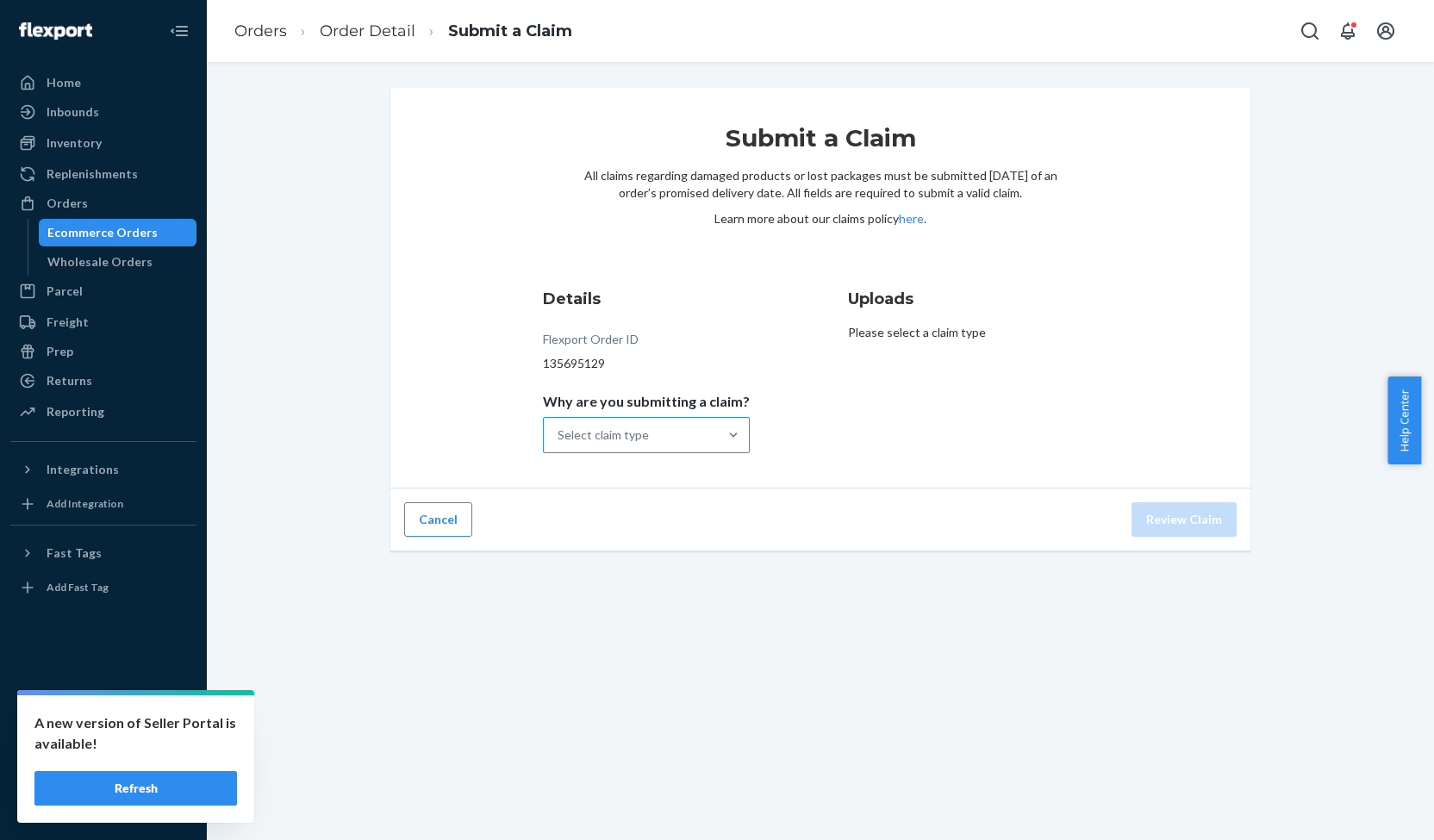
click at [680, 420] on div "Select claim type" at bounding box center [631, 434] width 174 height 34
click at [560, 427] on input "Why are you submitting a claim? Select claim type" at bounding box center [559, 435] width 2 height 18
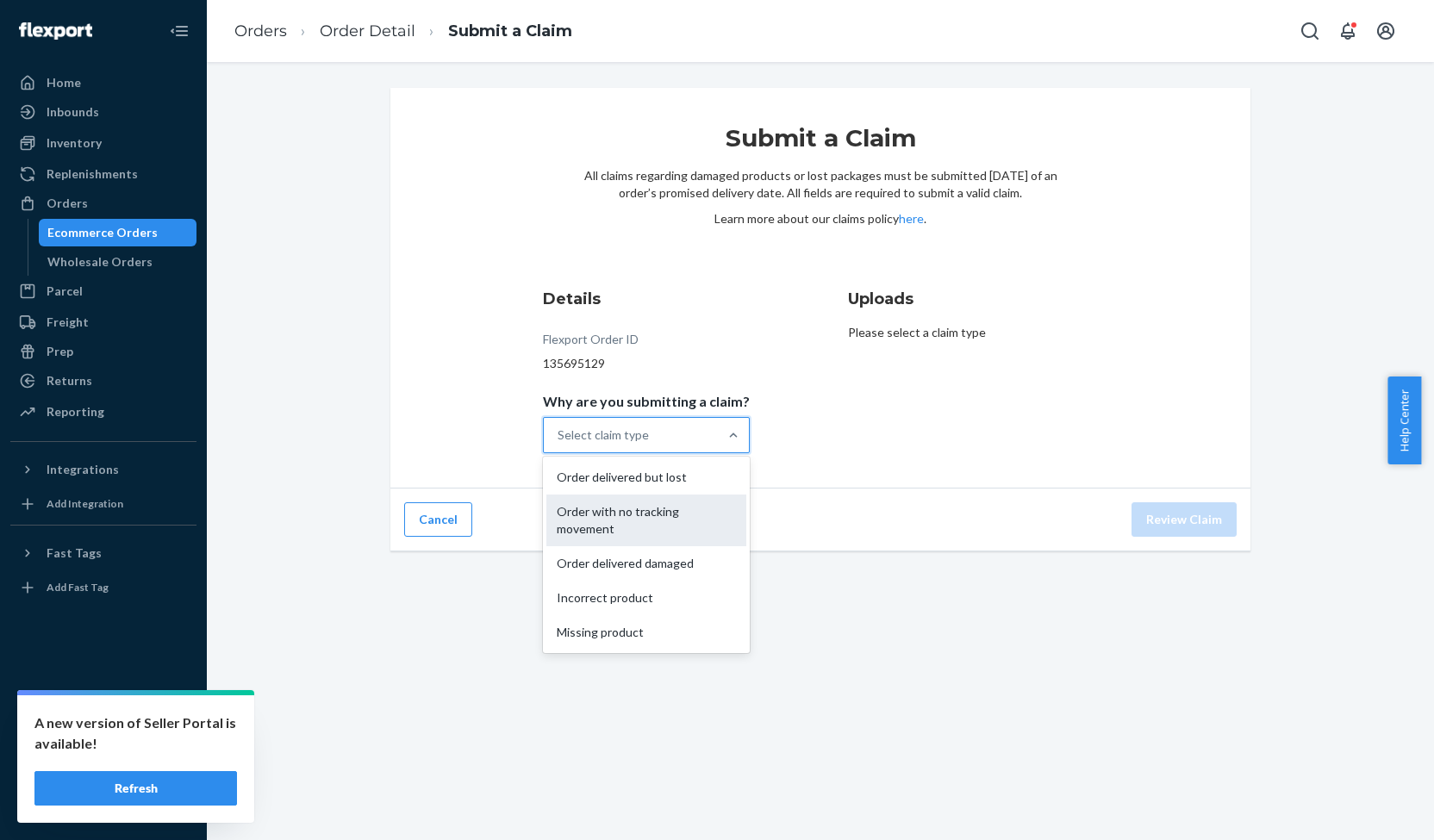
click at [641, 510] on div "Order with no tracking movement" at bounding box center [646, 521] width 200 height 52
click at [560, 444] on input "Why are you submitting a claim? option Order with no tracking movement focused,…" at bounding box center [559, 435] width 2 height 18
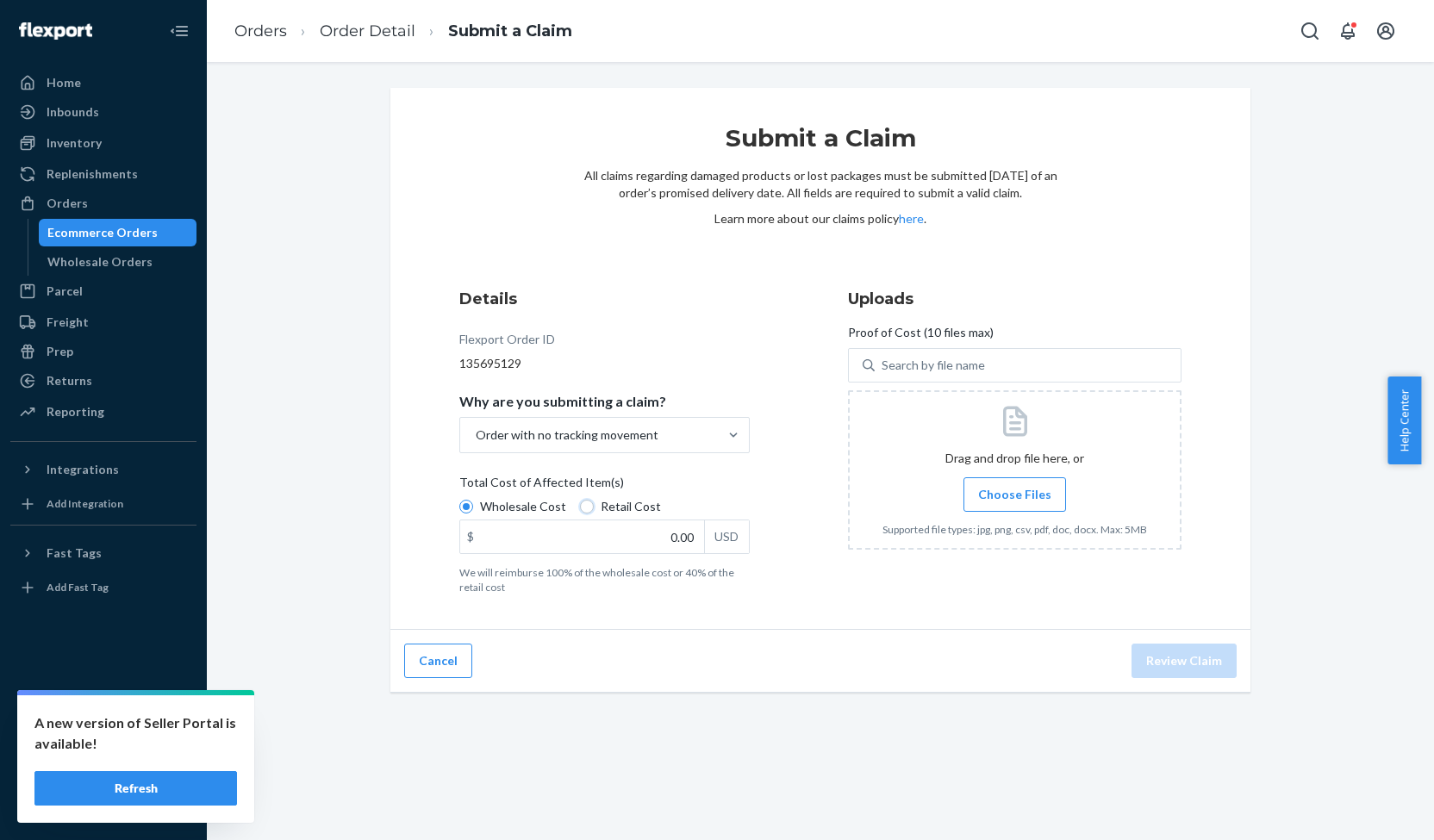
drag, startPoint x: 577, startPoint y: 501, endPoint x: 598, endPoint y: 493, distance: 22.5
click at [580, 502] on input "Retail Cost" at bounding box center [587, 506] width 14 height 14
radio input "true"
radio input "false"
click at [672, 535] on input "0.00" at bounding box center [582, 536] width 244 height 32
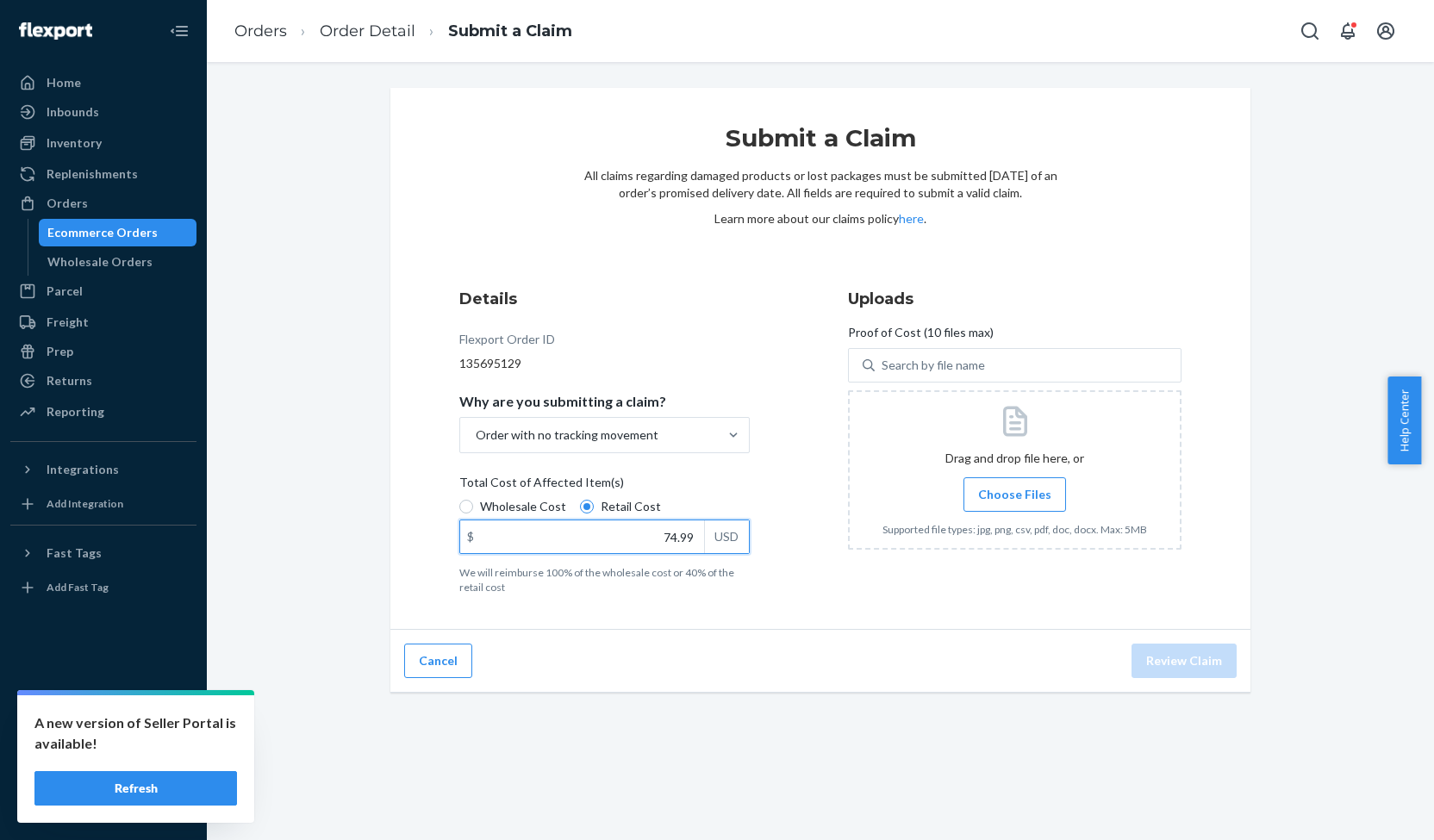
type input "74.99"
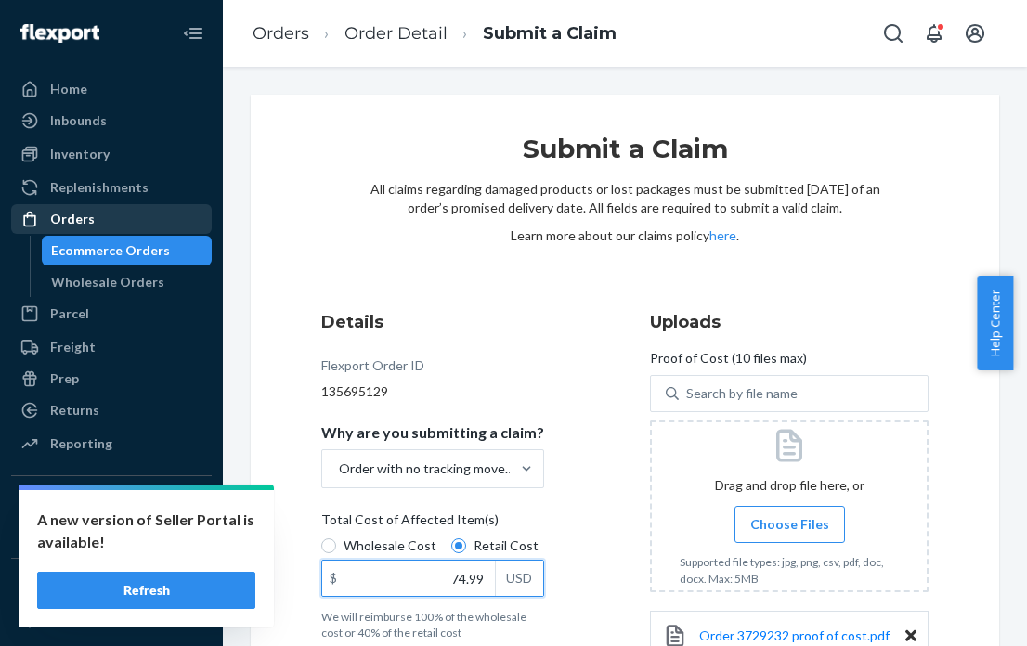
scroll to position [137, 0]
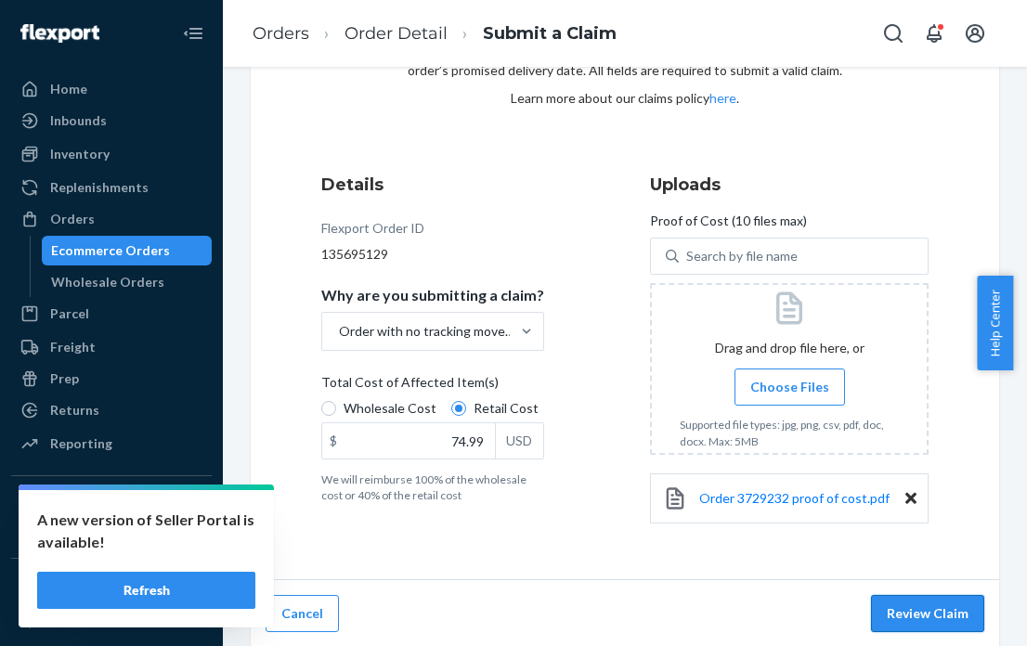
click at [906, 606] on button "Review Claim" at bounding box center [927, 613] width 113 height 37
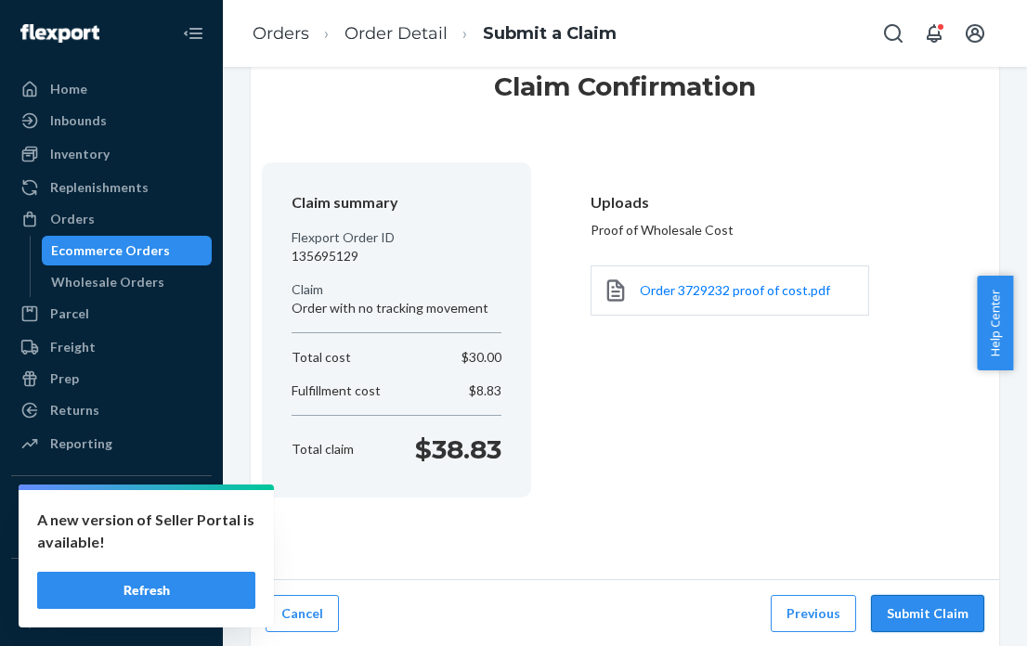
click at [917, 606] on button "Submit Claim" at bounding box center [927, 613] width 113 height 37
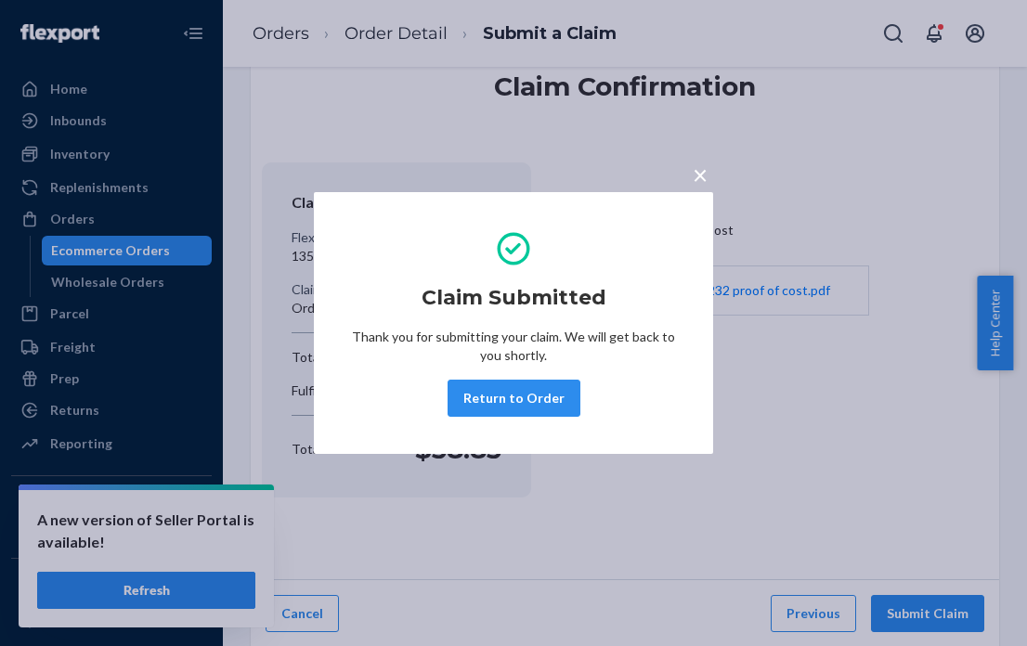
click at [697, 173] on span "×" at bounding box center [700, 175] width 15 height 32
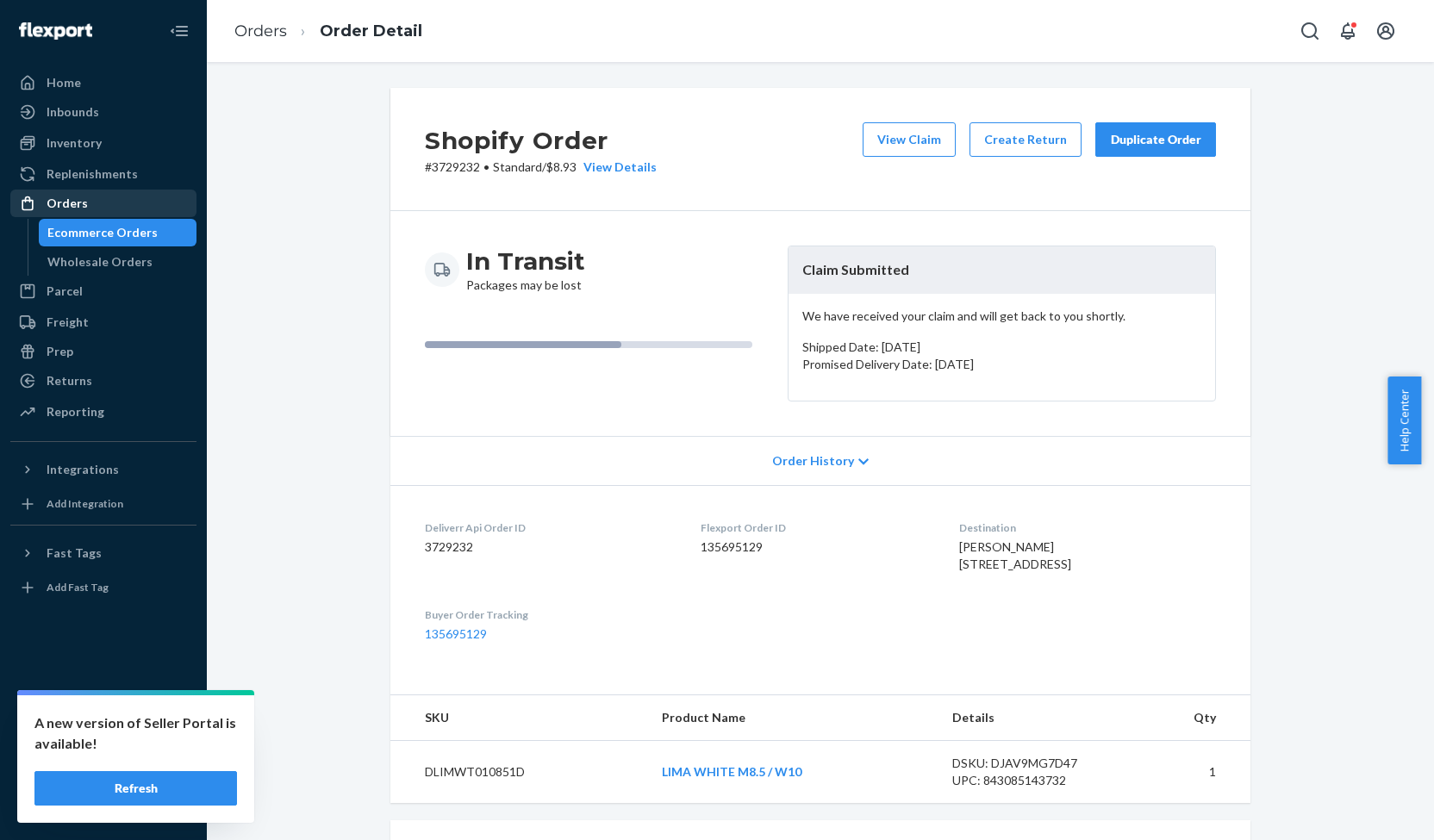
click at [53, 208] on div "Orders" at bounding box center [67, 203] width 42 height 18
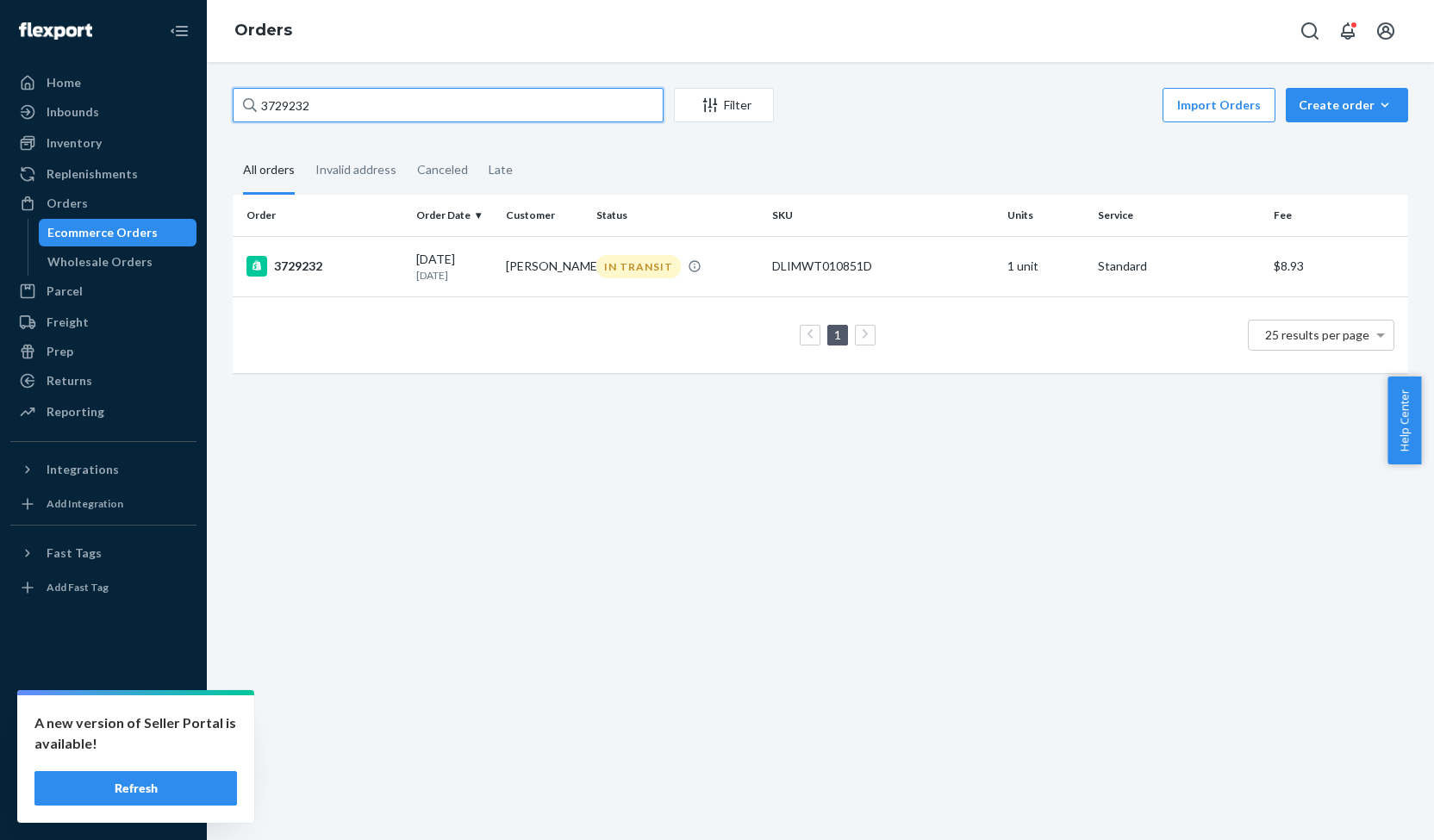
click at [290, 99] on input "3729232" at bounding box center [448, 105] width 431 height 34
paste input "11289"
type input "3711289"
click at [304, 263] on div "3711289" at bounding box center [325, 266] width 156 height 20
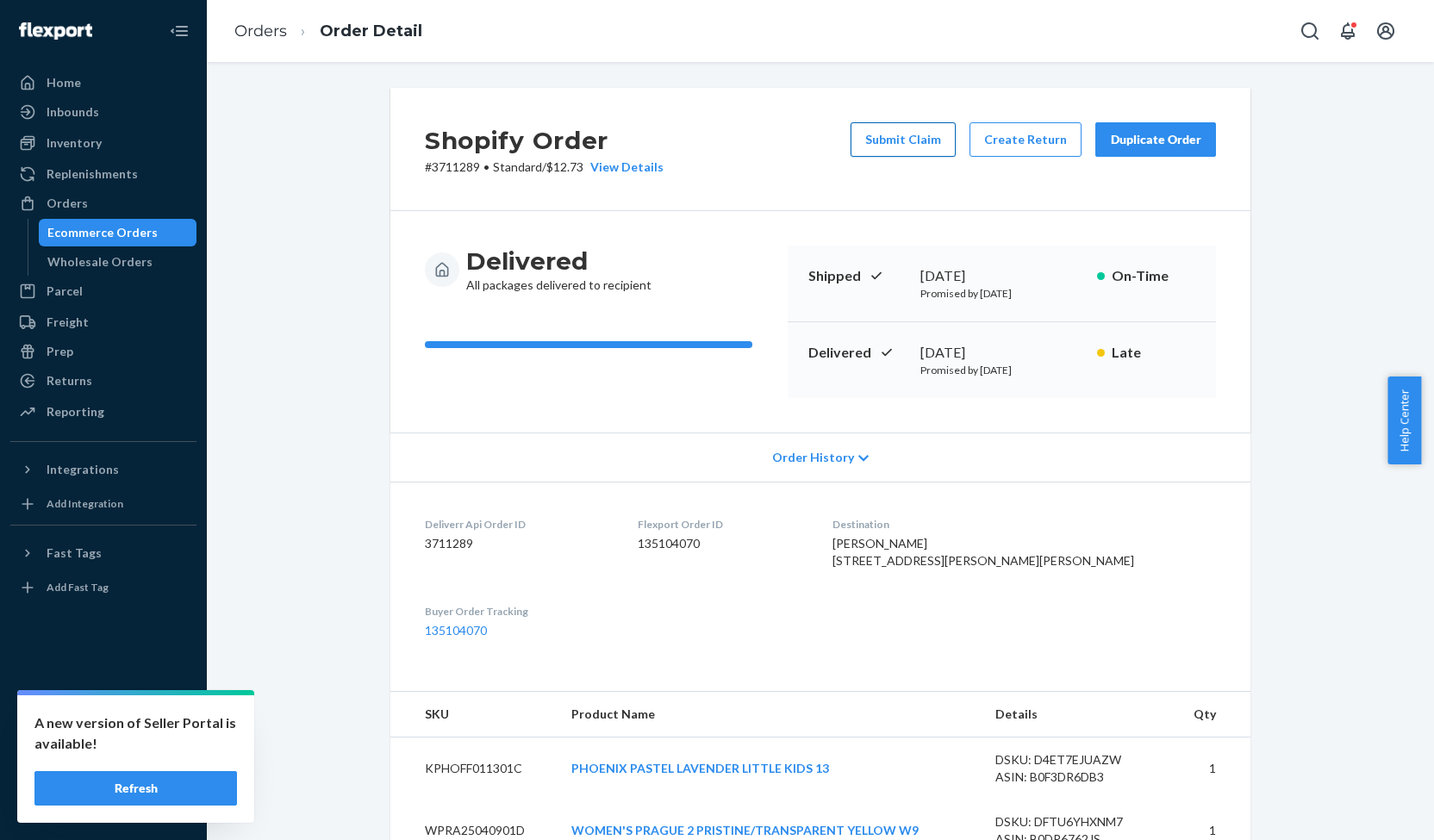
click at [903, 136] on button "Submit Claim" at bounding box center [902, 139] width 105 height 34
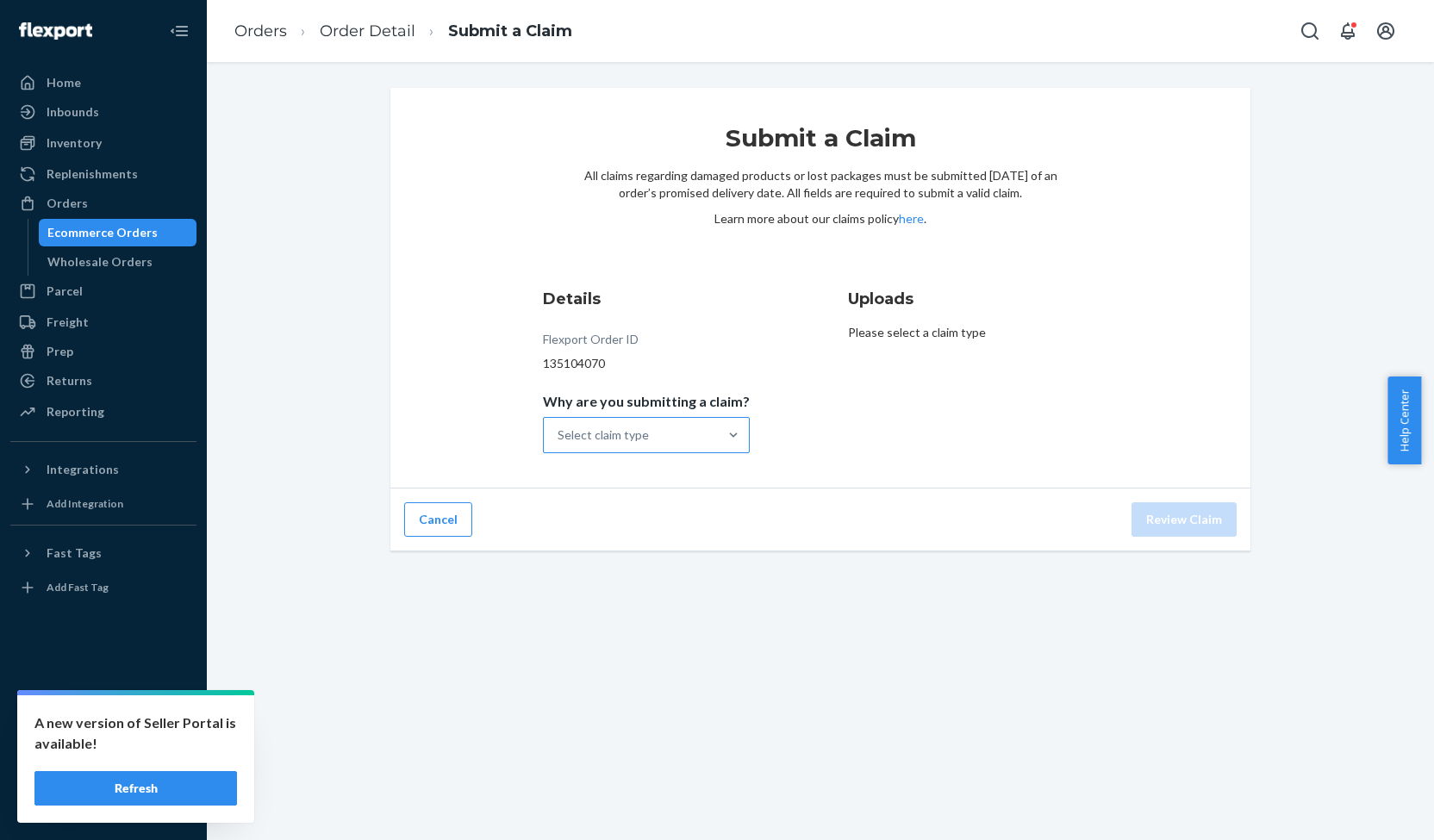
click at [614, 428] on div "Select claim type" at bounding box center [603, 435] width 91 height 18
click at [560, 428] on input "Why are you submitting a claim? Select claim type" at bounding box center [559, 435] width 2 height 18
click at [656, 590] on div "Missing product" at bounding box center [646, 580] width 200 height 34
click at [560, 444] on input "Why are you submitting a claim? option Missing product focused, 4 of 4. 4 resul…" at bounding box center [559, 435] width 2 height 18
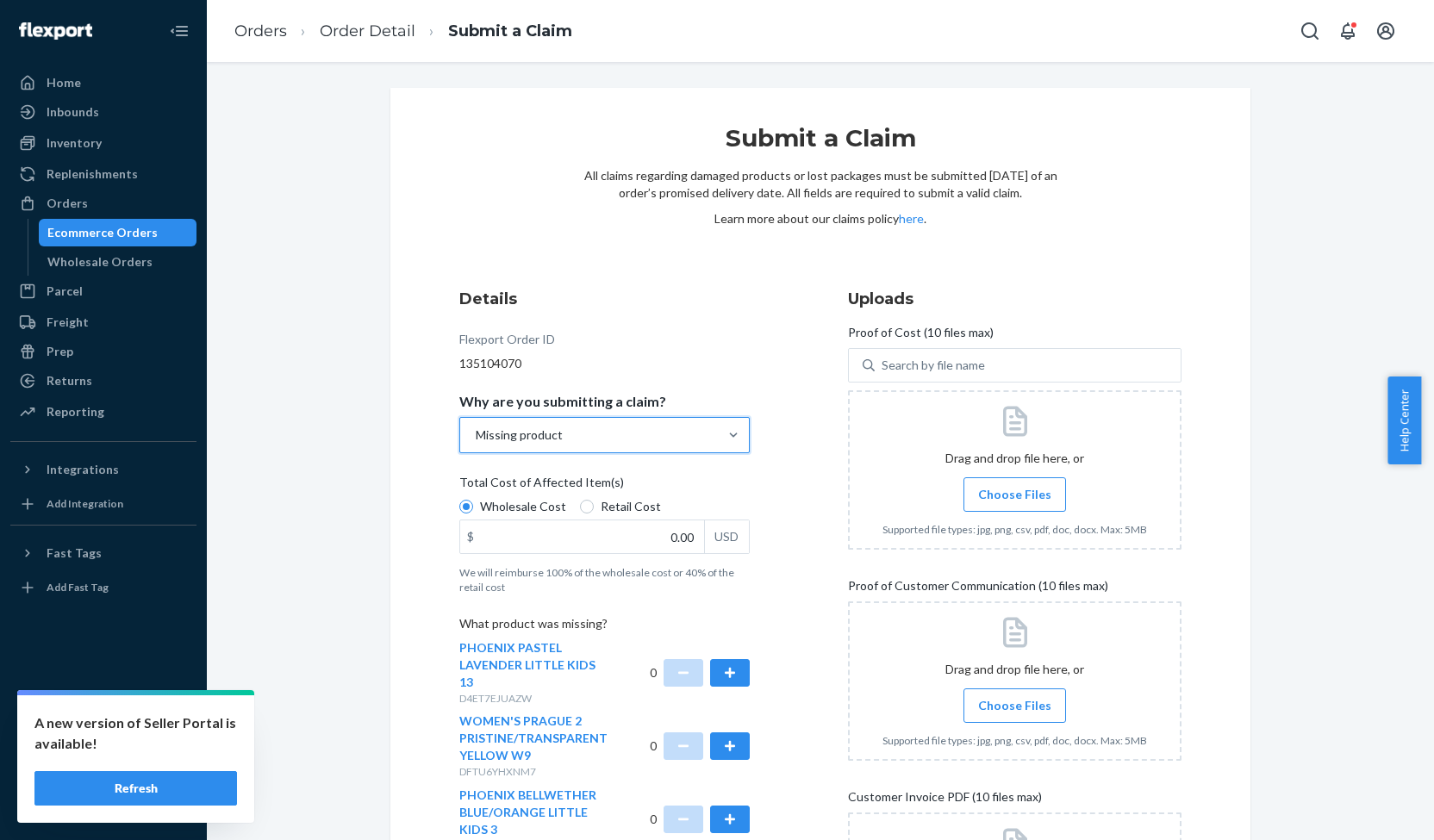
click at [582, 515] on div "Wholesale Cost Retail Cost" at bounding box center [604, 509] width 304 height 21
click at [473, 513] on input "Wholesale Cost" at bounding box center [466, 506] width 14 height 14
click at [580, 504] on input "Retail Cost" at bounding box center [587, 506] width 14 height 14
radio input "true"
radio input "false"
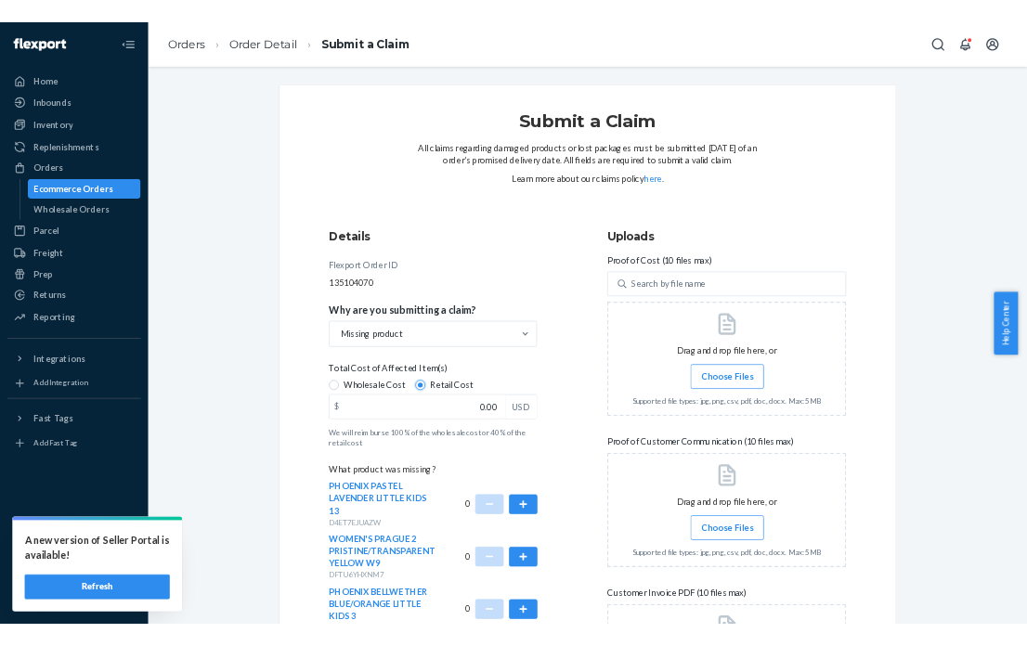
scroll to position [279, 0]
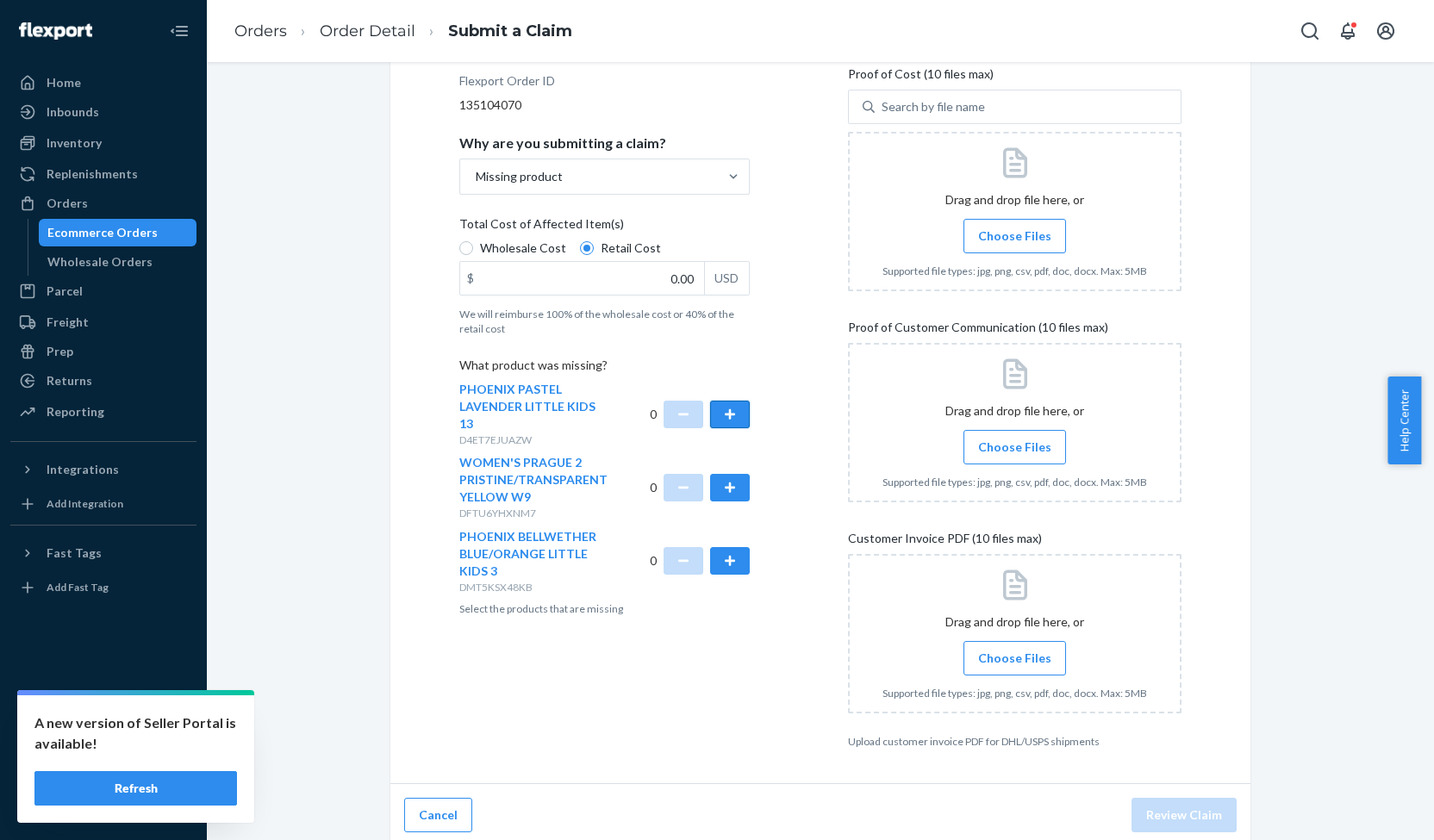
click at [723, 417] on button "button" at bounding box center [730, 415] width 40 height 28
click at [678, 285] on input "0.00" at bounding box center [582, 278] width 244 height 32
type input "45.00"
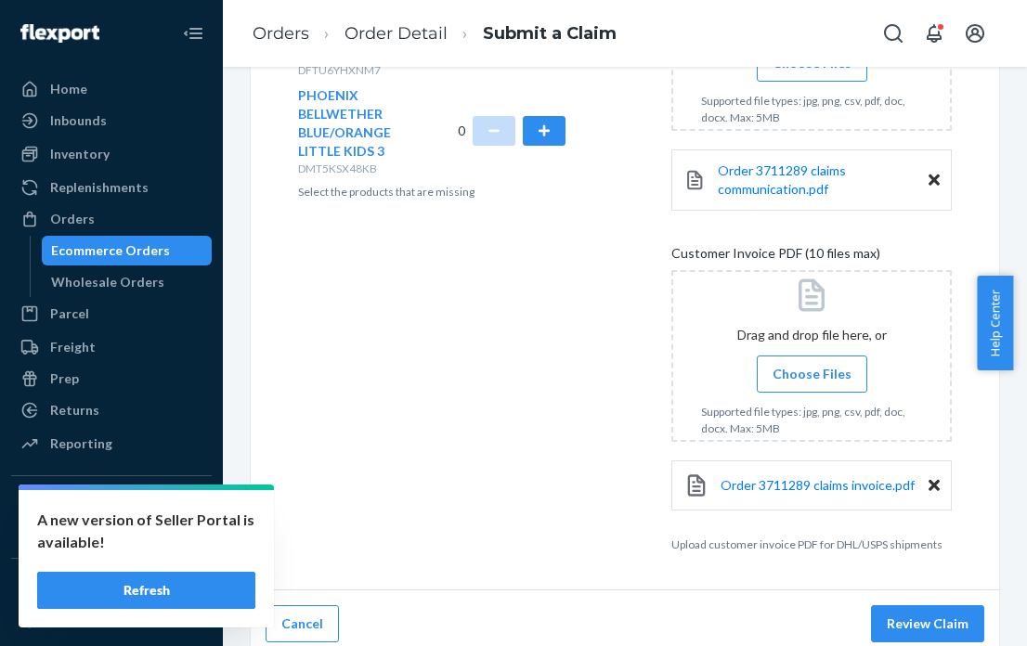
scroll to position [771, 0]
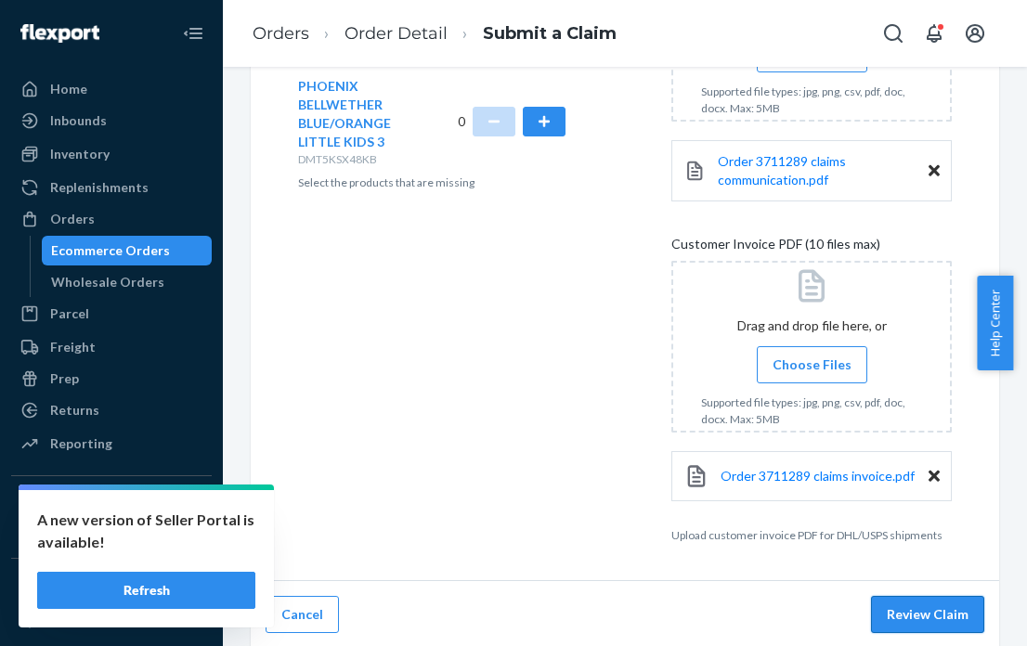
click at [901, 611] on button "Review Claim" at bounding box center [927, 614] width 113 height 37
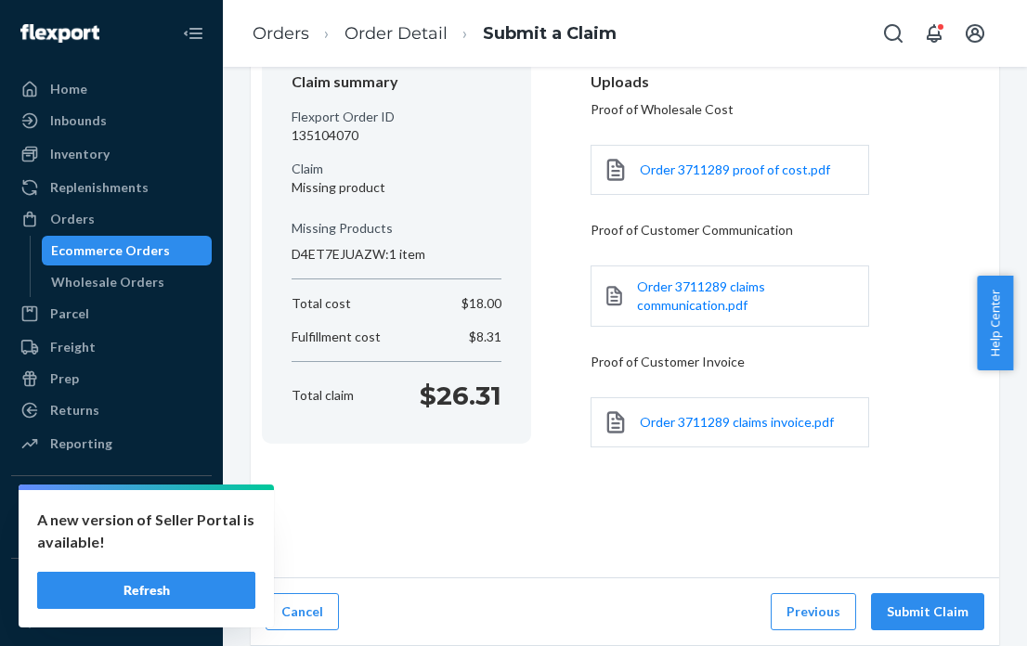
scroll to position [180, 0]
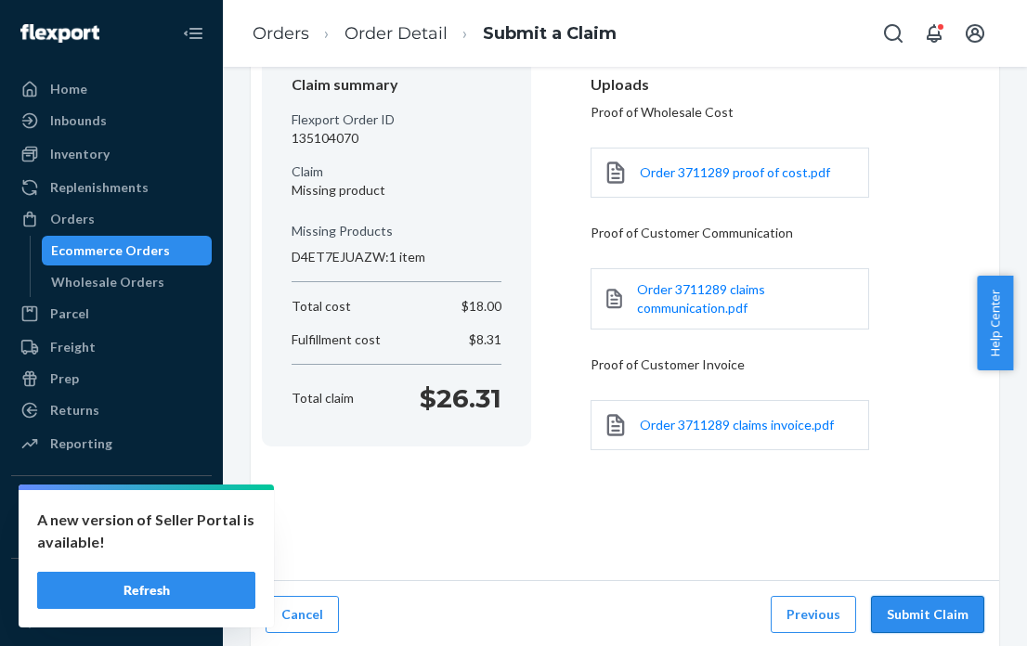
click at [914, 610] on button "Submit Claim" at bounding box center [927, 614] width 113 height 37
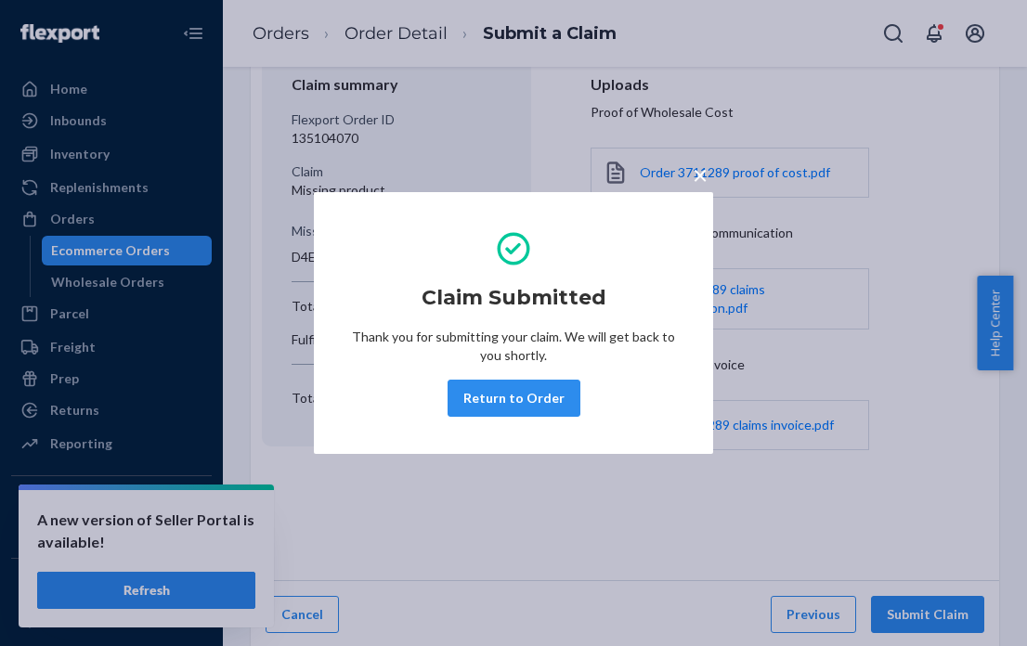
click at [703, 177] on span "×" at bounding box center [700, 175] width 15 height 32
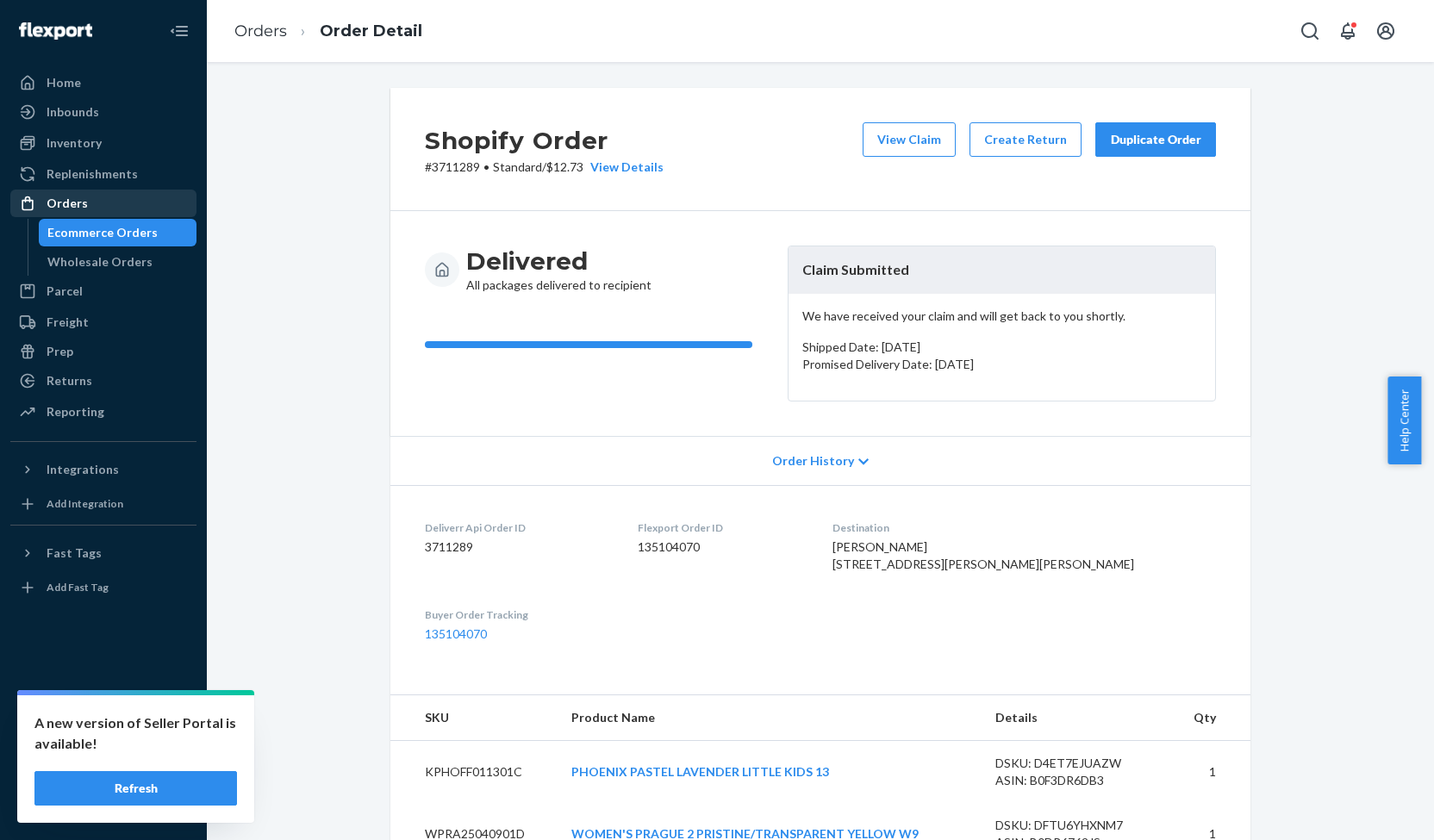
click at [92, 206] on div "Orders" at bounding box center [103, 203] width 183 height 24
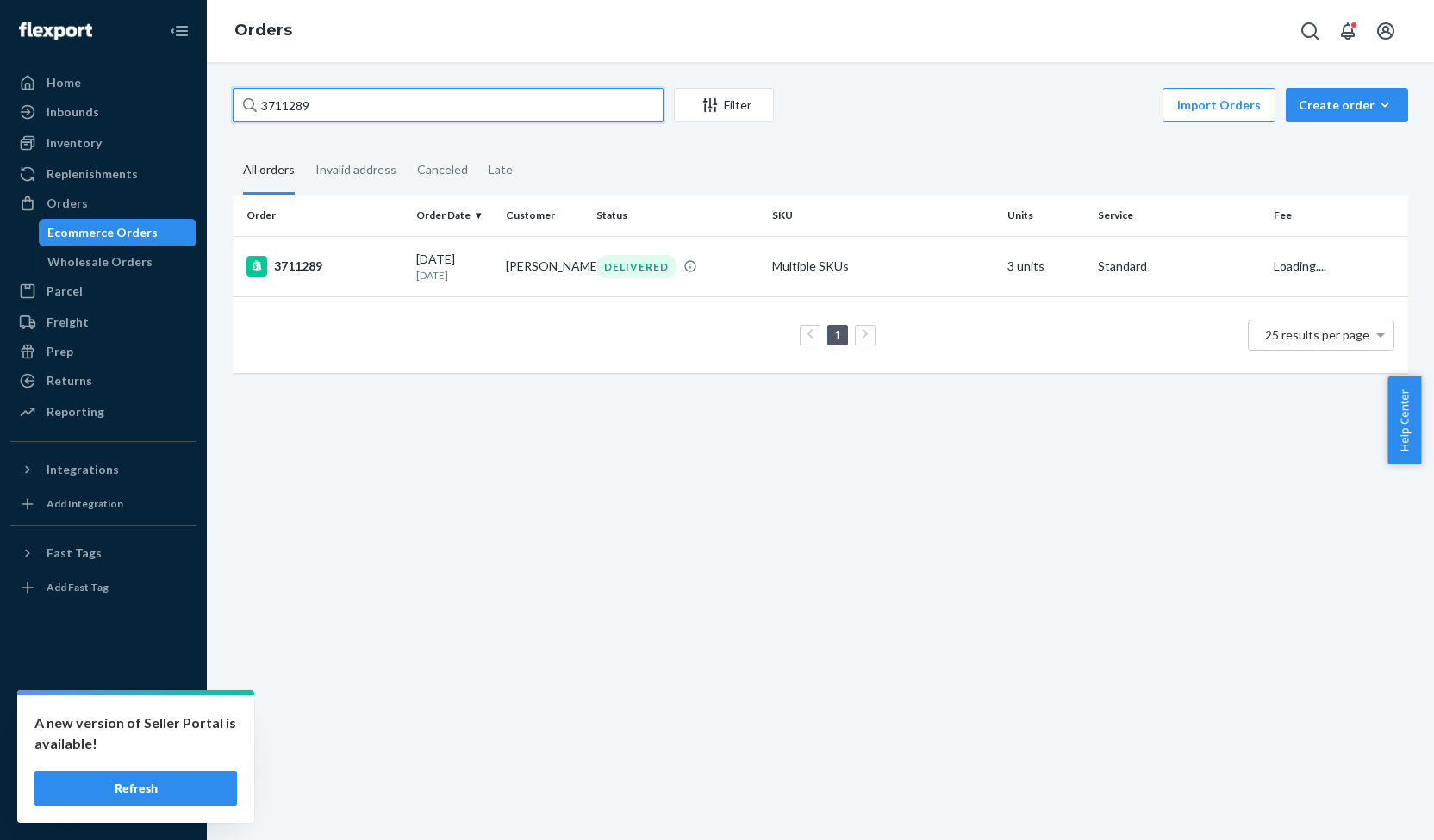
click at [283, 112] on input "3711289" at bounding box center [448, 105] width 431 height 34
paste input "31773"
type input "3731773"
click at [315, 265] on div "3731773" at bounding box center [325, 266] width 156 height 20
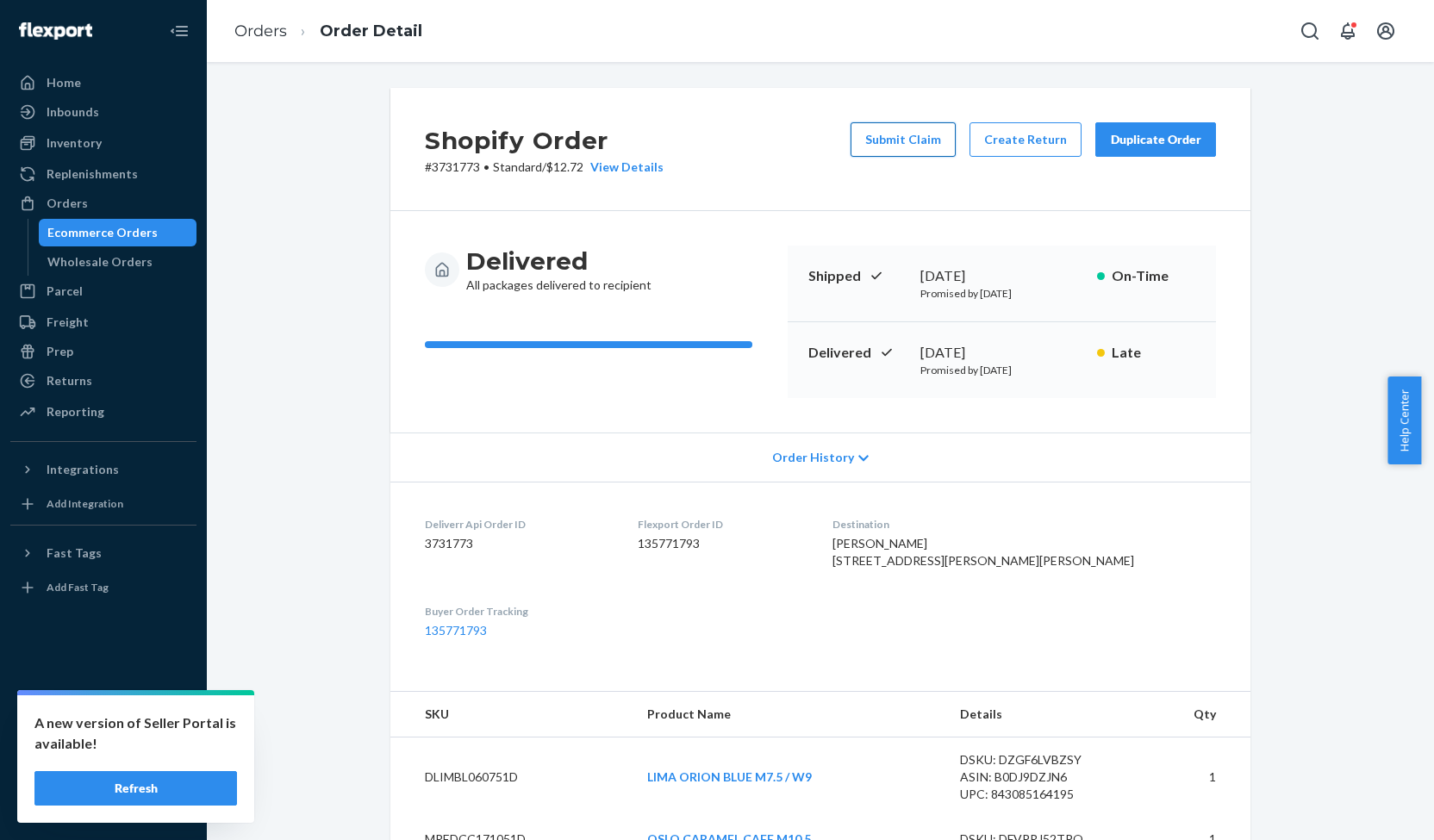
click at [883, 137] on button "Submit Claim" at bounding box center [902, 139] width 105 height 34
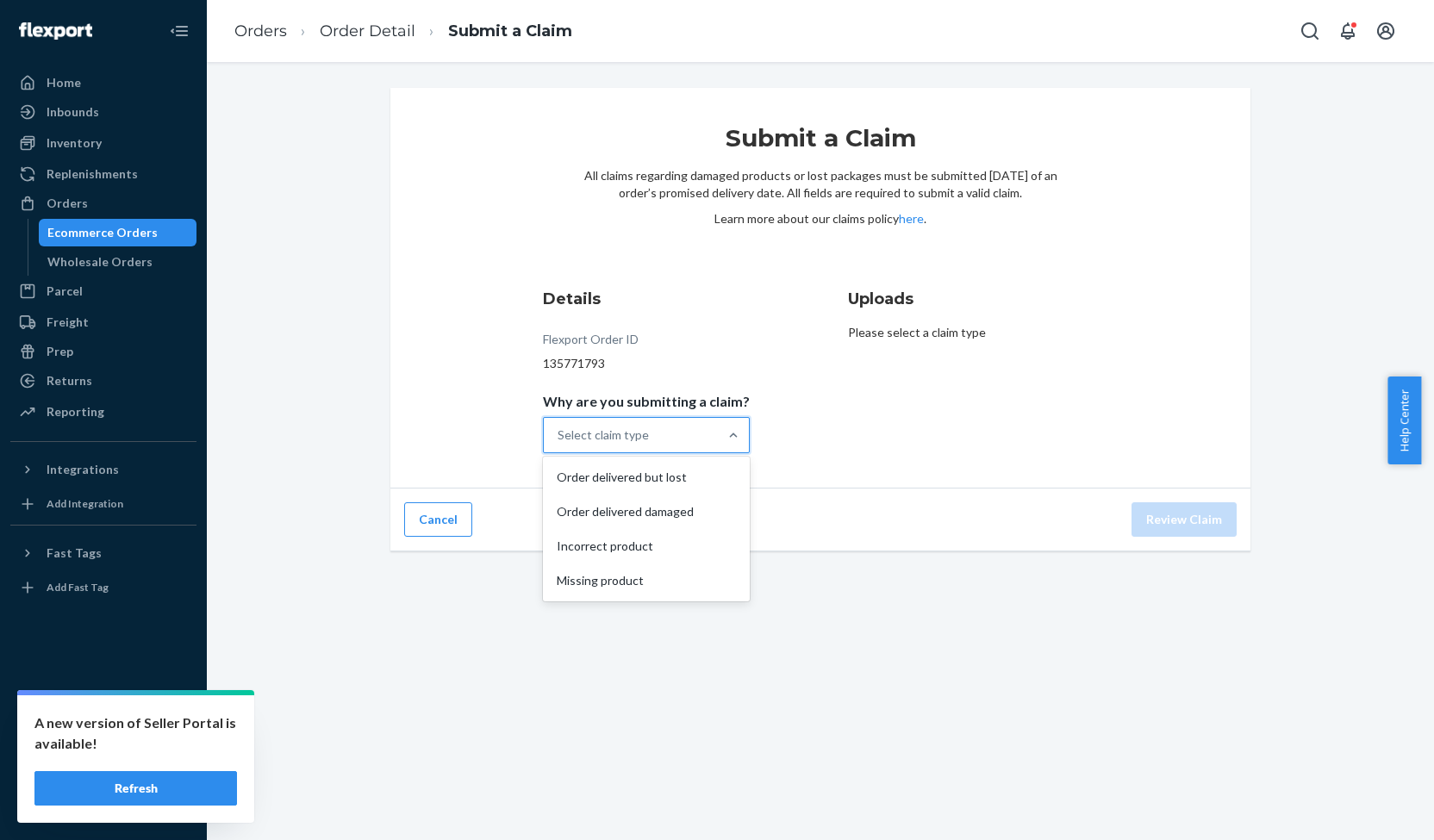
click at [676, 446] on div "Select claim type" at bounding box center [631, 434] width 174 height 34
click at [560, 444] on input "Why are you submitting a claim? option Order delivered but lost focused, 1 of 4…" at bounding box center [559, 435] width 2 height 18
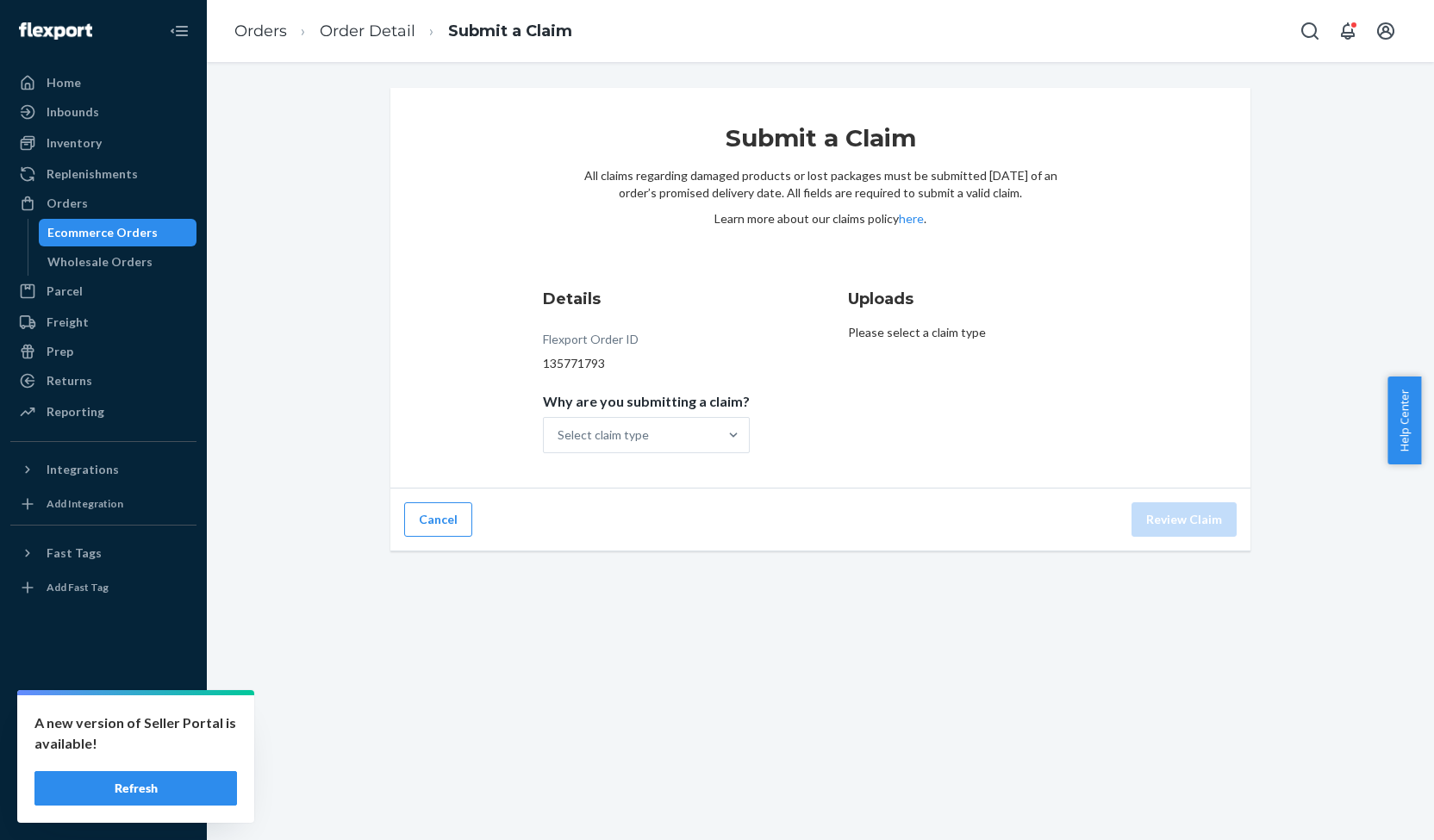
click at [848, 401] on div "Uploads Please select a claim type" at bounding box center [973, 370] width 250 height 179
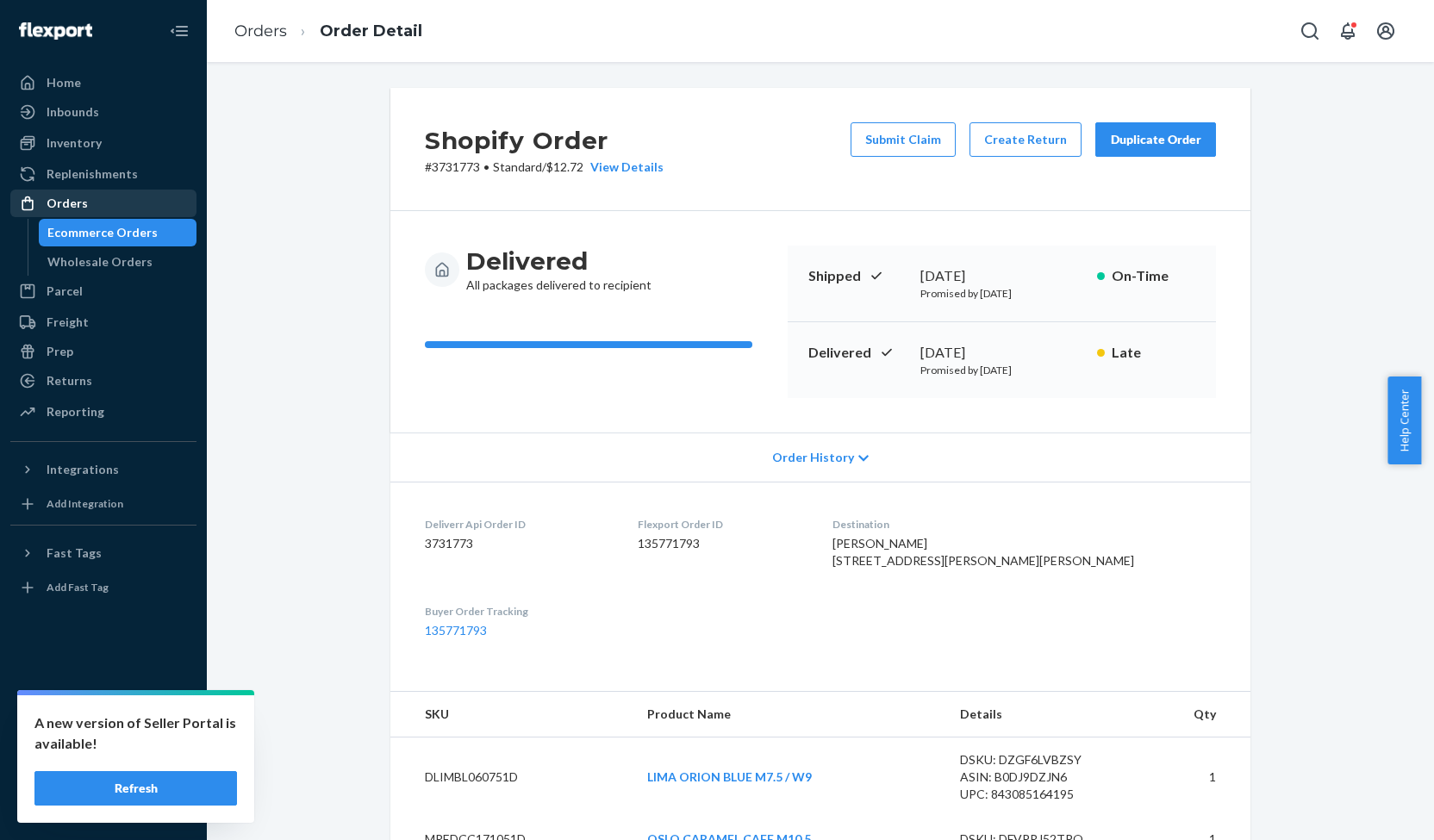
drag, startPoint x: 62, startPoint y: 208, endPoint x: 81, endPoint y: 203, distance: 19.6
click at [62, 208] on div "Orders" at bounding box center [67, 203] width 42 height 18
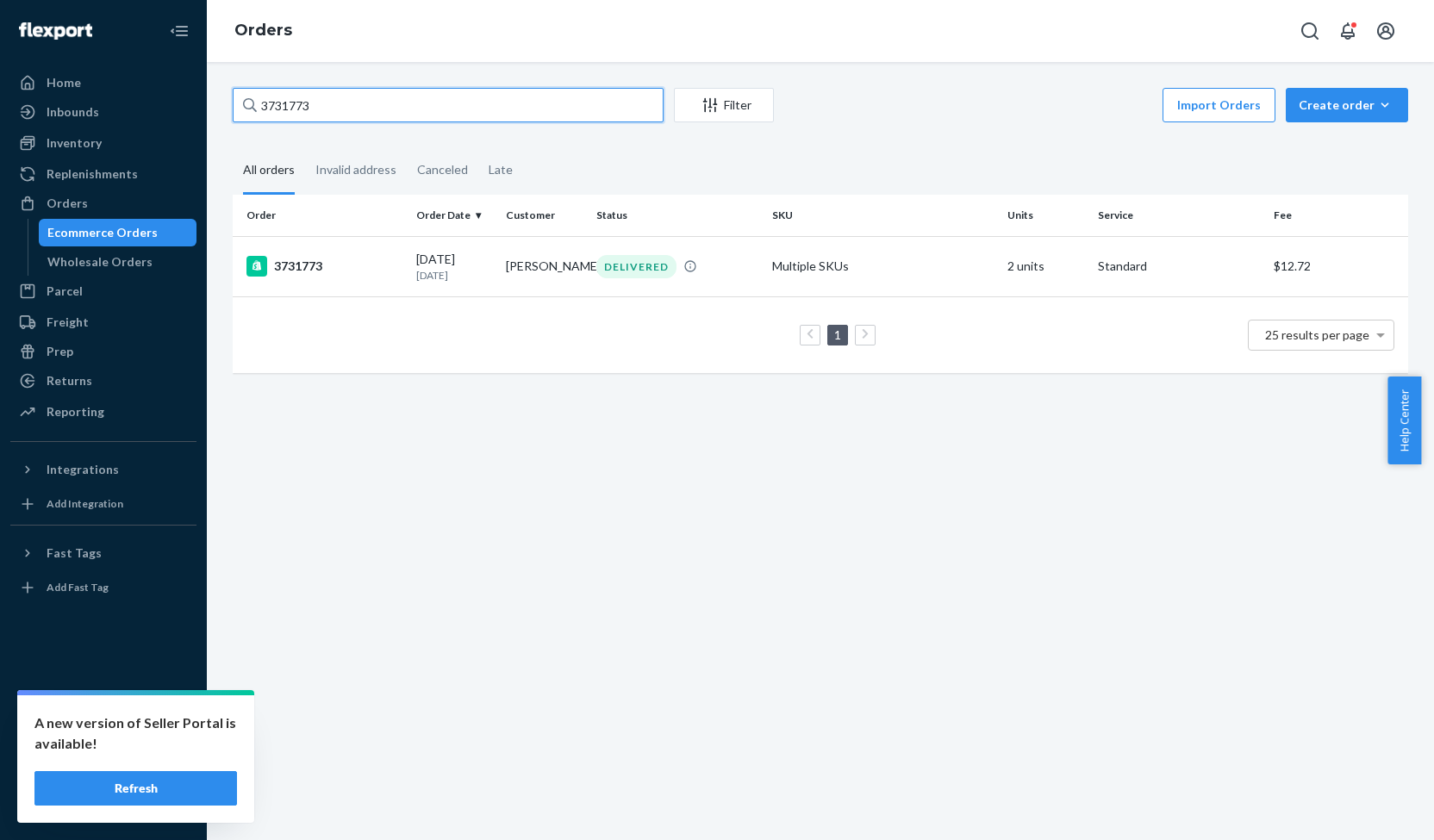
click at [292, 100] on input "3731773" at bounding box center [448, 105] width 431 height 34
paste input "3595"
type input "3733595"
click at [312, 266] on div "3733595" at bounding box center [325, 266] width 156 height 20
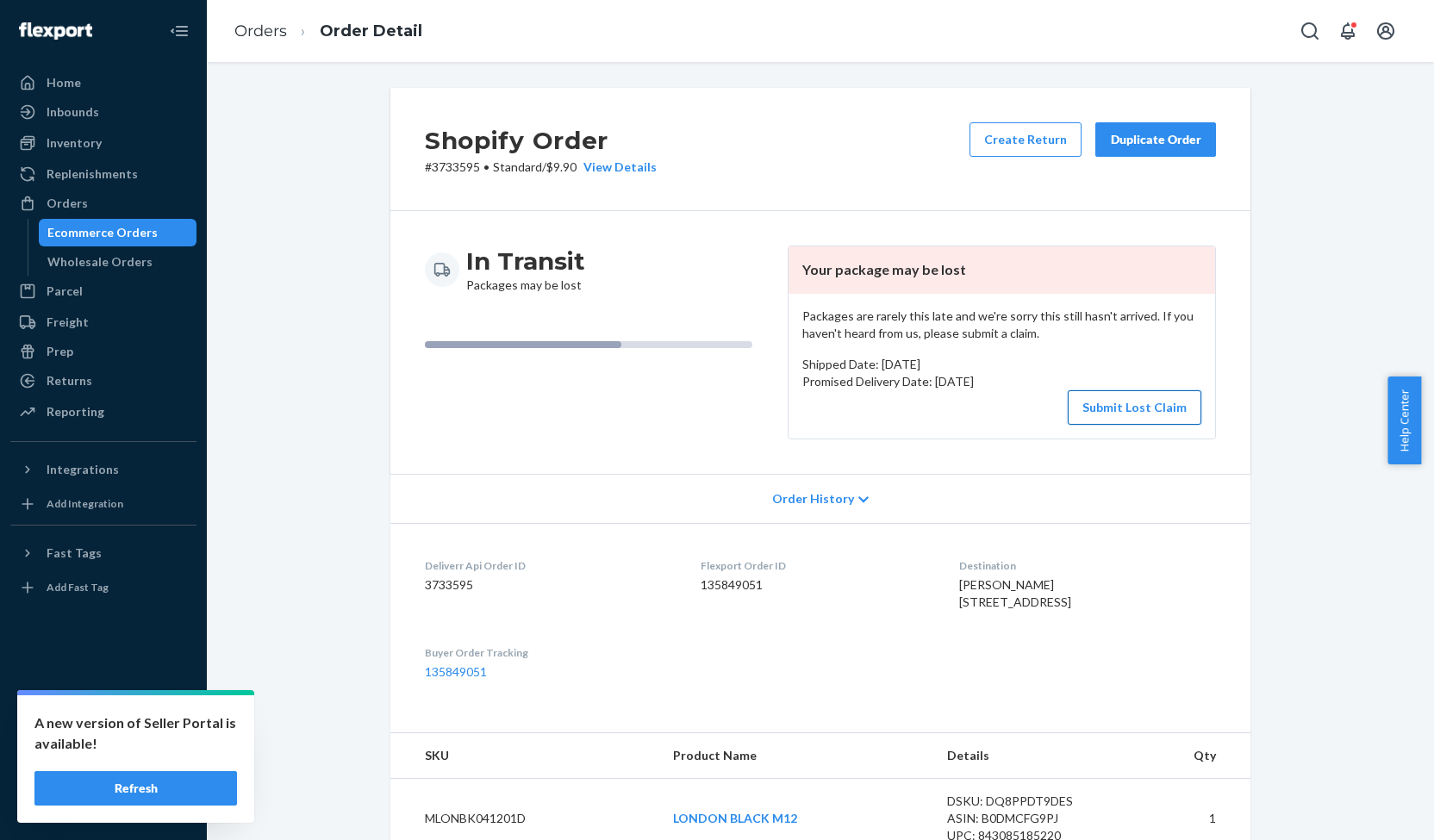
click at [1133, 403] on button "Submit Lost Claim" at bounding box center [1134, 407] width 134 height 34
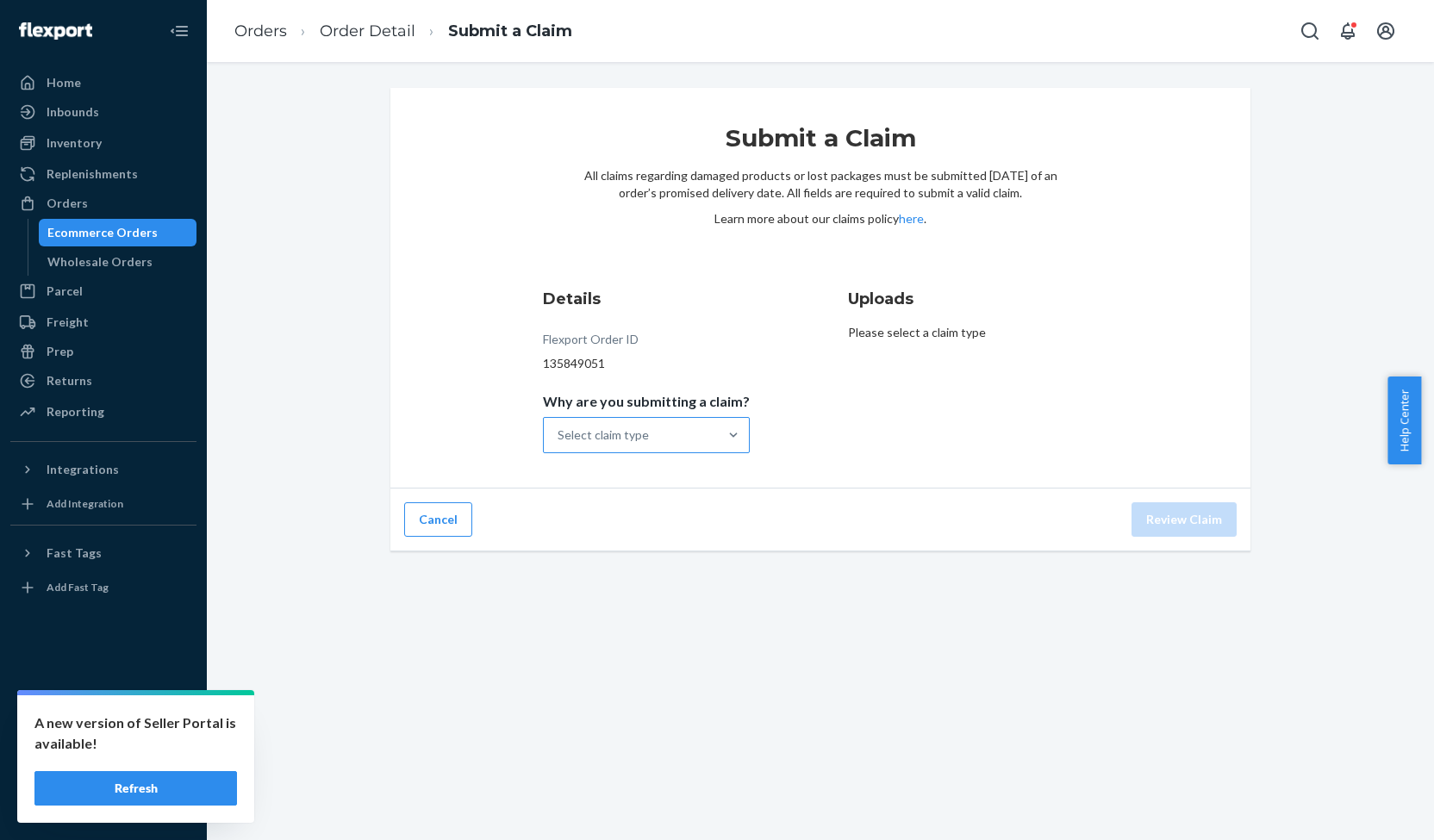
click at [652, 435] on div "Select claim type" at bounding box center [631, 434] width 174 height 34
click at [560, 435] on input "Why are you submitting a claim? Select claim type" at bounding box center [559, 435] width 2 height 18
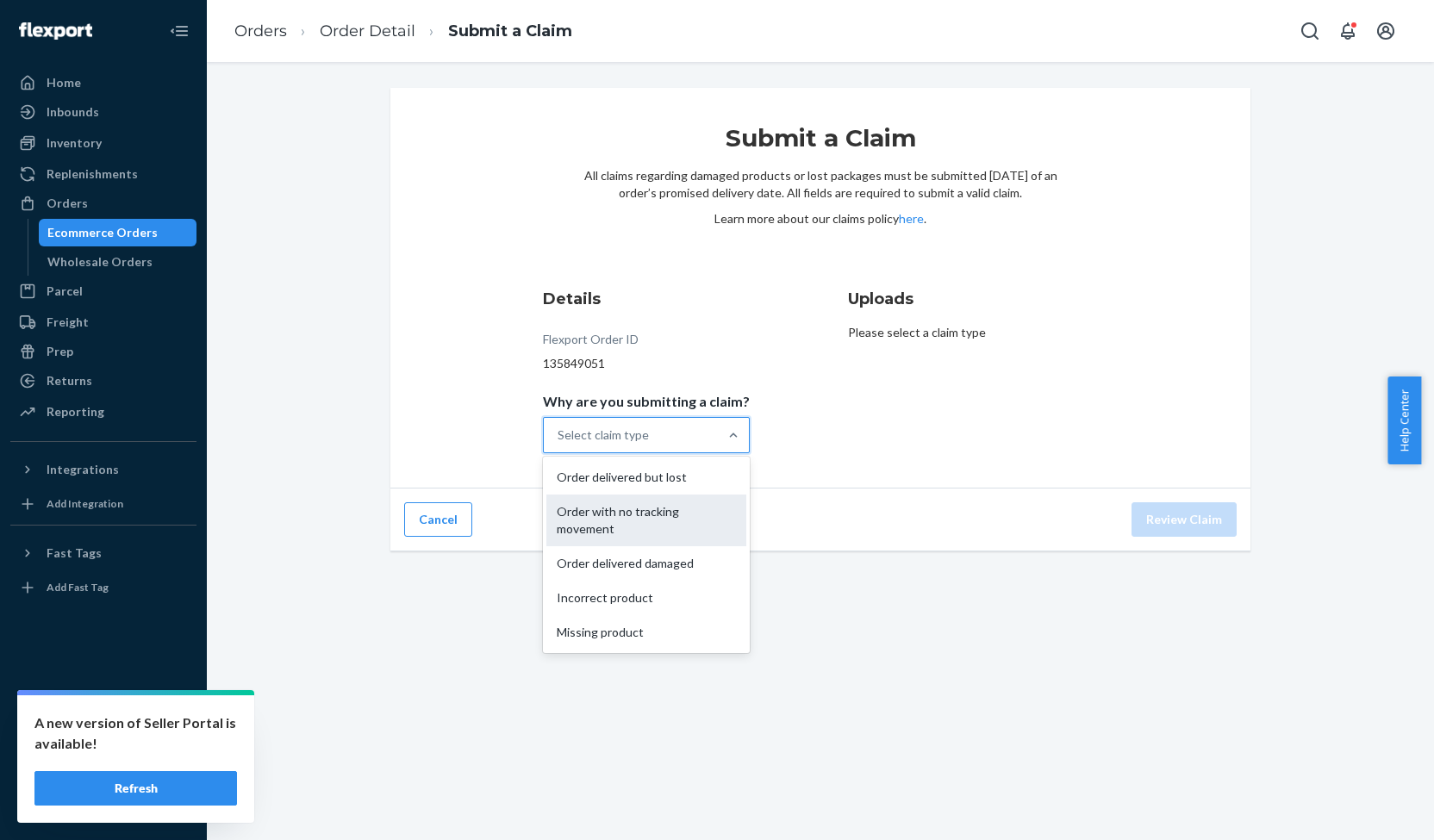
click at [629, 510] on div "Order with no tracking movement" at bounding box center [646, 521] width 200 height 52
click at [560, 444] on input "Why are you submitting a claim? option Order with no tracking movement focused,…" at bounding box center [559, 435] width 2 height 18
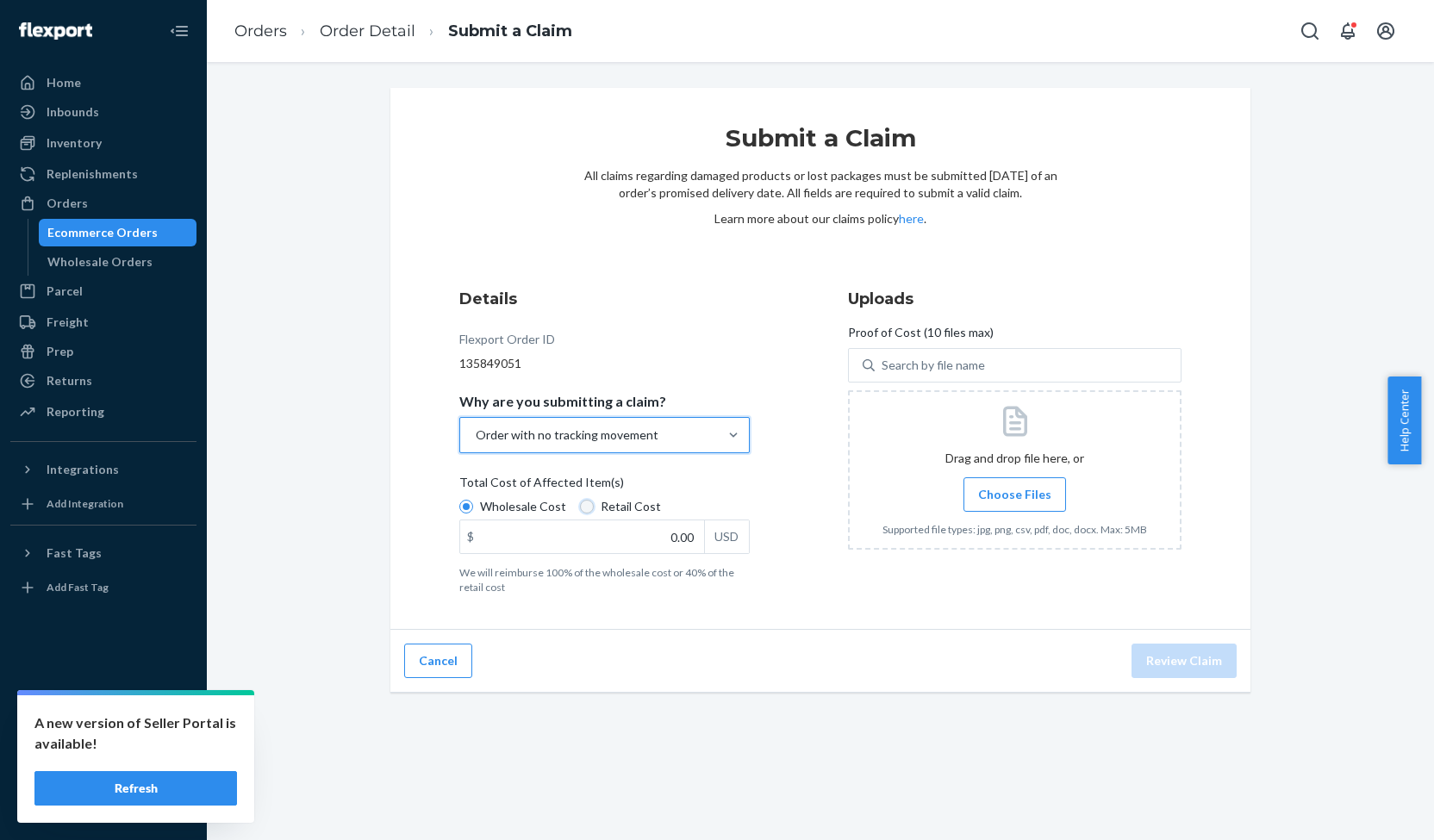
click at [580, 505] on input "Retail Cost" at bounding box center [587, 506] width 14 height 14
radio input "true"
radio input "false"
click at [684, 538] on input "0.00" at bounding box center [582, 536] width 244 height 32
type input "94.99"
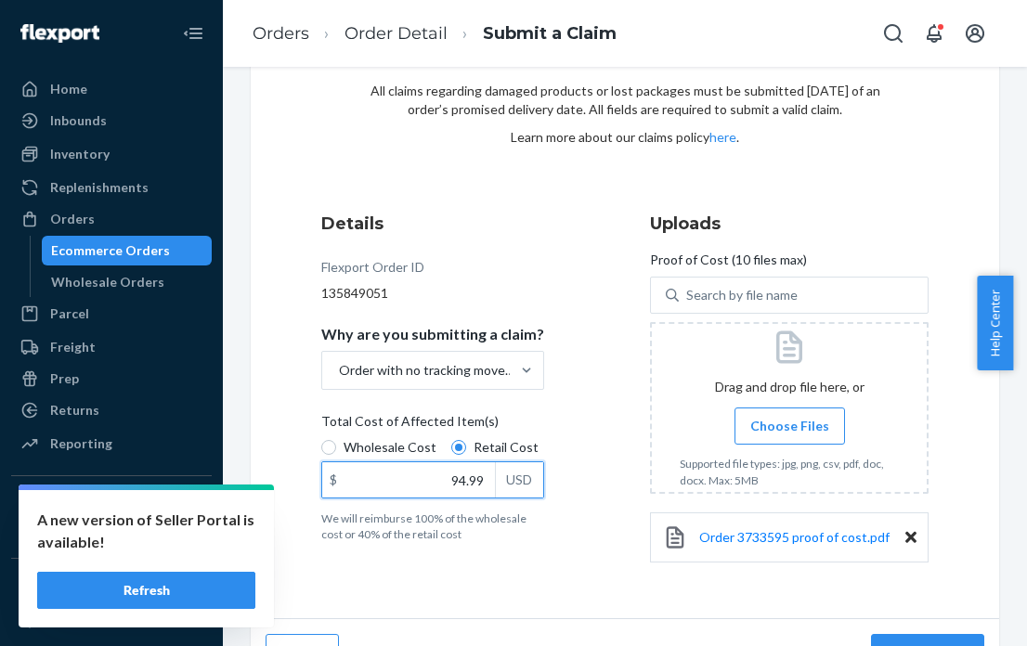
scroll to position [137, 0]
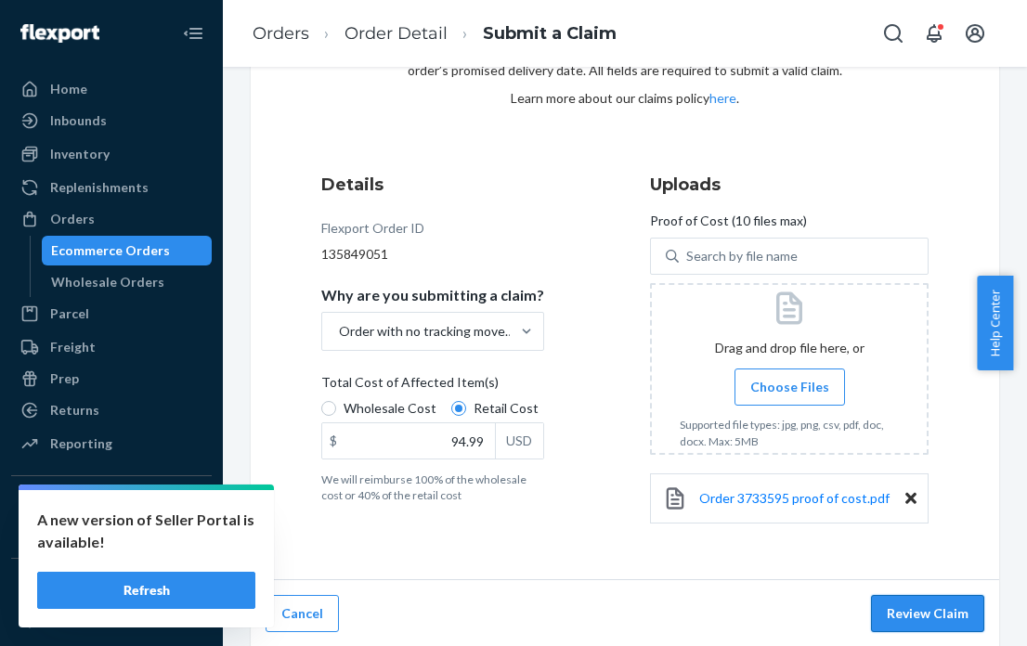
click at [907, 617] on button "Review Claim" at bounding box center [927, 613] width 113 height 37
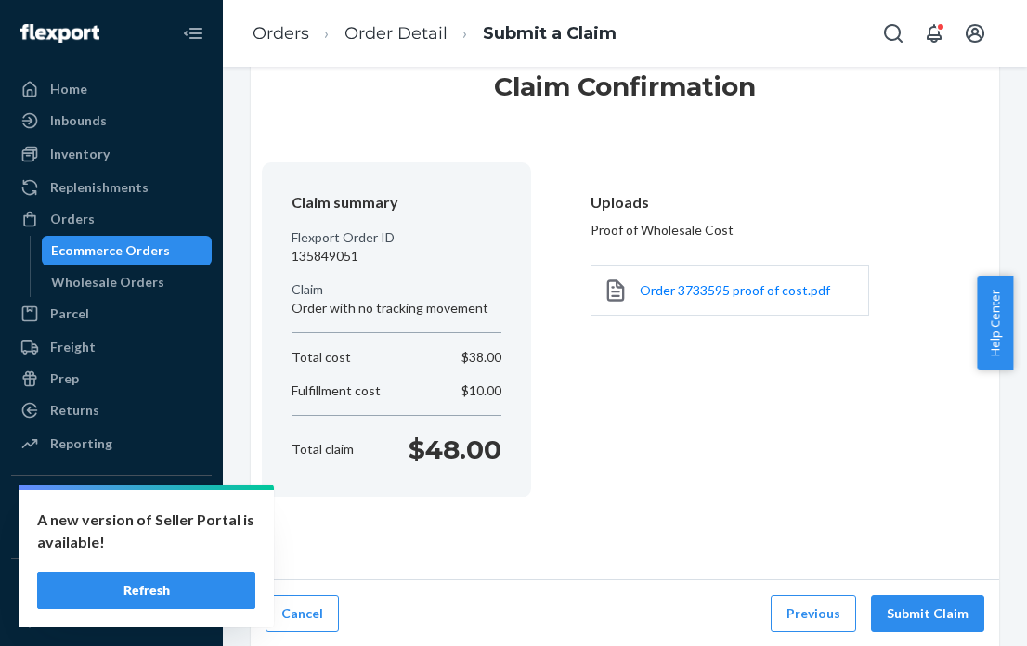
click at [907, 617] on button "Submit Claim" at bounding box center [927, 613] width 113 height 37
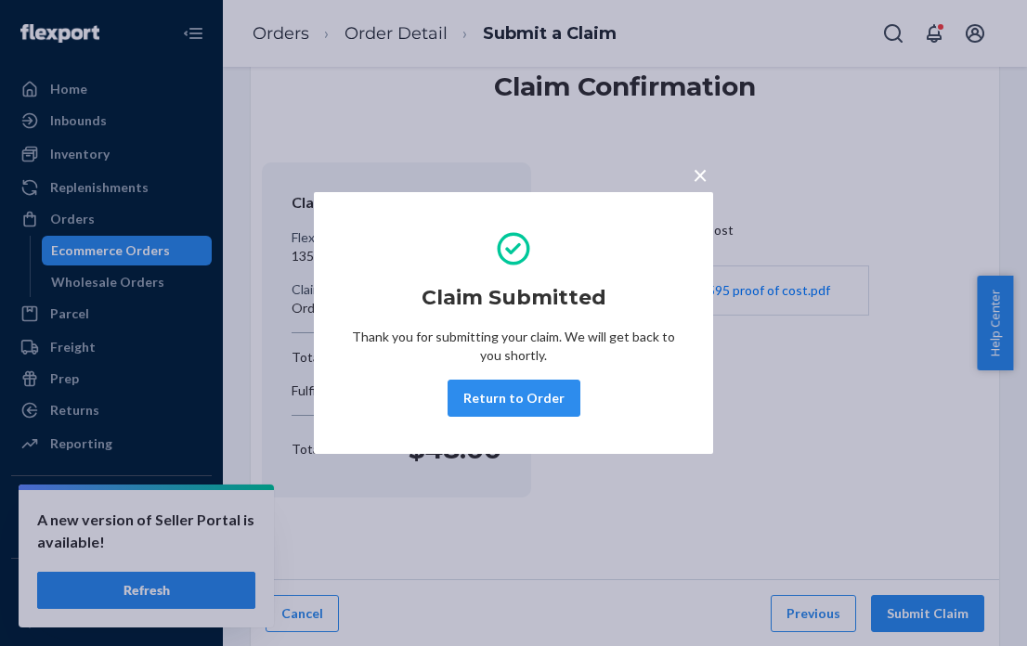
click at [704, 170] on span "×" at bounding box center [700, 175] width 15 height 32
